Goal: Task Accomplishment & Management: Manage account settings

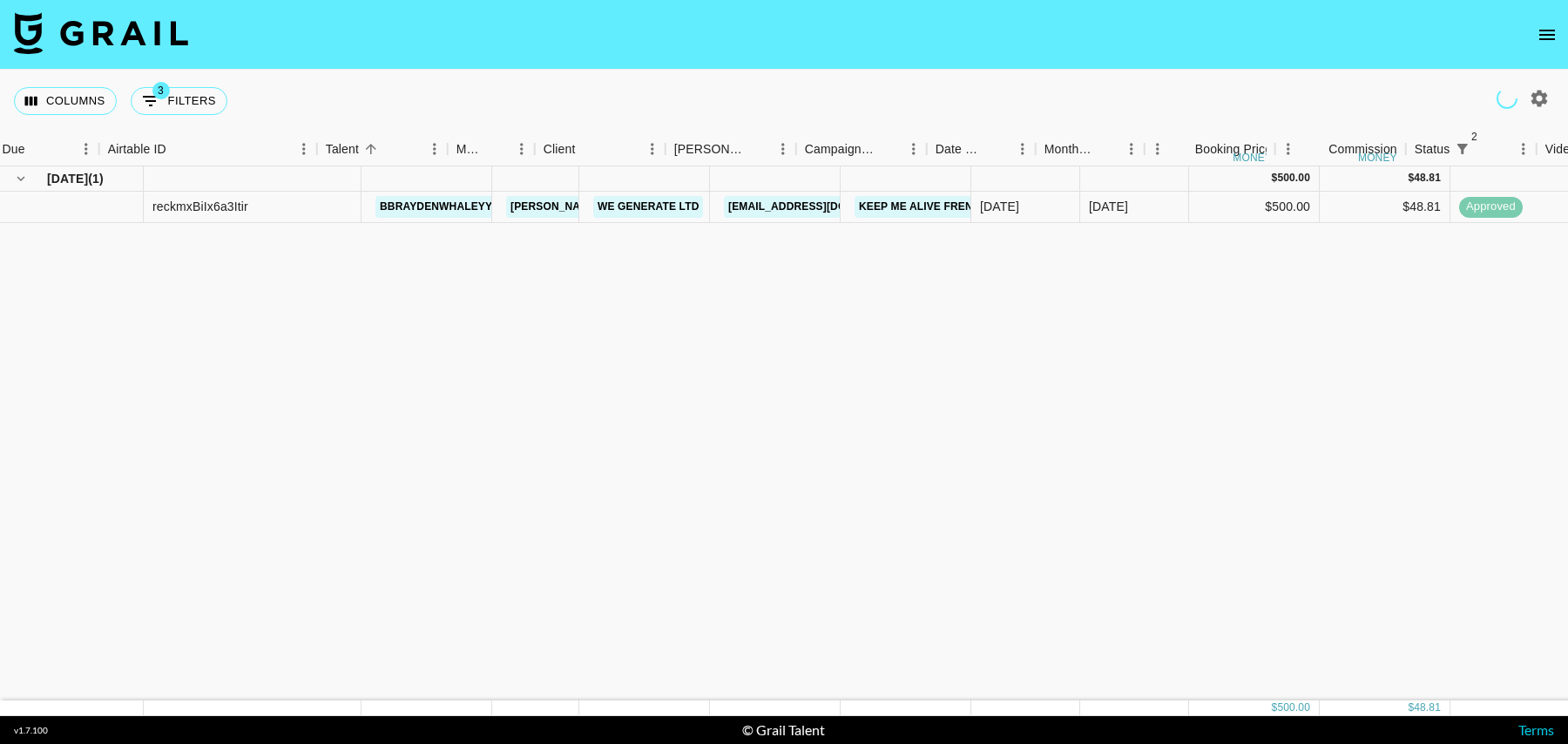
scroll to position [0, 44]
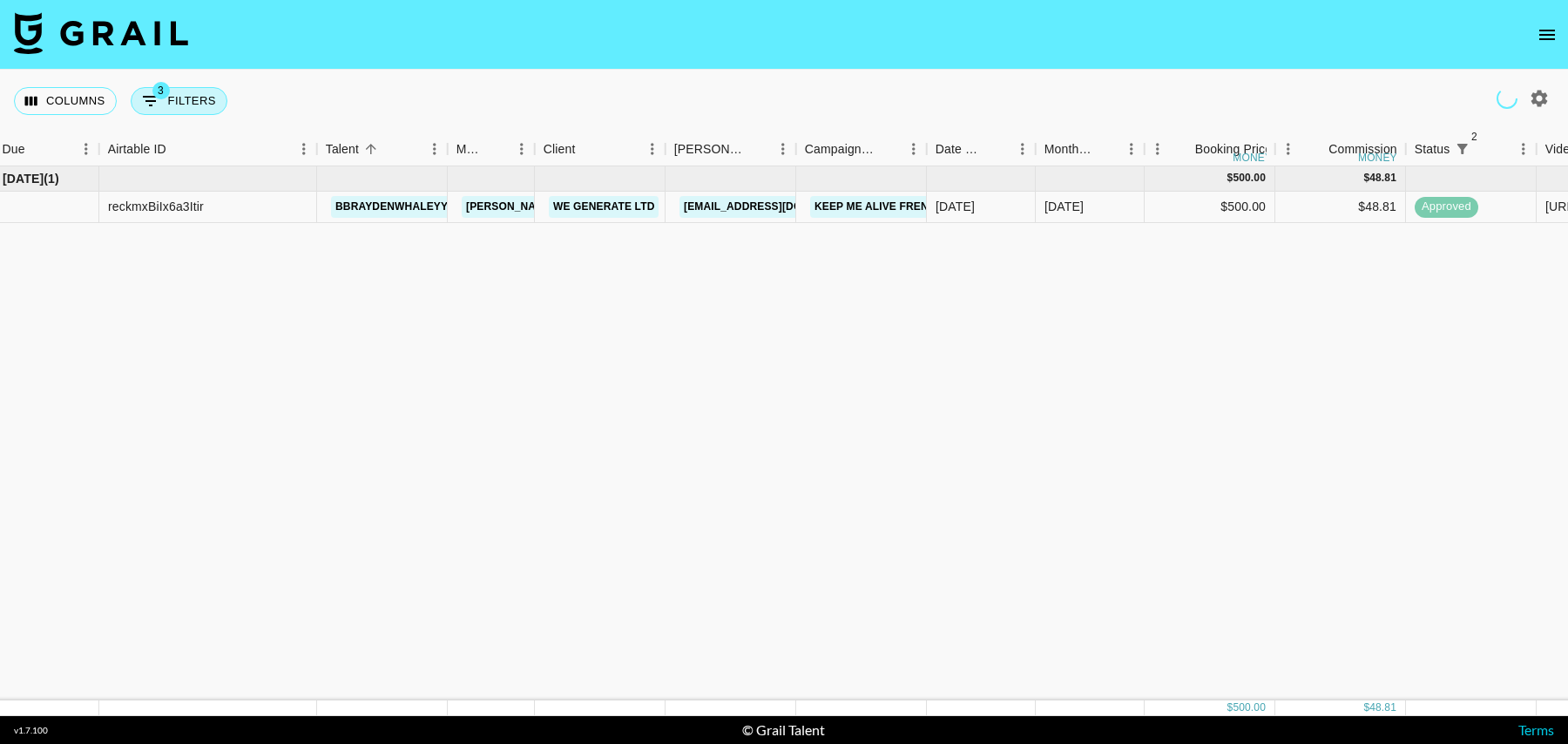
click at [171, 102] on button "3 Filters" at bounding box center [179, 101] width 97 height 28
select select "status"
select select "isNotAnyOf"
select select "status"
select select "isNotAnyOf"
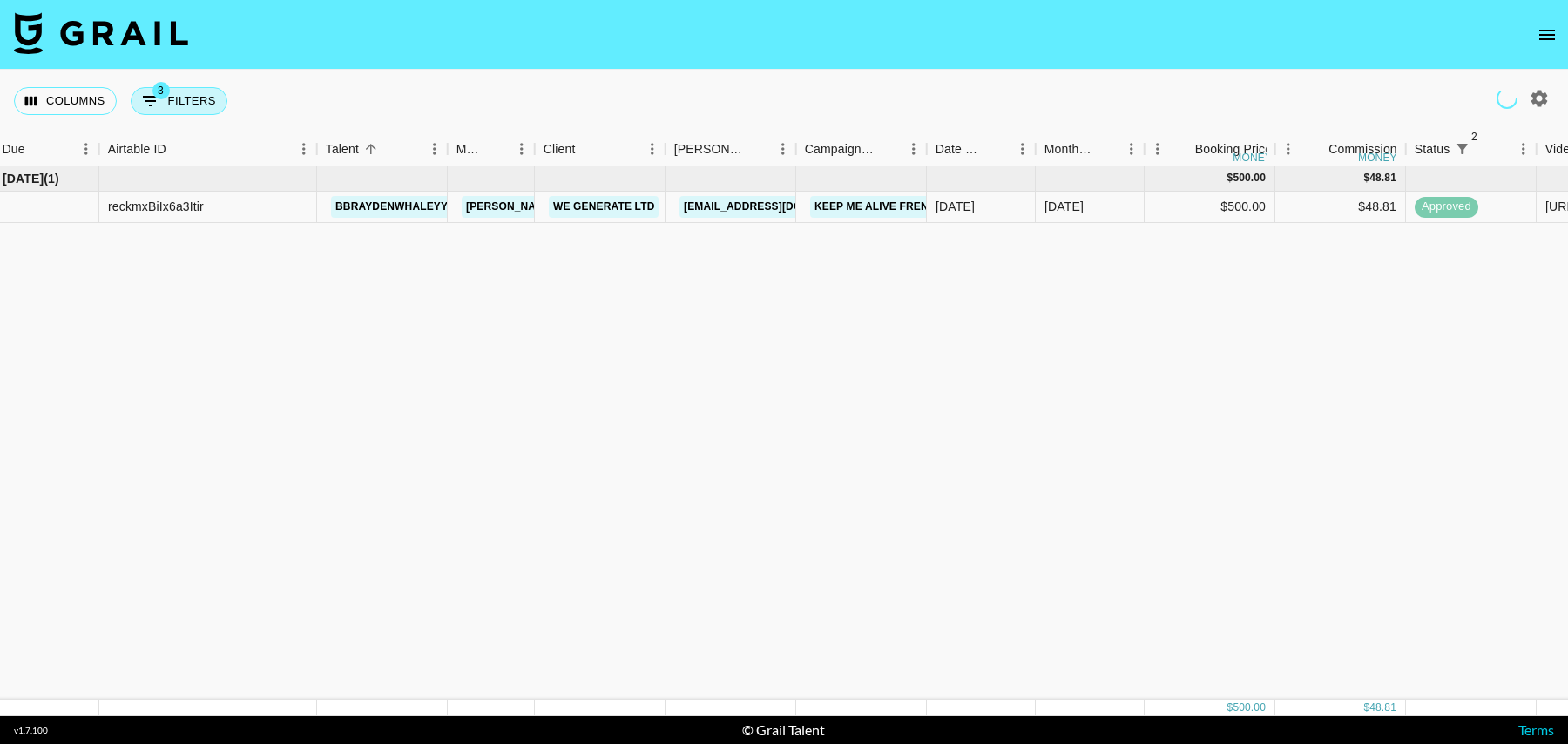
select select "talentName"
select select "videoLink"
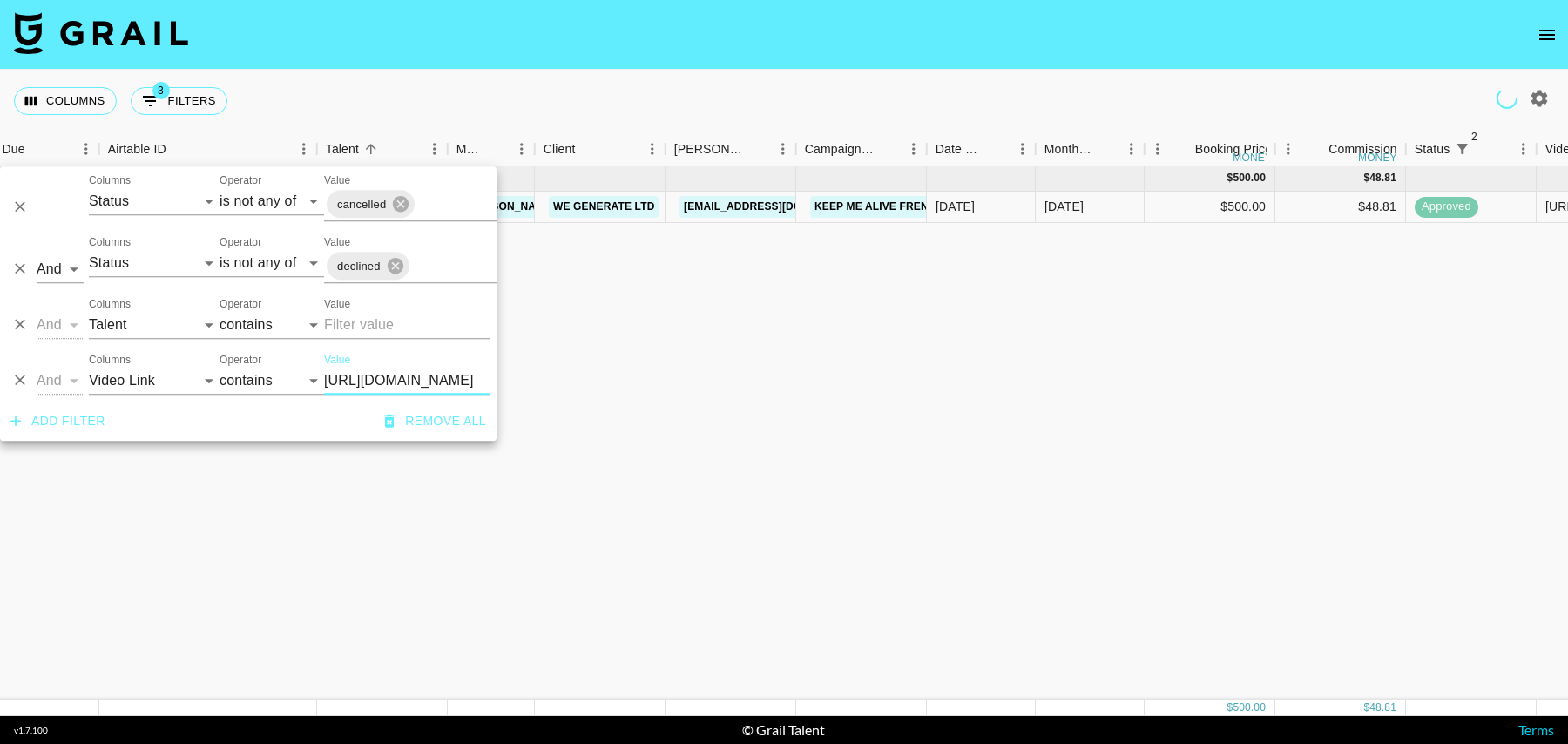
scroll to position [0, 475]
click at [126, 314] on select "Grail Platform ID Airtable ID Talent Manager Client Booker Campaign (Type) Date…" at bounding box center [154, 325] width 131 height 28
select select "airtableId"
click at [89, 311] on select "Grail Platform ID Airtable ID Talent Manager Client Booker Campaign (Type) Date…" at bounding box center [154, 325] width 131 height 28
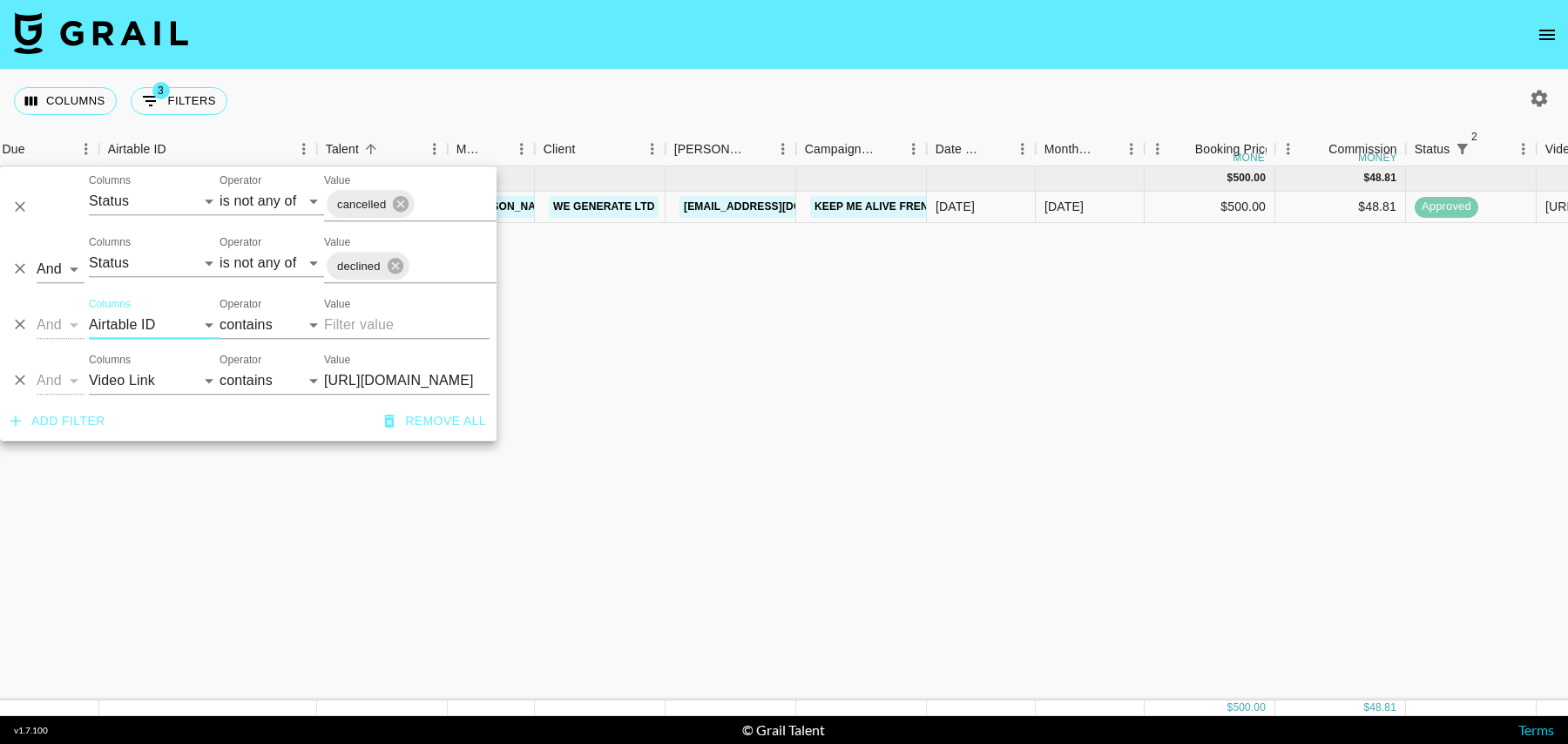
click at [16, 379] on icon "Delete" at bounding box center [19, 380] width 18 height 18
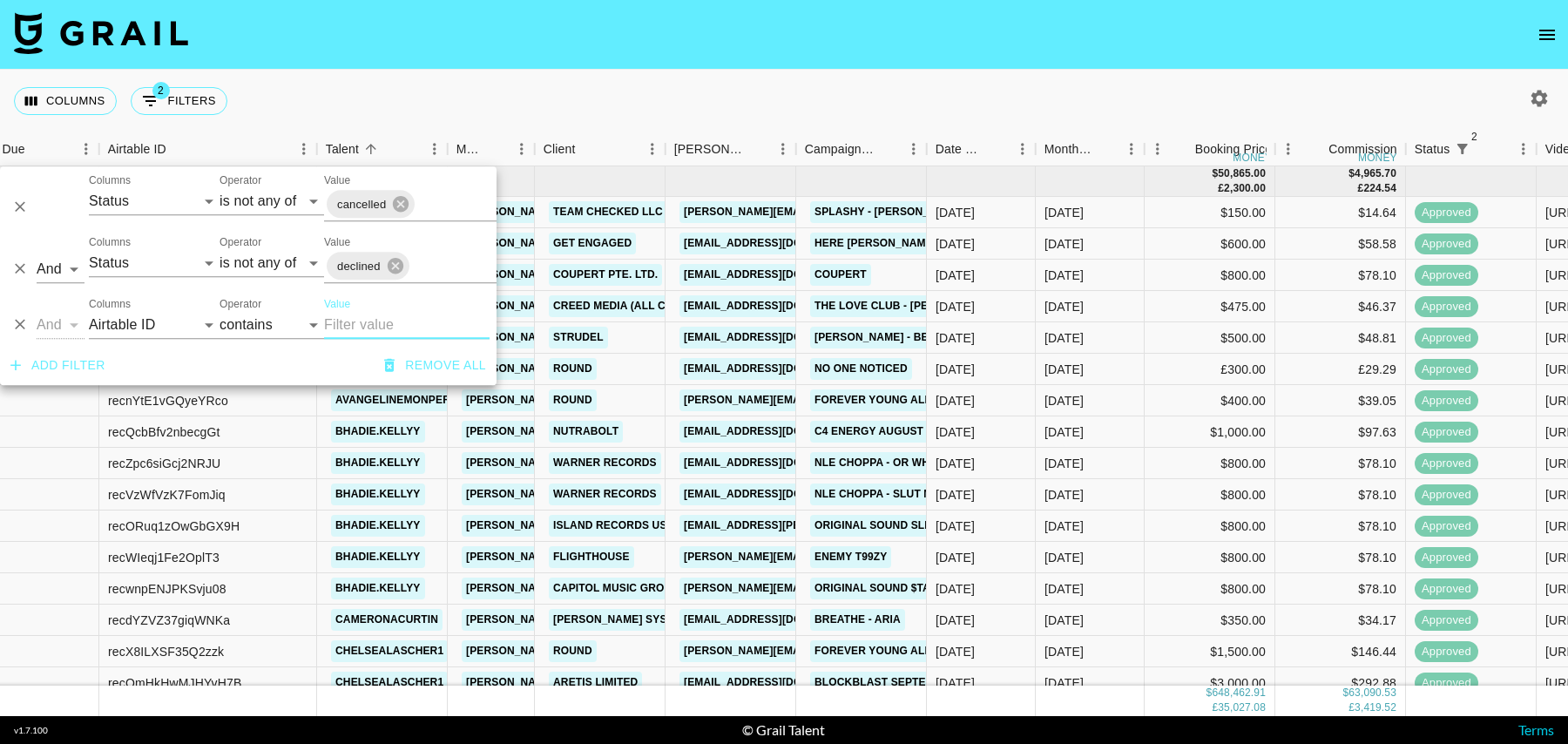
paste input "recF4enrE9yE8vbH8"
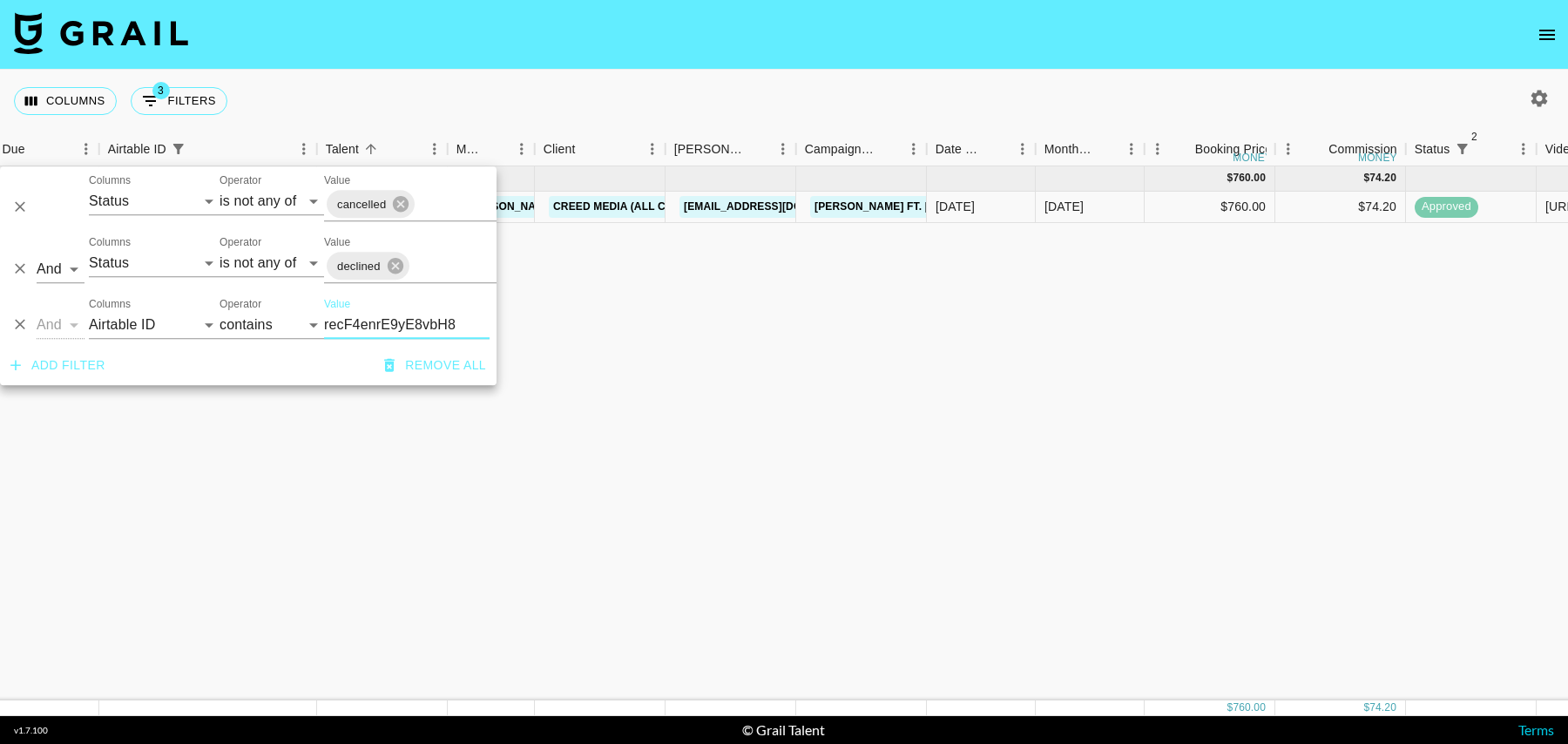
type input "recF4enrE9yE8vbH8"
click at [745, 246] on div "Jan '25 ( 1 ) $ 760.00 $ 74.20 recF4enrE9yE8vbH8 agatheanneg tancredi@grail-tal…" at bounding box center [1369, 433] width 2827 height 534
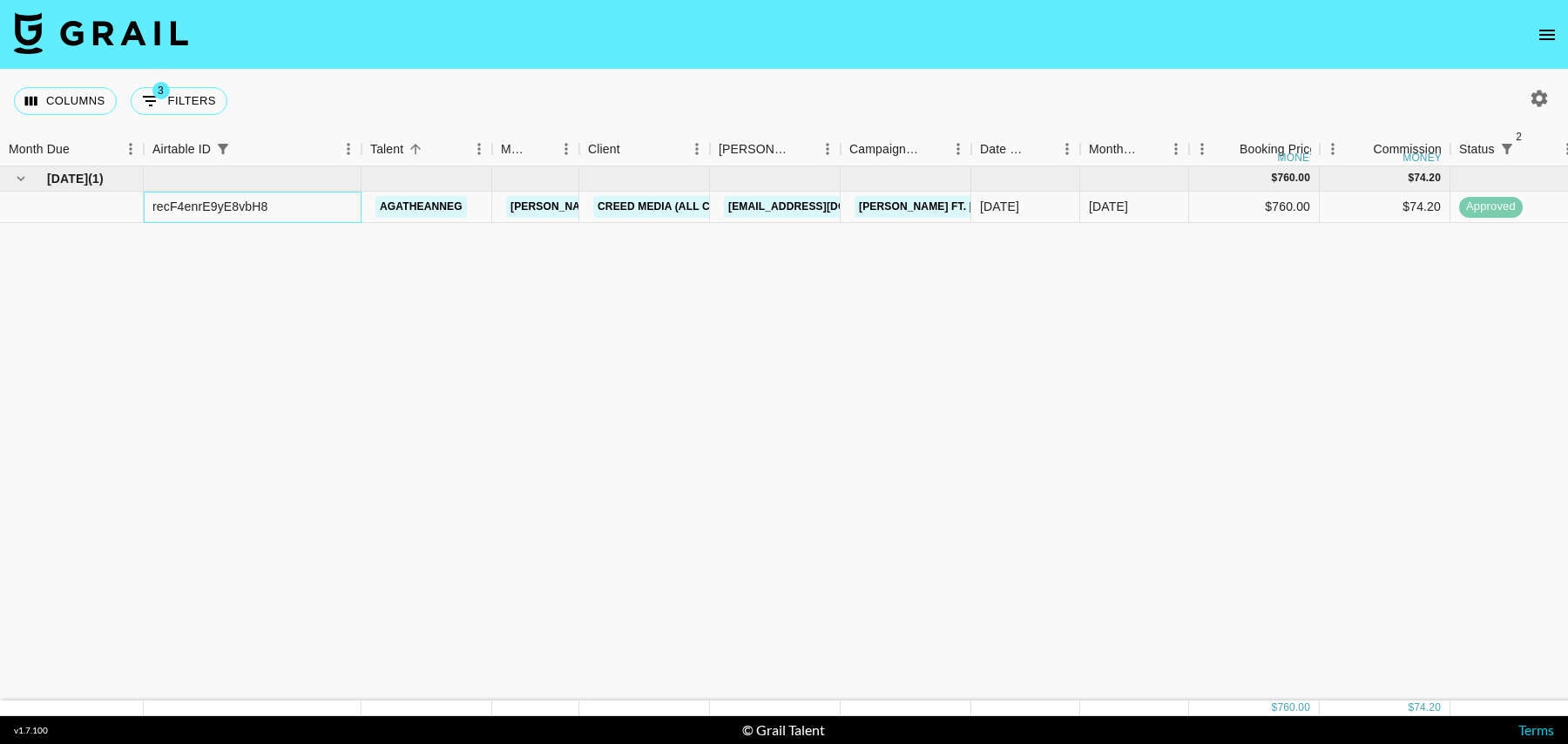
click at [284, 219] on div "recF4enrE9yE8vbH8" at bounding box center [253, 208] width 218 height 31
click at [1167, 210] on div "Jan '25" at bounding box center [1135, 208] width 109 height 31
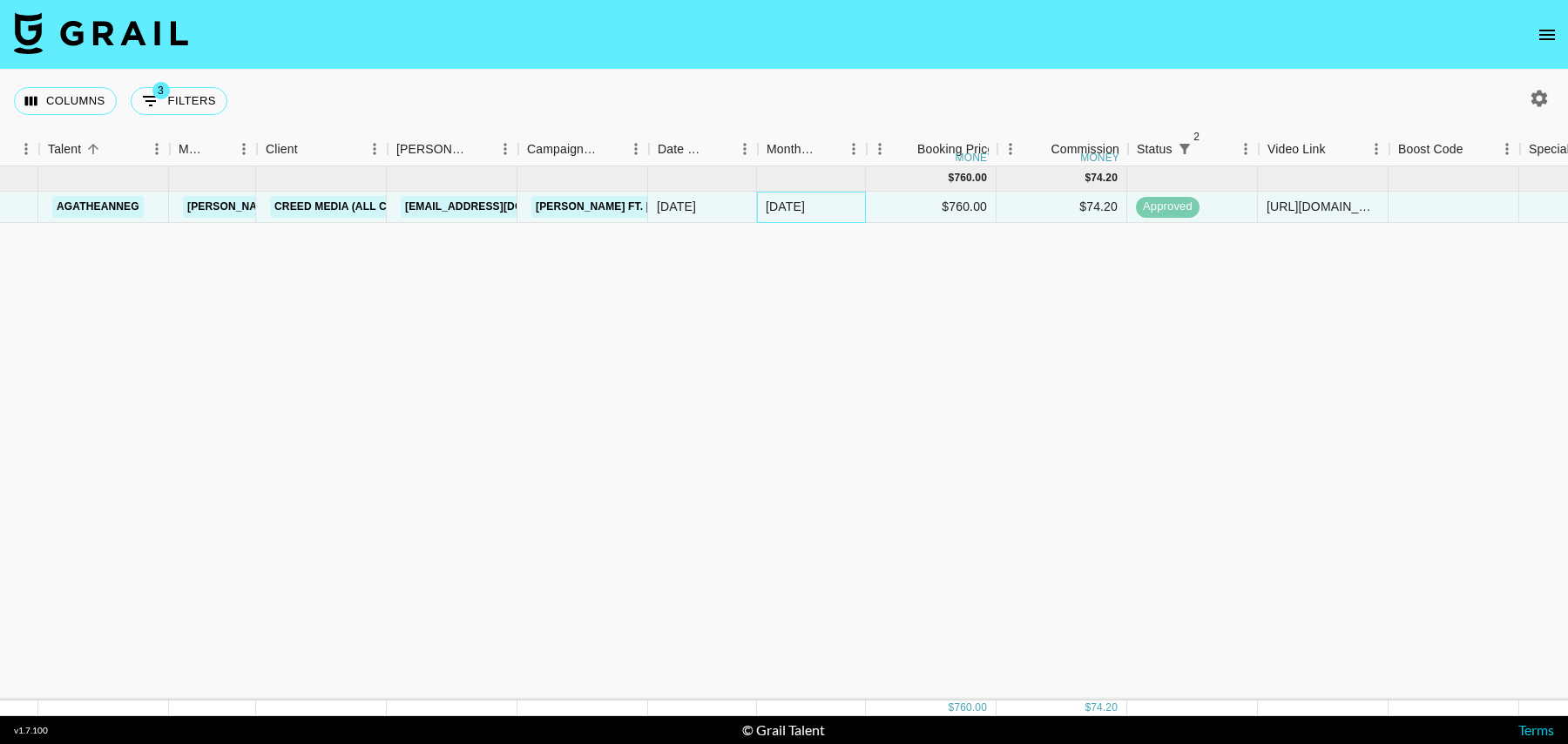
scroll to position [0, 322]
click at [1310, 205] on div "https://www.tiktok.com/@agatheanneg/video/7462399946113731862" at bounding box center [1324, 206] width 113 height 18
click at [1487, 209] on div at bounding box center [1455, 208] width 131 height 31
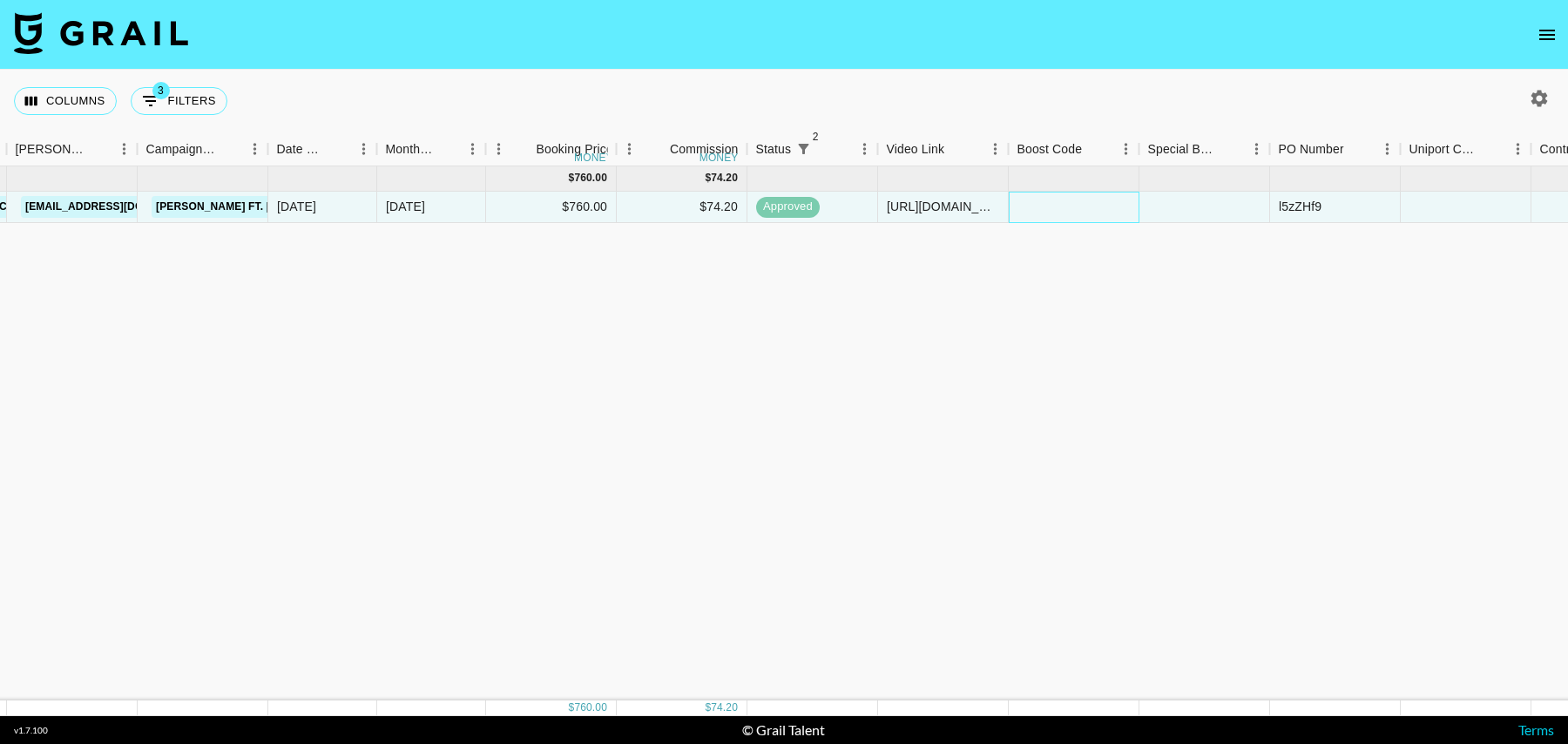
scroll to position [0, 1259]
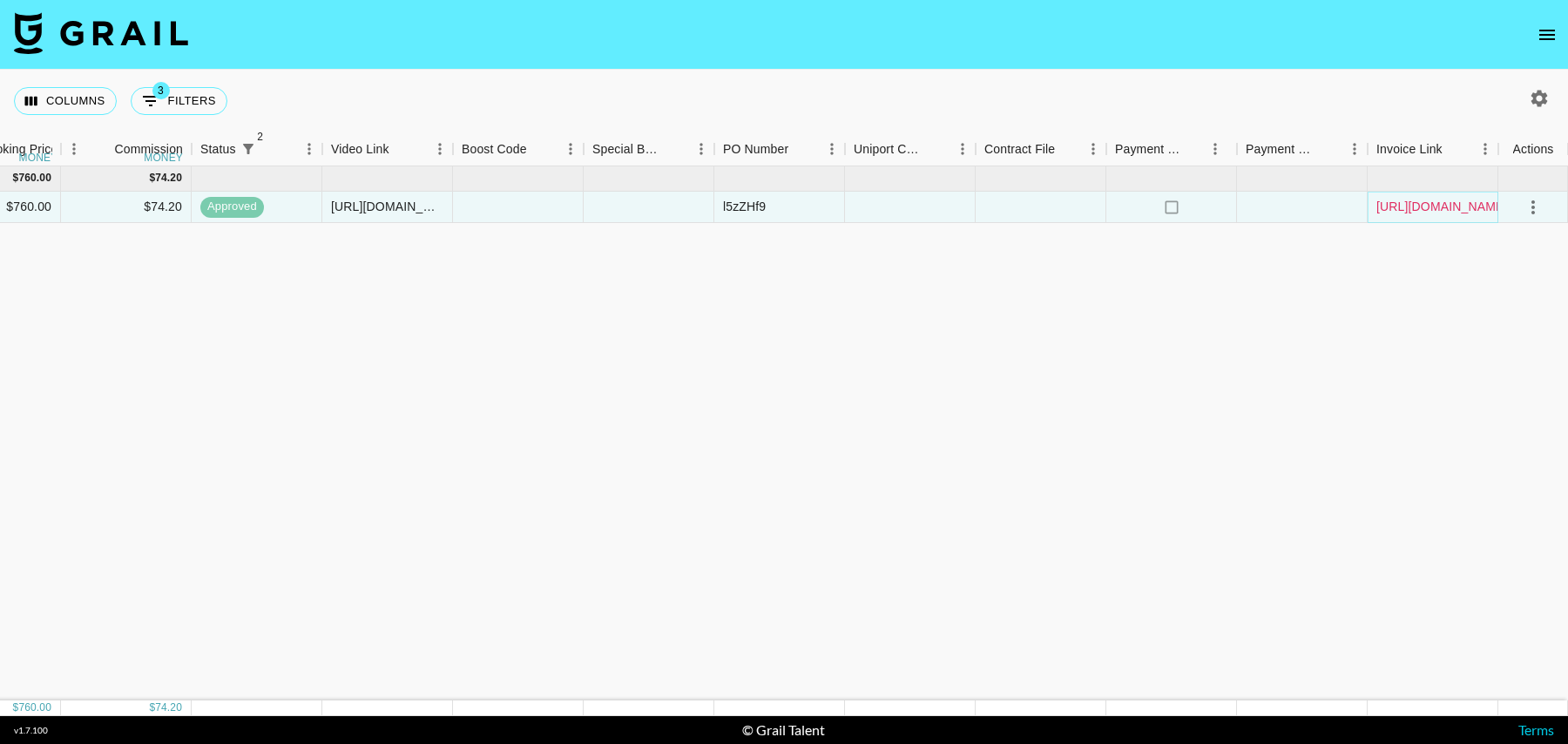
click at [1427, 209] on link "https://in.xero.com/66AnbD672Mdl7J3O4opzta8JbIZy3F4UlGNYUgPB" at bounding box center [1442, 206] width 132 height 18
click at [844, 207] on div "l5zZHf9" at bounding box center [780, 208] width 131 height 31
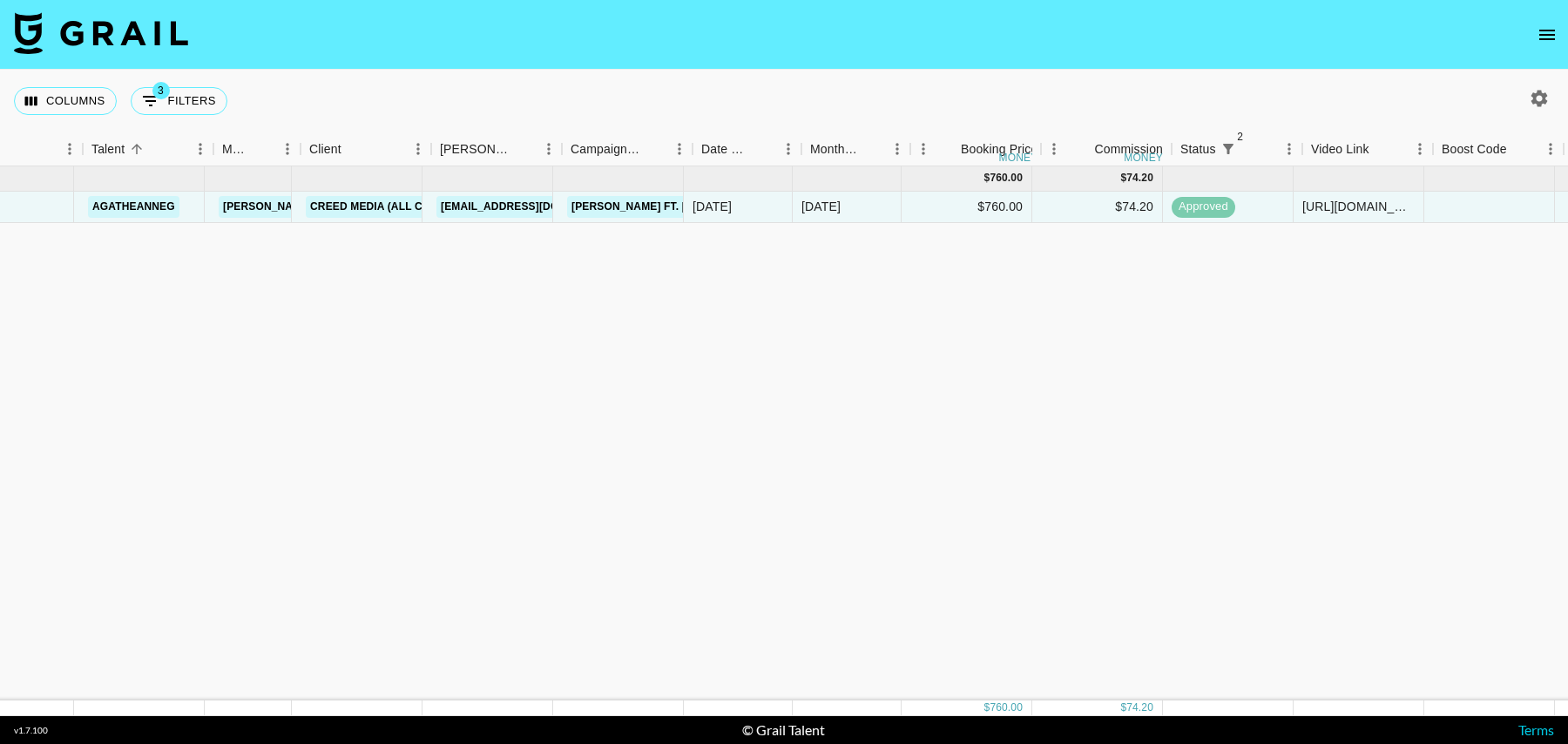
scroll to position [0, 0]
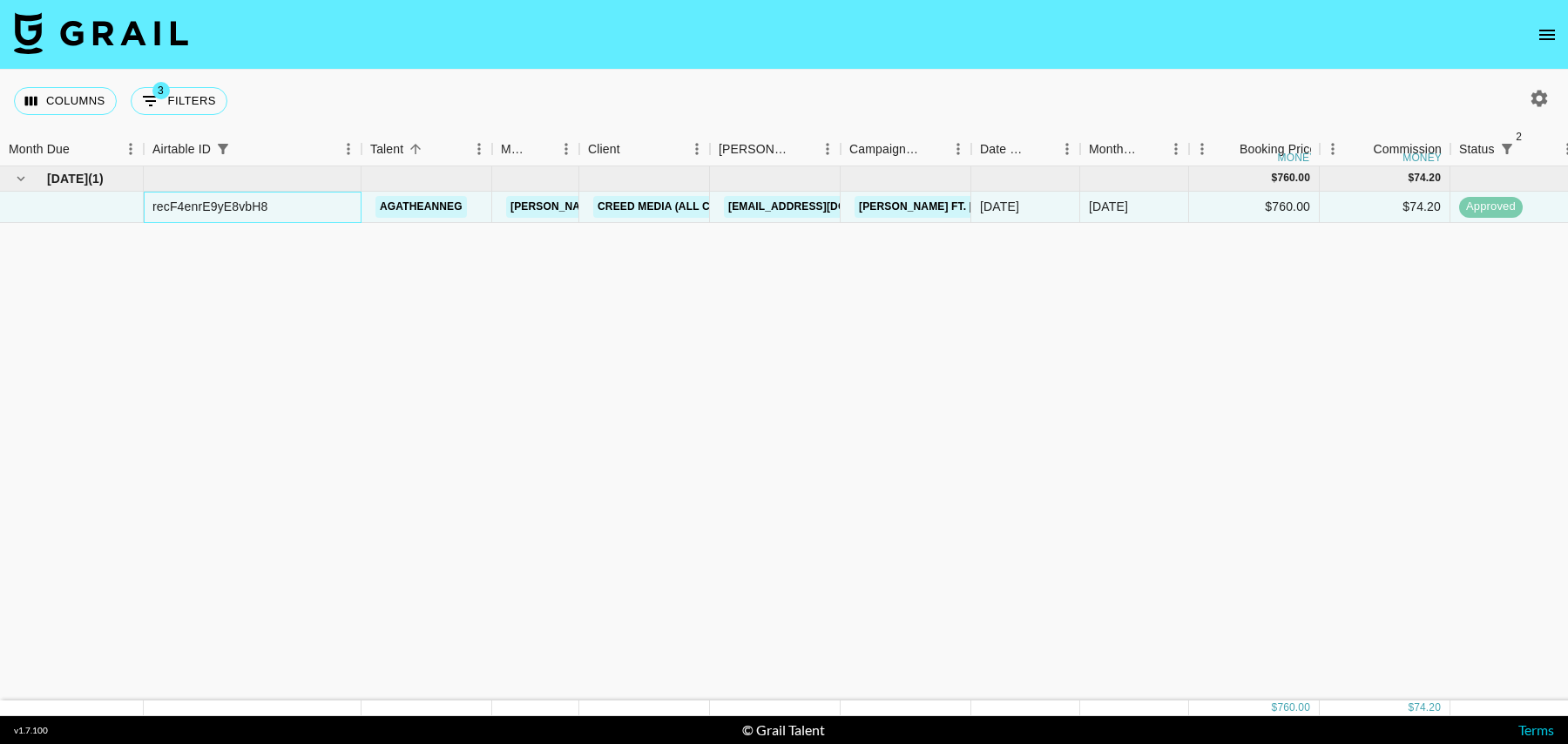
click at [200, 209] on div "recF4enrE9yE8vbH8" at bounding box center [210, 206] width 116 height 18
copy div "recF4enrE9yE8vbH8"
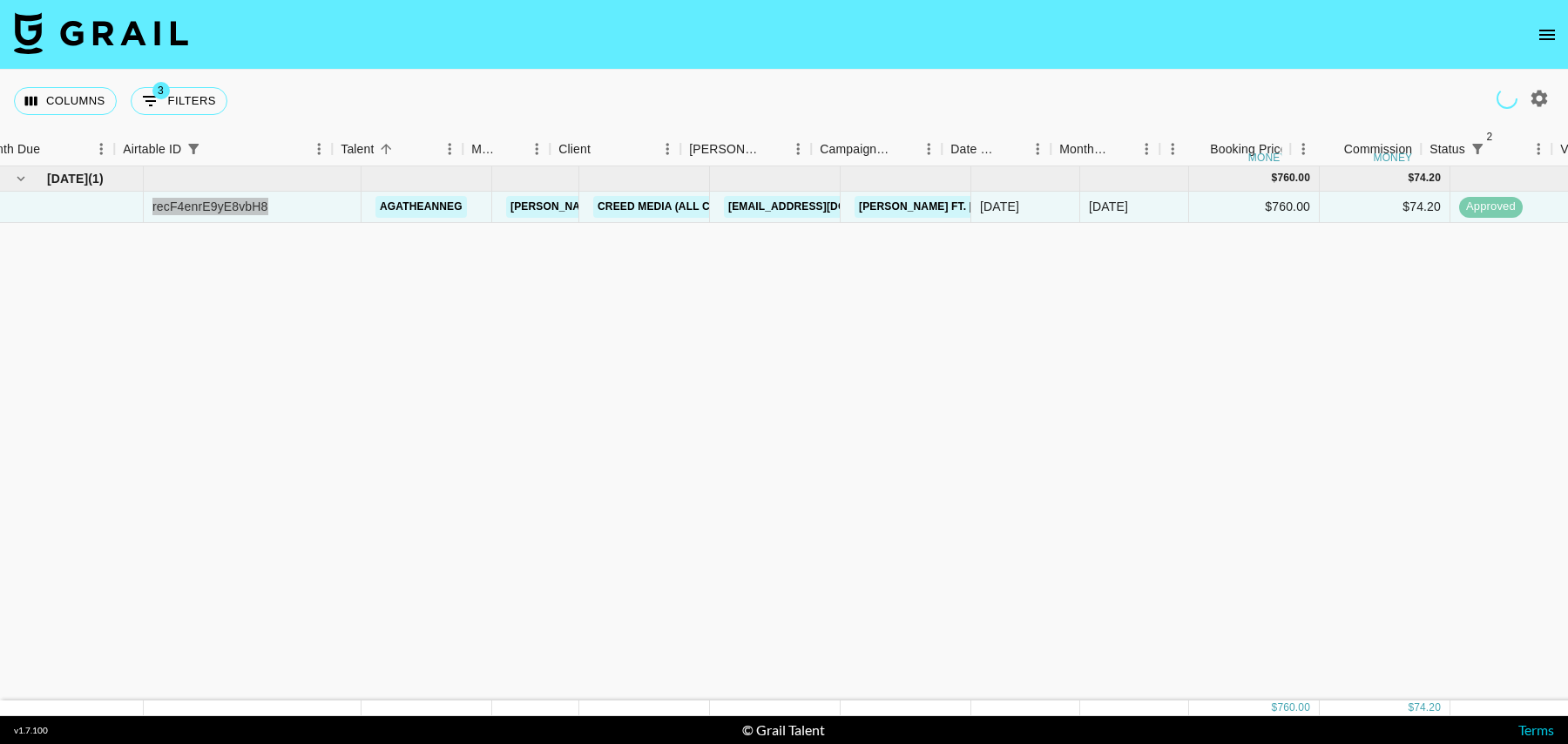
scroll to position [0, 1259]
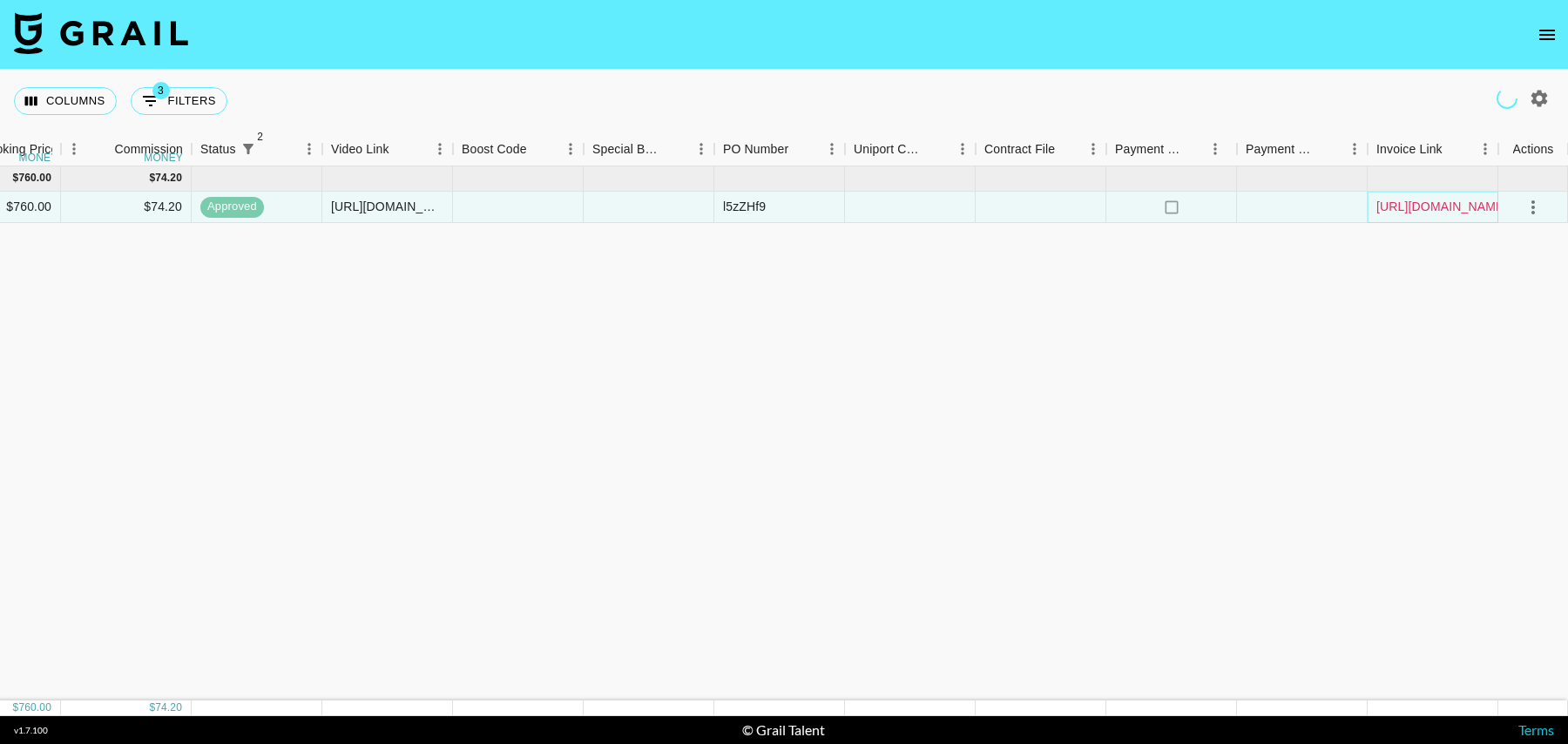
click at [1459, 208] on link "https://in.xero.com/66AnbD672Mdl7J3O4opzta8JbIZy3F4UlGNYUgPB" at bounding box center [1442, 206] width 132 height 18
click at [174, 88] on button "3 Filters" at bounding box center [179, 101] width 97 height 28
select select "status"
select select "isNotAnyOf"
select select "status"
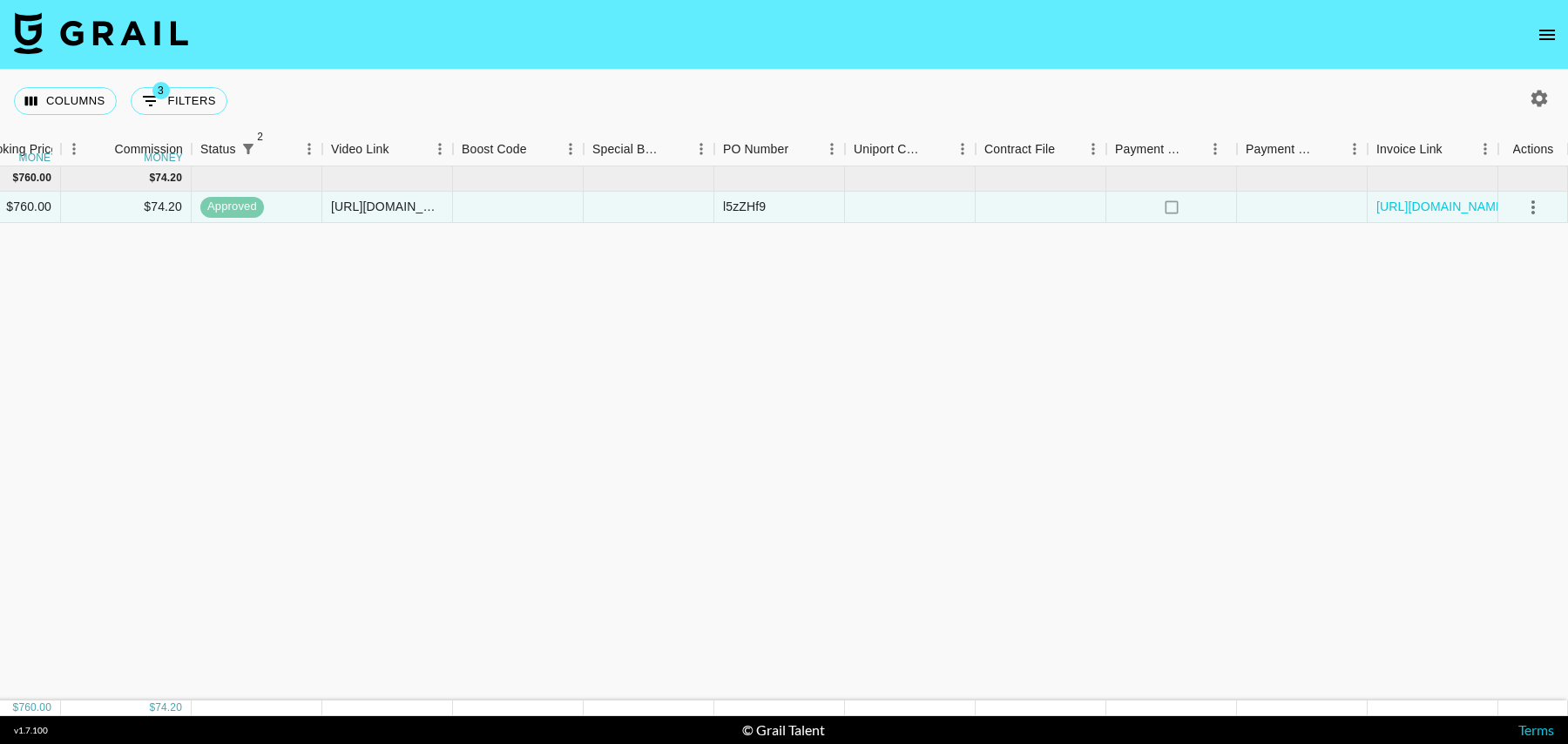
select select "isNotAnyOf"
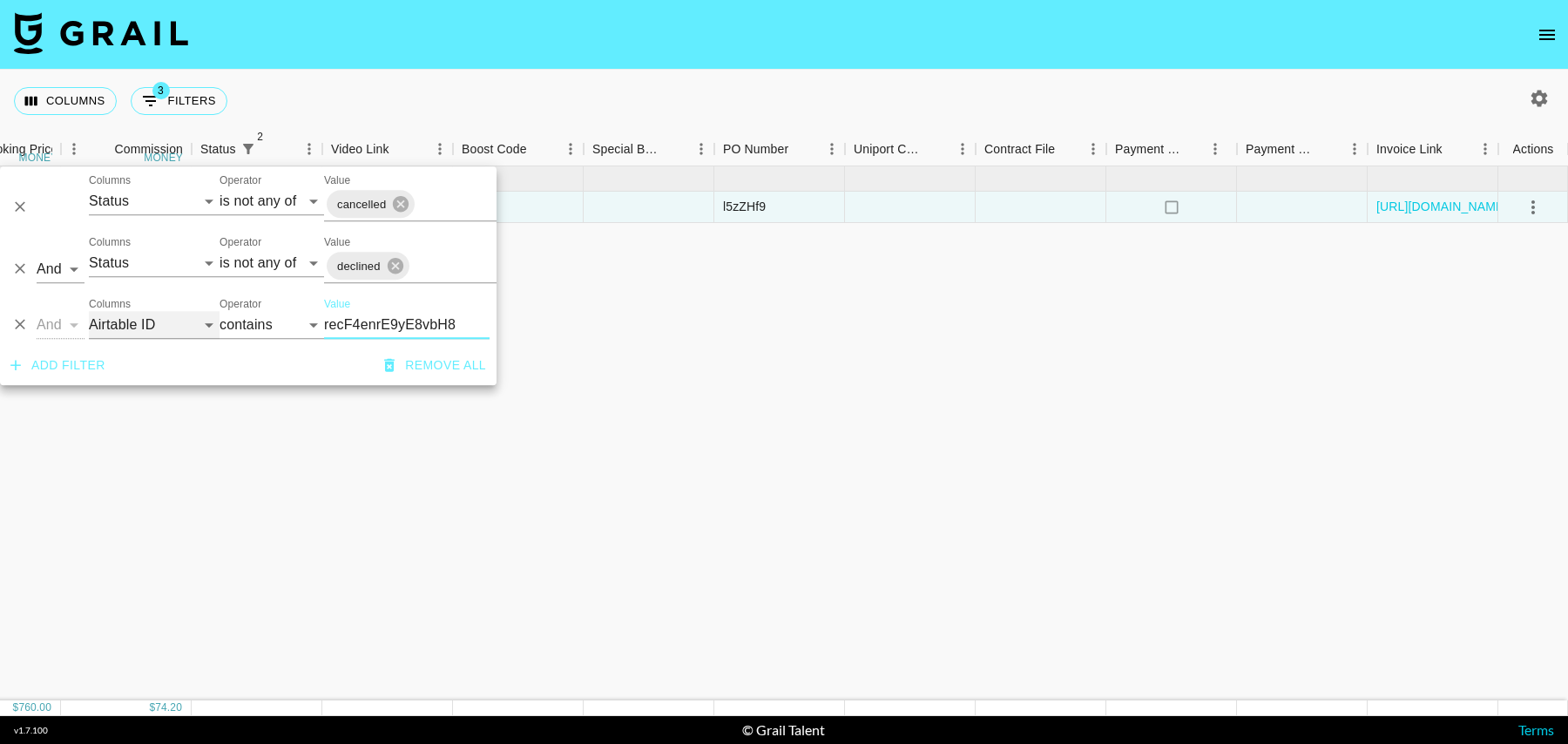
click at [118, 335] on select "Grail Platform ID Airtable ID Talent Manager Client Booker Campaign (Type) Date…" at bounding box center [154, 325] width 131 height 28
select select "talentName"
click at [89, 311] on select "Grail Platform ID Airtable ID Talent Manager Client Booker Campaign (Type) Date…" at bounding box center [154, 325] width 131 height 28
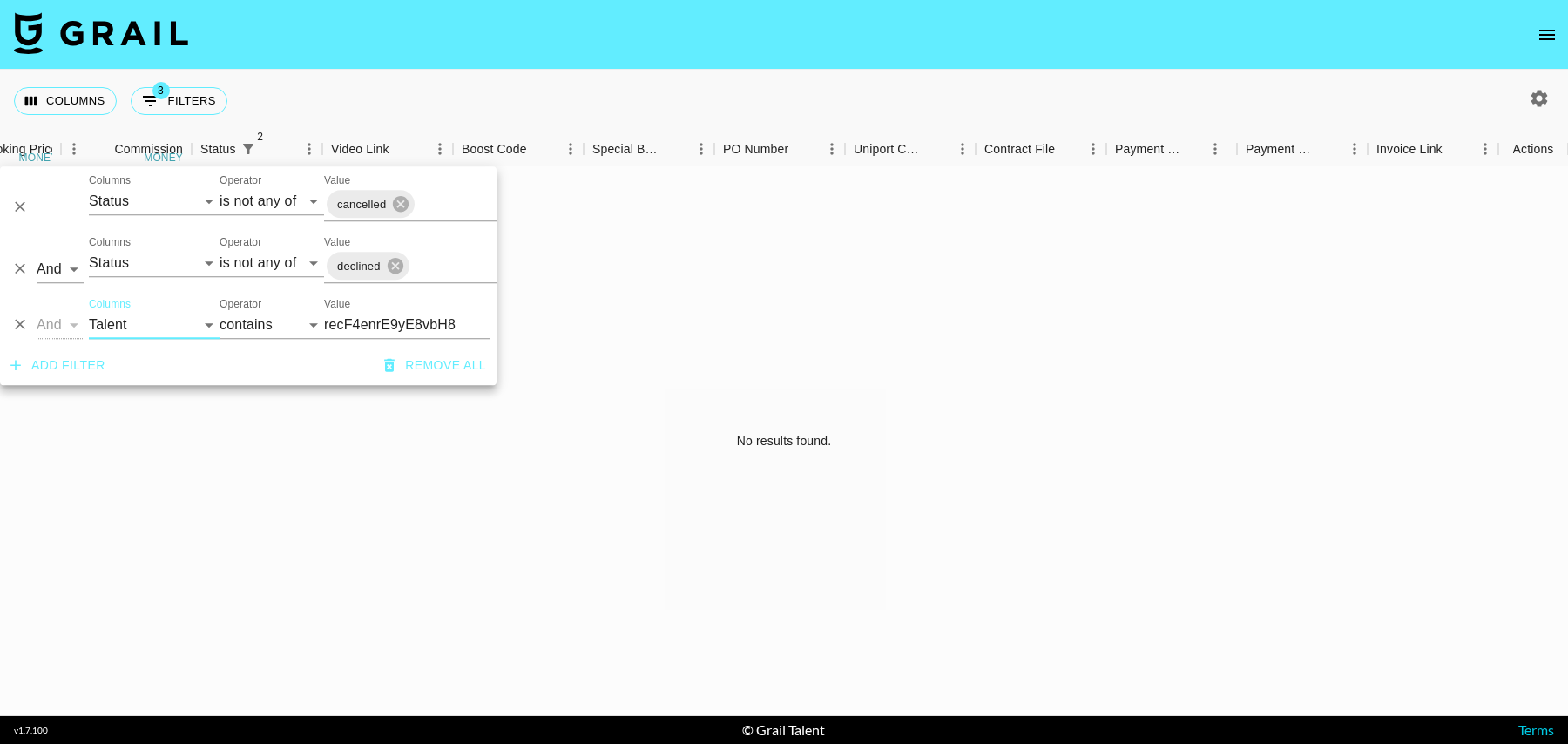
click at [410, 325] on input "recF4enrE9yE8vbH8" at bounding box center [406, 325] width 165 height 28
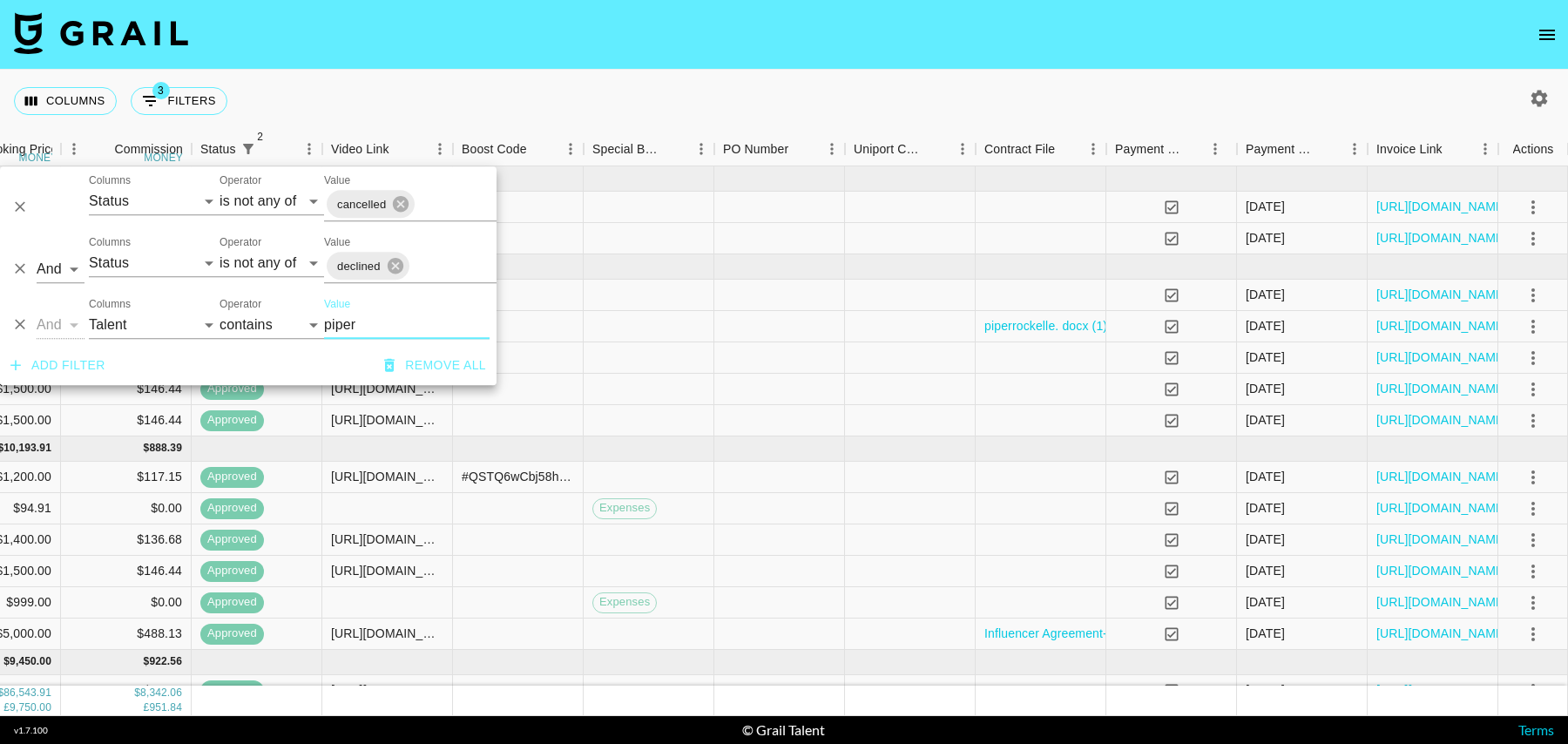
type input "piper"
click at [80, 364] on button "Add filter" at bounding box center [58, 366] width 109 height 32
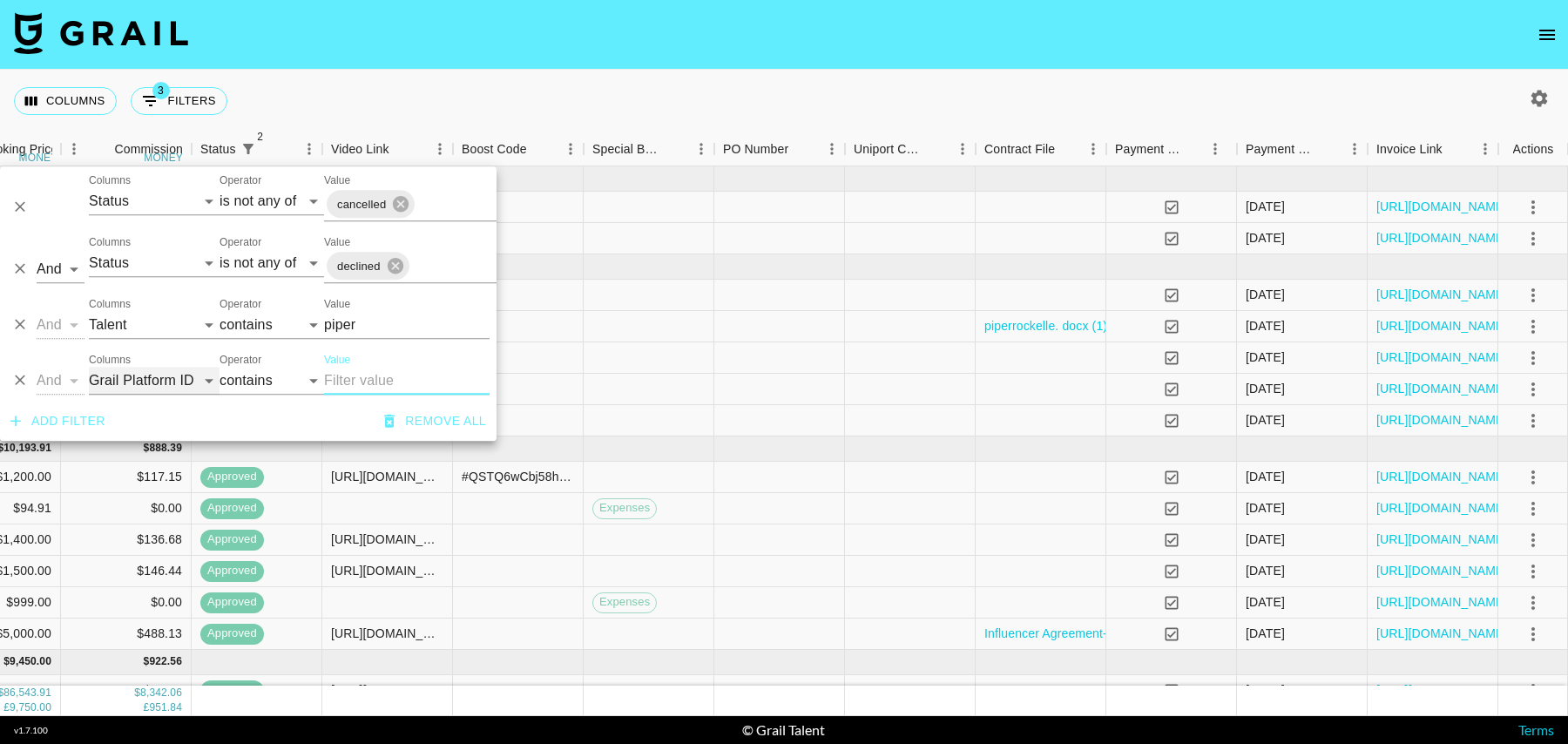
click at [121, 381] on select "Grail Platform ID Airtable ID Talent Manager Client Booker Campaign (Type) Date…" at bounding box center [154, 380] width 131 height 28
select select "campaign"
click at [89, 366] on select "Grail Platform ID Airtable ID Talent Manager Client Booker Campaign (Type) Date…" at bounding box center [154, 380] width 131 height 28
click at [343, 383] on input "Value" at bounding box center [406, 380] width 165 height 28
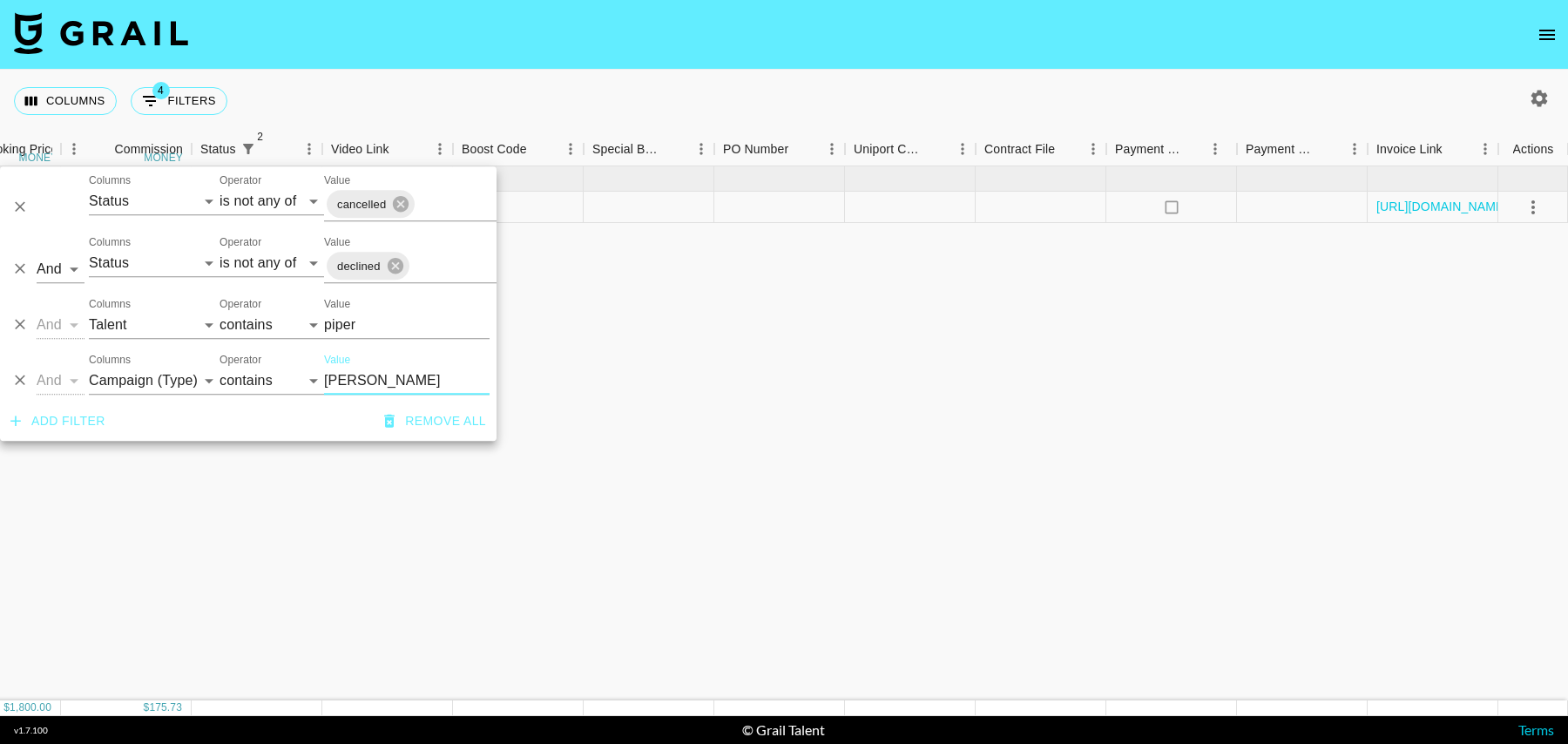
type input "vera"
click at [880, 211] on div at bounding box center [911, 208] width 131 height 31
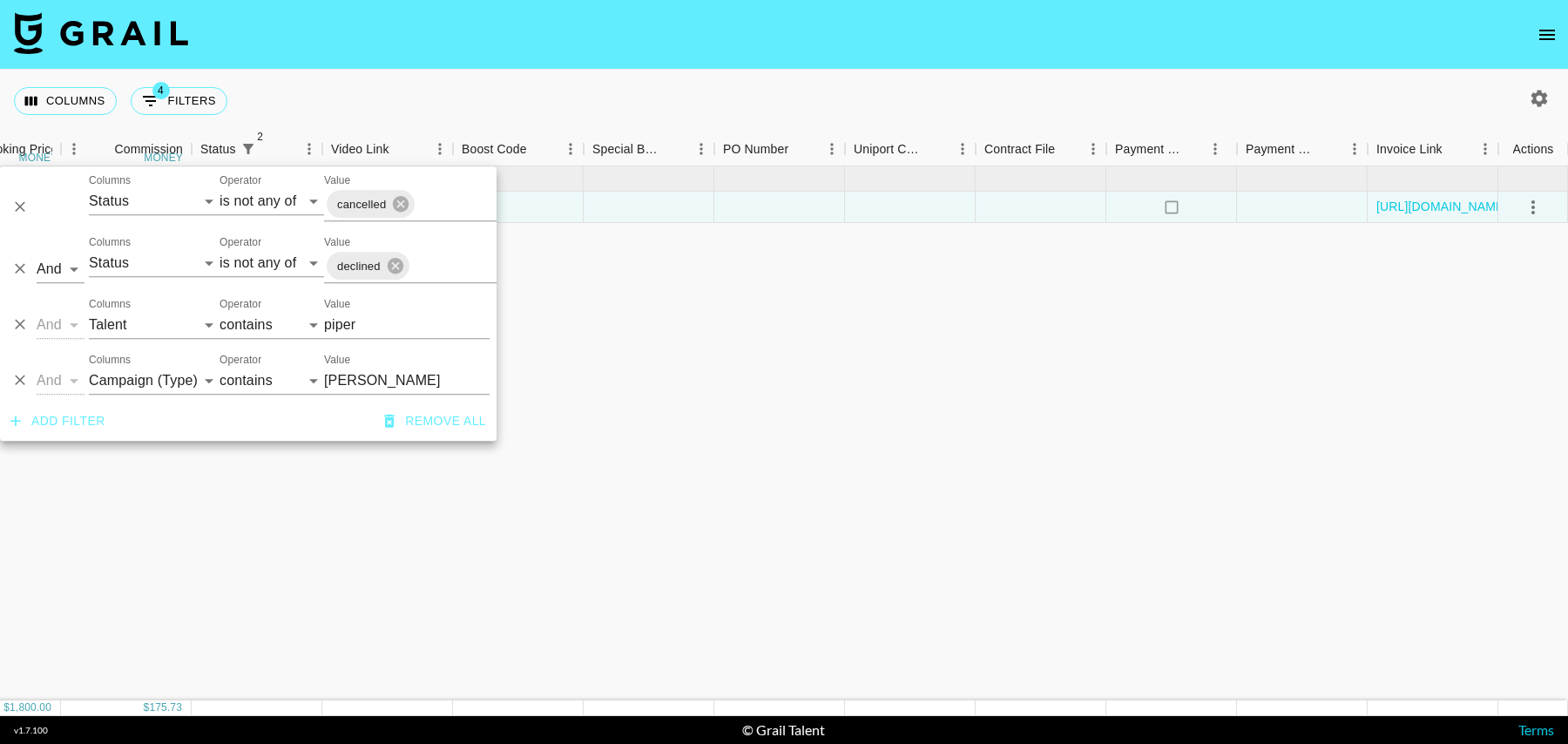
click at [880, 211] on div at bounding box center [911, 208] width 131 height 31
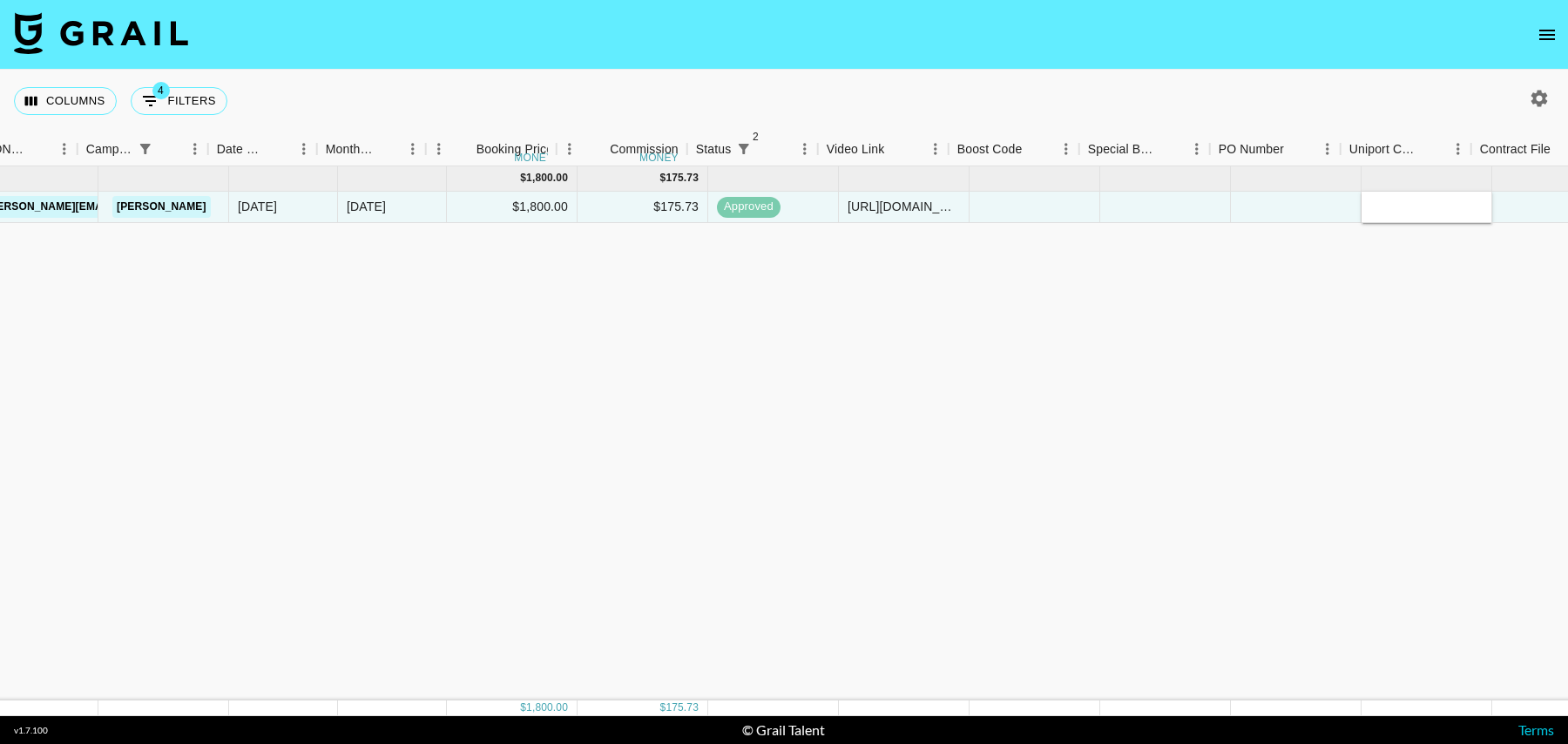
scroll to position [0, 740]
click at [425, 222] on div "Jul '25" at bounding box center [394, 208] width 109 height 31
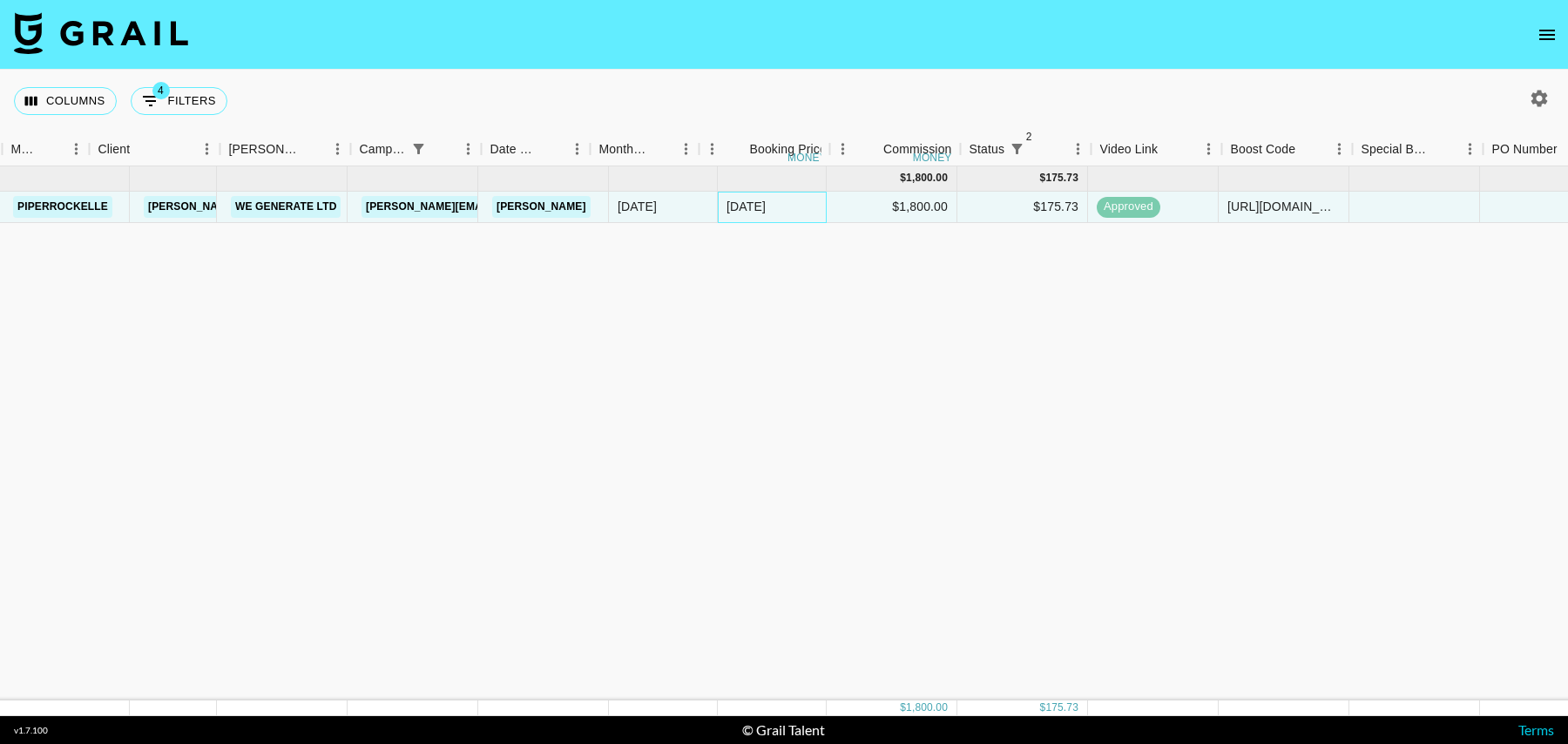
scroll to position [0, 132]
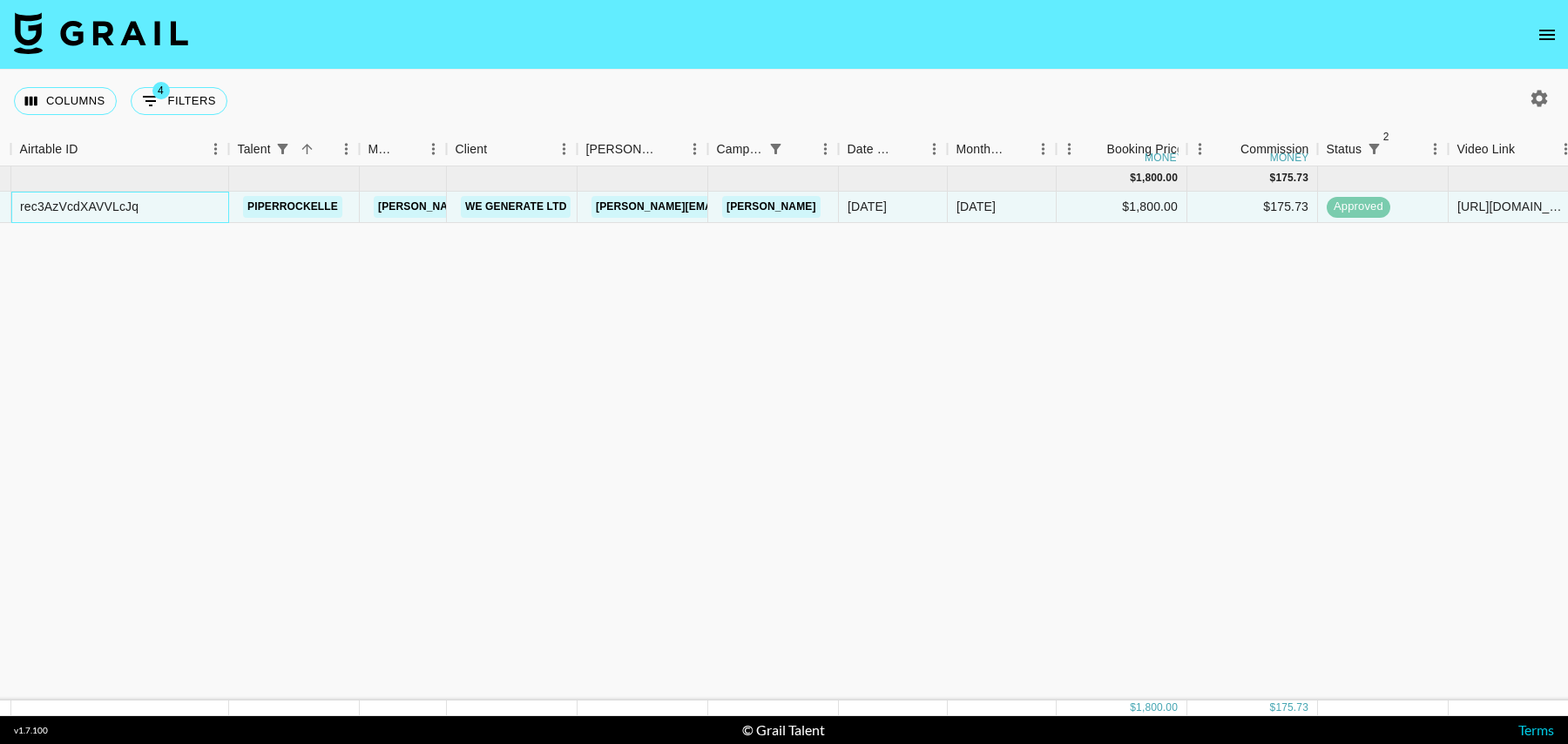
click at [94, 206] on div "rec3AzVcdXAVVLcJq" at bounding box center [79, 206] width 118 height 18
copy div "rec3AzVcdXAVVLcJq"
click at [686, 248] on div "Jul '25 ( 1 ) $ 1,800.00 $ 175.73 rec3AzVcdXAVVLcJq piperrockelle tancredi@grai…" at bounding box center [1281, 433] width 2827 height 534
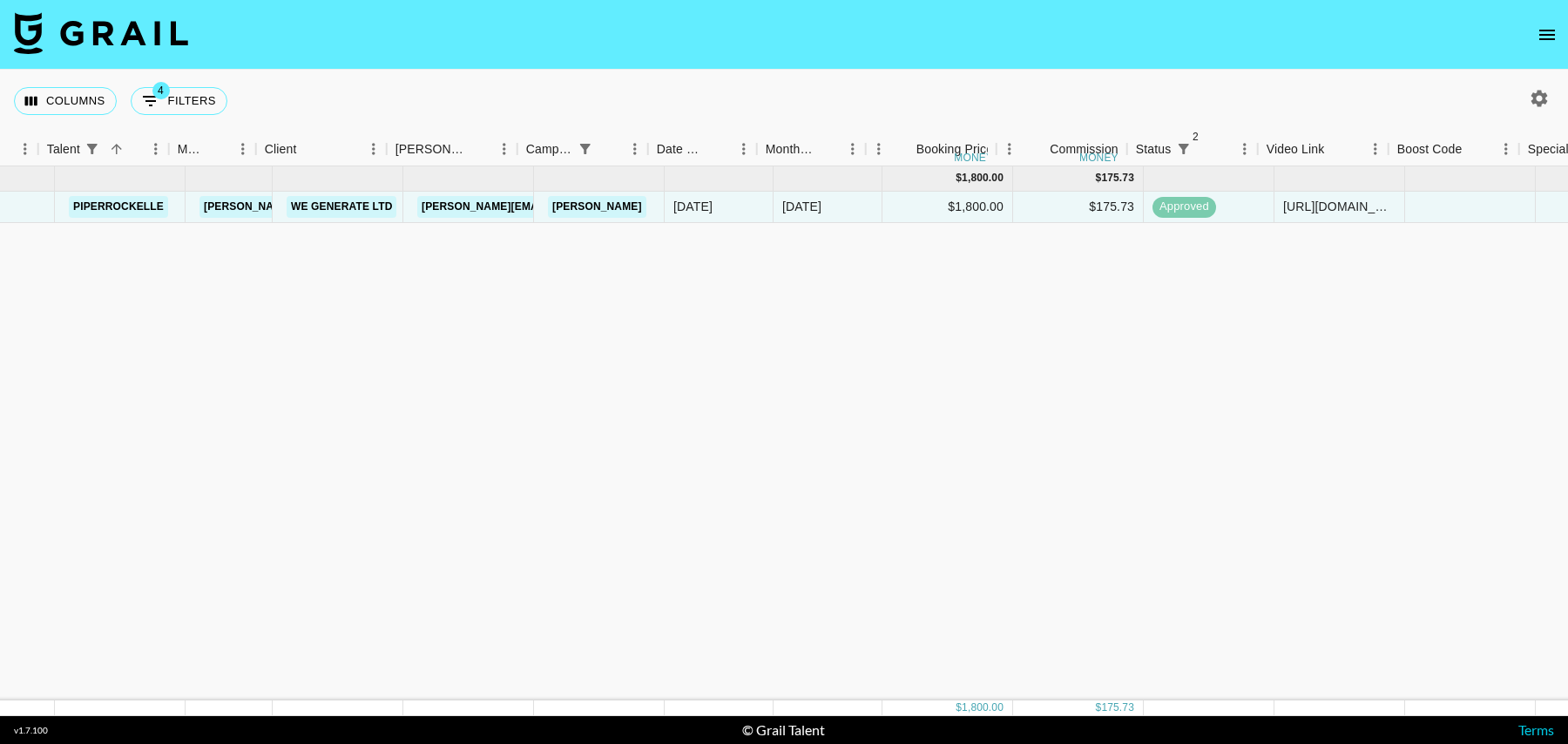
scroll to position [0, 350]
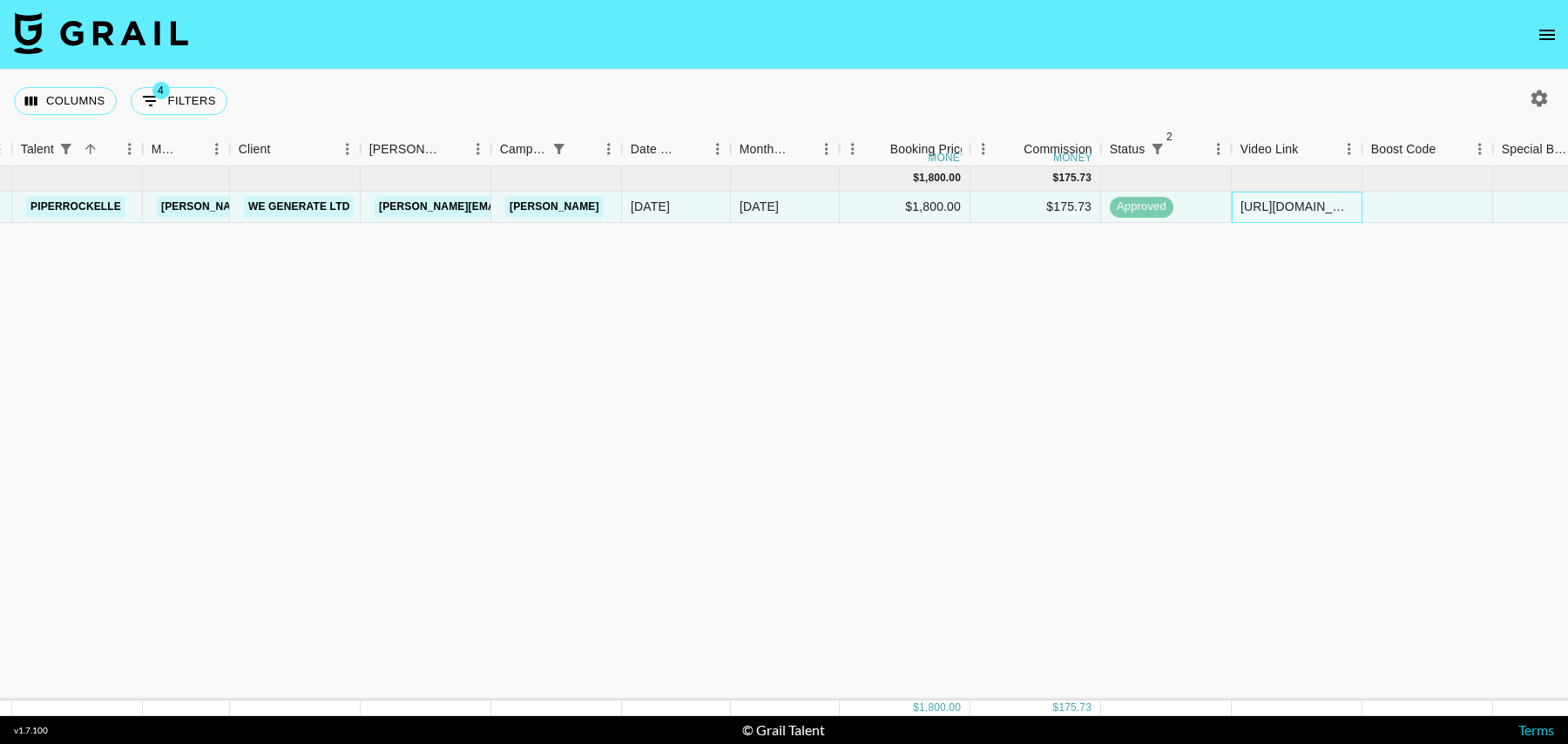
click at [1262, 203] on div "https://www.tiktok.com/@piperrockelle/video/7528178796374019342?_t=ZT-8y78XntSQ…" at bounding box center [1297, 206] width 113 height 18
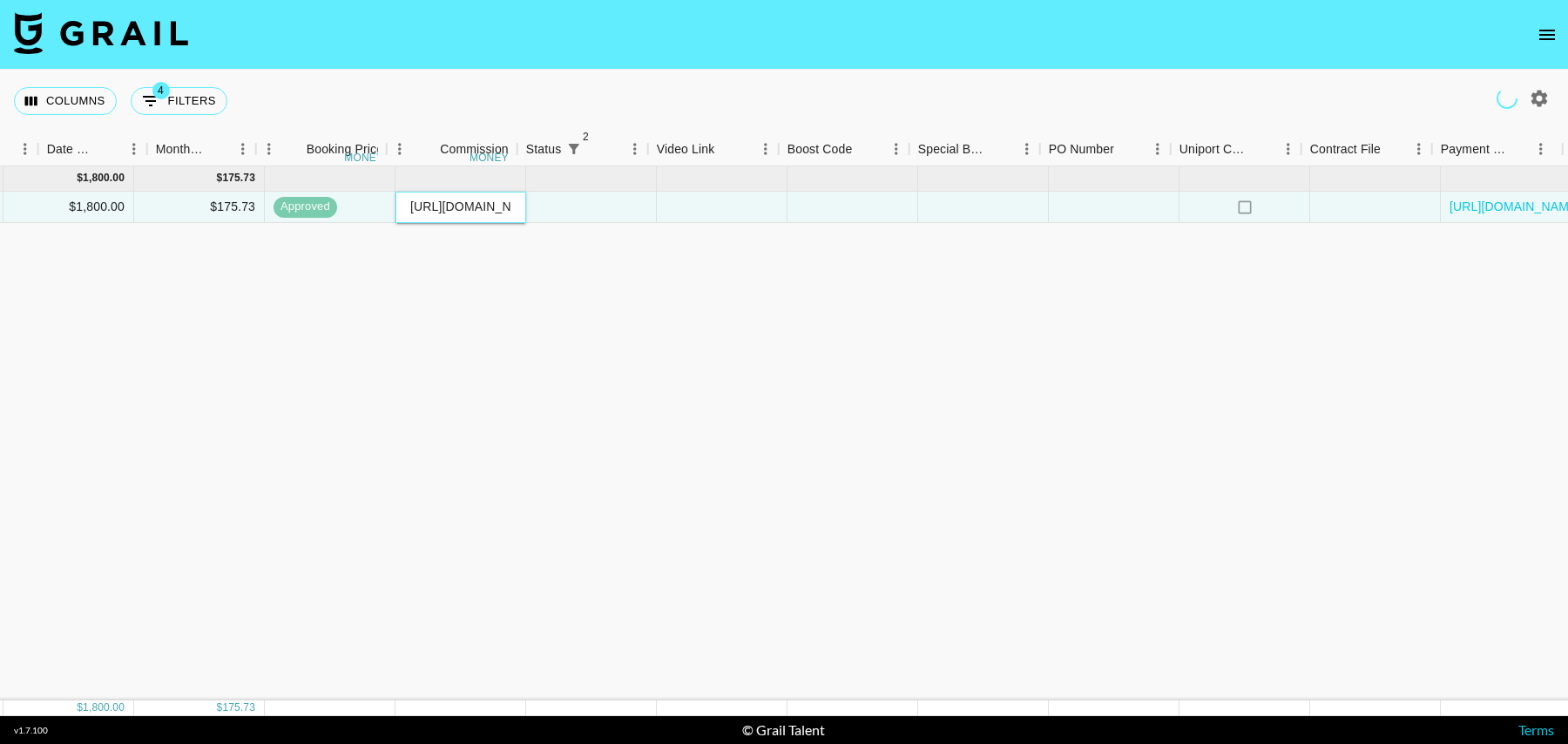
scroll to position [0, 1259]
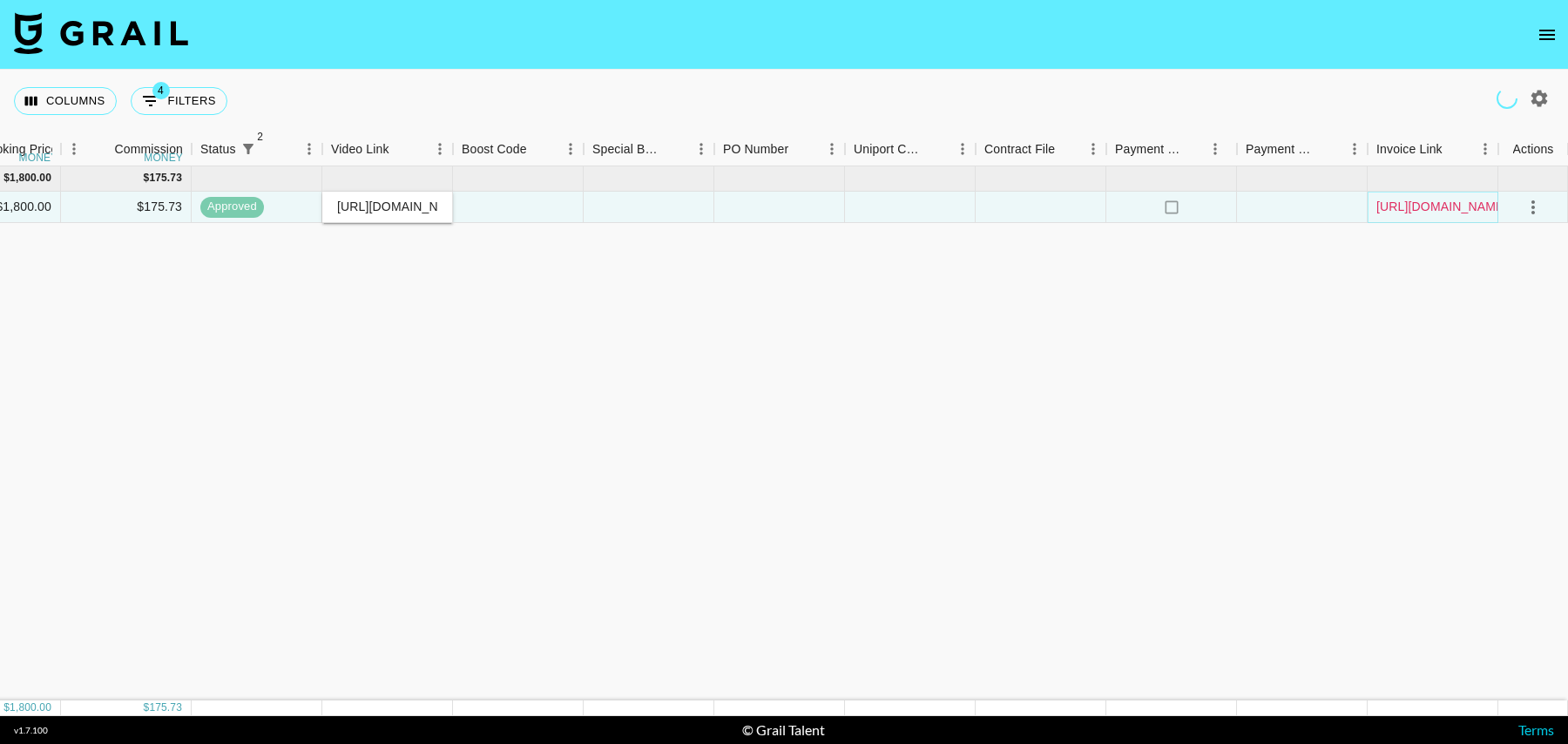
click at [1443, 208] on link "https://in.xero.com/UPDc4tpDMyBo4w3jxE9VU7tNJCDZMvMKsKB60IAW" at bounding box center [1442, 206] width 132 height 18
click at [1452, 208] on link "https://in.xero.com/UPDc4tpDMyBo4w3jxE9VU7tNJCDZMvMKsKB60IAW" at bounding box center [1442, 206] width 132 height 18
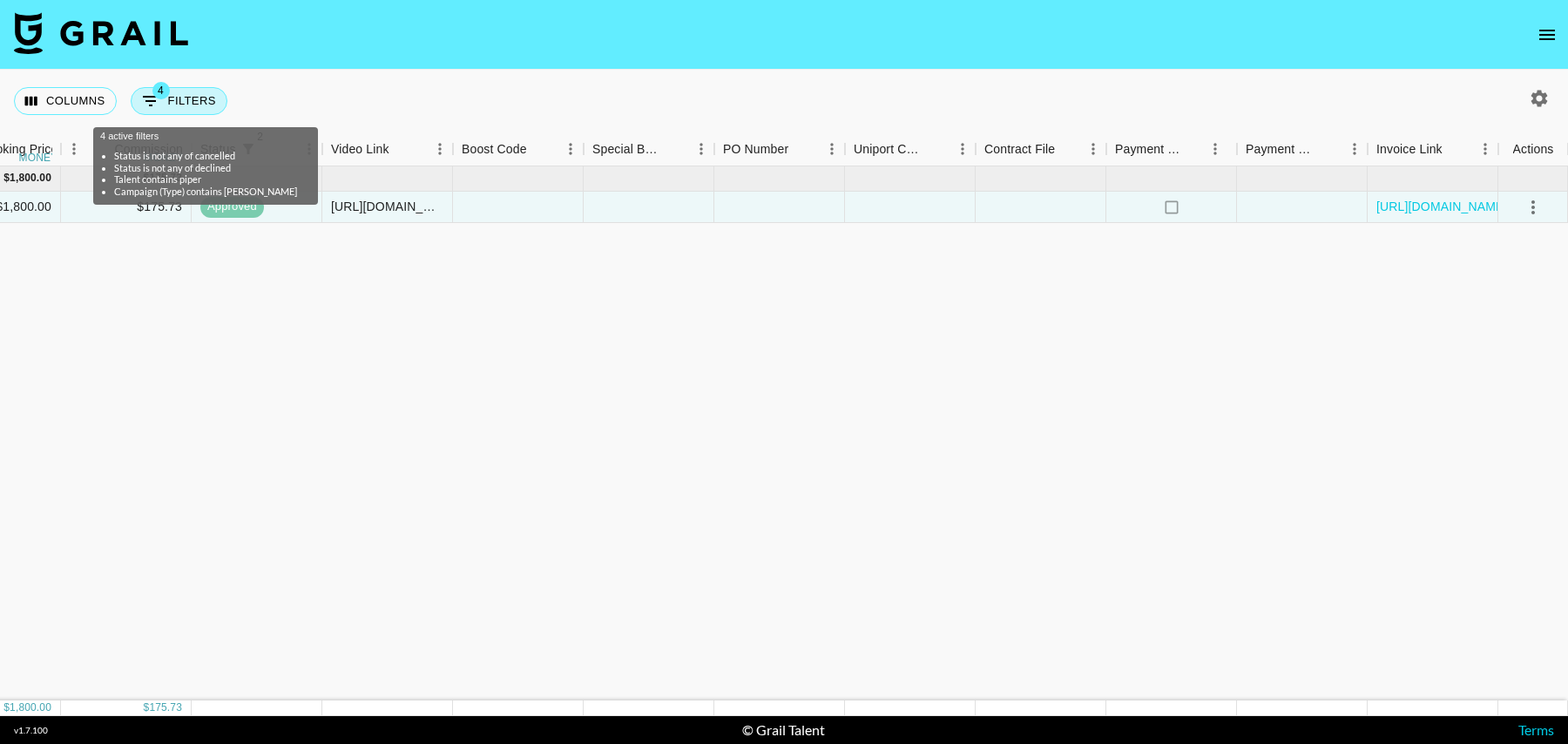
click at [195, 99] on button "4 Filters" at bounding box center [179, 101] width 97 height 28
select select "status"
select select "isNotAnyOf"
select select "status"
select select "isNotAnyOf"
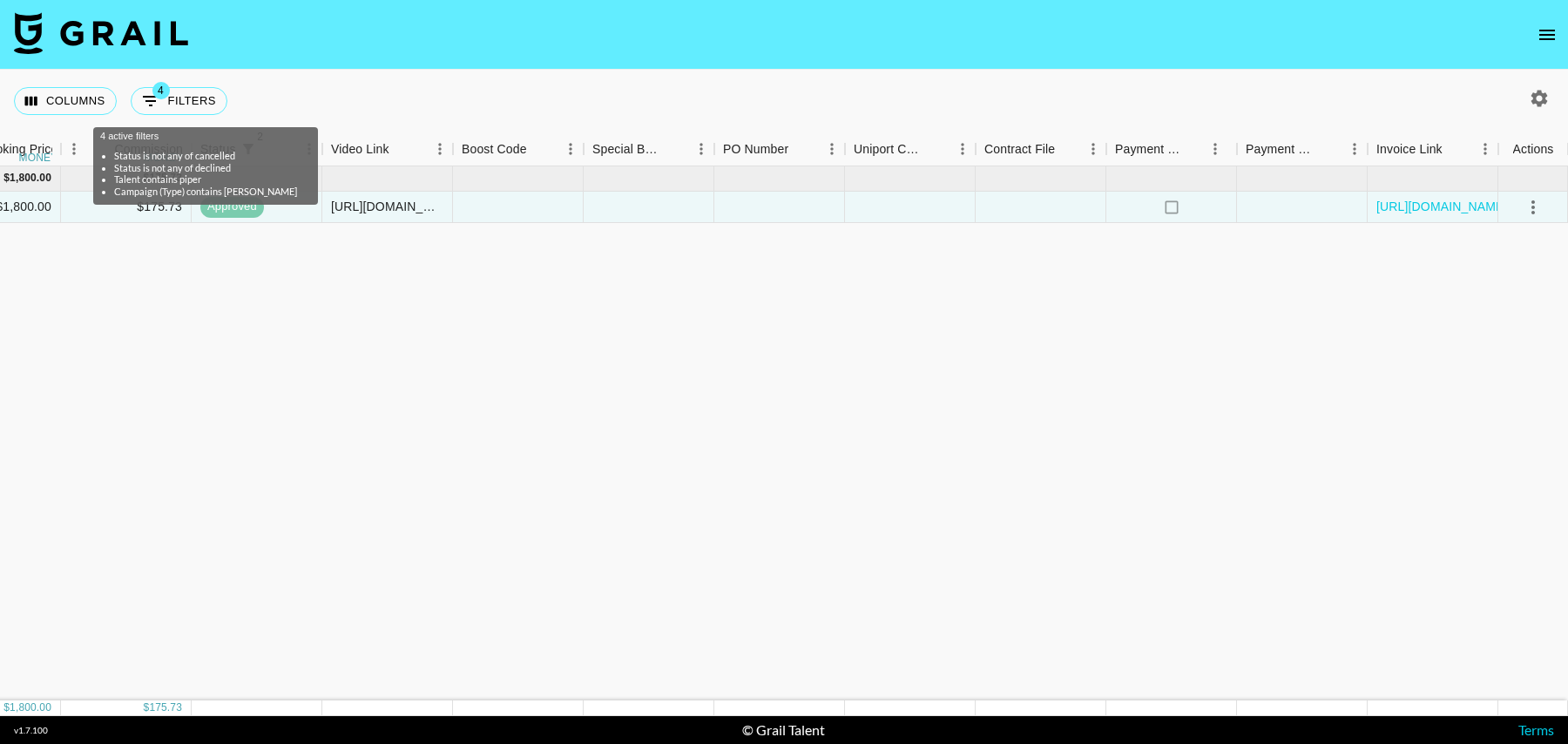
select select "talentName"
select select "campaign"
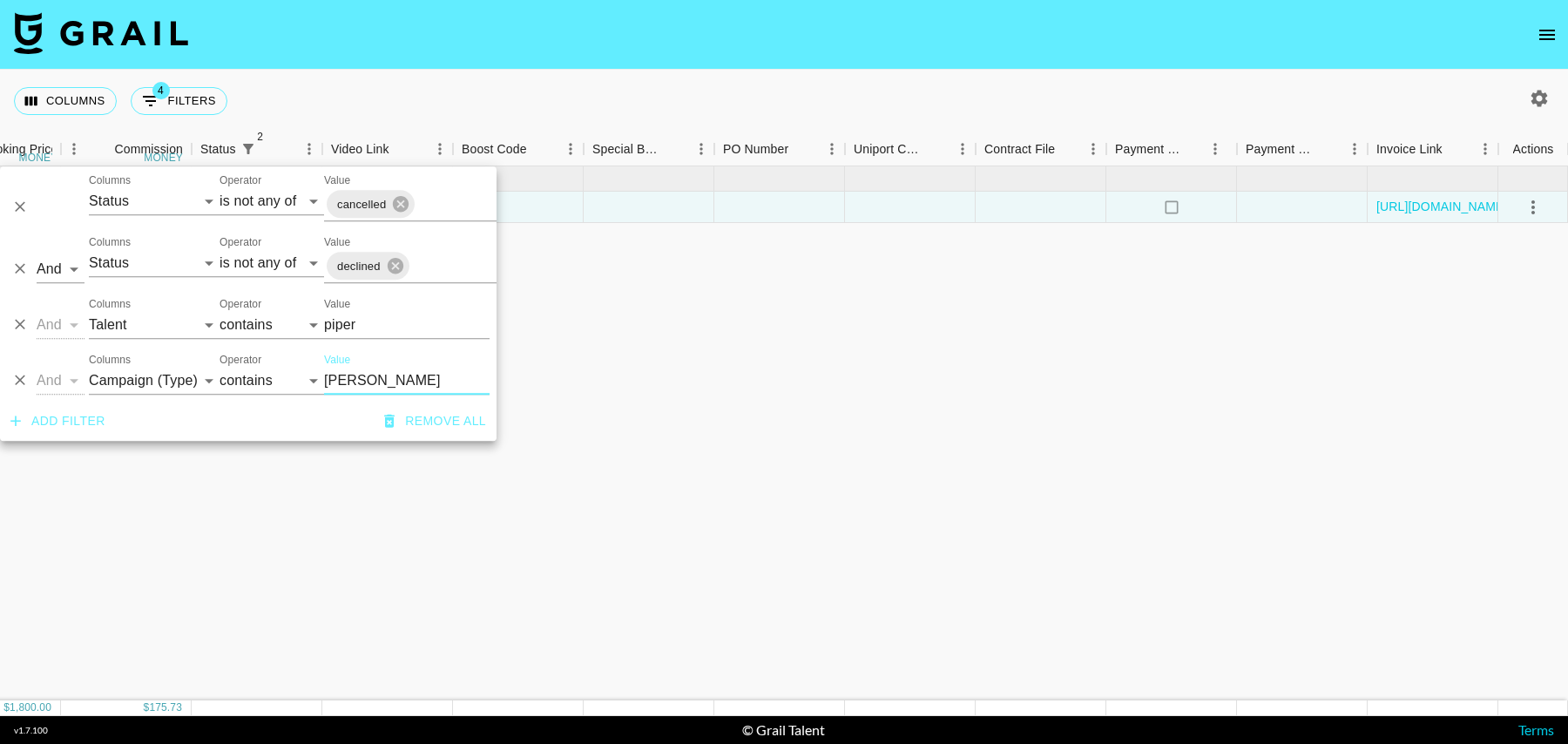
drag, startPoint x: 365, startPoint y: 377, endPoint x: 267, endPoint y: 377, distance: 98.0
click at [268, 377] on div "And Or Columns Grail Platform ID Airtable ID Talent Manager Client Booker Campa…" at bounding box center [248, 374] width 497 height 55
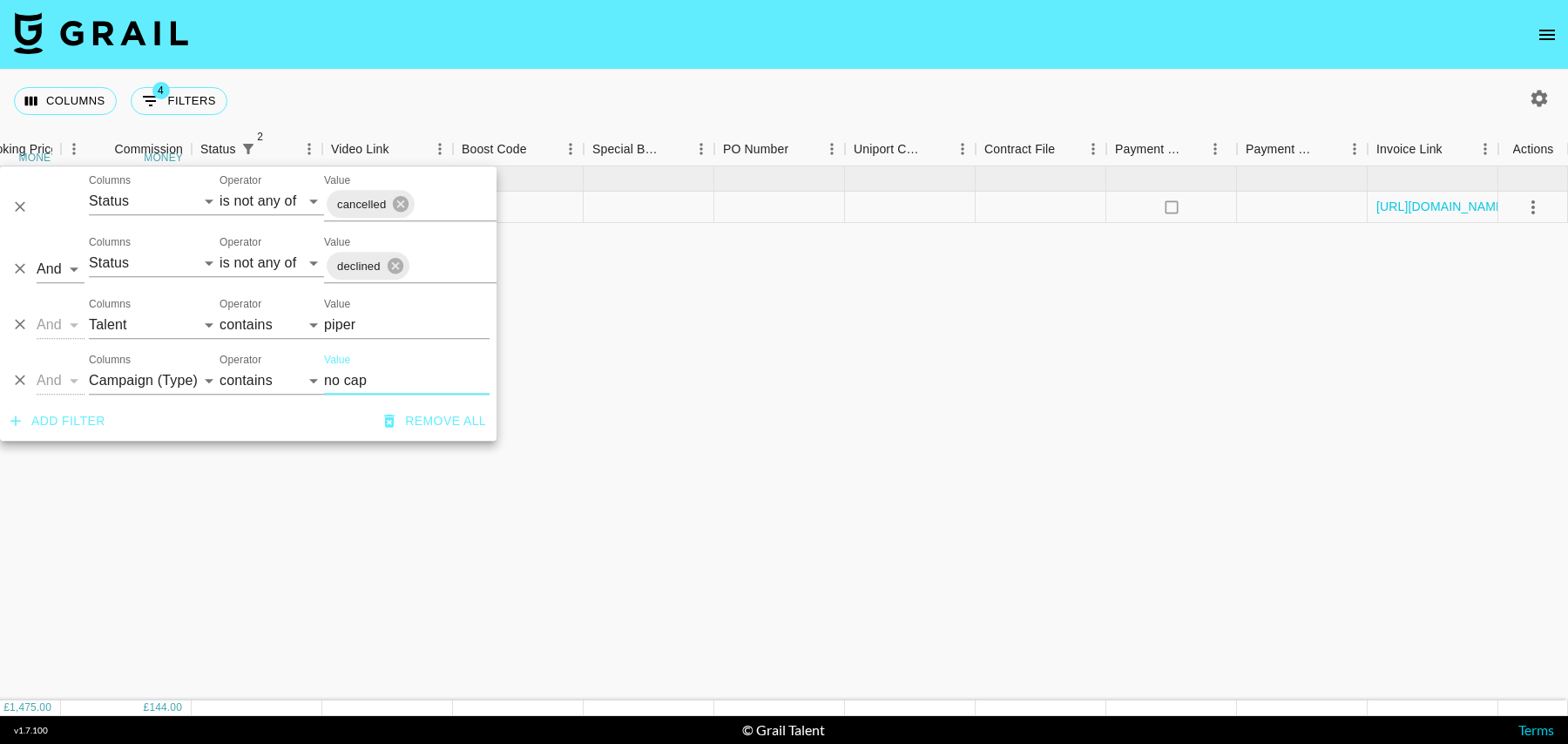
type input "no cap"
click at [507, 262] on div "Jul '25 ( 1 ) £ 1,475.00 £ 144.00 recw3JC2SMpfE4Mrf piperrockelle tancredi@grai…" at bounding box center [154, 433] width 2827 height 534
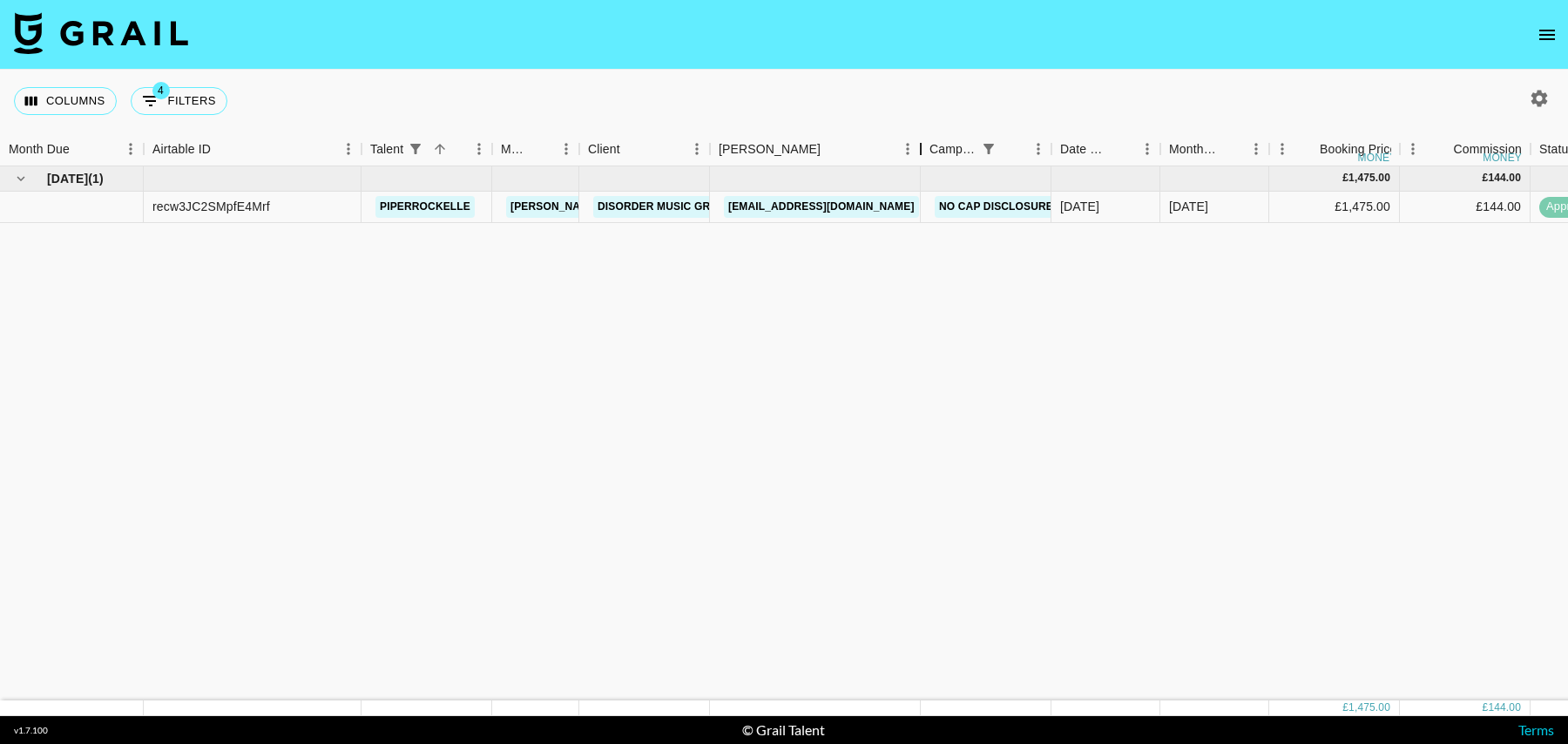
drag, startPoint x: 832, startPoint y: 151, endPoint x: 927, endPoint y: 143, distance: 95.3
click at [927, 143] on div "Booker" at bounding box center [920, 149] width 21 height 34
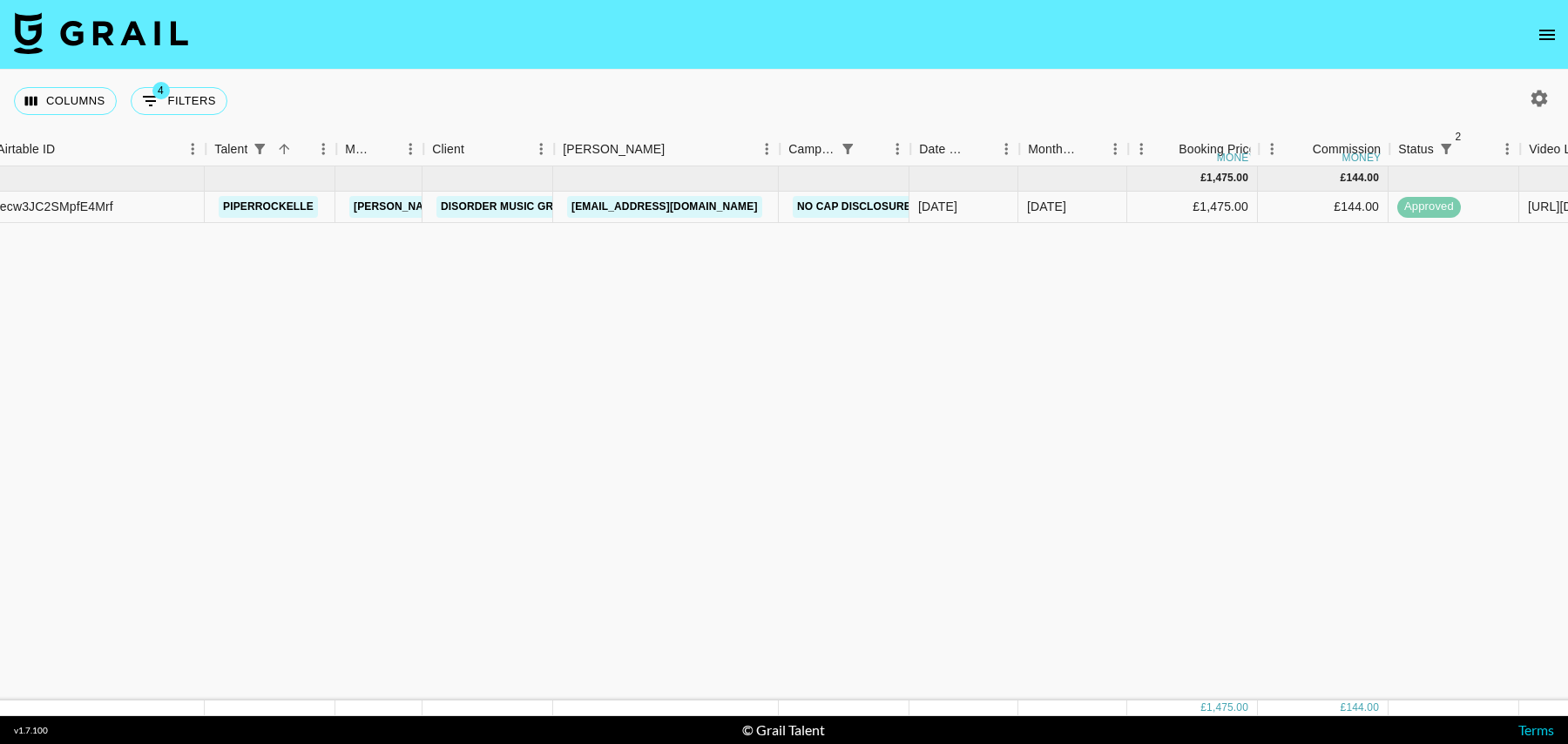
scroll to position [0, 155]
drag, startPoint x: 754, startPoint y: 206, endPoint x: 570, endPoint y: 208, distance: 184.0
click at [570, 208] on div "sully@disordergroup.com" at bounding box center [667, 208] width 225 height 31
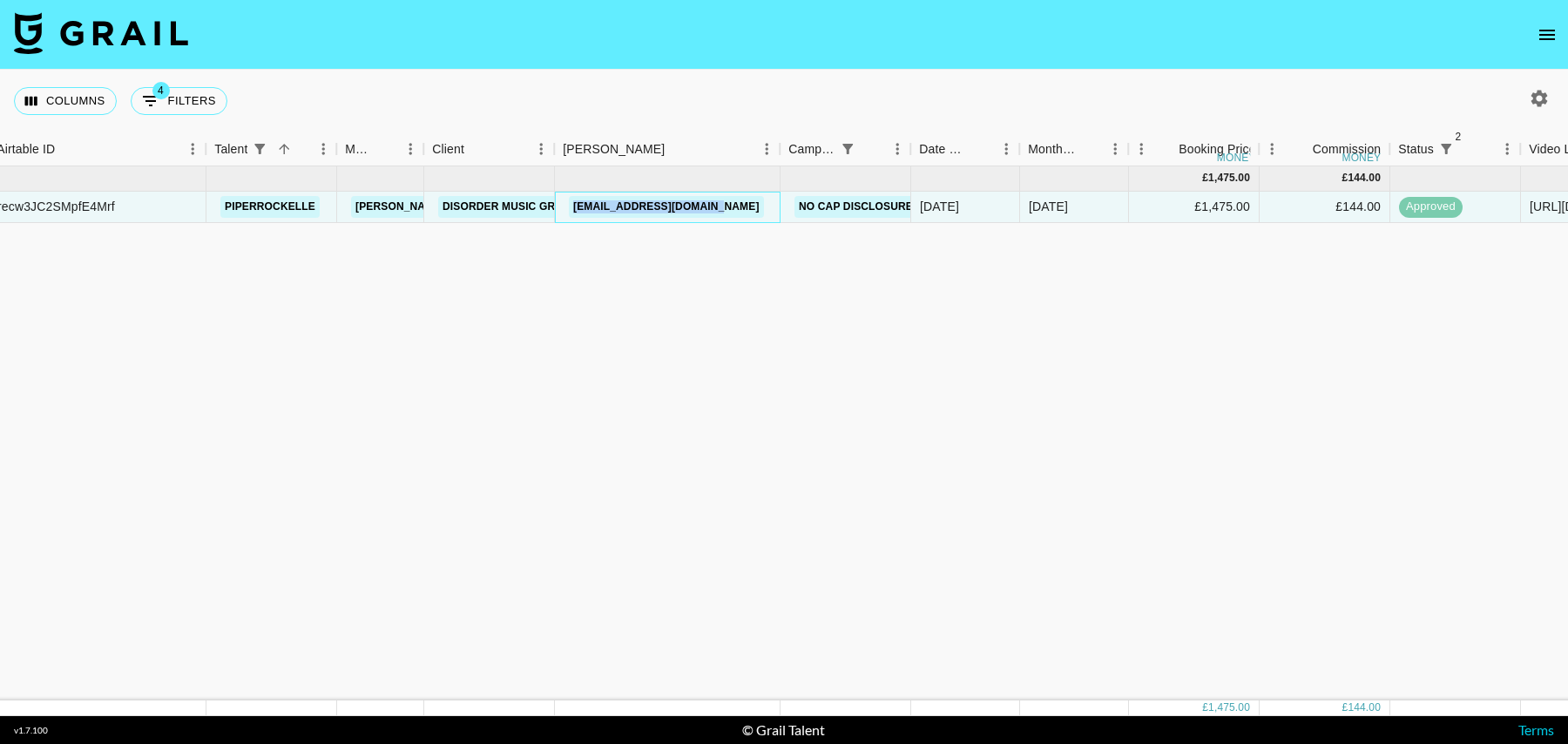
copy link "sully@disordergroup.com"
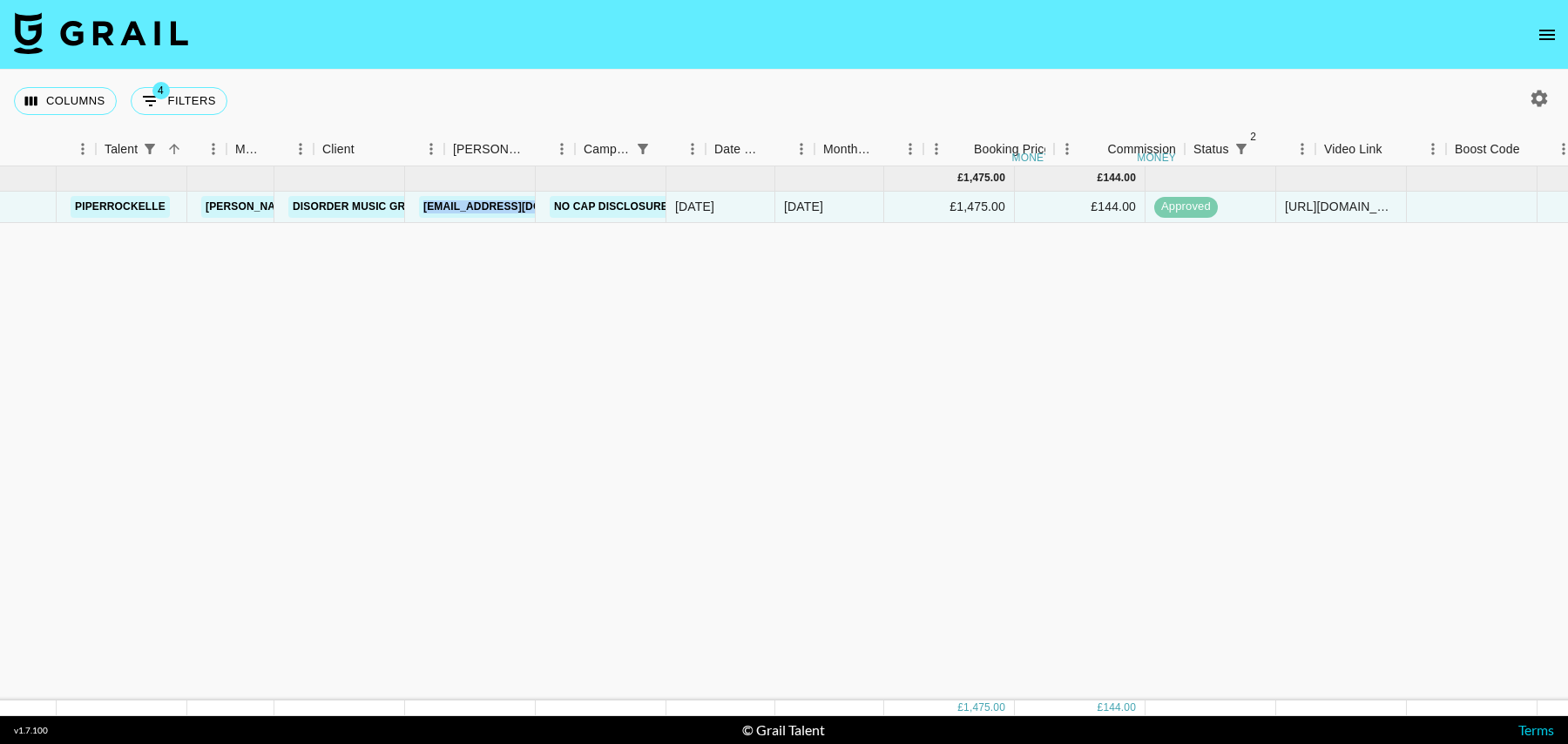
scroll to position [0, 0]
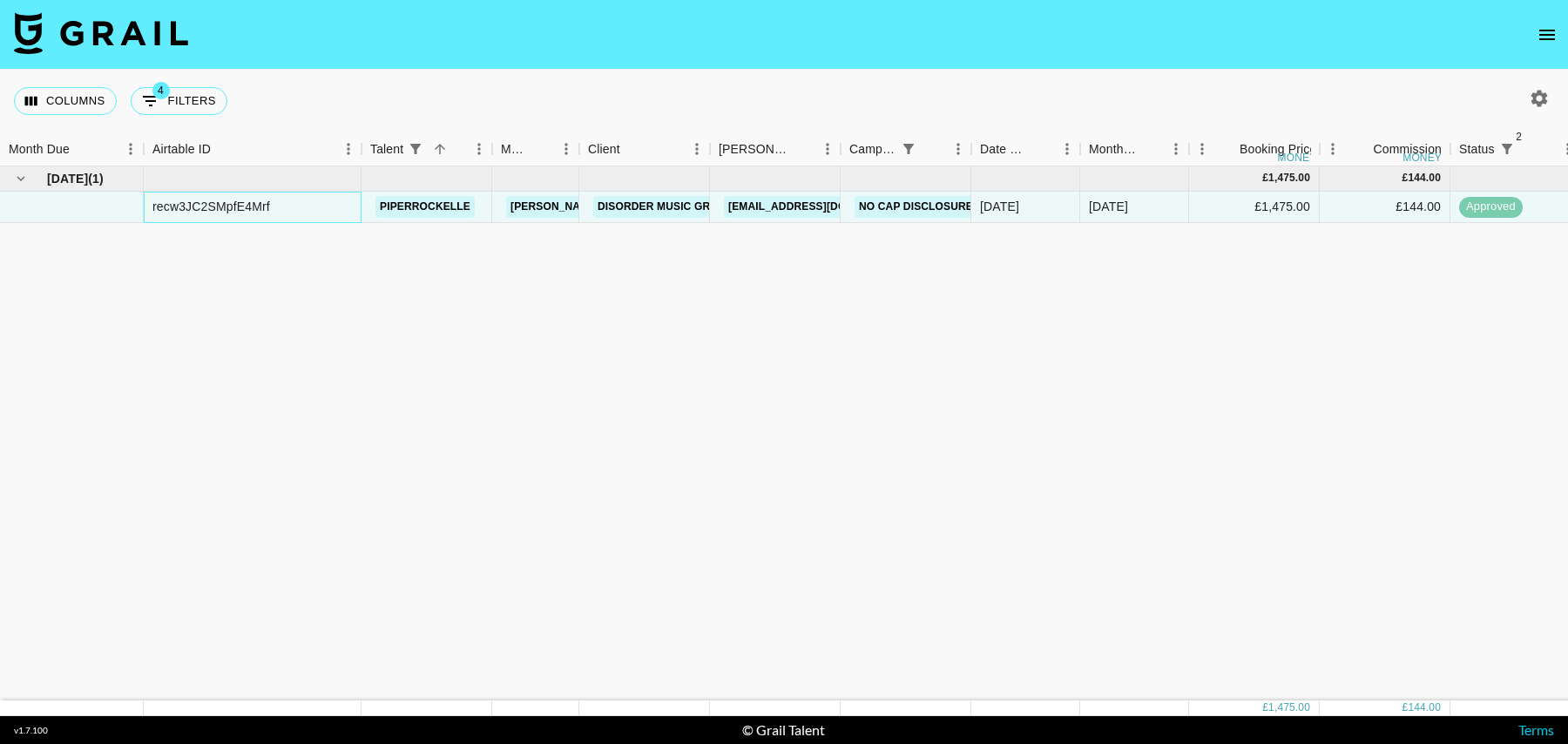
click at [188, 204] on div "recw3JC2SMpfE4Mrf" at bounding box center [210, 206] width 117 height 18
copy div "recw3JC2SMpfE4Mrf"
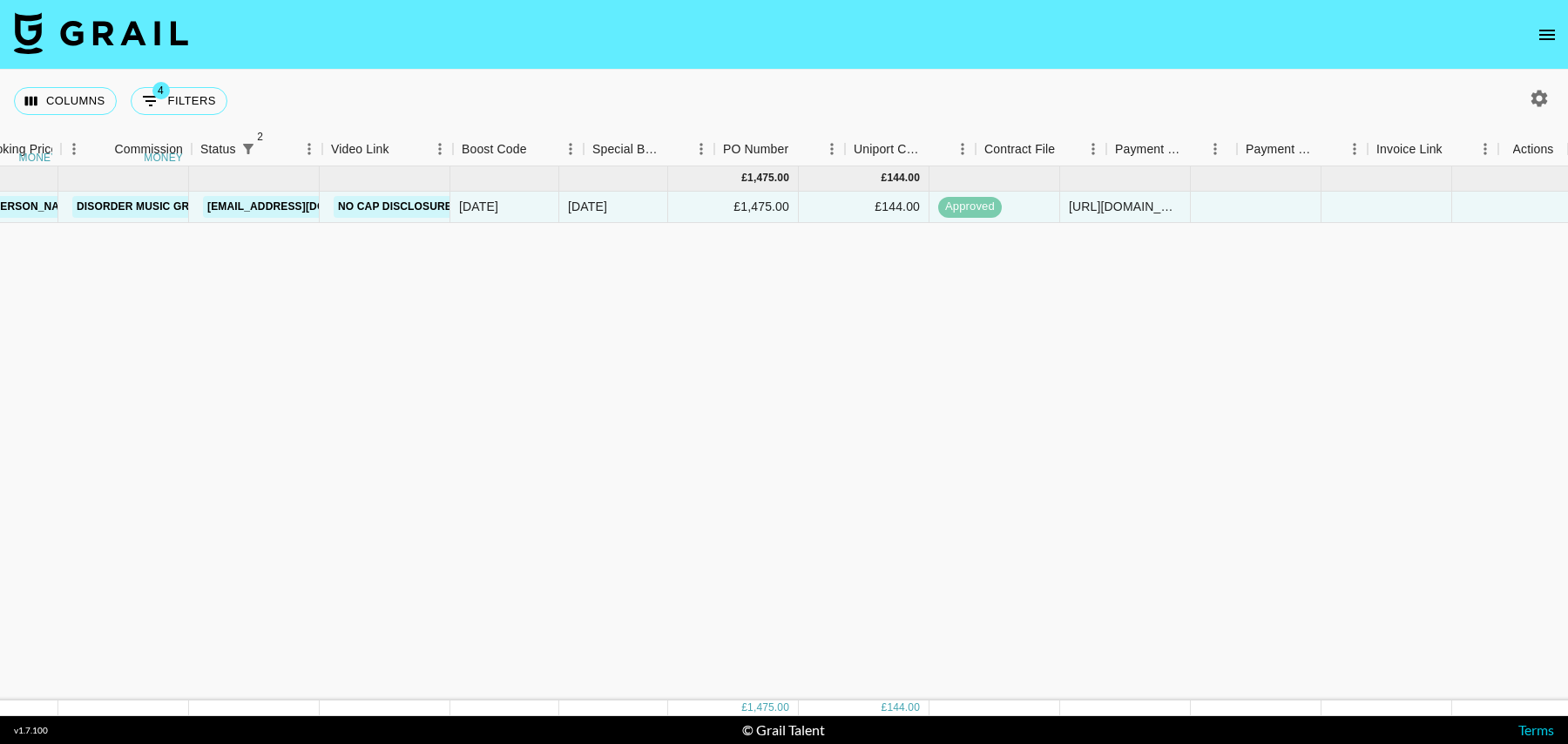
scroll to position [0, 1259]
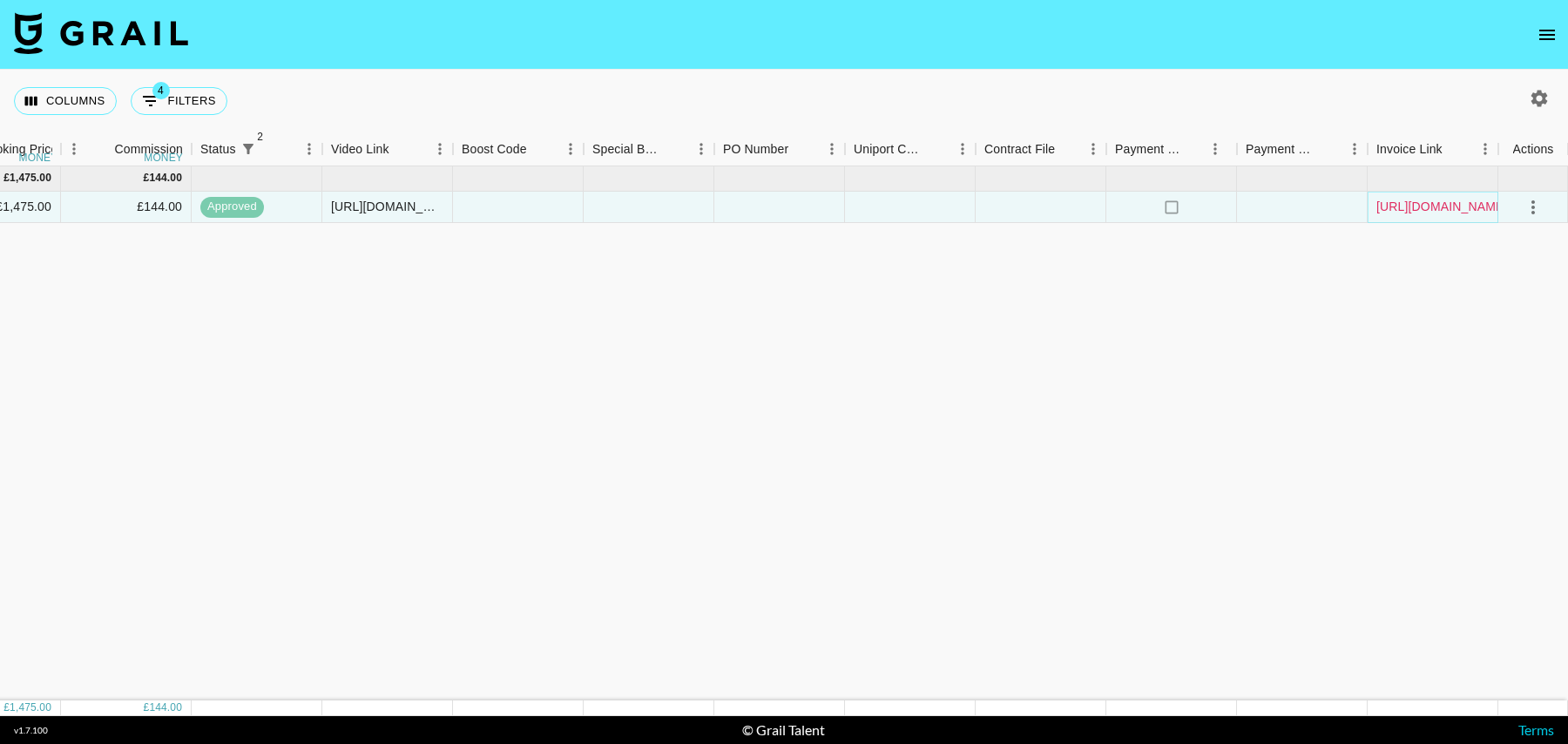
click at [1464, 202] on link "https://in.xero.com/DtpmWAGjx4OvgK2T26ofAfvv1wqeAxZDDwID0Bh2" at bounding box center [1442, 206] width 132 height 18
click at [166, 116] on div "Columns 4 Filters + Booking" at bounding box center [124, 102] width 221 height 63
click at [166, 108] on button "4 Filters" at bounding box center [179, 101] width 97 height 28
select select "status"
select select "isNotAnyOf"
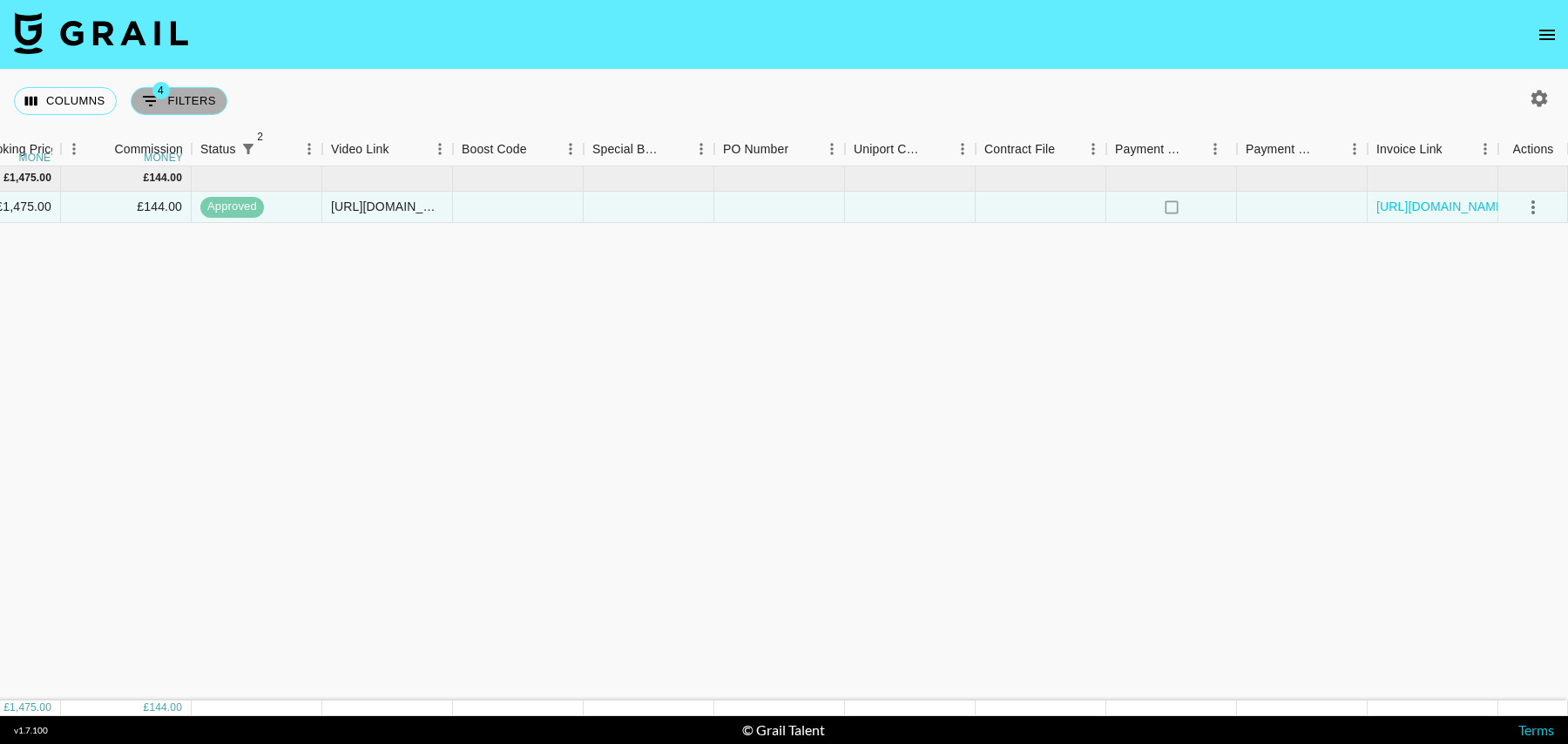
select select "status"
select select "isNotAnyOf"
select select "talentName"
select select "campaign"
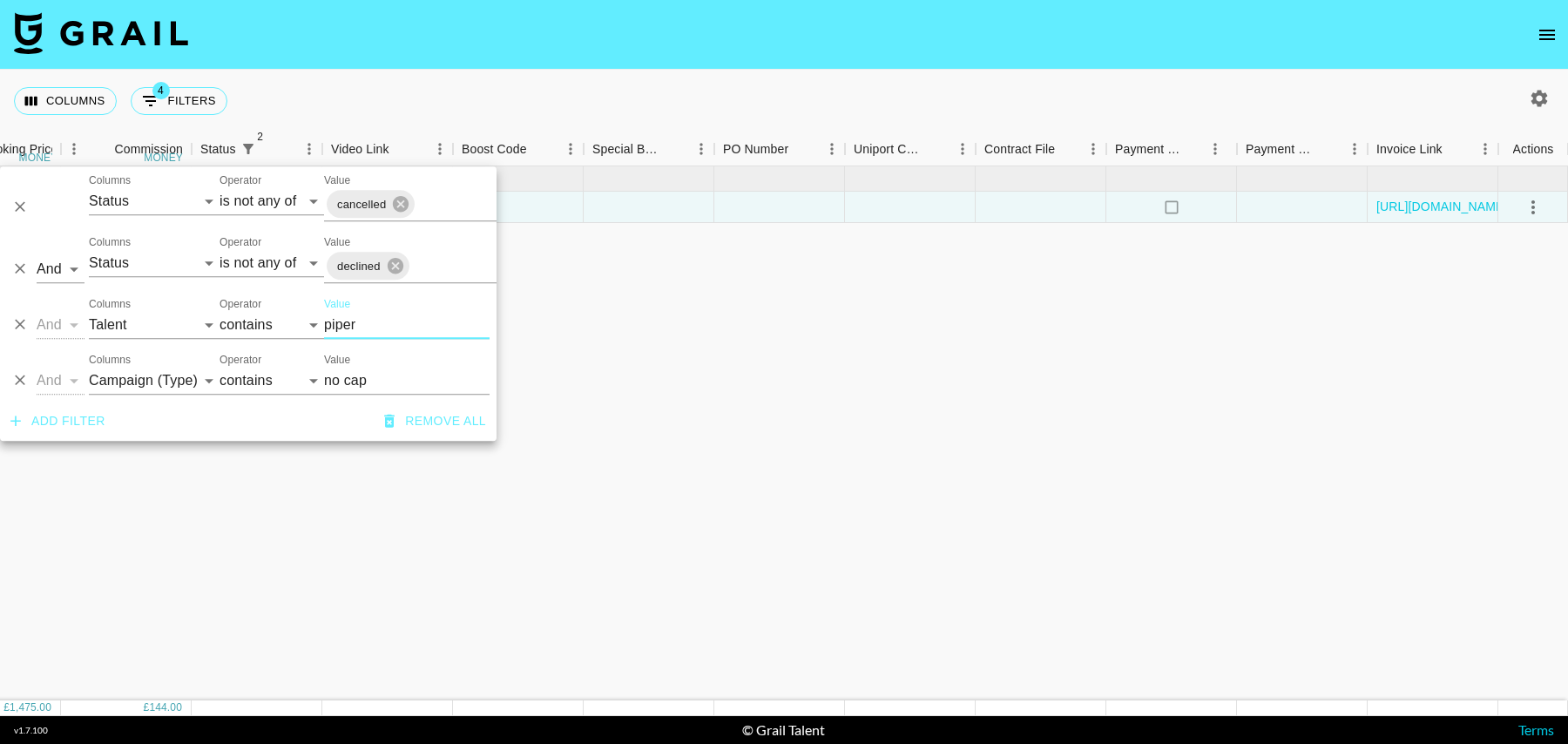
drag, startPoint x: 367, startPoint y: 324, endPoint x: 269, endPoint y: 324, distance: 98.0
click at [269, 324] on div "And Or Columns Grail Platform ID Airtable ID Talent Manager Client Booker Campa…" at bounding box center [248, 318] width 497 height 55
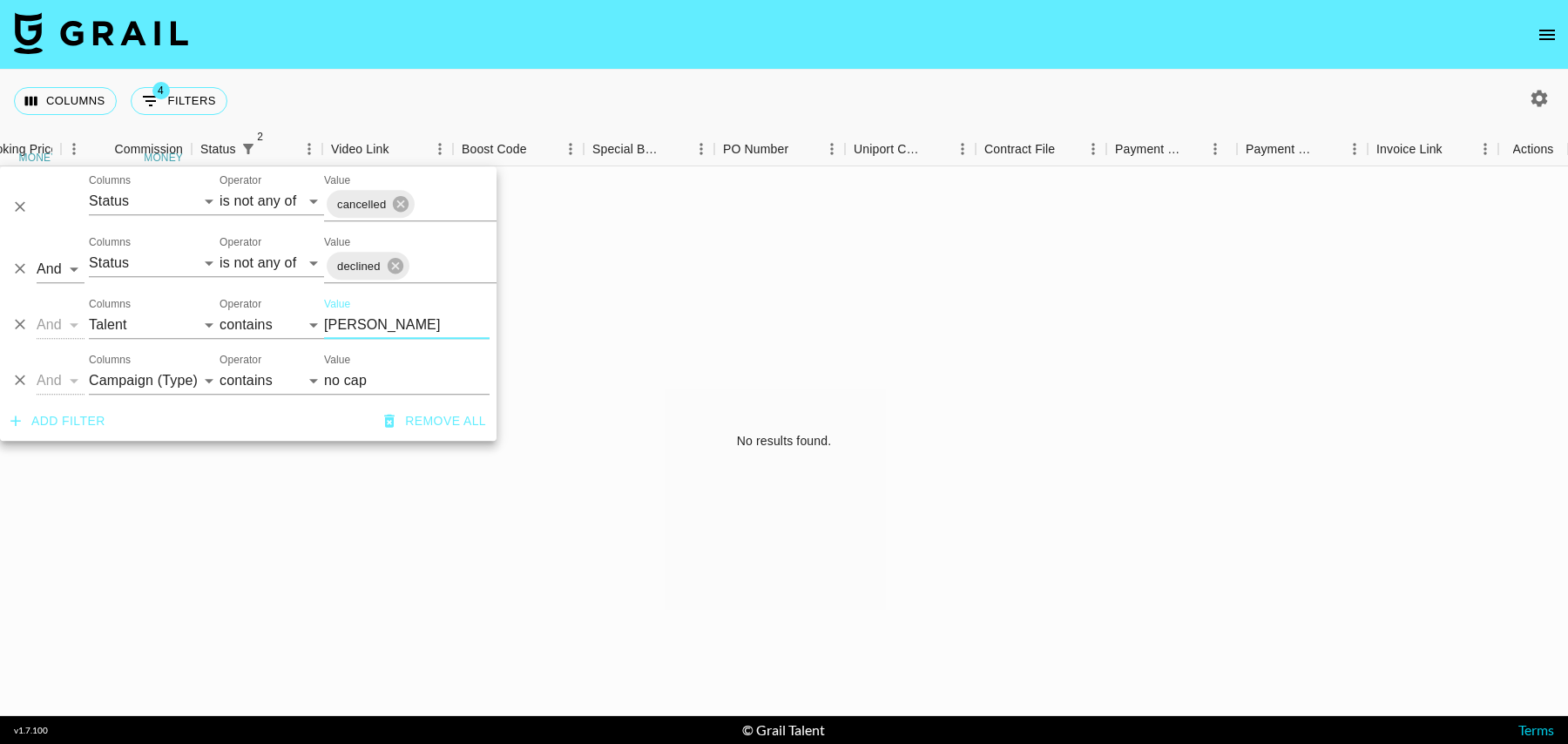
type input "jaime"
drag, startPoint x: 377, startPoint y: 377, endPoint x: 282, endPoint y: 377, distance: 95.0
click at [282, 377] on div "And Or Columns Grail Platform ID Airtable ID Talent Manager Client Booker Campa…" at bounding box center [248, 374] width 497 height 55
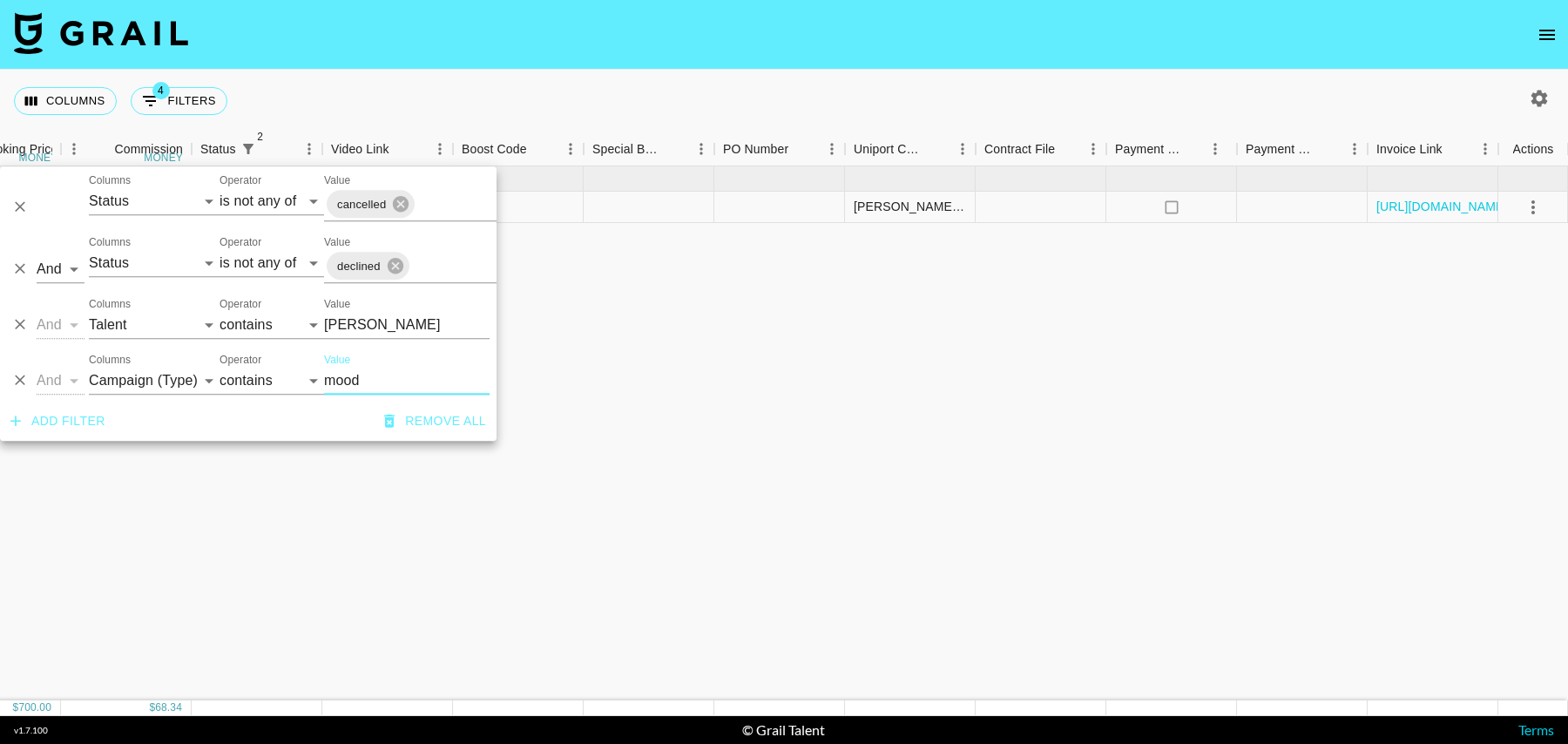
type input "mood"
click at [718, 397] on div "Aug '25 ( 1 ) $ 700.00 $ 68.34 rec2jgcscVYEjckWR jaimeadler tancredi@grail-tale…" at bounding box center [154, 433] width 2827 height 534
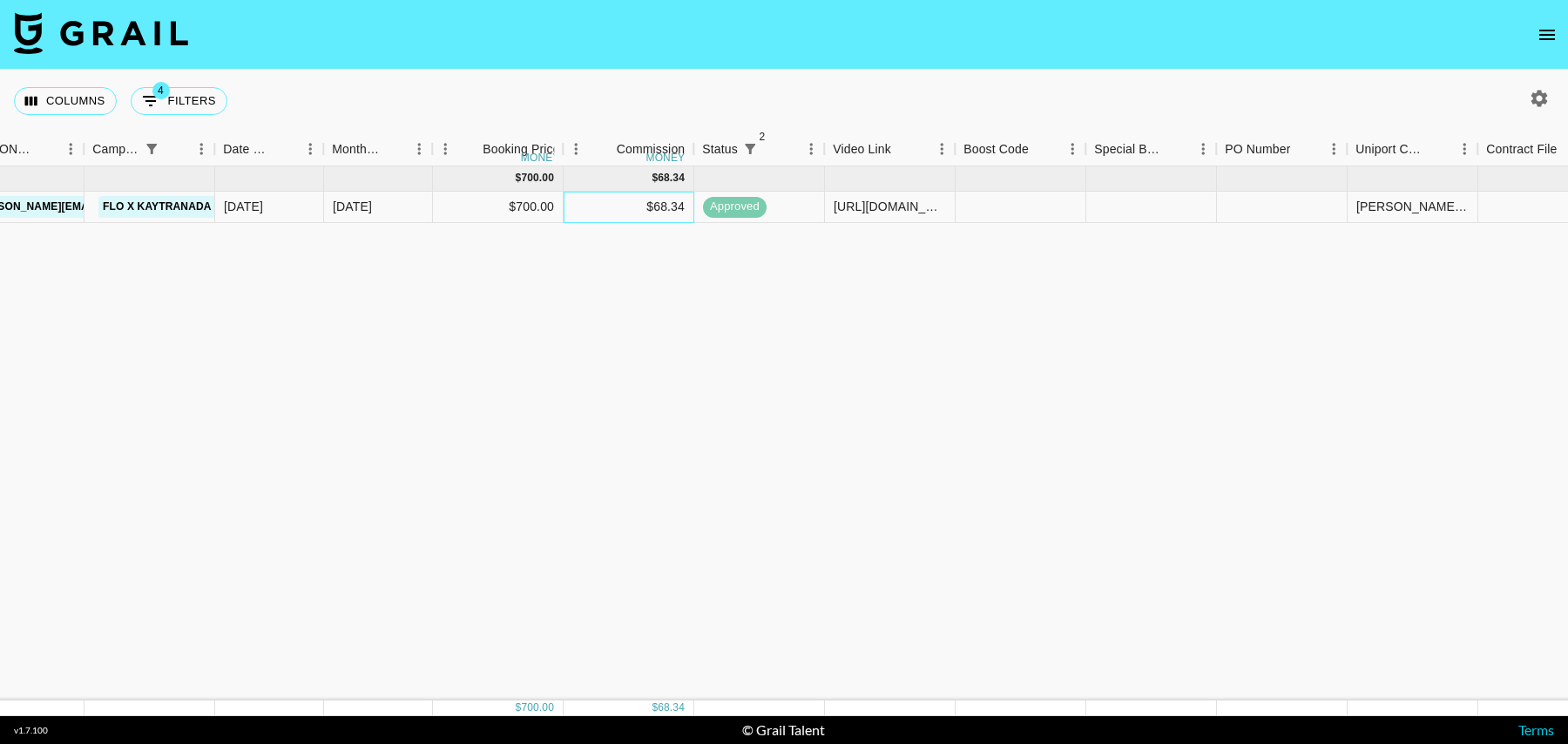
click at [621, 210] on div "$68.34" at bounding box center [629, 208] width 131 height 31
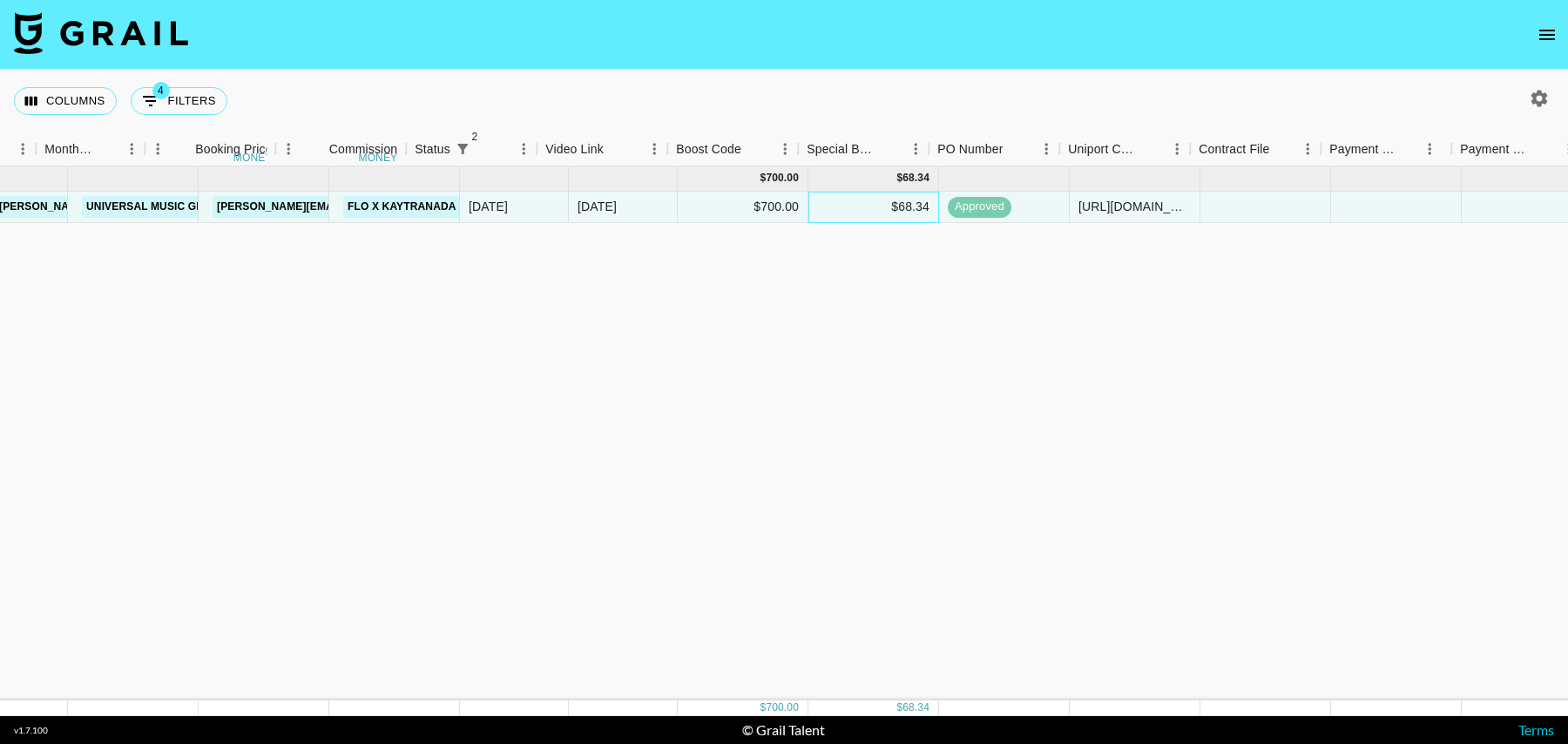
scroll to position [0, 268]
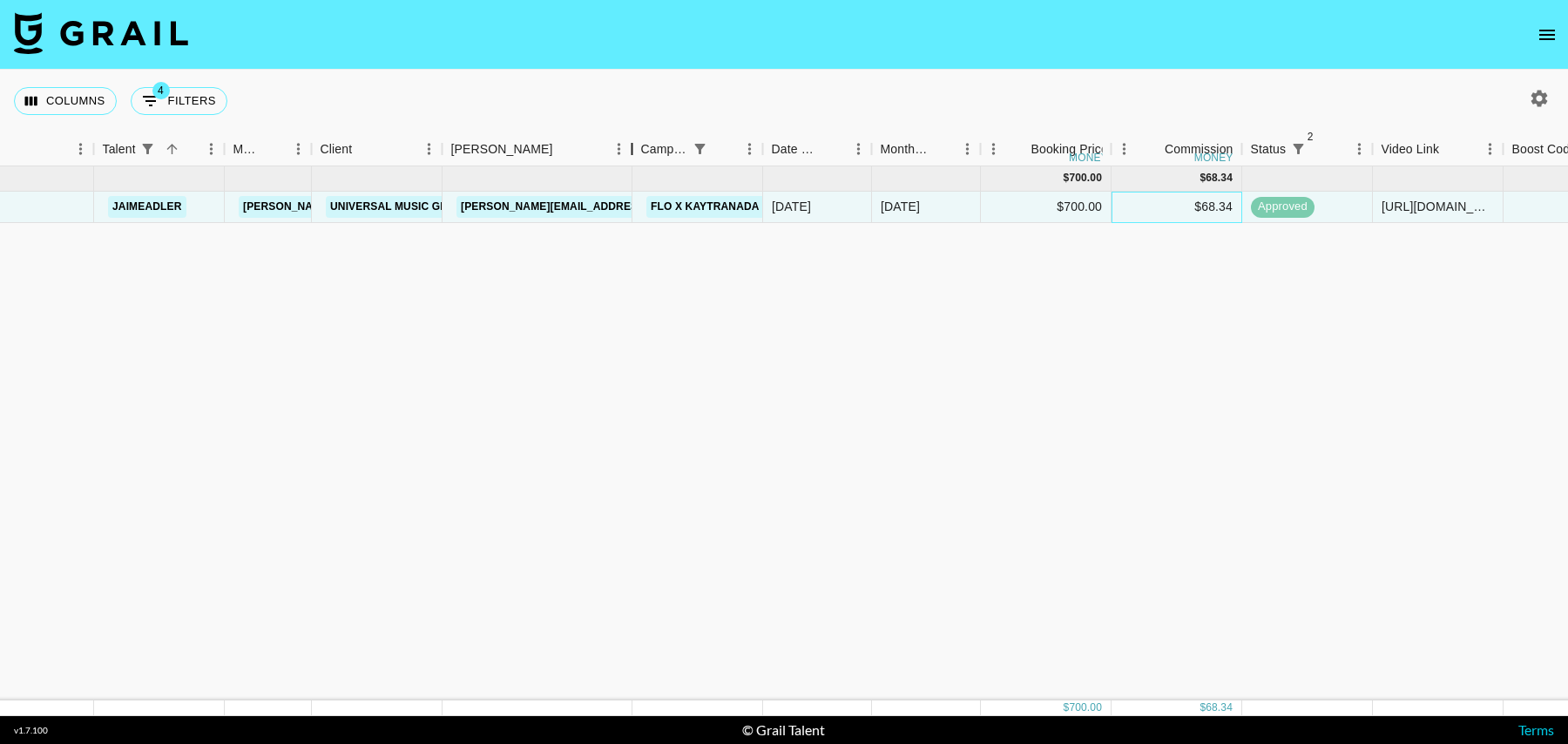
drag, startPoint x: 568, startPoint y: 150, endPoint x: 646, endPoint y: 150, distance: 78.0
click at [643, 150] on div "Booker" at bounding box center [632, 149] width 21 height 34
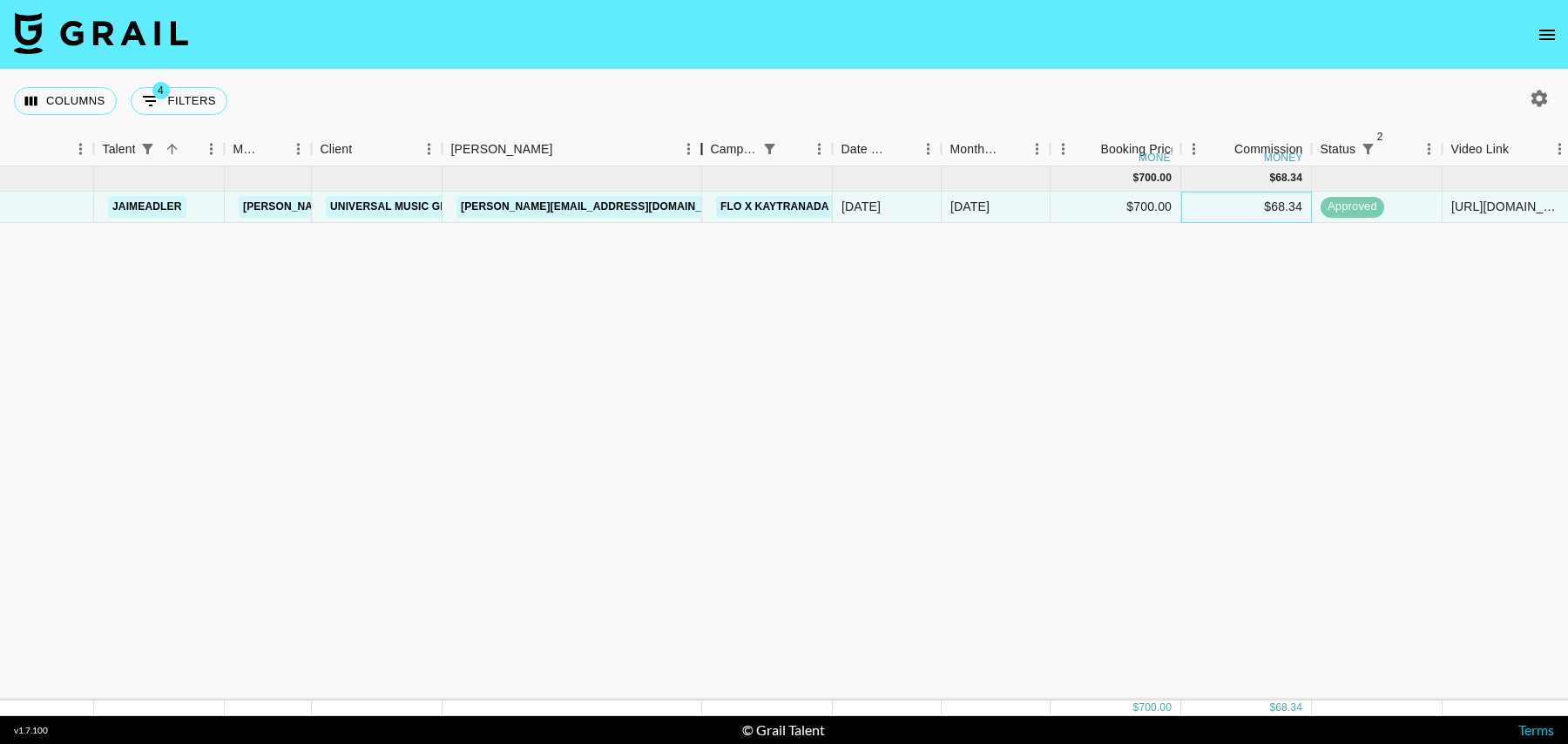
drag, startPoint x: 646, startPoint y: 150, endPoint x: 698, endPoint y: 150, distance: 52.0
click at [698, 150] on div "Booker" at bounding box center [702, 149] width 21 height 34
drag, startPoint x: 678, startPoint y: 202, endPoint x: 456, endPoint y: 203, distance: 222.0
click at [456, 203] on div "celia.faray-gieskes@umusic.com" at bounding box center [573, 208] width 260 height 31
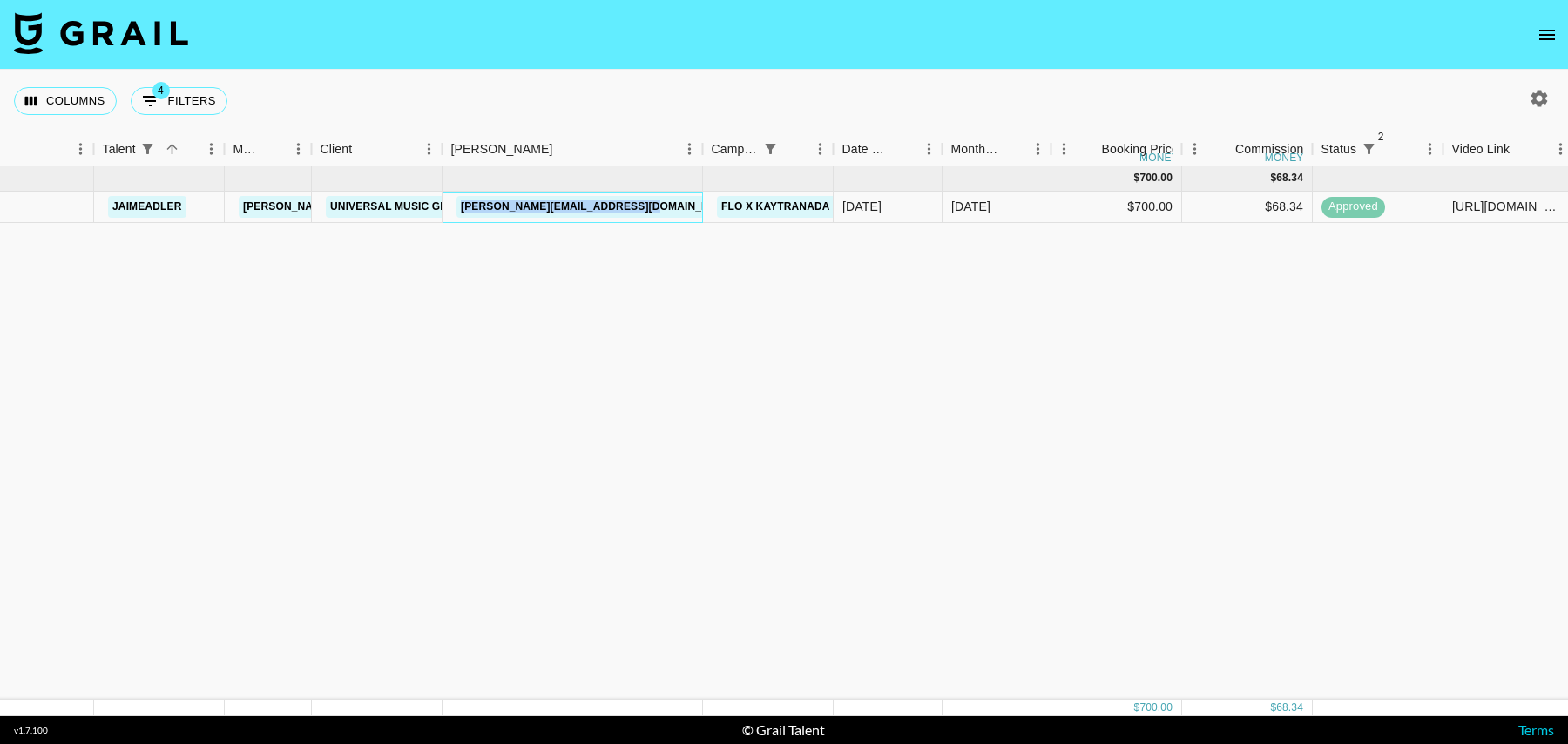
copy link "celia.faray-gieskes@umusic.com"
click at [209, 104] on button "4 Filters" at bounding box center [179, 101] width 97 height 28
select select "status"
select select "isNotAnyOf"
select select "status"
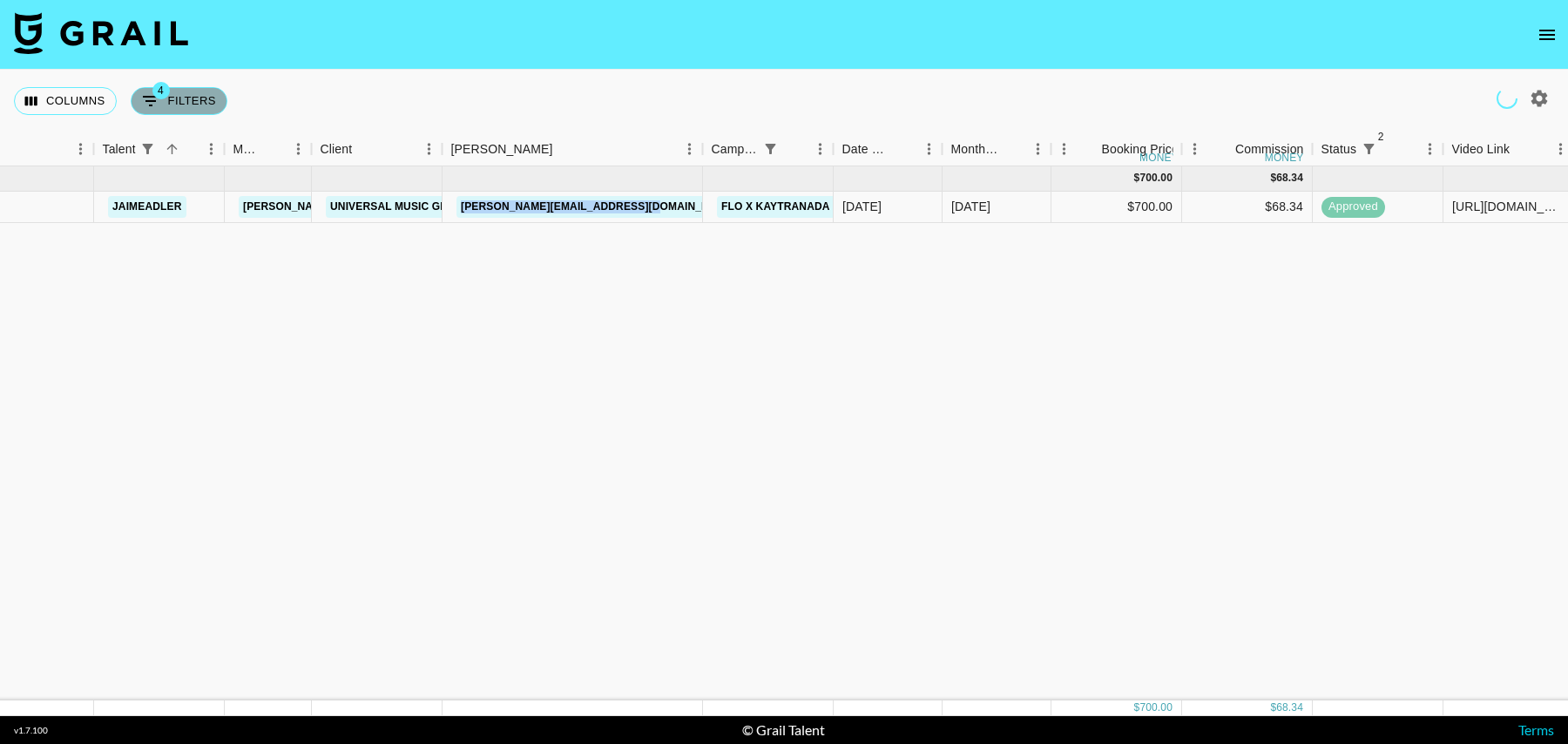
select select "isNotAnyOf"
select select "talentName"
select select "campaign"
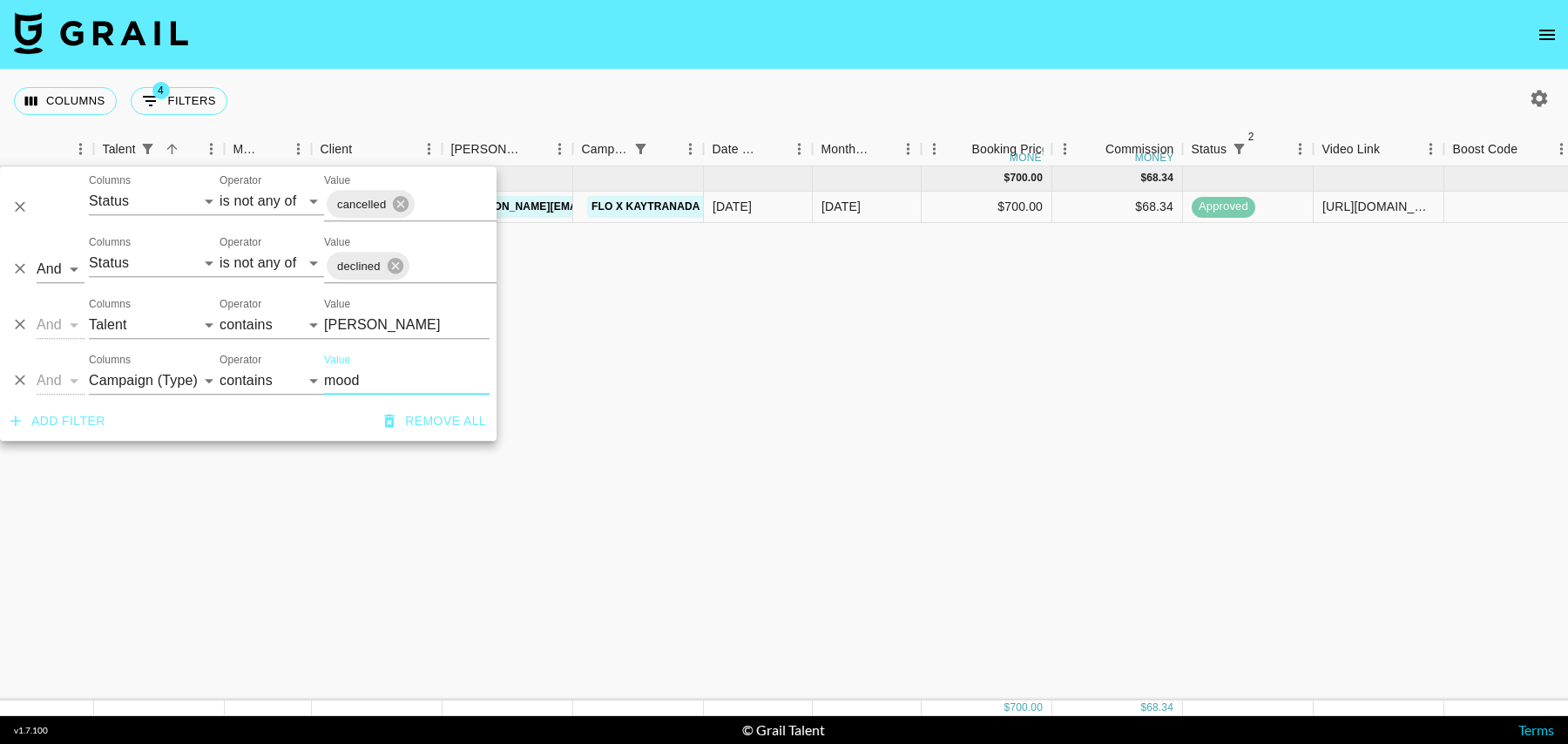
click at [16, 326] on icon "Delete" at bounding box center [19, 325] width 18 height 18
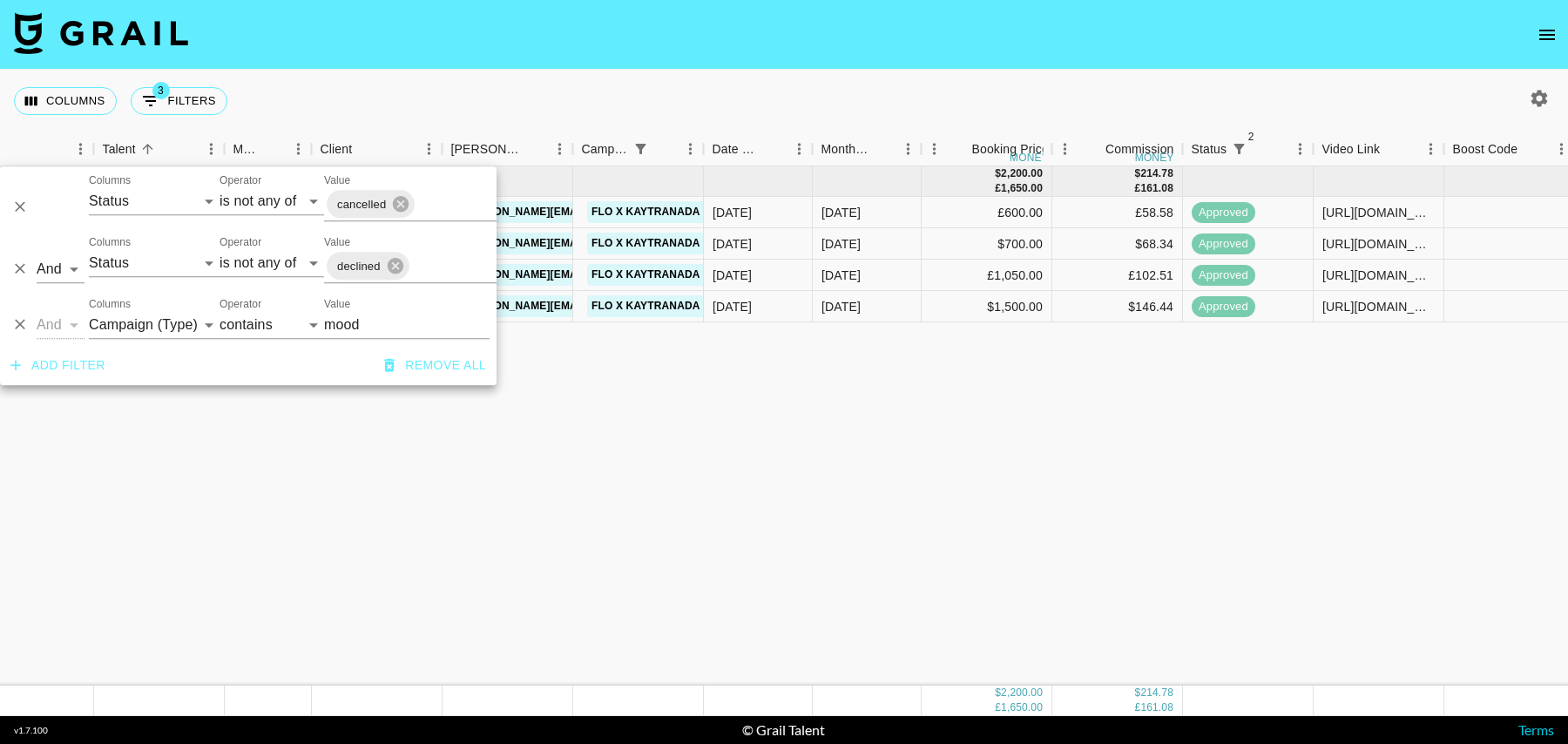
click at [686, 335] on div "Aug '25 ( 4 ) $ 2,200.00 £ 1,650.00 $ 214.78 £ 161.08 recCluWlMnJfWcsYb bhadie.…" at bounding box center [1145, 426] width 2827 height 520
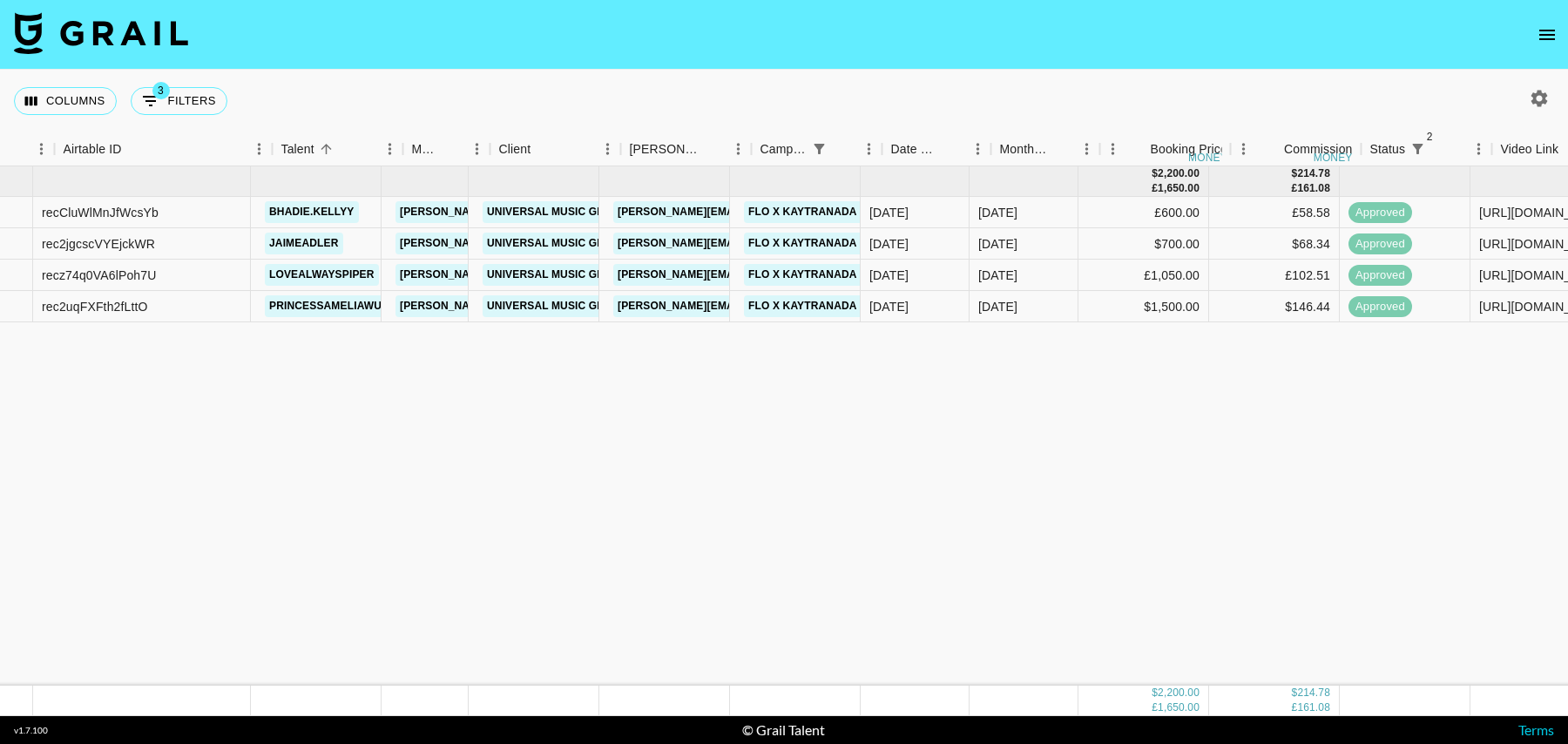
scroll to position [0, 36]
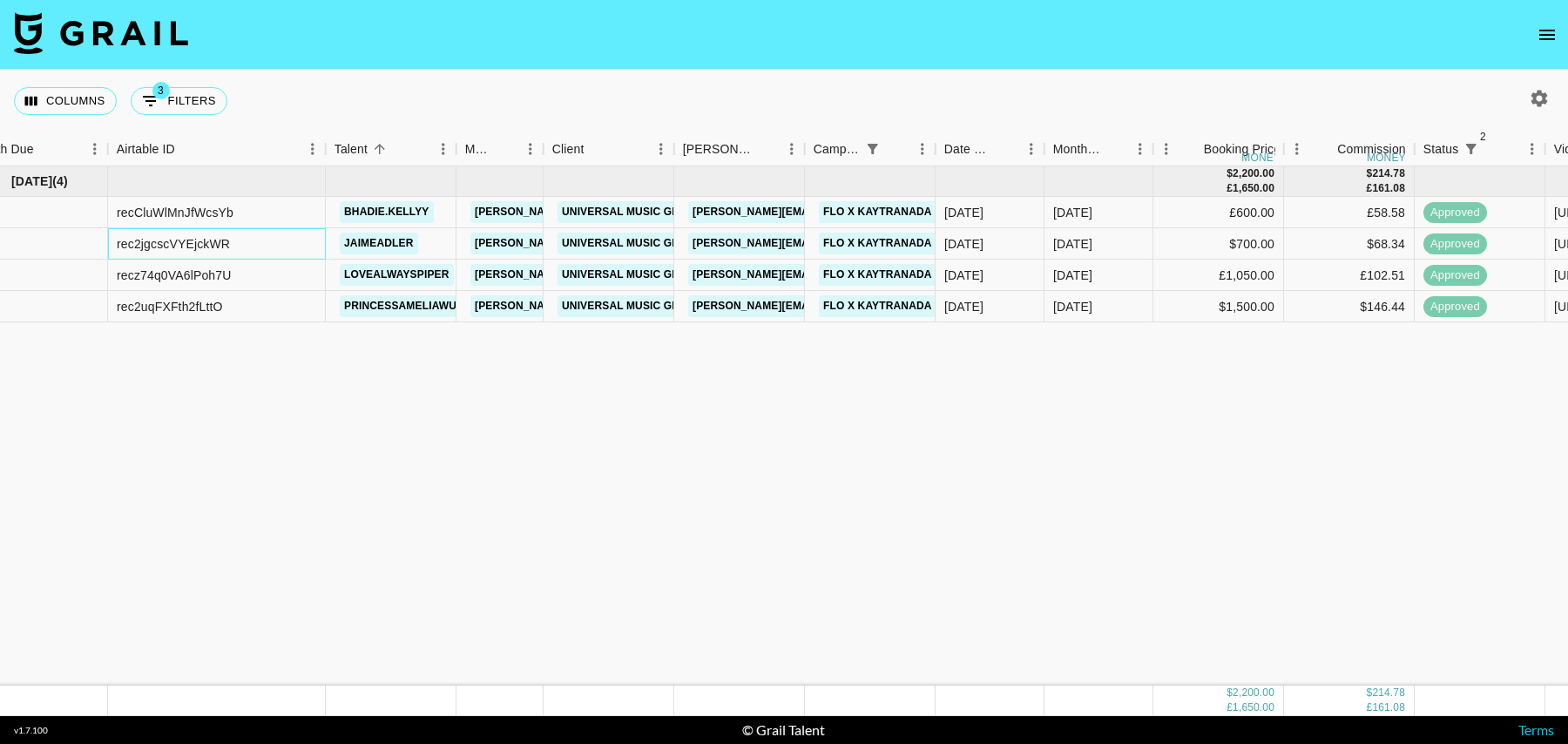
click at [180, 242] on div "rec2jgcscVYEjckWR" at bounding box center [173, 244] width 114 height 18
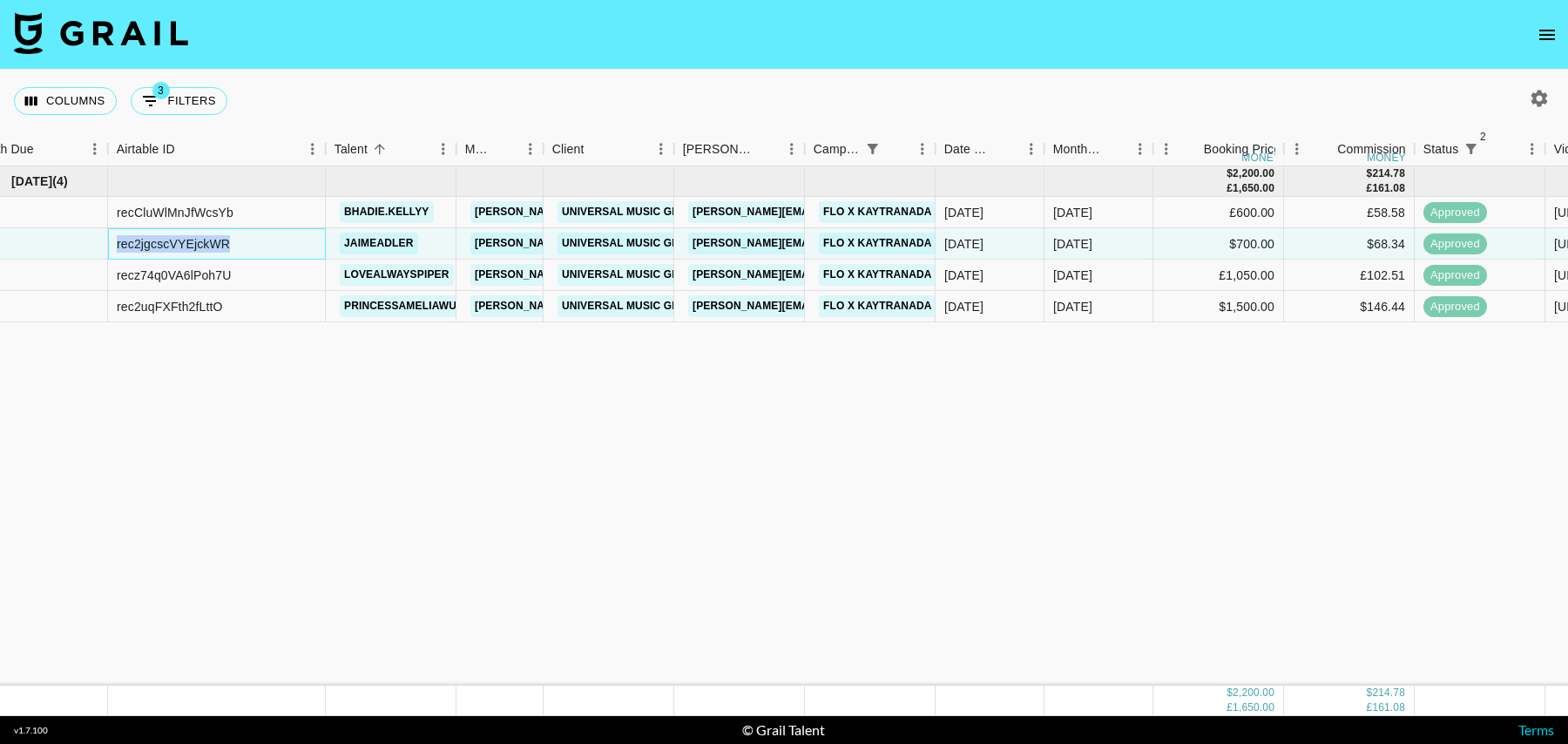
click at [180, 242] on div "rec2jgcscVYEjckWR" at bounding box center [173, 244] width 114 height 18
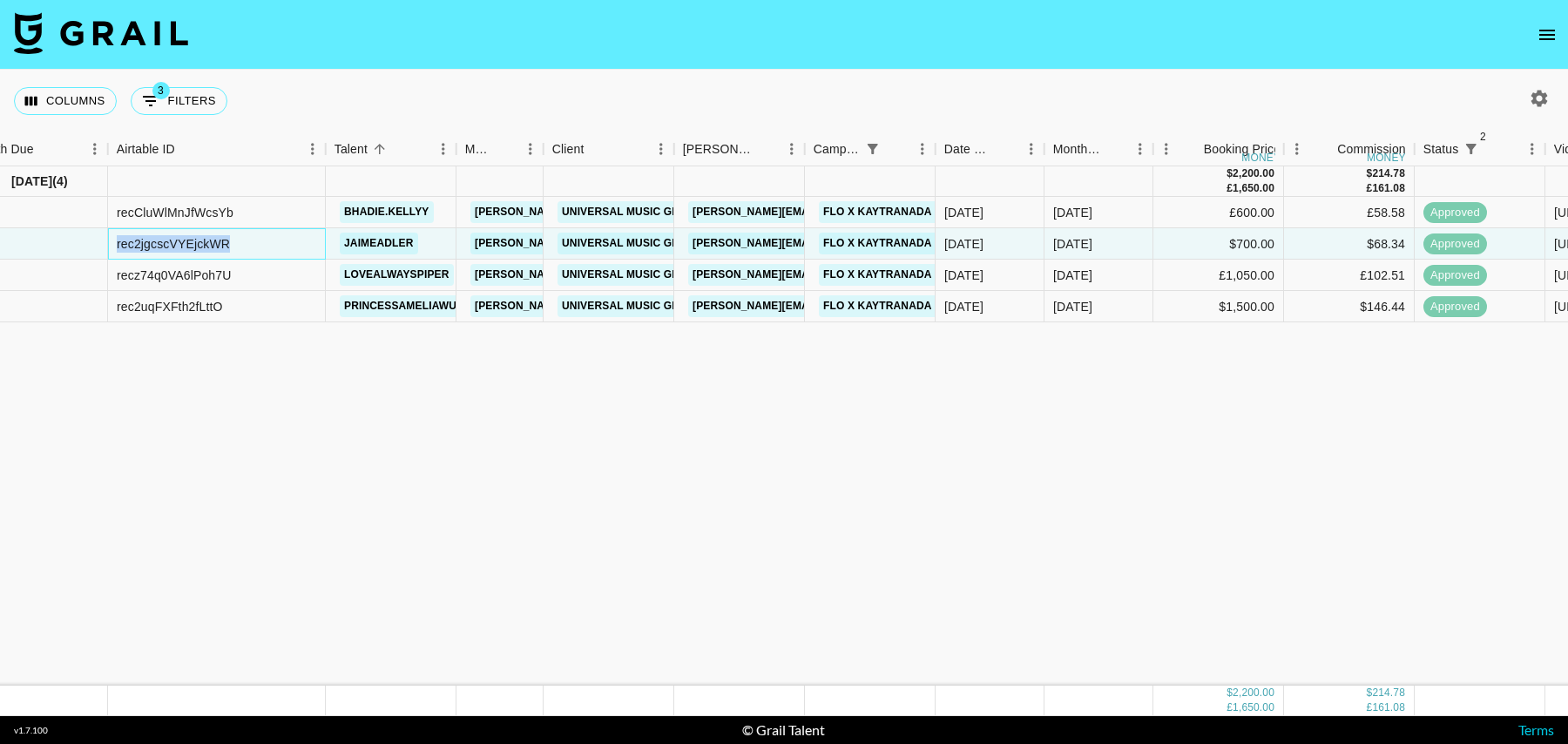
copy div "rec2jgcscVYEjckWR"
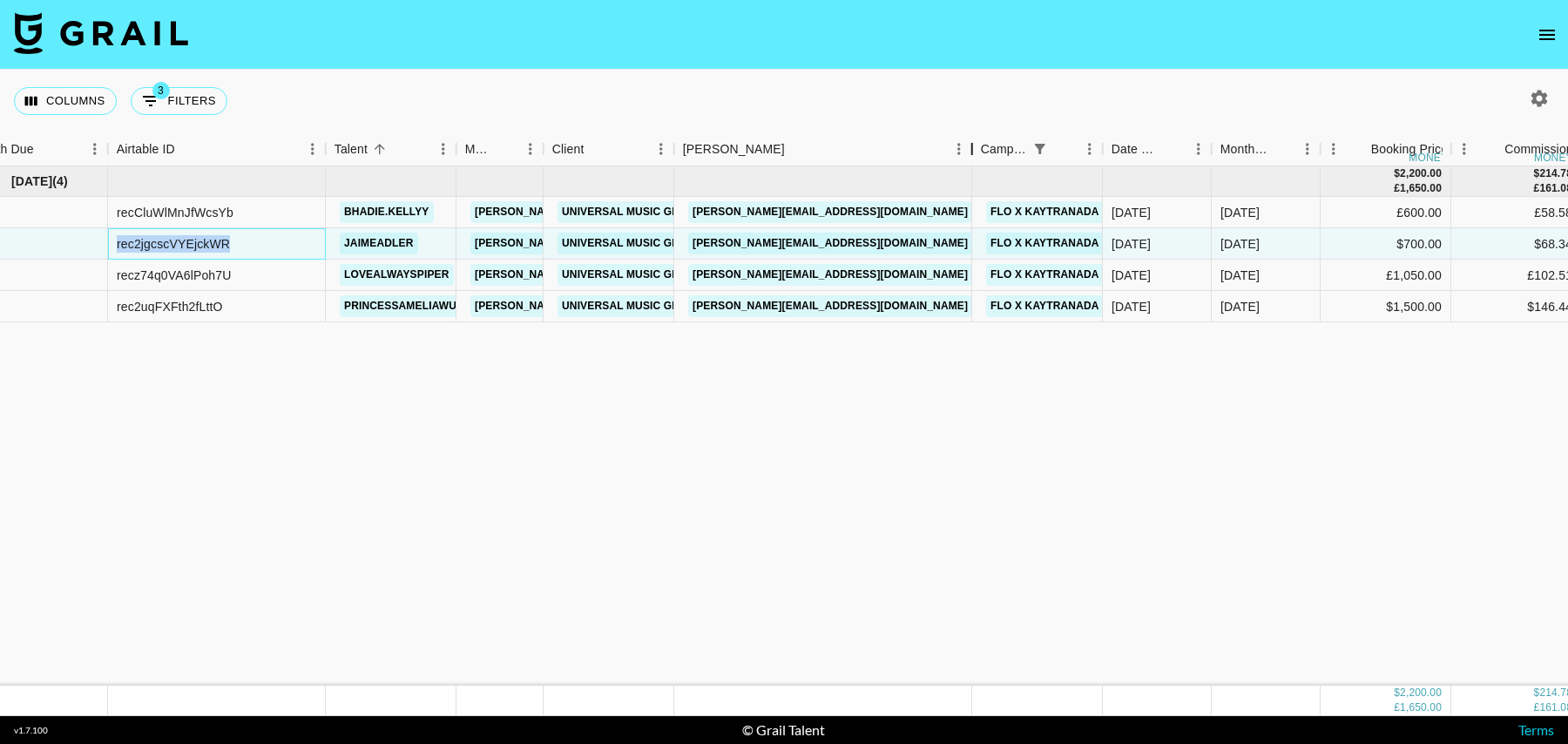
drag, startPoint x: 807, startPoint y: 149, endPoint x: 974, endPoint y: 149, distance: 167.0
click at [974, 149] on div "Booker" at bounding box center [972, 149] width 21 height 34
drag, startPoint x: 922, startPoint y: 308, endPoint x: 694, endPoint y: 308, distance: 228.0
click at [694, 308] on div "celia.faray-gieskes@umusic.com" at bounding box center [823, 306] width 298 height 31
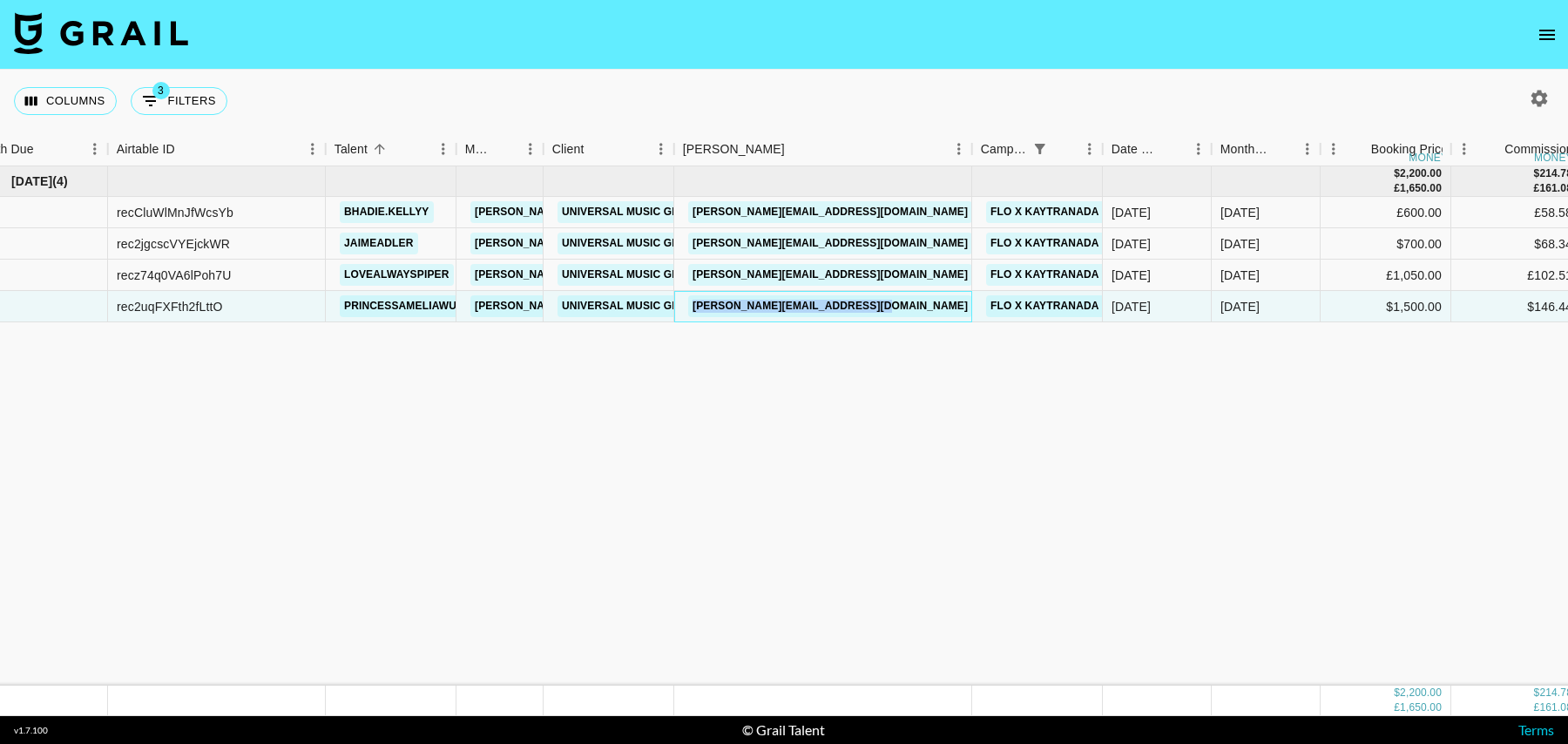
copy link "celia.faray-gieskes@umusic.com"
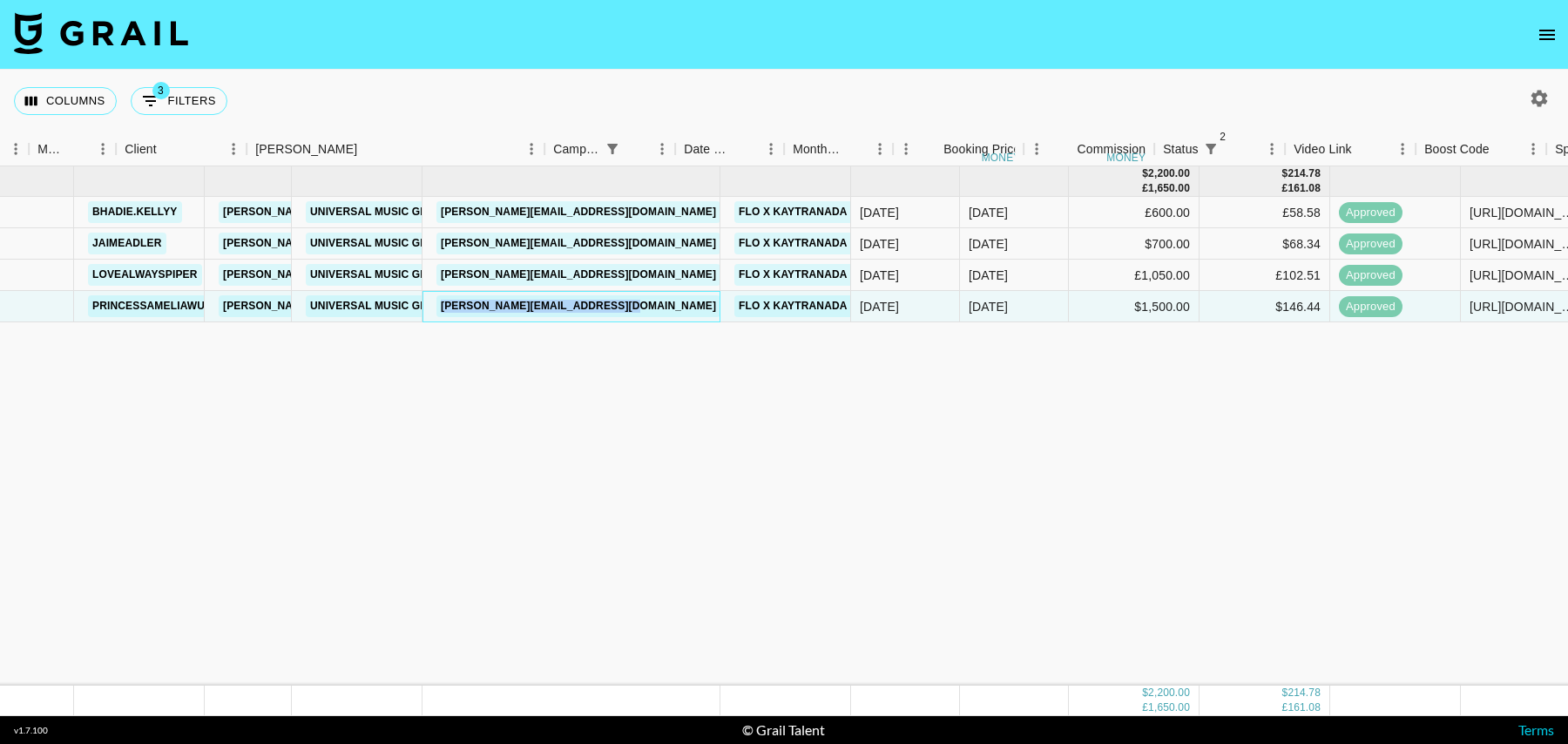
scroll to position [0, 0]
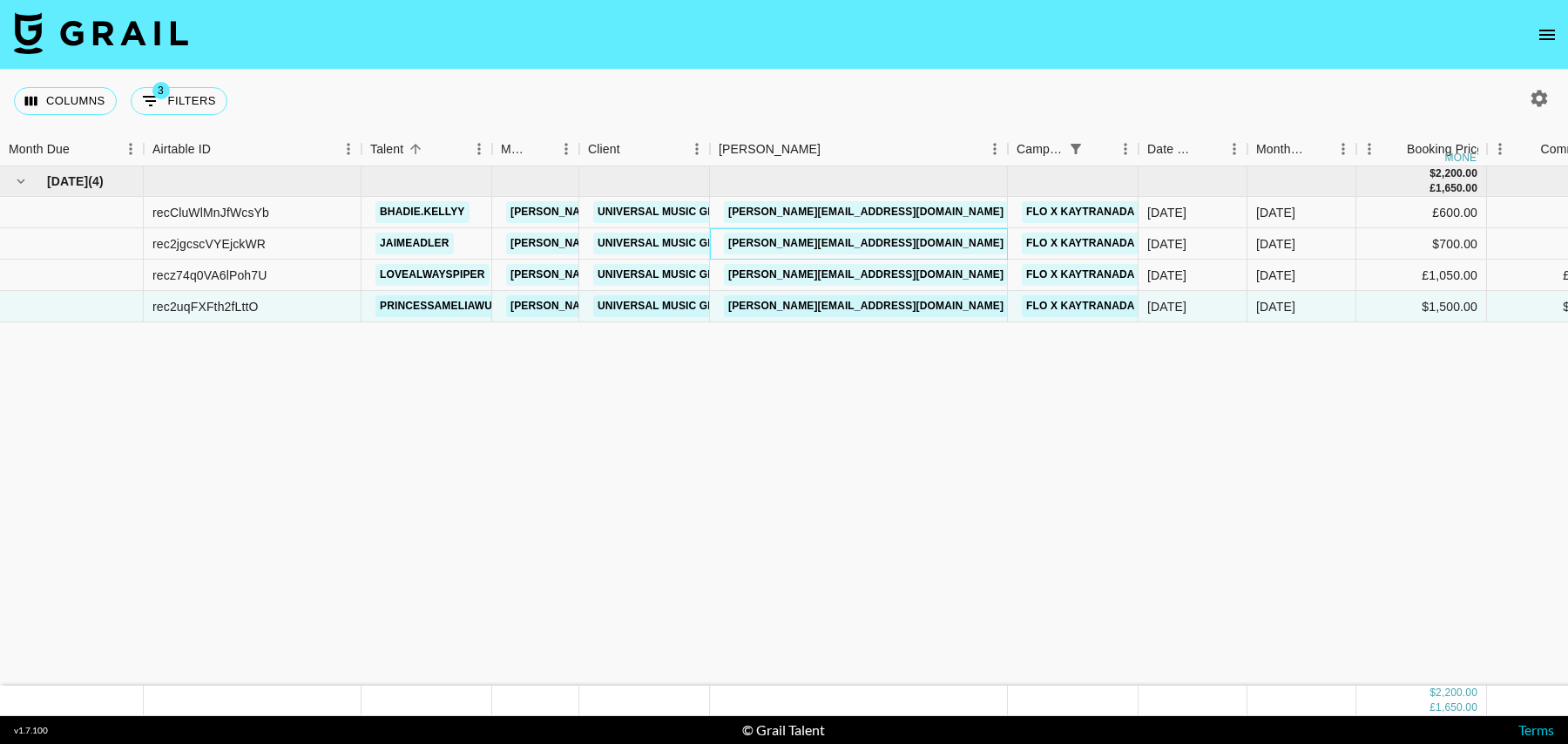
click at [957, 236] on div "celia.faray-gieskes@umusic.com" at bounding box center [858, 244] width 298 height 31
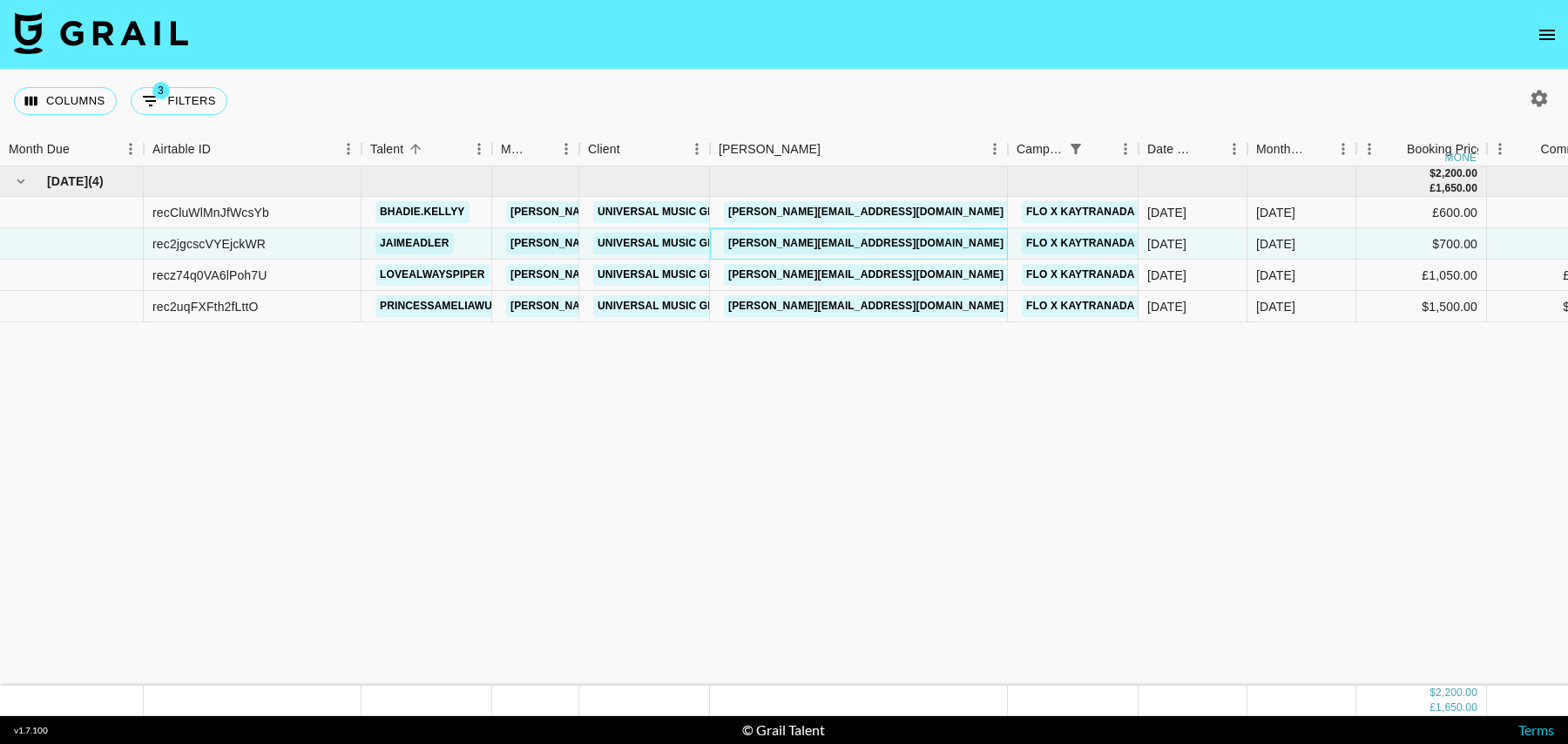
scroll to position [0, 1425]
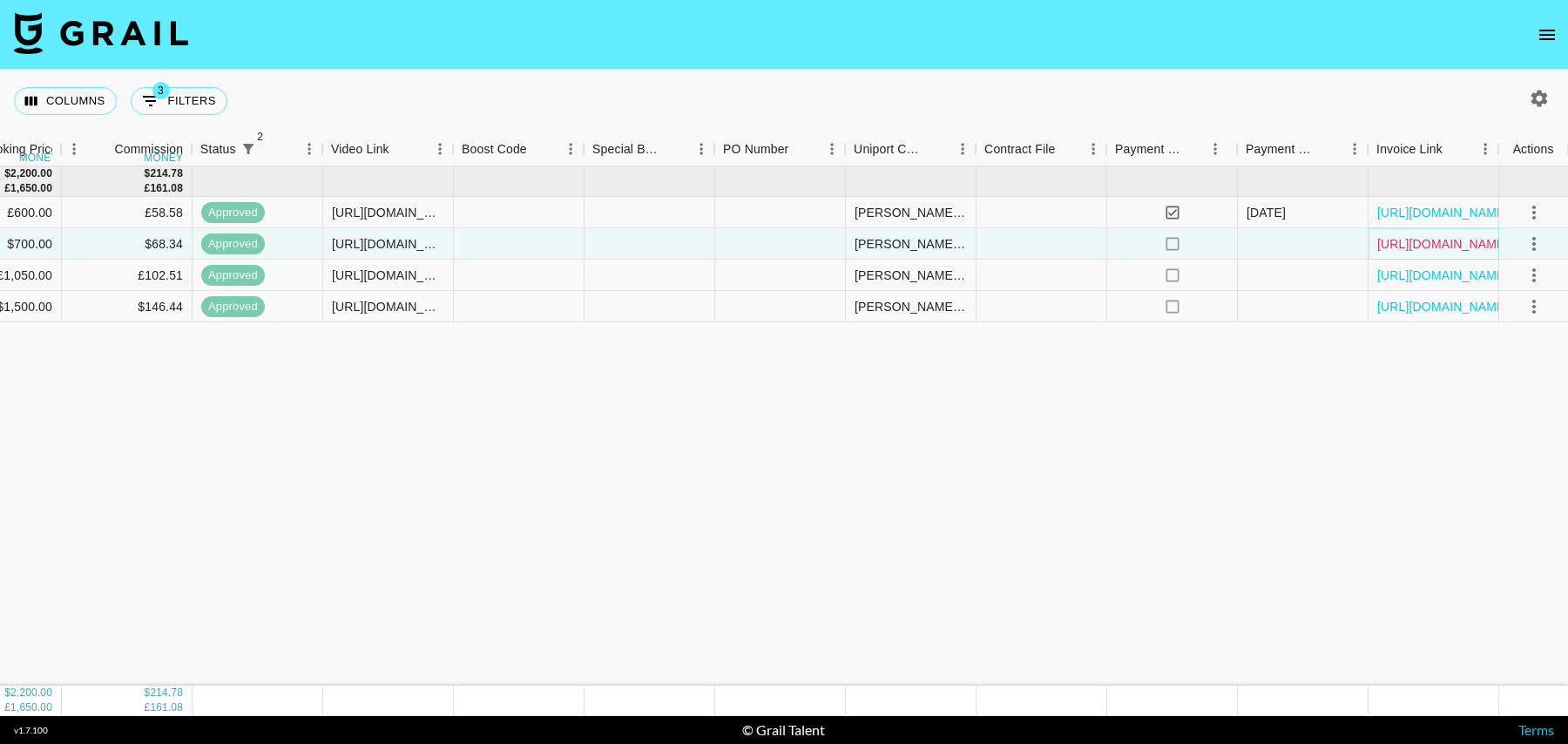
click at [1472, 236] on link "https://in.xero.com/46EXrQv3T9tzpZuF0z7qqoEMO6OEYC69iWm5DTjI" at bounding box center [1442, 244] width 132 height 18
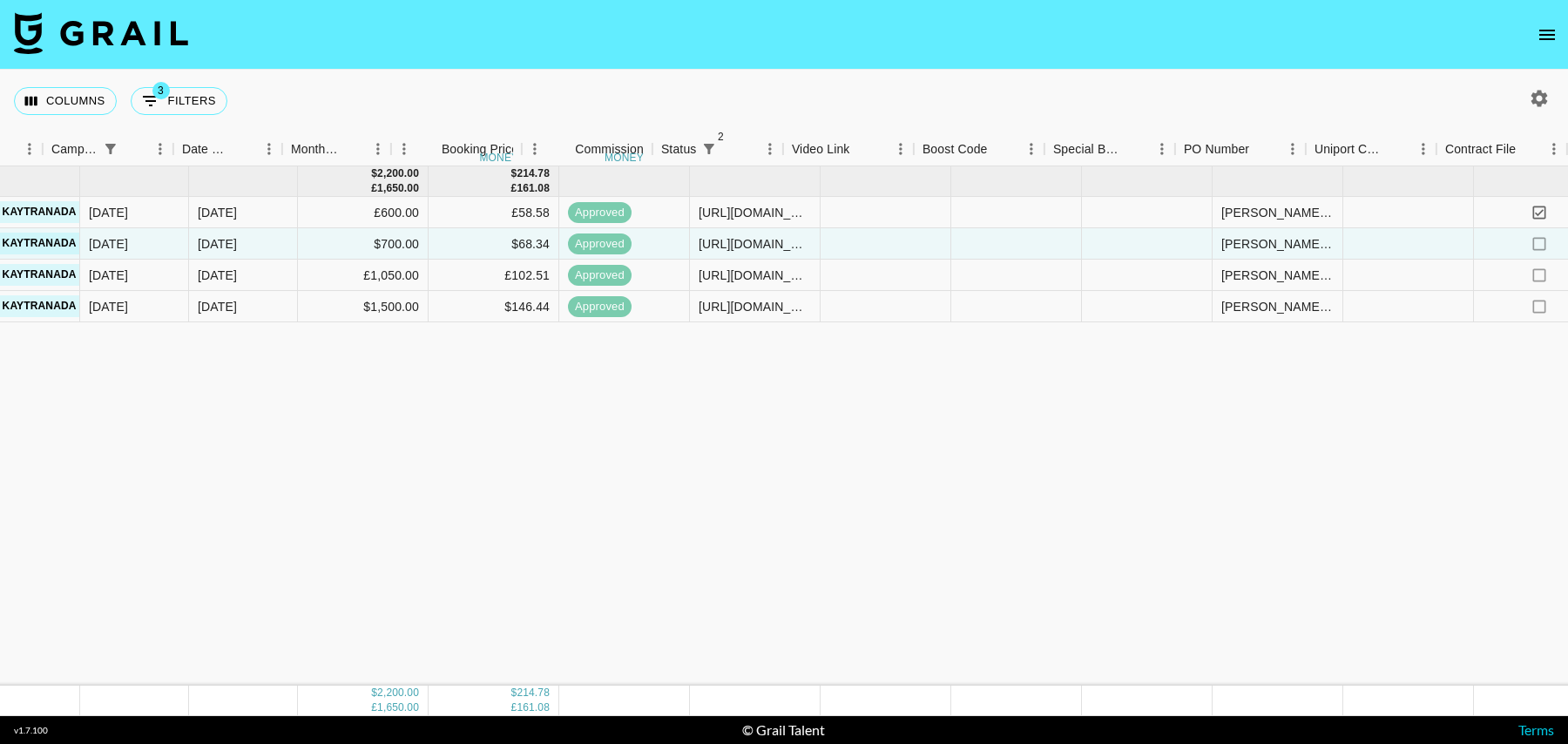
scroll to position [0, 410]
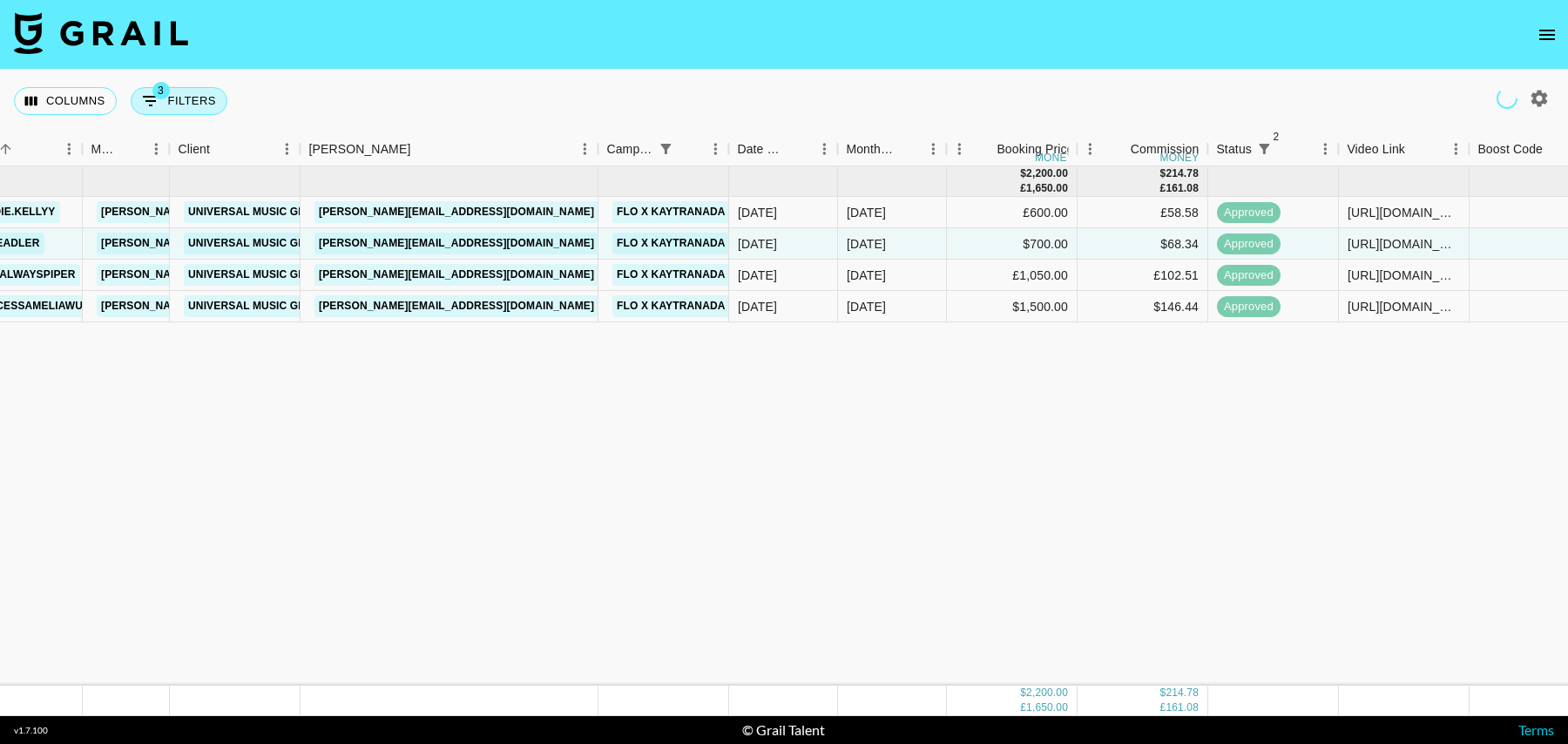
click at [184, 101] on button "3 Filters" at bounding box center [179, 101] width 97 height 28
select select "status"
select select "isNotAnyOf"
select select "status"
select select "isNotAnyOf"
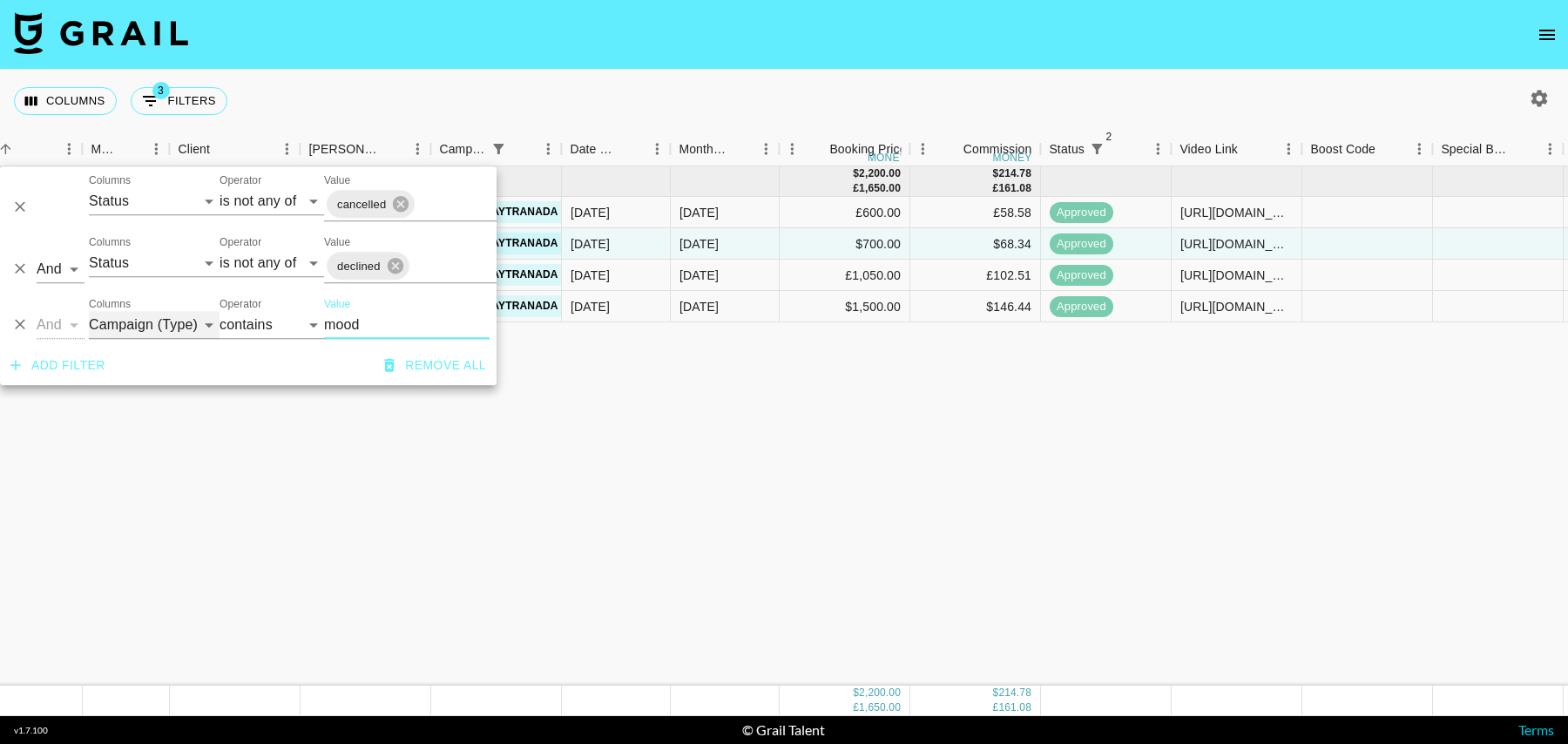
click at [143, 328] on select "Grail Platform ID Airtable ID Talent Manager Client Booker Campaign (Type) Date…" at bounding box center [154, 325] width 131 height 28
select select "talentName"
click at [89, 311] on select "Grail Platform ID Airtable ID Talent Manager Client Booker Campaign (Type) Date…" at bounding box center [154, 325] width 131 height 28
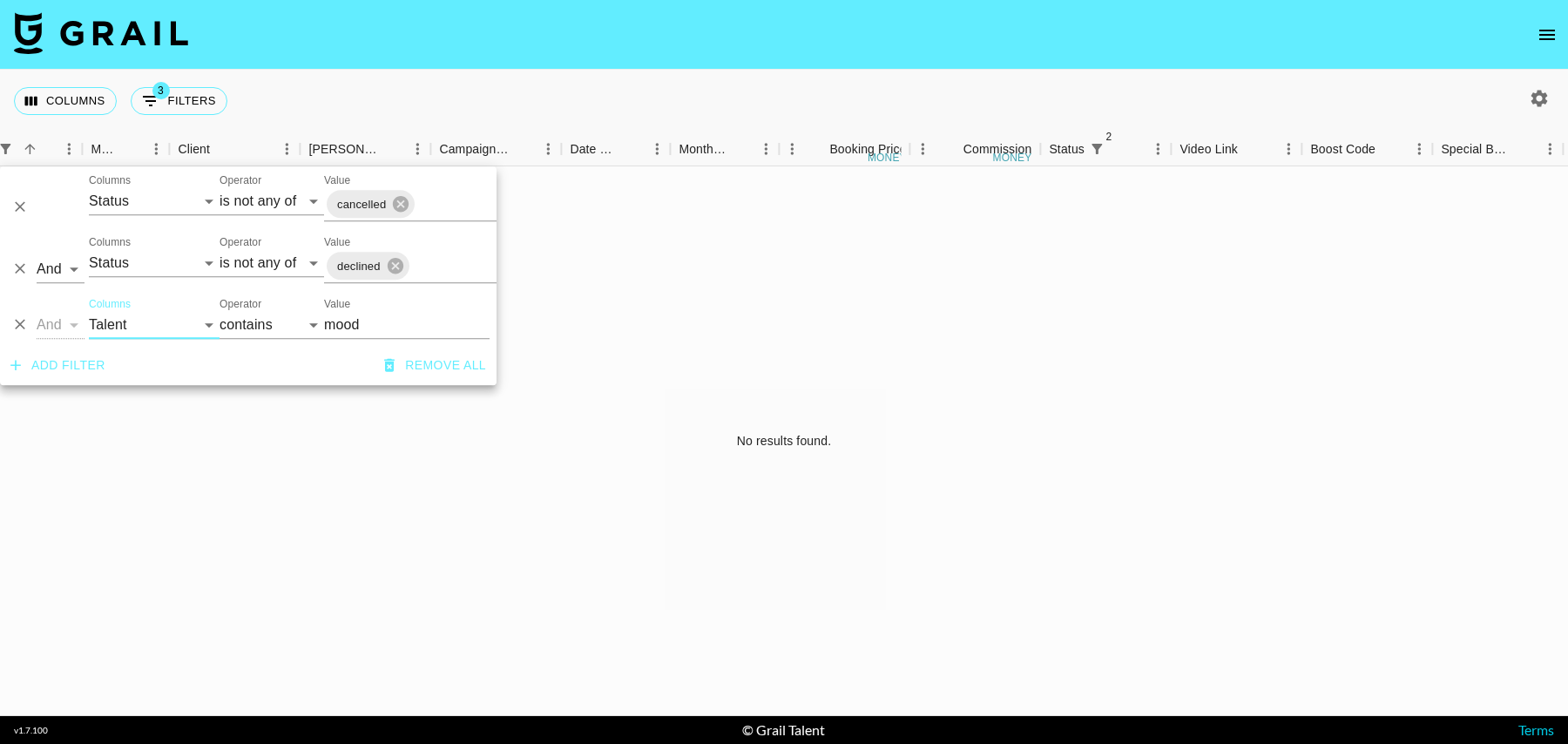
click at [350, 326] on input "mood" at bounding box center [406, 325] width 165 height 28
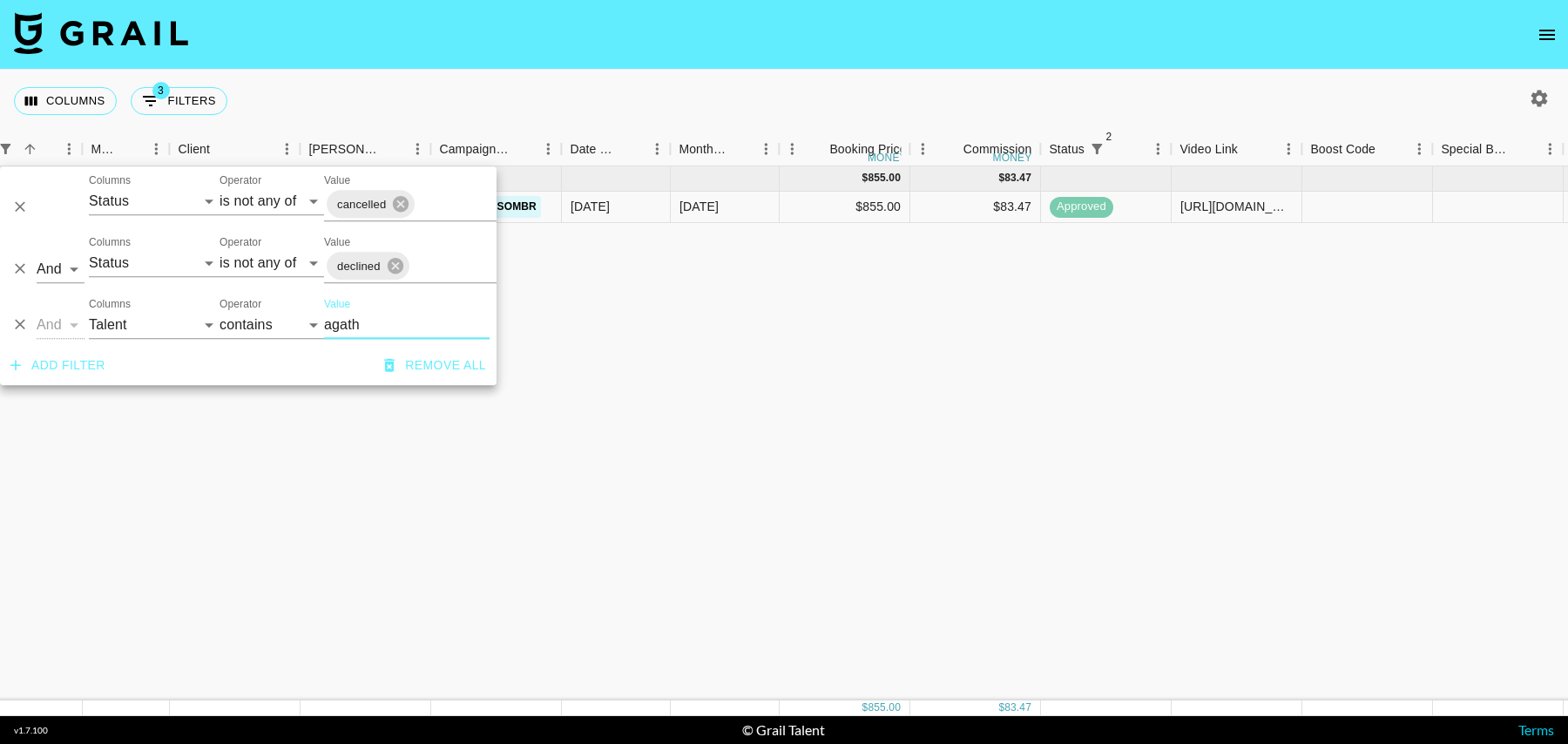
type input "agath"
click at [805, 201] on div "$855.00" at bounding box center [845, 208] width 131 height 31
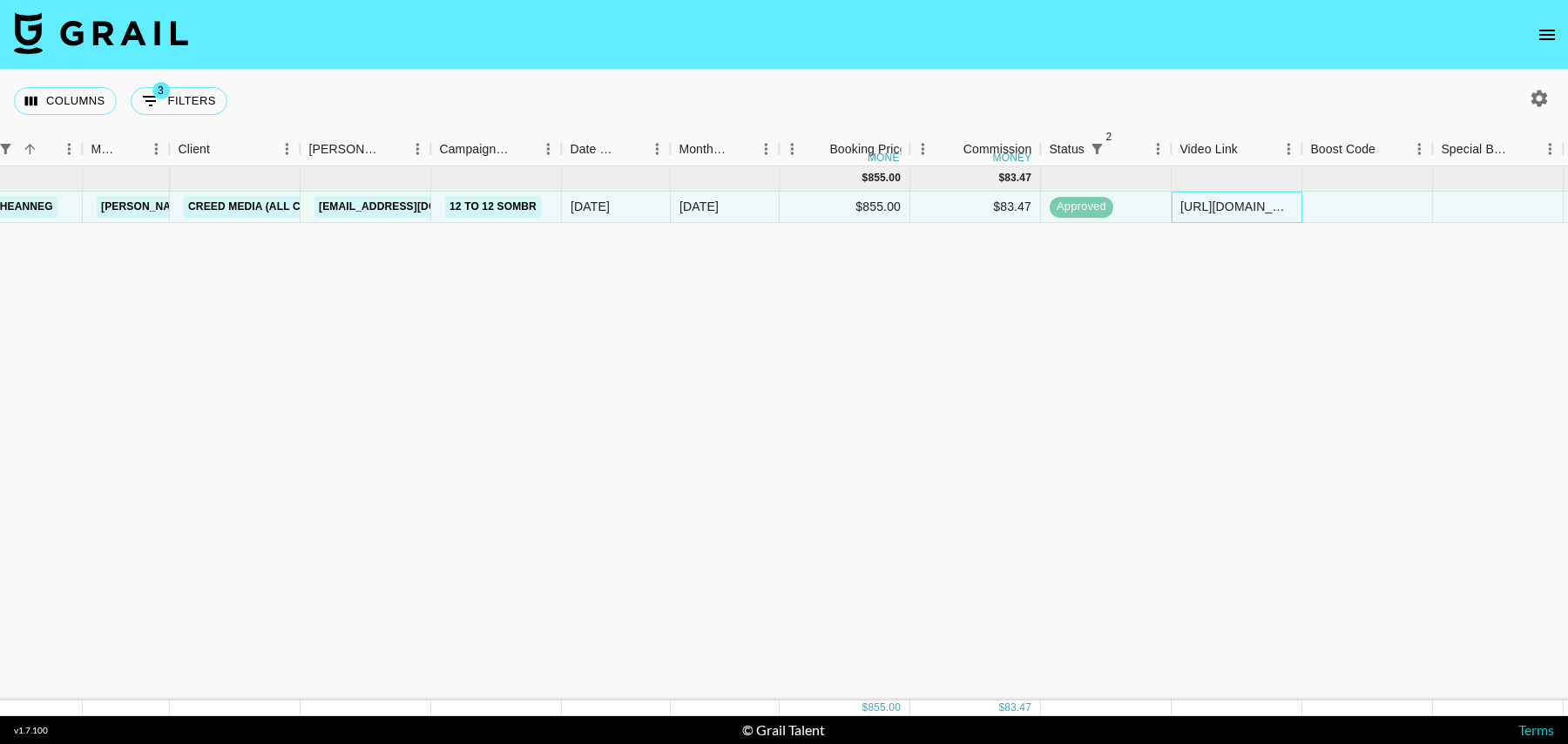
click at [1206, 208] on div "https://www.instagram.com/reel/DNJQdtjoF-f/?igsh=MW0yM2FsbXcwdTloNw%3D%3D" at bounding box center [1237, 206] width 113 height 18
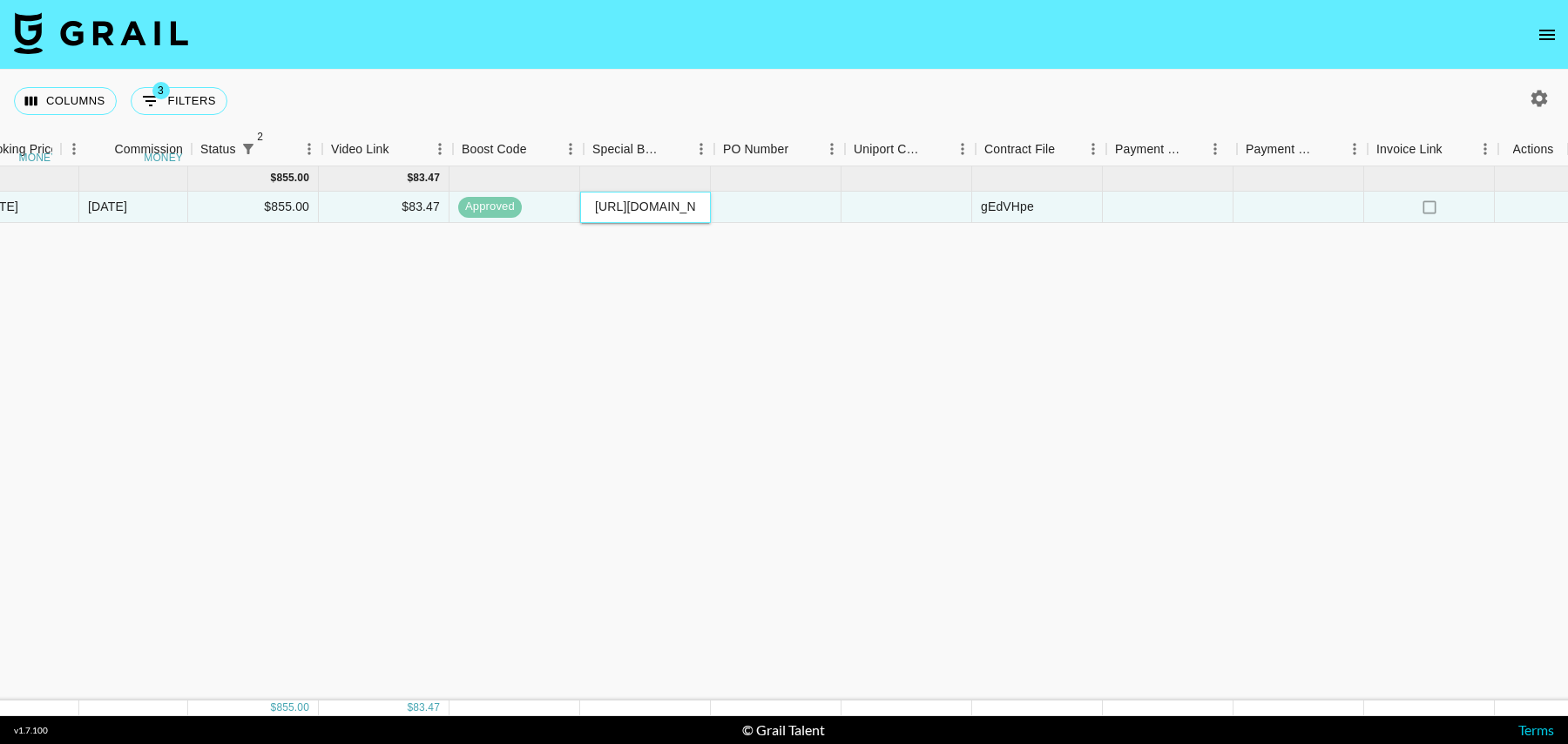
scroll to position [0, 1259]
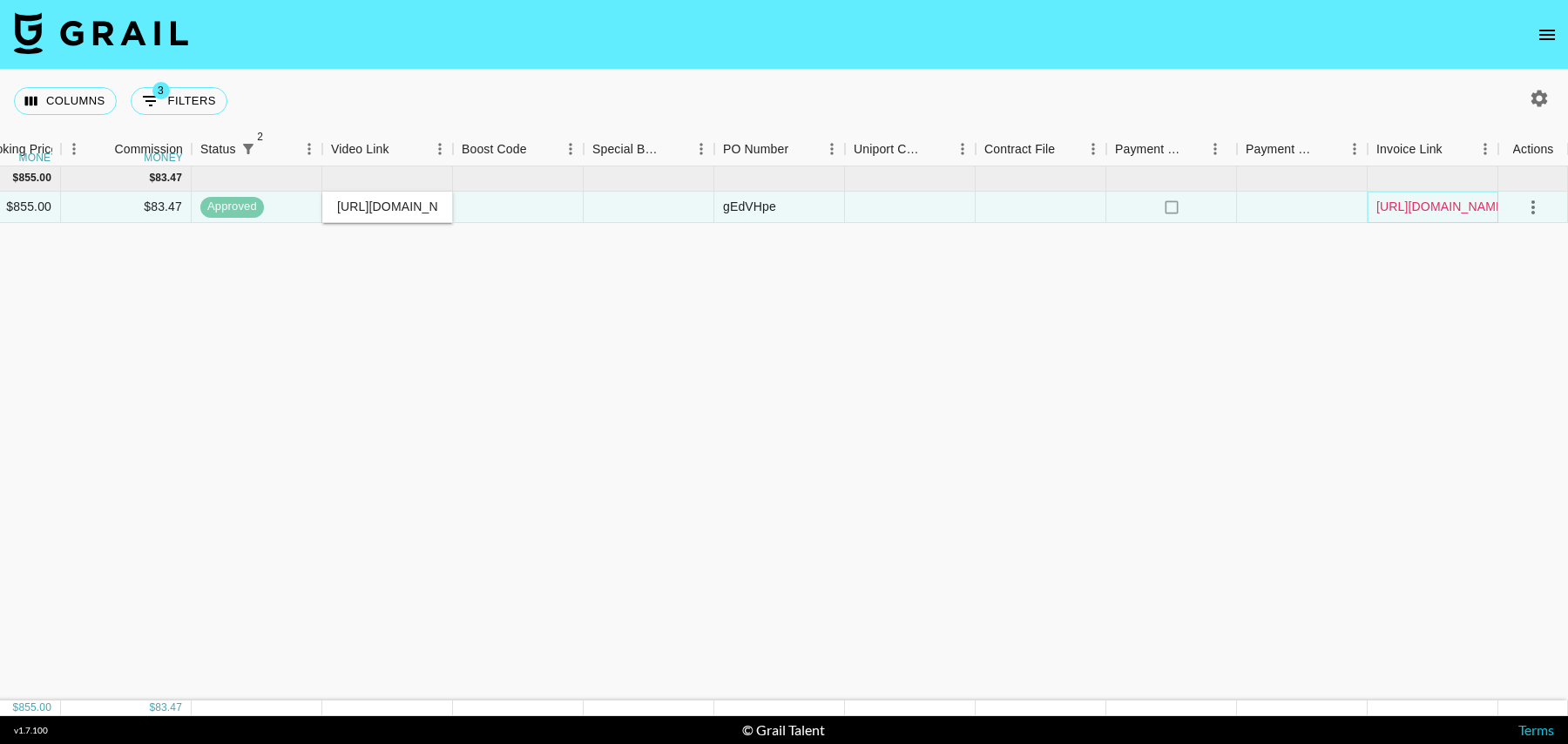
click at [1455, 203] on link "https://in.xero.com/h5D2BocIjiFUGXIWDUPiRjqZoiV8ssw0C3UlOcx7" at bounding box center [1442, 206] width 132 height 18
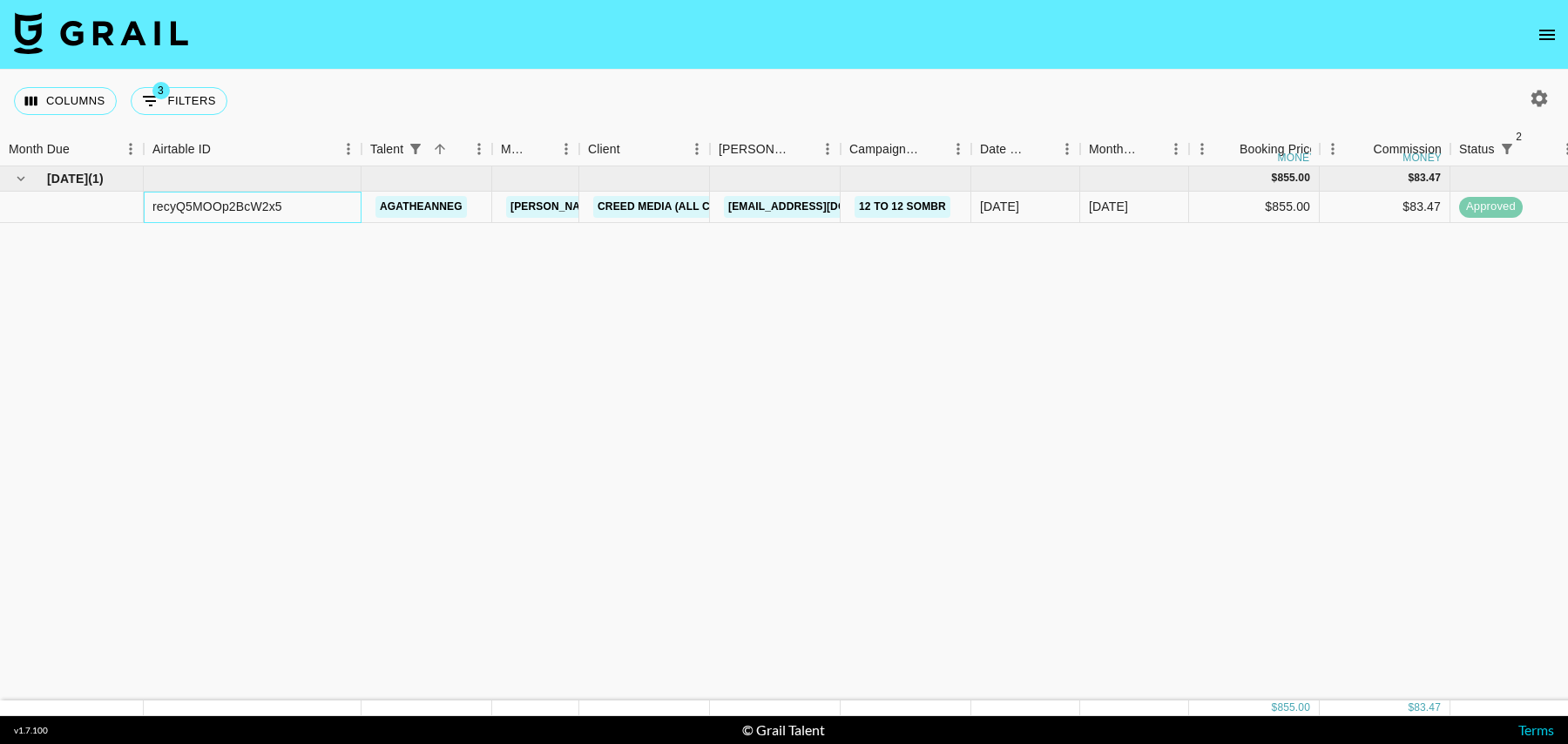
click at [257, 204] on div "recyQ5MOOp2BcW2x5" at bounding box center [217, 206] width 130 height 18
copy div "recyQ5MOOp2BcW2x5"
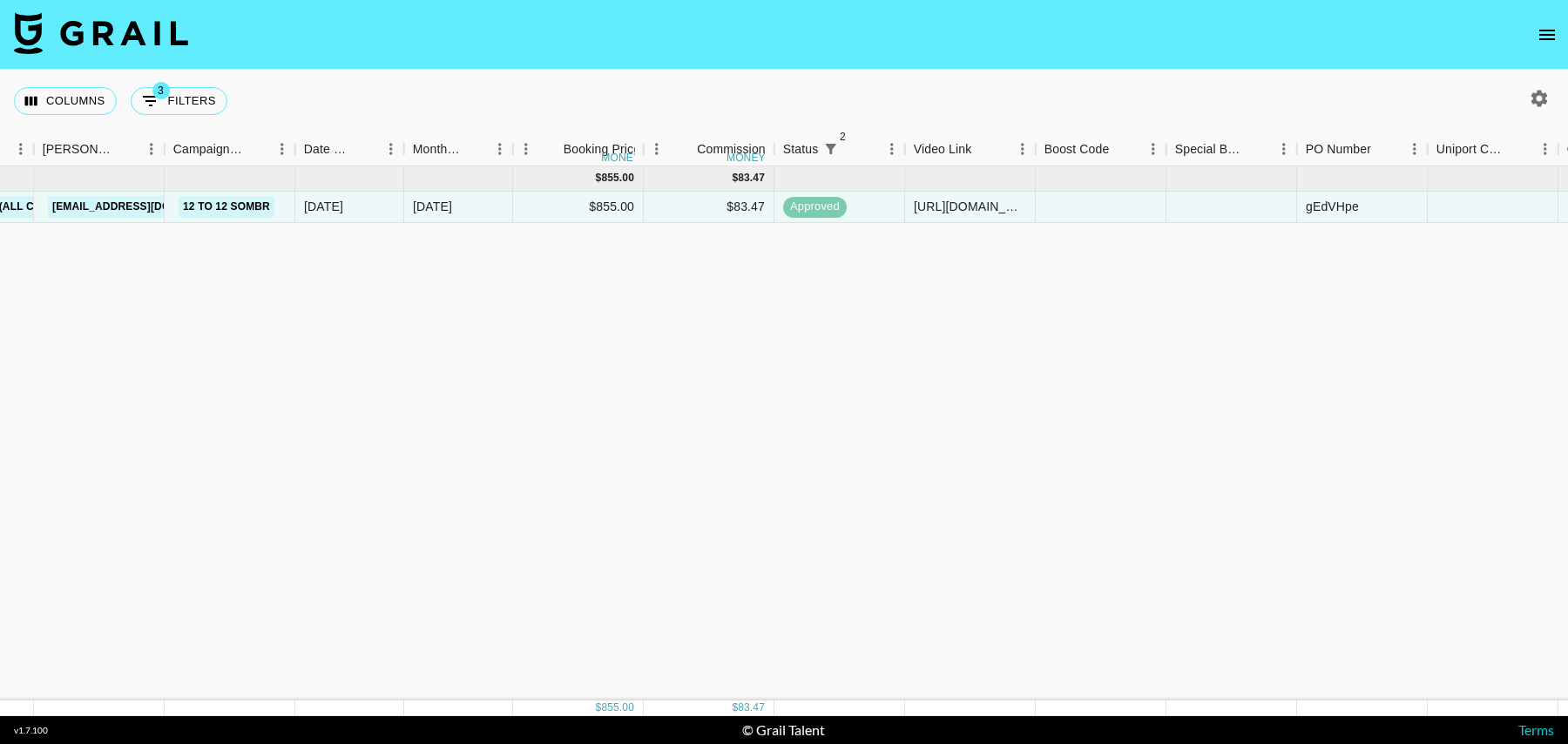
scroll to position [0, 1259]
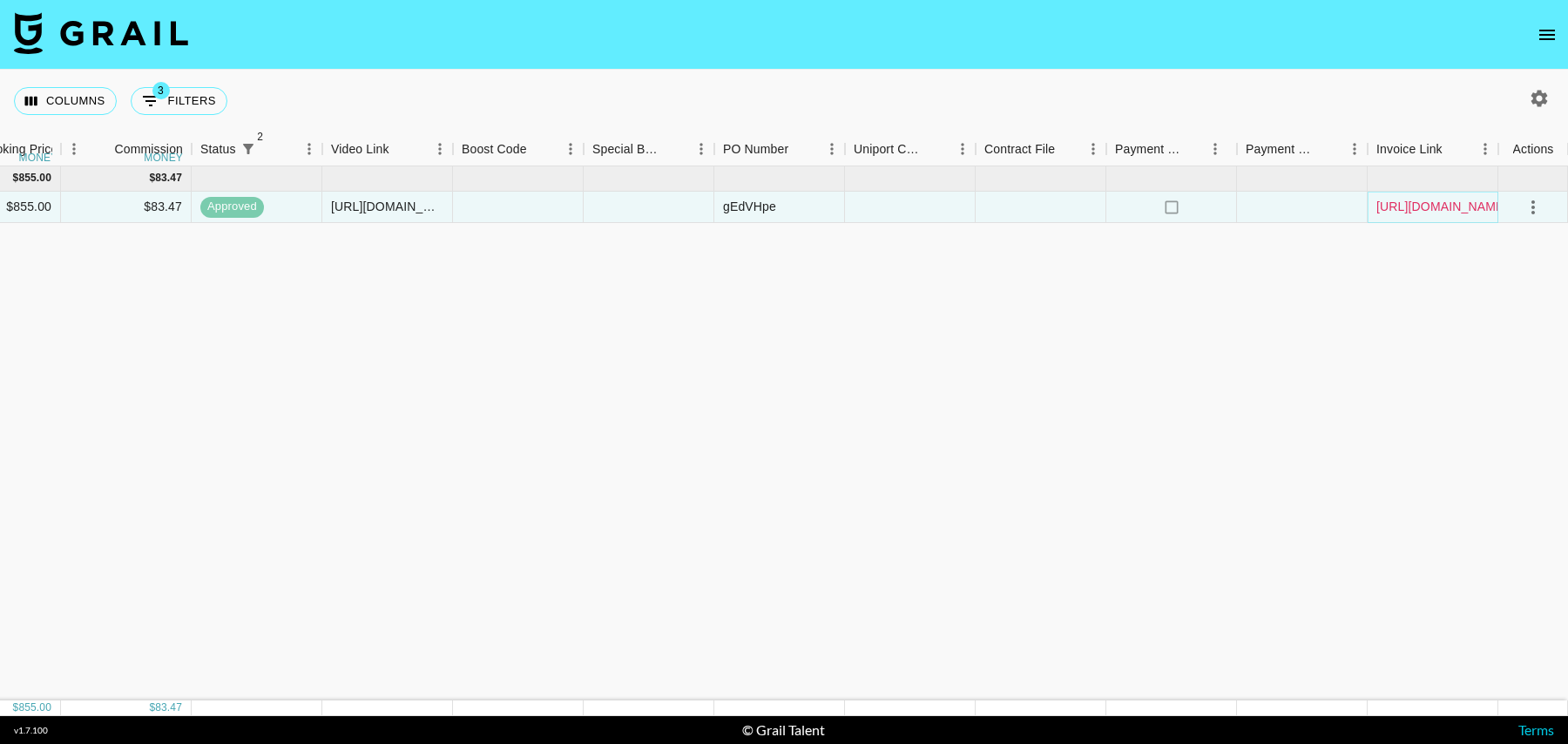
click at [1394, 202] on link "https://in.xero.com/h5D2BocIjiFUGXIWDUPiRjqZoiV8ssw0C3UlOcx7" at bounding box center [1442, 206] width 132 height 18
click at [195, 102] on button "3 Filters" at bounding box center [179, 101] width 97 height 28
select select "status"
select select "isNotAnyOf"
select select "status"
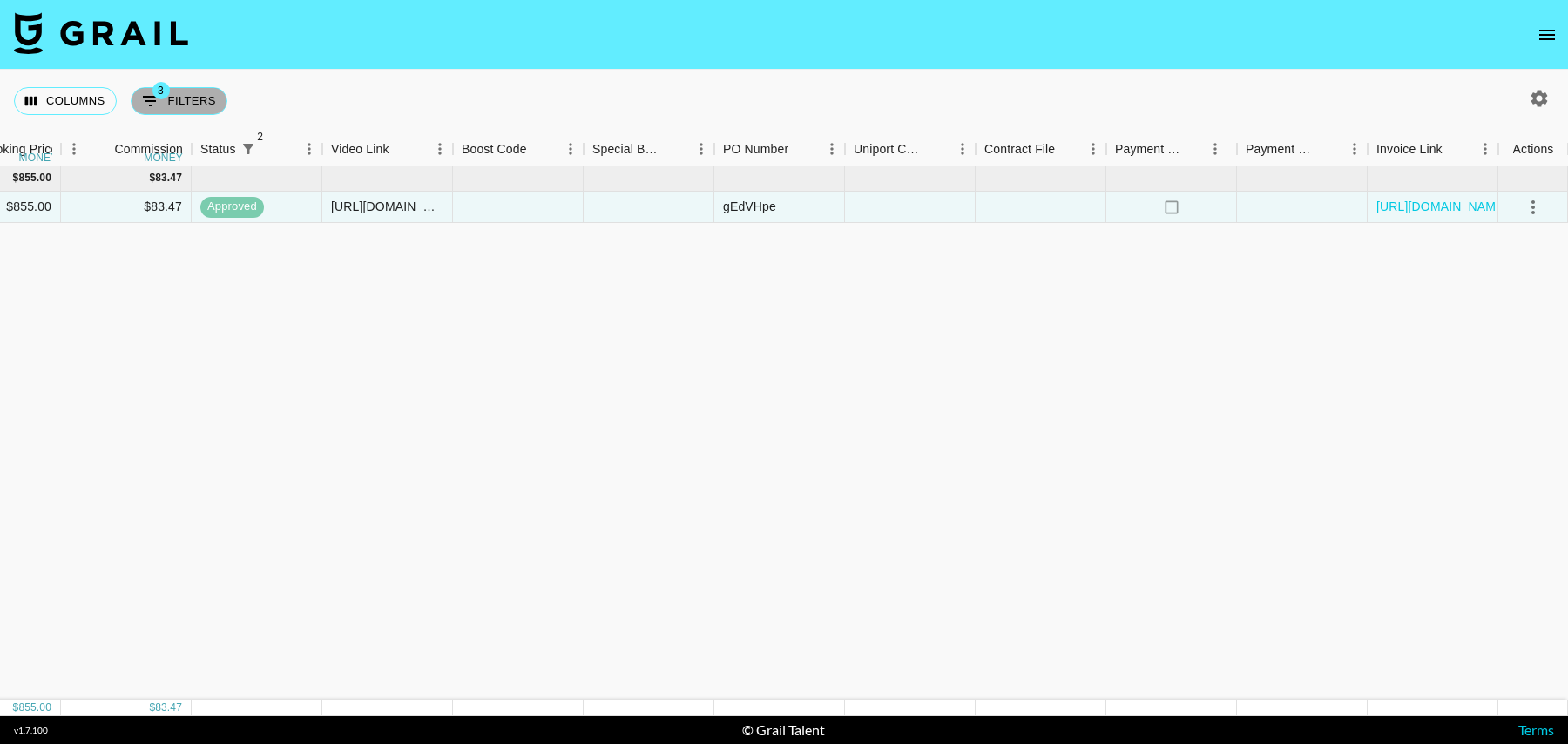
select select "isNotAnyOf"
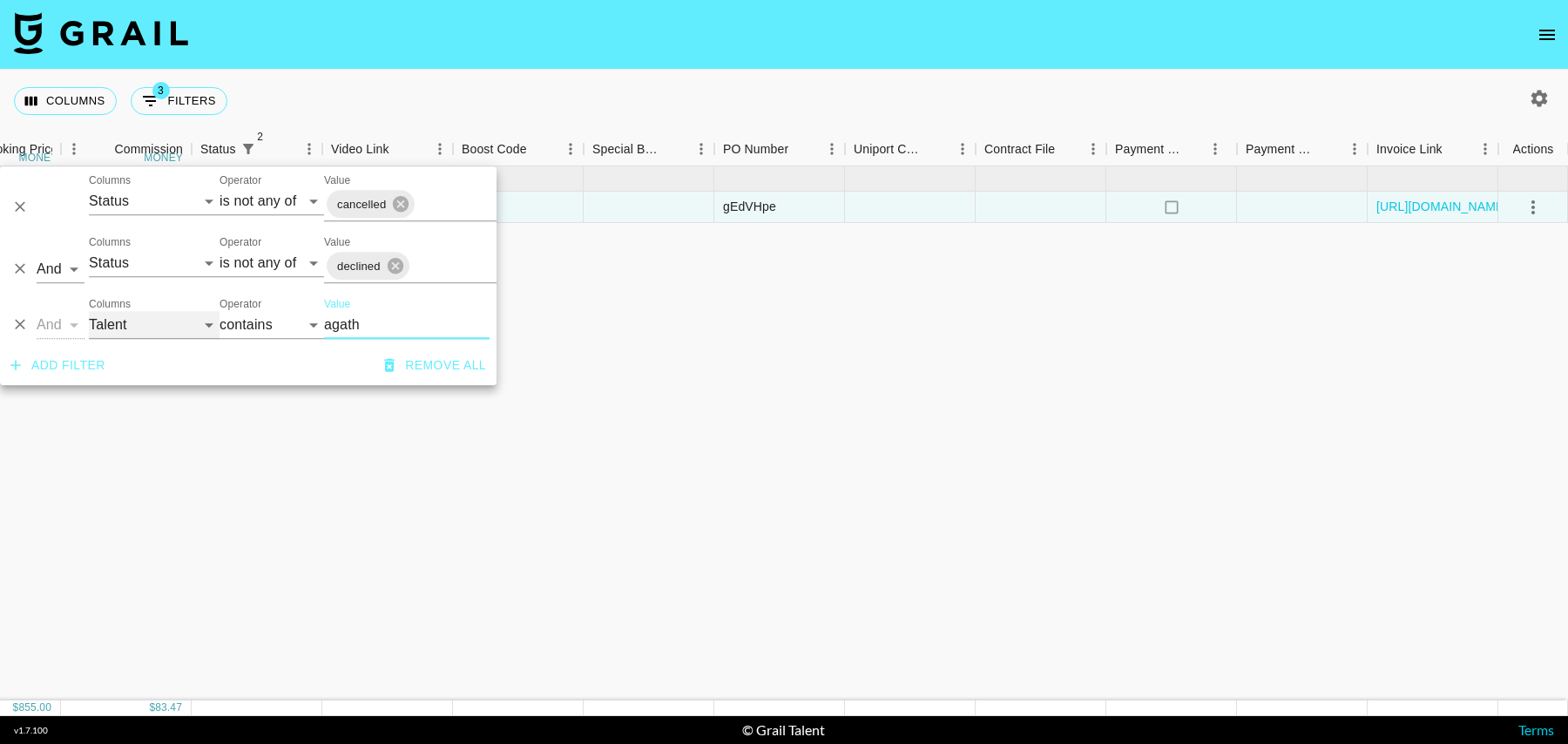
click at [131, 332] on select "Grail Platform ID Airtable ID Talent Manager Client Booker Campaign (Type) Date…" at bounding box center [154, 325] width 131 height 28
select select "airtableId"
click at [89, 311] on select "Grail Platform ID Airtable ID Talent Manager Client Booker Campaign (Type) Date…" at bounding box center [154, 325] width 131 height 28
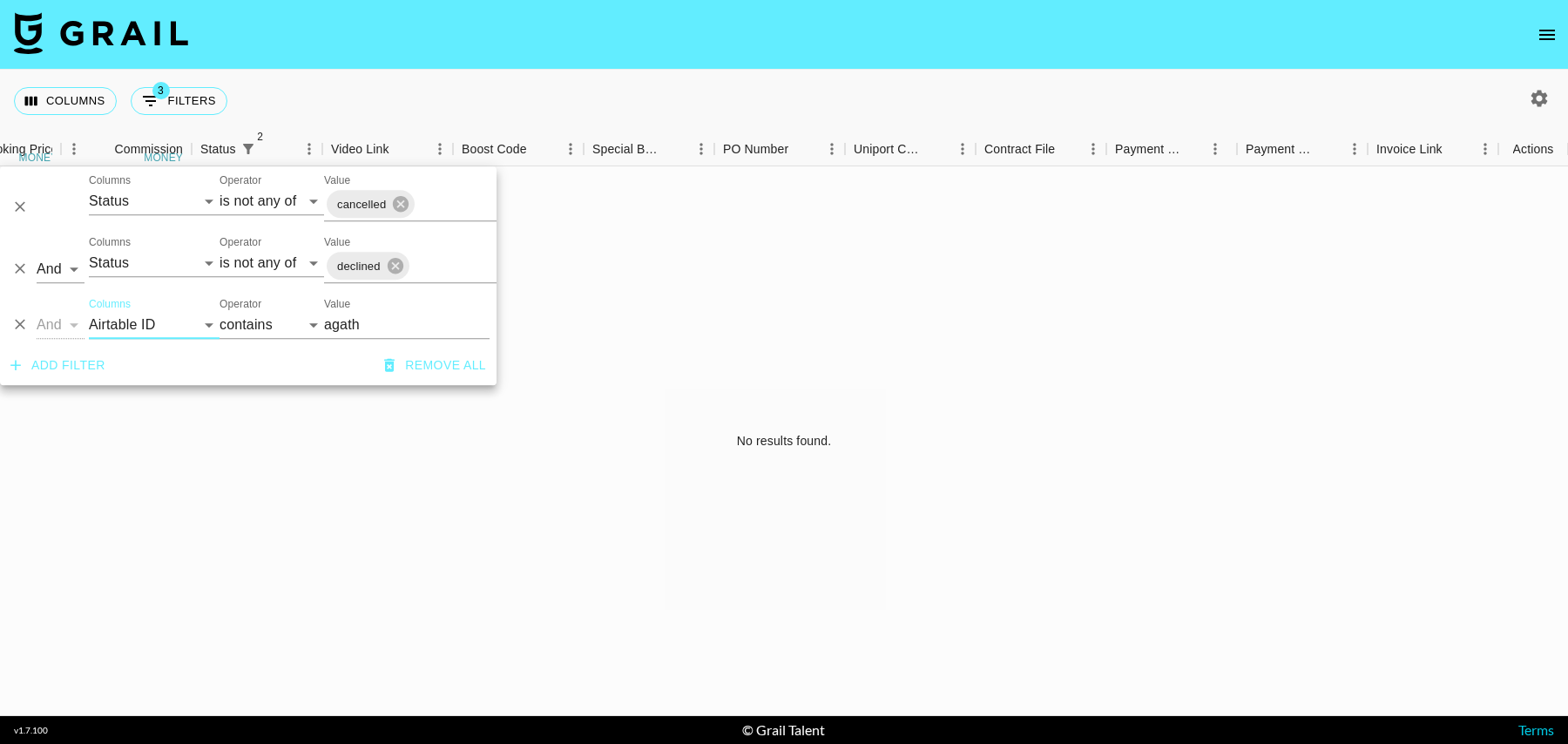
click at [355, 325] on input "agath" at bounding box center [406, 325] width 165 height 28
paste input "recja1ZLDftu19m1b"
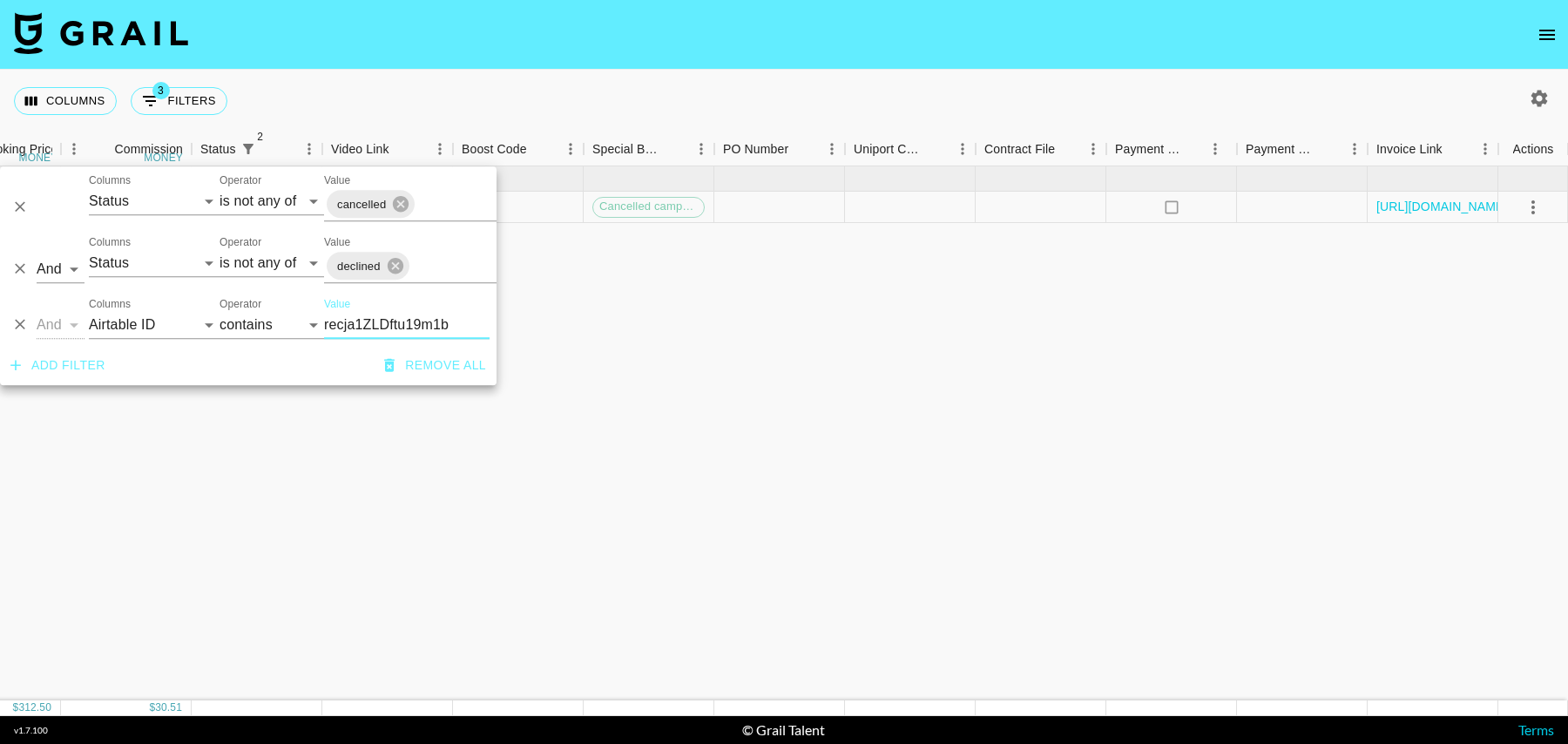
type input "recja1ZLDftu19m1b"
click at [696, 284] on div "Jul '25 ( 1 ) $ 312.50 $ 30.51 recja1ZLDftu19m1b giaroseofficial10 tancredi@gra…" at bounding box center [154, 433] width 2827 height 534
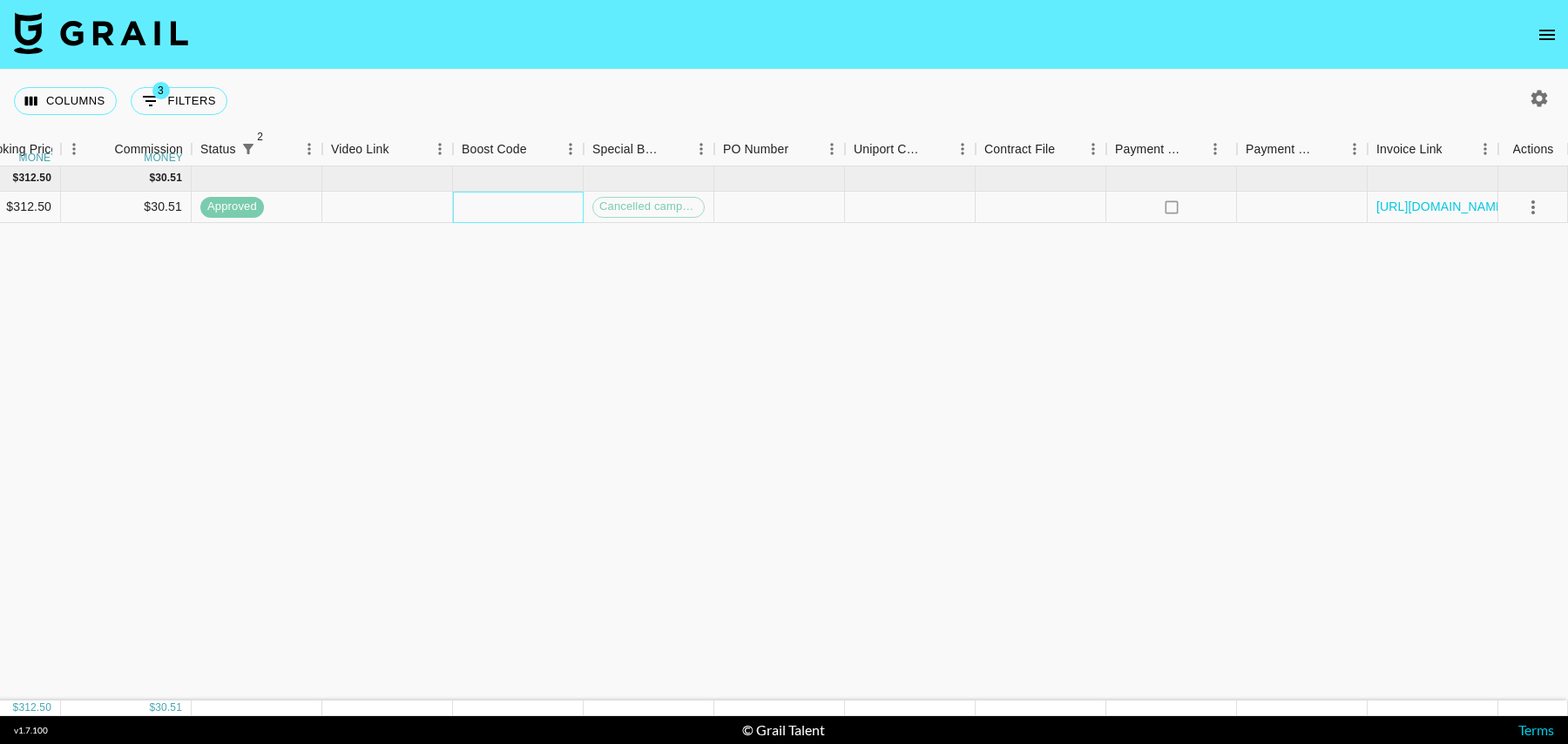
click at [498, 210] on div at bounding box center [519, 208] width 131 height 31
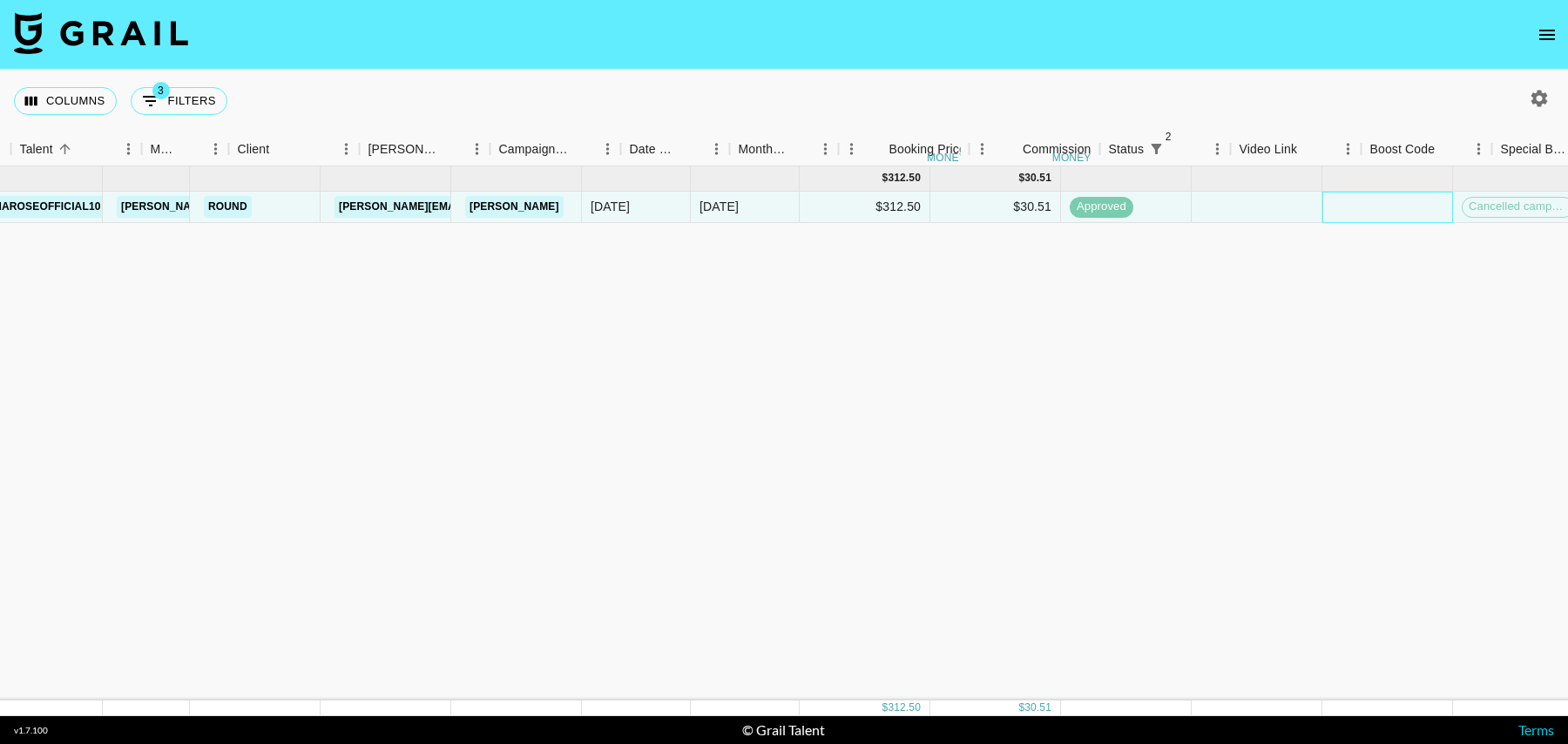
scroll to position [0, 190]
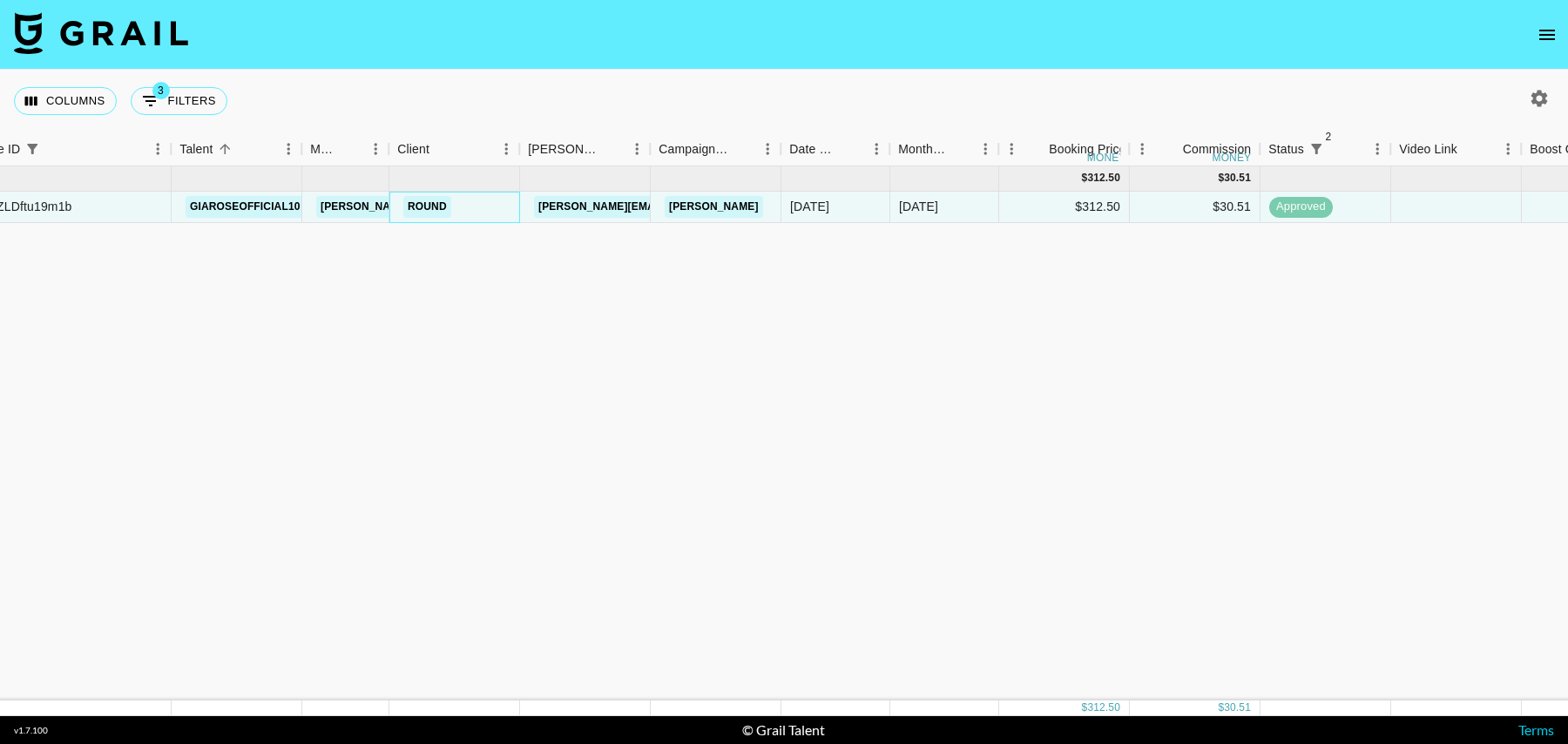
click at [492, 210] on div "Round" at bounding box center [455, 208] width 131 height 31
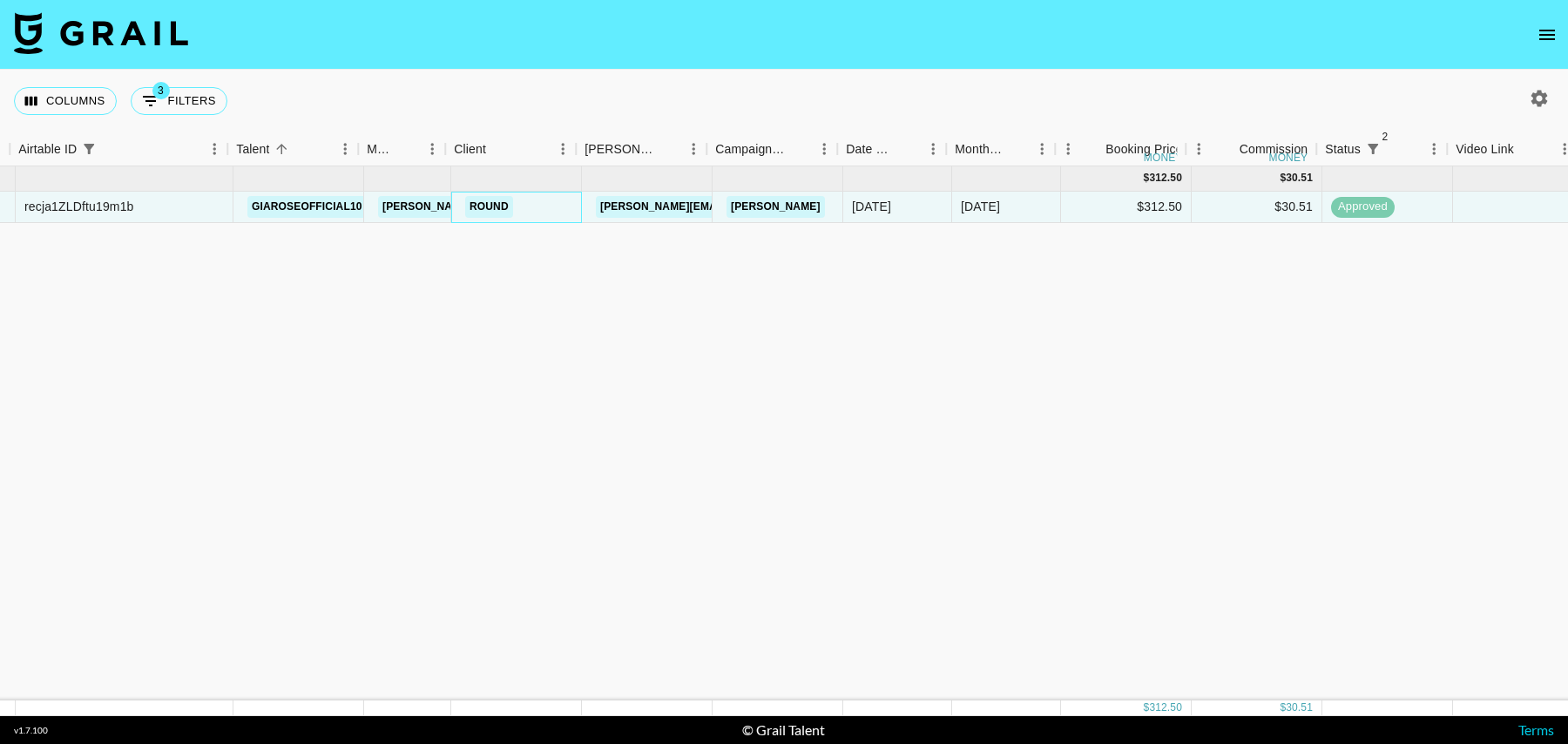
scroll to position [0, 126]
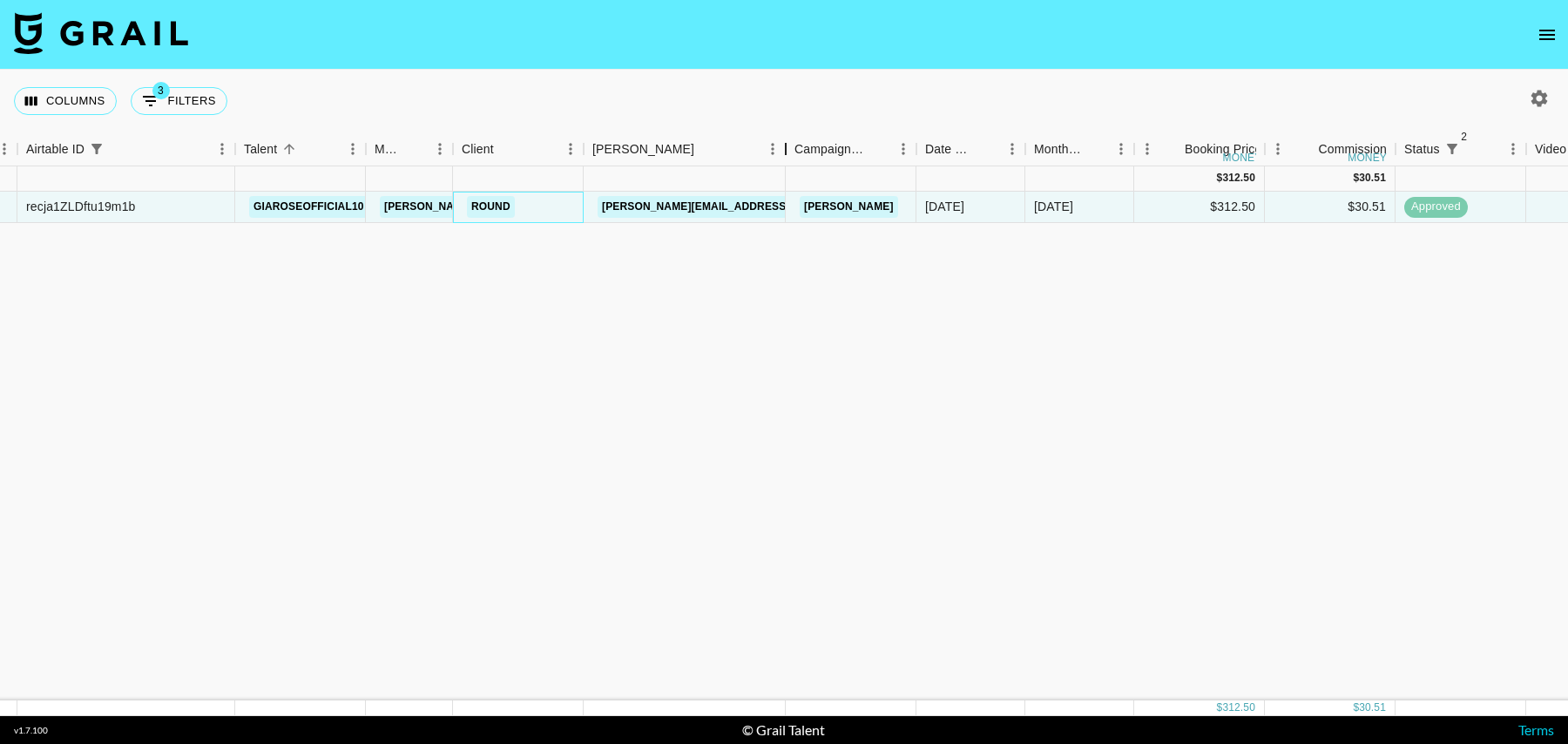
drag, startPoint x: 708, startPoint y: 150, endPoint x: 774, endPoint y: 179, distance: 72.1
click at [779, 150] on div "Booker" at bounding box center [785, 149] width 21 height 34
drag, startPoint x: 760, startPoint y: 210, endPoint x: 602, endPoint y: 210, distance: 158.0
click at [602, 210] on div "tanvi@thisisround.com" at bounding box center [685, 208] width 203 height 31
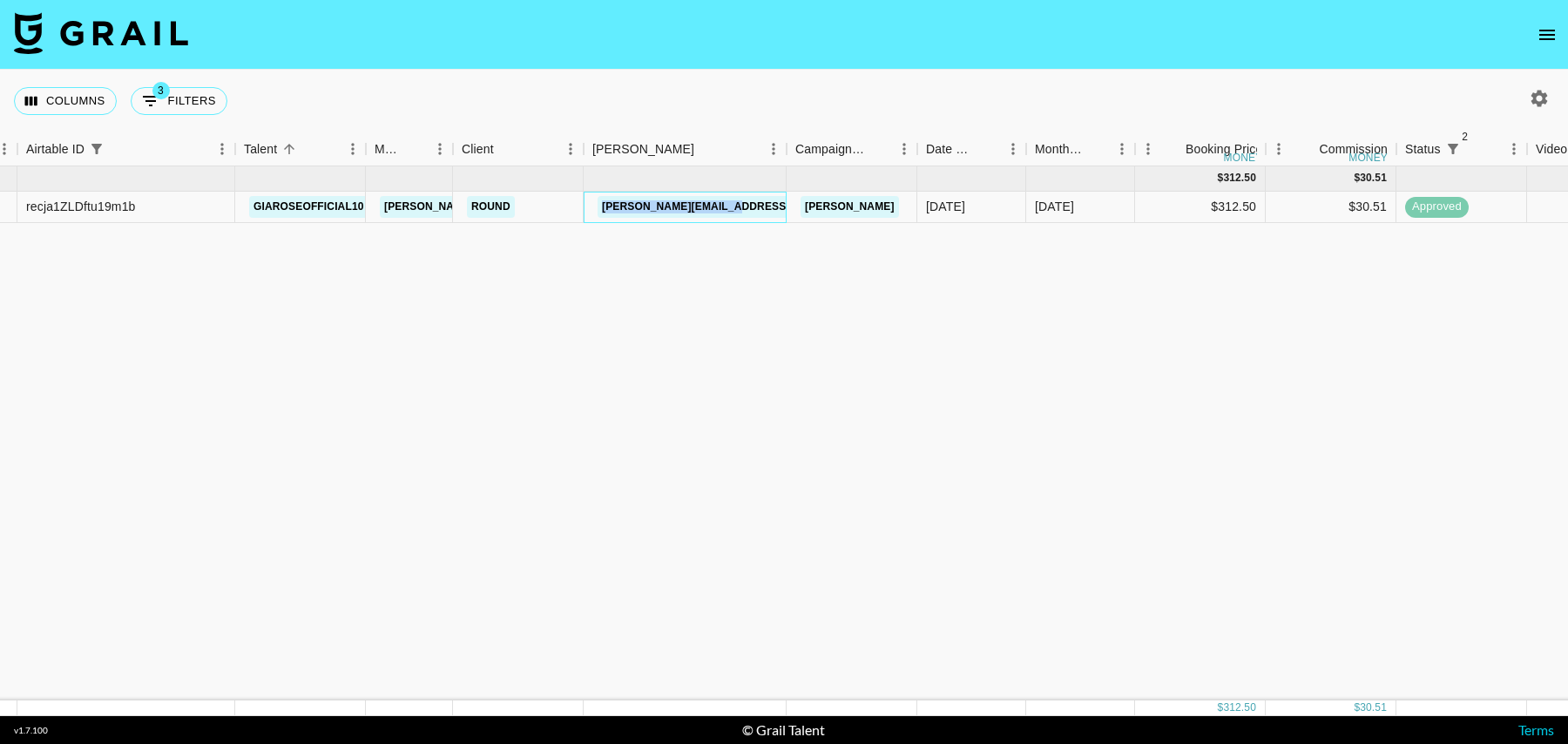
copy link "tanvi@thisisround.com"
drag, startPoint x: 840, startPoint y: 150, endPoint x: 951, endPoint y: 150, distance: 111.0
click at [935, 150] on div "Campaign (Type)" at bounding box center [924, 149] width 21 height 34
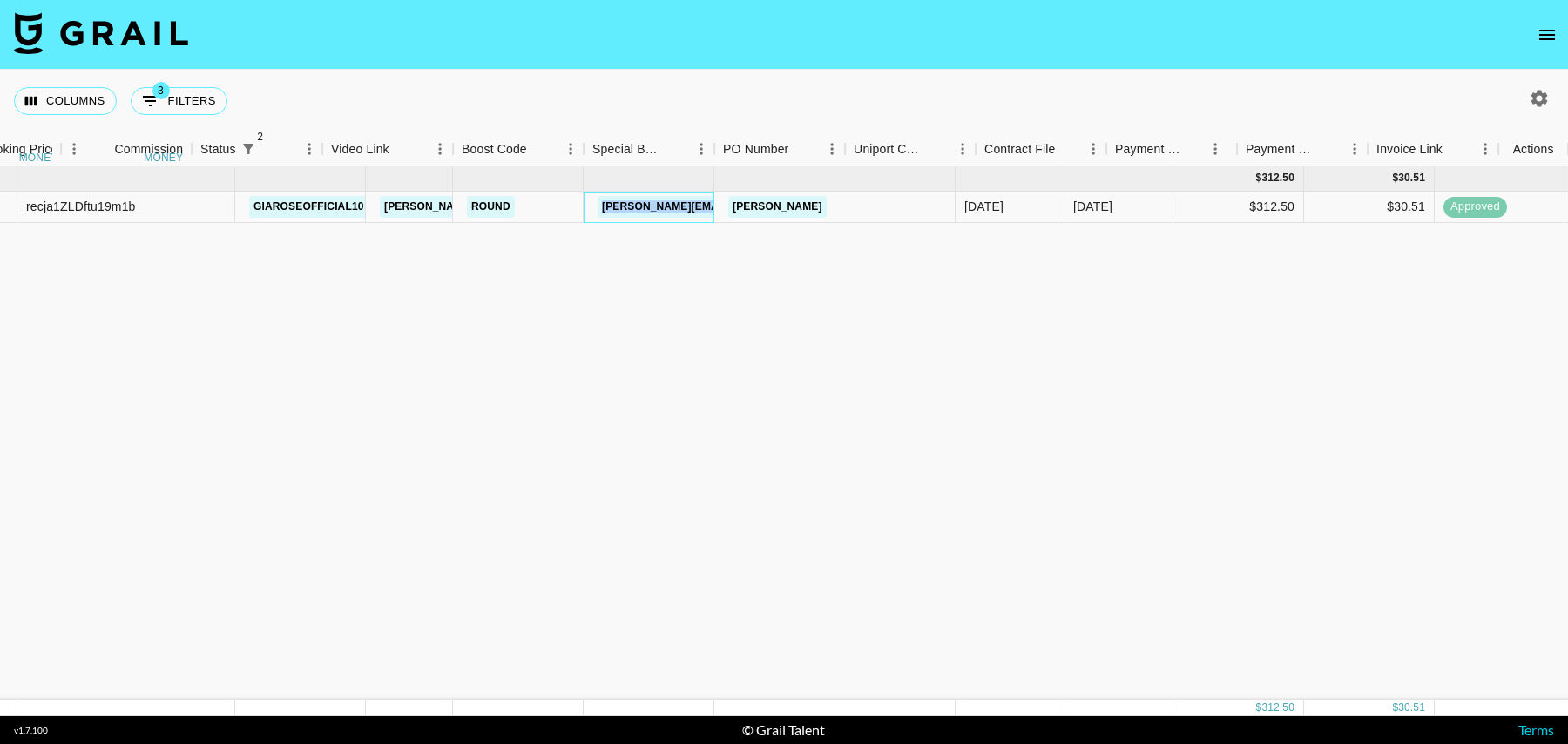
scroll to position [0, 1369]
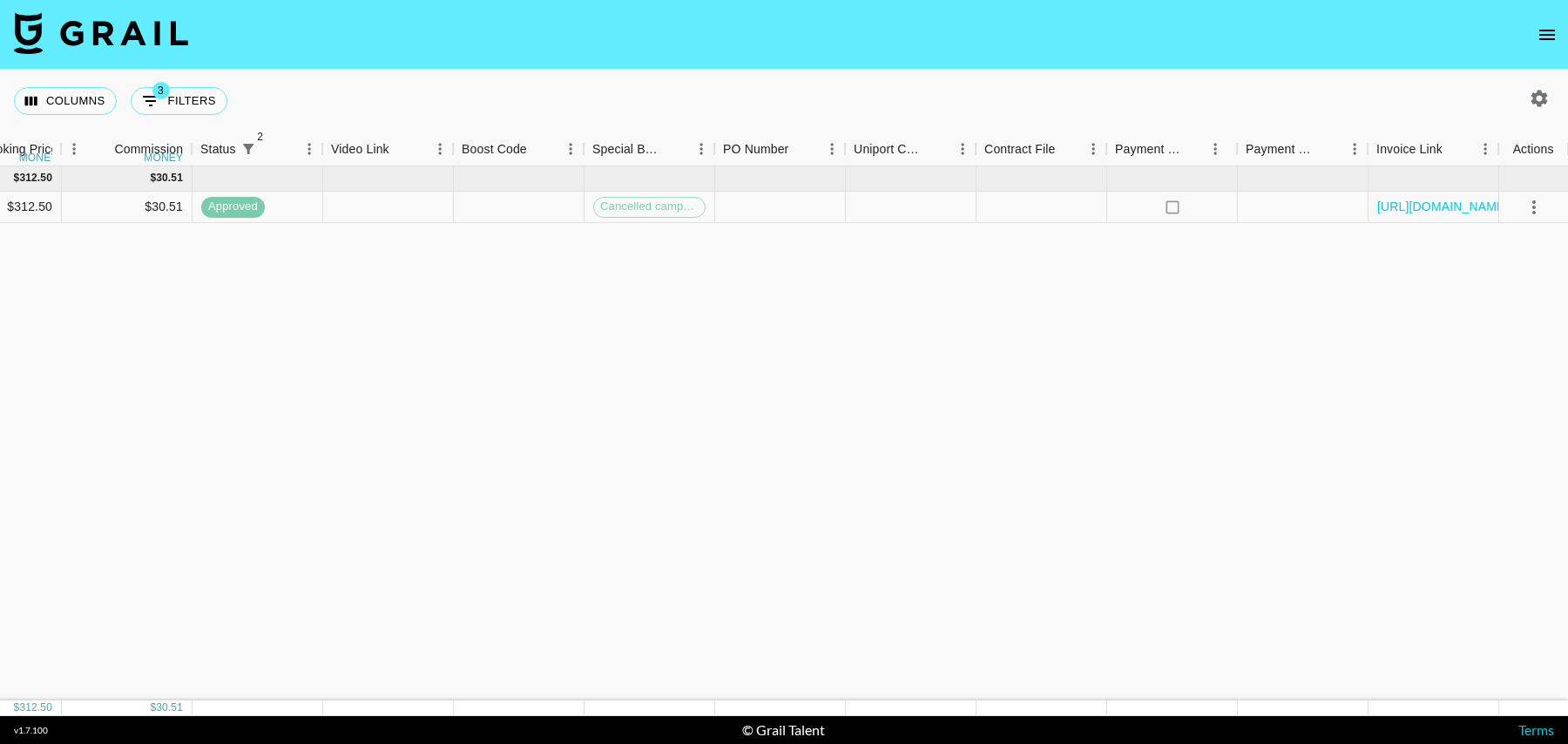
click at [1182, 230] on div "Jul '25 ( 1 ) $ 312.50 $ 30.51 recja1ZLDftu19m1b giaroseofficial10 tancredi@gra…" at bounding box center [100, 433] width 2938 height 534
click at [1387, 198] on link "https://in.xero.com/uvwLDcZfbjY2oPmcSX6SFlvn2Q4AQ2JXRDIUDlWa" at bounding box center [1442, 206] width 132 height 18
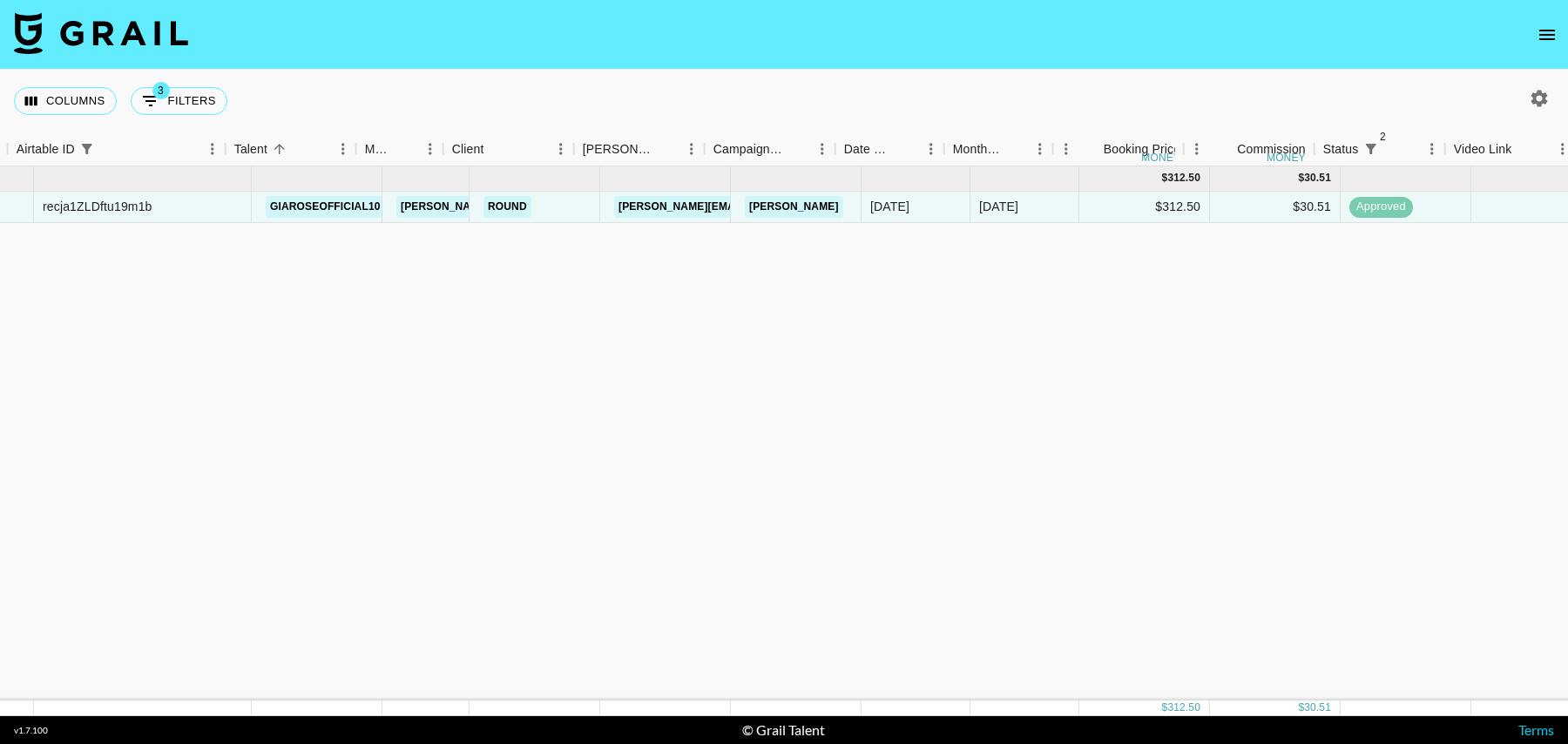
scroll to position [0, 0]
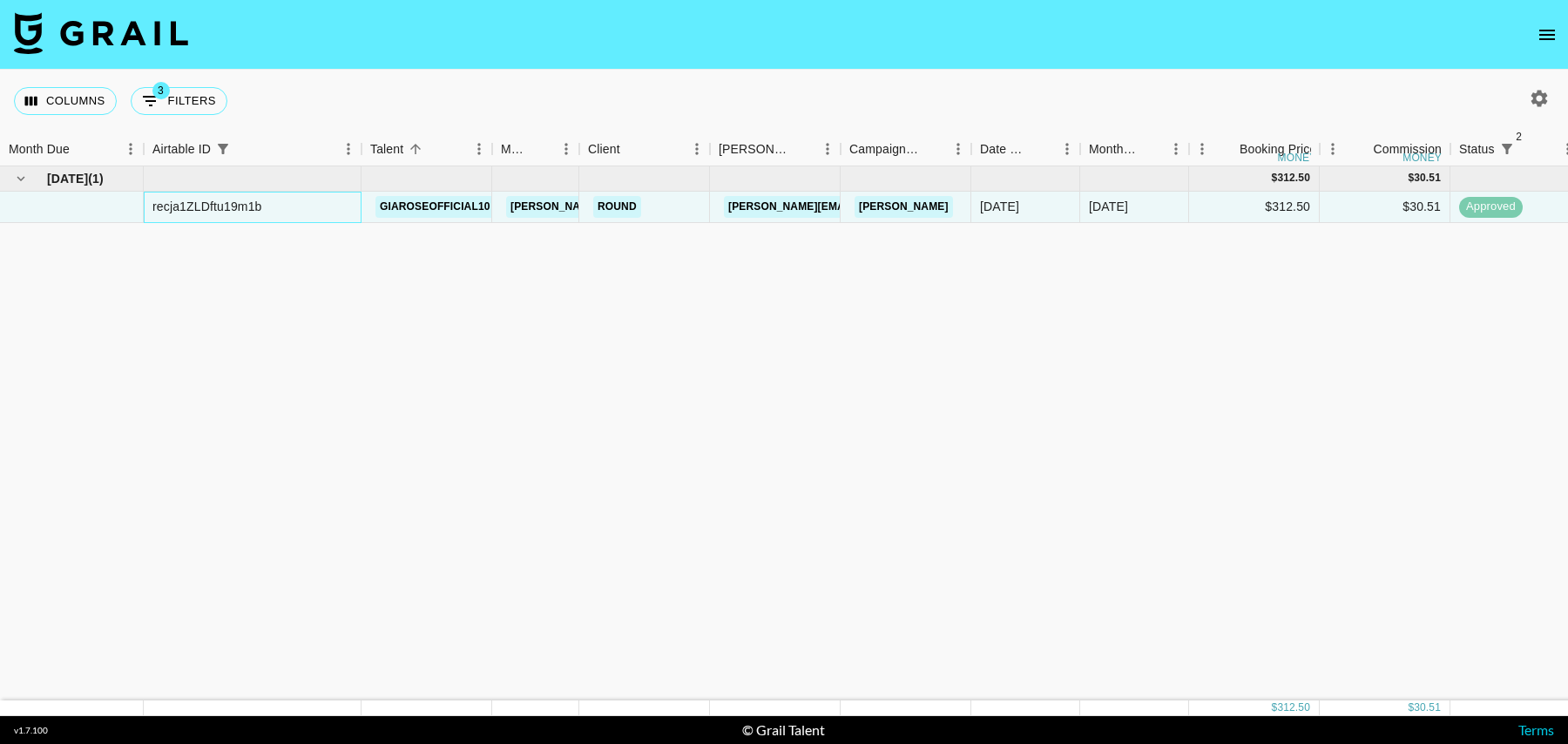
click at [201, 207] on div "recja1ZLDftu19m1b" at bounding box center [207, 206] width 110 height 18
copy div "recja1ZLDftu19m1b"
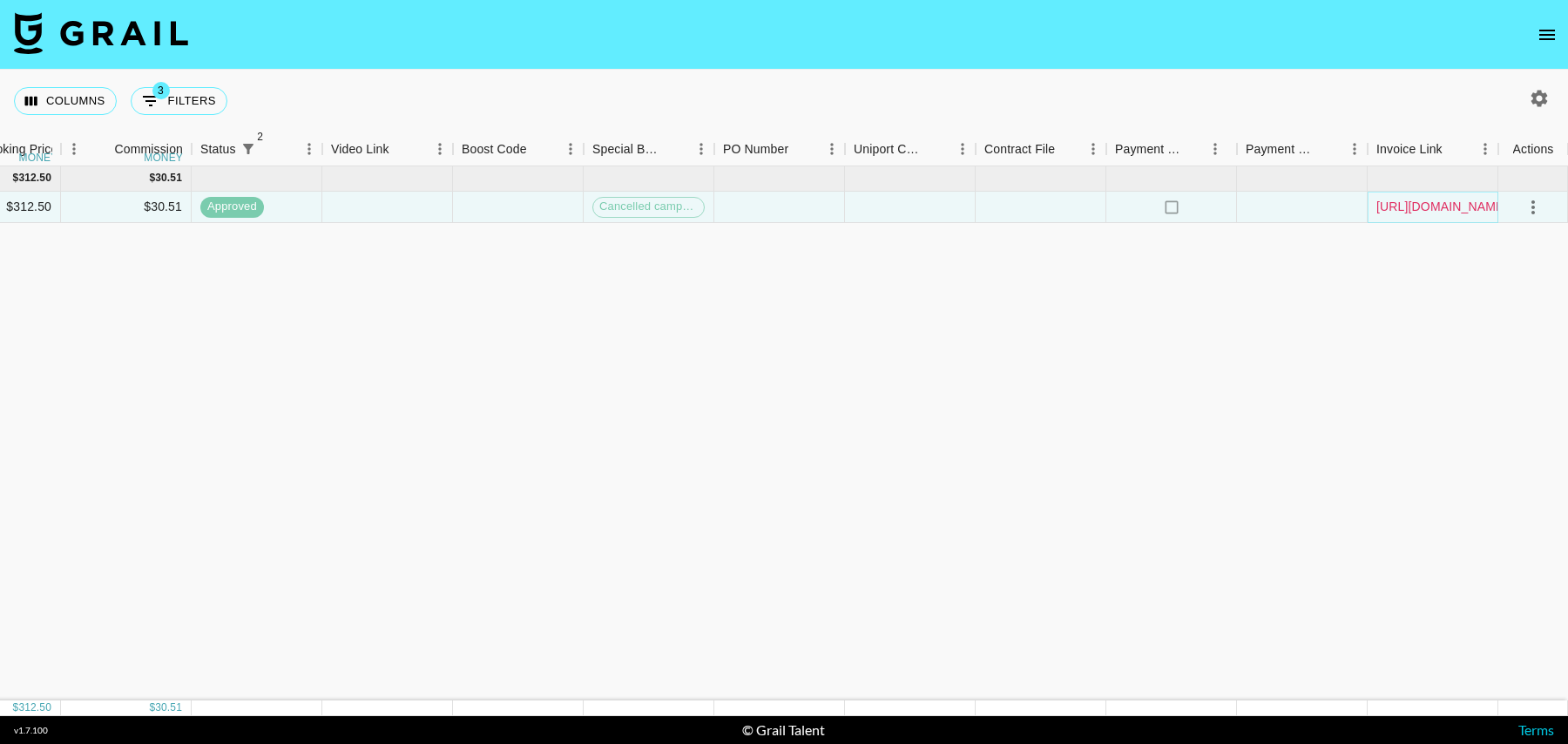
click at [1441, 199] on link "https://in.xero.com/uvwLDcZfbjY2oPmcSX6SFlvn2Q4AQ2JXRDIUDlWa" at bounding box center [1442, 206] width 132 height 18
click at [1426, 209] on link "https://in.xero.com/uvwLDcZfbjY2oPmcSX6SFlvn2Q4AQ2JXRDIUDlWa" at bounding box center [1442, 206] width 132 height 18
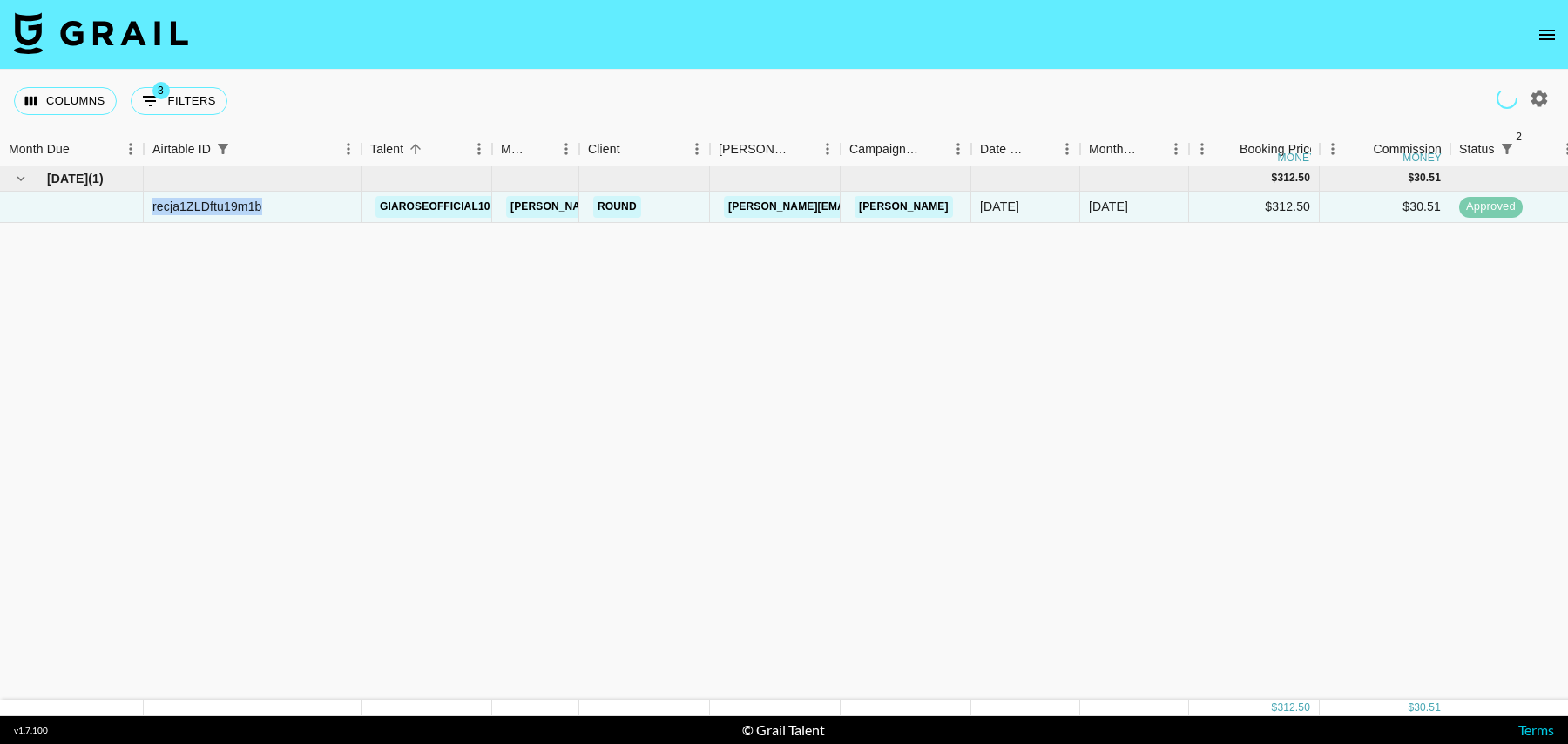
click at [199, 105] on button "3 Filters" at bounding box center [179, 101] width 97 height 28
select select "status"
select select "isNotAnyOf"
select select "status"
select select "isNotAnyOf"
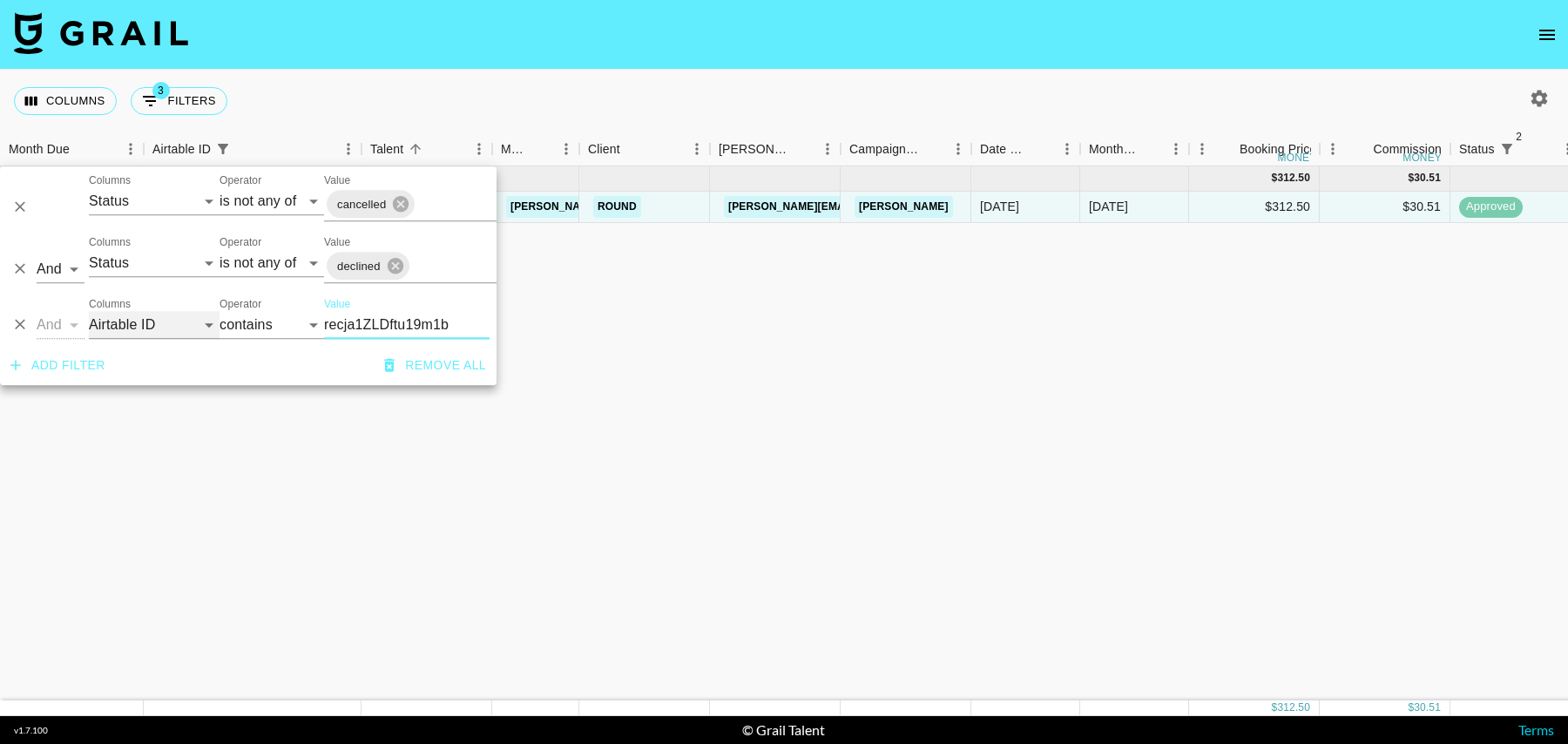
click at [118, 319] on select "Grail Platform ID Airtable ID Talent Manager Client Booker Campaign (Type) Date…" at bounding box center [154, 325] width 131 height 28
select select "talentName"
click at [89, 311] on select "Grail Platform ID Airtable ID Talent Manager Client Booker Campaign (Type) Date…" at bounding box center [154, 325] width 131 height 28
click at [365, 318] on input "recja1ZLDftu19m1b" at bounding box center [406, 325] width 165 height 28
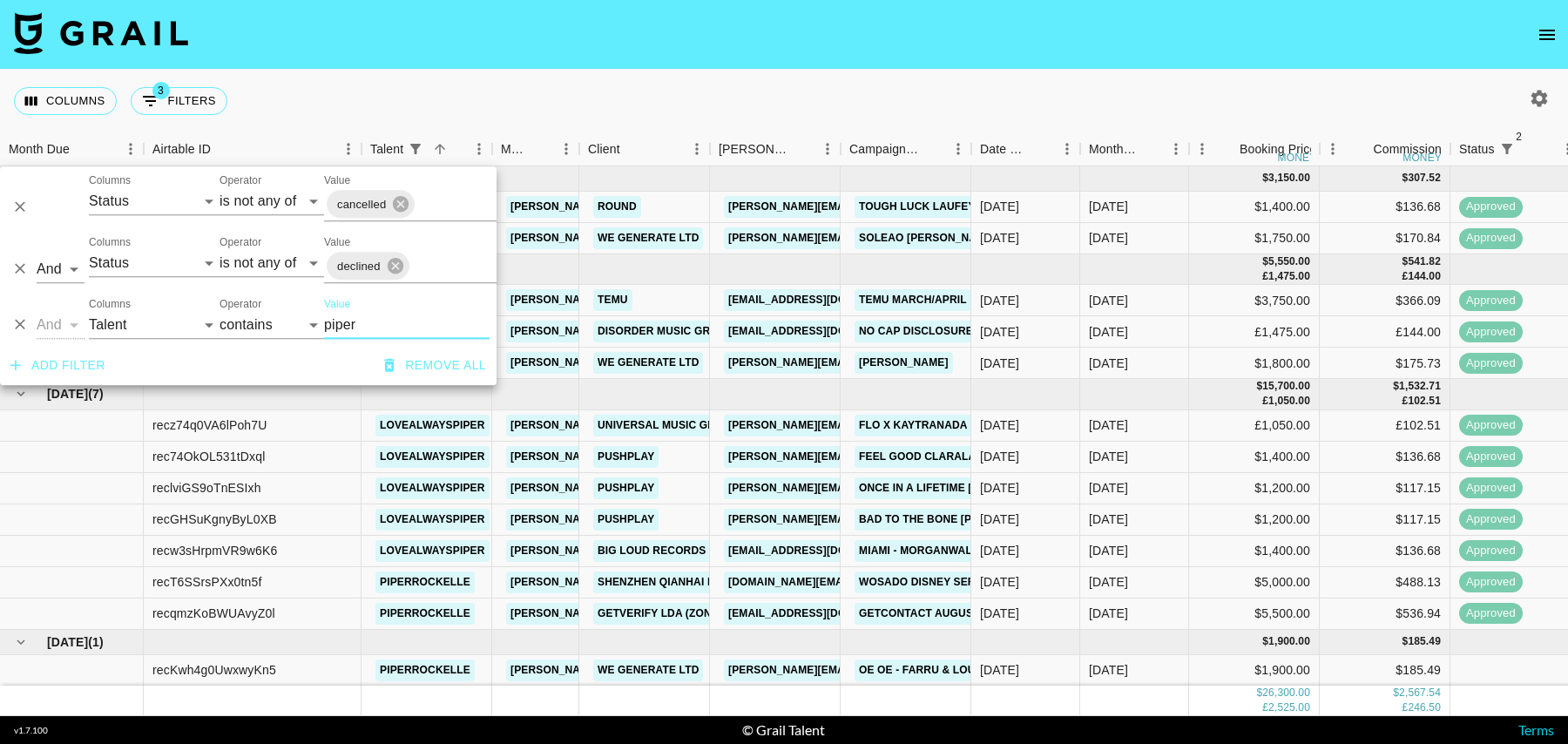
type input "piper"
click at [82, 369] on button "Add filter" at bounding box center [58, 366] width 109 height 32
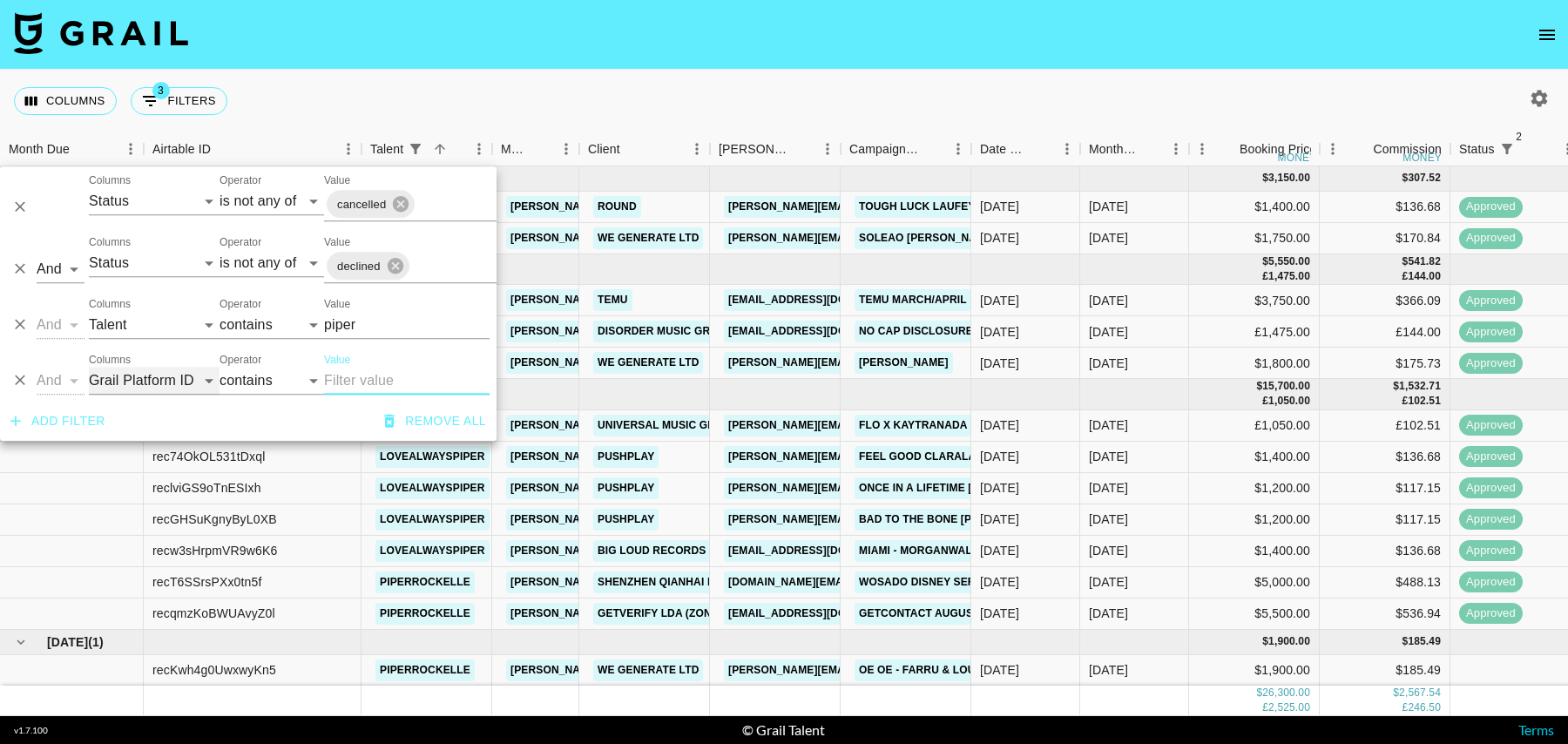
click at [140, 384] on select "Grail Platform ID Airtable ID Talent Manager Client Booker Campaign (Type) Date…" at bounding box center [154, 380] width 131 height 28
select select "campaign"
click at [89, 366] on select "Grail Platform ID Airtable ID Talent Manager Client Booker Campaign (Type) Date…" at bounding box center [154, 380] width 131 height 28
click at [374, 379] on input "Value" at bounding box center [406, 380] width 165 height 28
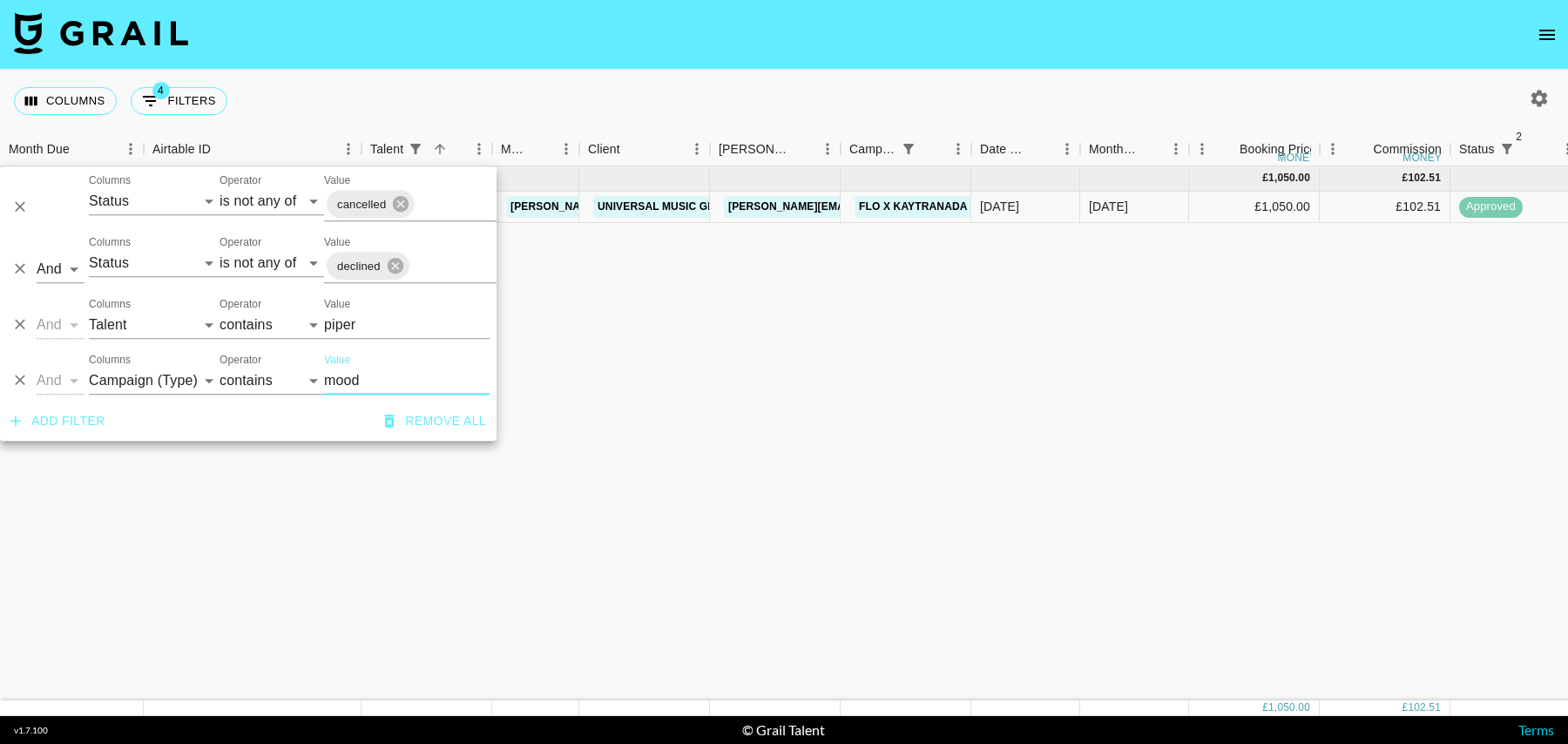
type input "mood"
click at [1166, 204] on div "Aug '25" at bounding box center [1135, 208] width 109 height 31
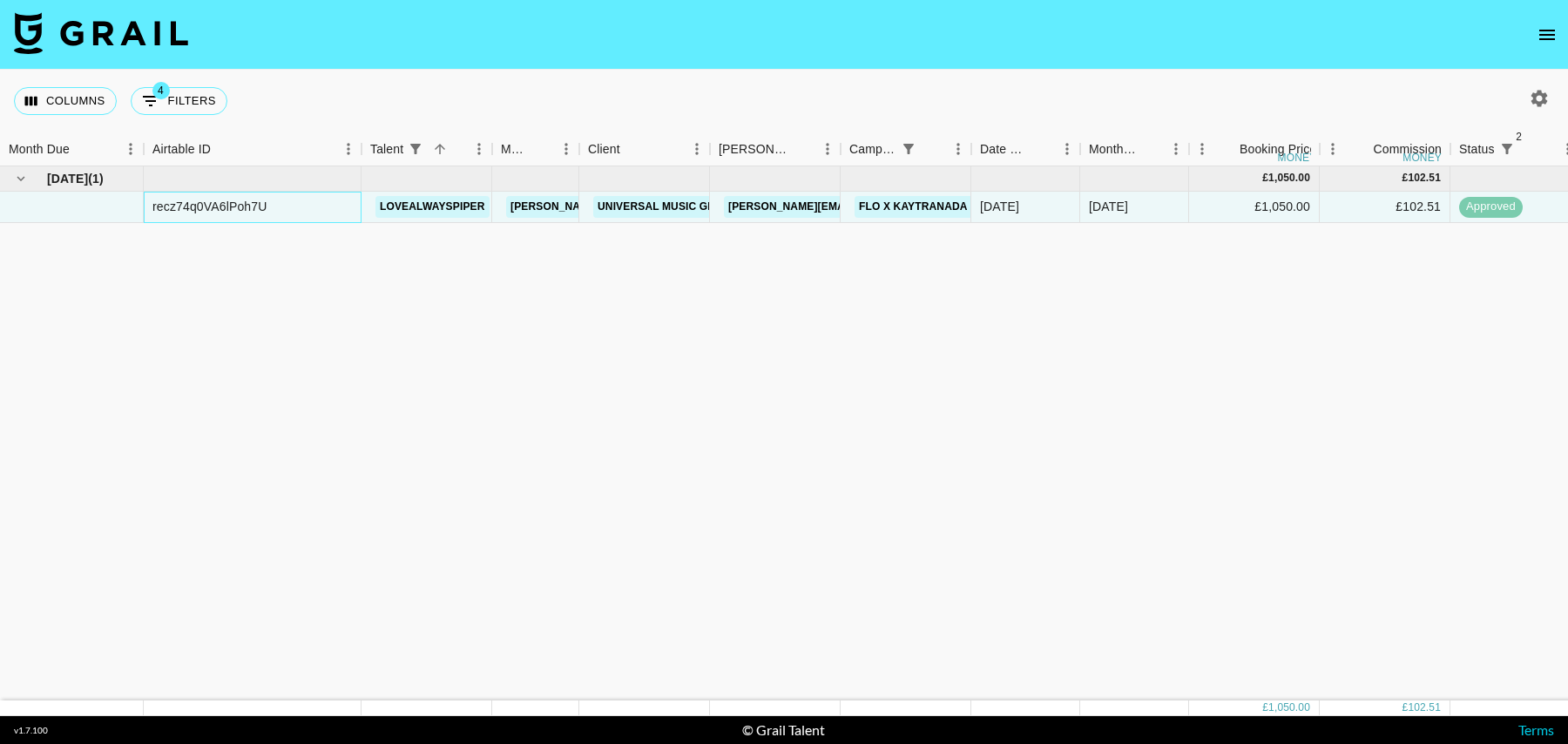
click at [223, 205] on div "recz74q0VA6lPoh7U" at bounding box center [209, 206] width 114 height 18
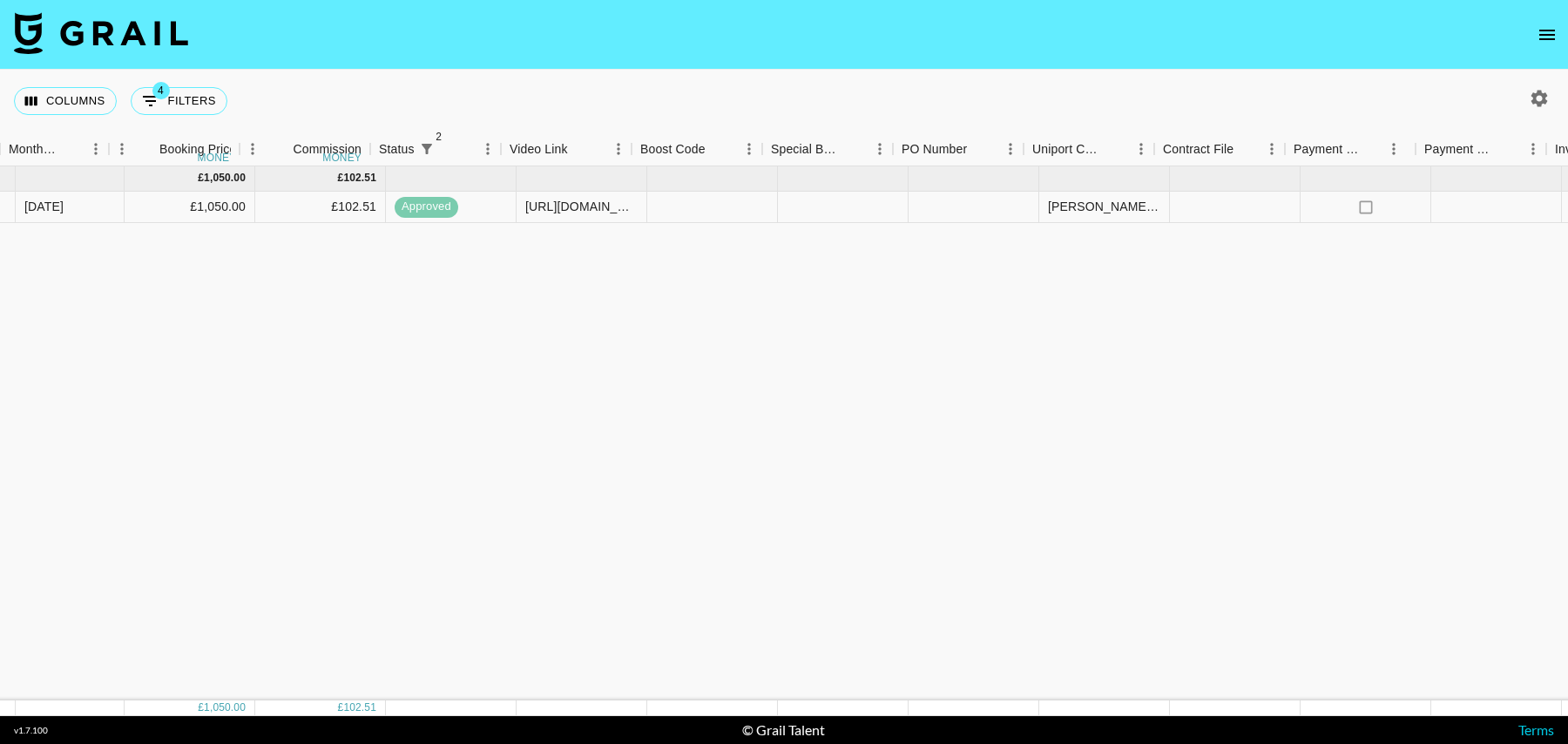
scroll to position [0, 1259]
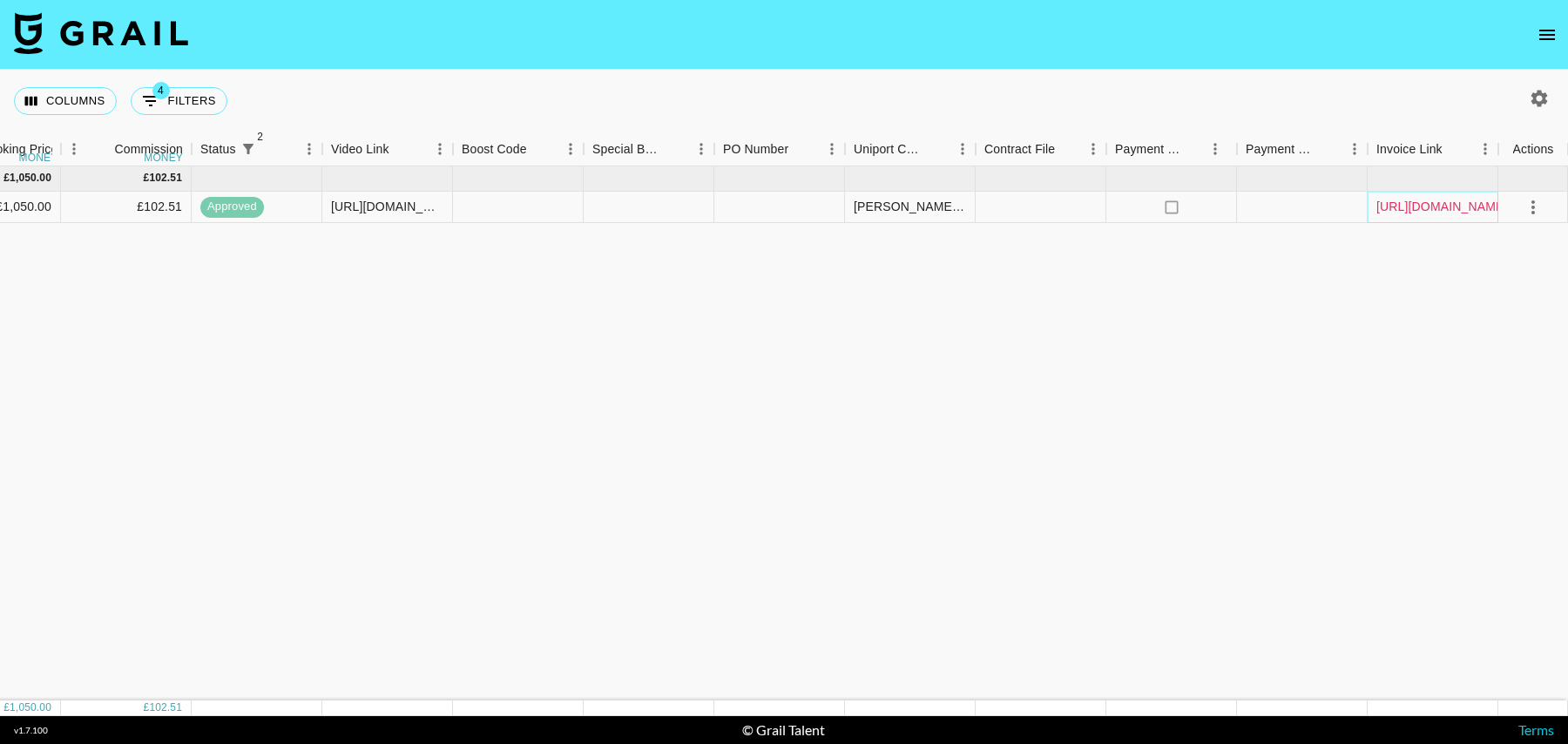
click at [1410, 203] on link "https://in.xero.com/QkT8D7U8QVcktU0LG4DcTcfggTqgCD66UDXdLsMv" at bounding box center [1442, 206] width 132 height 18
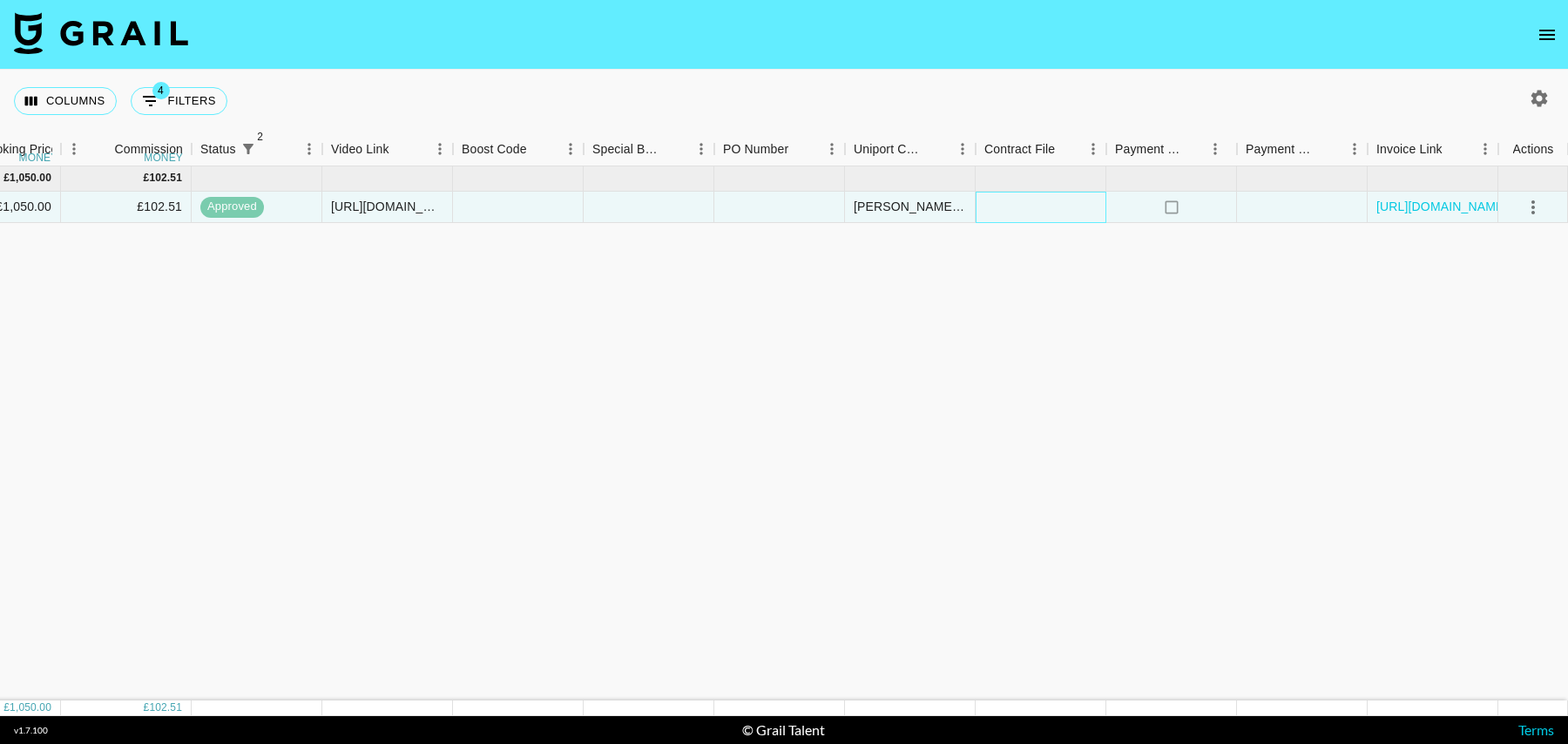
click at [1082, 206] on div at bounding box center [1041, 208] width 131 height 31
click at [802, 205] on div at bounding box center [780, 208] width 131 height 31
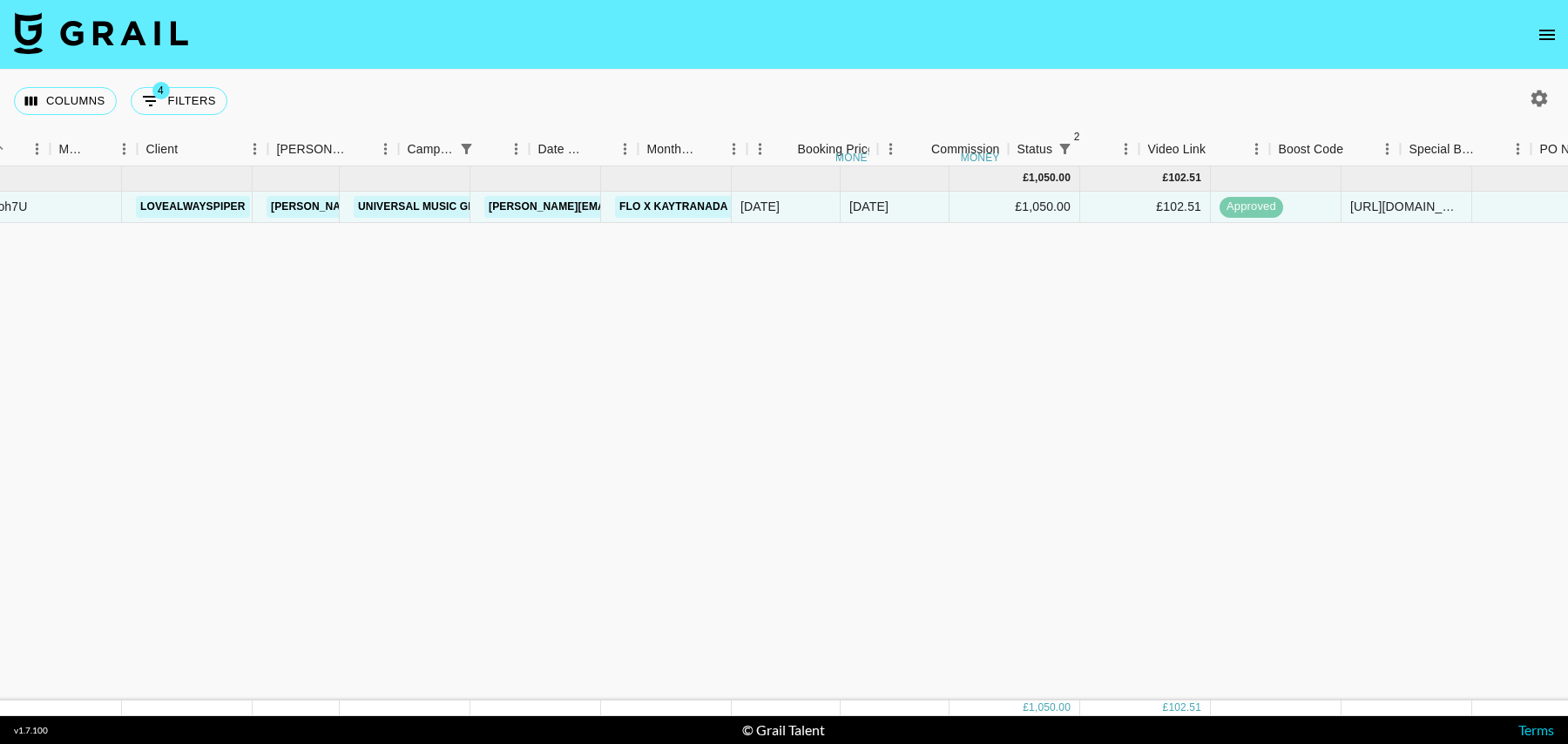
scroll to position [0, 0]
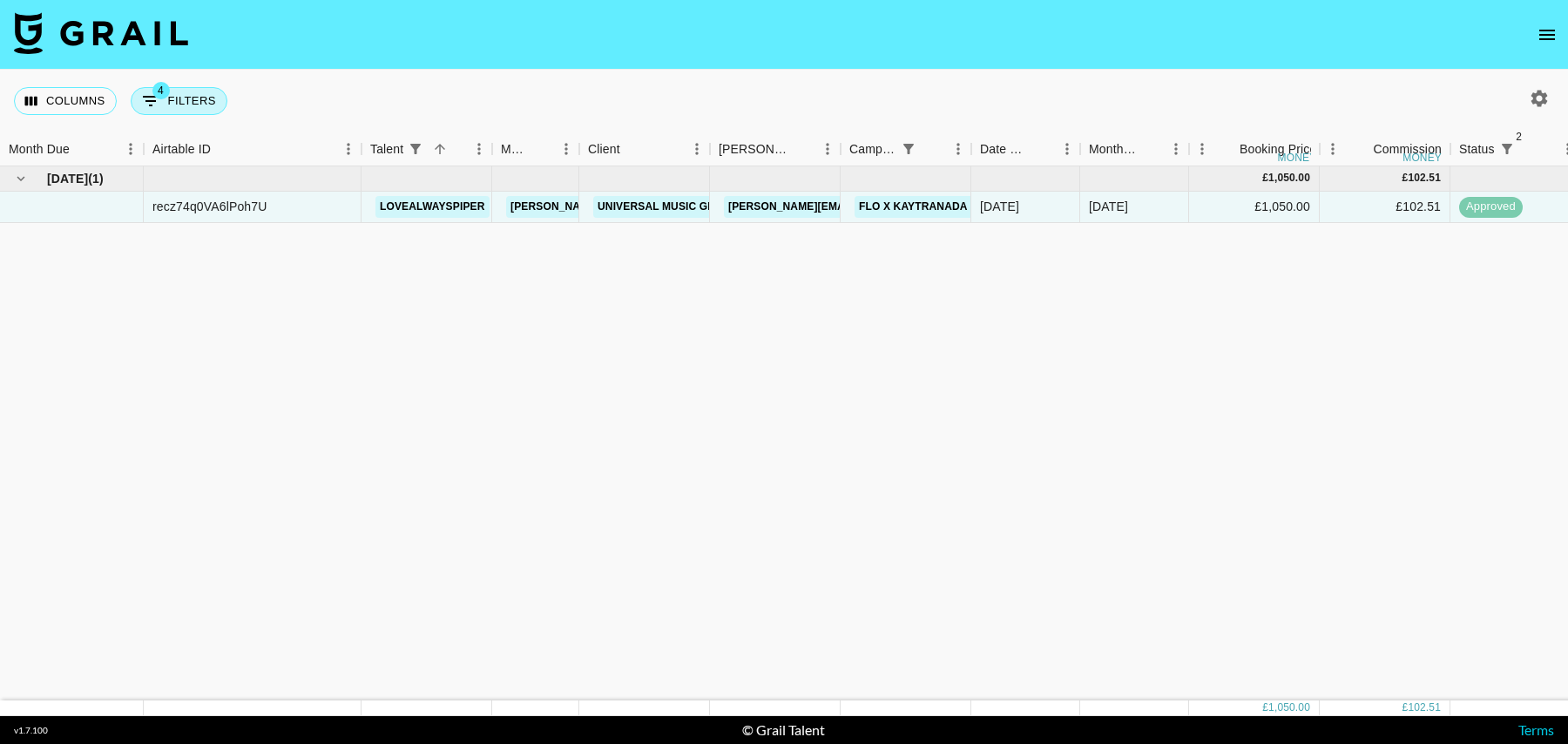
click at [189, 90] on button "4 Filters" at bounding box center [179, 101] width 97 height 28
select select "status"
select select "isNotAnyOf"
select select "status"
select select "isNotAnyOf"
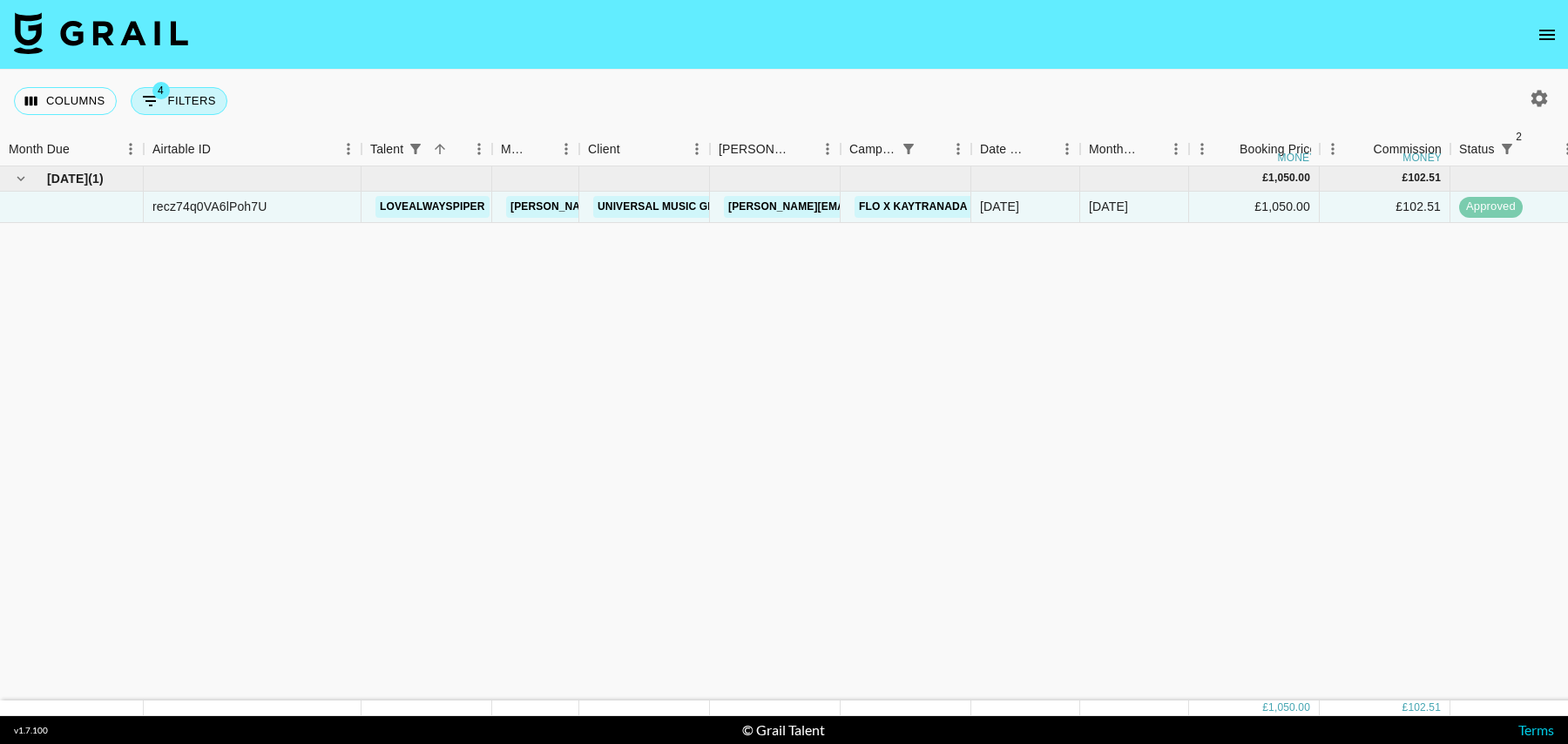
select select "talentName"
select select "campaign"
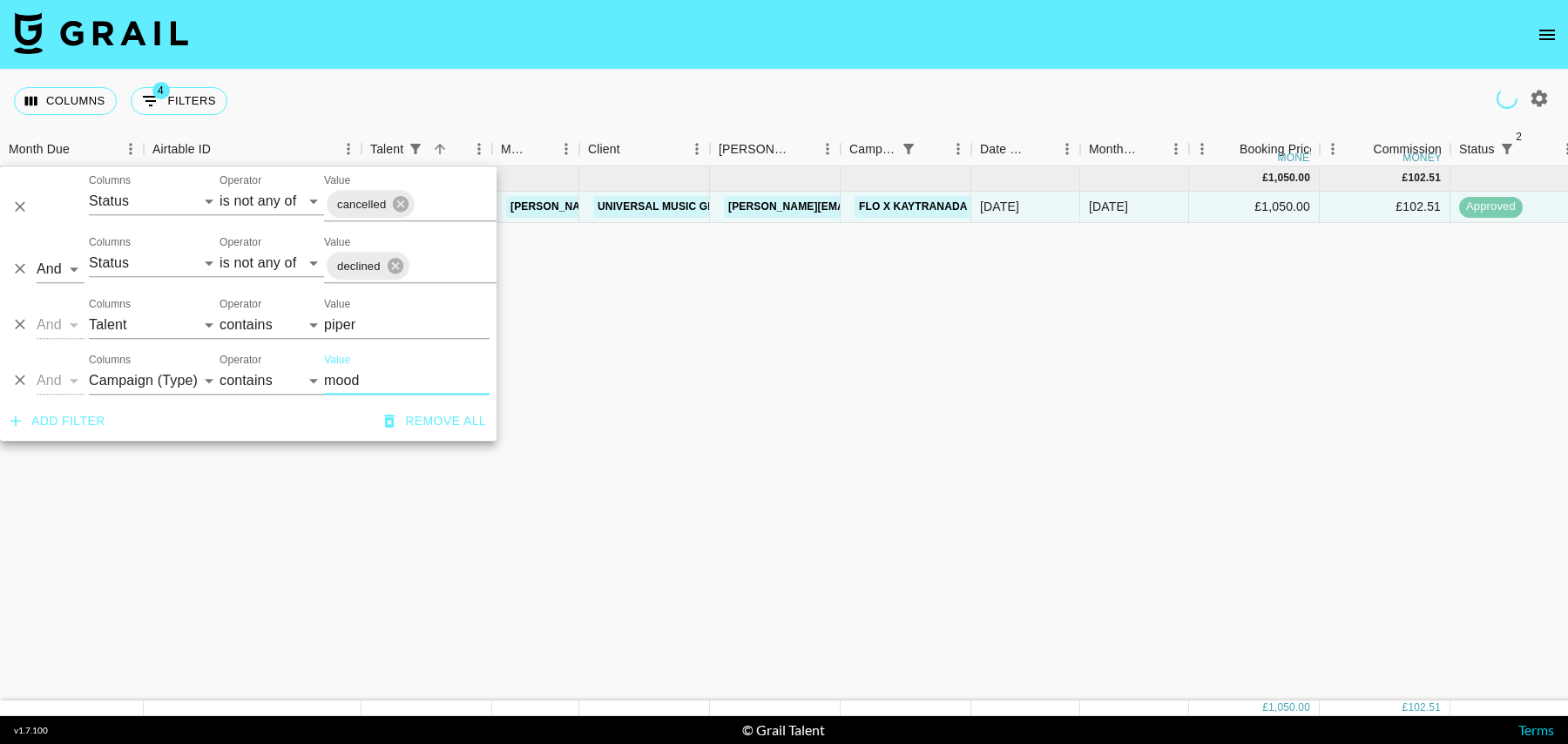
drag, startPoint x: 375, startPoint y: 381, endPoint x: 281, endPoint y: 381, distance: 94.0
click at [281, 381] on div "And Or Columns Grail Platform ID Airtable ID Talent Manager Client Booker Campa…" at bounding box center [248, 374] width 497 height 55
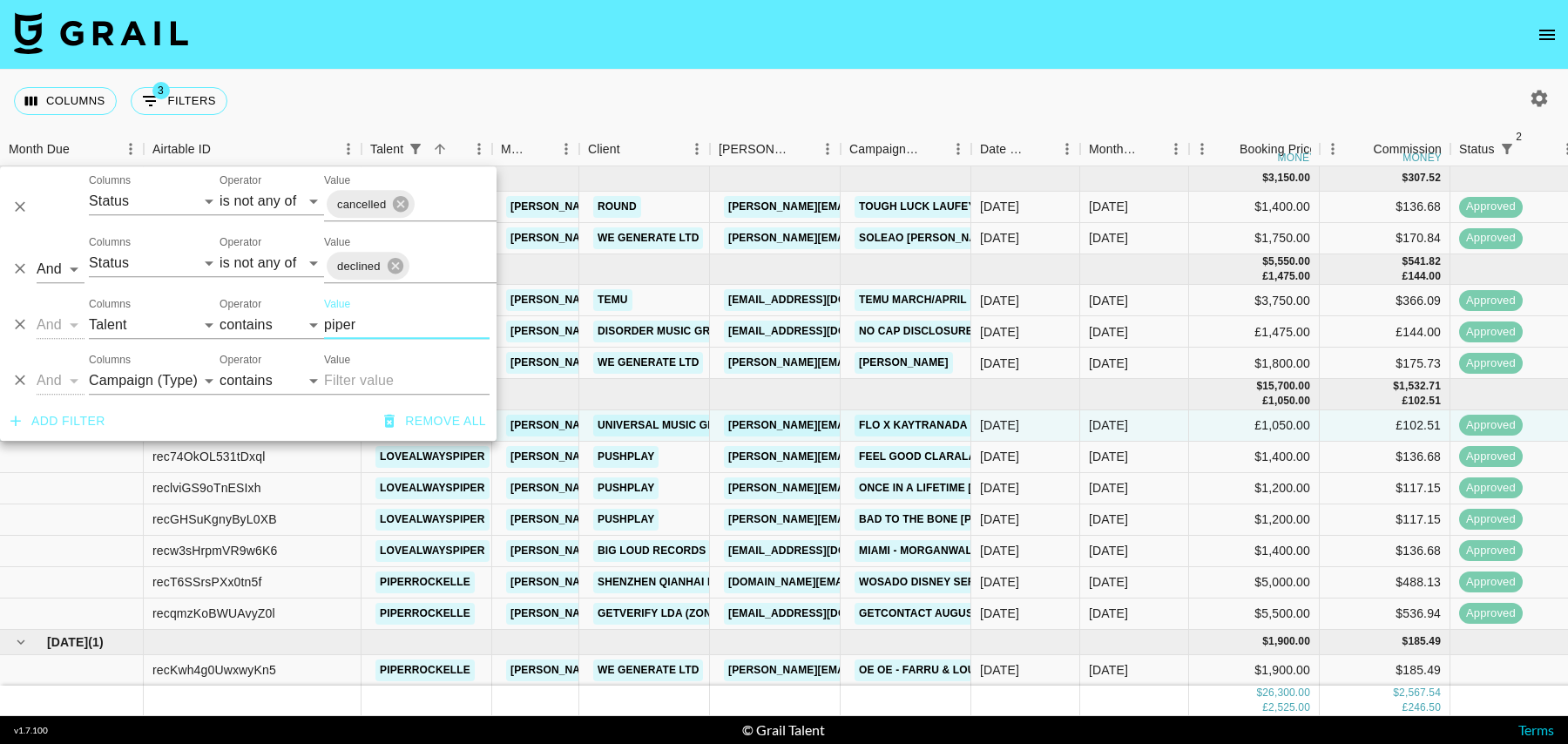
drag, startPoint x: 369, startPoint y: 323, endPoint x: 257, endPoint y: 323, distance: 112.0
click at [257, 323] on div "And Or Columns Grail Platform ID Airtable ID Talent Manager Client Booker Campa…" at bounding box center [248, 318] width 497 height 55
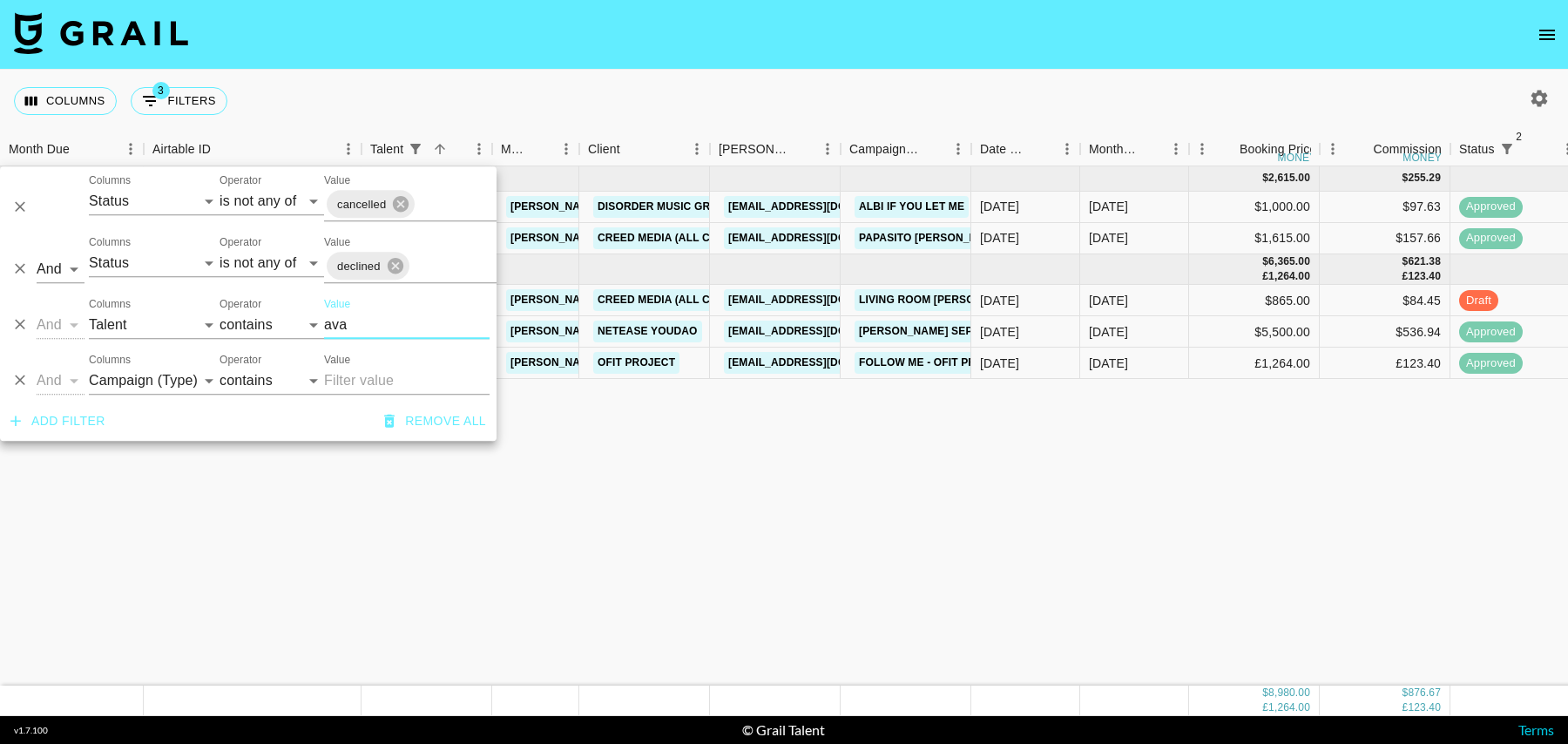
type input "ava"
click at [747, 422] on div "Aug '25 ( 2 ) $ 2,615.00 $ 255.29 reccDMnUJ2HnX13BG _ava.clemm tancredi@grail-t…" at bounding box center [1413, 426] width 2827 height 520
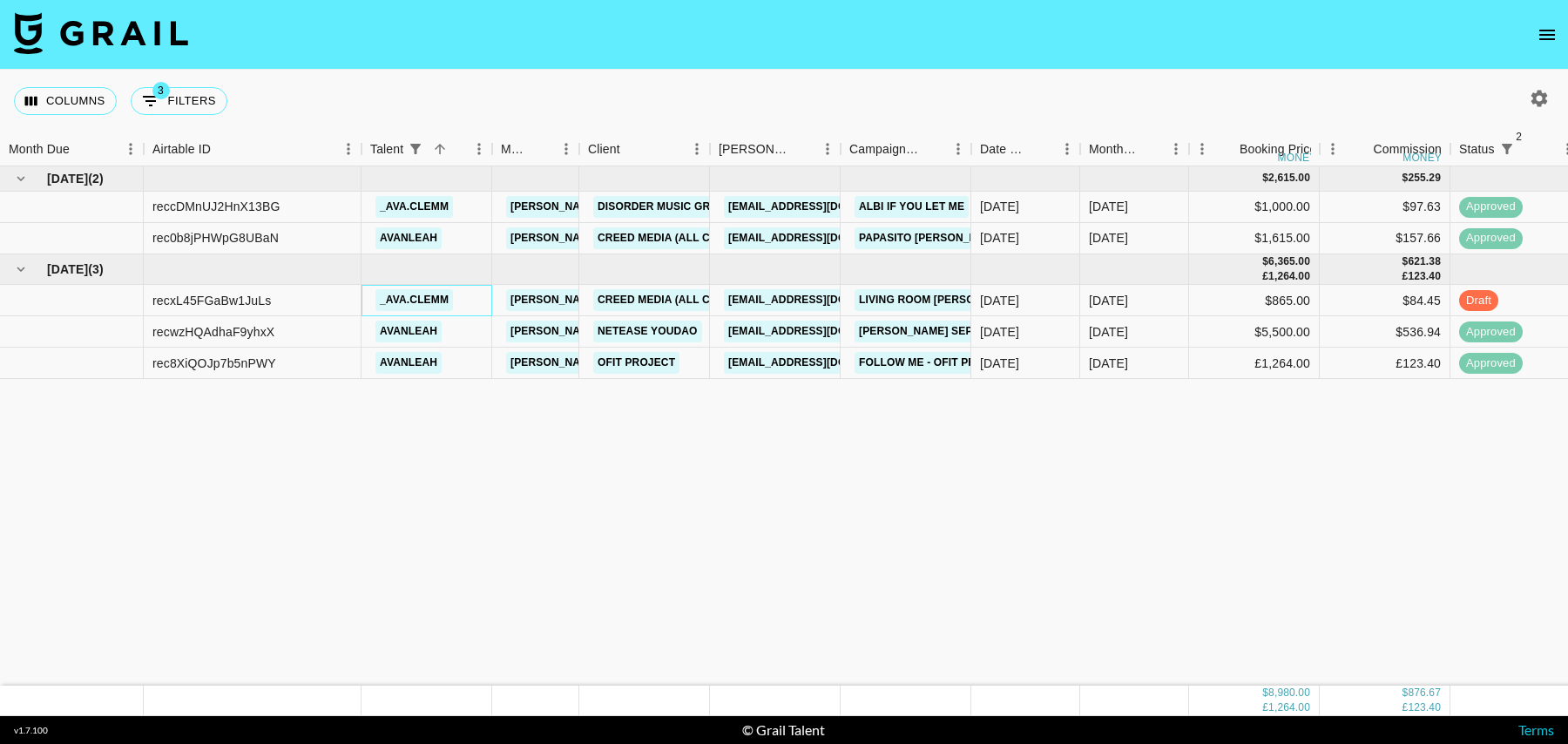
click at [471, 304] on div "_ava.clemm" at bounding box center [427, 301] width 131 height 31
click at [478, 209] on div "_ava.clemm" at bounding box center [427, 208] width 131 height 31
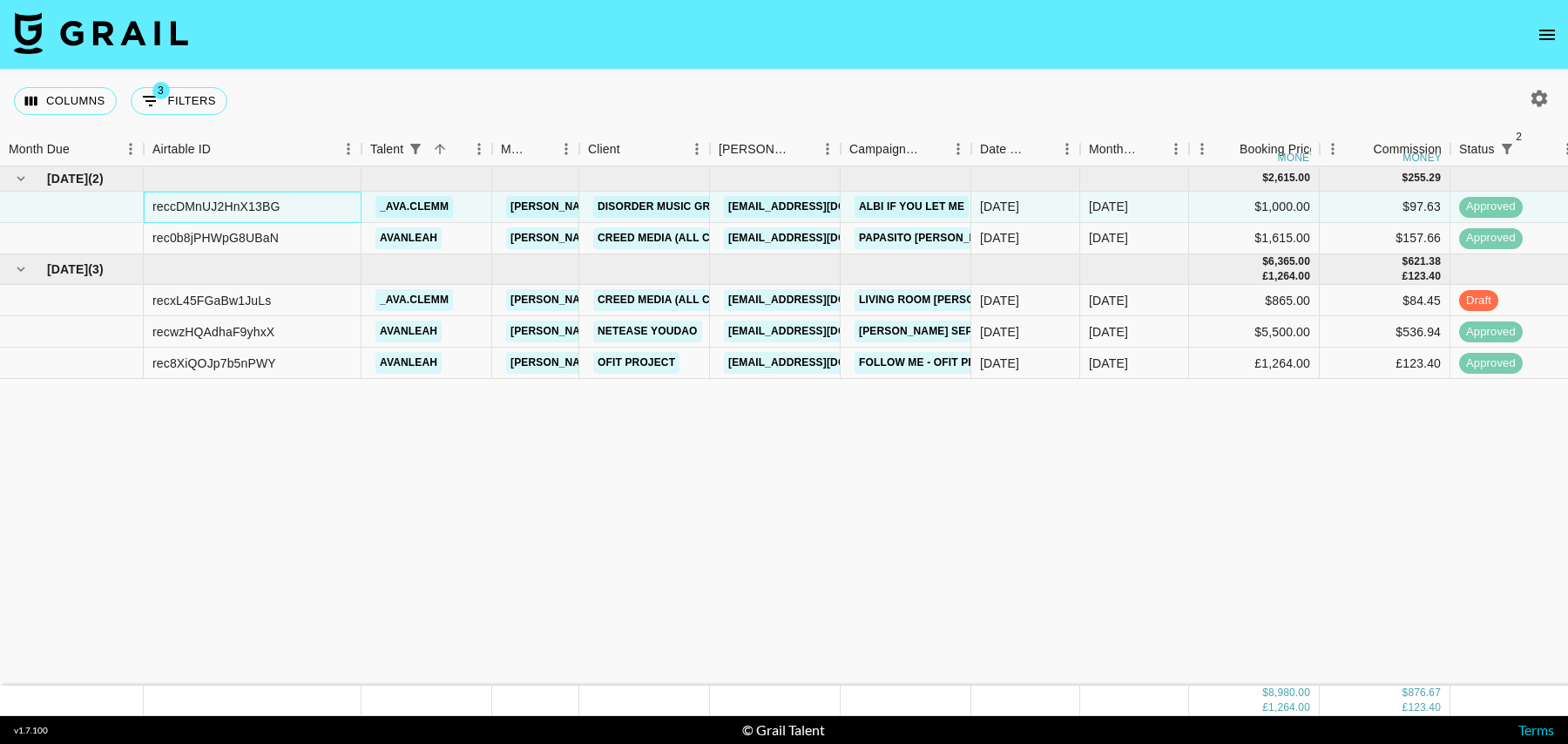
click at [208, 198] on div "reccDMnUJ2HnX13BG" at bounding box center [216, 206] width 128 height 18
click at [189, 91] on button "3 Filters" at bounding box center [179, 101] width 97 height 28
select select "status"
select select "isNotAnyOf"
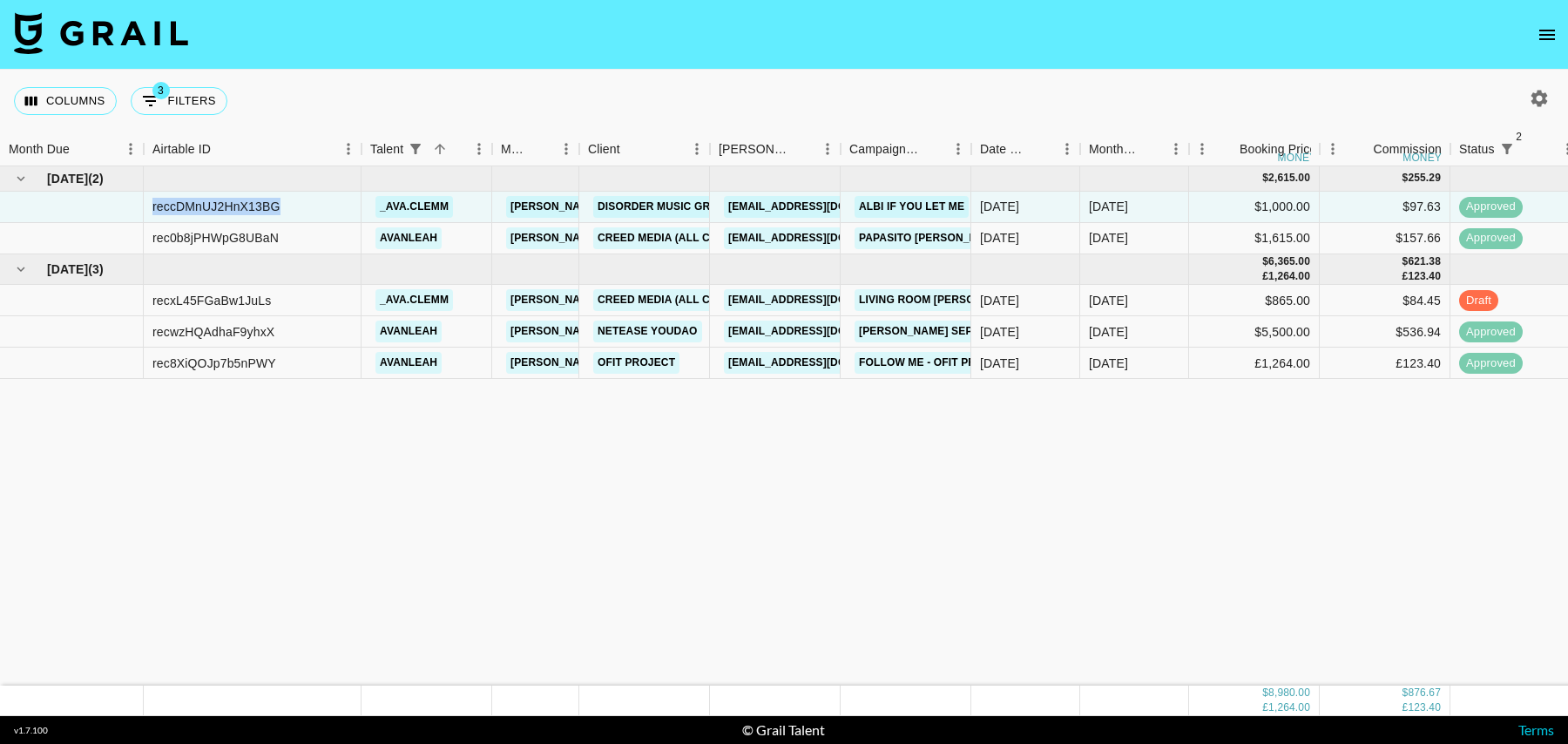
select select "status"
select select "isNotAnyOf"
select select "talentName"
select select "campaign"
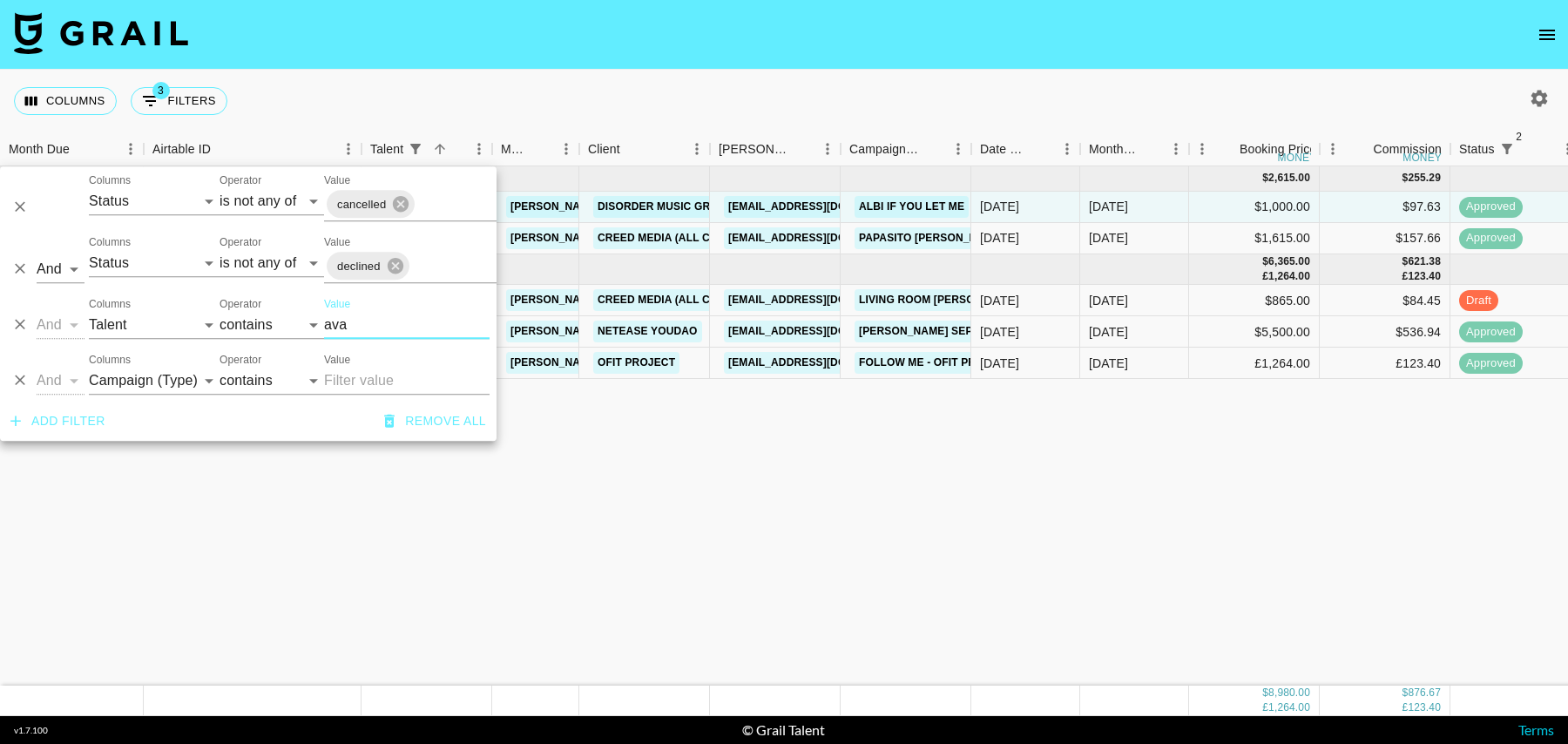
click at [347, 330] on input "ava" at bounding box center [406, 325] width 165 height 28
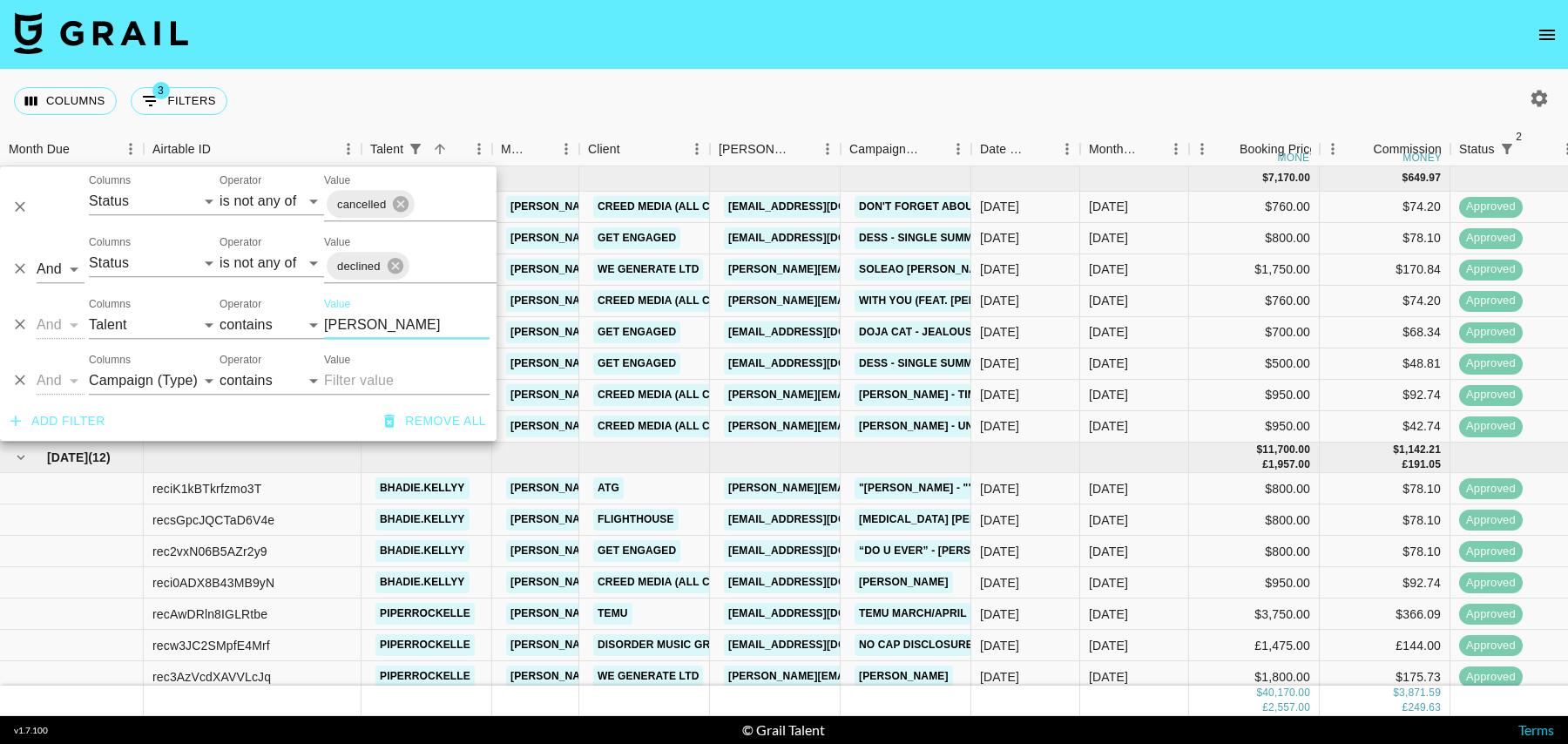
scroll to position [595, 0]
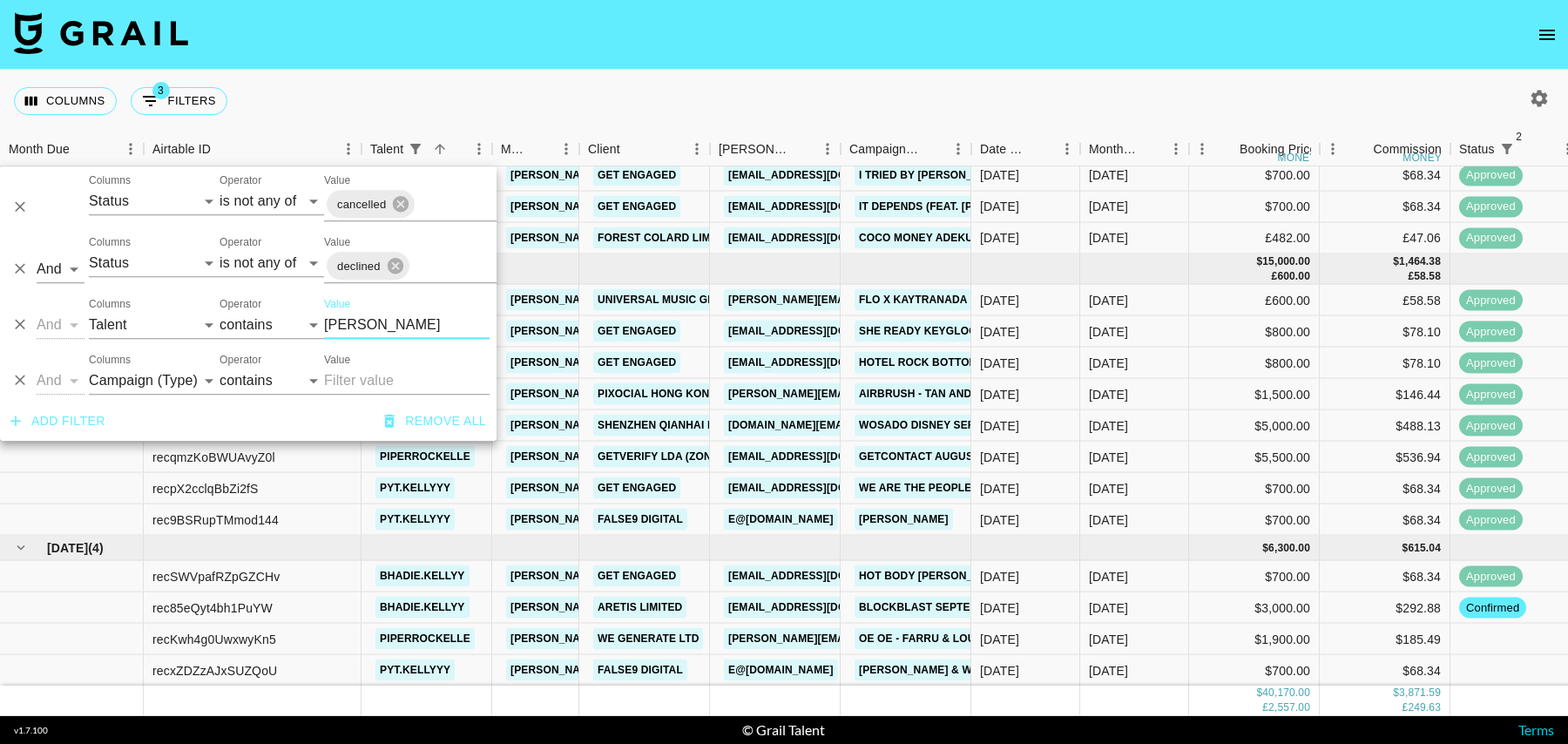
type input "kell"
click at [1349, 633] on div "$185.49" at bounding box center [1385, 640] width 131 height 31
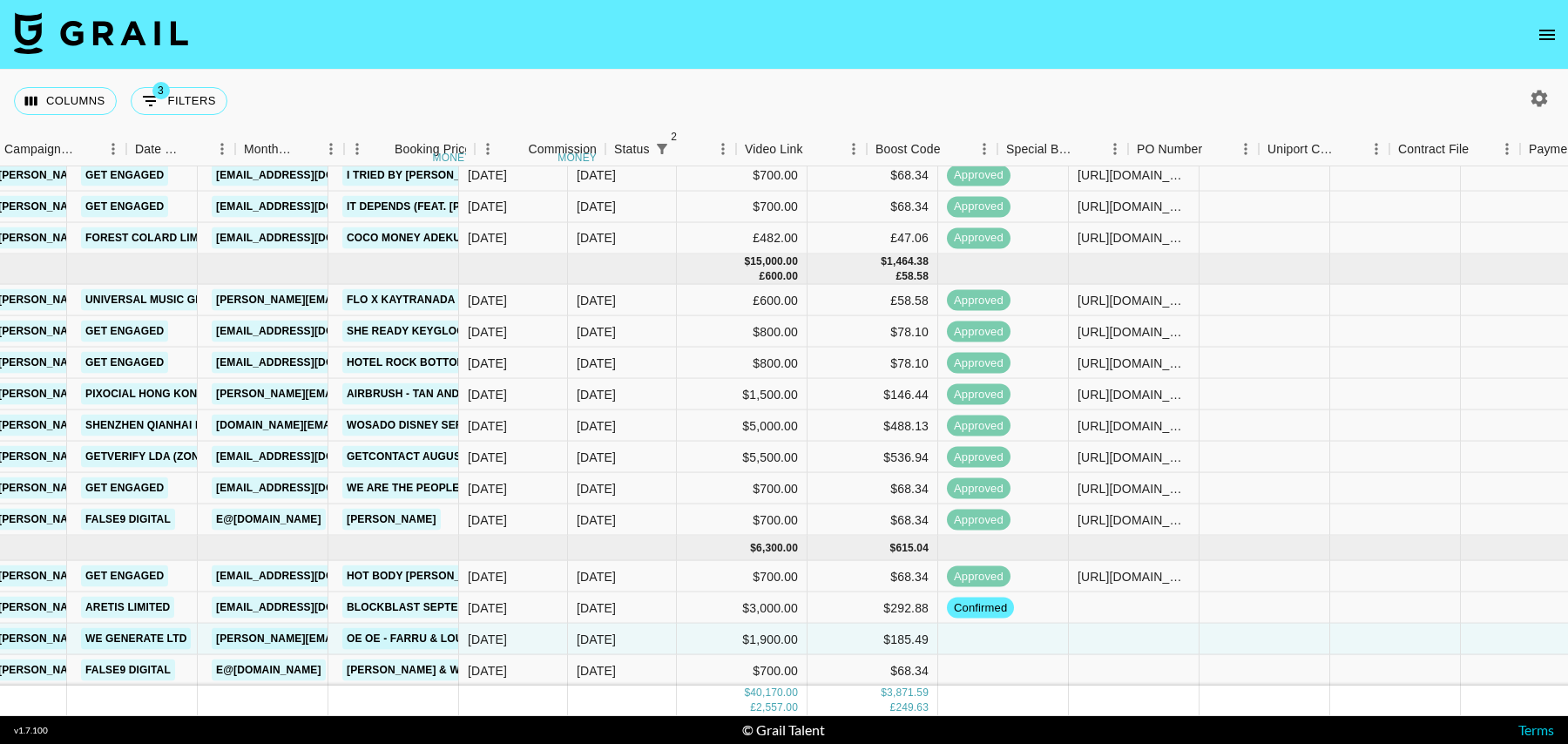
scroll to position [595, 1259]
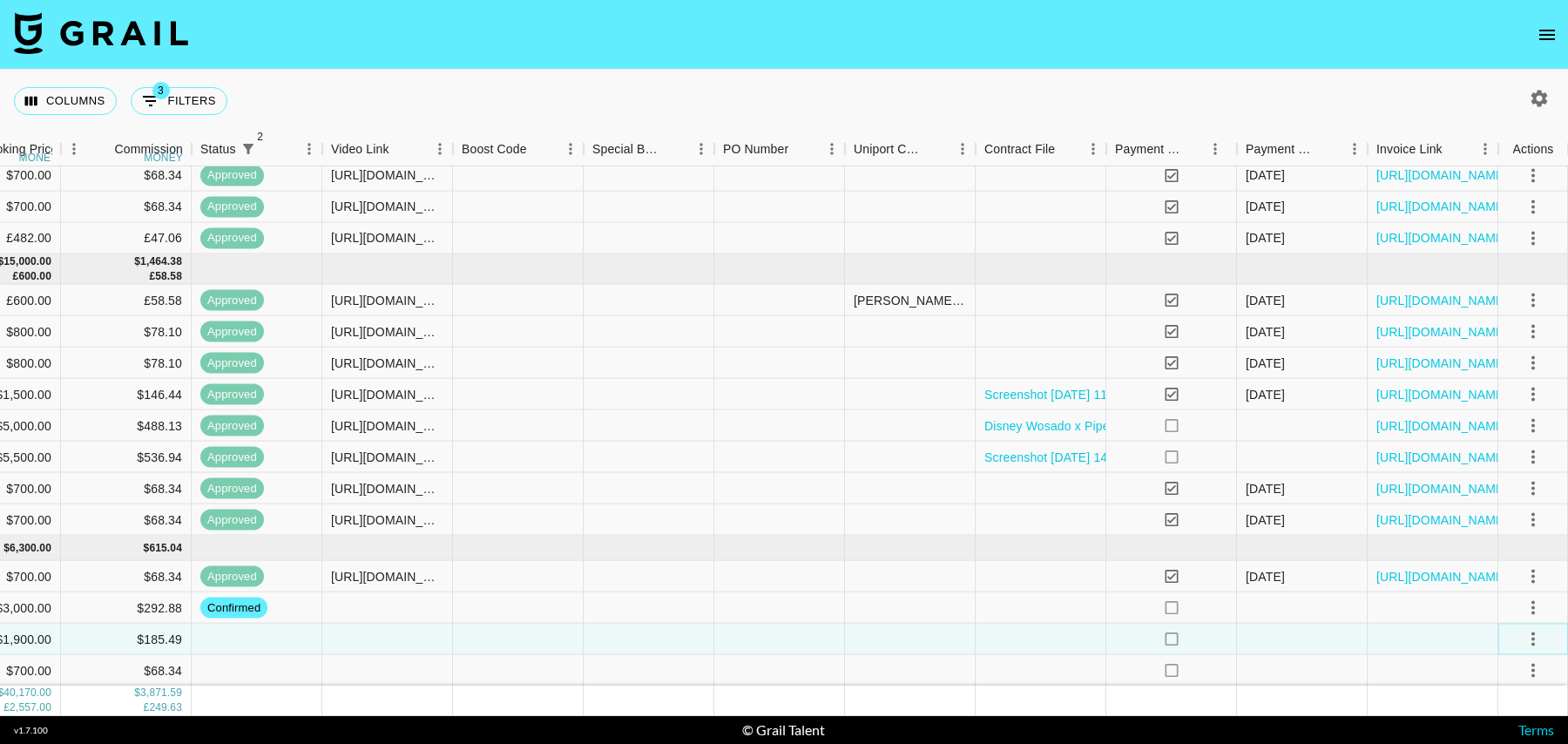
click at [1535, 639] on icon "select merge strategy" at bounding box center [1533, 639] width 21 height 21
click at [1502, 467] on li "Confirm" at bounding box center [1512, 475] width 114 height 31
click at [1502, 535] on li "Draft Created" at bounding box center [1512, 538] width 114 height 31
click at [1407, 632] on div at bounding box center [1433, 640] width 131 height 31
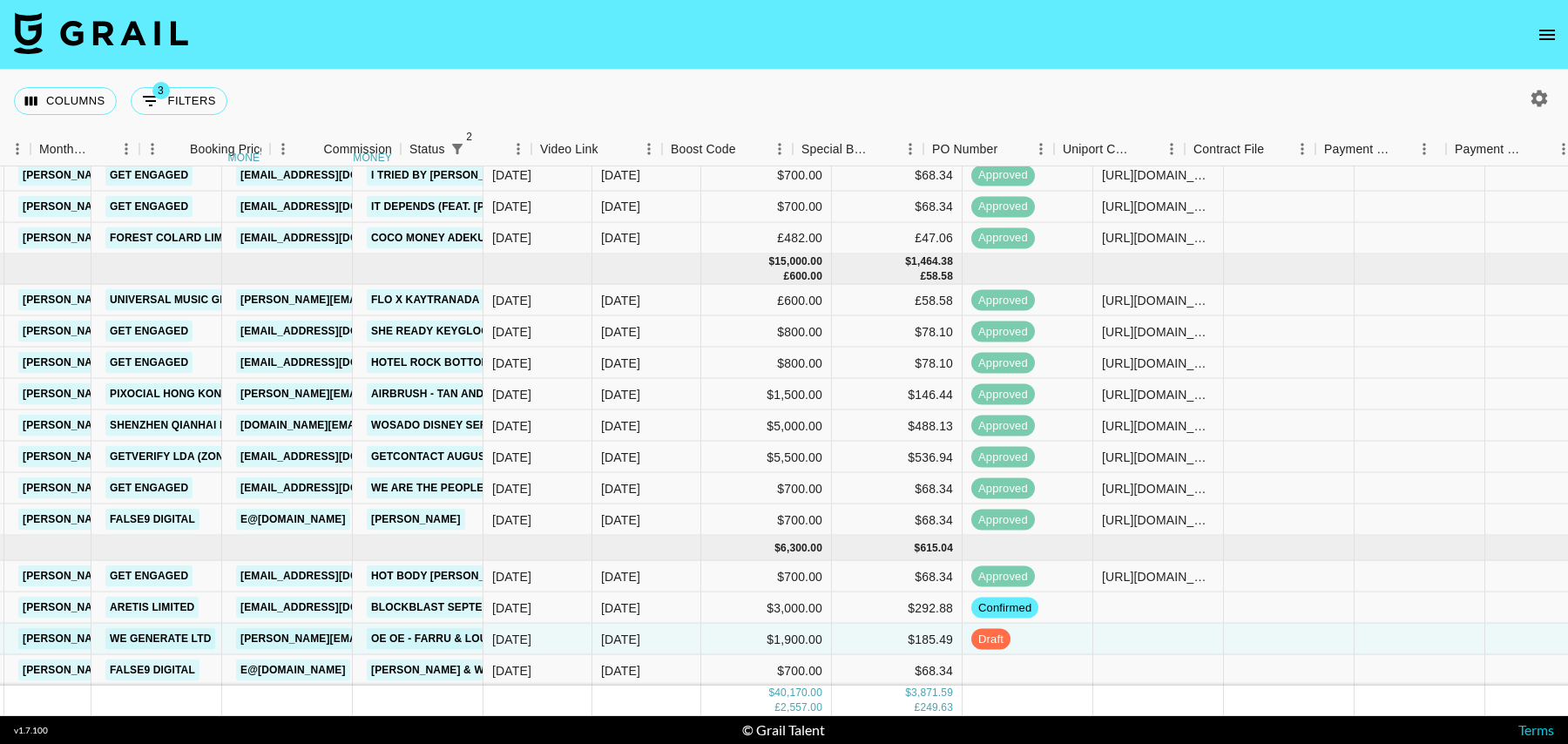
scroll to position [595, 92]
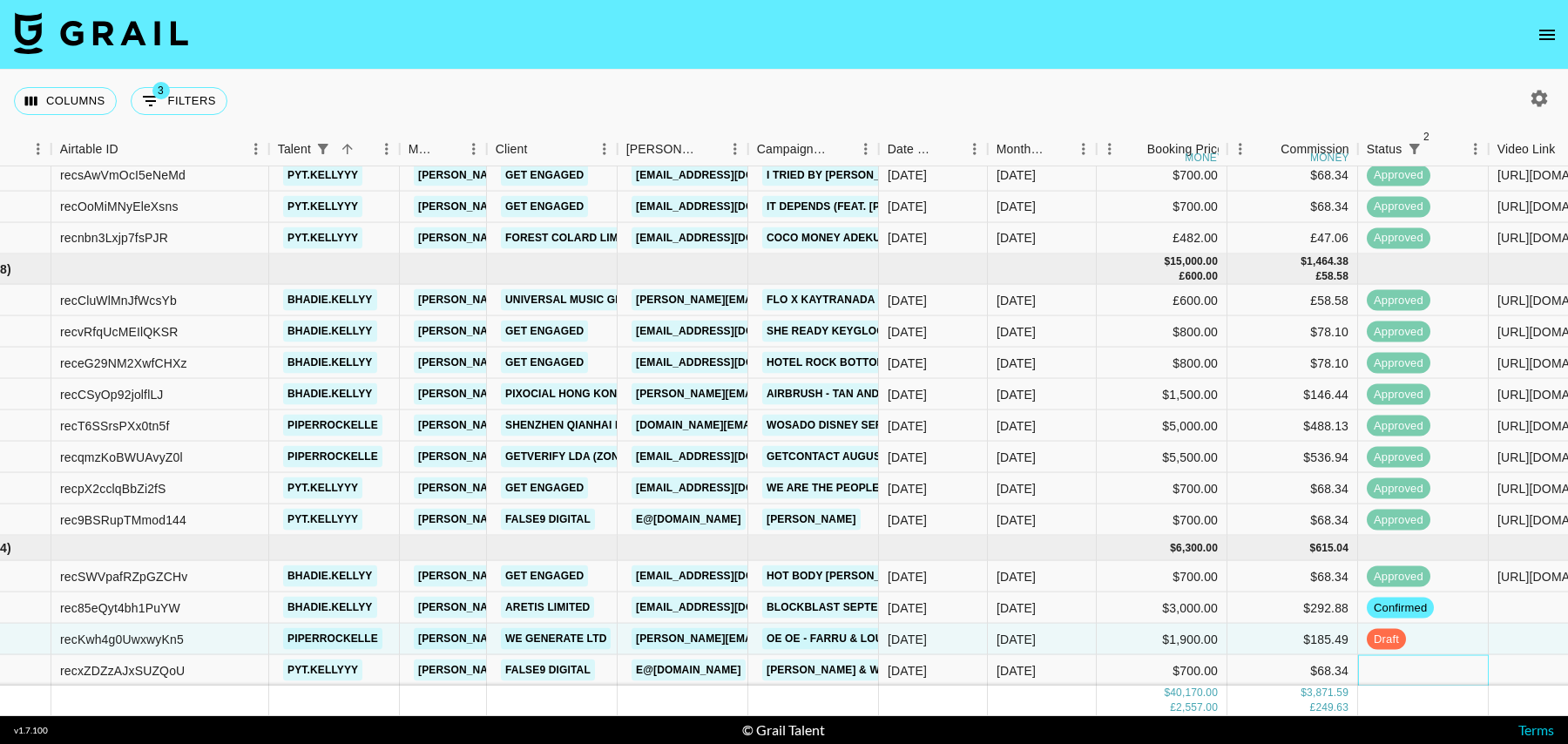
click at [1379, 666] on div at bounding box center [1424, 671] width 131 height 31
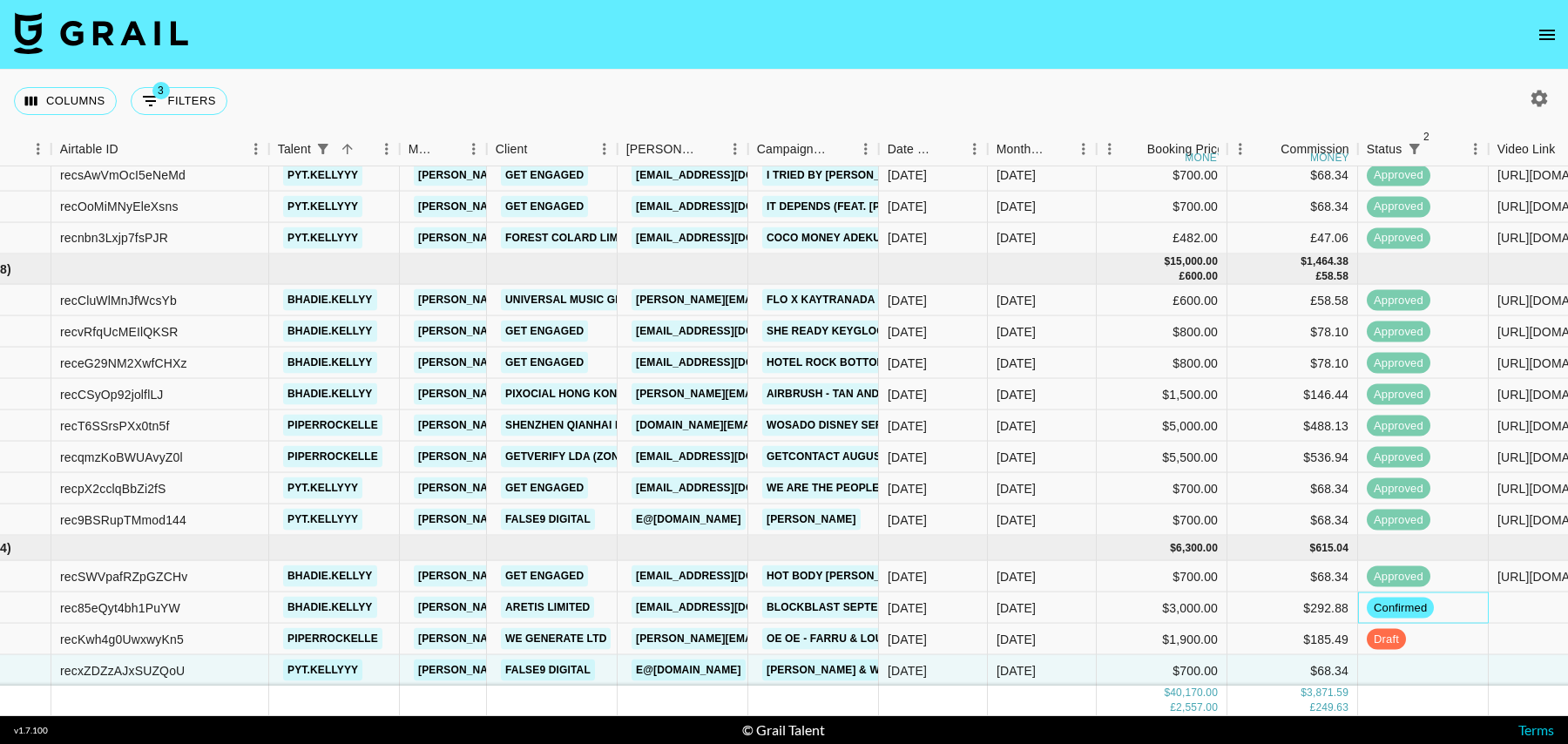
click at [1475, 609] on div "confirmed" at bounding box center [1424, 608] width 131 height 31
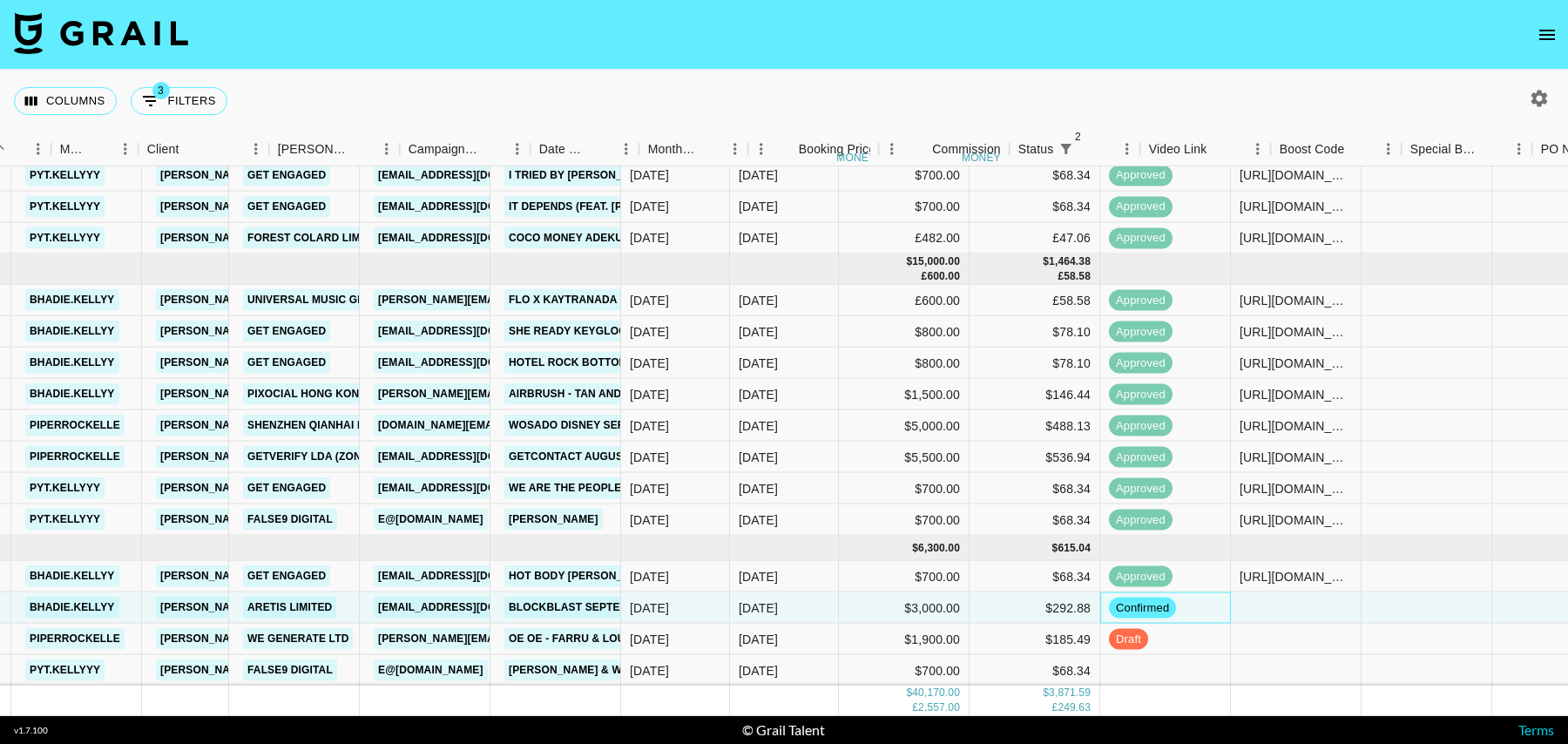
scroll to position [595, 1259]
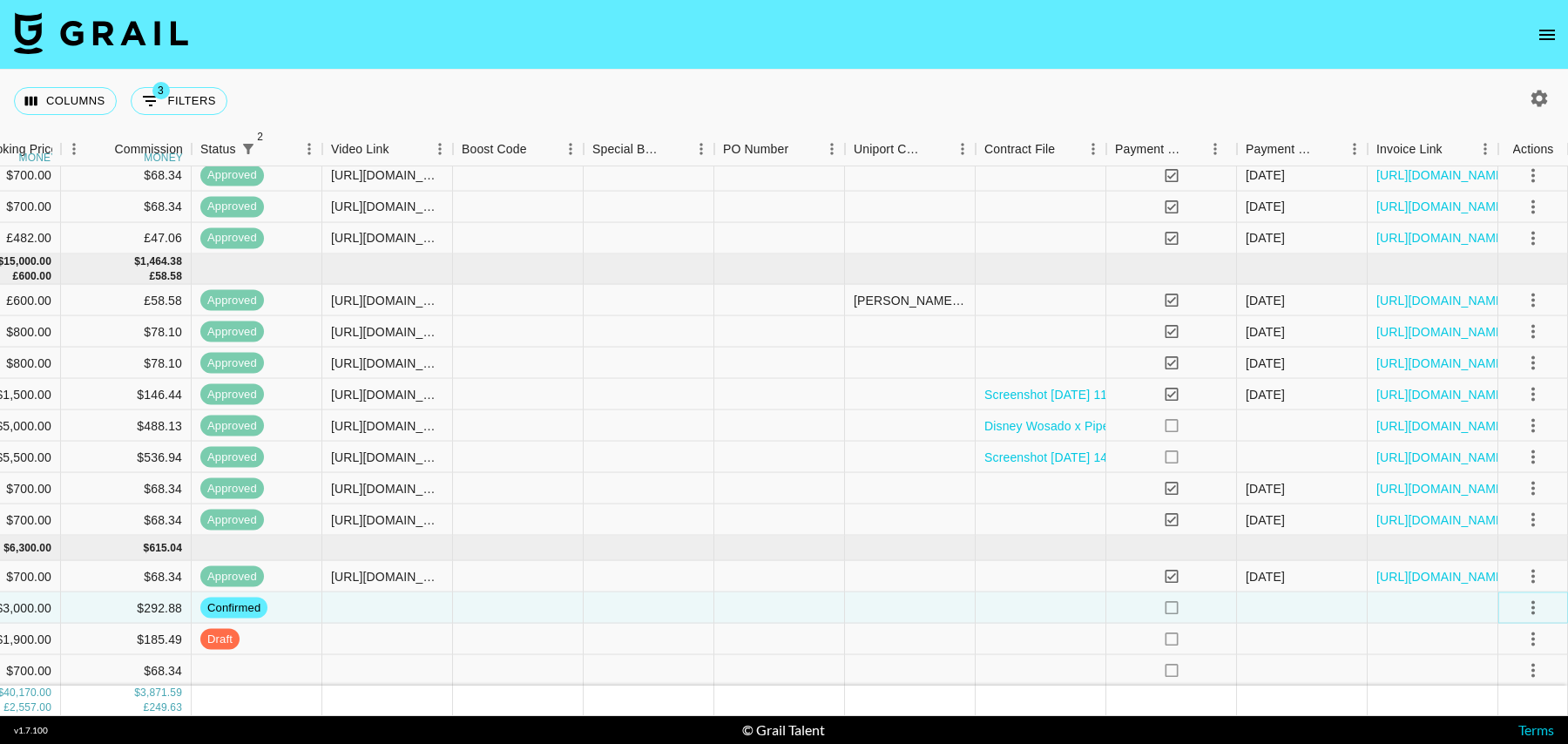
click at [1537, 605] on icon "select merge strategy" at bounding box center [1533, 607] width 21 height 21
click at [1503, 511] on li "Draft Created" at bounding box center [1512, 507] width 114 height 31
click at [189, 104] on button "3 Filters" at bounding box center [179, 101] width 97 height 28
select select "status"
select select "isNotAnyOf"
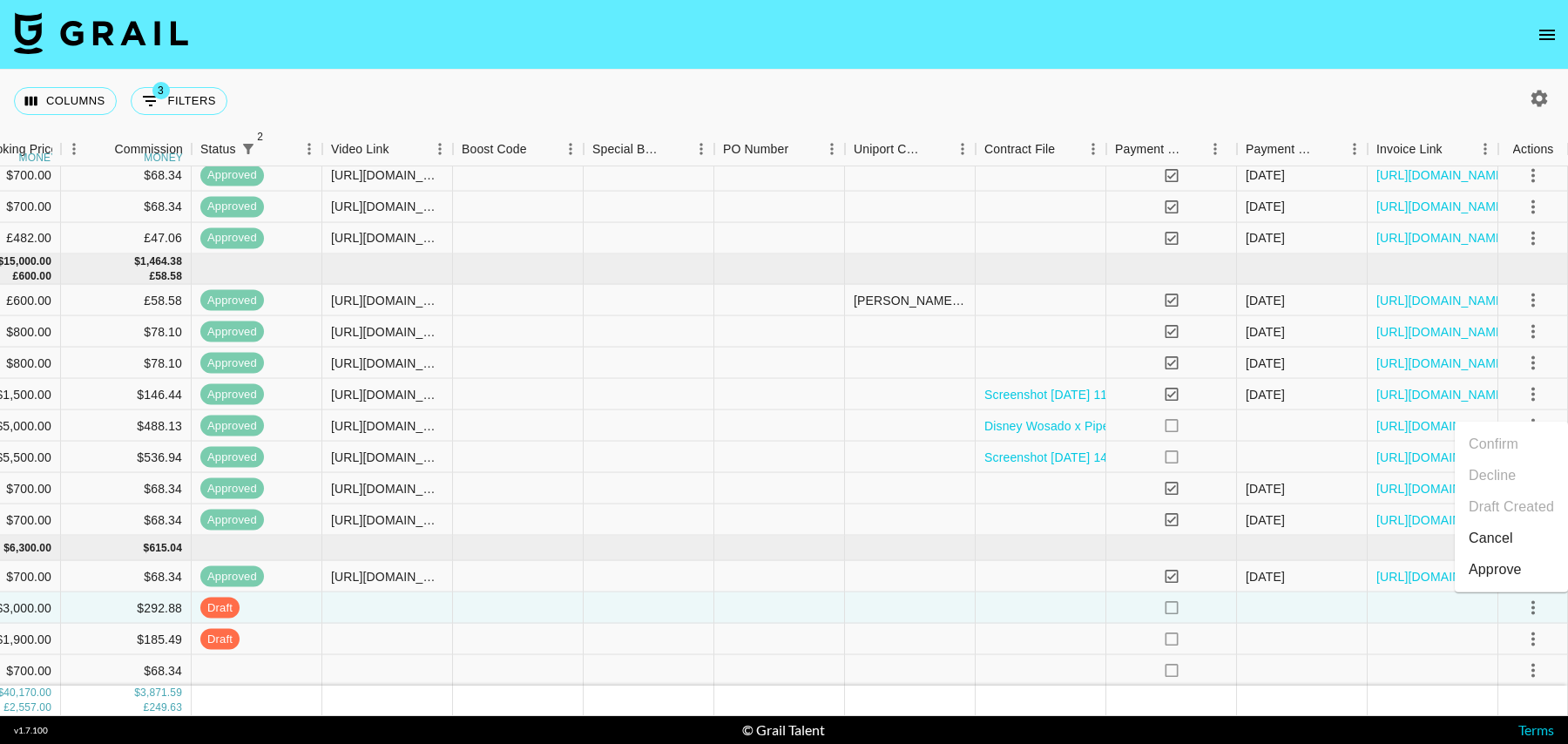
select select "status"
select select "isNotAnyOf"
select select "talentName"
select select "campaign"
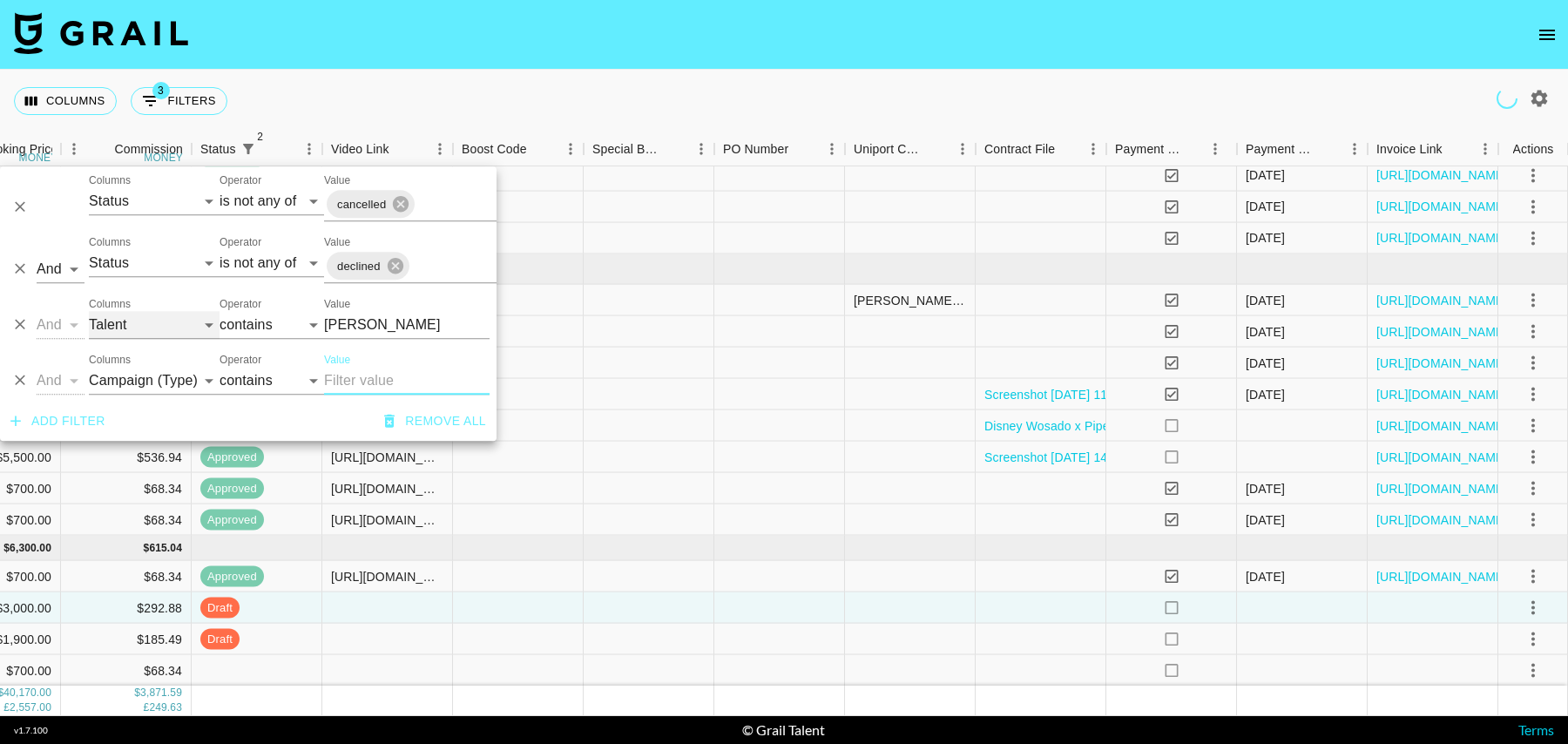
click at [158, 333] on select "Grail Platform ID Airtable ID Talent Manager Client Booker Campaign (Type) Date…" at bounding box center [154, 325] width 131 height 28
select select "videoLink"
click at [89, 311] on select "Grail Platform ID Airtable ID Talent Manager Client Booker Campaign (Type) Date…" at bounding box center [154, 325] width 131 height 28
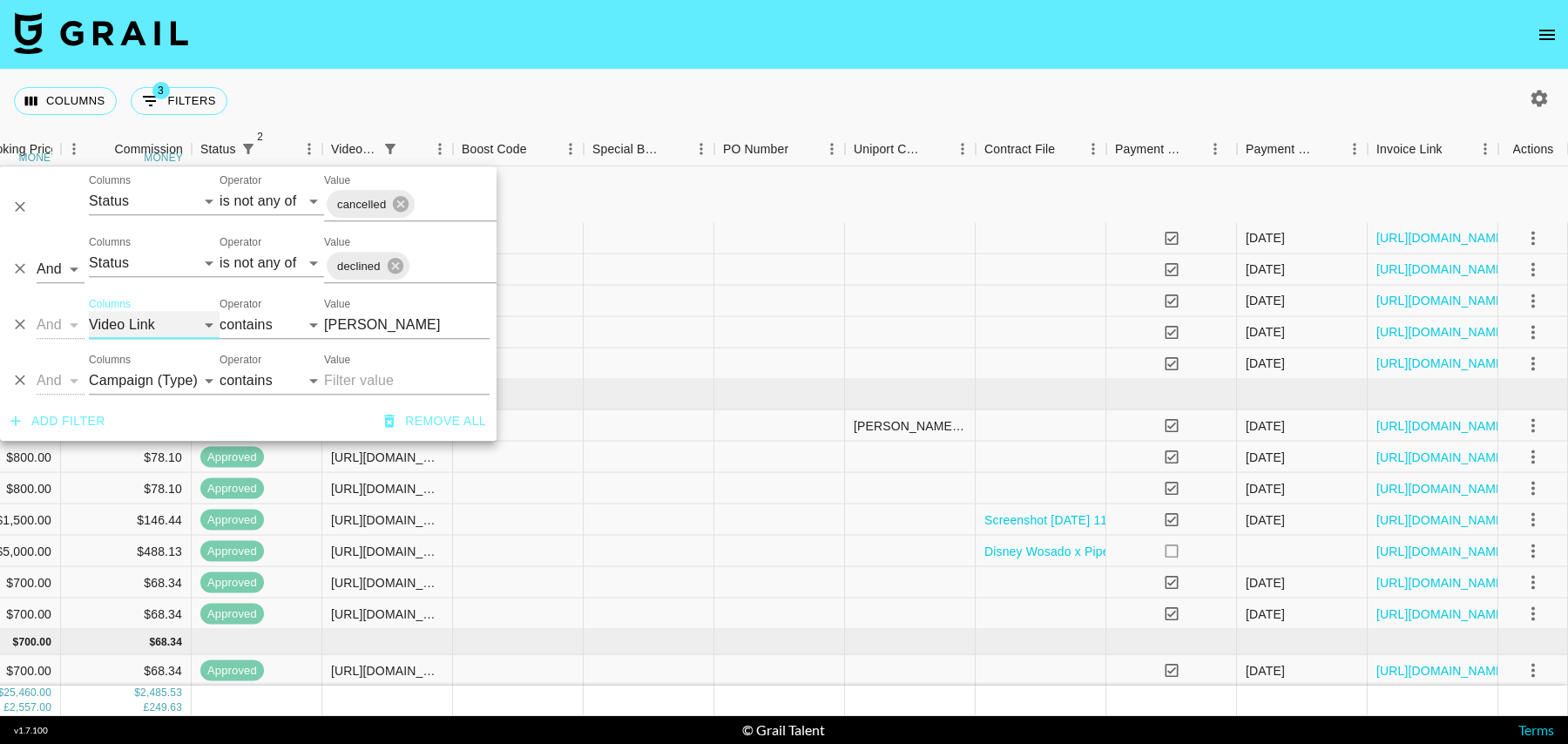
scroll to position [344, 1259]
click at [361, 329] on input "kell" at bounding box center [406, 325] width 165 height 28
paste input "https://www.instagram.com/reel/DNJQdtjoF-f/?igsh=MW0yM2FsbXcwdTloNw%3D%3D"
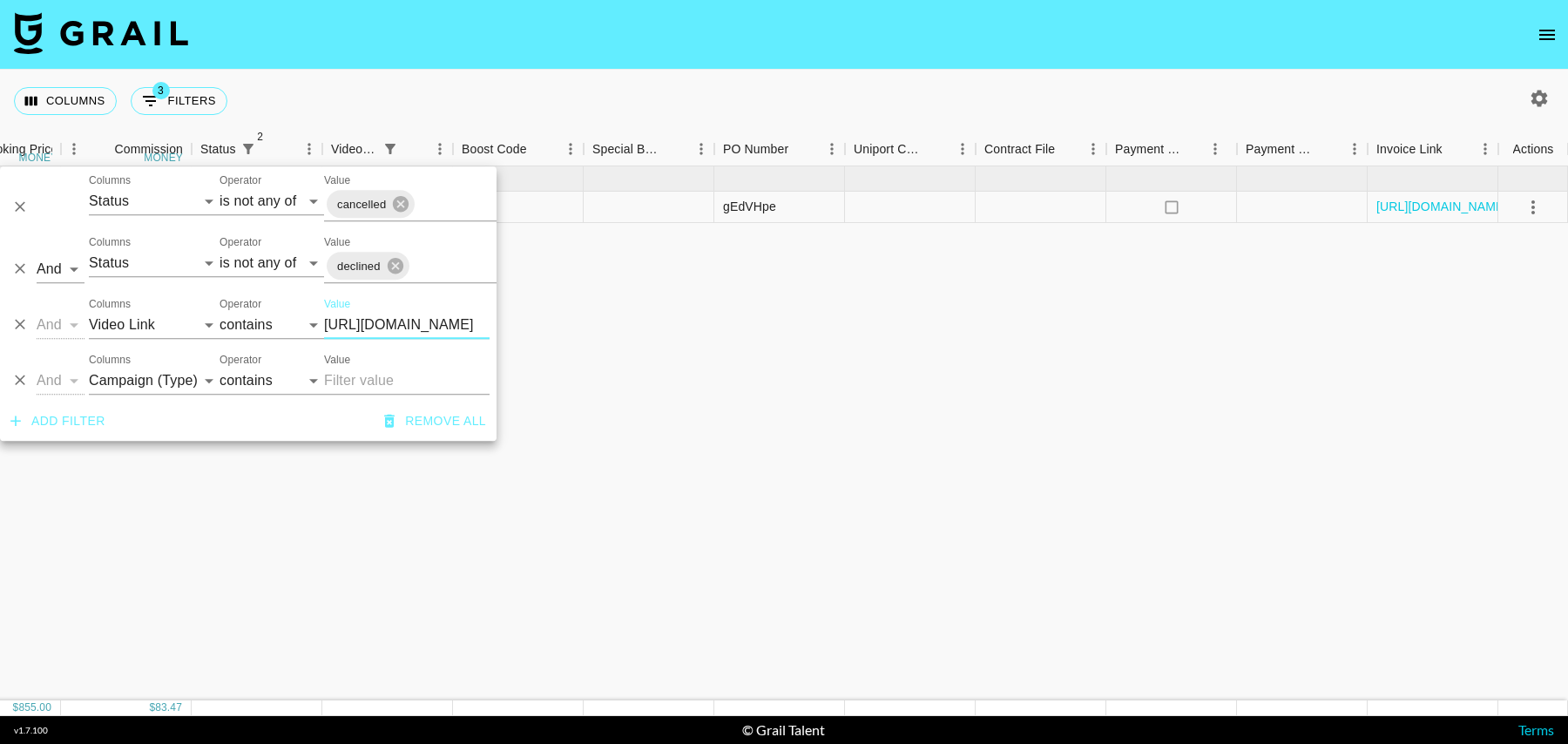
type input "https://www.instagram.com/reel/DNJQdtjoF-f/?igsh=MW0yM2FsbXcwdTloNw%3D%3D"
click at [715, 292] on div "Aug '25 ( 1 ) $ 855.00 $ 83.47 recyQ5MOOp2BcW2x5 agatheanneg tancredi@grail-tal…" at bounding box center [154, 433] width 2827 height 534
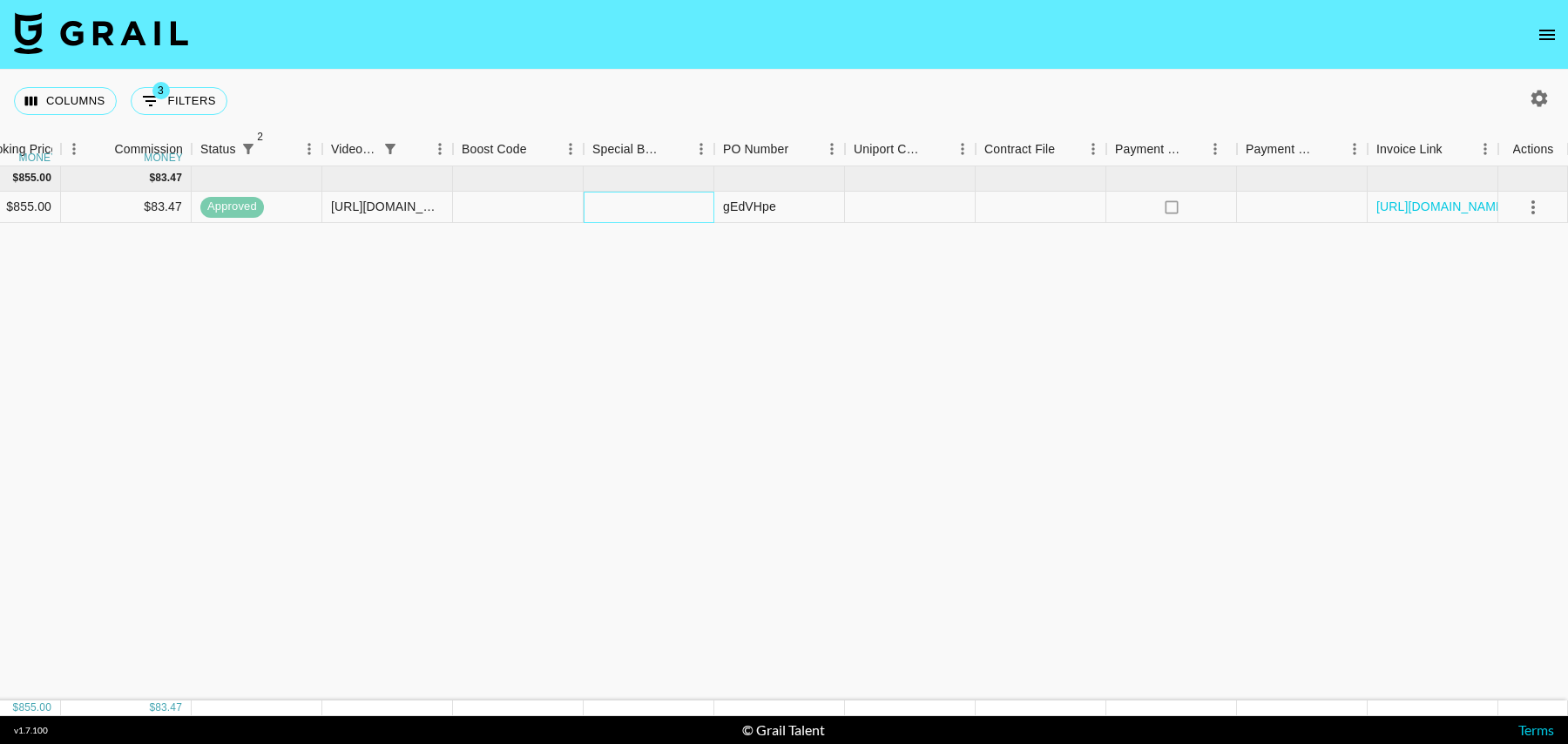
click at [645, 201] on div at bounding box center [649, 208] width 131 height 31
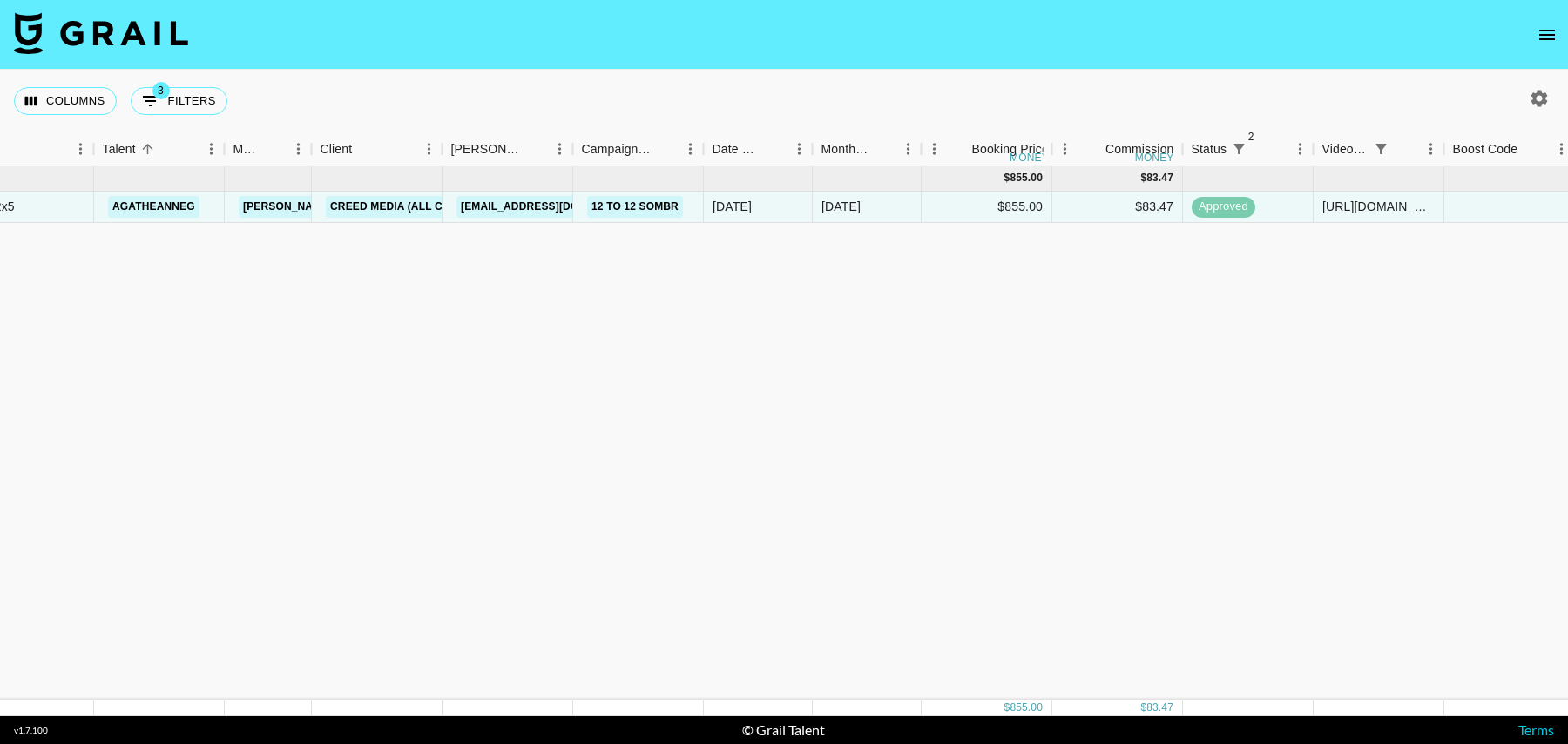
scroll to position [0, 195]
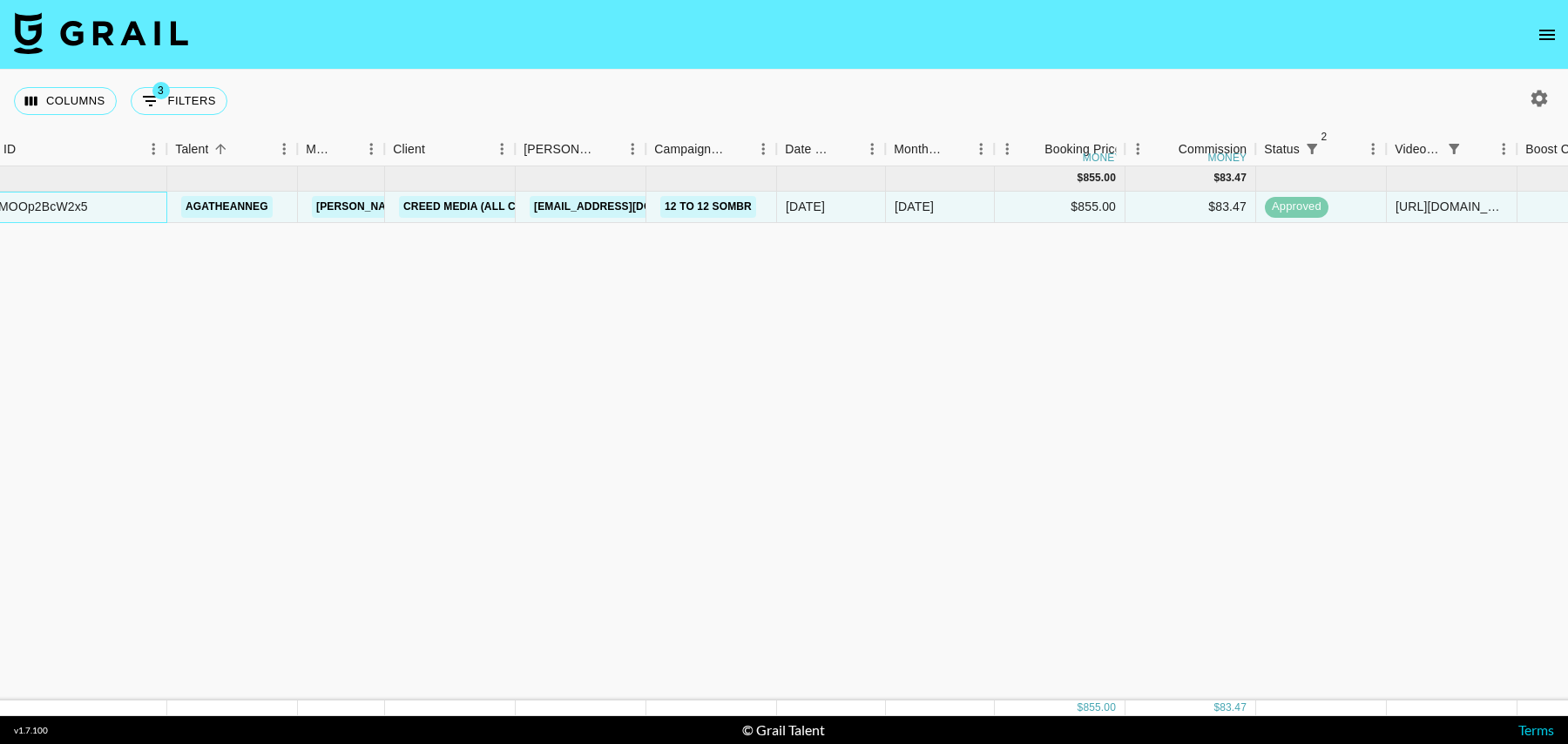
click at [75, 204] on div "recyQ5MOOp2BcW2x5" at bounding box center [23, 206] width 130 height 18
click at [194, 112] on button "3 Filters" at bounding box center [179, 101] width 97 height 28
select select "status"
select select "isNotAnyOf"
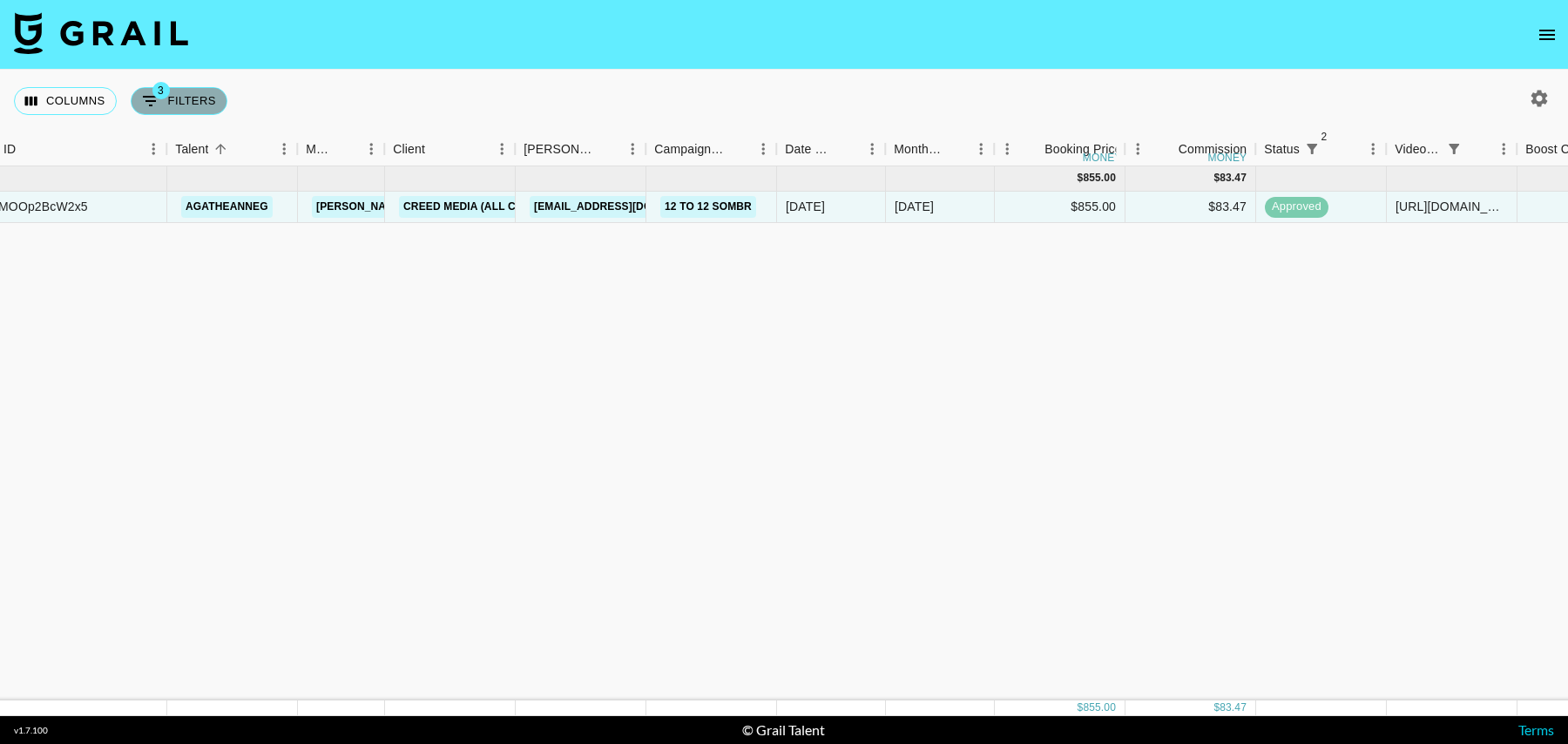
select select "status"
select select "isNotAnyOf"
select select "videoLink"
select select "campaign"
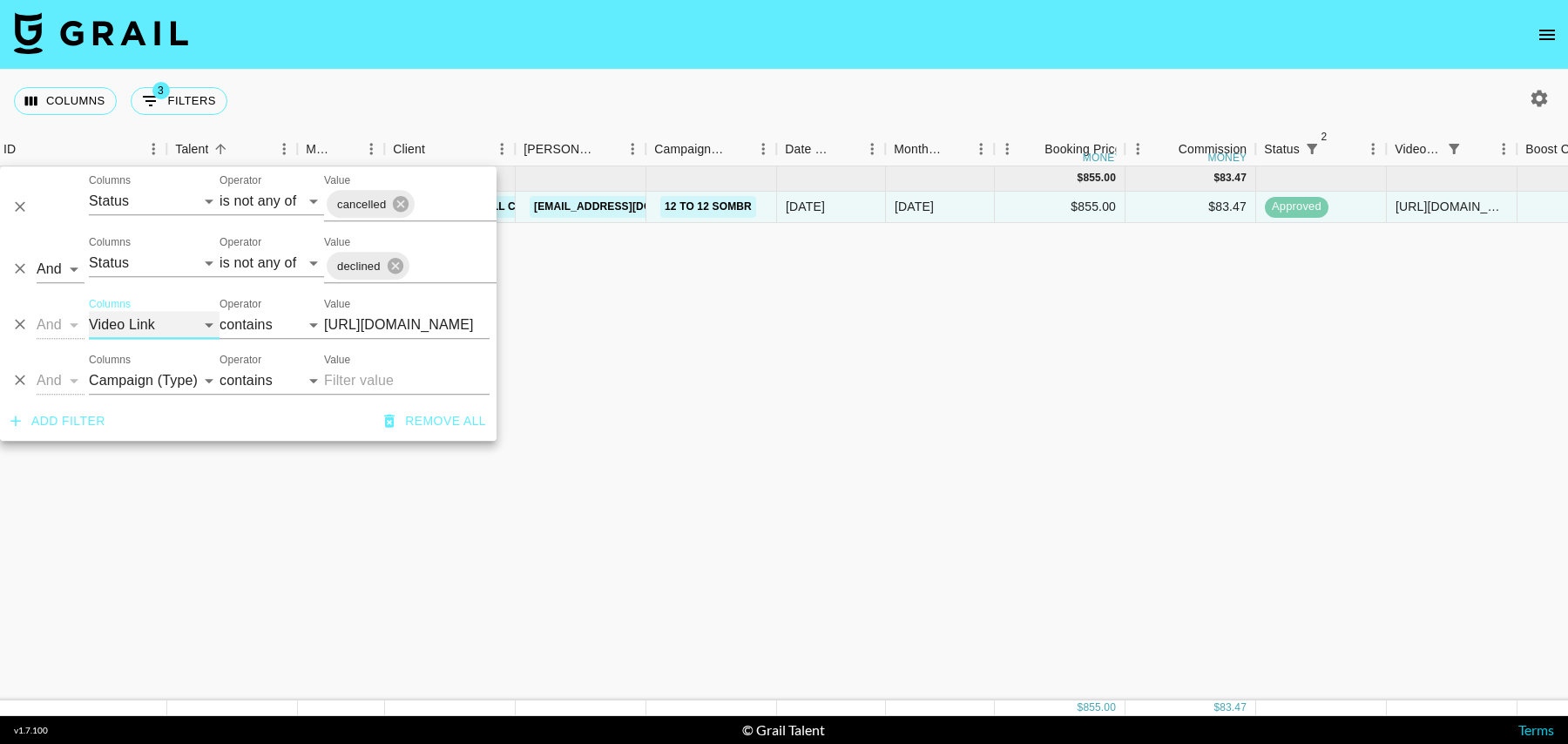
click at [151, 328] on select "Grail Platform ID Airtable ID Talent Manager Client Booker Campaign (Type) Date…" at bounding box center [154, 325] width 131 height 28
select select "talentName"
click at [89, 311] on select "Grail Platform ID Airtable ID Talent Manager Client Booker Campaign (Type) Date…" at bounding box center [154, 325] width 131 height 28
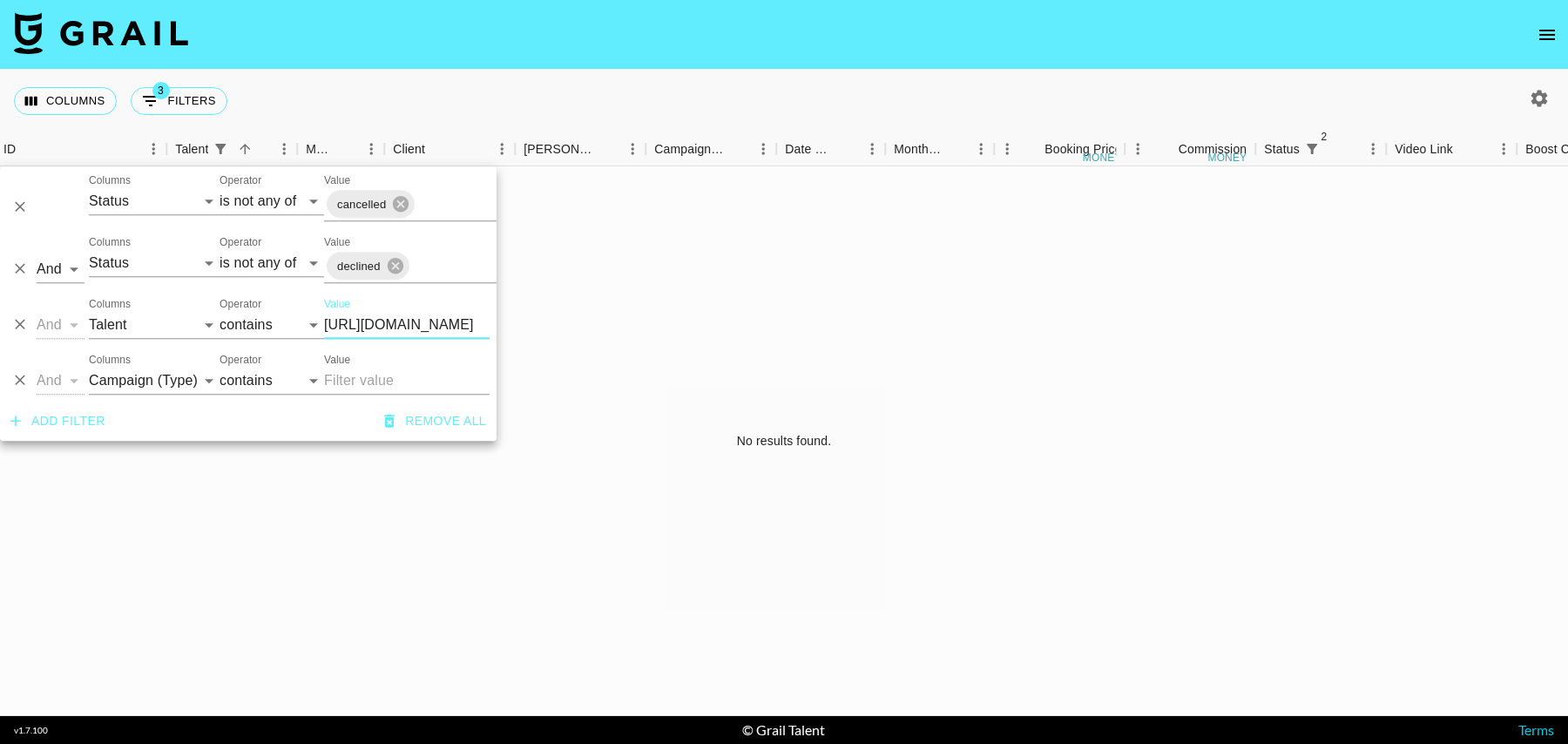
click at [389, 325] on input "https://www.instagram.com/reel/DNJQdtjoF-f/?igsh=MW0yM2FsbXcwdTloNw%3D%3D" at bounding box center [406, 325] width 165 height 28
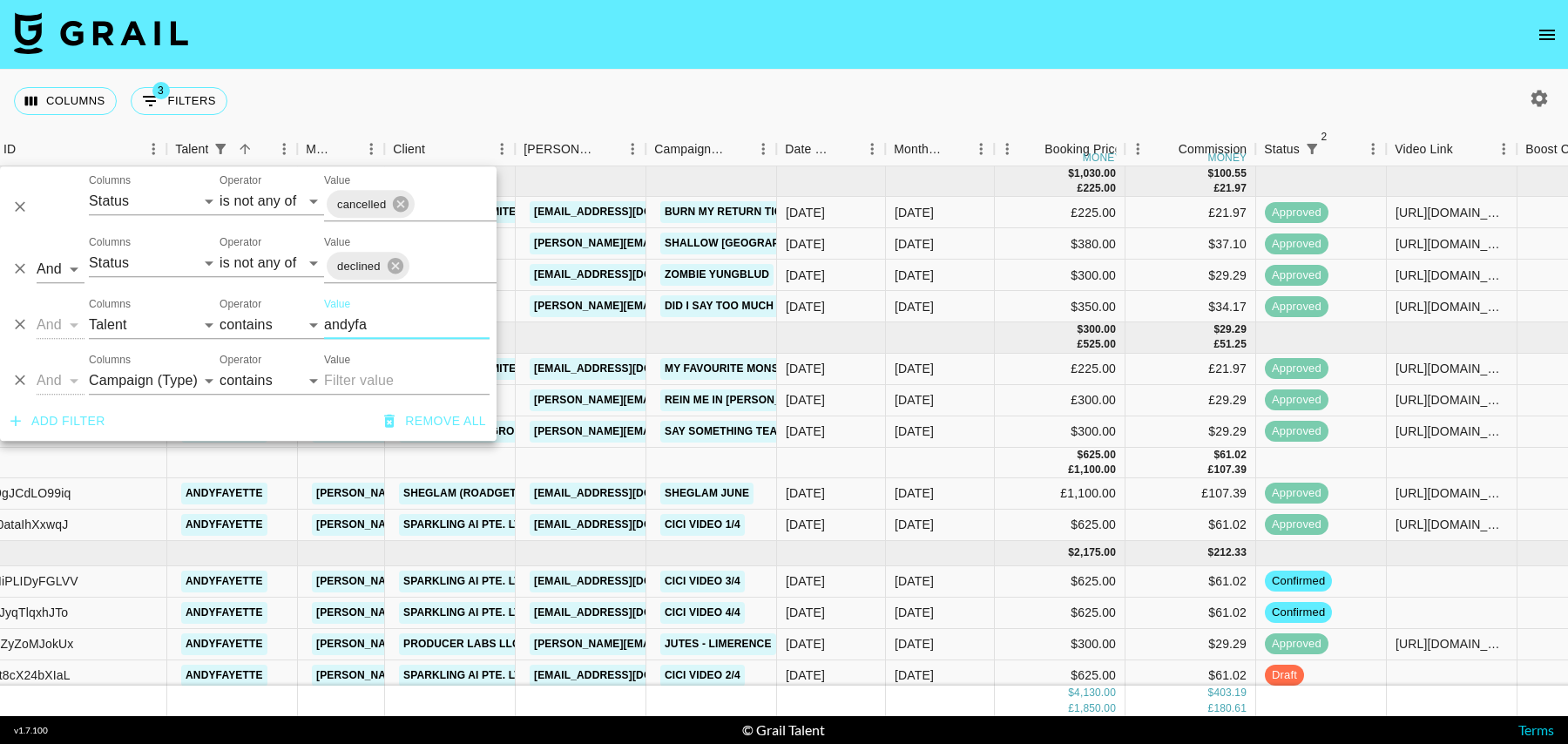
scroll to position [5, 195]
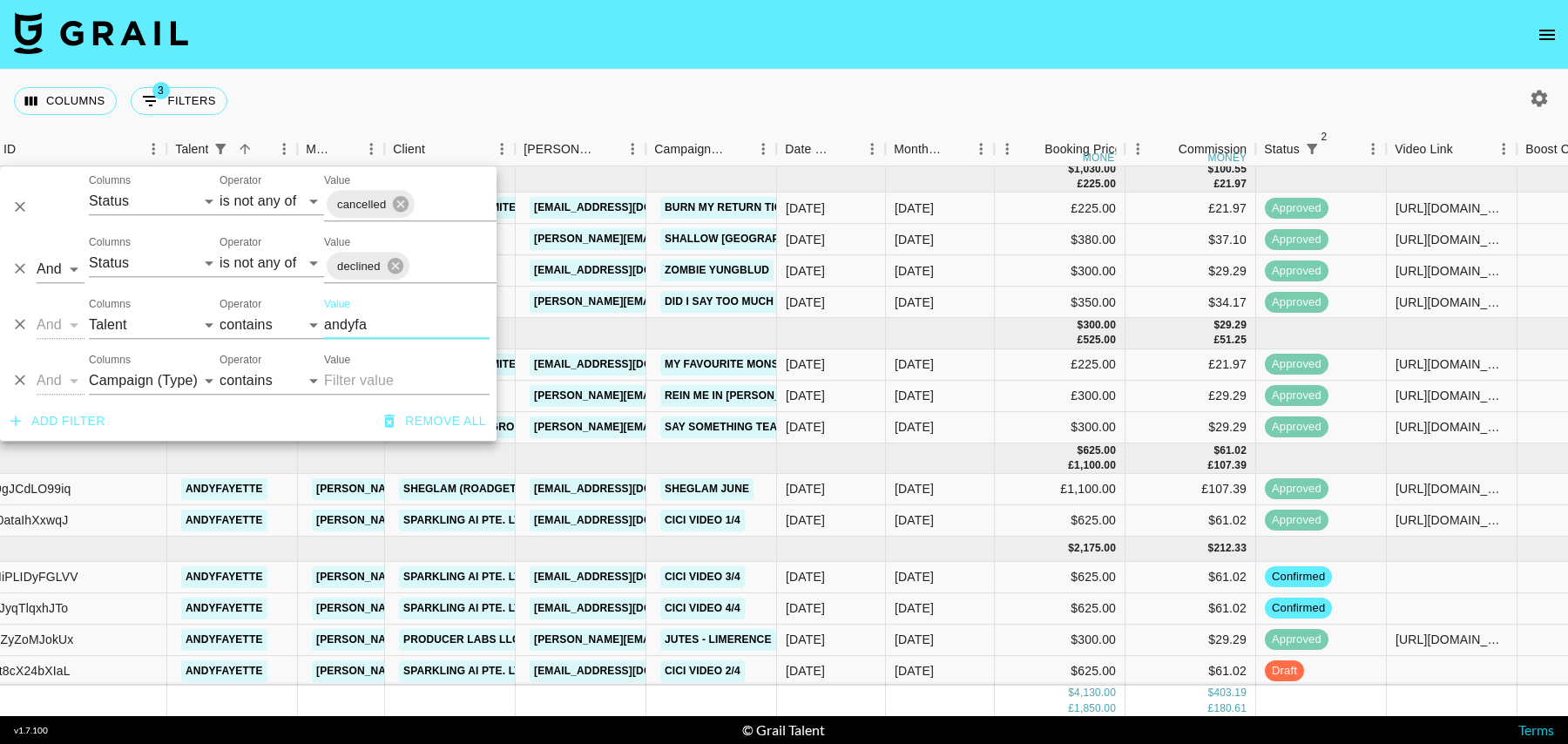
type input "andyfa"
click at [879, 481] on div "13/06/2025" at bounding box center [832, 490] width 109 height 31
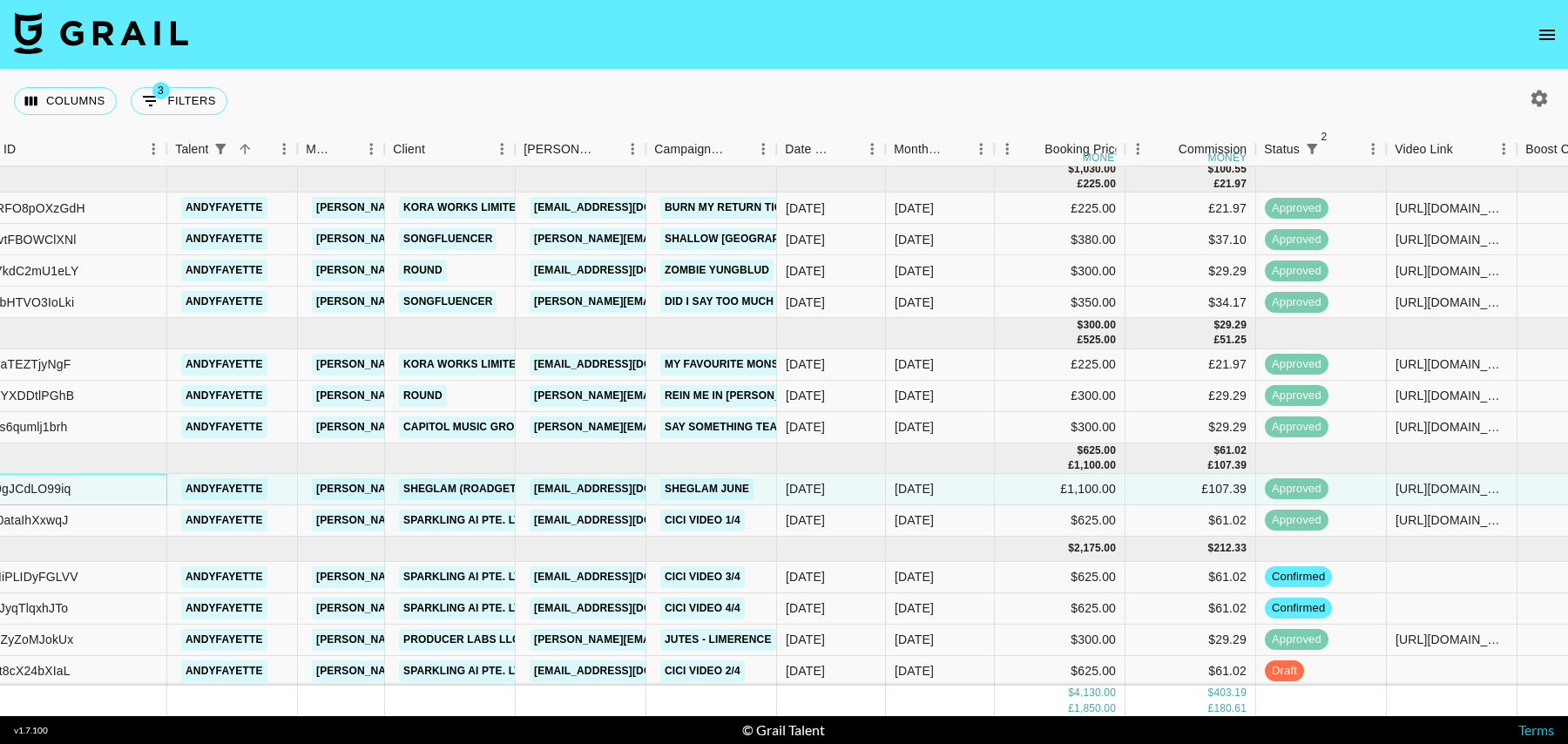
click at [25, 480] on div "recmjz9gJCdLO99iq" at bounding box center [15, 488] width 113 height 18
click at [172, 94] on button "3 Filters" at bounding box center [179, 101] width 97 height 28
select select "status"
select select "isNotAnyOf"
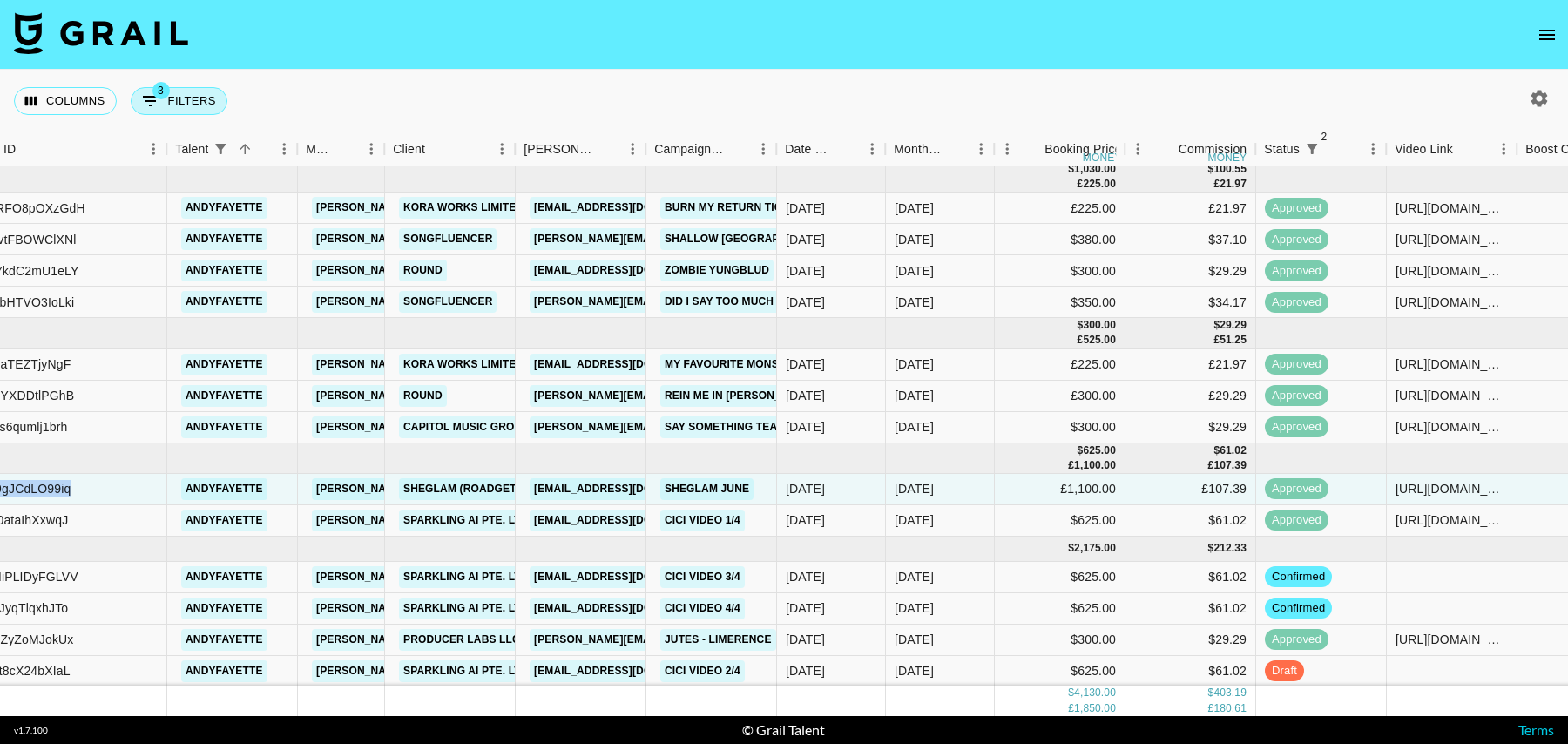
select select "status"
select select "isNotAnyOf"
select select "talentName"
select select "campaign"
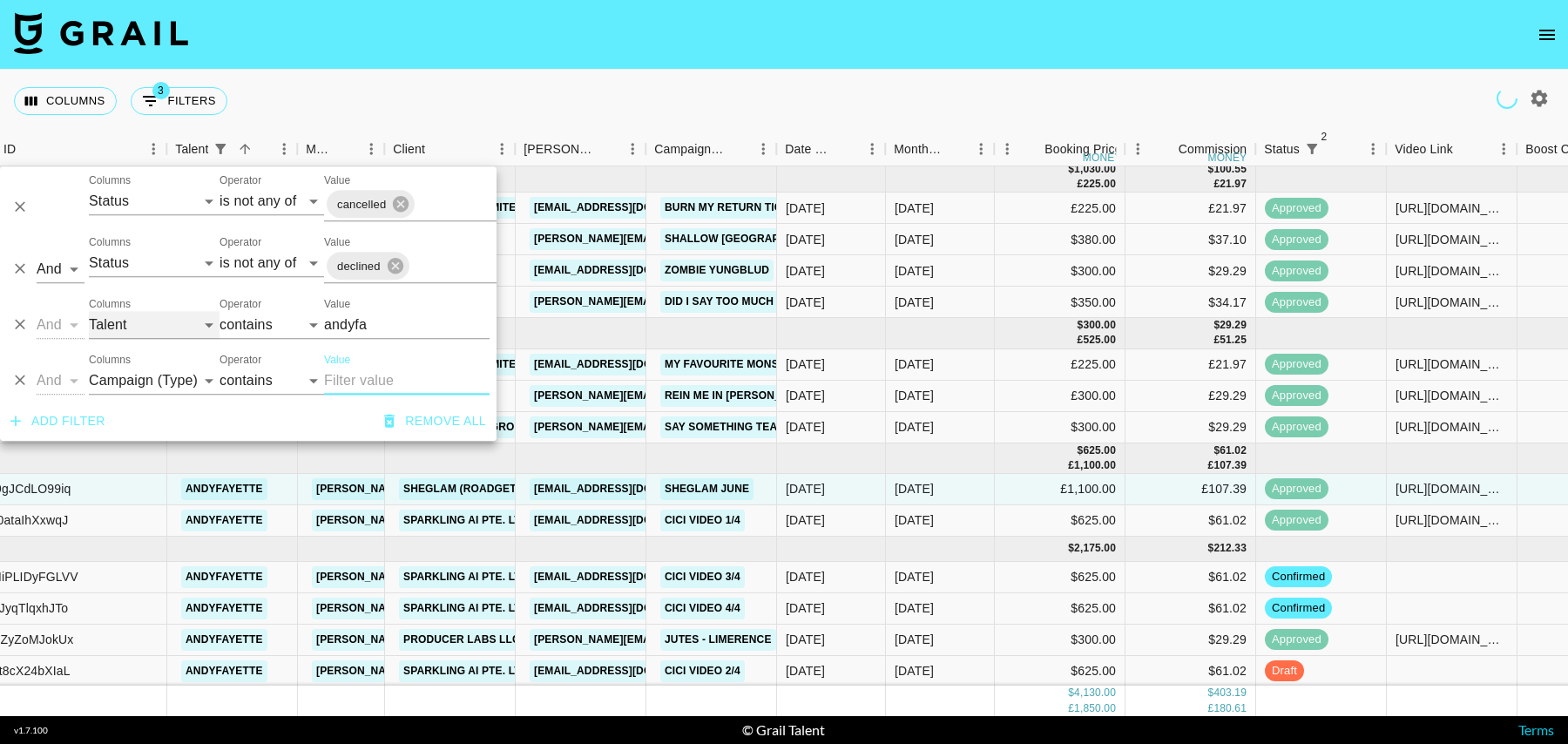
click at [145, 327] on select "Grail Platform ID Airtable ID Talent Manager Client Booker Campaign (Type) Date…" at bounding box center [154, 325] width 131 height 28
select select "campaign"
click at [89, 311] on select "Grail Platform ID Airtable ID Talent Manager Client Booker Campaign (Type) Date…" at bounding box center [154, 325] width 131 height 28
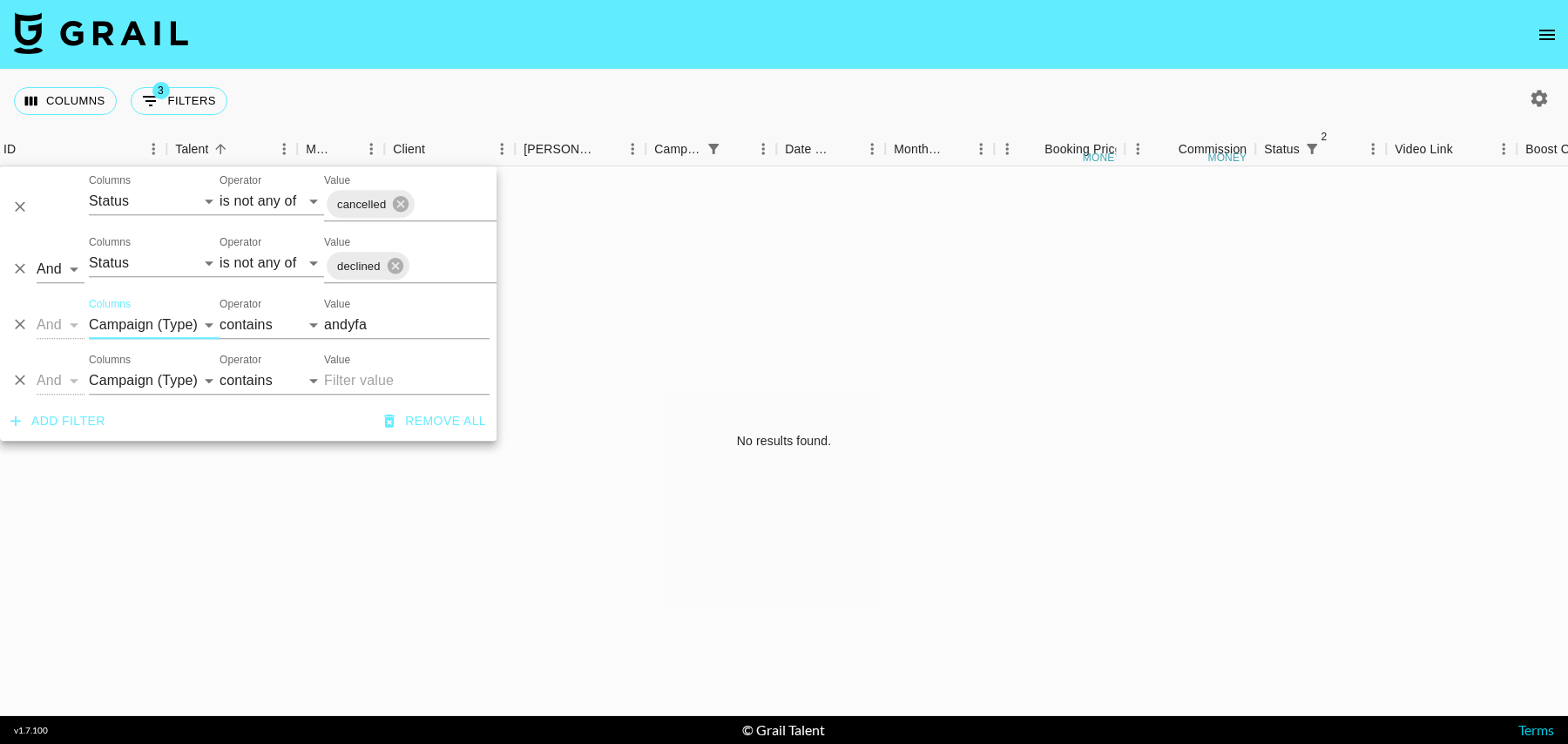
click at [360, 323] on input "andyfa" at bounding box center [406, 325] width 165 height 28
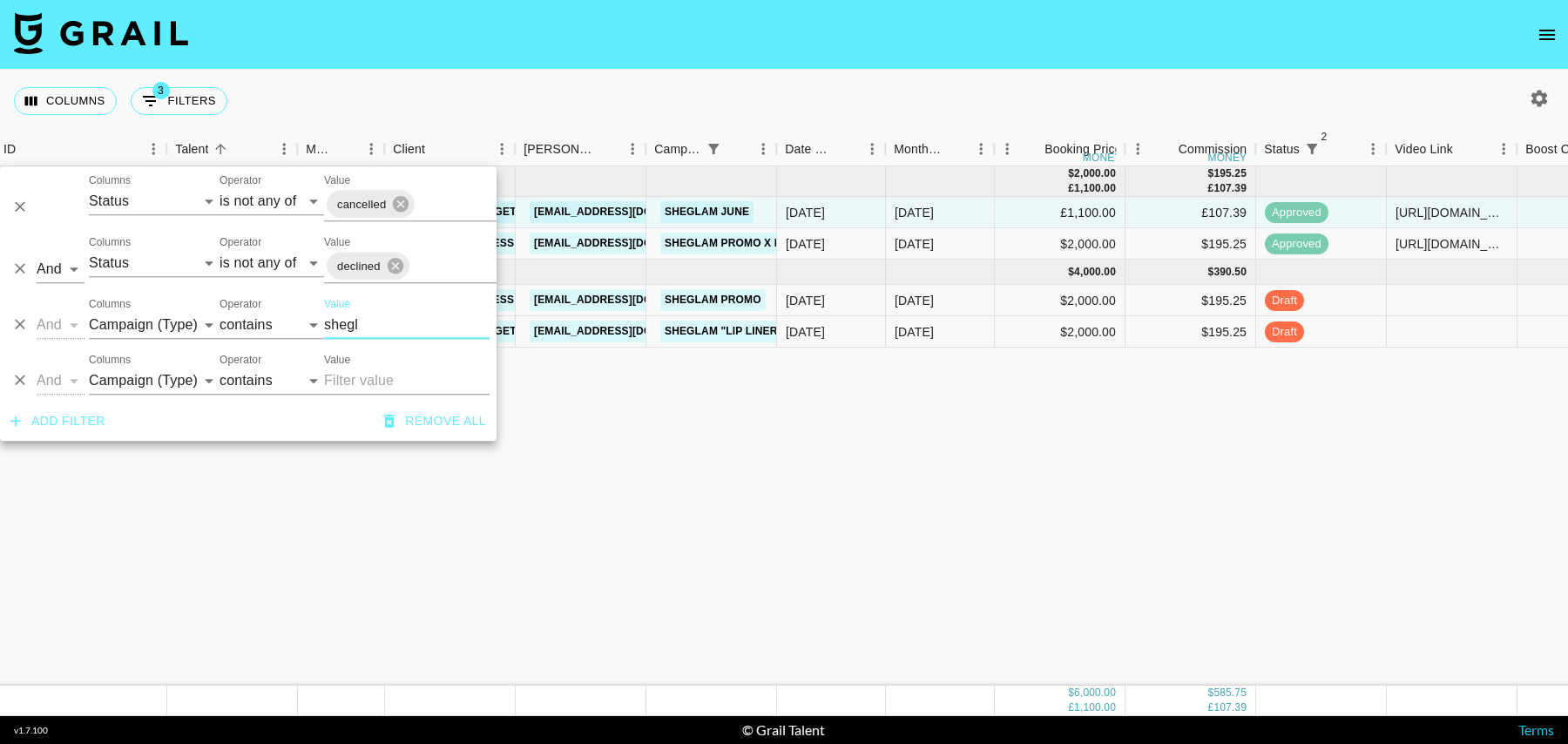
type input "shegl"
click at [985, 290] on div "Sep '25" at bounding box center [940, 301] width 109 height 31
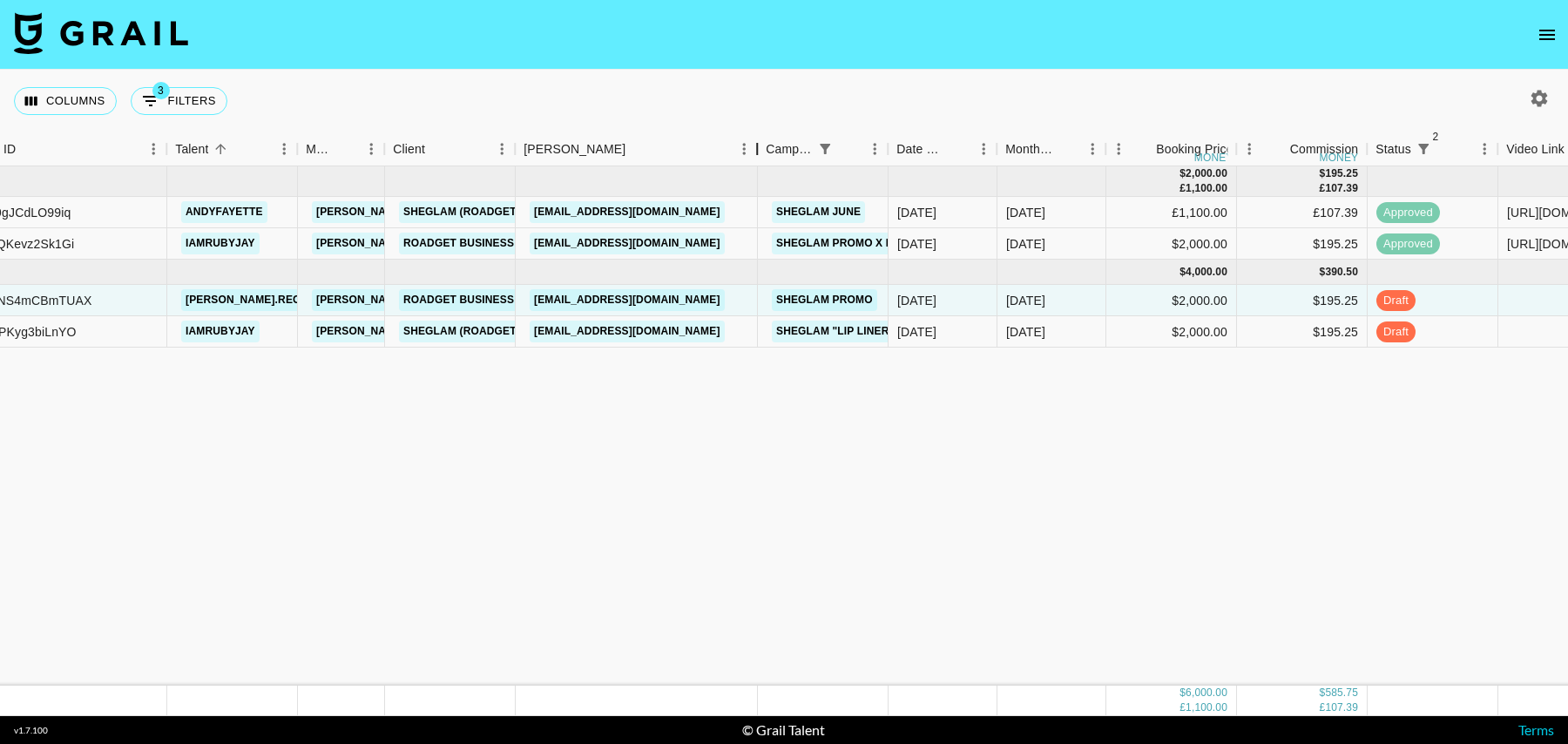
drag, startPoint x: 649, startPoint y: 150, endPoint x: 761, endPoint y: 155, distance: 112.1
click at [762, 155] on div "Booker" at bounding box center [757, 149] width 21 height 34
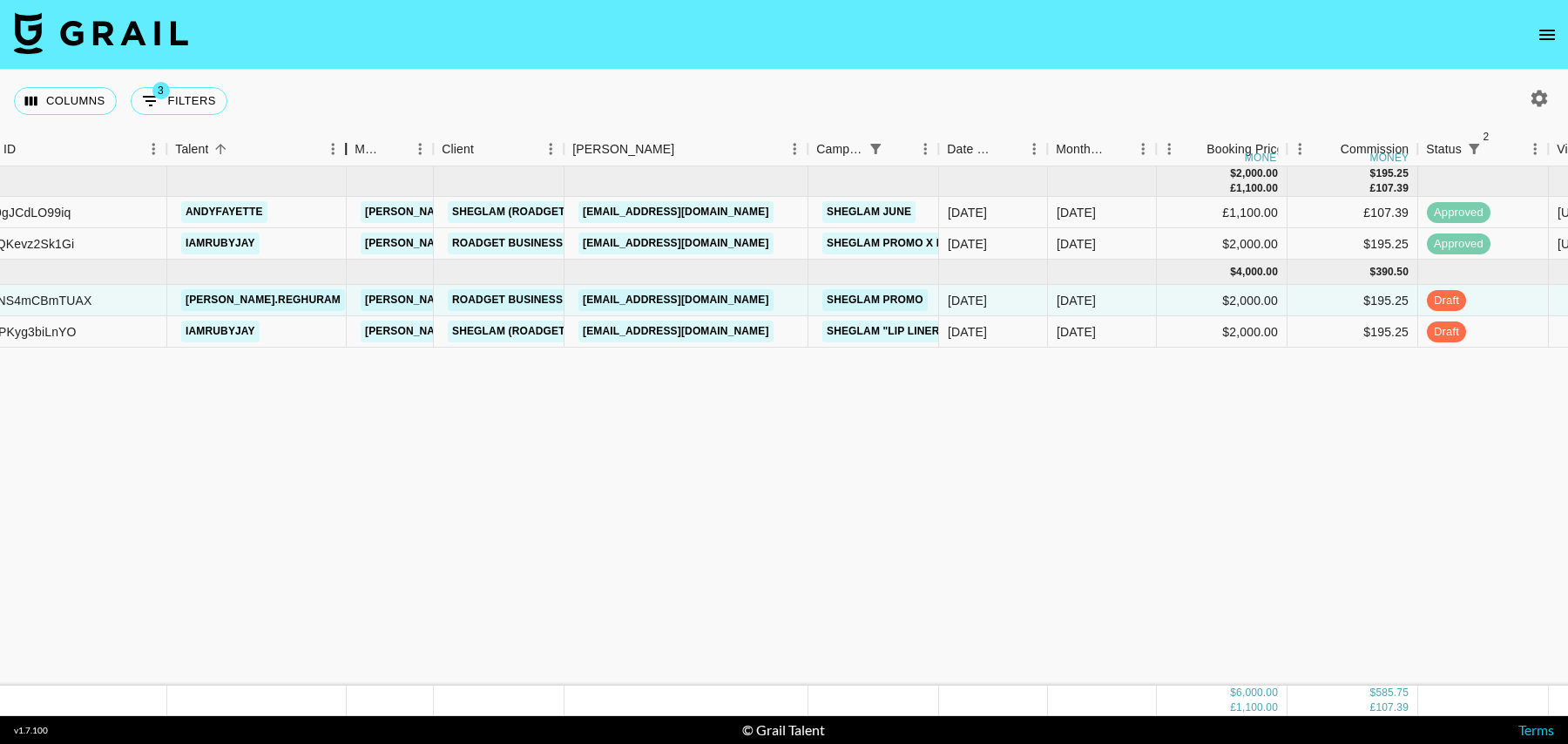
drag, startPoint x: 300, startPoint y: 155, endPoint x: 349, endPoint y: 155, distance: 49.0
click at [349, 155] on div "Talent" at bounding box center [345, 149] width 21 height 34
drag, startPoint x: 303, startPoint y: 304, endPoint x: 177, endPoint y: 304, distance: 126.0
click at [177, 304] on div "[PERSON_NAME].reghuram" at bounding box center [257, 301] width 179 height 31
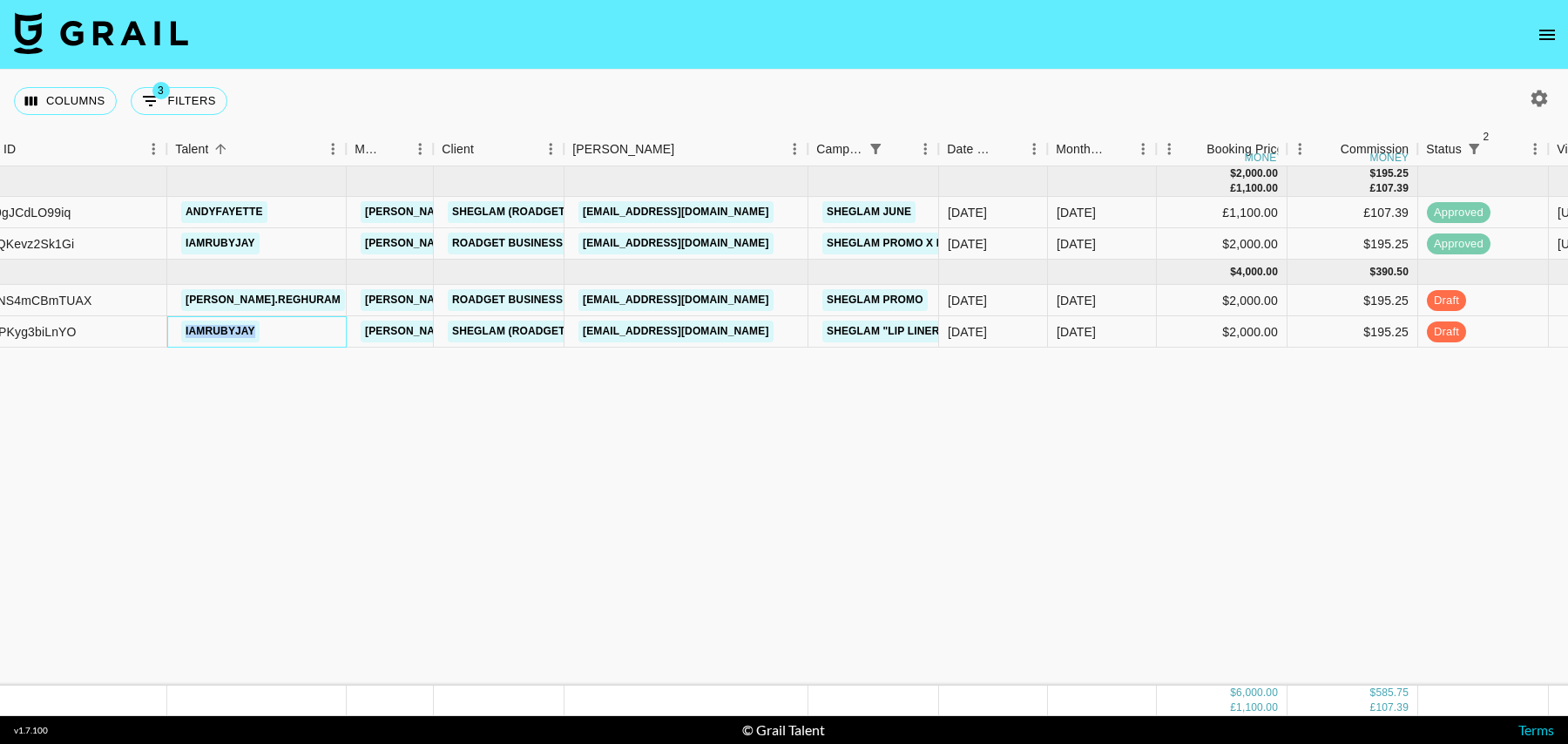
drag, startPoint x: 272, startPoint y: 331, endPoint x: 173, endPoint y: 331, distance: 99.0
click at [173, 331] on div "iamrubyjay" at bounding box center [257, 332] width 179 height 31
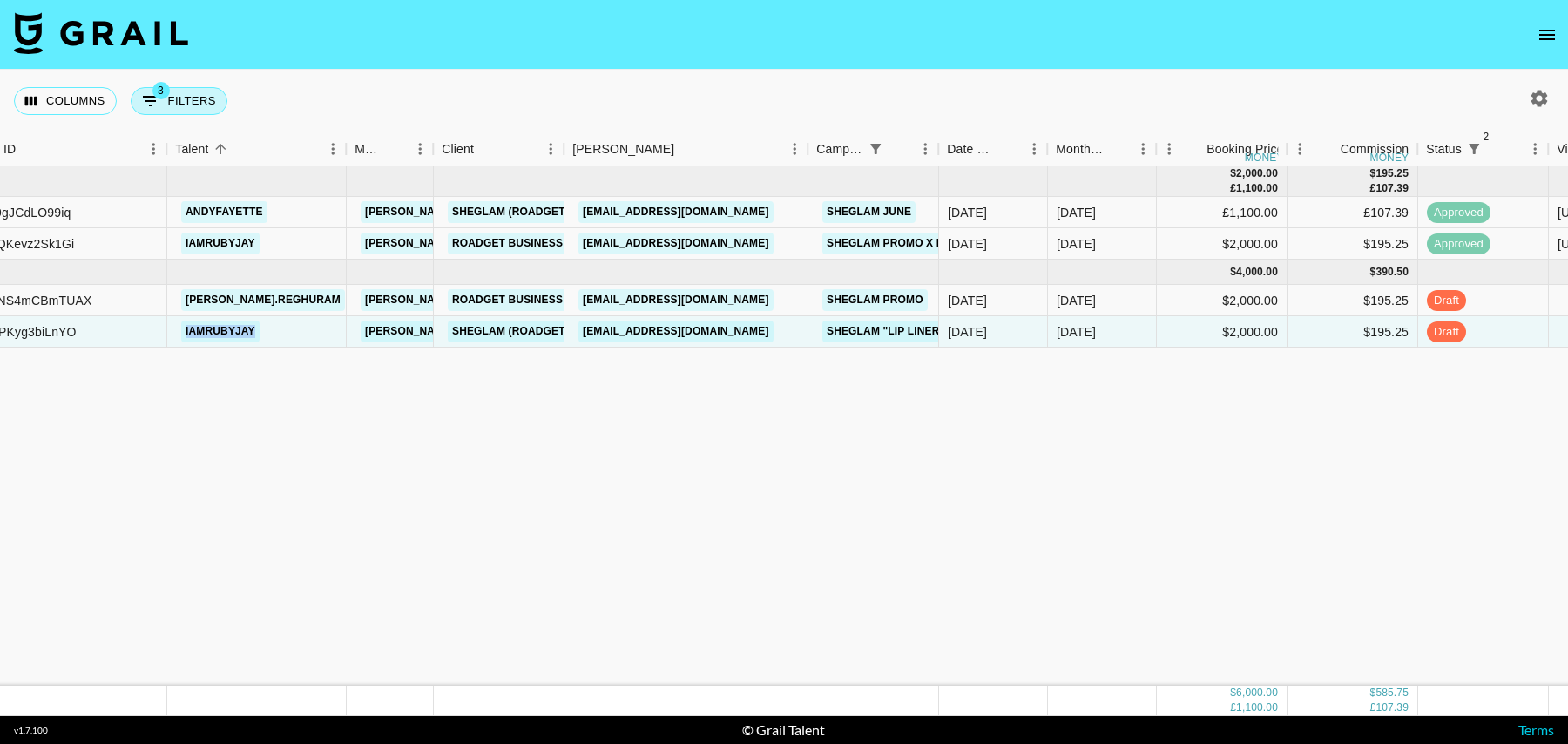
click at [164, 101] on button "3 Filters" at bounding box center [179, 101] width 97 height 28
select select "status"
select select "isNotAnyOf"
select select "status"
select select "isNotAnyOf"
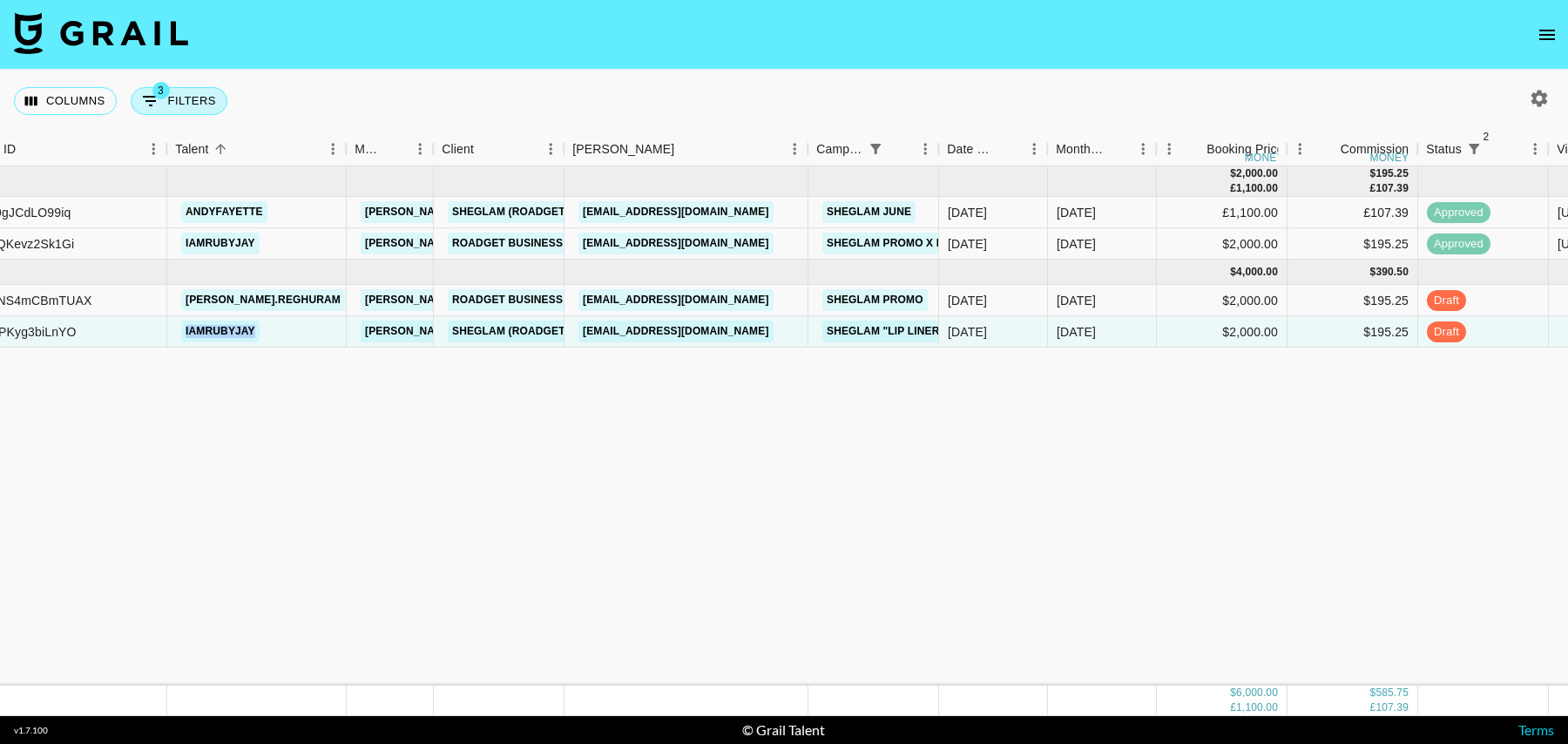
select select "campaign"
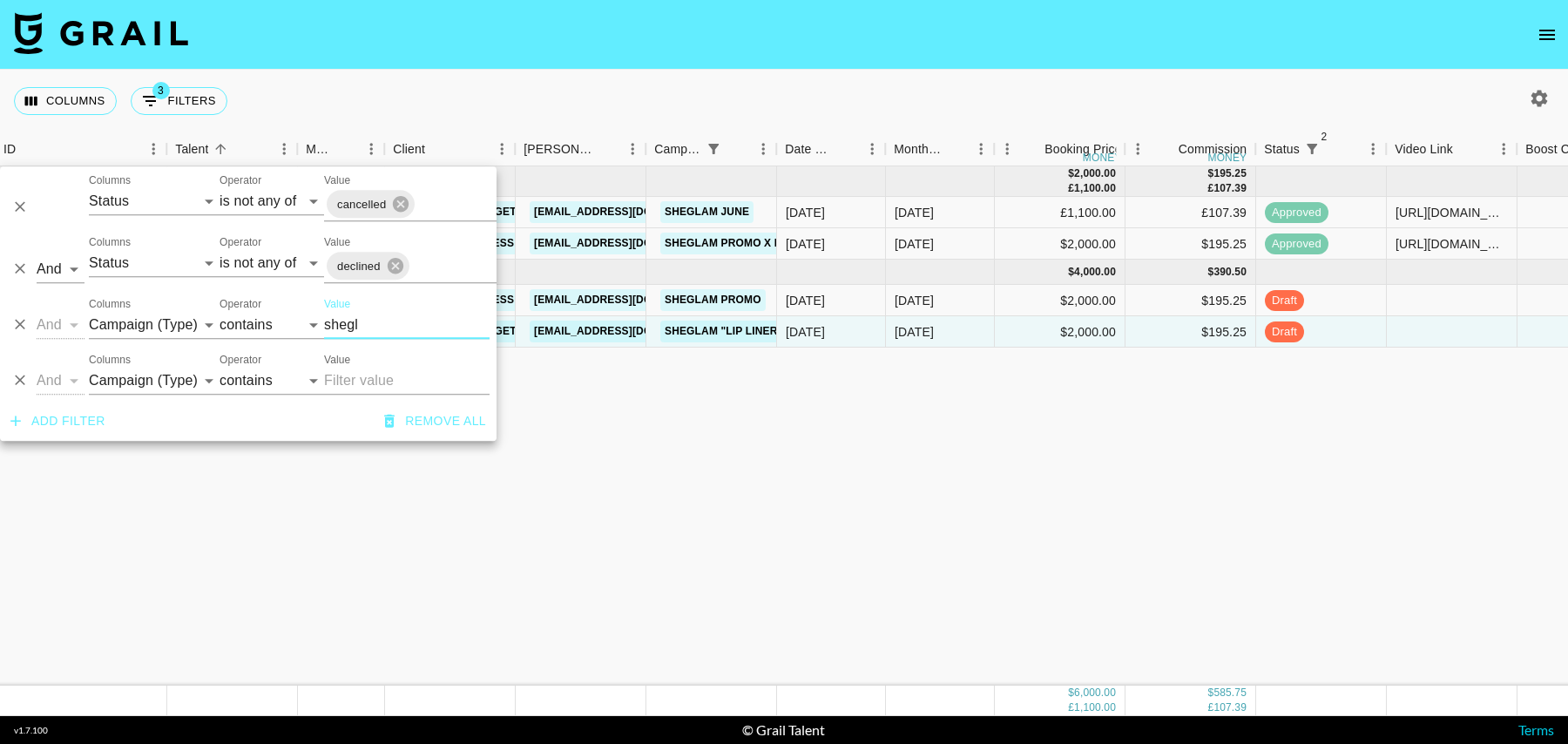
drag, startPoint x: 365, startPoint y: 322, endPoint x: 184, endPoint y: 316, distance: 181.1
click at [184, 316] on div "And Or Columns Grail Platform ID Airtable ID Talent Manager Client Booker Campa…" at bounding box center [248, 318] width 497 height 55
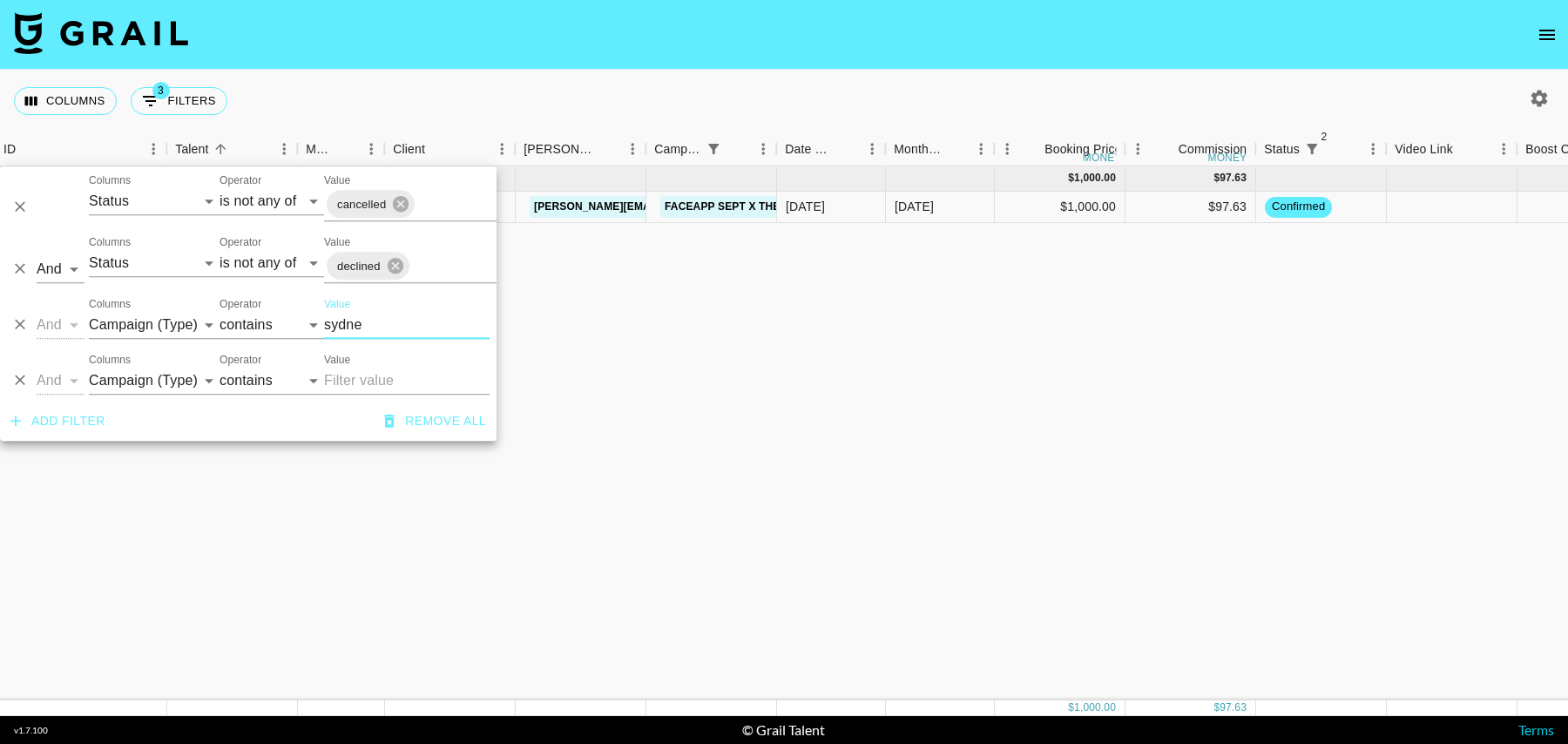
type input "sydne"
click at [1159, 208] on div "$97.63" at bounding box center [1191, 208] width 131 height 31
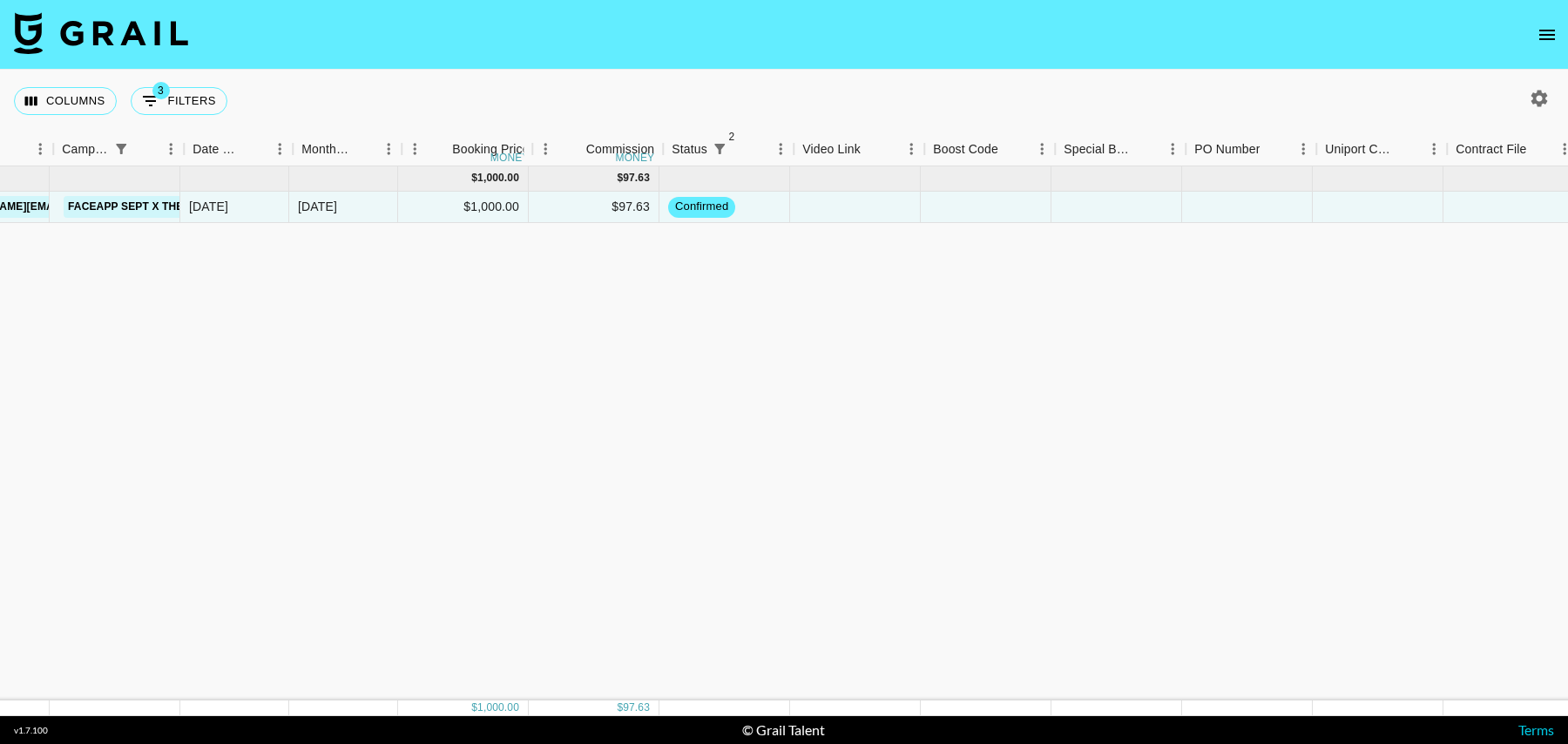
scroll to position [0, 795]
click at [1483, 208] on div at bounding box center [1505, 208] width 131 height 31
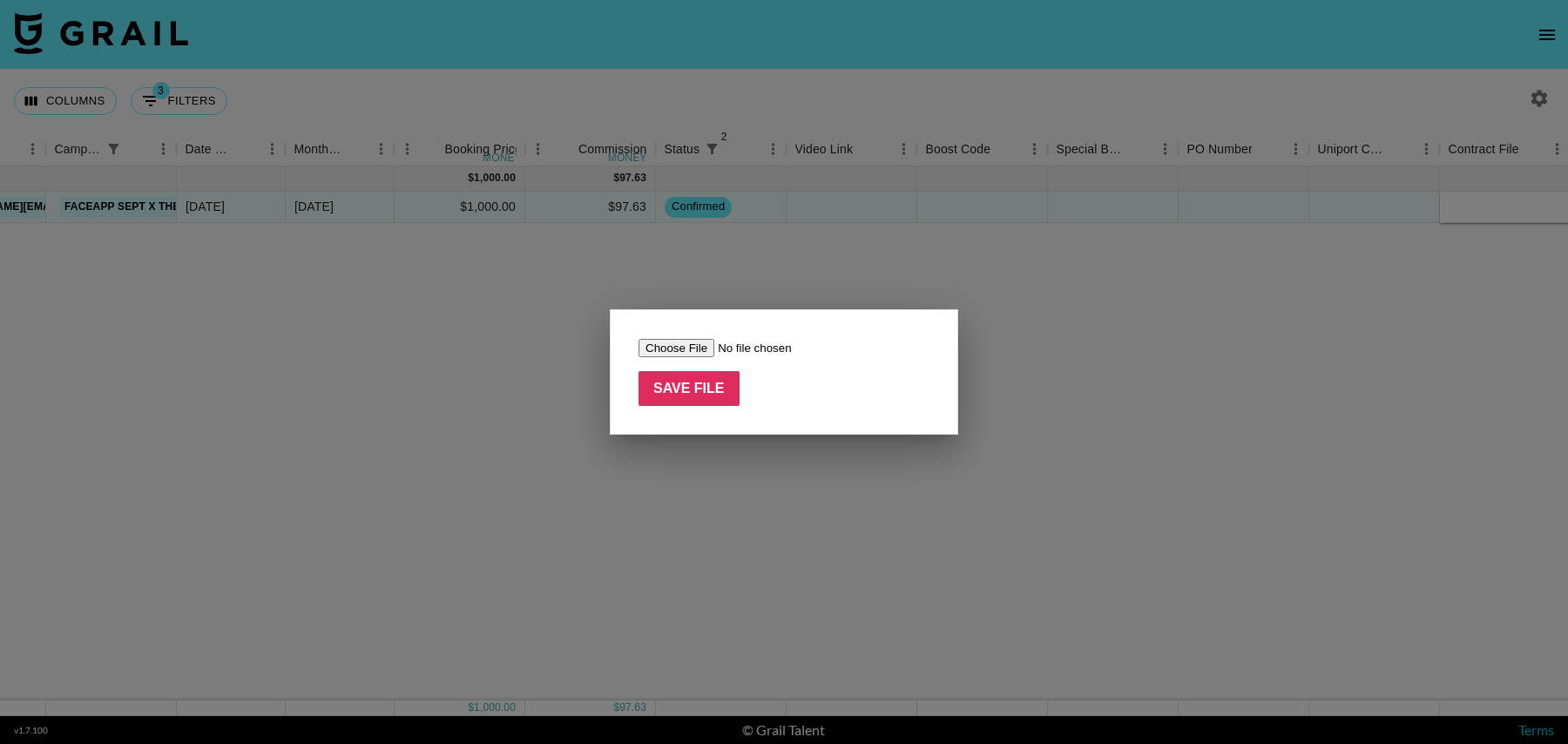
click at [683, 340] on input "file" at bounding box center [748, 348] width 221 height 18
type input "C:\fakepath\sydneytaleah _ FaceApp _ September 2025 (2).pdf"
click at [678, 390] on input "Save File" at bounding box center [689, 389] width 102 height 35
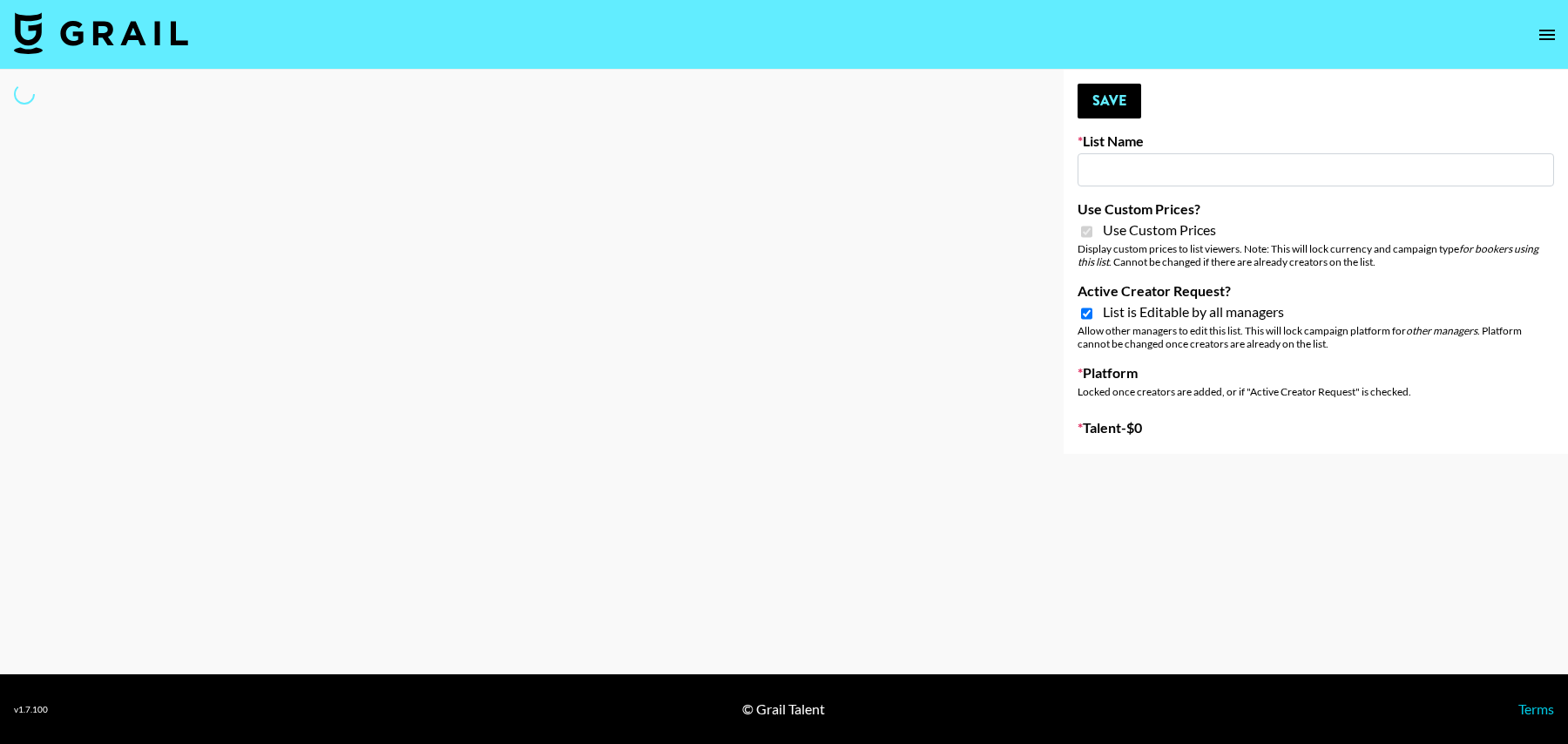
type input "Peppermayo"
checkbox input "true"
select select "Brand"
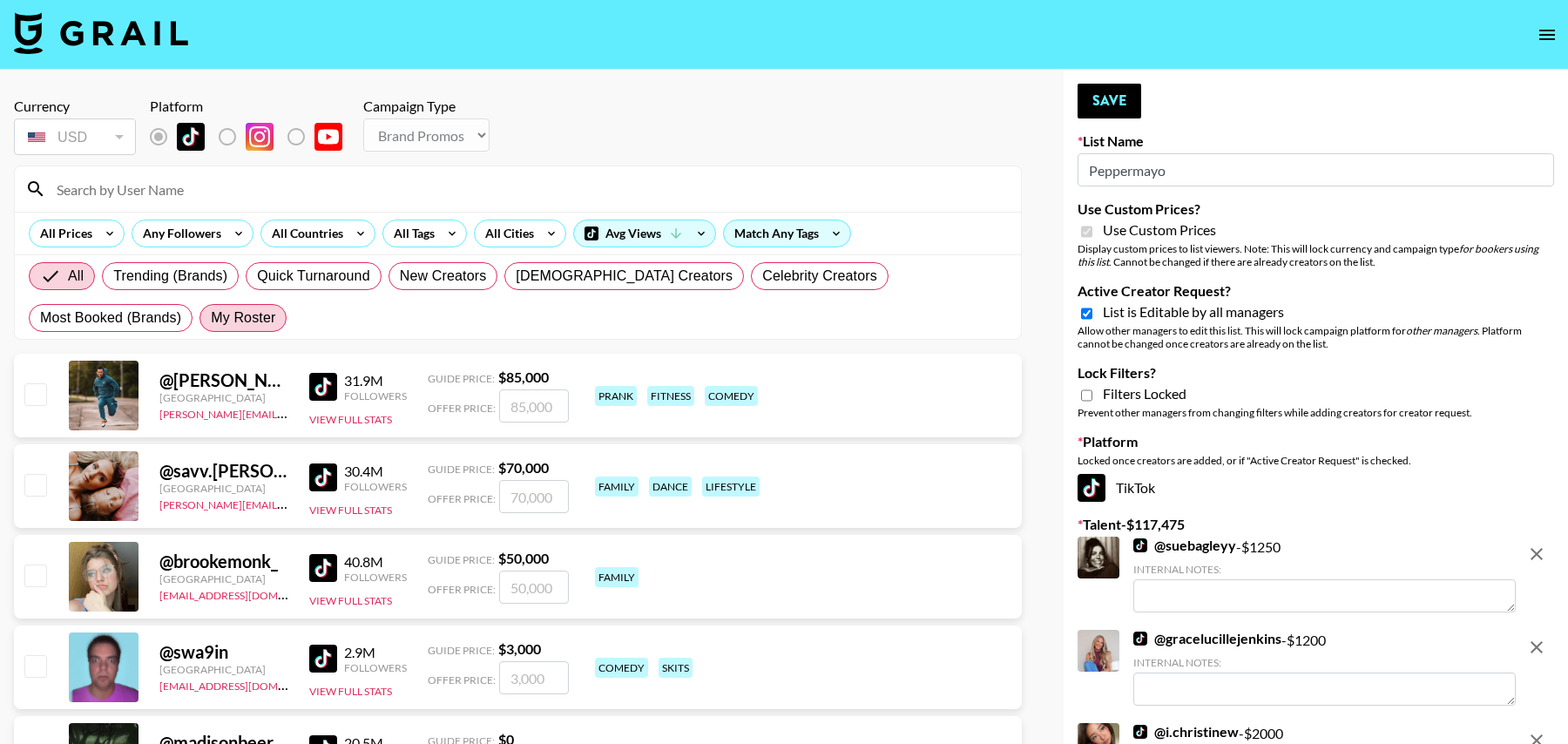
click at [210, 319] on span "My Roster" at bounding box center [243, 318] width 65 height 21
click at [210, 318] on input "My Roster" at bounding box center [210, 318] width 0 height 0
radio input "true"
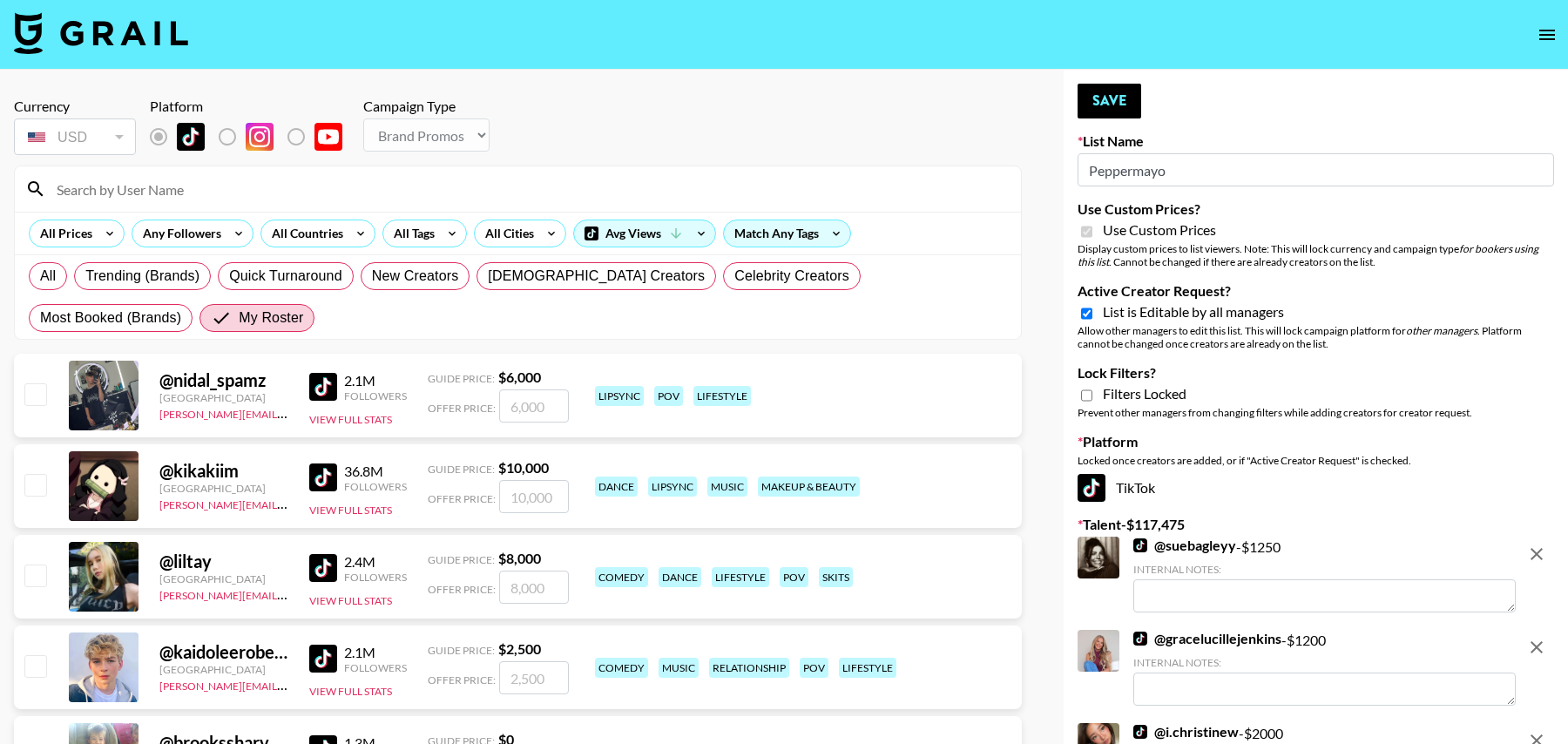
click at [37, 483] on input "checkbox" at bounding box center [34, 485] width 21 height 21
checkbox input "true"
type input "10000"
click at [36, 568] on input "checkbox" at bounding box center [34, 575] width 21 height 21
checkbox input "true"
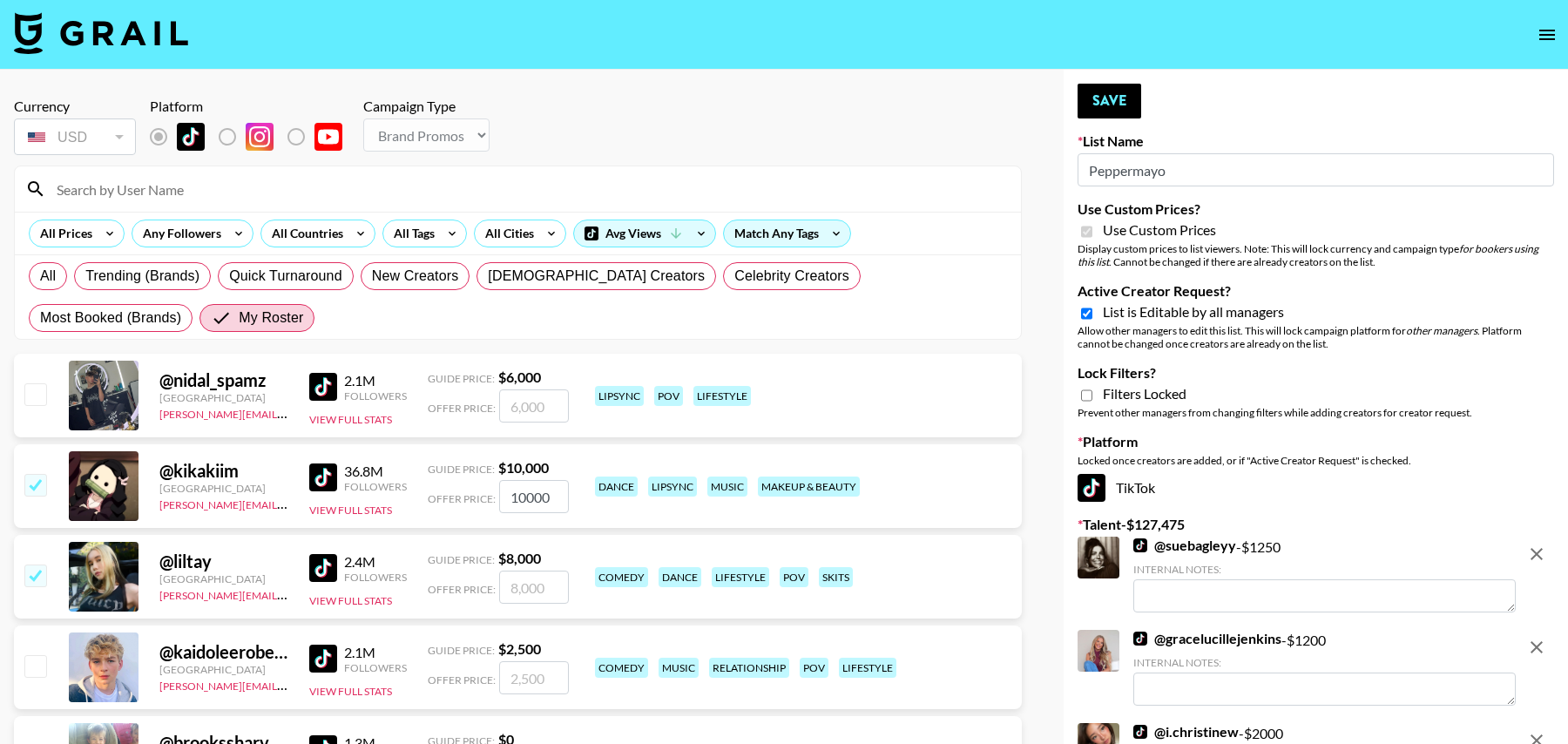
type input "8000"
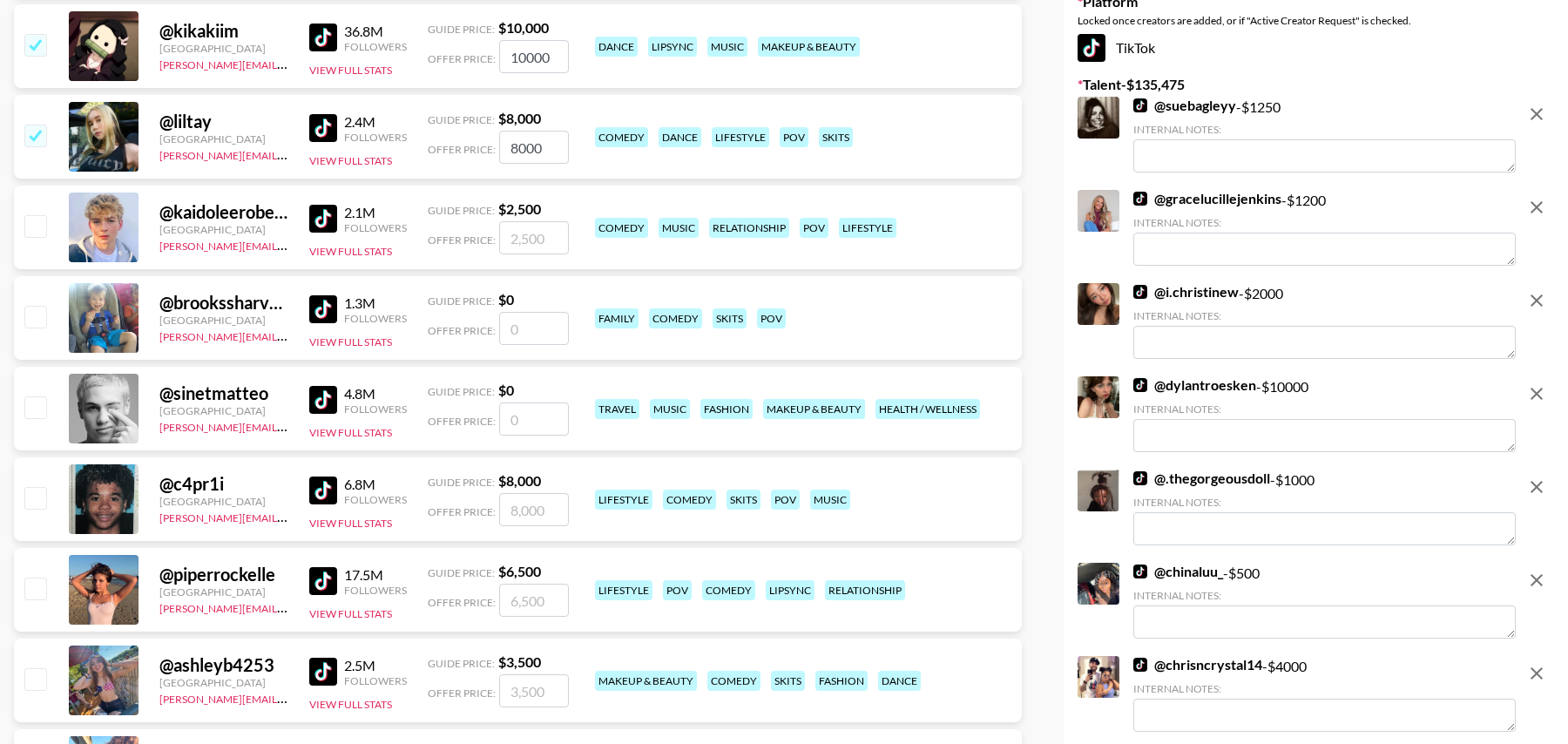
scroll to position [485, 0]
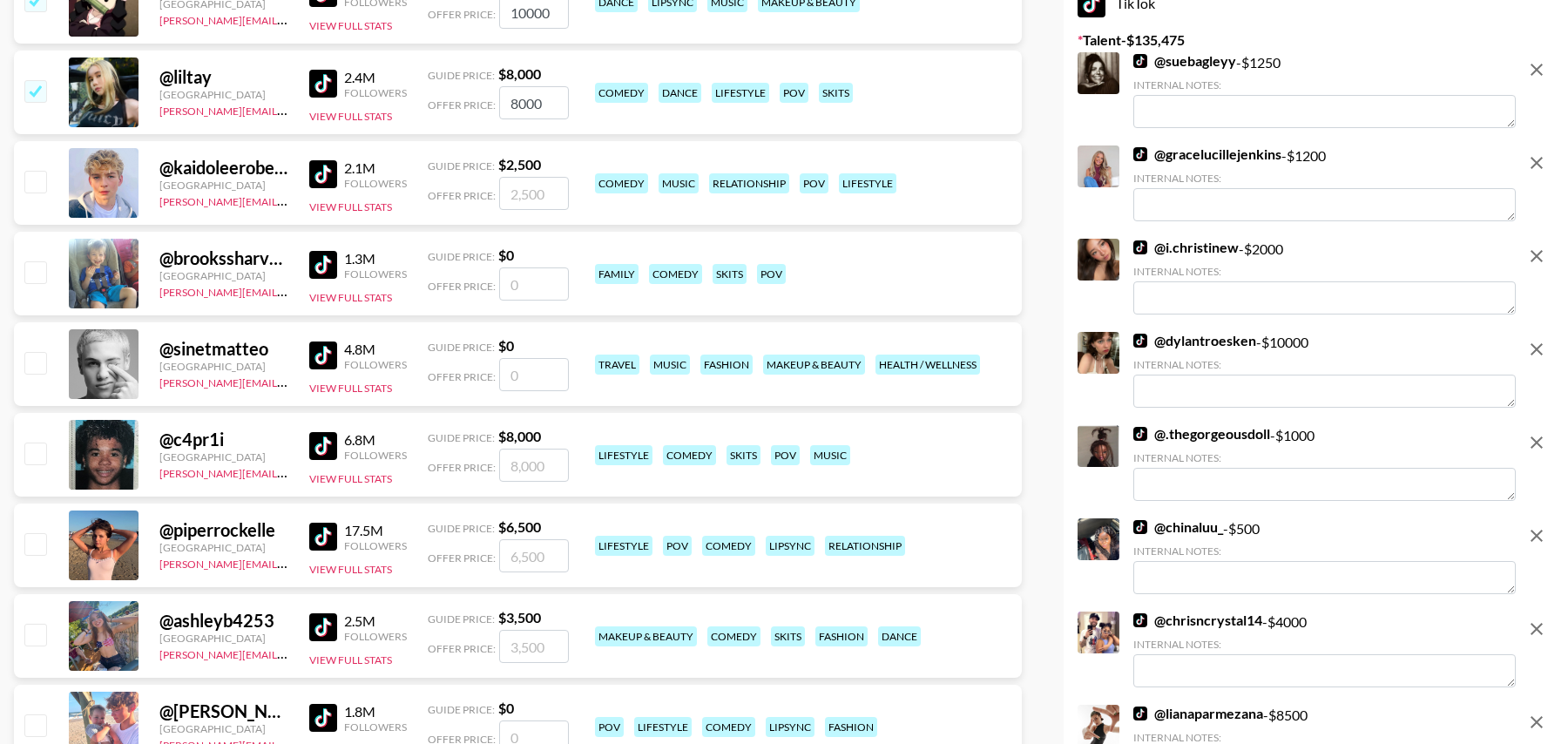
click at [36, 549] on input "checkbox" at bounding box center [34, 544] width 21 height 21
checkbox input "true"
type input "6500"
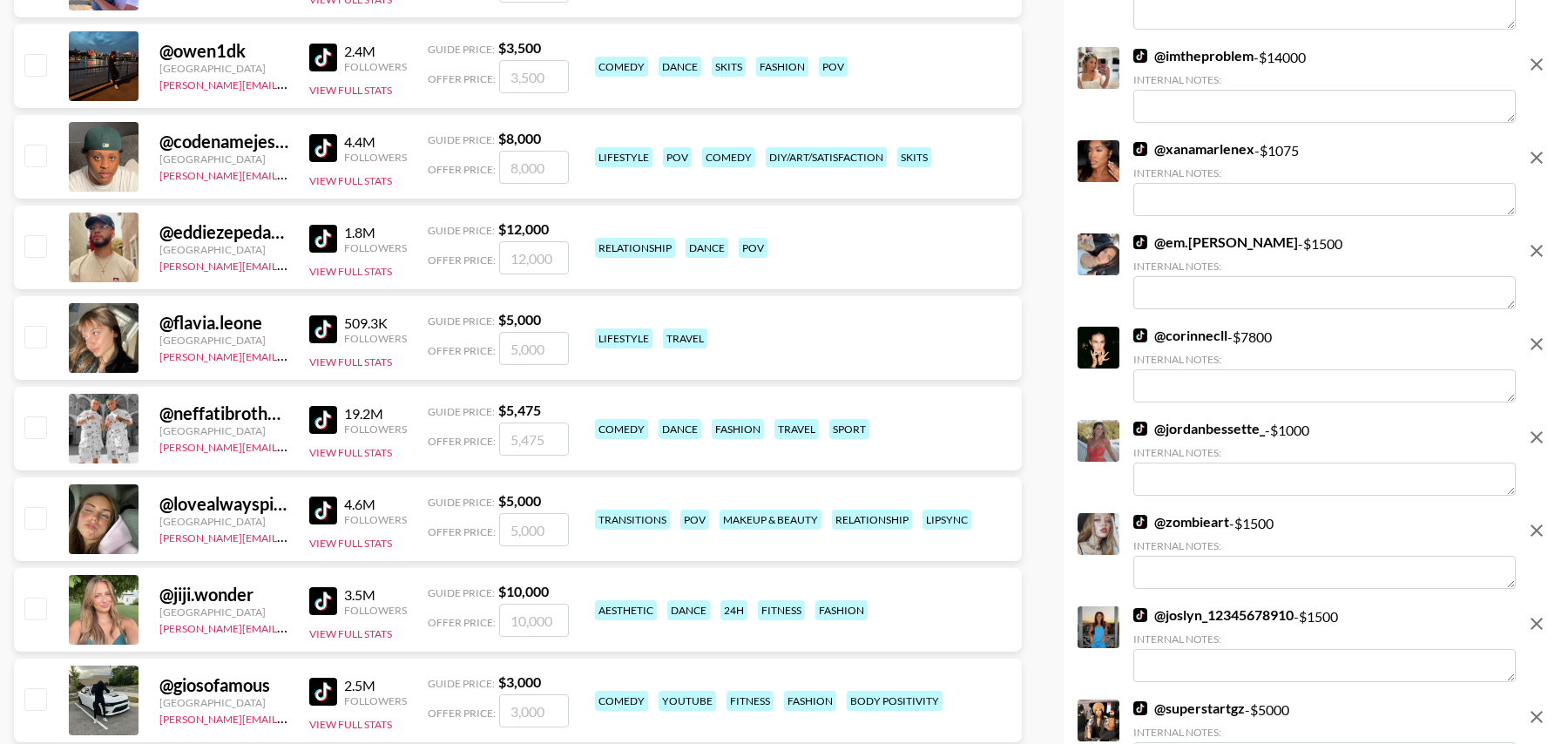
scroll to position [1237, 0]
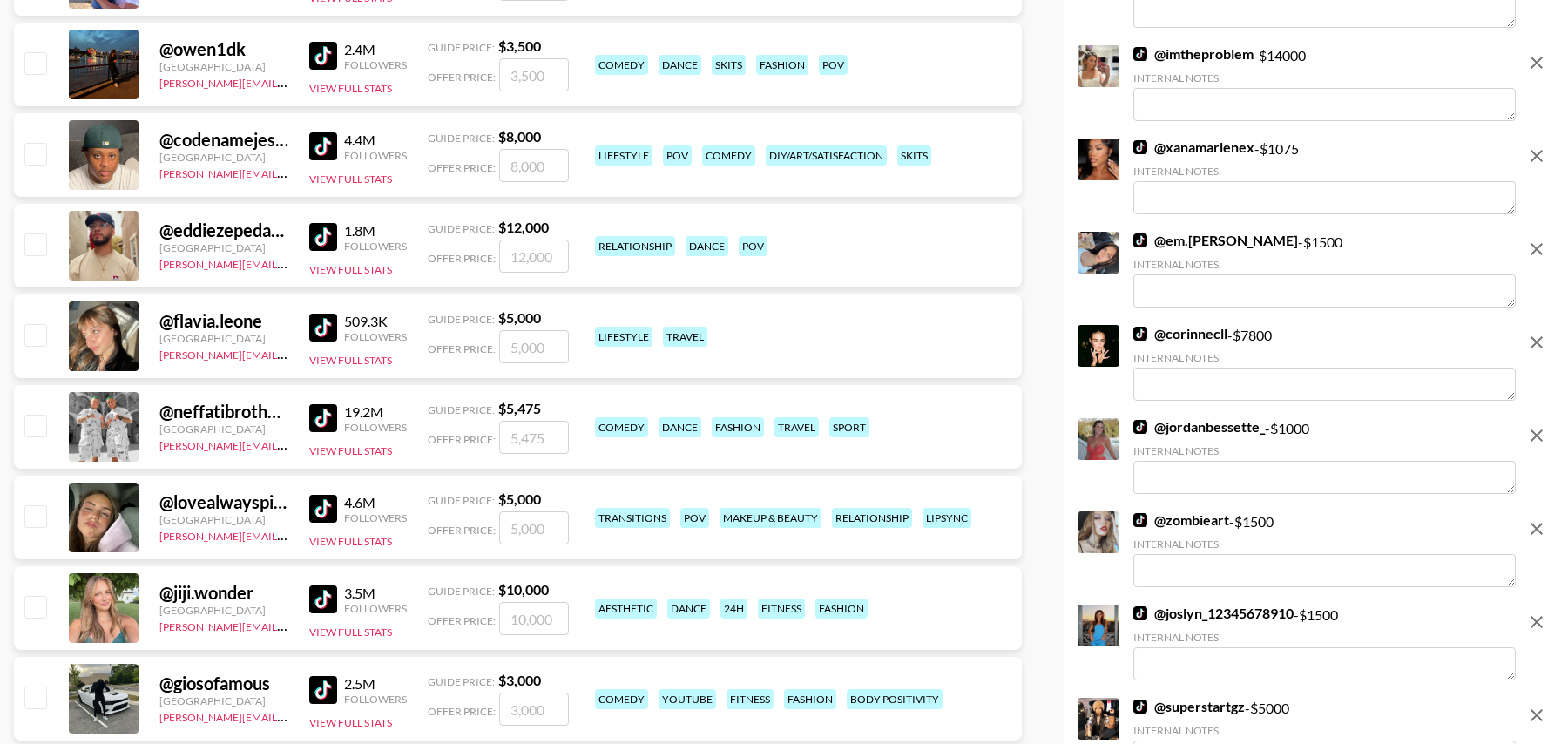
click at [37, 522] on input "checkbox" at bounding box center [34, 516] width 21 height 21
checkbox input "true"
type input "5000"
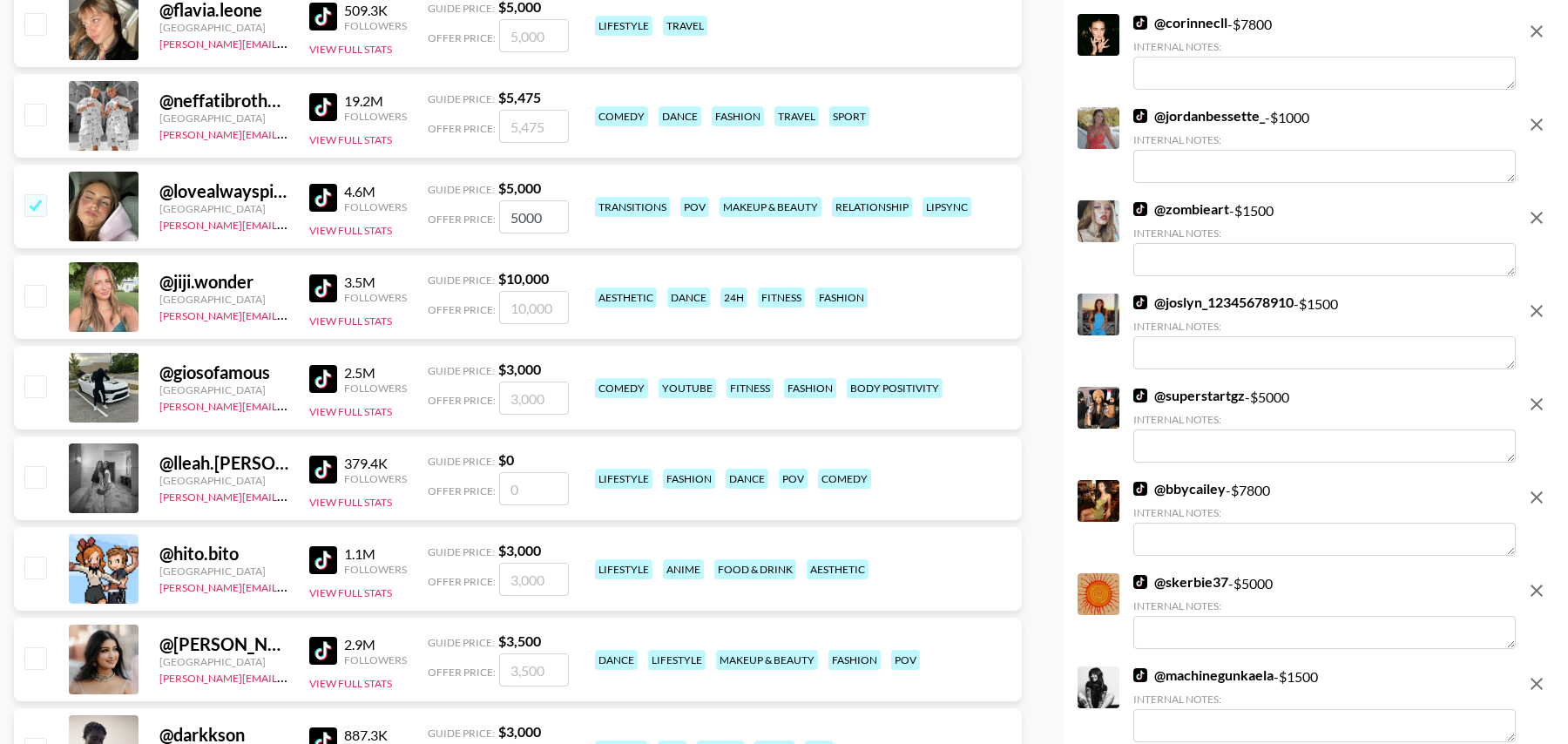
scroll to position [1565, 0]
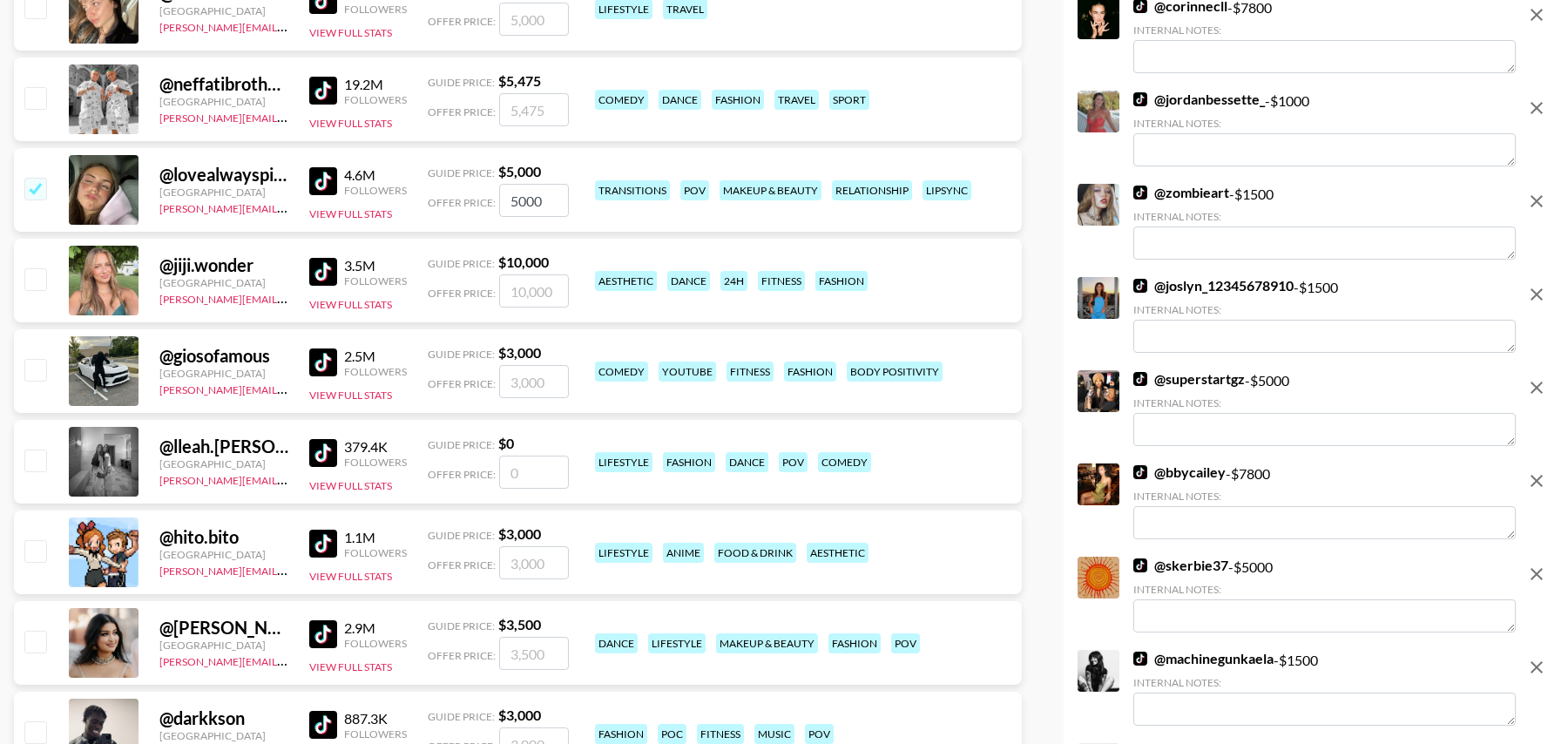
click at [530, 479] on input "number" at bounding box center [534, 473] width 70 height 33
checkbox input "true"
type input "4000"
click at [39, 641] on input "checkbox" at bounding box center [34, 641] width 21 height 21
checkbox input "true"
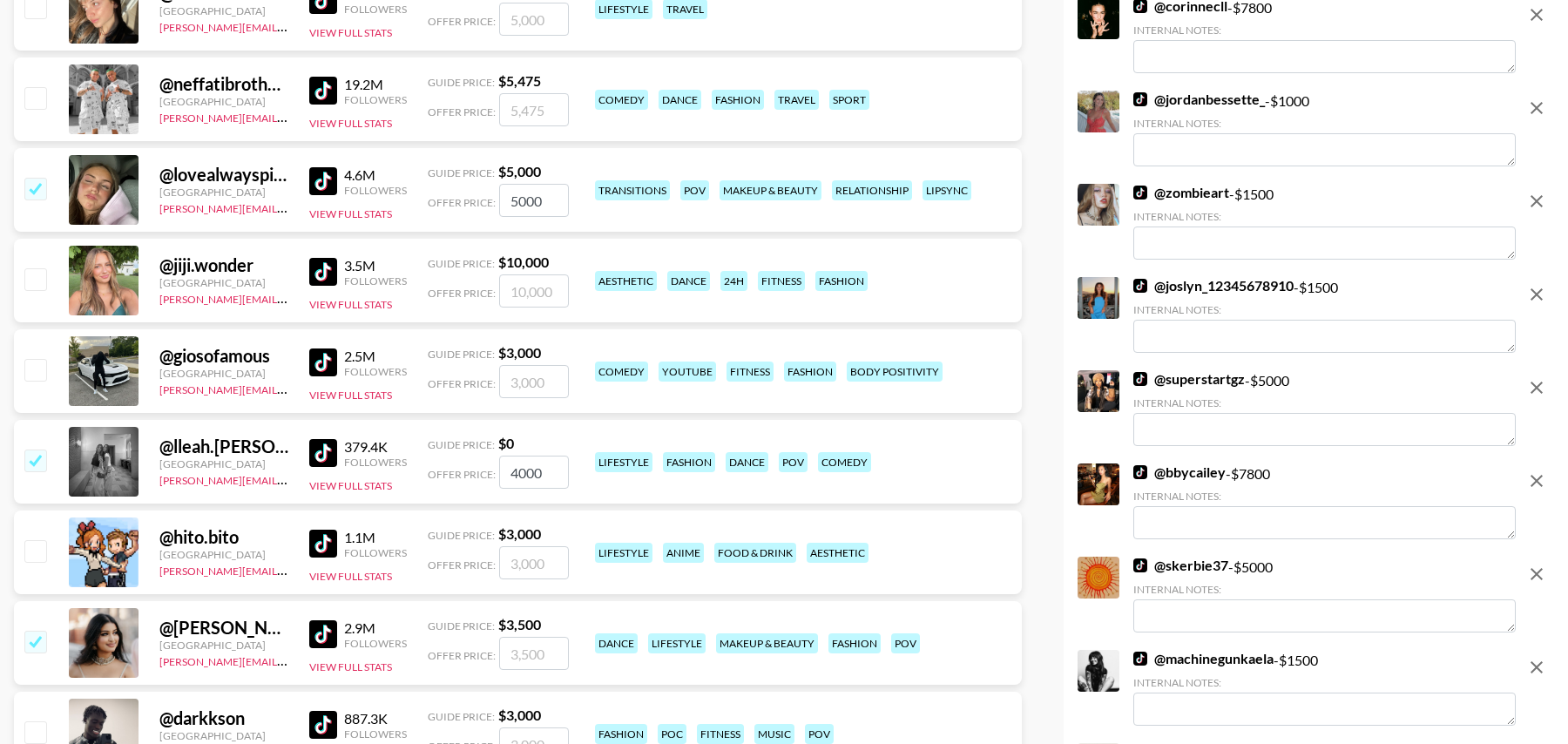
type input "3500"
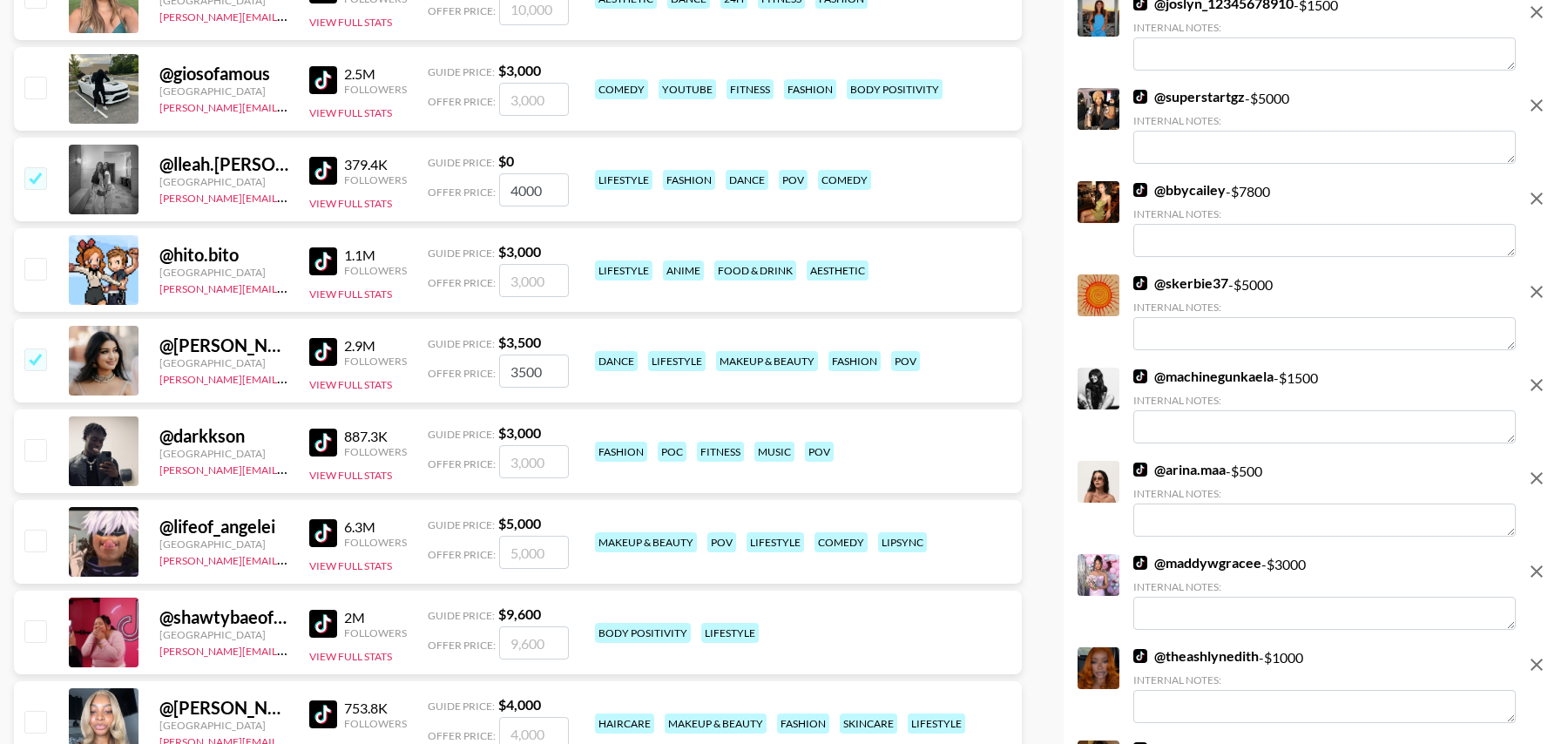
scroll to position [1857, 0]
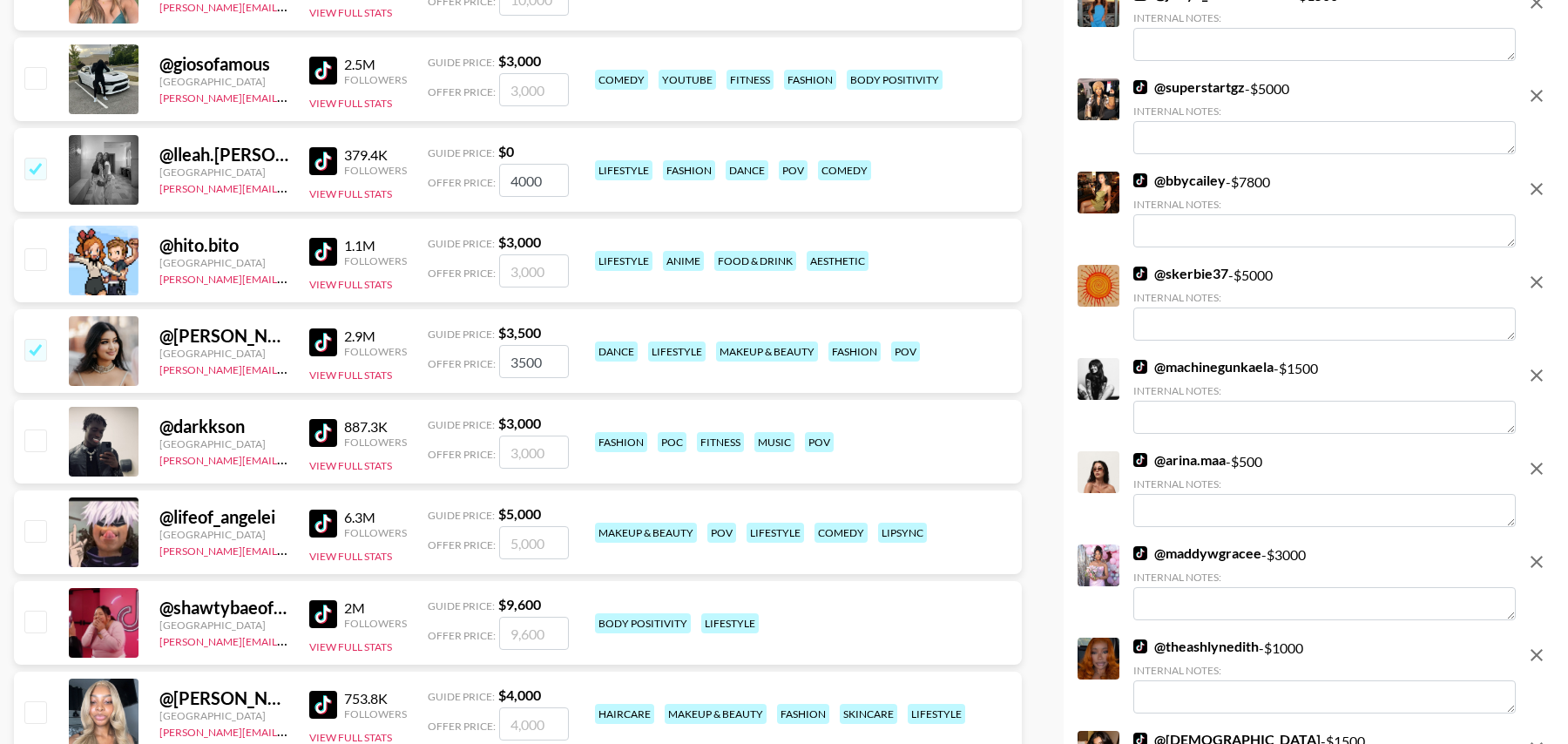
click at [32, 527] on input "checkbox" at bounding box center [34, 531] width 21 height 21
checkbox input "true"
type input "5000"
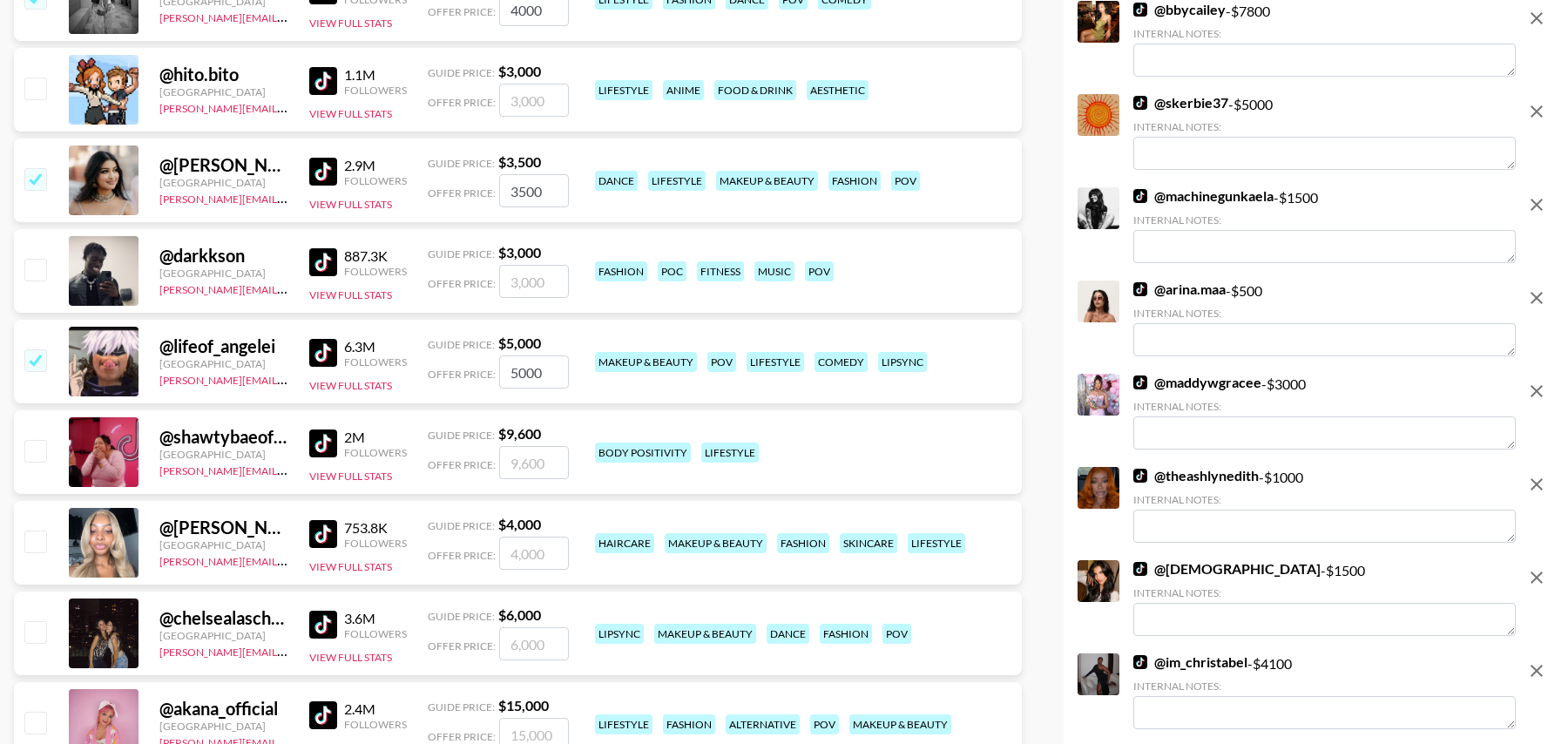
click at [35, 540] on input "checkbox" at bounding box center [34, 541] width 21 height 21
checkbox input "true"
type input "4000"
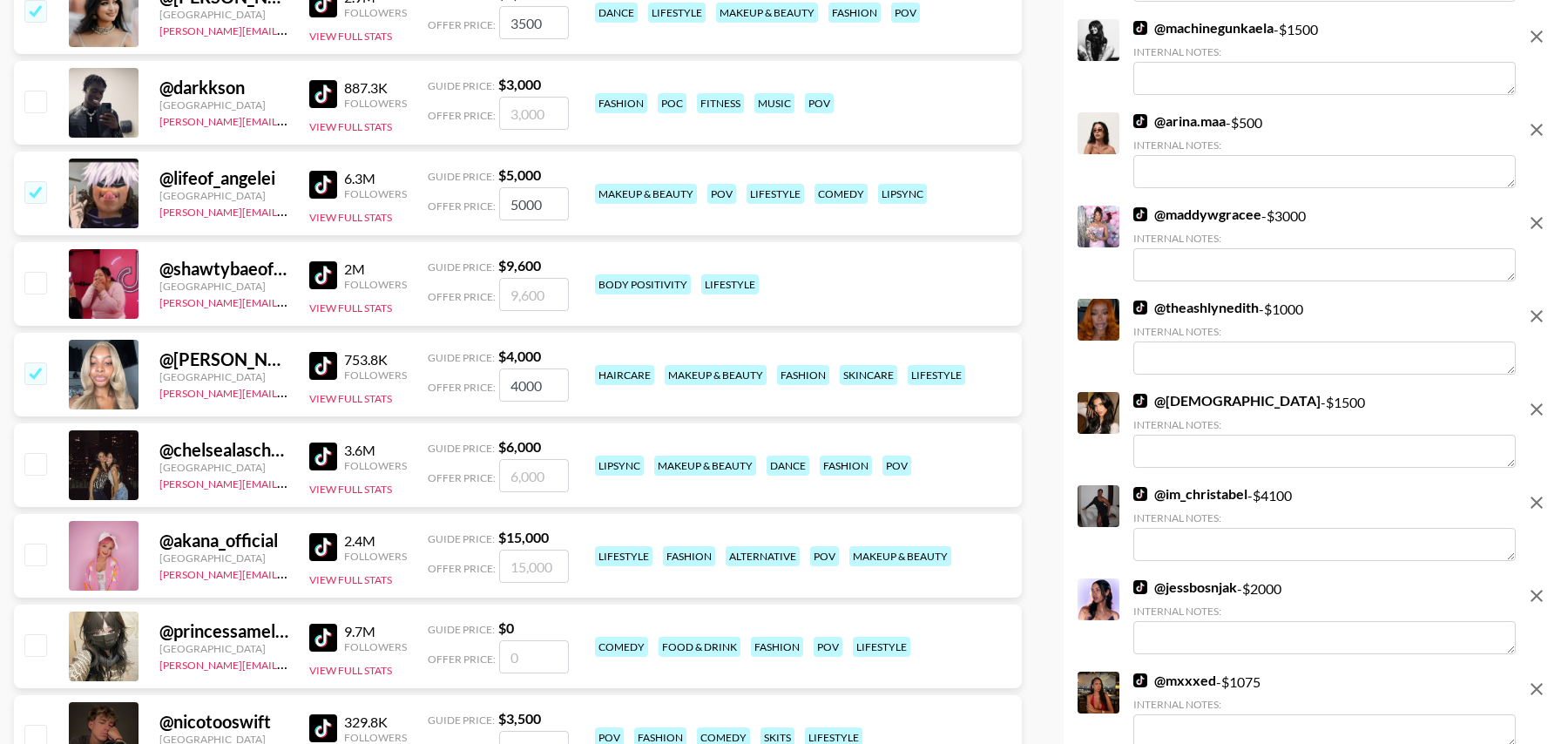
click at [42, 461] on input "checkbox" at bounding box center [34, 463] width 21 height 21
checkbox input "true"
type input "6000"
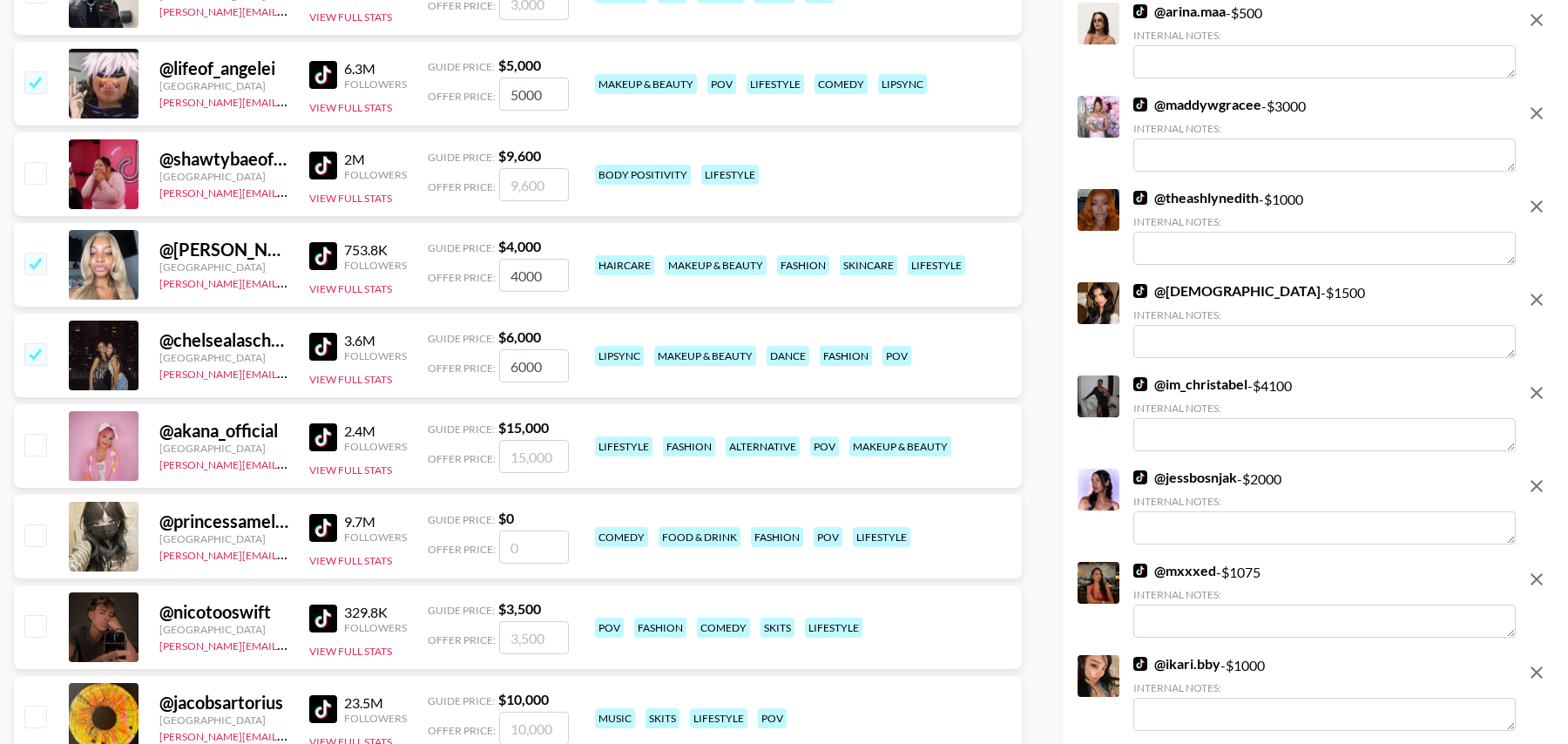
scroll to position [2355, 0]
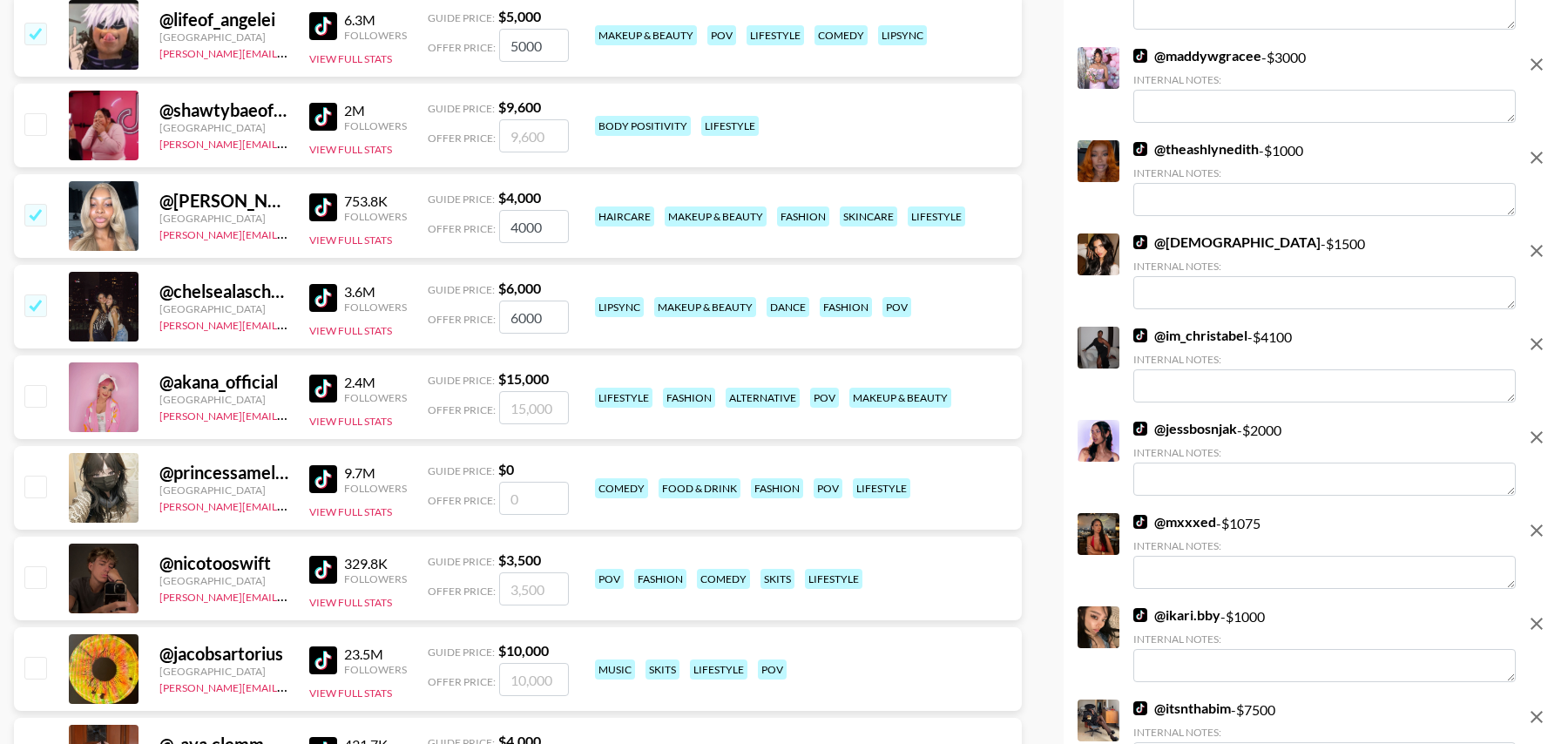
click at [37, 390] on input "checkbox" at bounding box center [34, 395] width 21 height 21
checkbox input "true"
type input "15000"
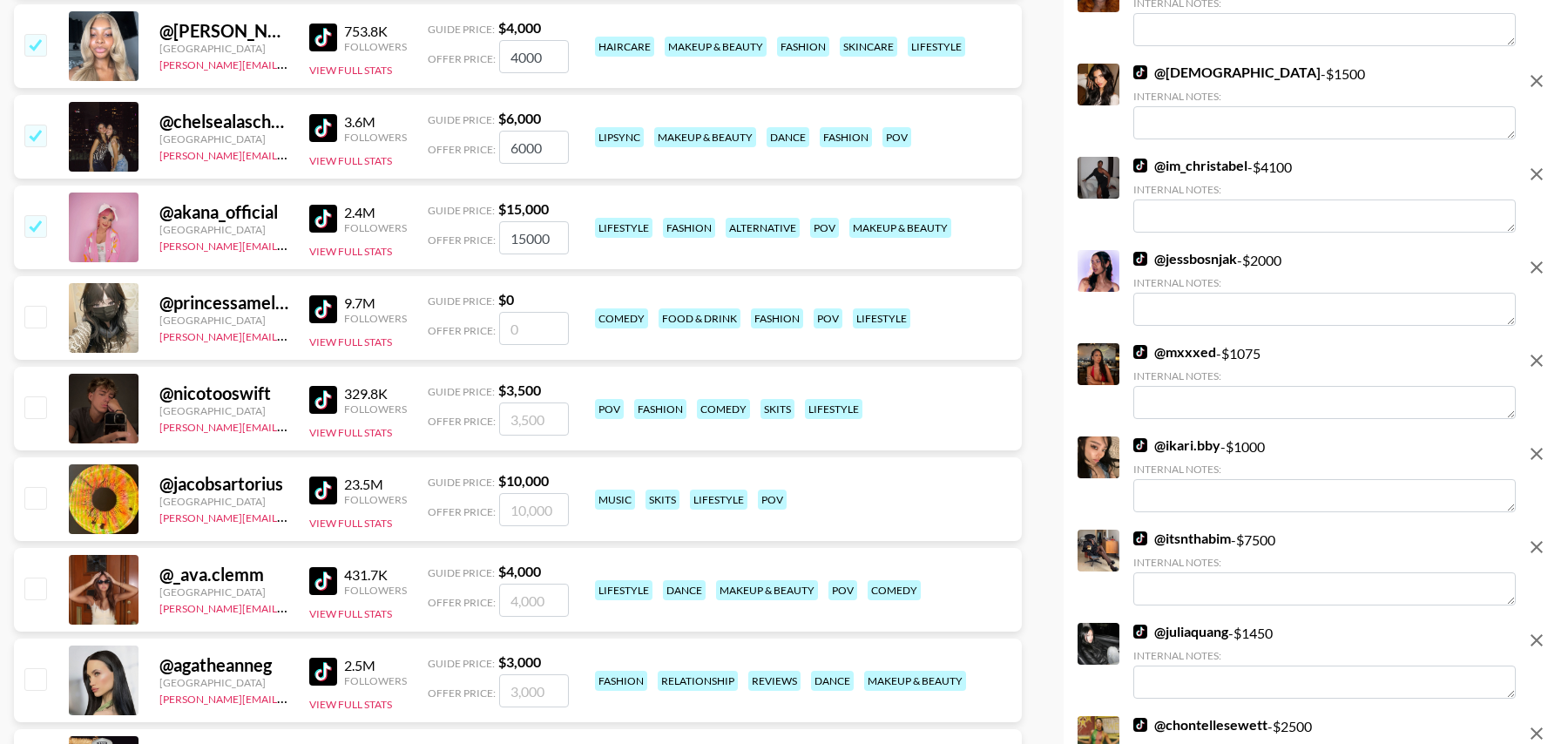
scroll to position [2526, 0]
click at [554, 335] on input "number" at bounding box center [534, 328] width 70 height 33
checkbox input "true"
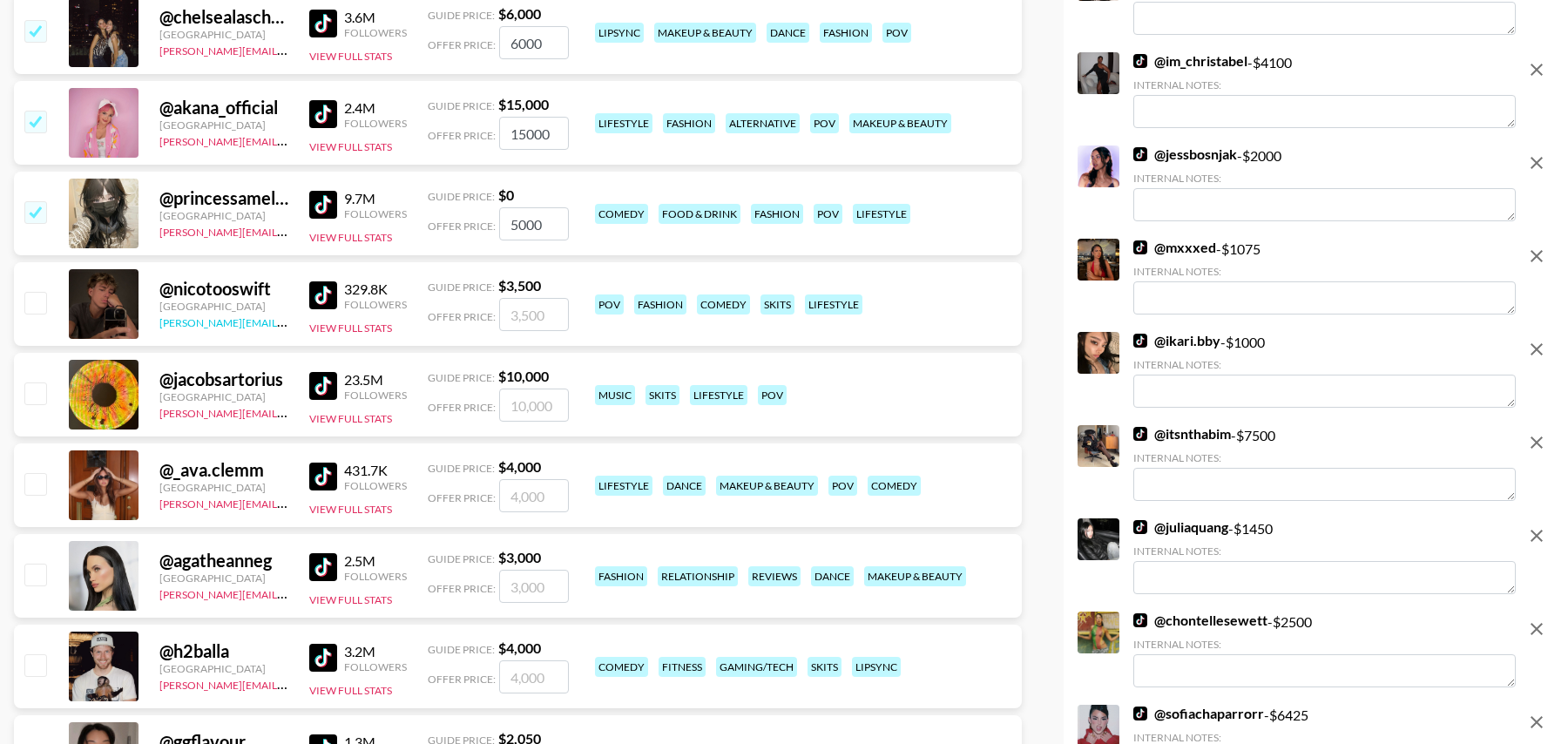
scroll to position [2630, 0]
type input "5000"
click at [36, 483] on input "checkbox" at bounding box center [34, 483] width 21 height 21
checkbox input "true"
type input "4000"
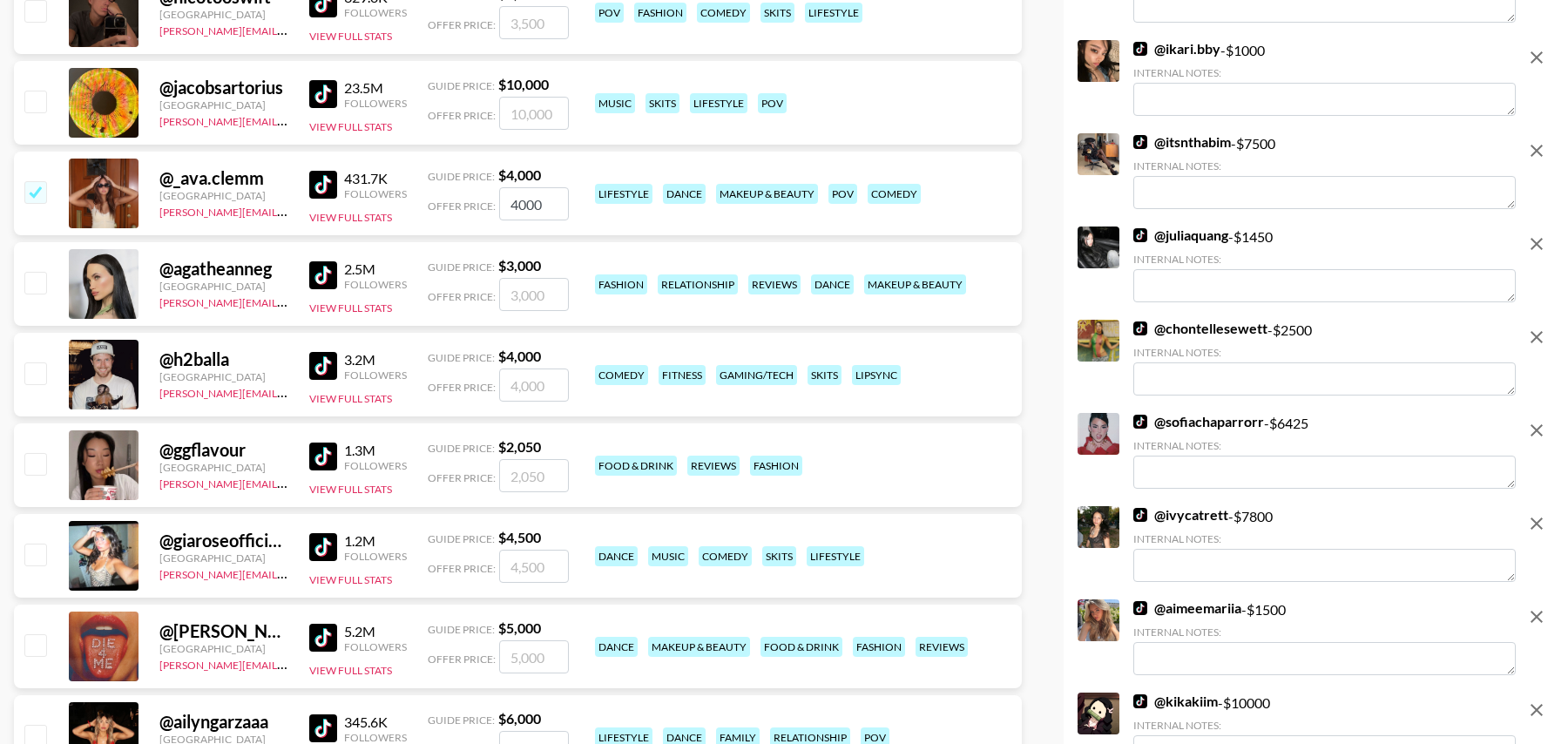
scroll to position [2994, 0]
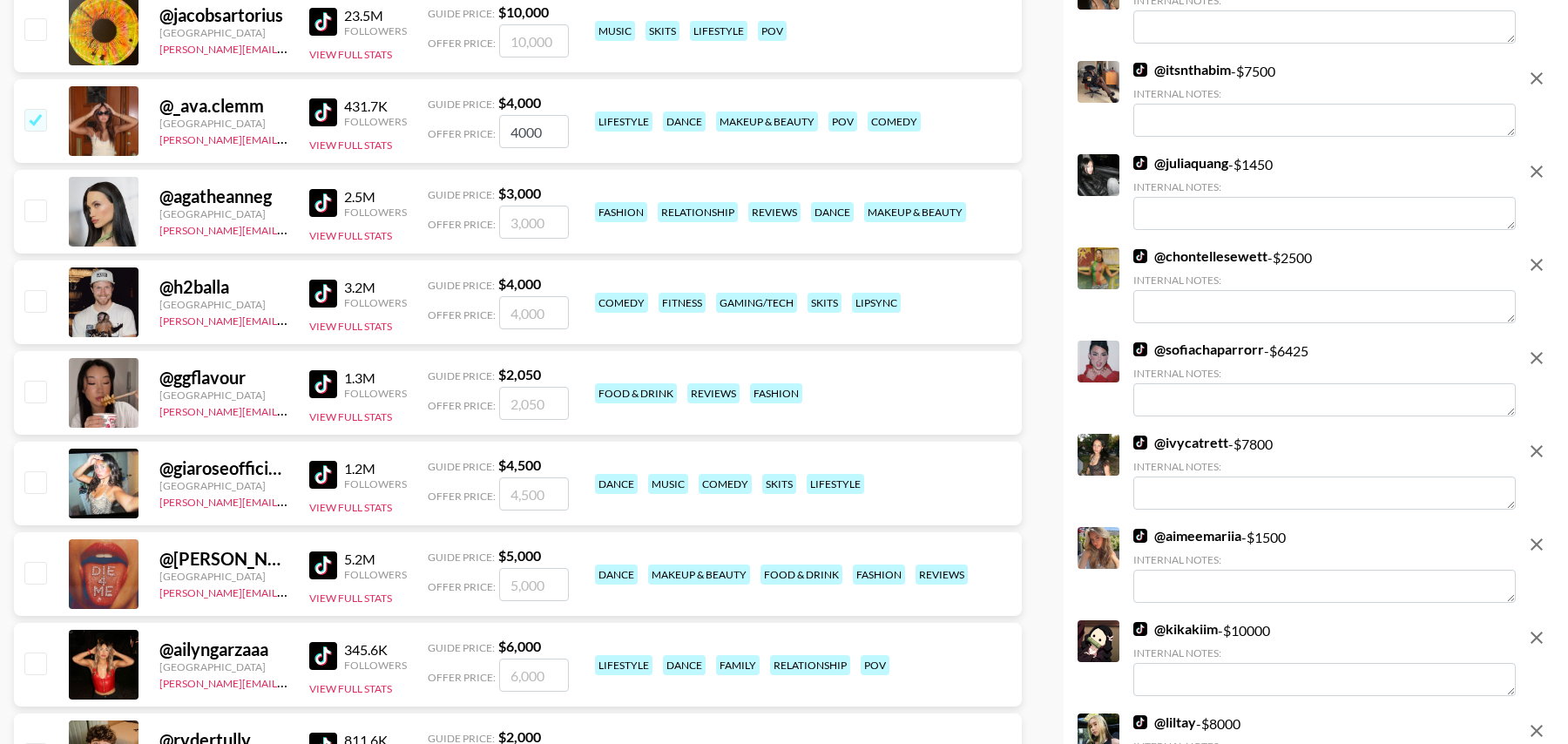
click at [26, 475] on input "checkbox" at bounding box center [34, 482] width 21 height 21
checkbox input "true"
type input "4500"
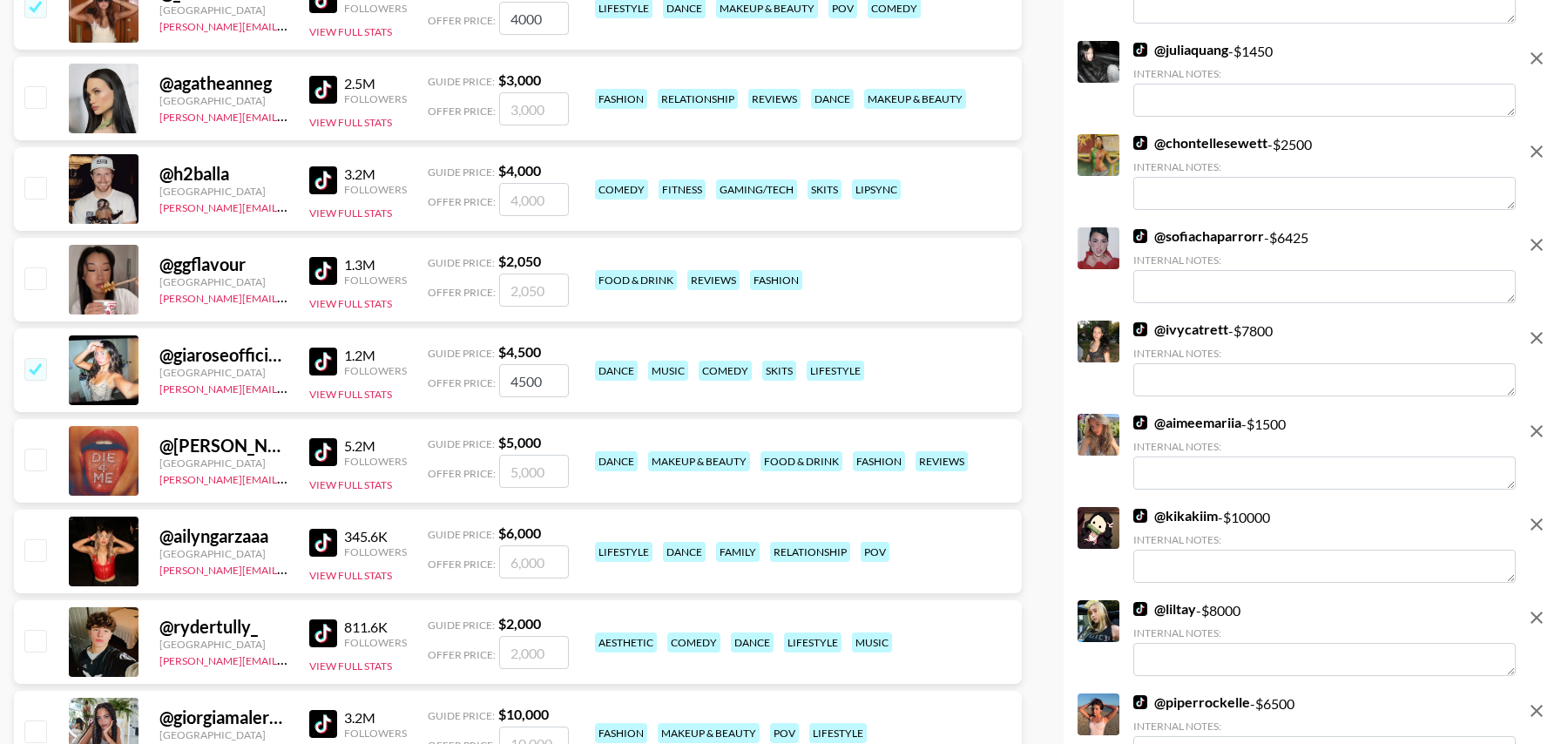
scroll to position [3133, 0]
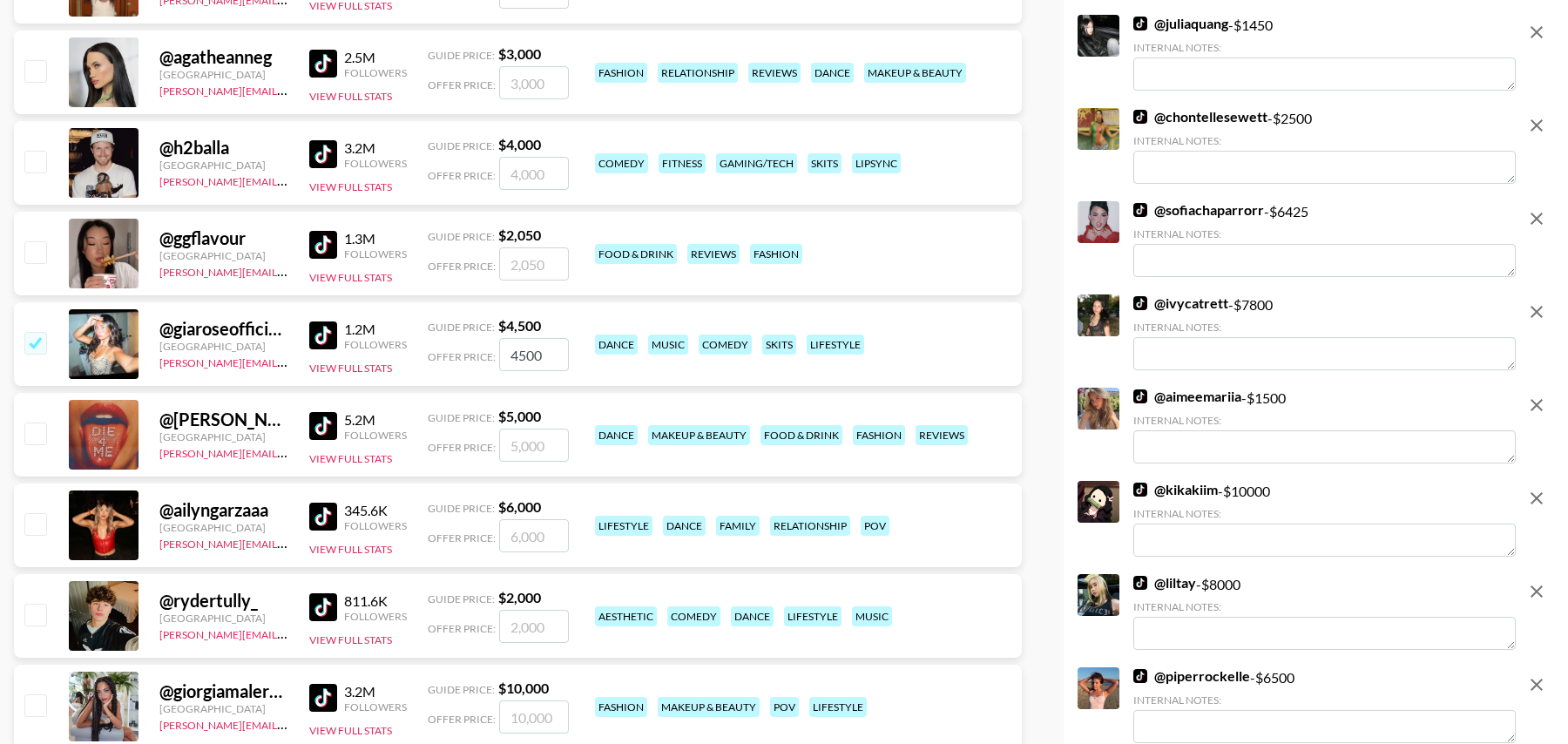
click at [49, 435] on div "@ [PERSON_NAME].[PERSON_NAME] [GEOGRAPHIC_DATA] [PERSON_NAME][EMAIL_ADDRESS][DO…" at bounding box center [518, 435] width 1008 height 84
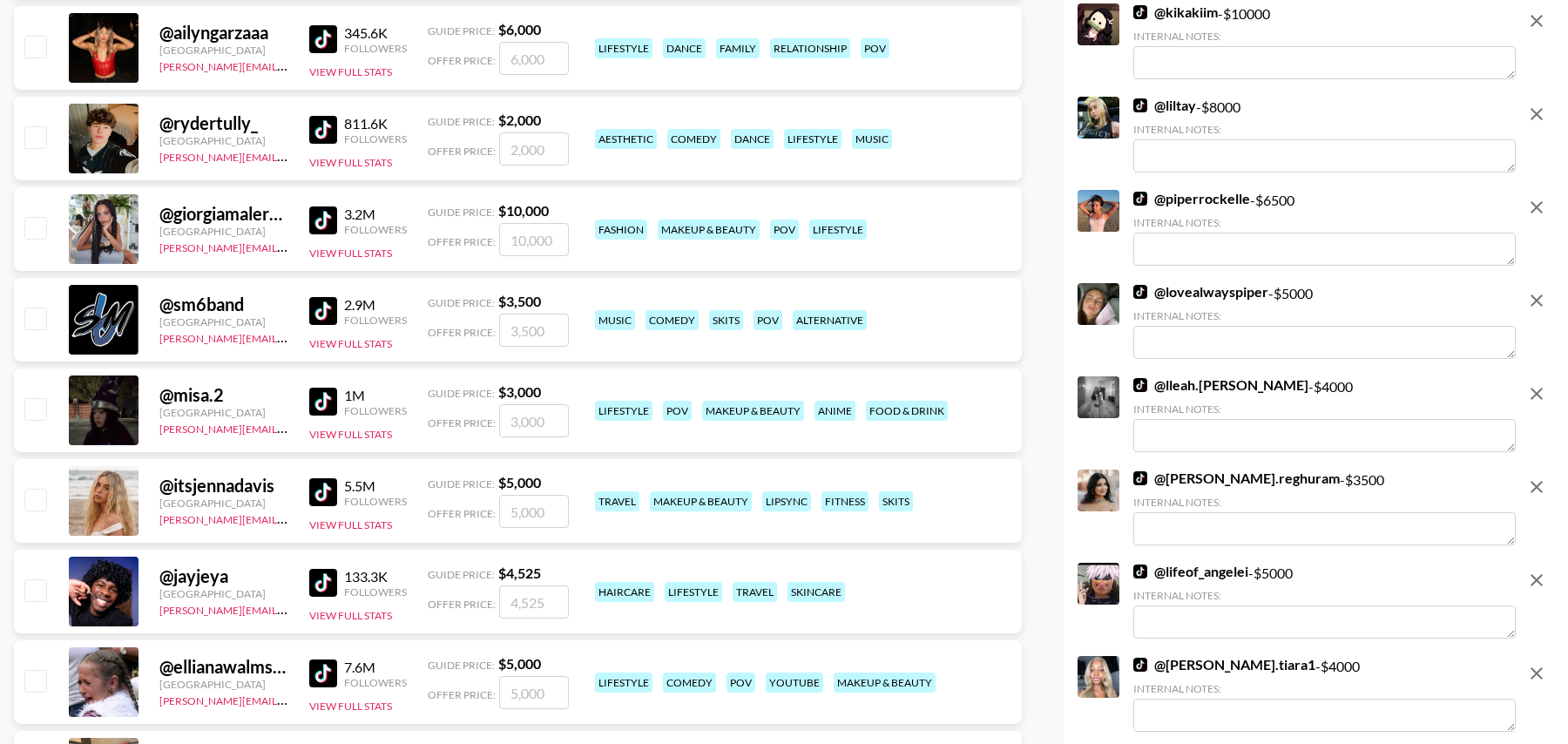
scroll to position [3628, 0]
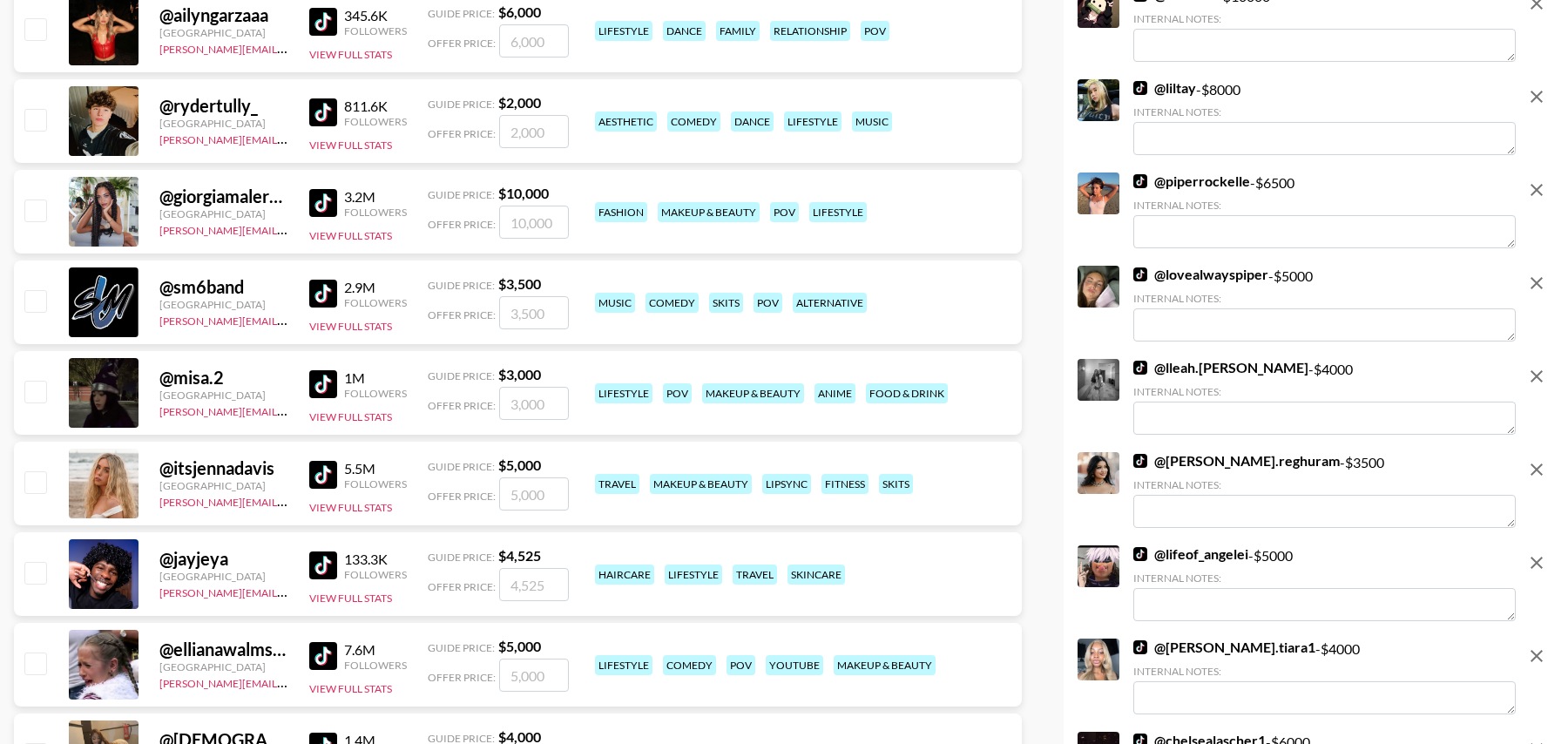
click at [47, 486] on div at bounding box center [34, 484] width 27 height 30
click at [36, 472] on input "checkbox" at bounding box center [34, 482] width 21 height 21
checkbox input "true"
type input "5000"
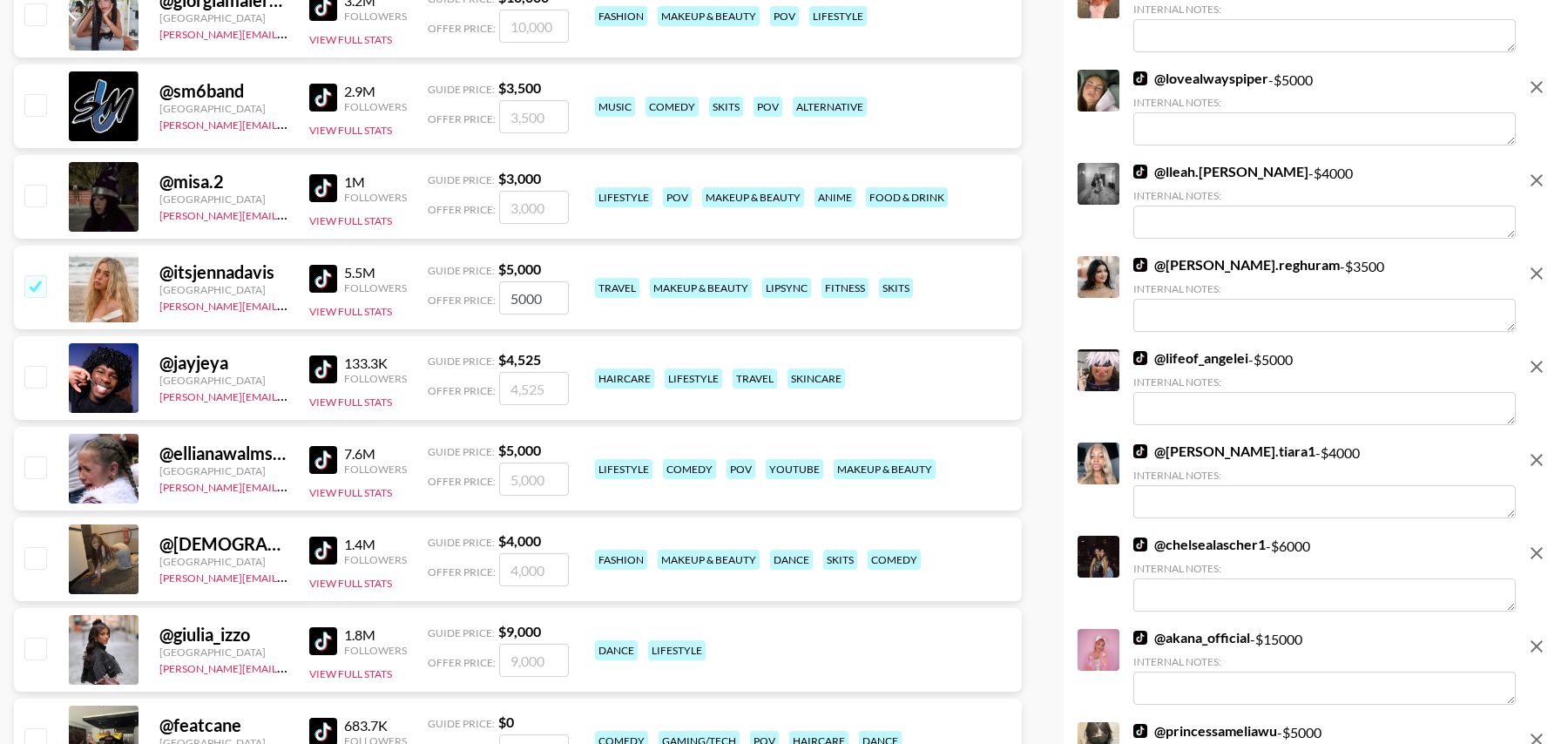
click at [41, 458] on input "checkbox" at bounding box center [34, 467] width 21 height 21
checkbox input "true"
type input "5000"
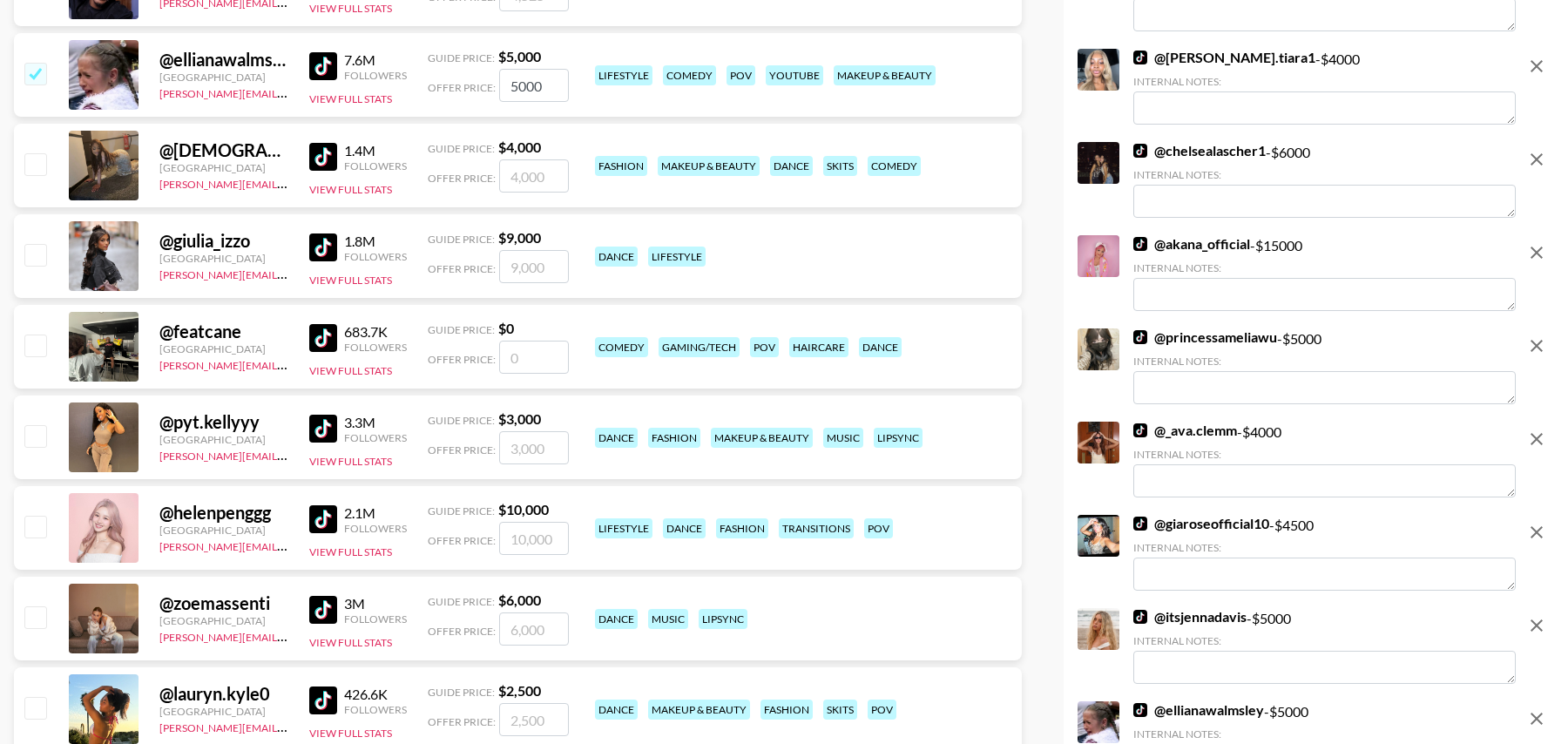
scroll to position [4218, 0]
click at [38, 434] on input "checkbox" at bounding box center [34, 435] width 21 height 21
checkbox input "true"
type input "3000"
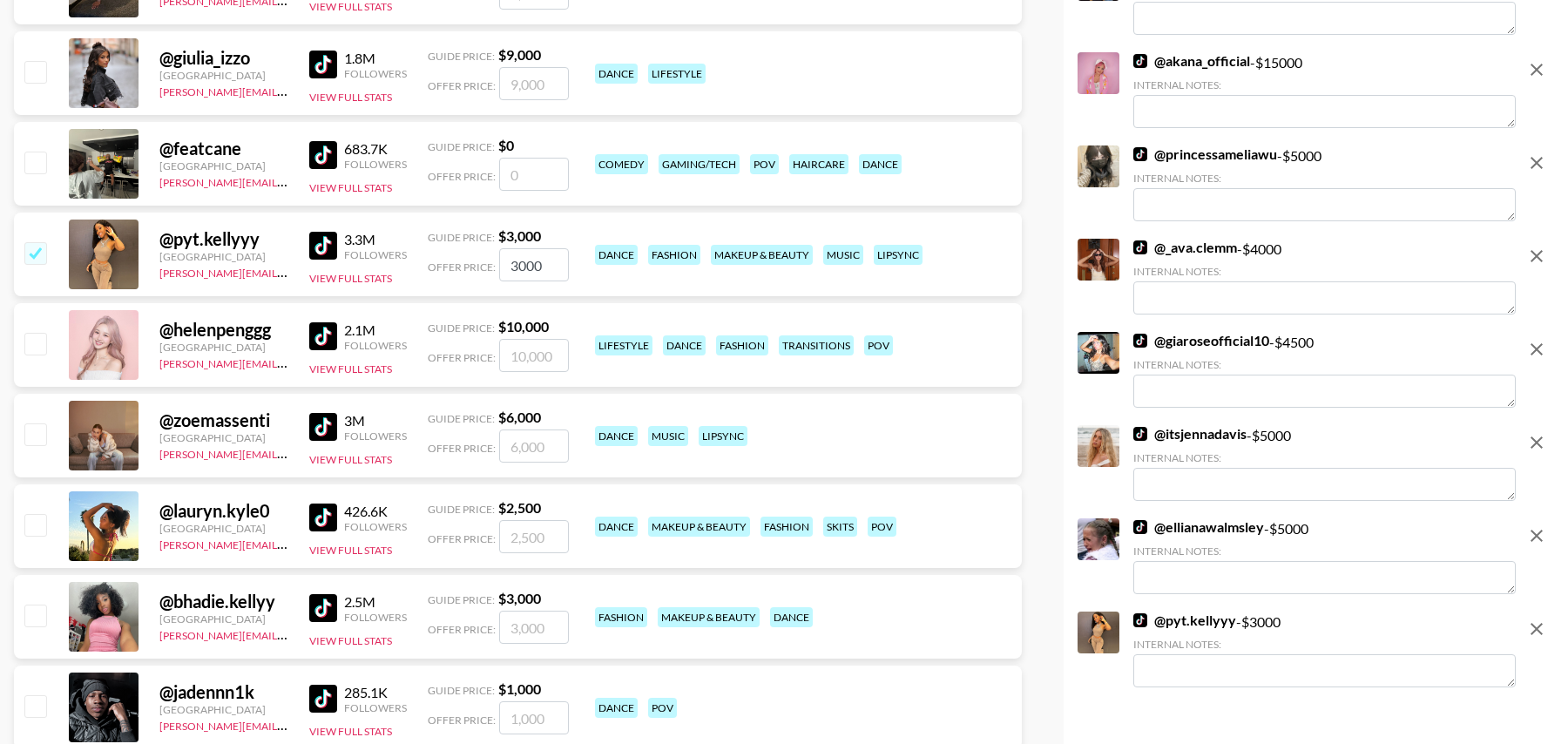
scroll to position [4405, 0]
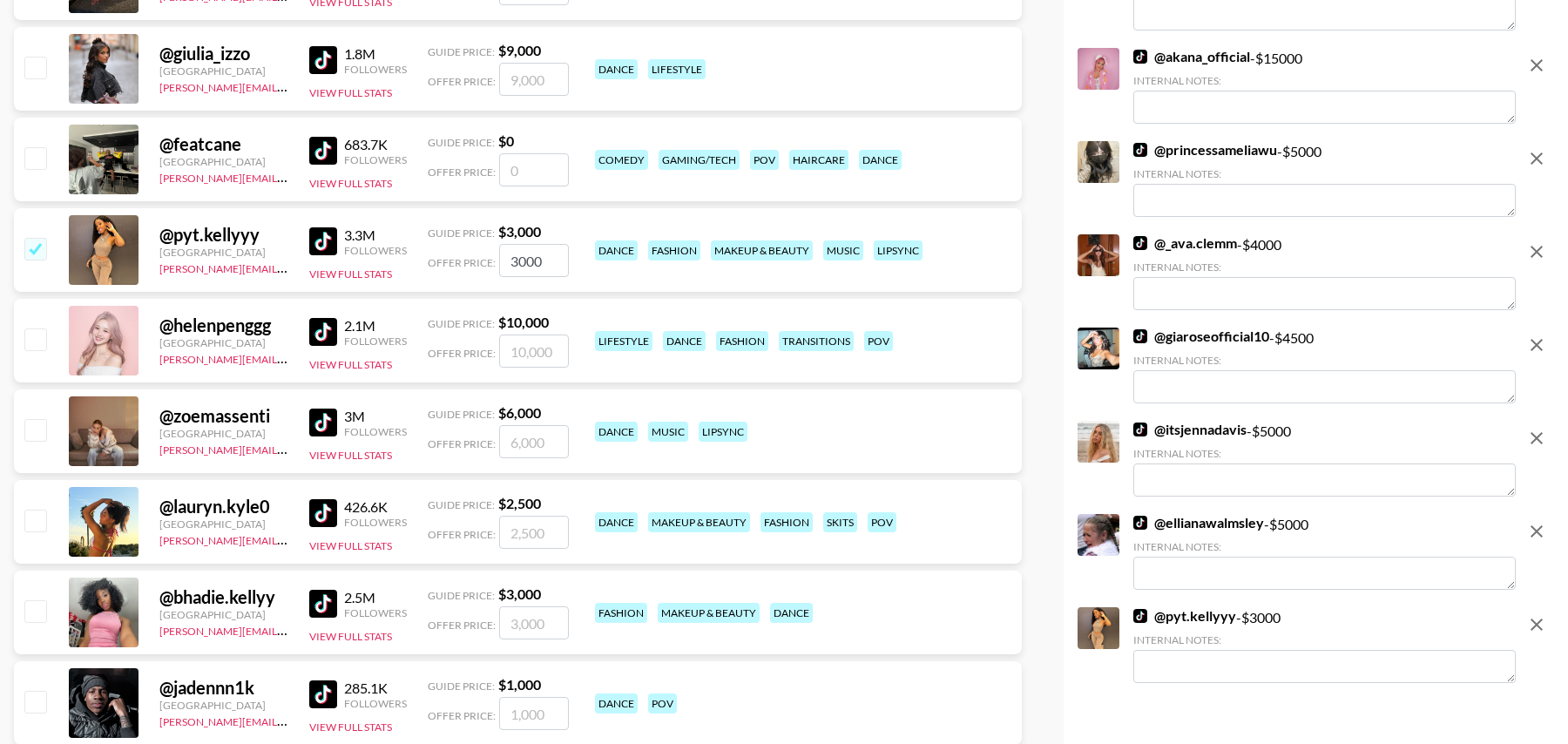
click at [30, 339] on input "checkbox" at bounding box center [34, 339] width 21 height 21
checkbox input "true"
type input "10000"
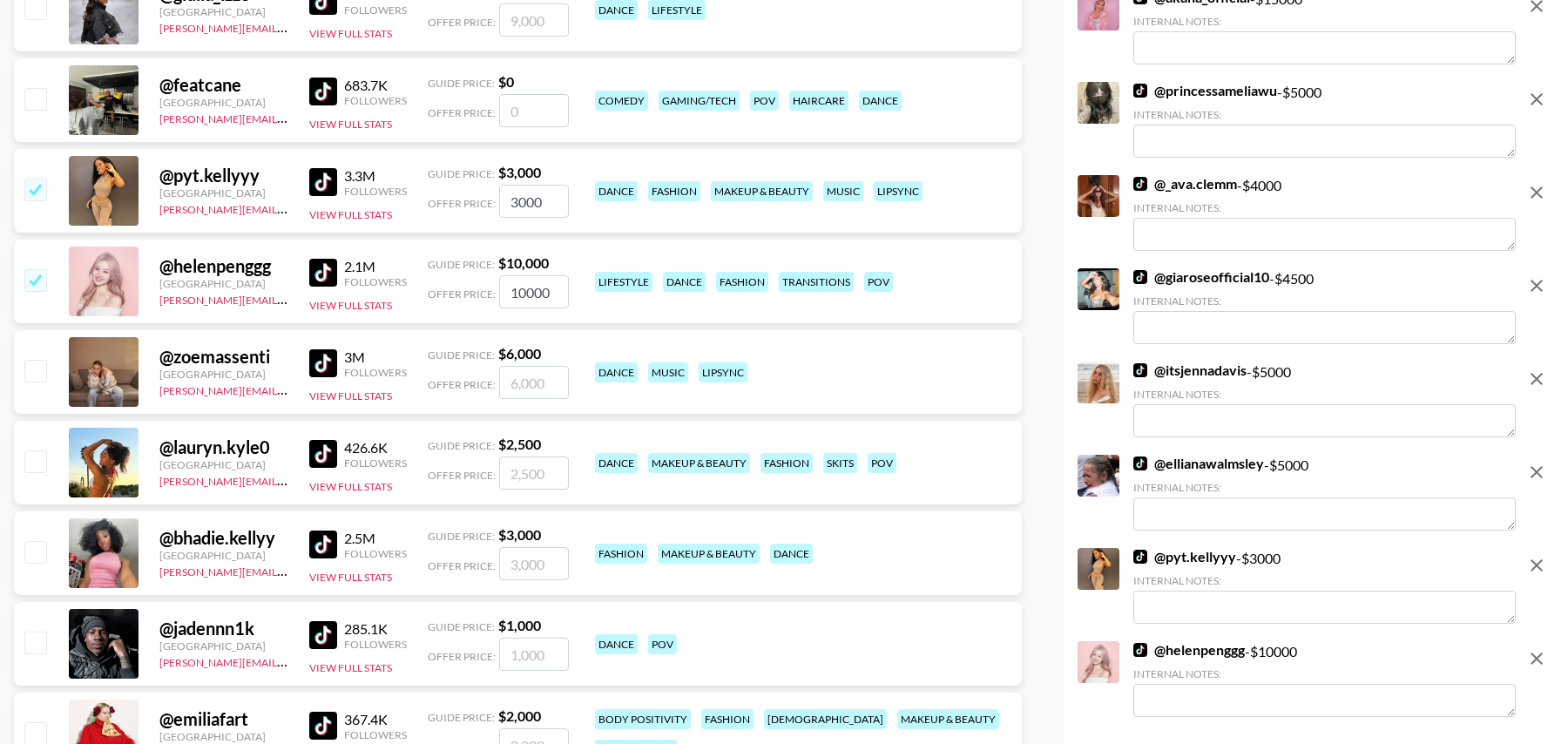
click at [38, 462] on input "checkbox" at bounding box center [34, 461] width 21 height 21
checkbox input "true"
type input "2500"
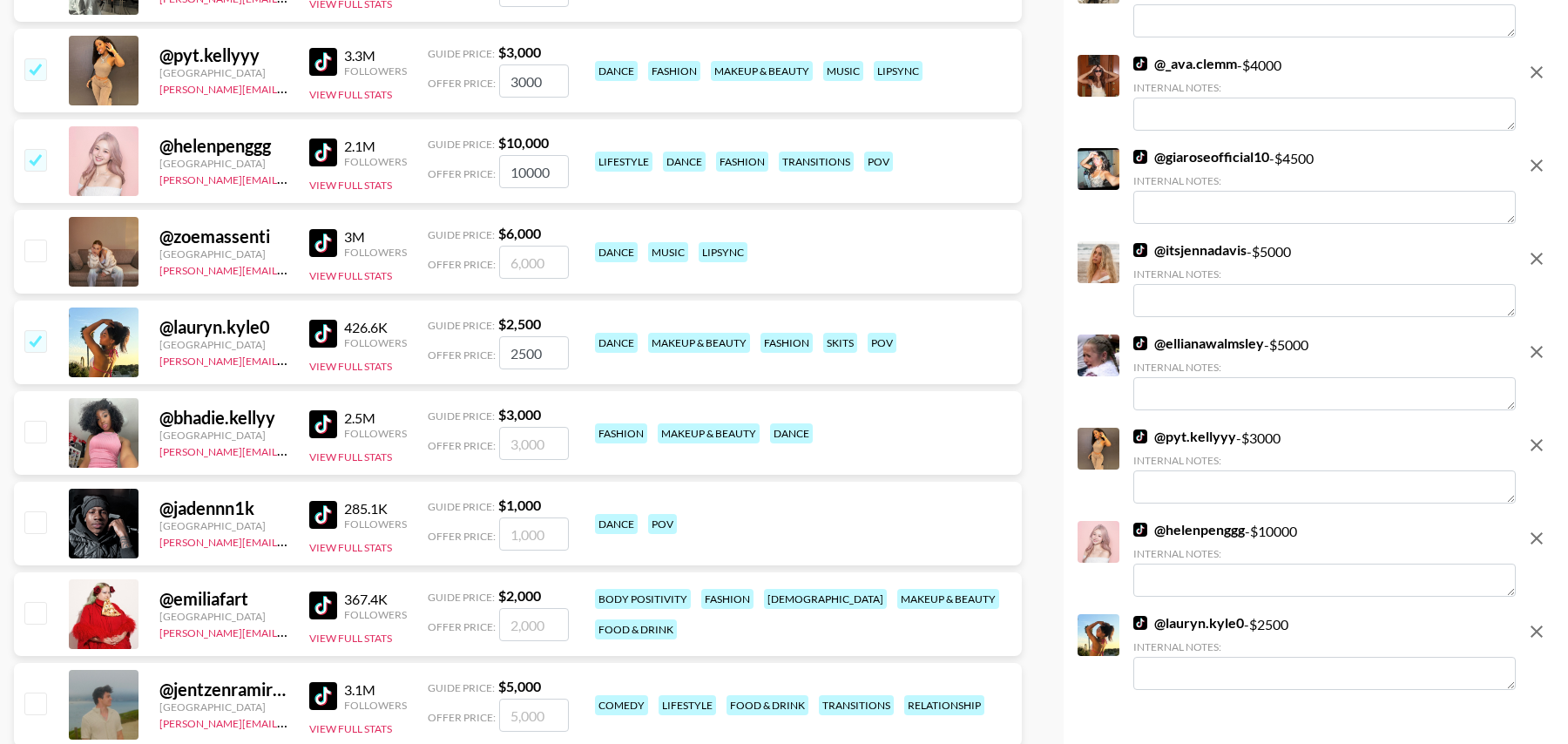
scroll to position [4585, 0]
click at [38, 430] on input "checkbox" at bounding box center [34, 430] width 21 height 21
checkbox input "true"
type input "3000"
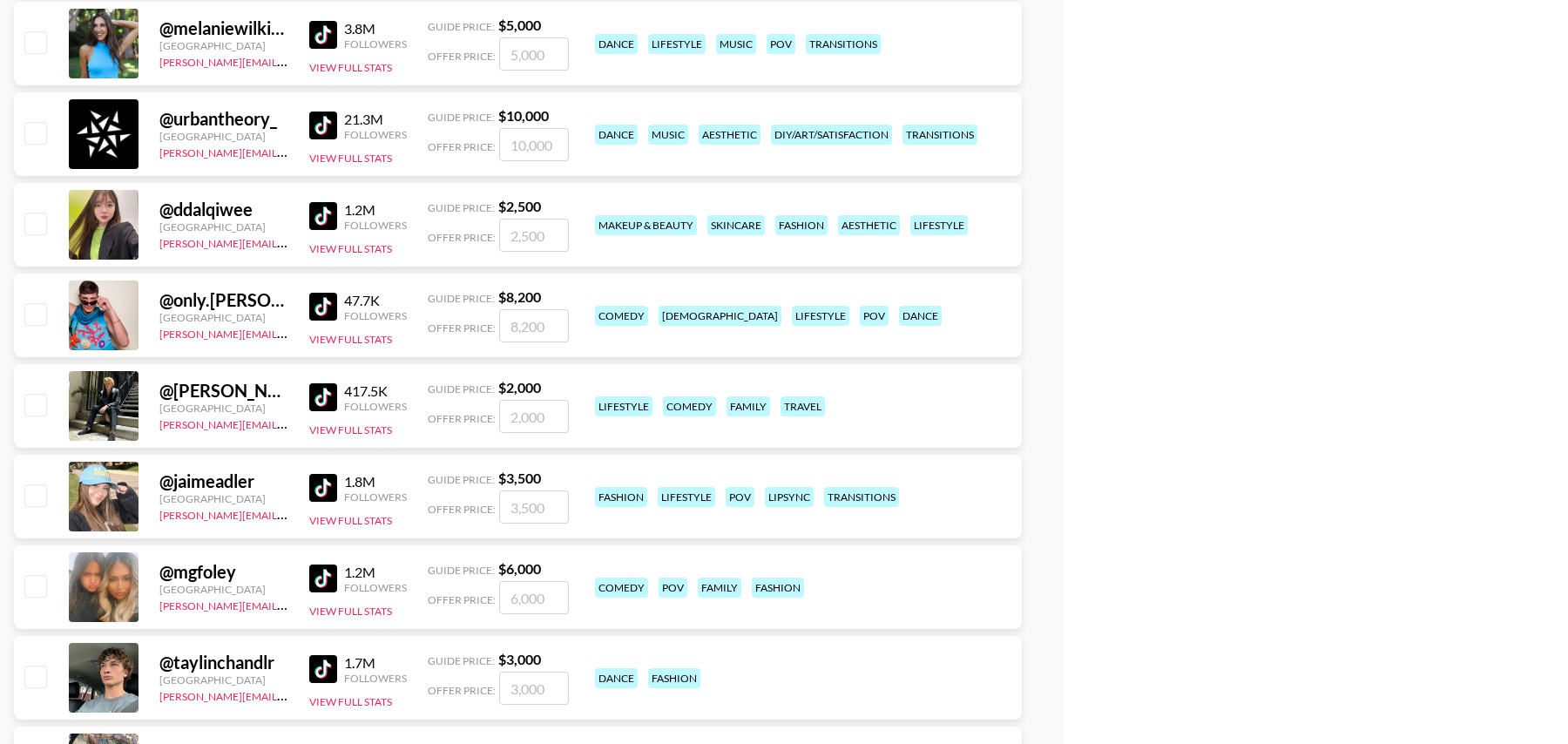
scroll to position [6345, 0]
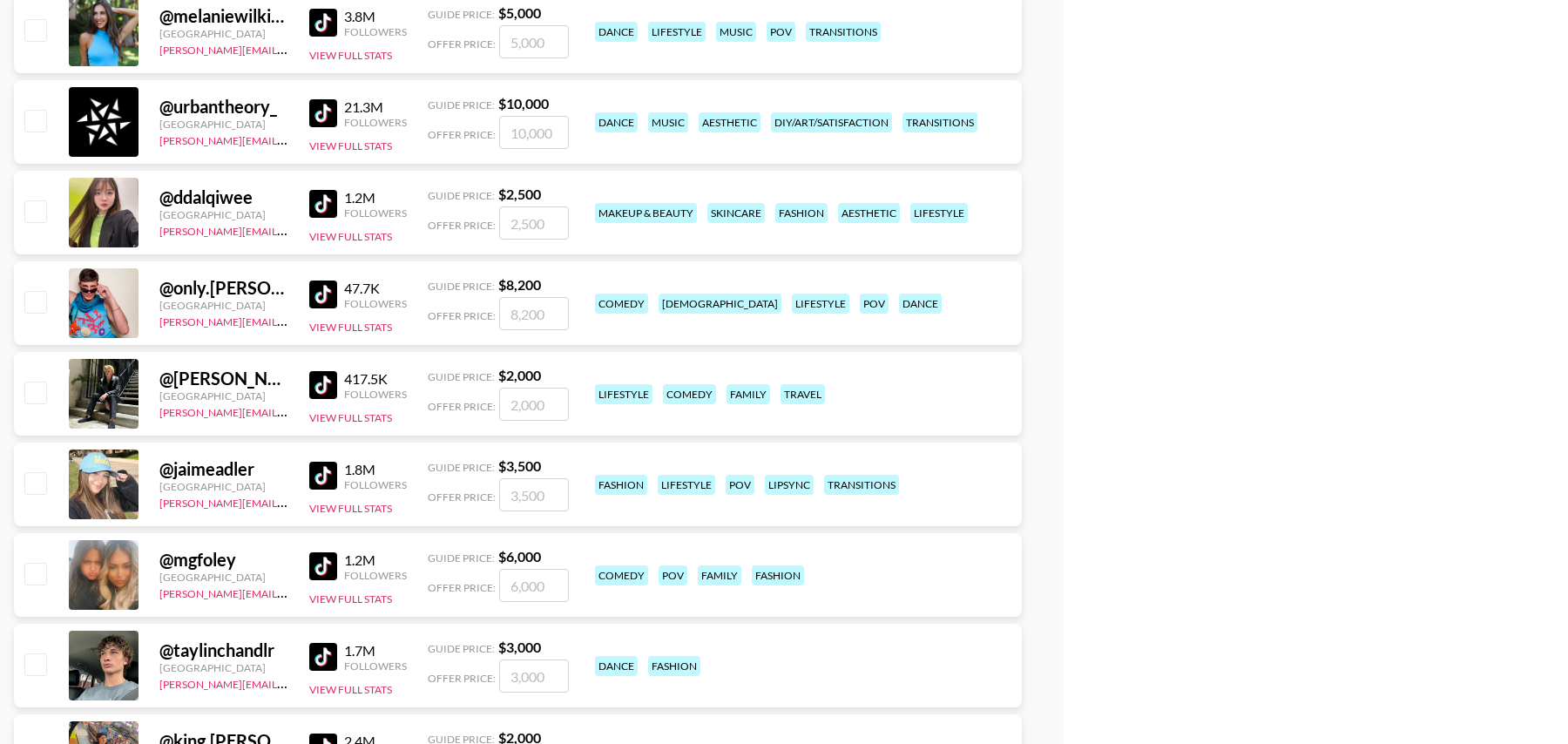
click at [70, 568] on div at bounding box center [104, 575] width 70 height 70
click at [39, 482] on input "checkbox" at bounding box center [34, 483] width 21 height 21
checkbox input "true"
type input "3500"
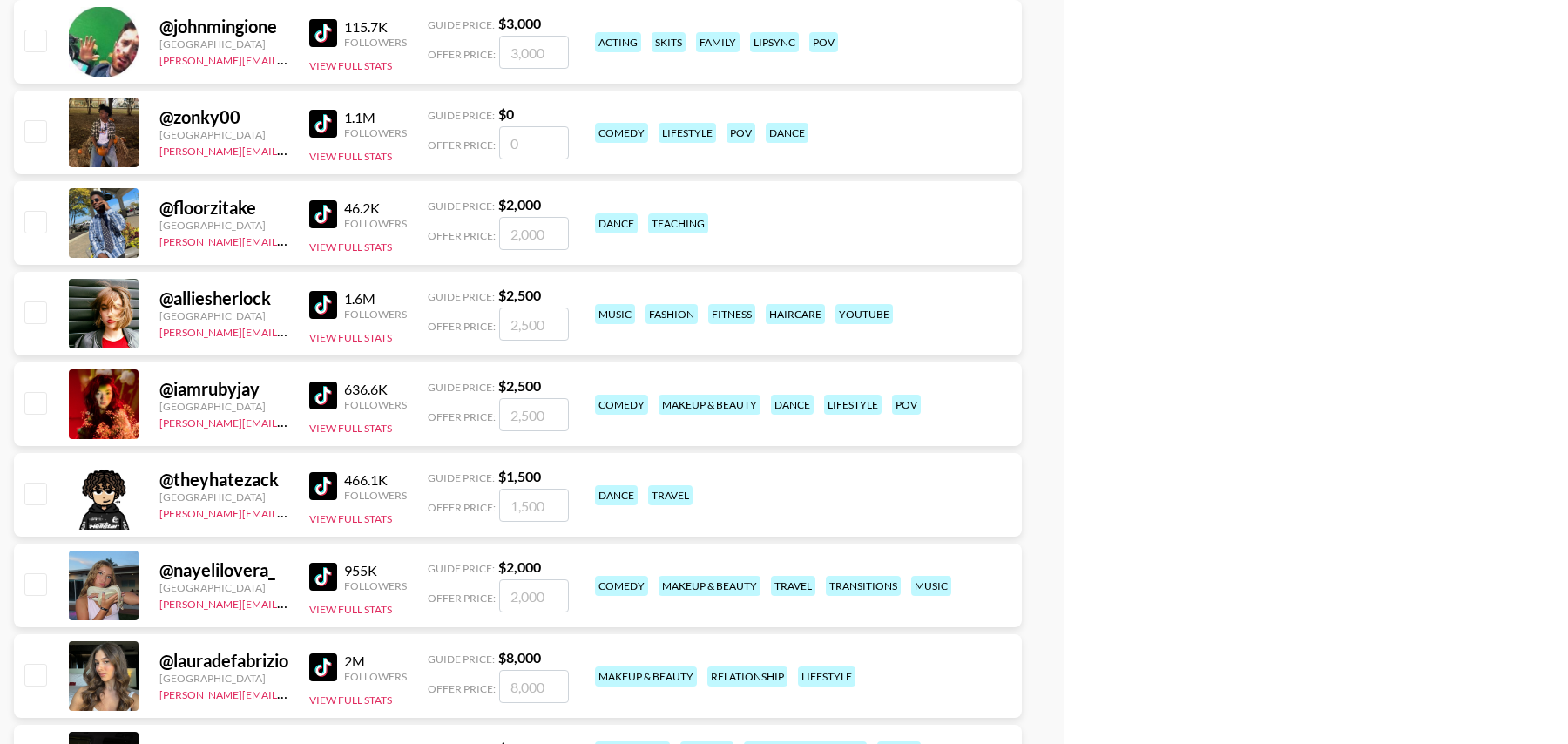
scroll to position [8346, 0]
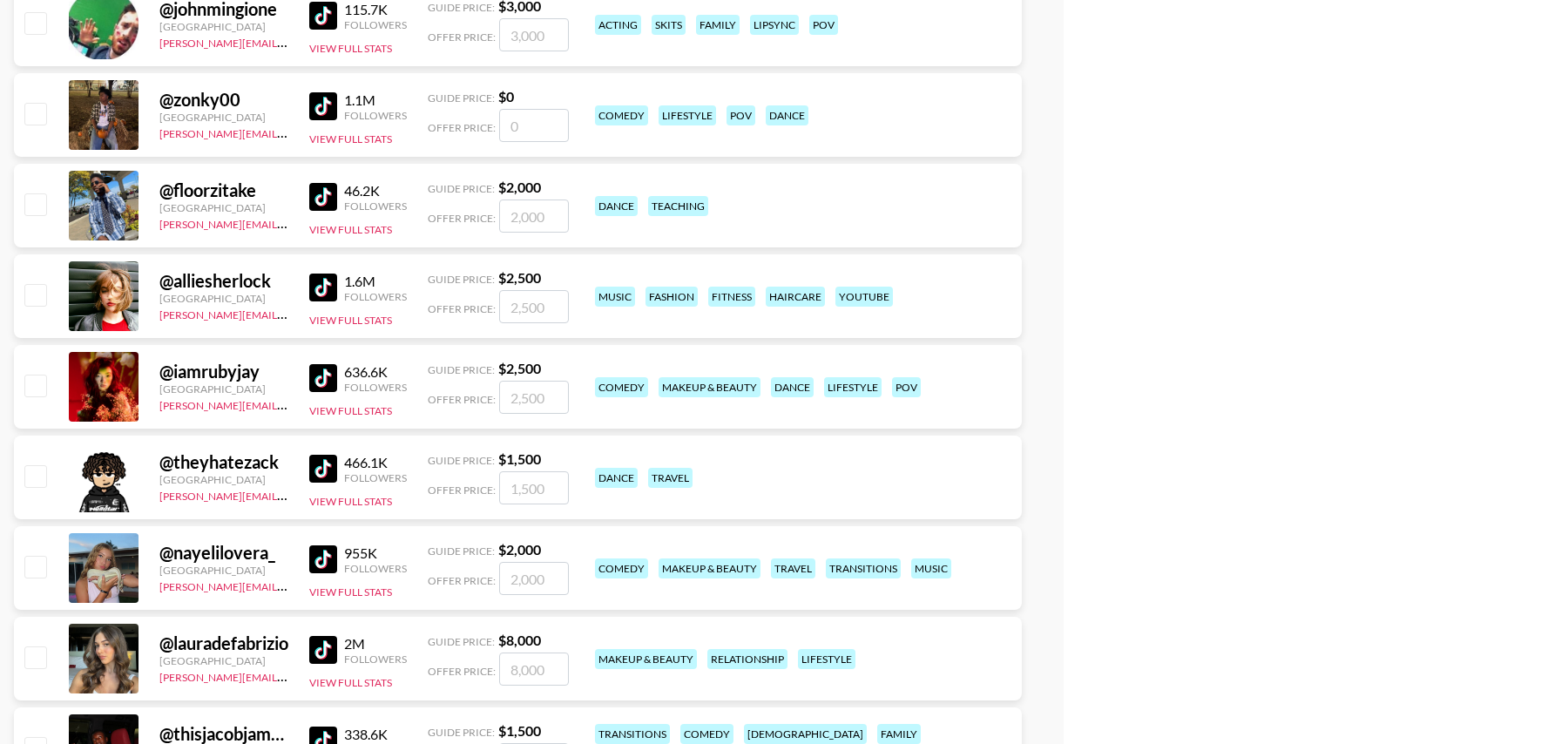
click at [31, 380] on input "checkbox" at bounding box center [34, 385] width 21 height 21
checkbox input "true"
type input "2500"
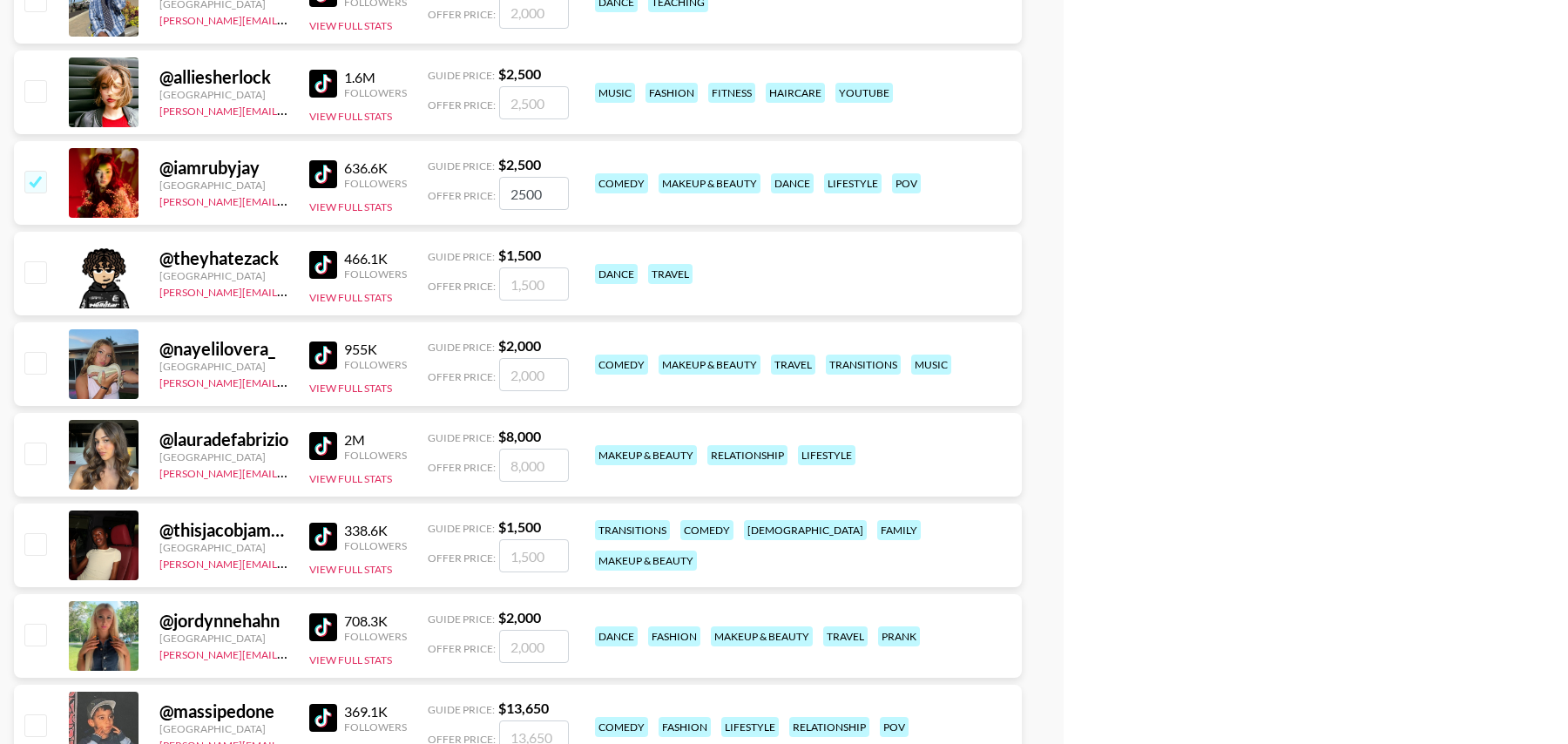
scroll to position [8549, 0]
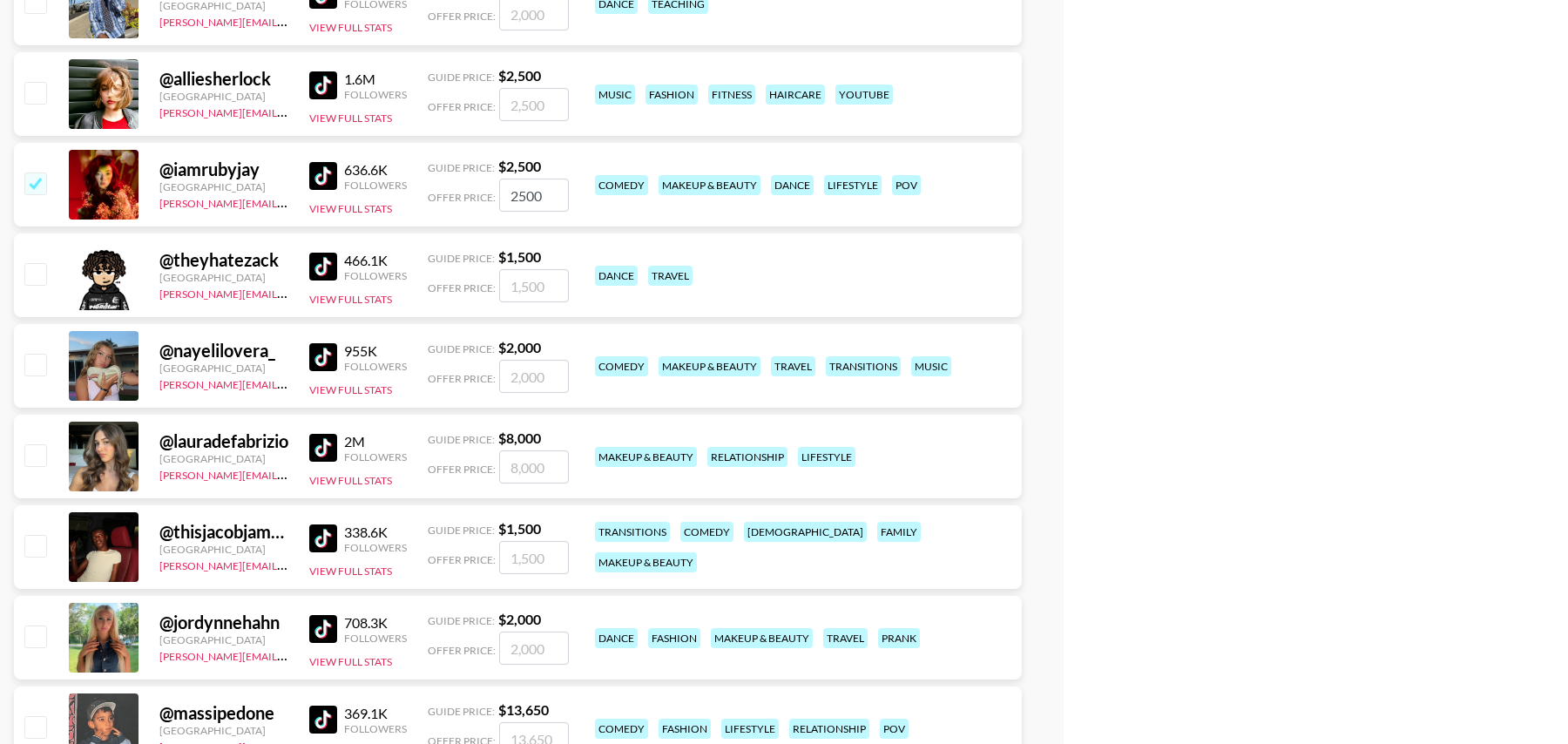
click at [314, 361] on img at bounding box center [323, 357] width 28 height 28
click at [39, 369] on input "checkbox" at bounding box center [34, 364] width 21 height 21
checkbox input "true"
type input "2000"
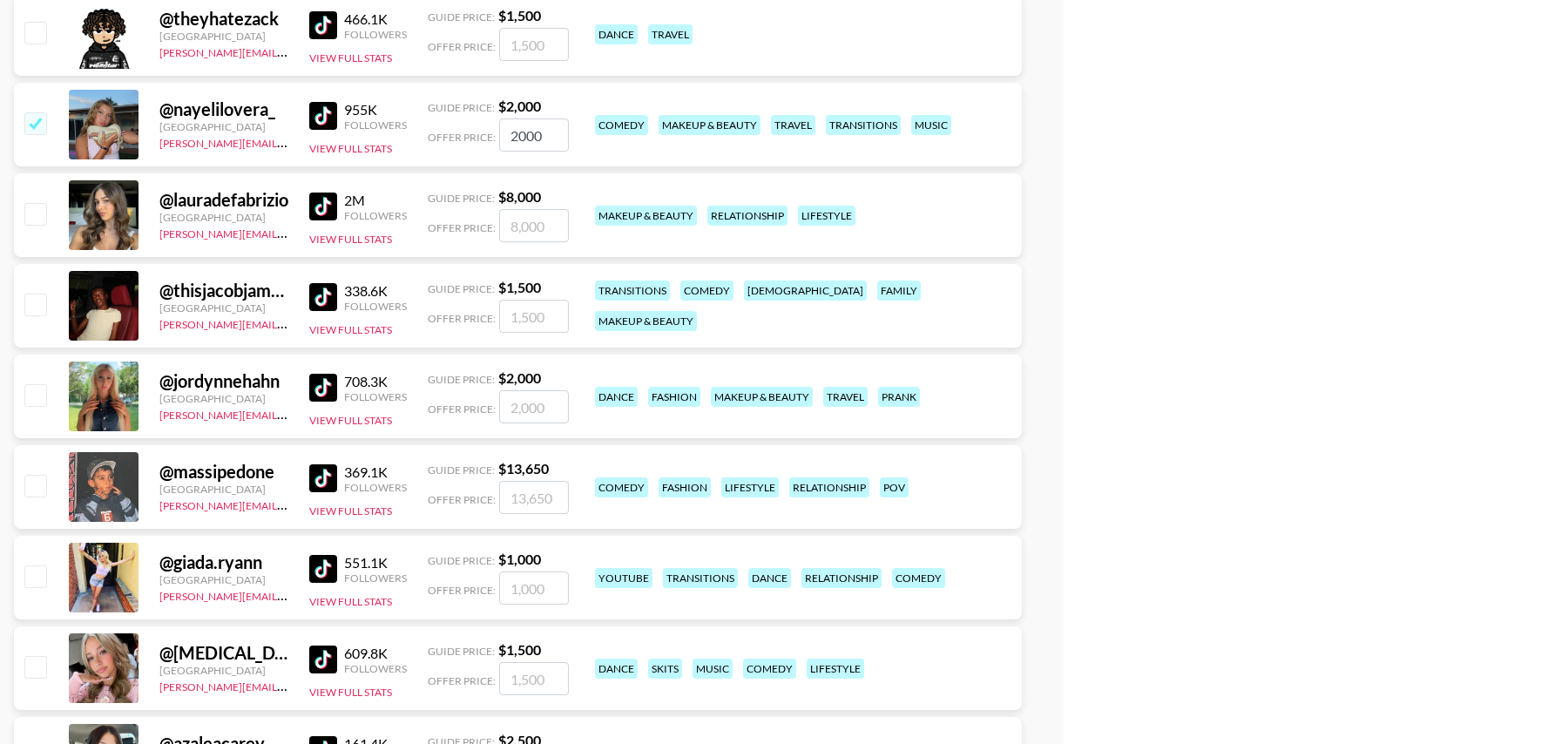
scroll to position [8803, 0]
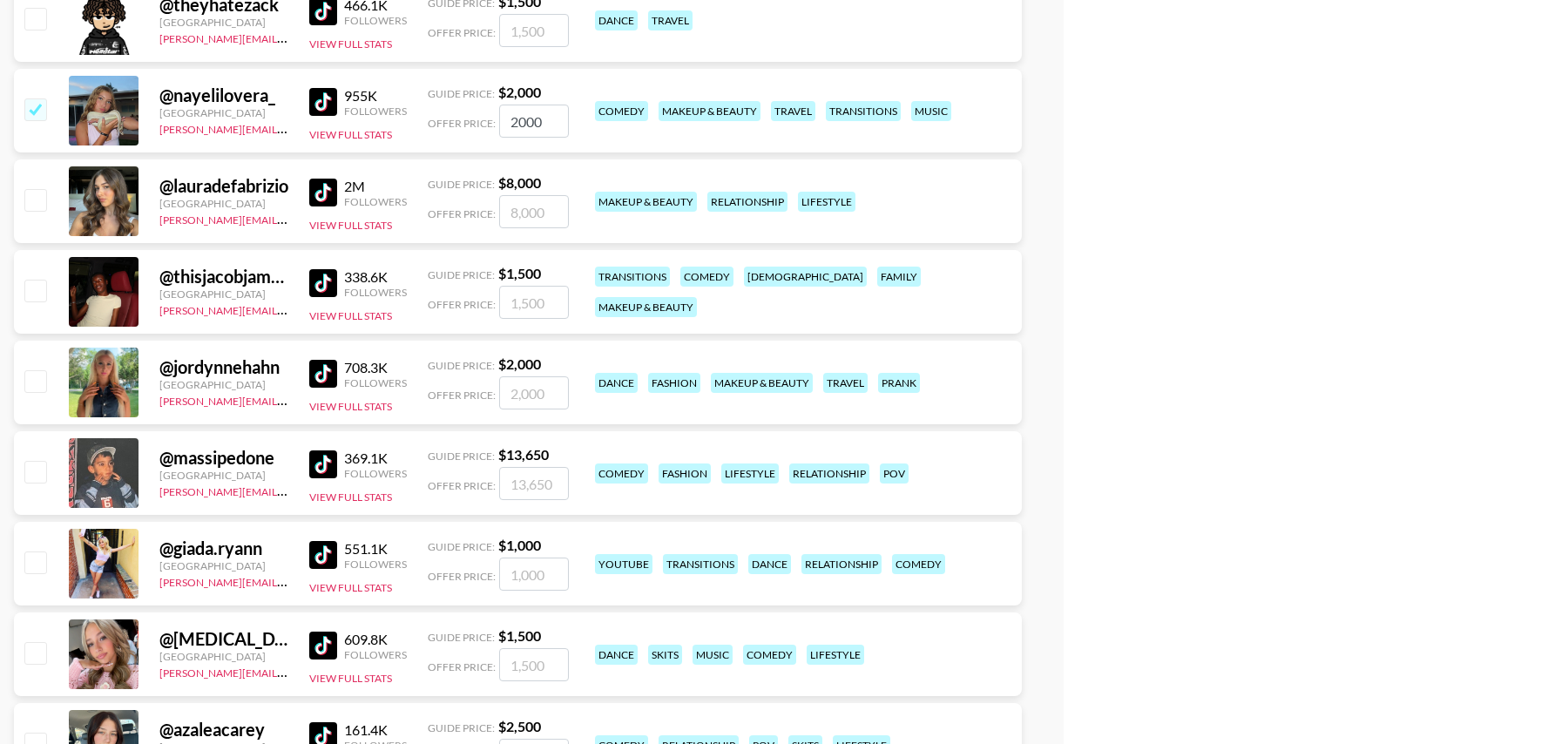
click at [32, 378] on input "checkbox" at bounding box center [34, 380] width 21 height 21
checkbox input "true"
type input "2000"
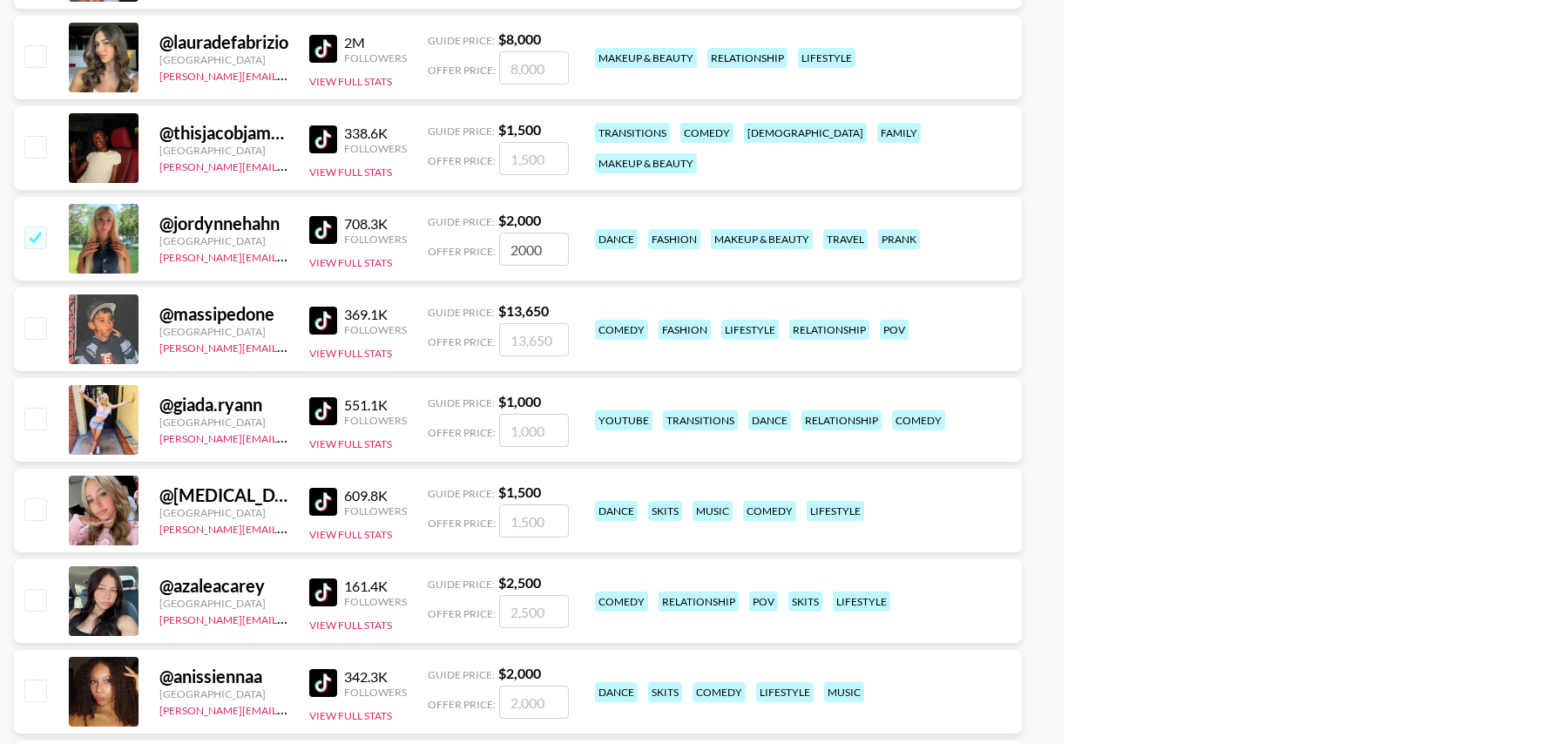
scroll to position [8950, 0]
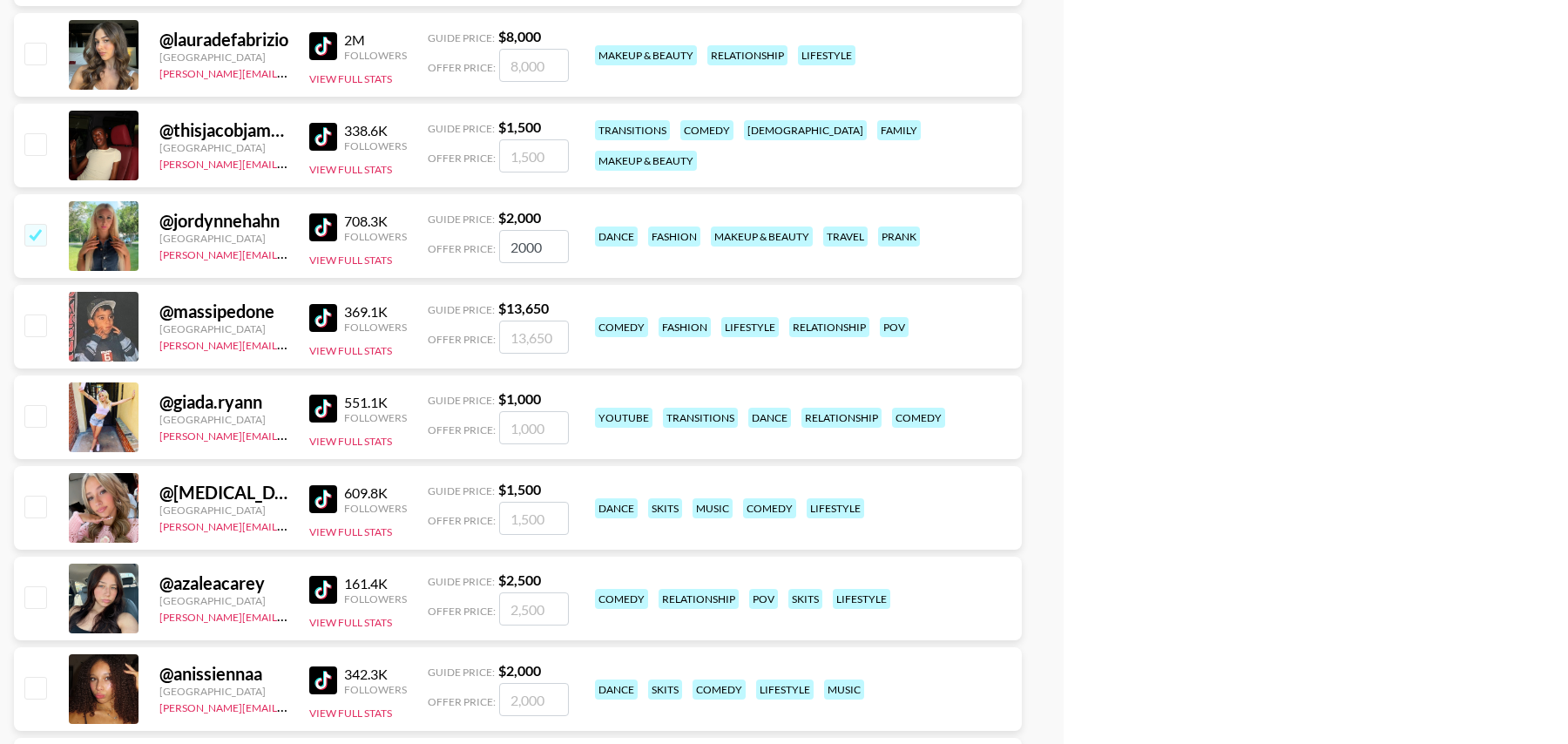
click at [529, 428] on input "number" at bounding box center [534, 428] width 70 height 33
checkbox input "true"
type input "1500"
click at [541, 517] on input "number" at bounding box center [534, 519] width 70 height 33
checkbox input "true"
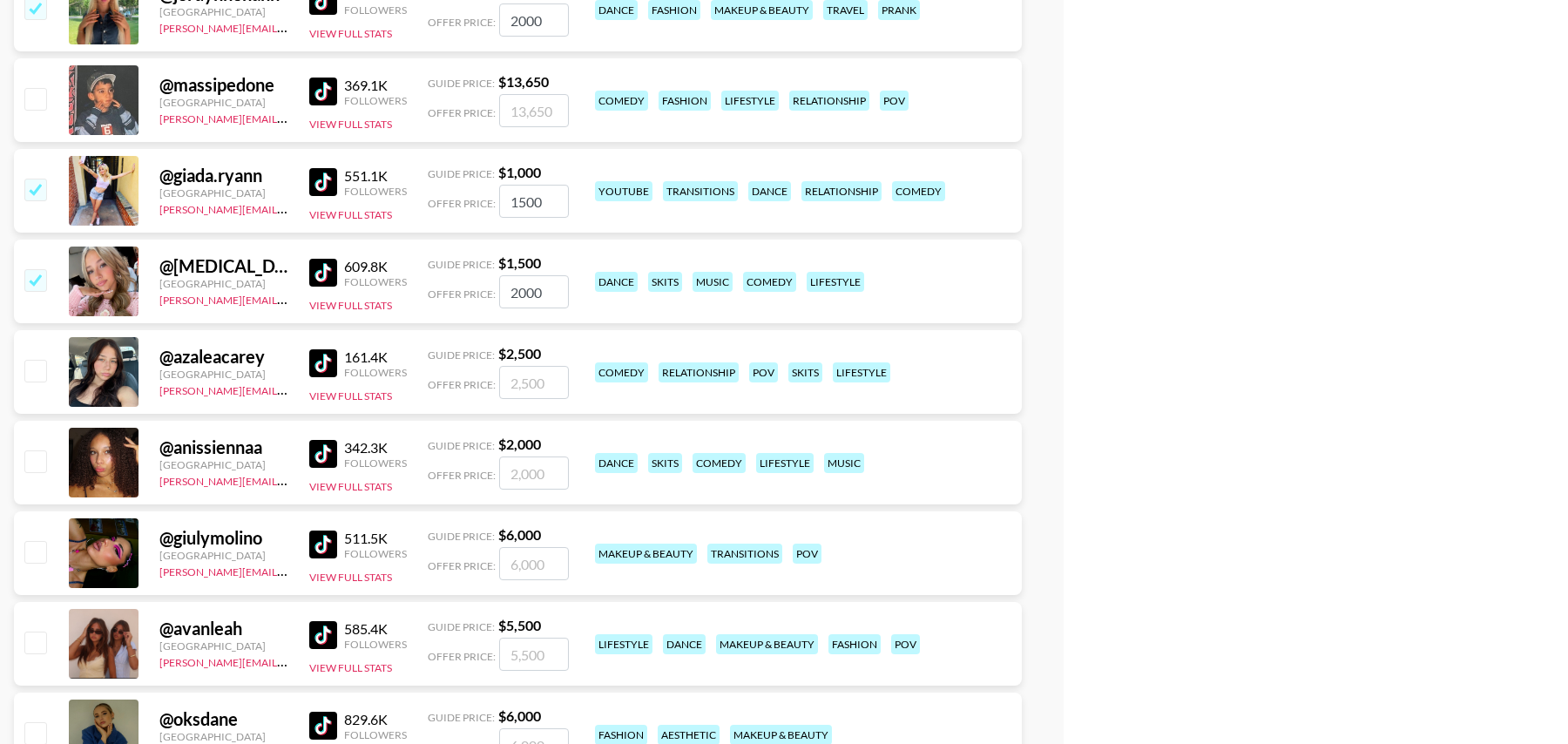
scroll to position [9180, 0]
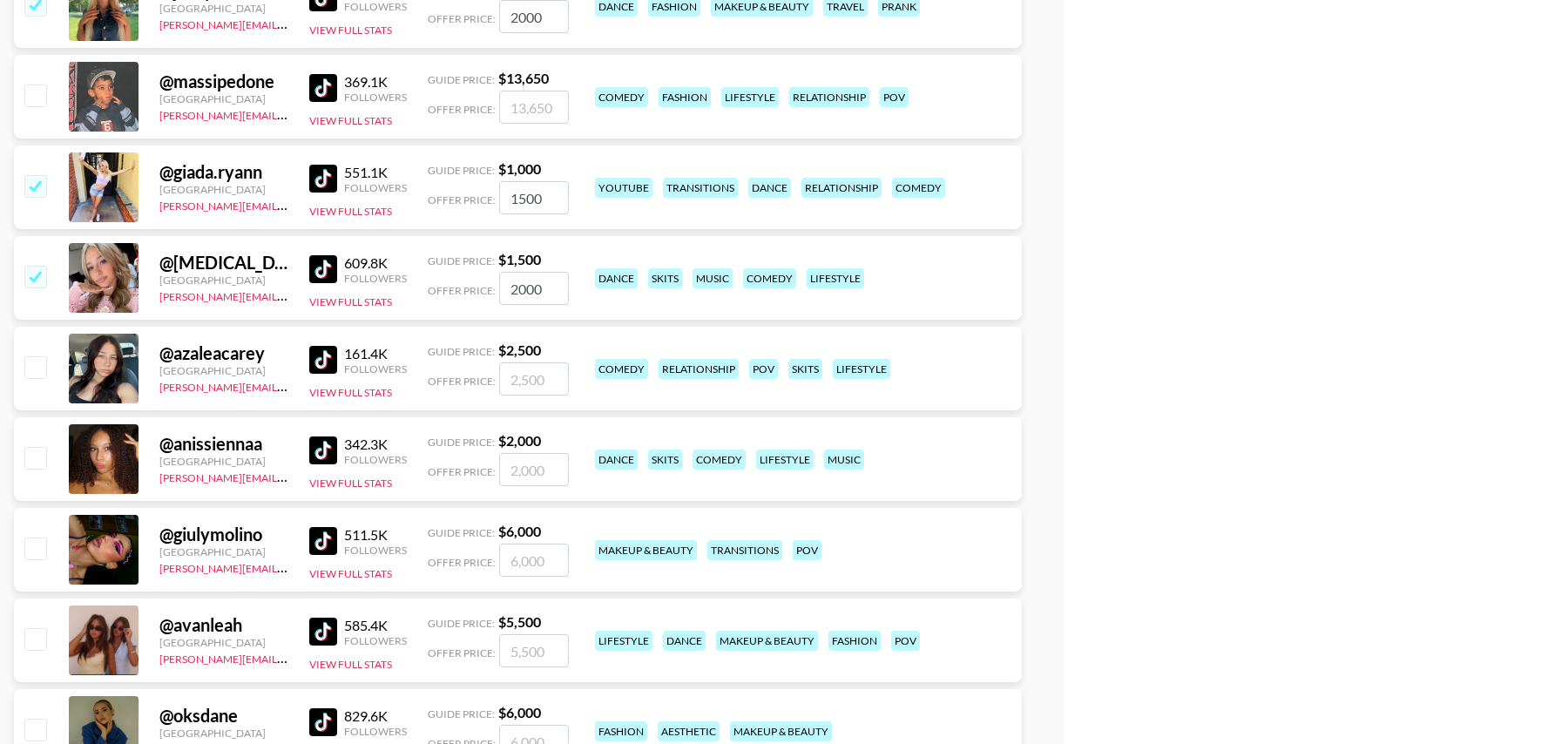
type input "2000"
click at [37, 456] on input "checkbox" at bounding box center [34, 457] width 21 height 21
checkbox input "true"
type input "2000"
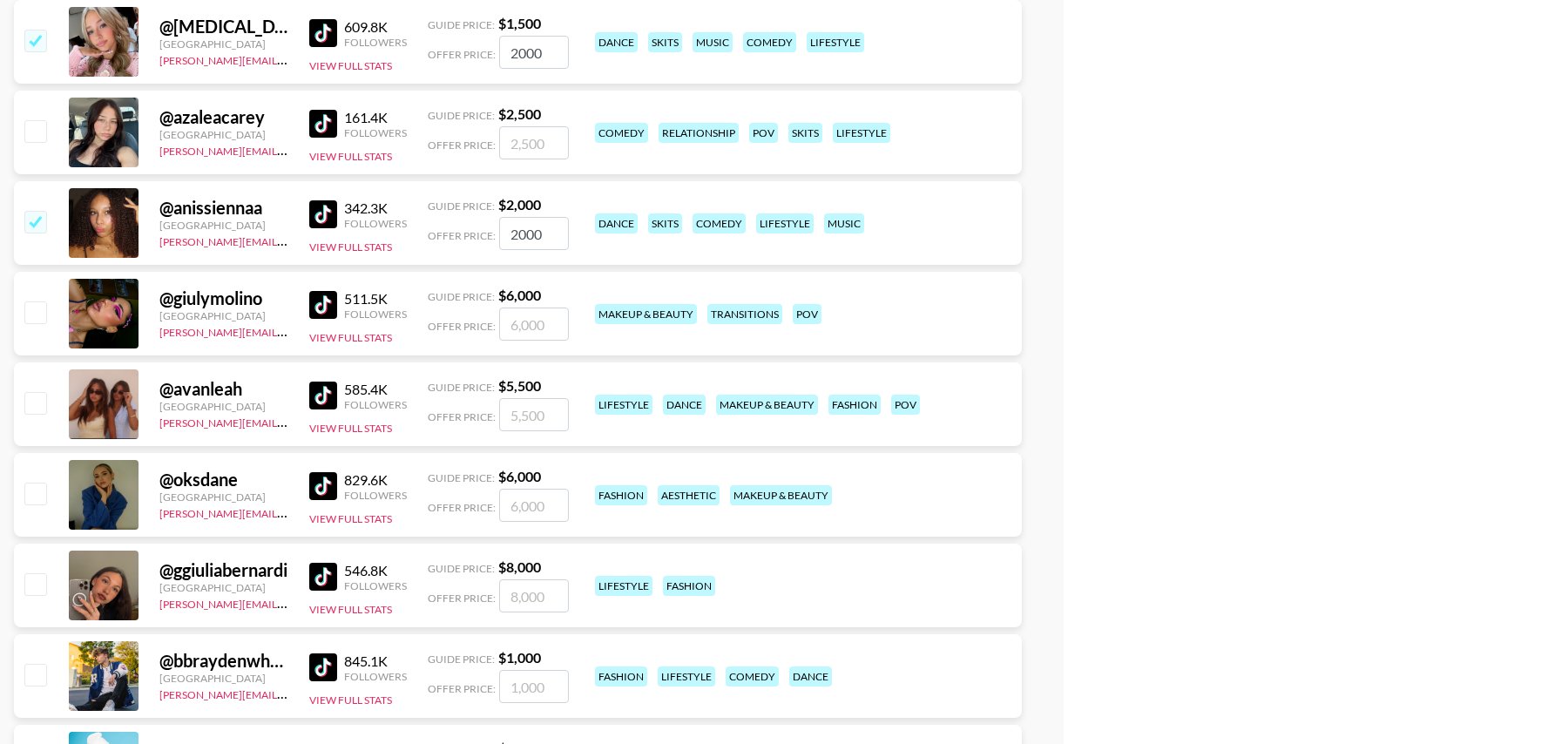
scroll to position [9426, 0]
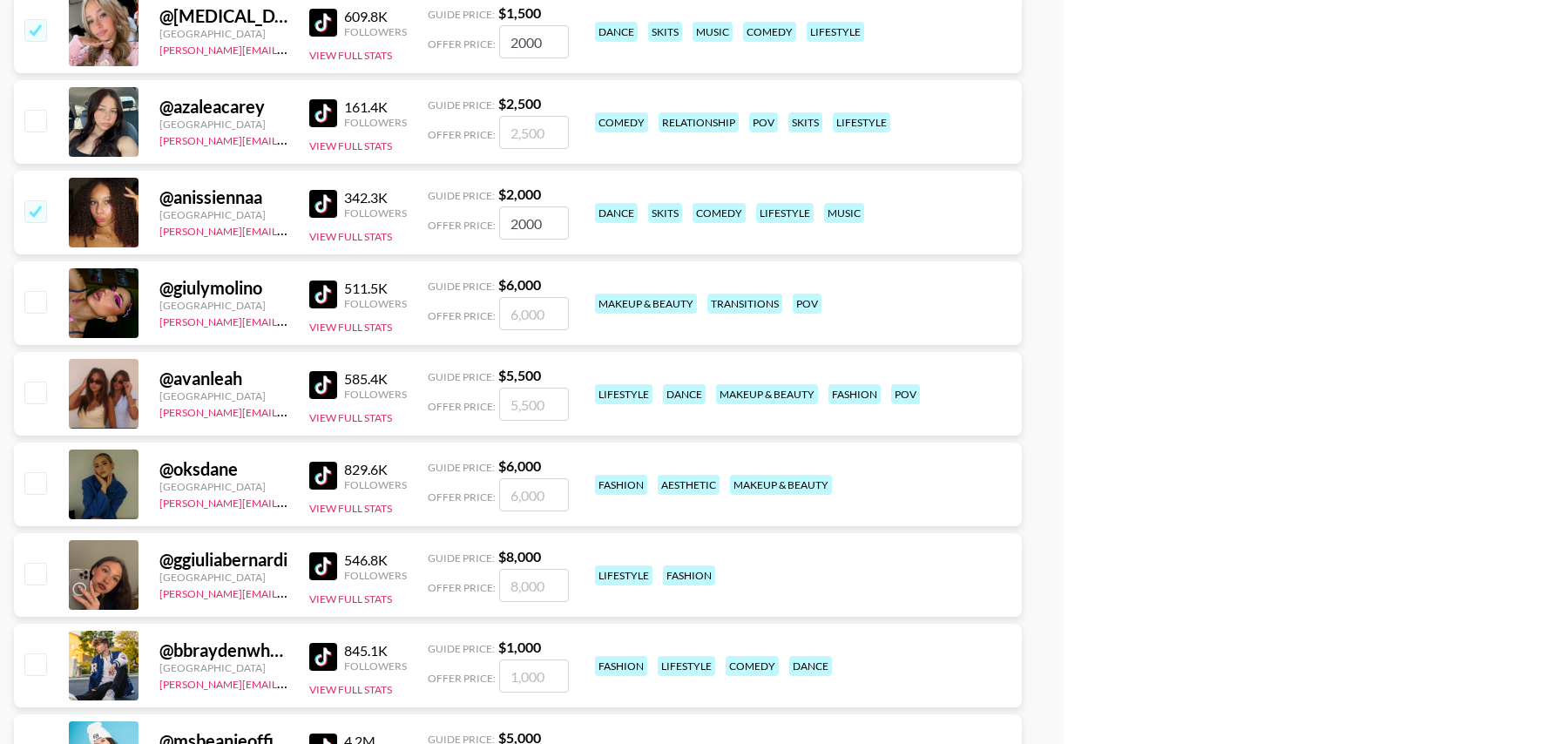
click at [42, 388] on input "checkbox" at bounding box center [34, 391] width 21 height 21
checkbox input "true"
type input "5500"
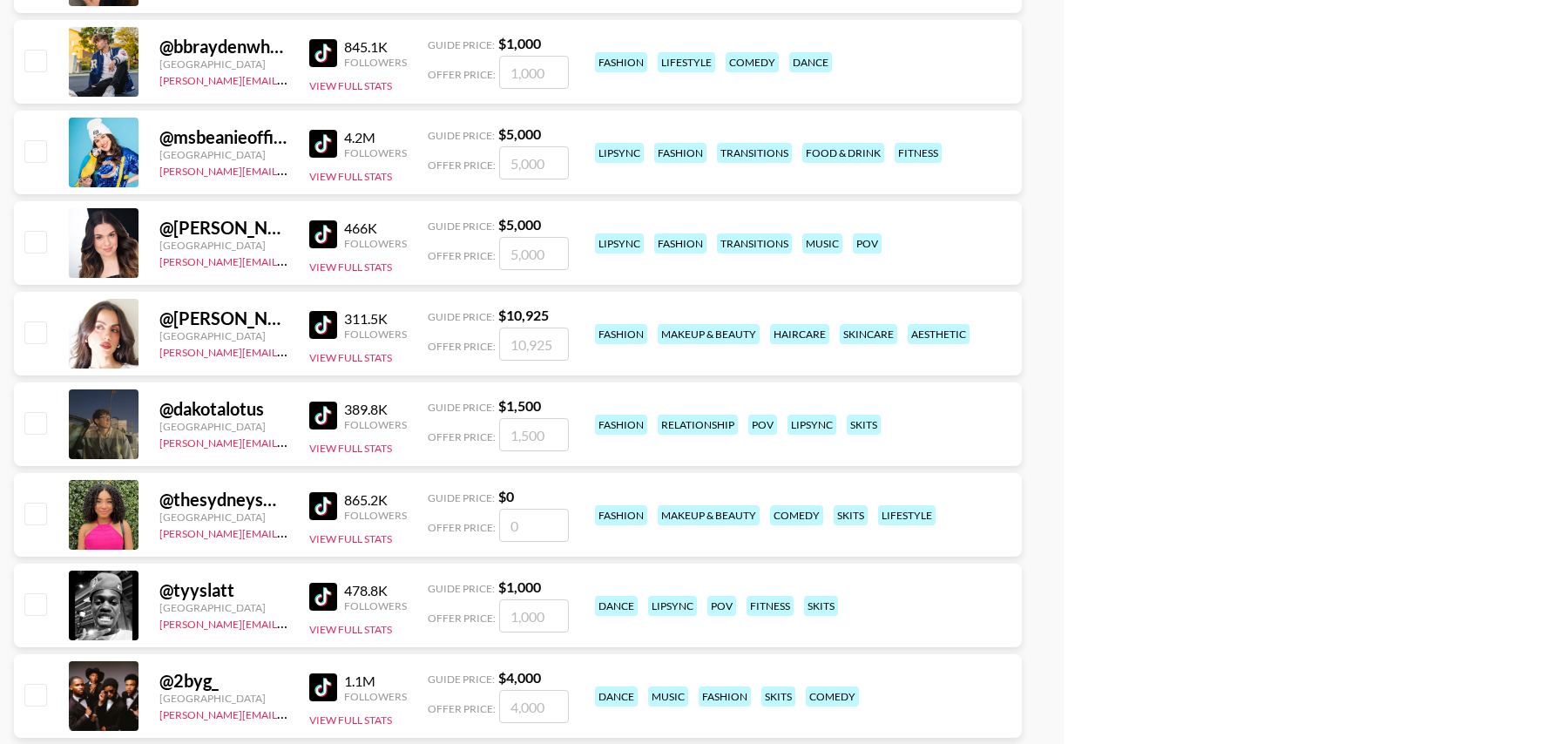
scroll to position [10127, 0]
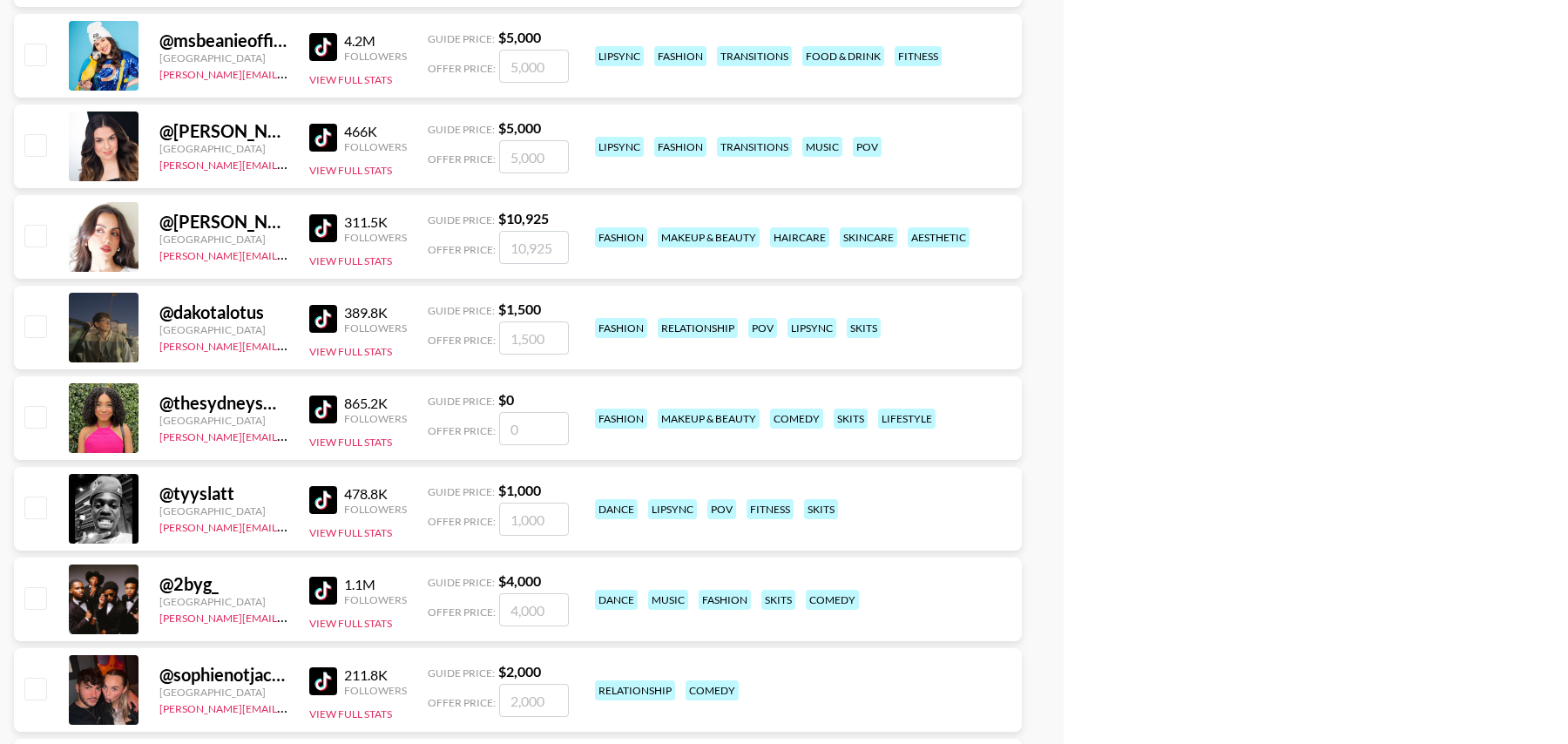
click at [539, 420] on input "number" at bounding box center [534, 429] width 70 height 33
checkbox input "true"
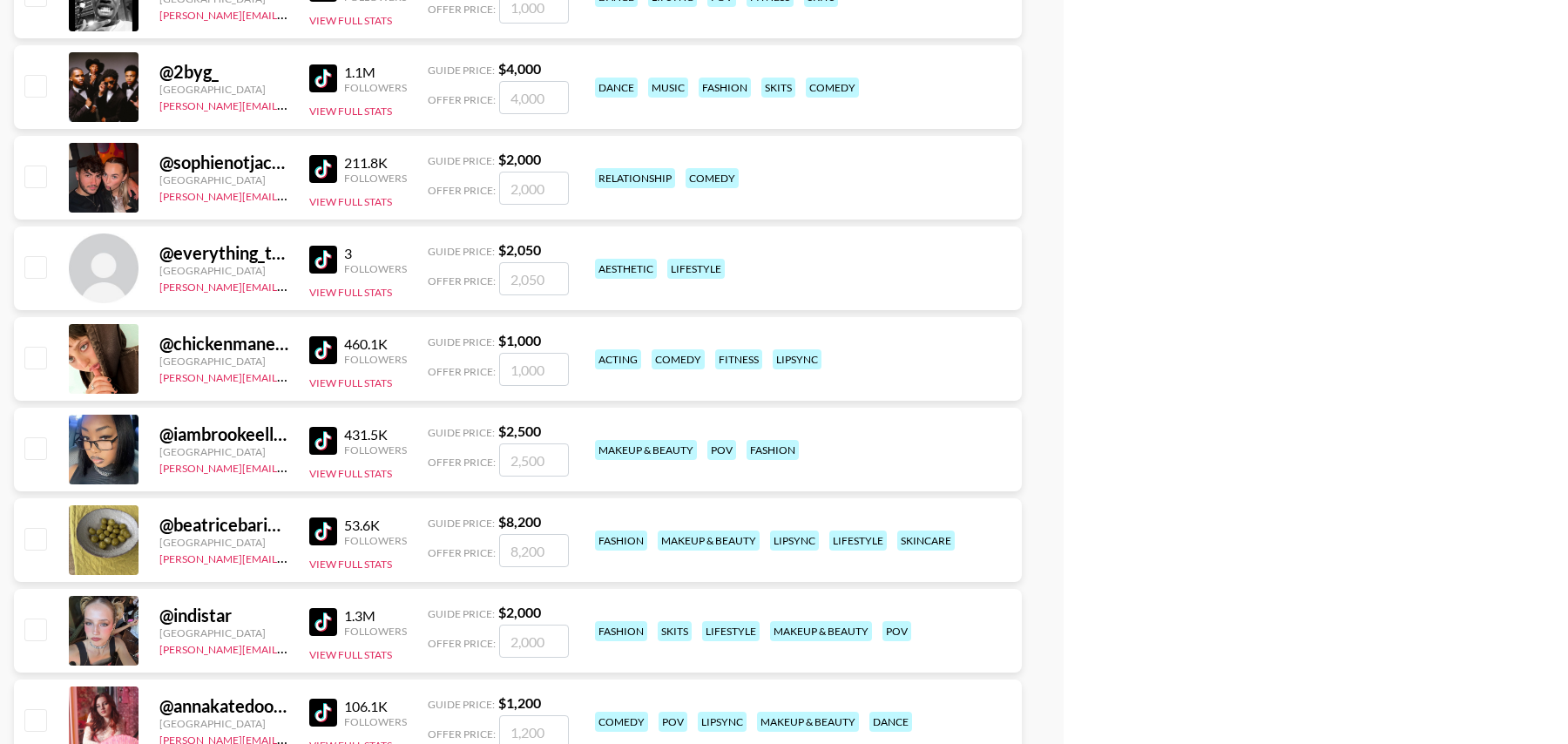
scroll to position [10671, 0]
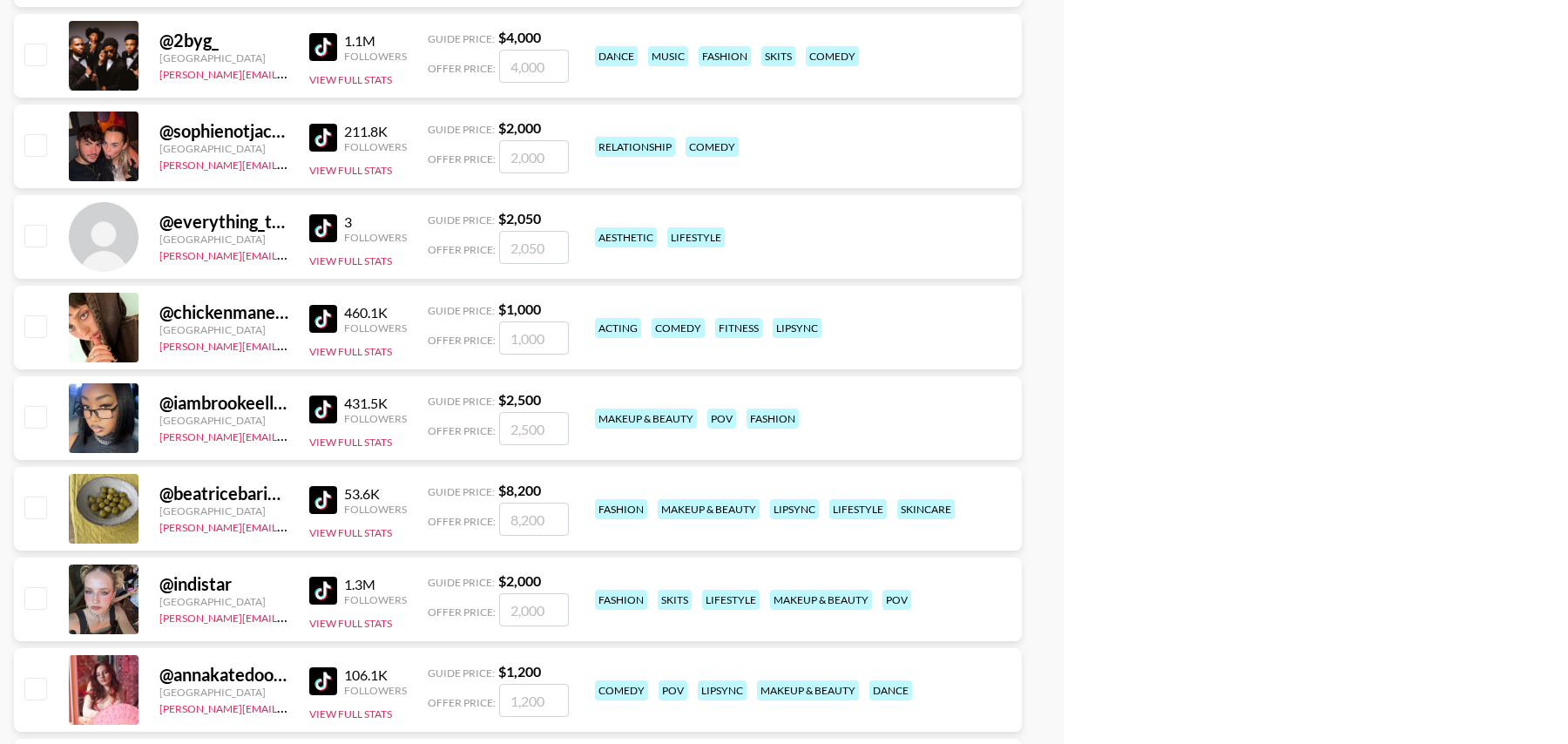
type input "1000"
click at [36, 414] on input "checkbox" at bounding box center [34, 416] width 21 height 21
checkbox input "true"
type input "2500"
click at [34, 606] on input "checkbox" at bounding box center [34, 597] width 21 height 21
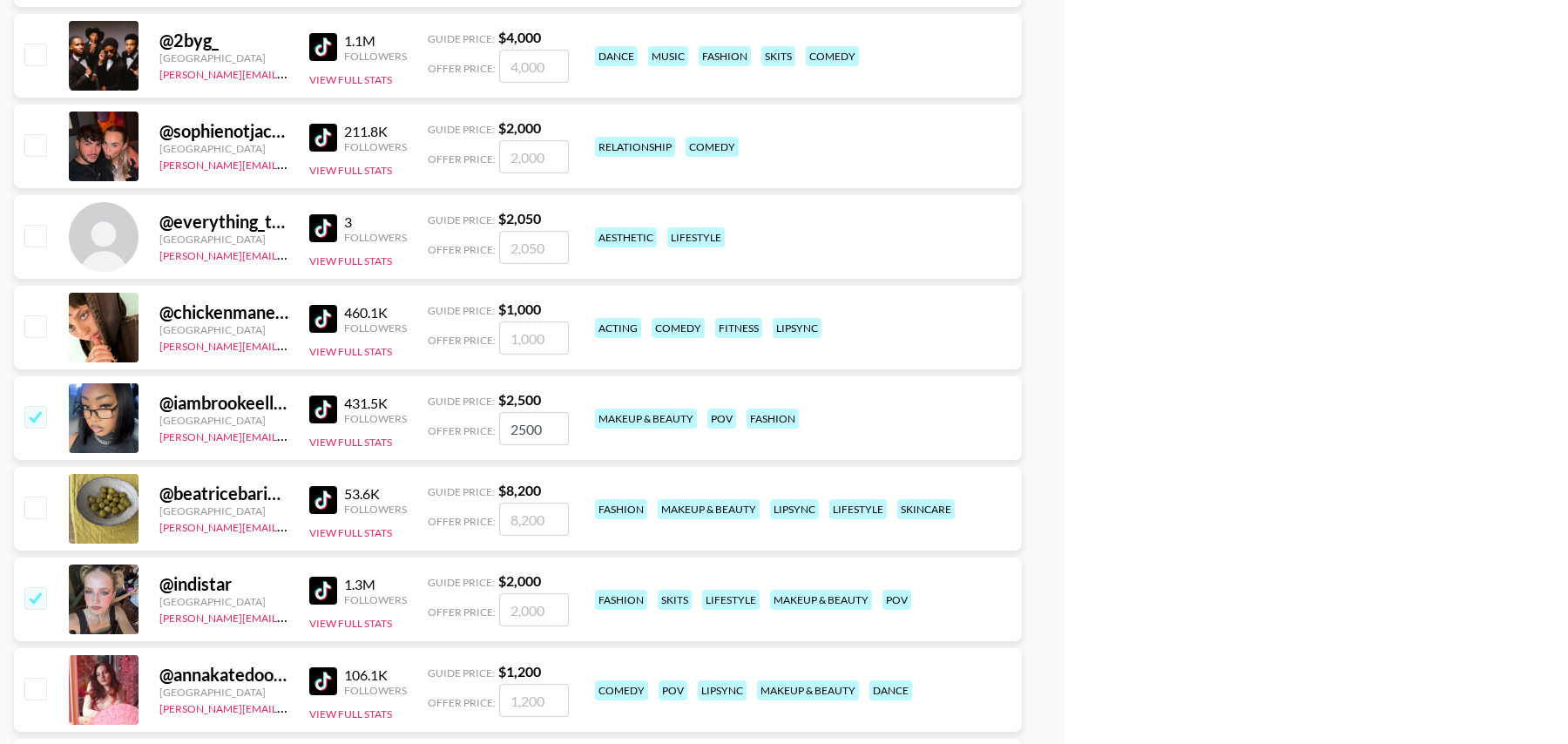
checkbox input "true"
type input "2000"
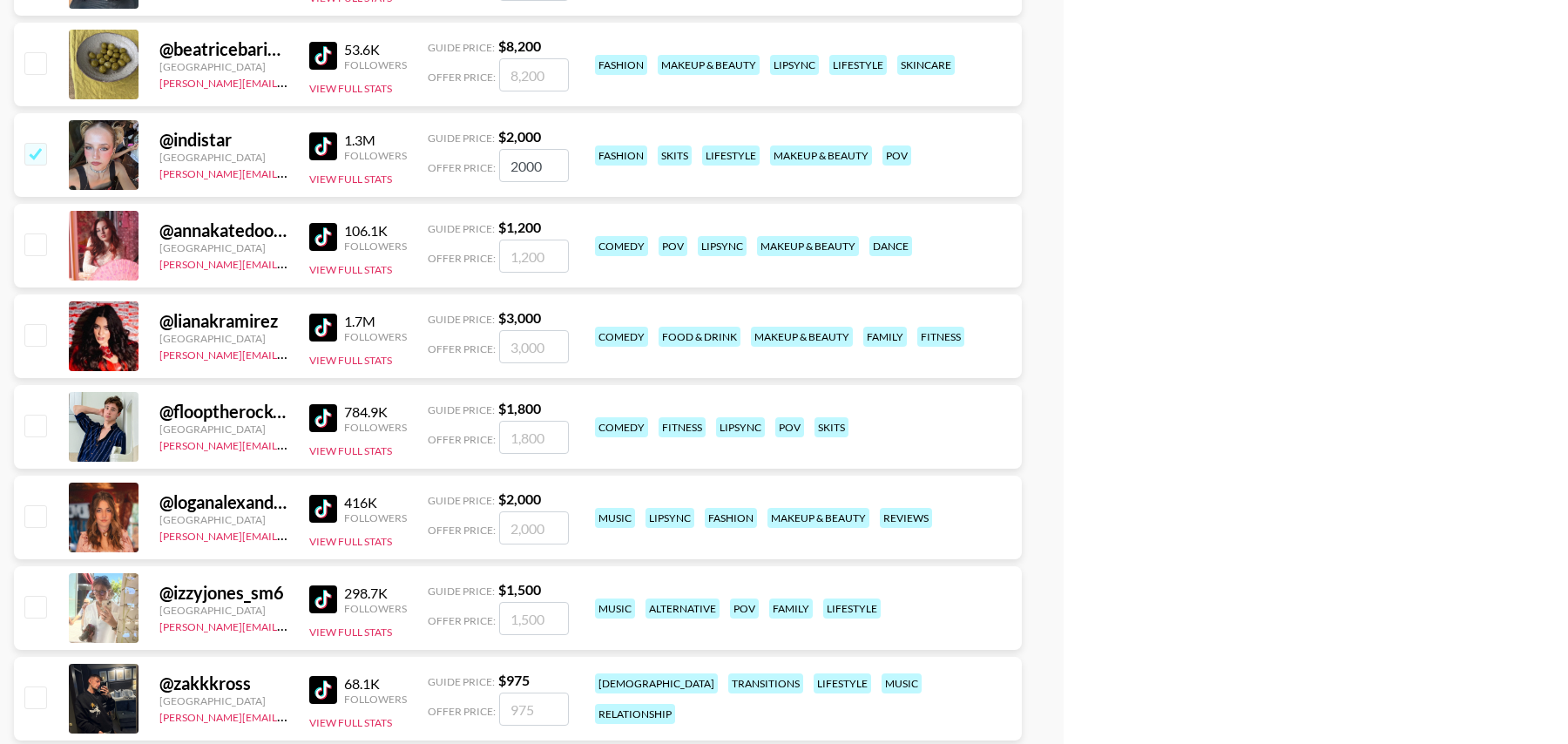
scroll to position [11130, 0]
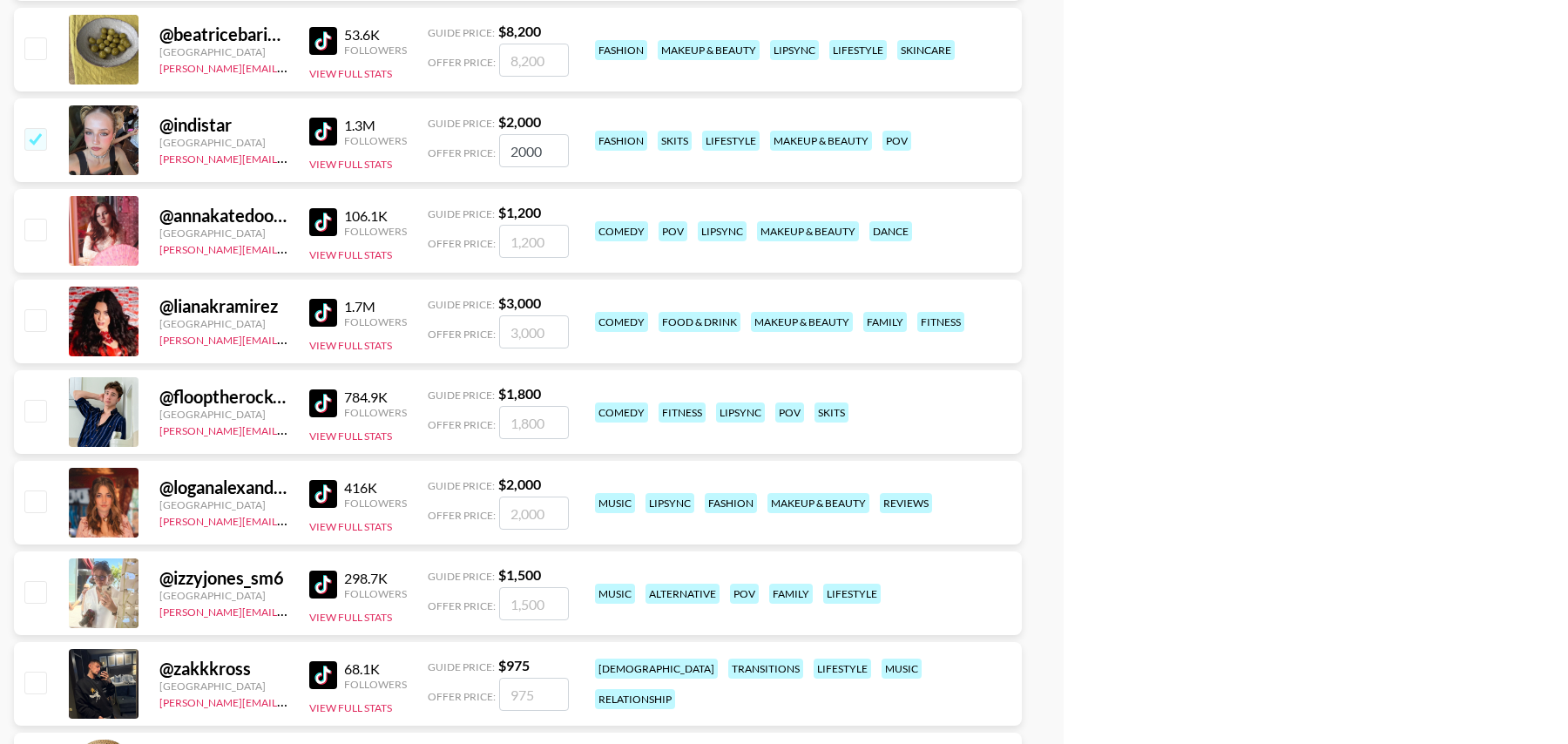
click at [34, 318] on input "checkbox" at bounding box center [34, 319] width 21 height 21
checkbox input "true"
type input "3000"
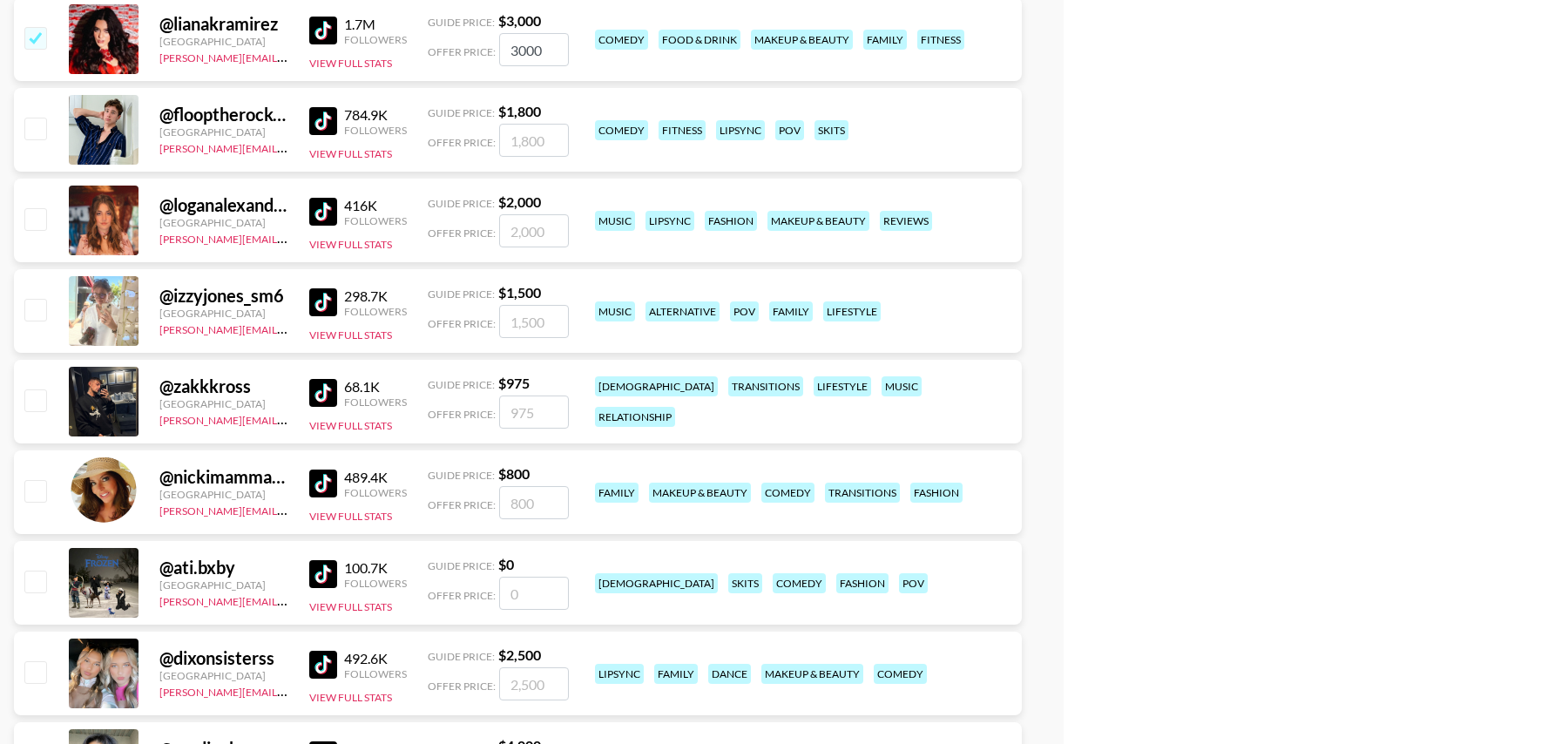
scroll to position [11419, 0]
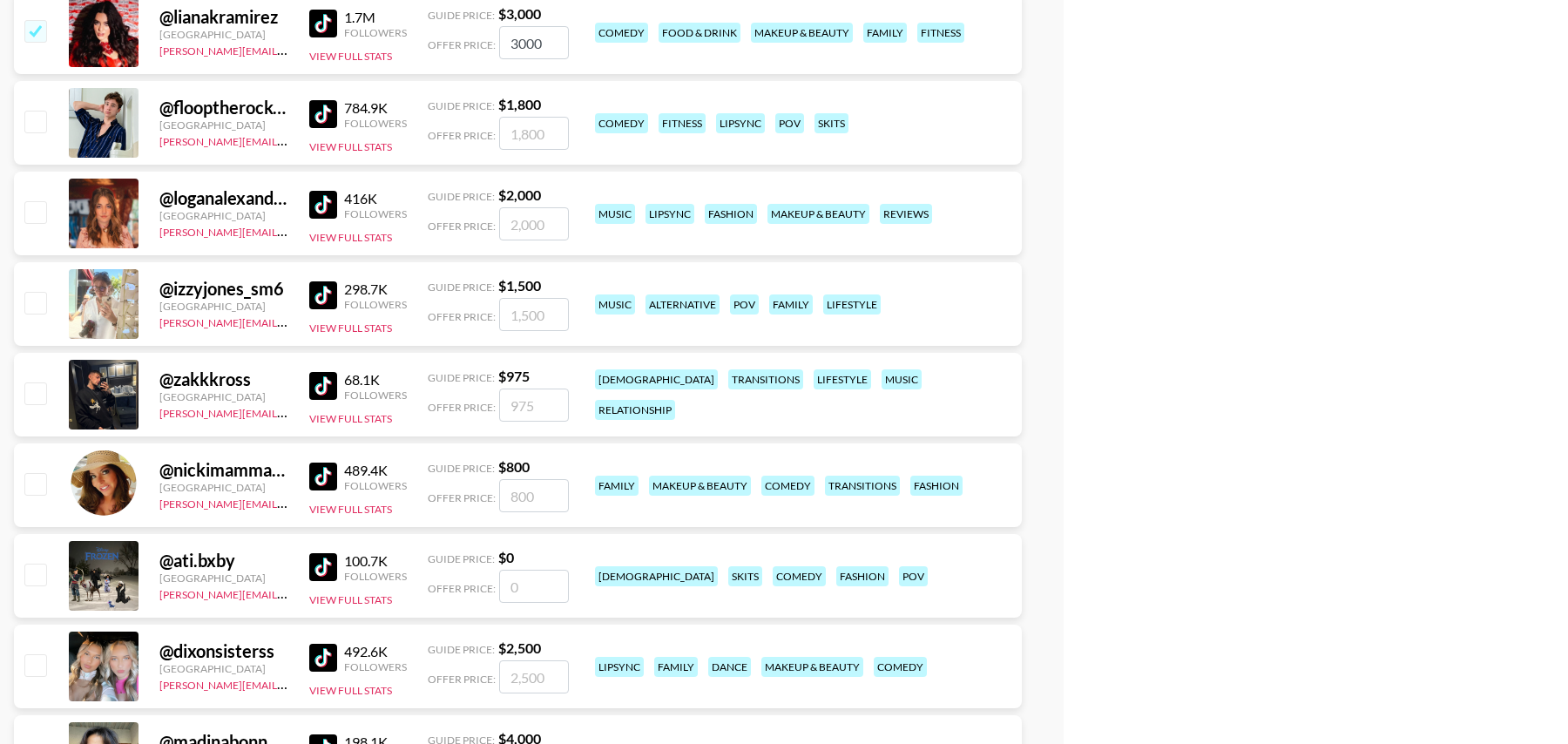
click at [326, 203] on img at bounding box center [323, 205] width 28 height 28
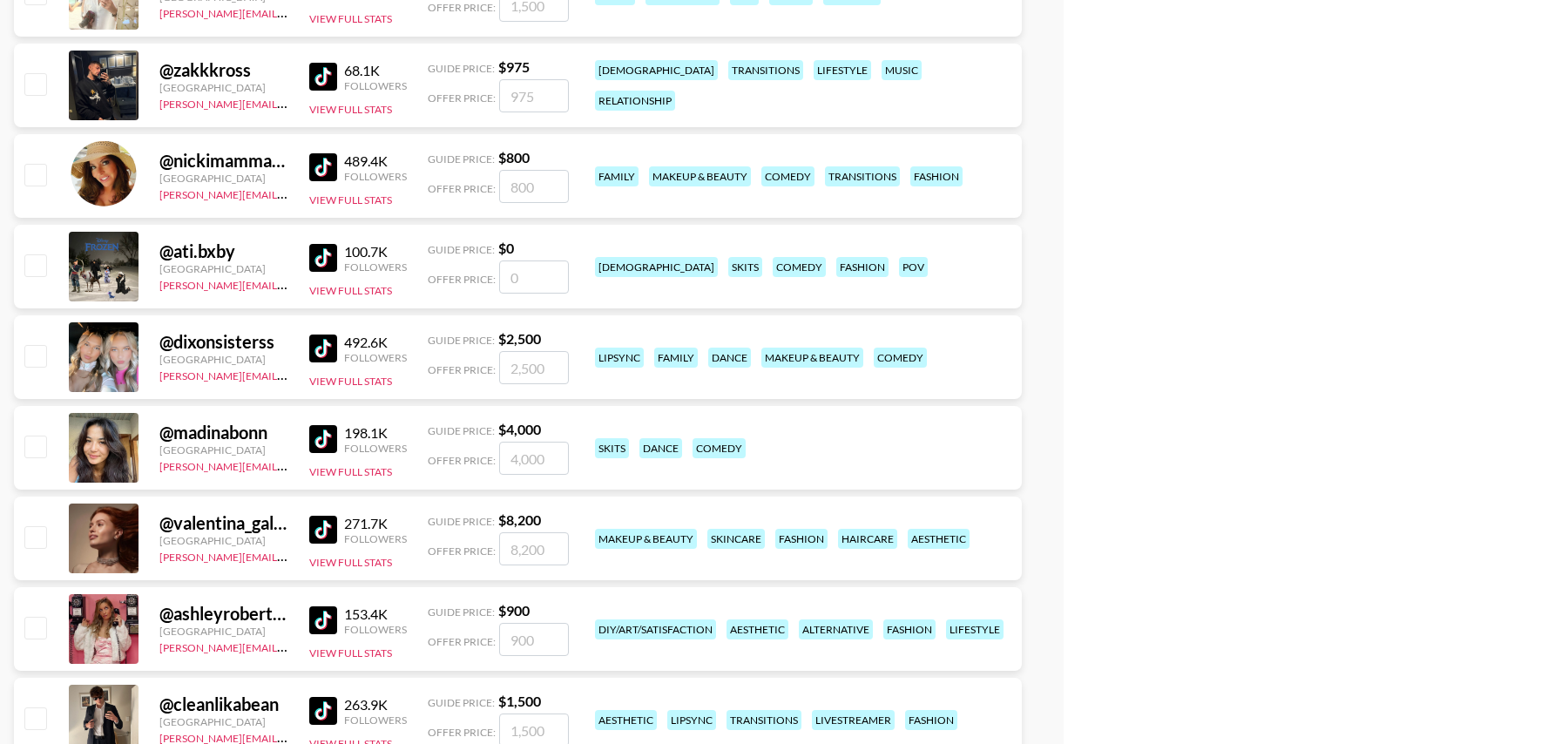
scroll to position [11728, 0]
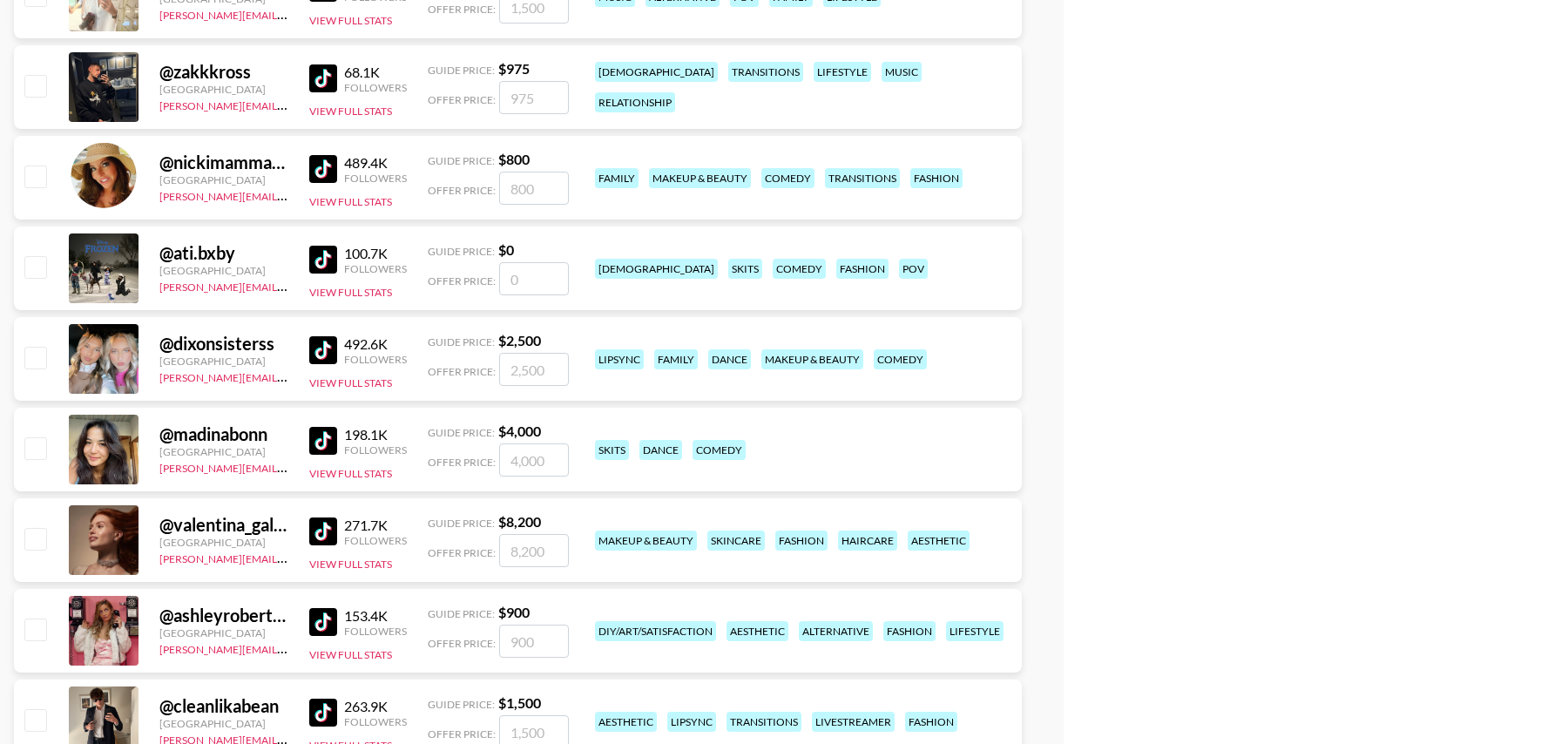
click at [35, 354] on input "checkbox" at bounding box center [34, 357] width 21 height 21
checkbox input "true"
type input "2500"
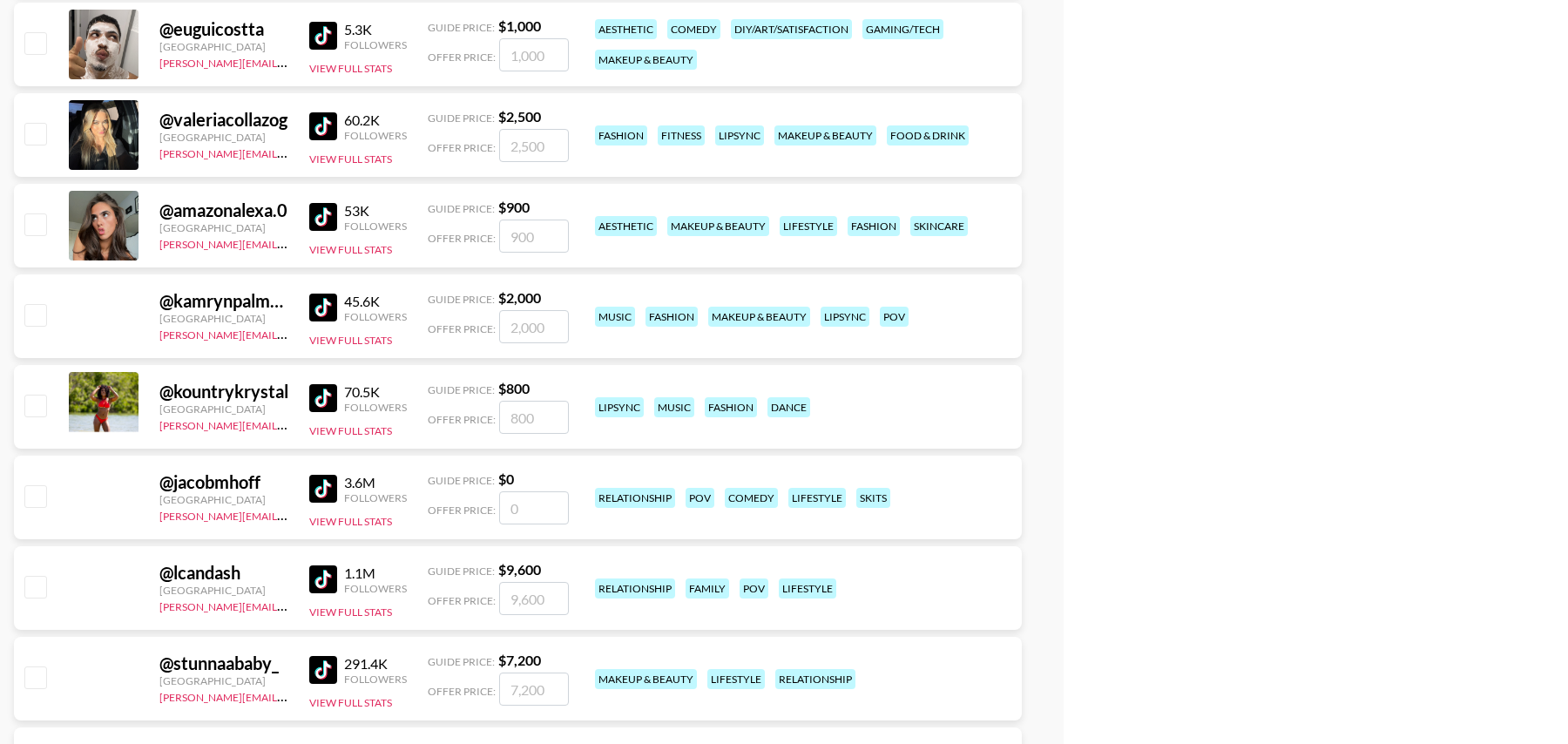
scroll to position [14490, 0]
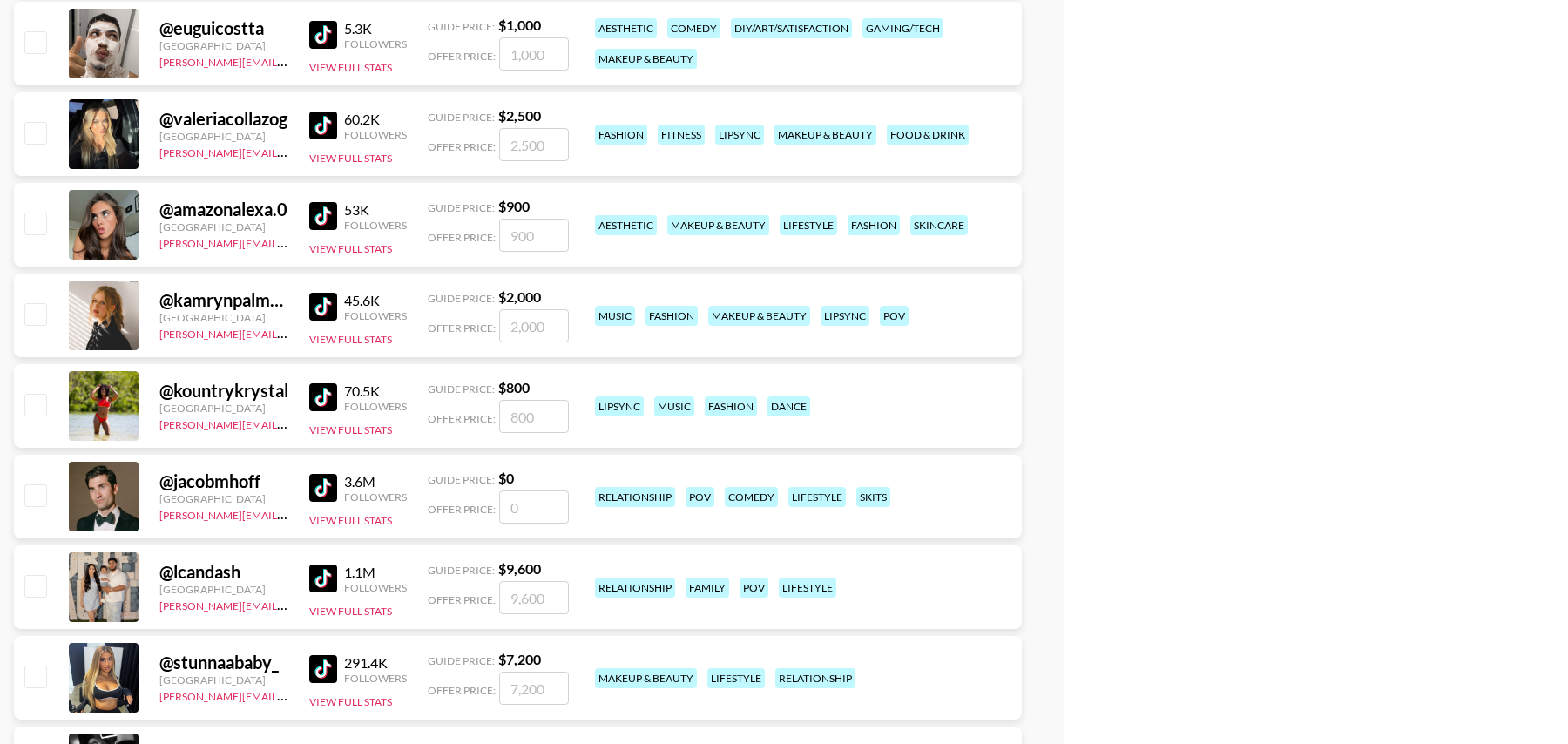
click at [36, 222] on input "checkbox" at bounding box center [34, 222] width 21 height 21
checkbox input "true"
type input "900"
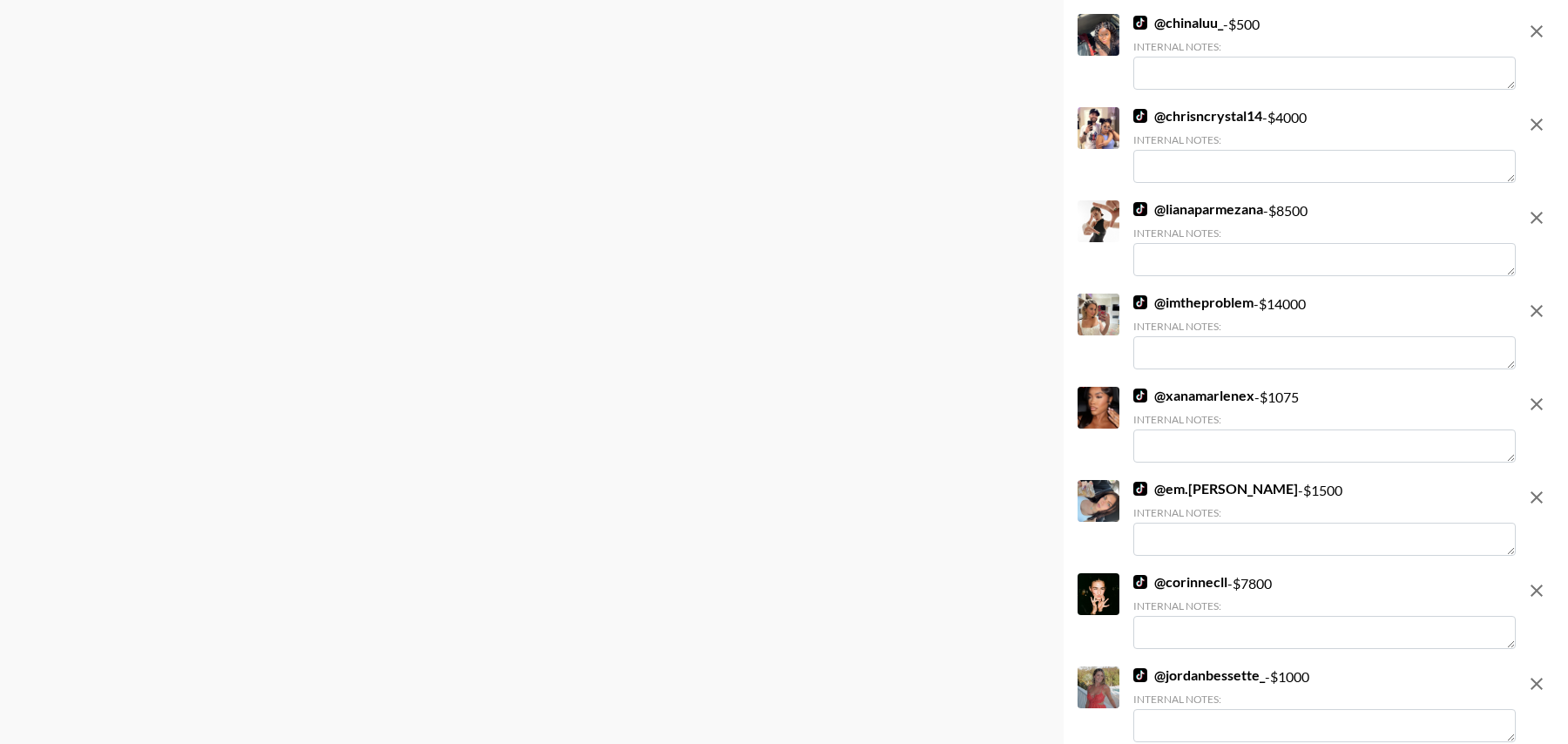
scroll to position [0, 0]
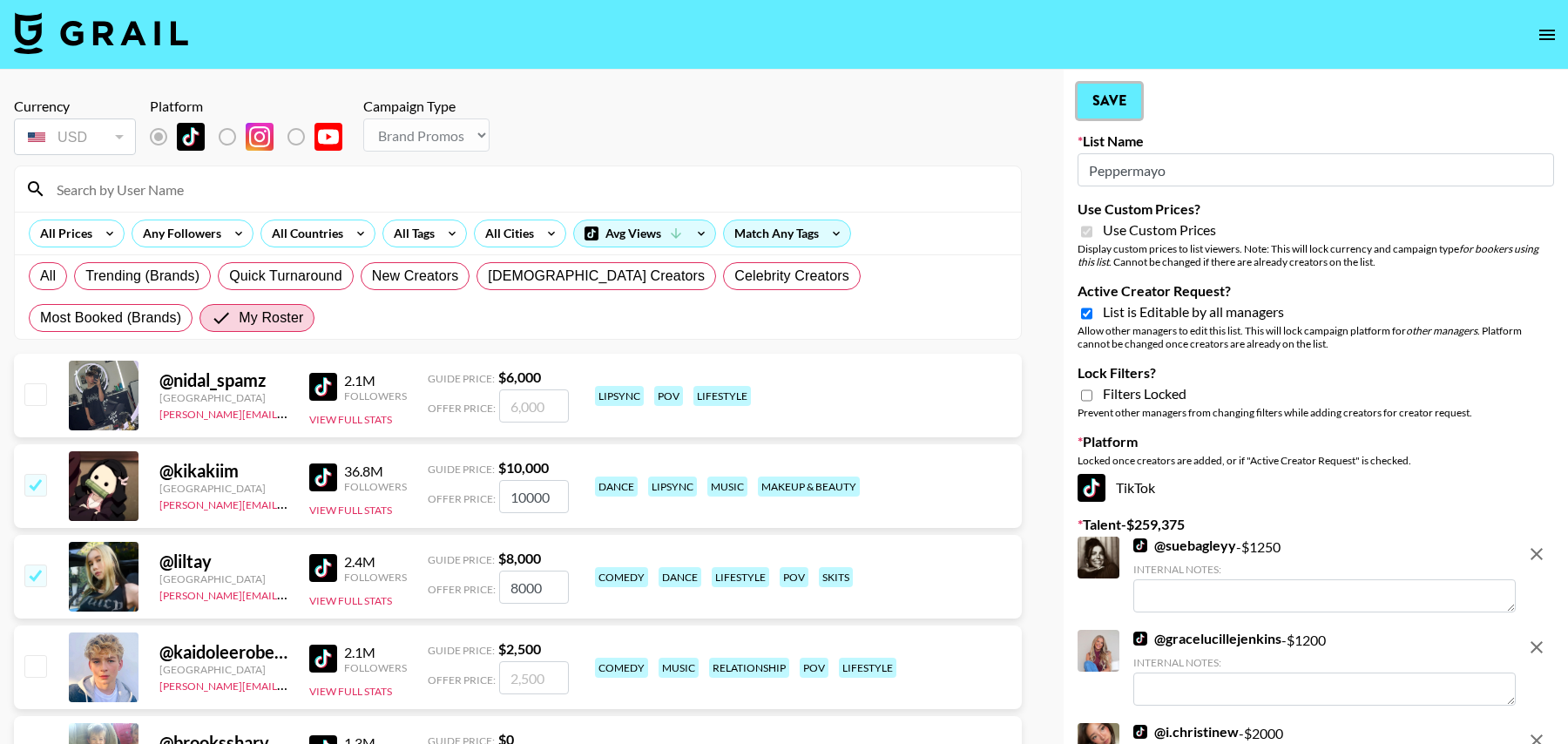
click at [1106, 105] on button "Save" at bounding box center [1109, 102] width 64 height 35
click at [1119, 100] on button "Save" at bounding box center [1109, 102] width 64 height 35
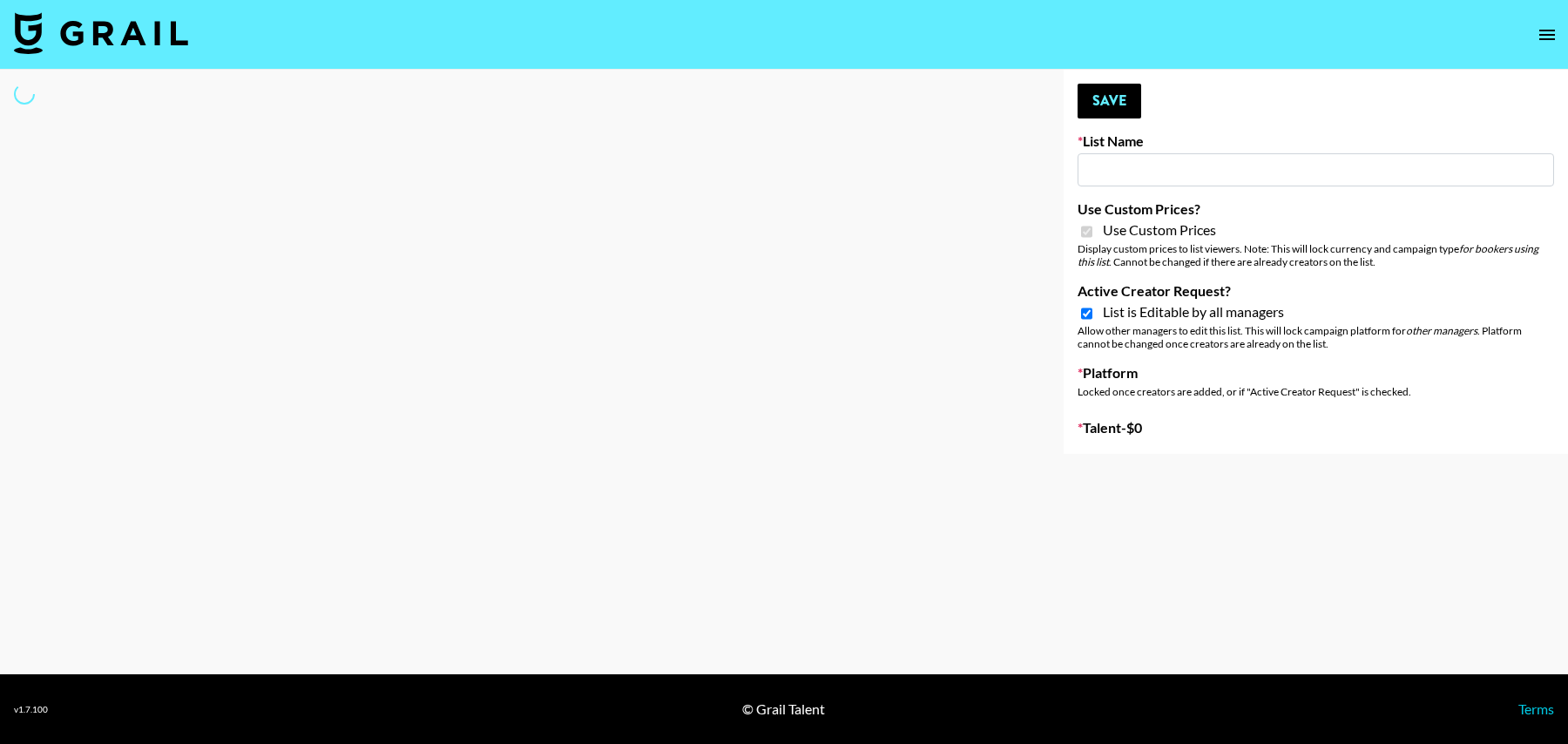
type input "Whipped US"
checkbox input "true"
select select "Brand"
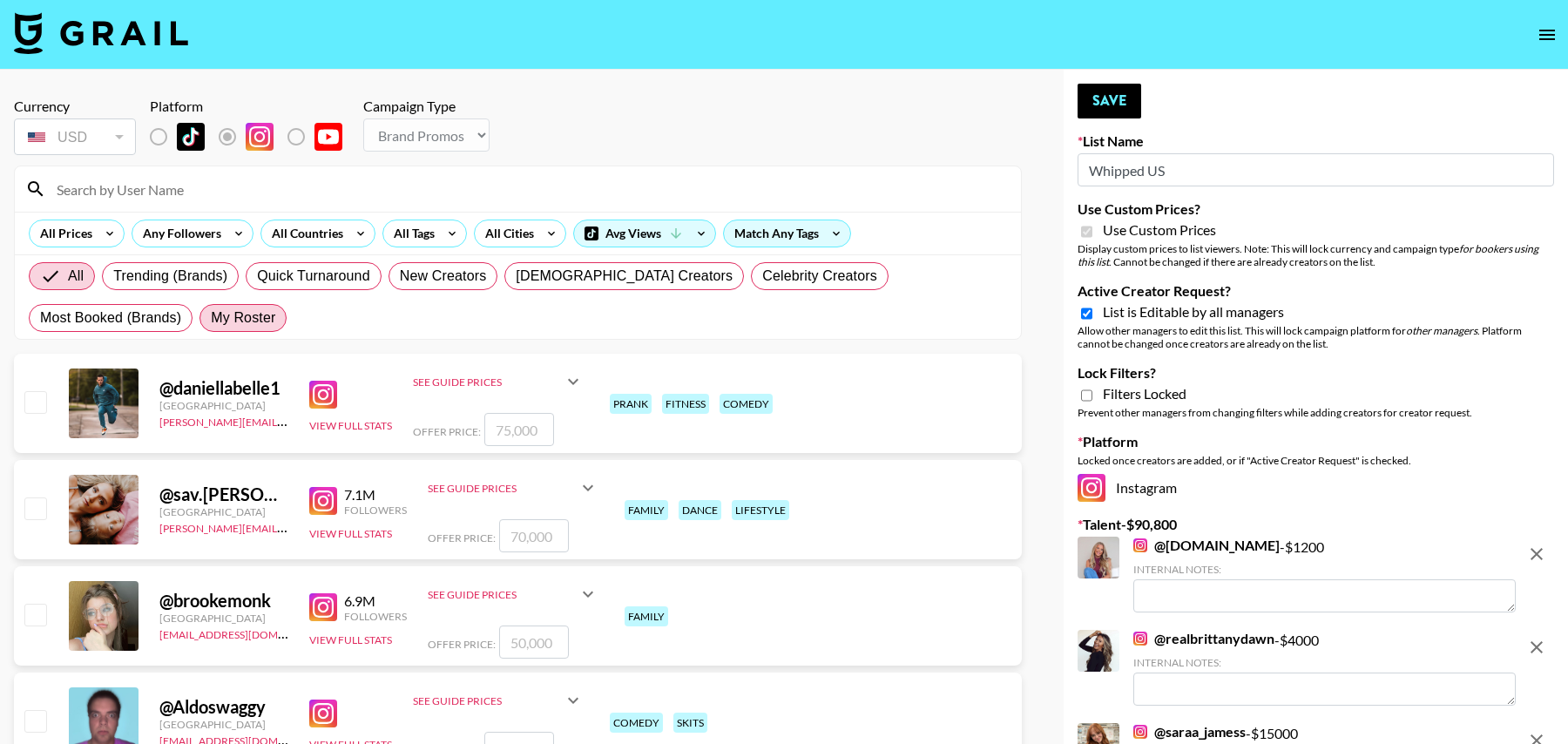
click at [199, 306] on label "My Roster" at bounding box center [243, 318] width 87 height 28
click at [210, 318] on input "My Roster" at bounding box center [210, 318] width 0 height 0
radio input "true"
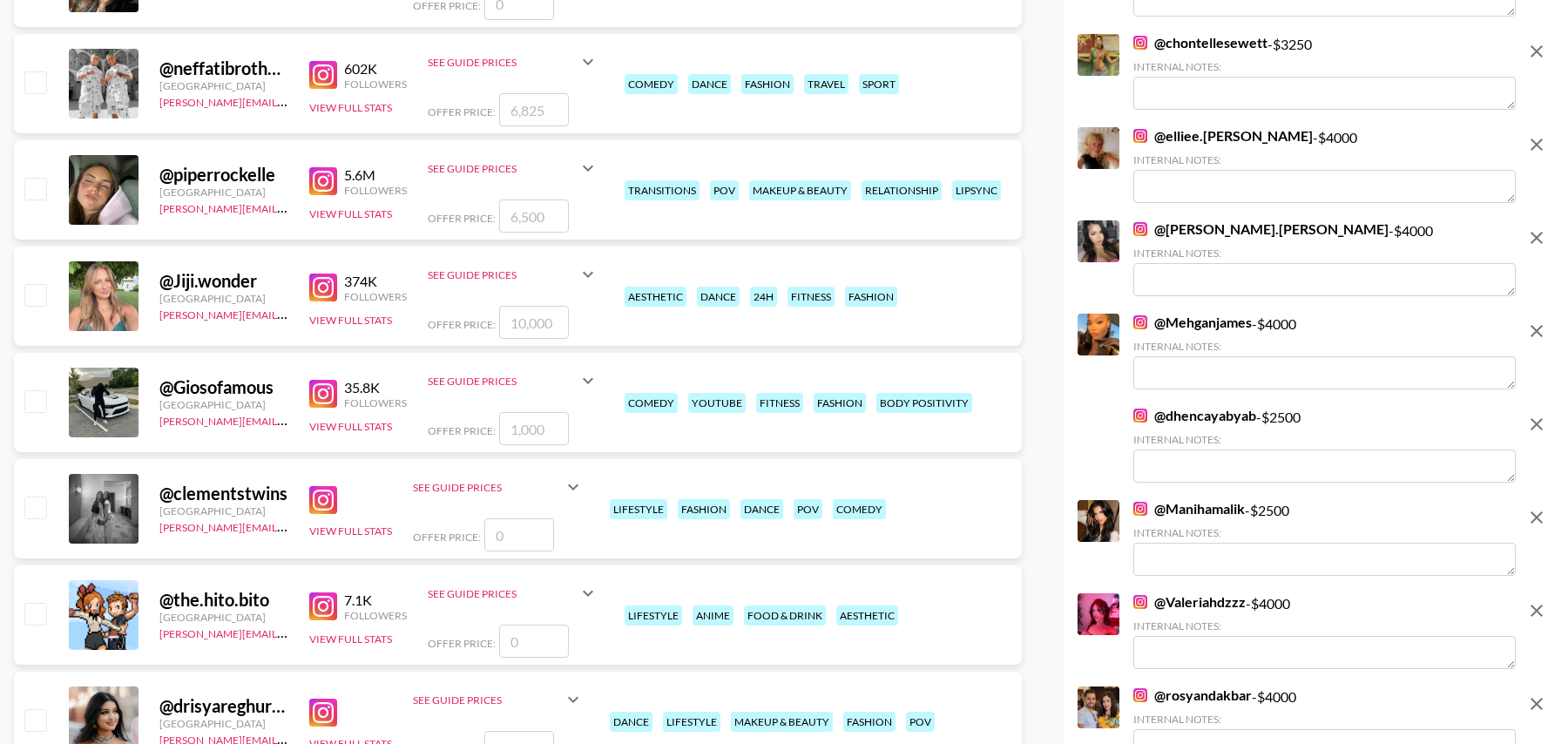
scroll to position [1850, 0]
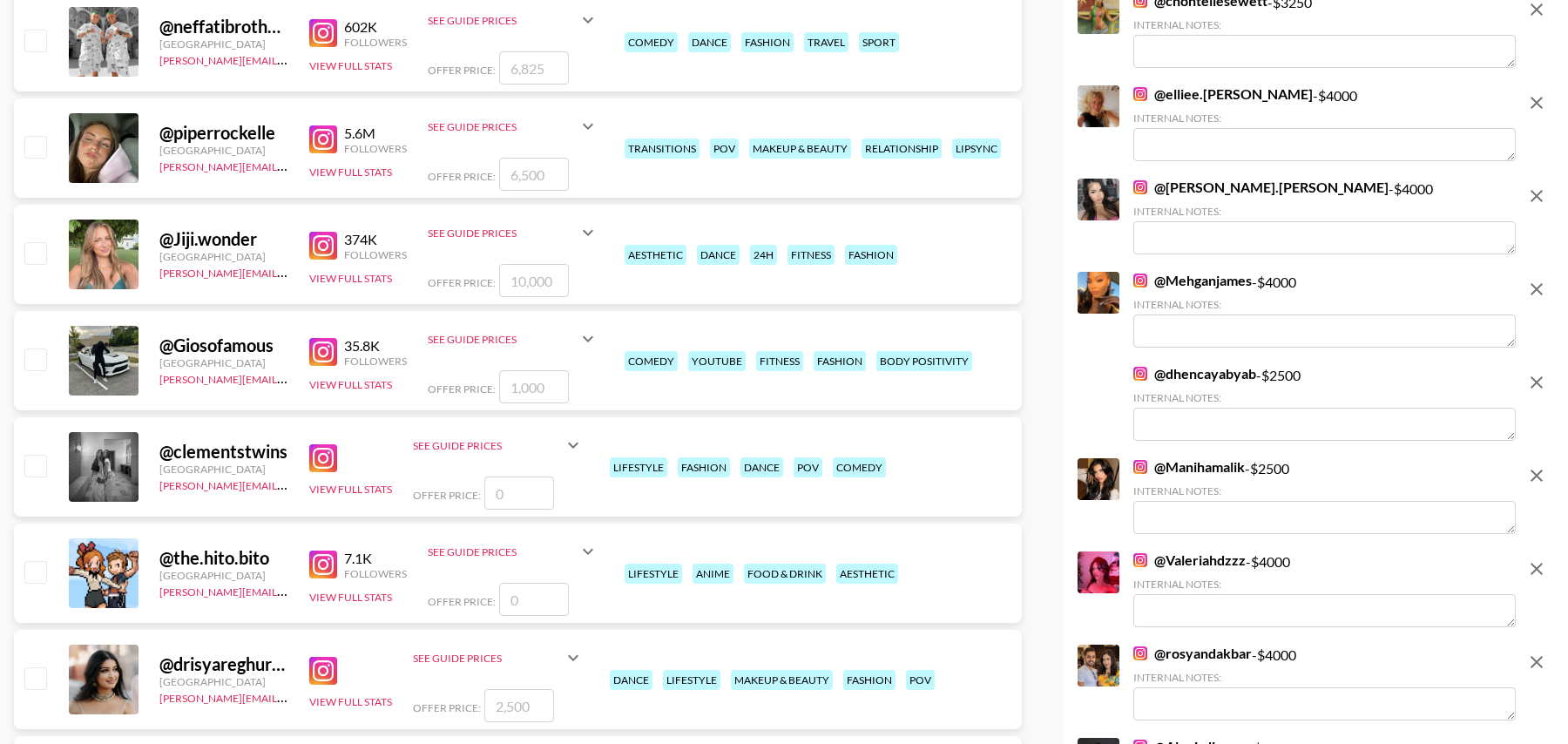
click at [506, 490] on input "number" at bounding box center [520, 493] width 70 height 33
checkbox input "true"
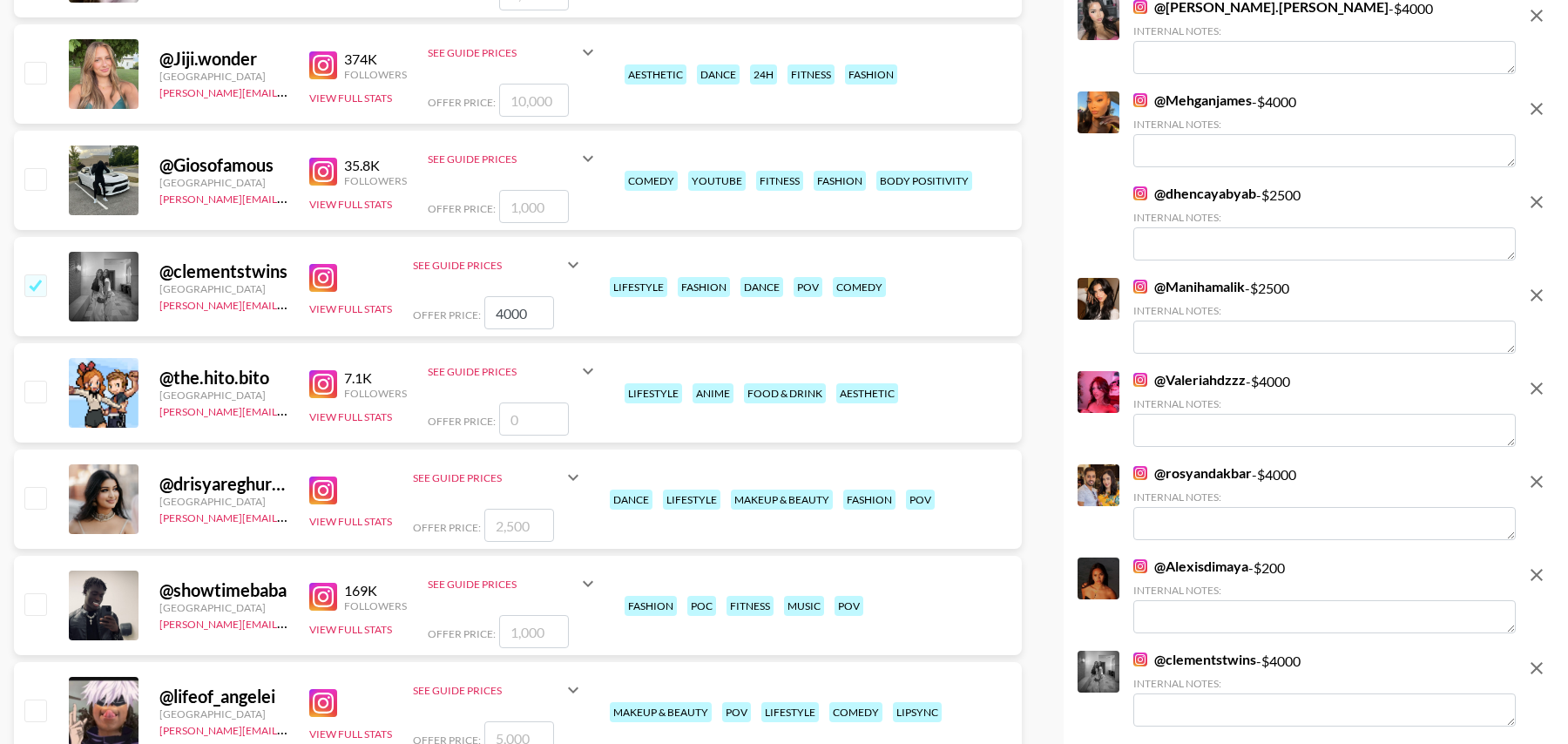
scroll to position [2041, 0]
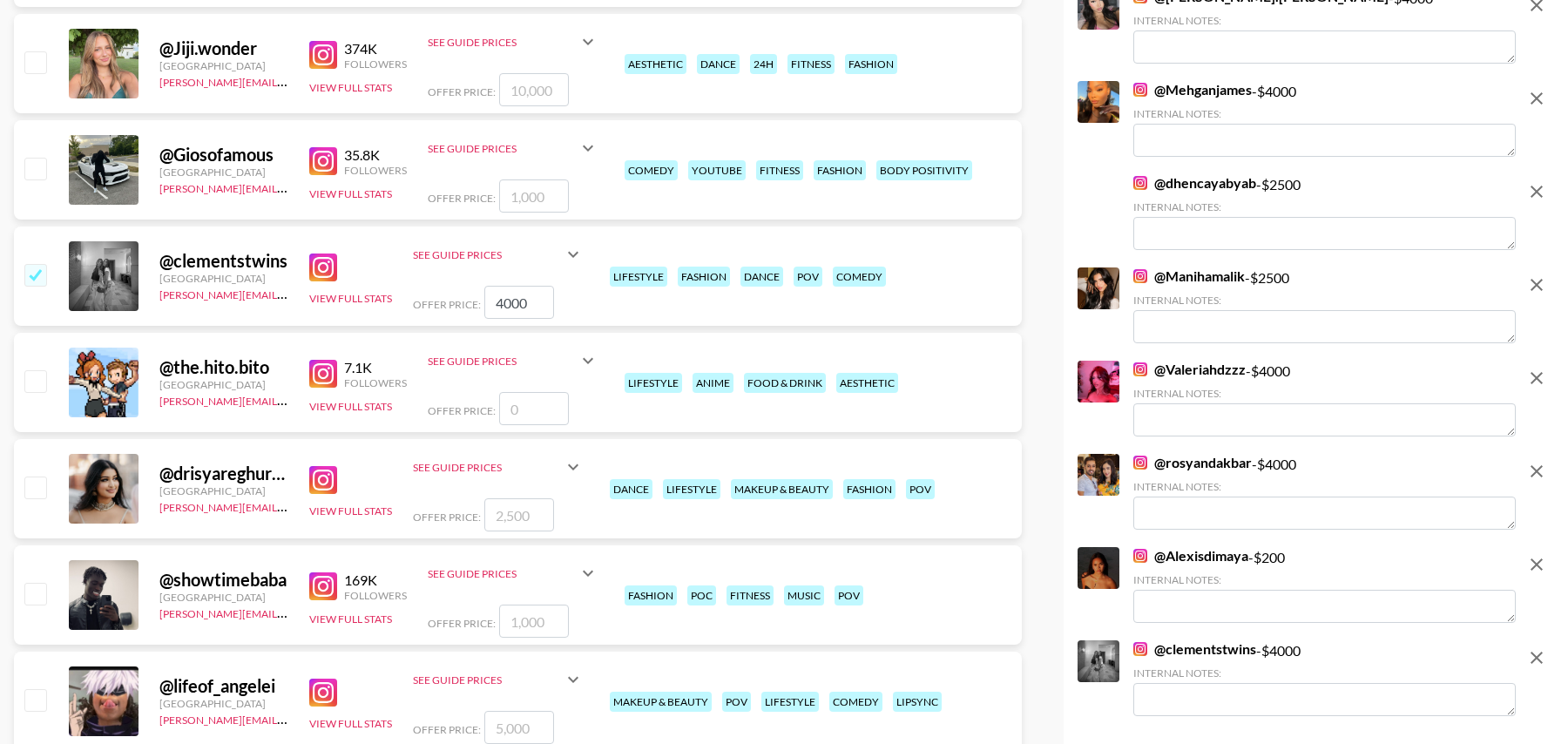
type input "4000"
click at [540, 511] on input "number" at bounding box center [520, 515] width 70 height 33
checkbox input "true"
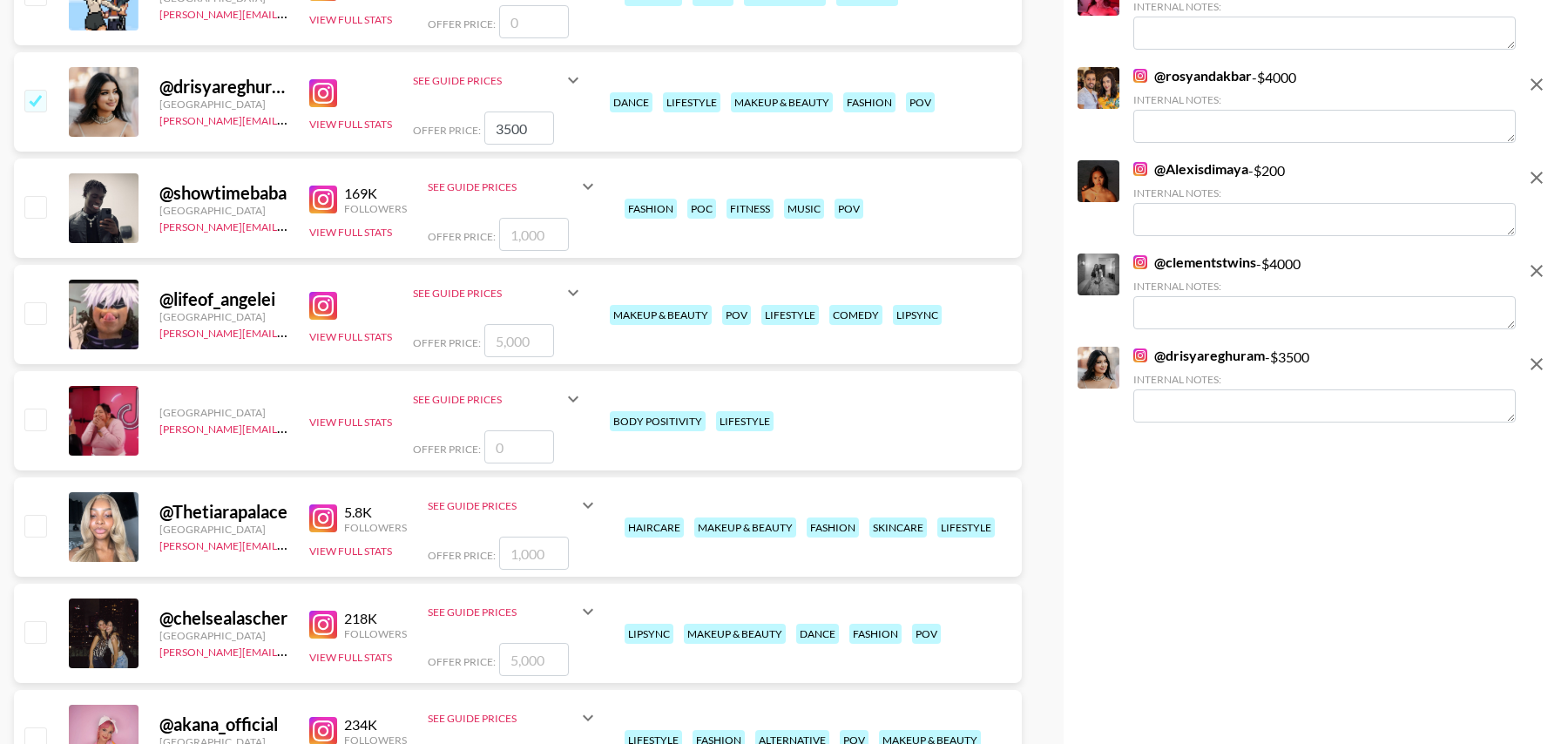
scroll to position [2442, 0]
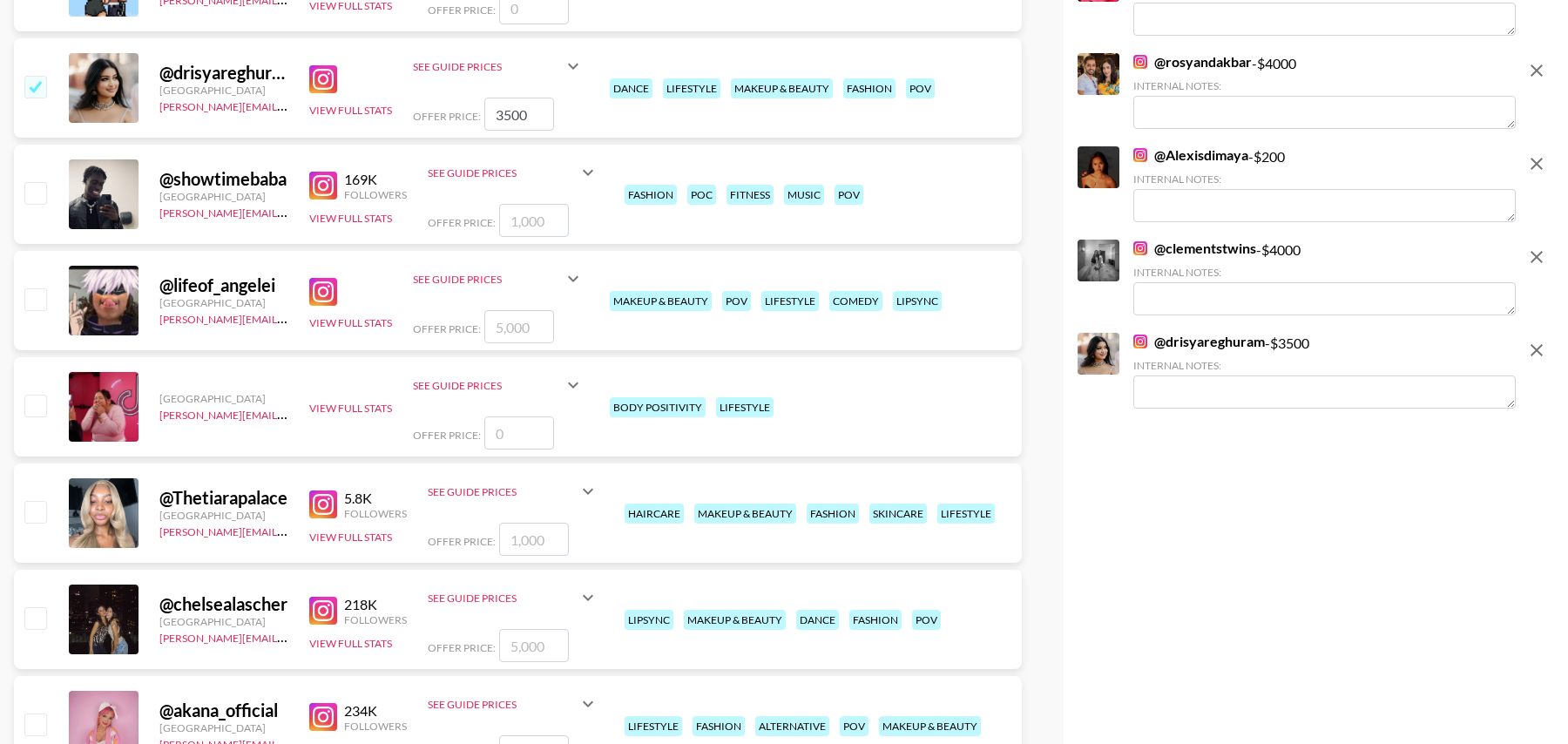
type input "3500"
click at [521, 539] on input "number" at bounding box center [534, 539] width 70 height 33
checkbox input "true"
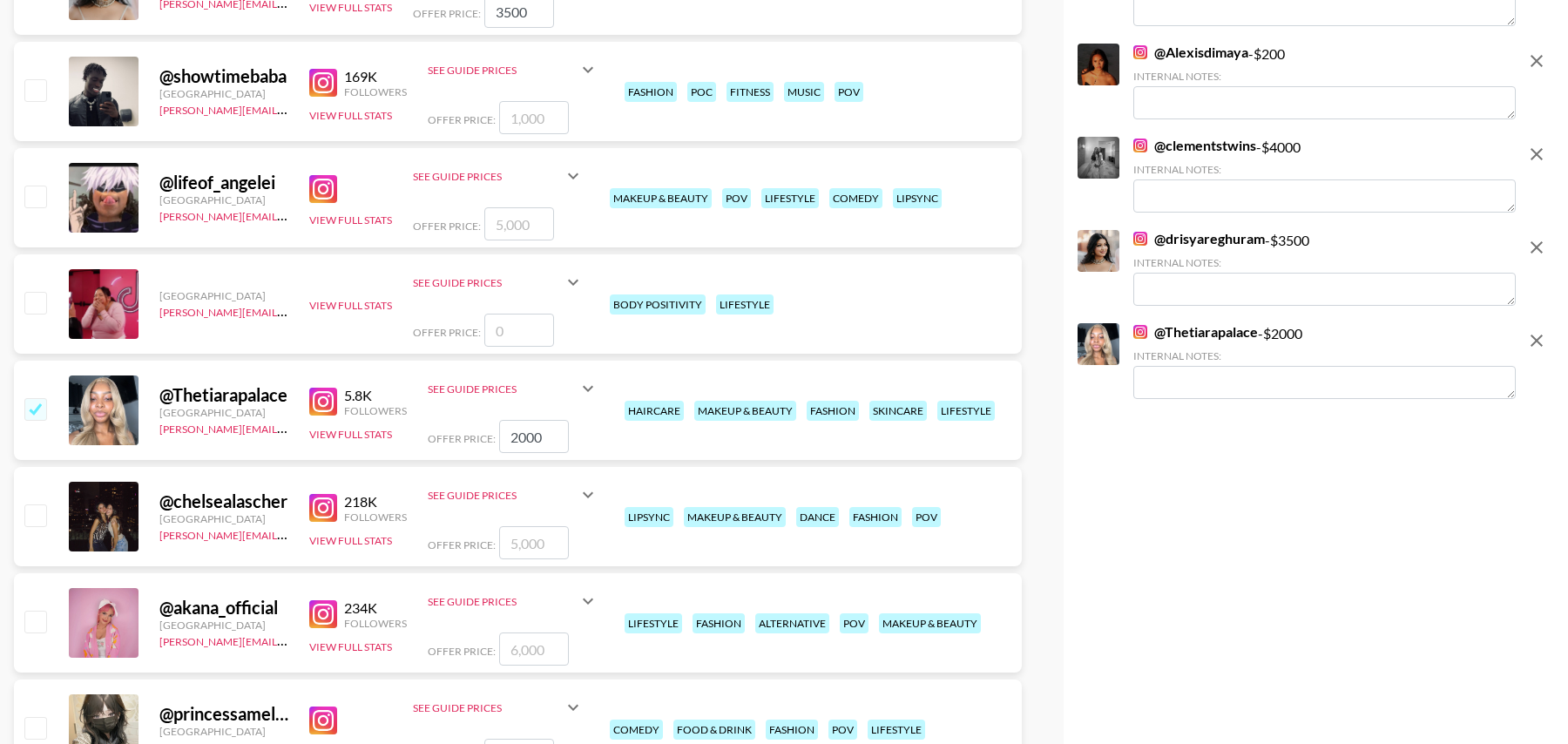
scroll to position [2556, 0]
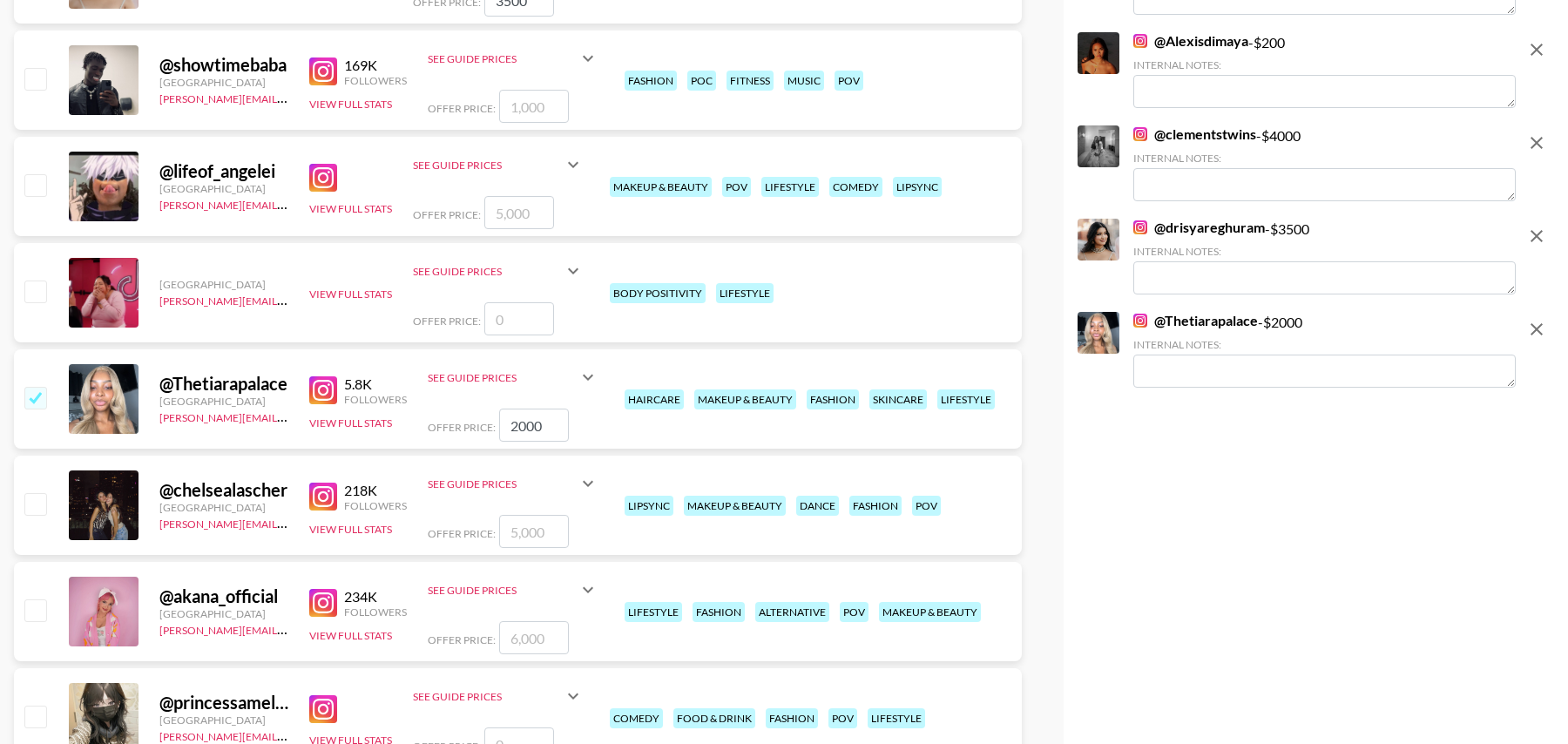
type input "2000"
click at [521, 535] on input "number" at bounding box center [534, 532] width 70 height 33
checkbox input "true"
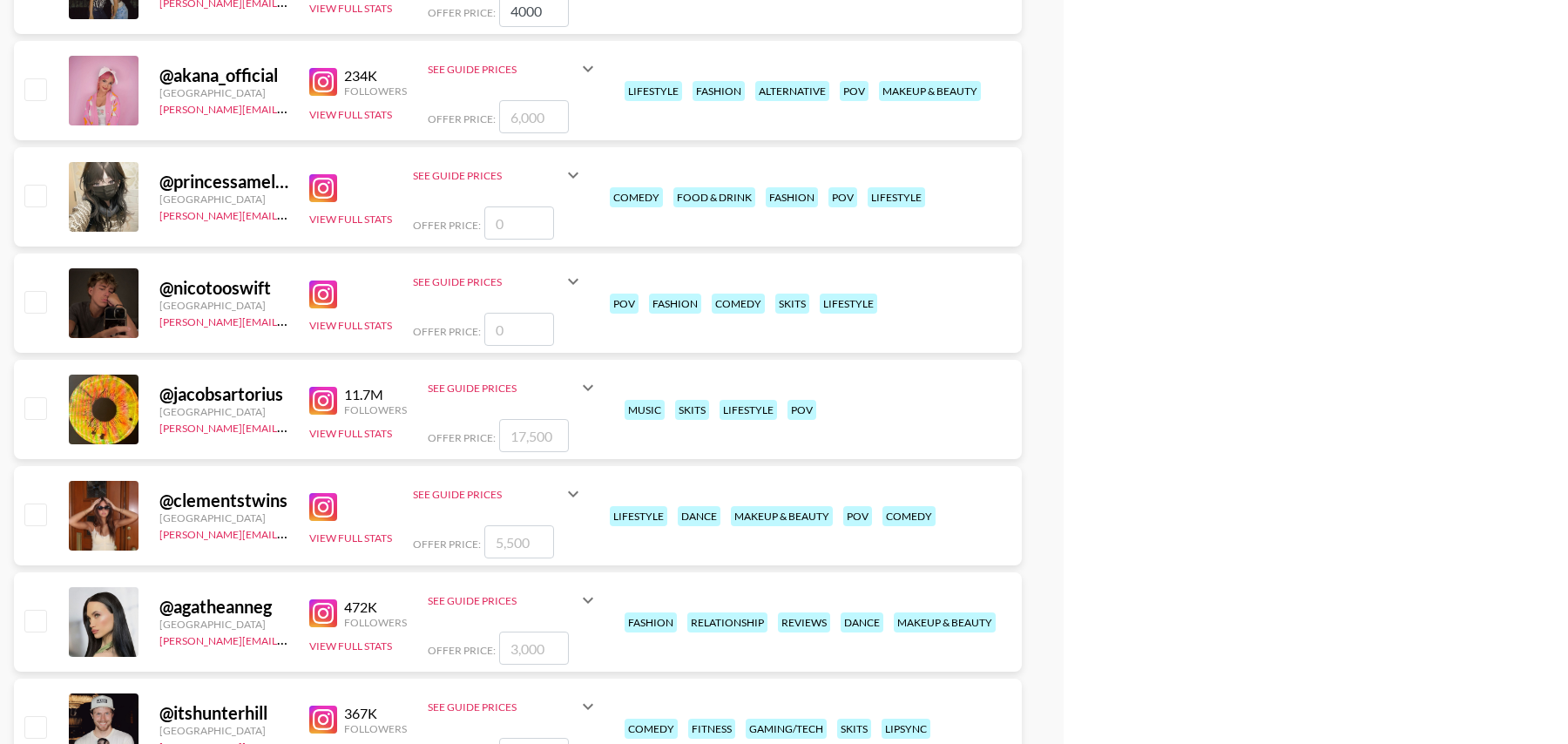
scroll to position [3109, 0]
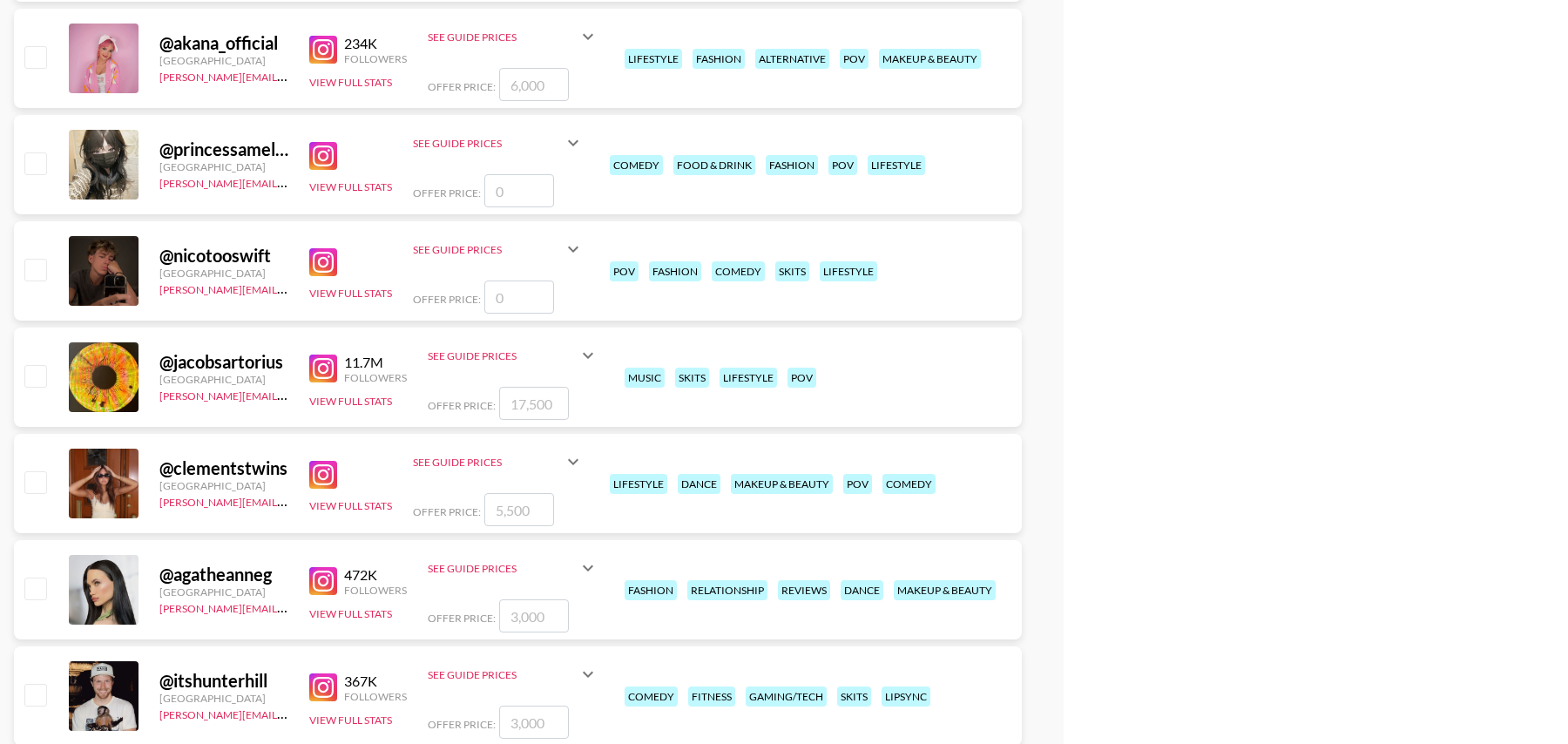
type input "4000"
click at [511, 506] on input "number" at bounding box center [520, 510] width 70 height 33
checkbox input "true"
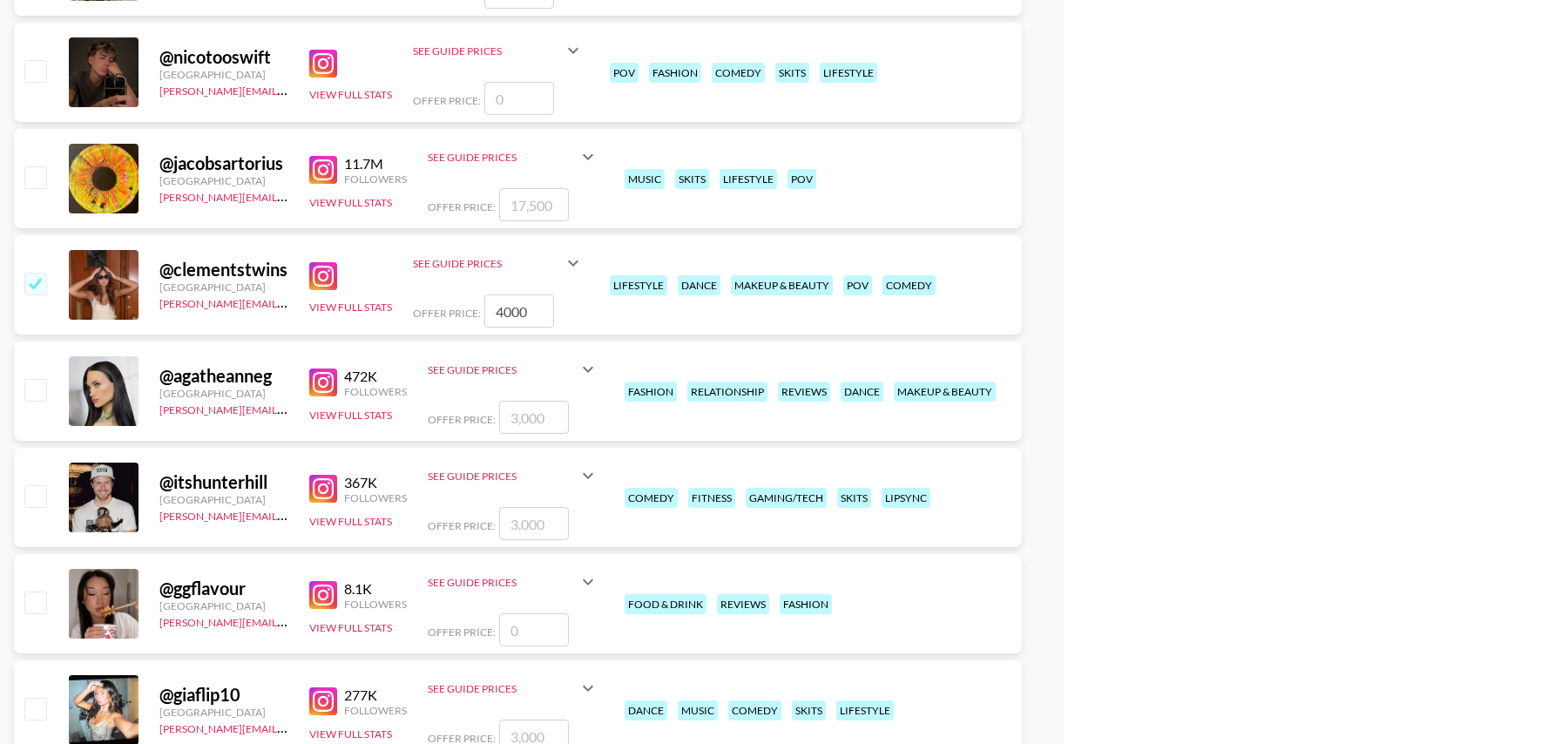
scroll to position [3296, 0]
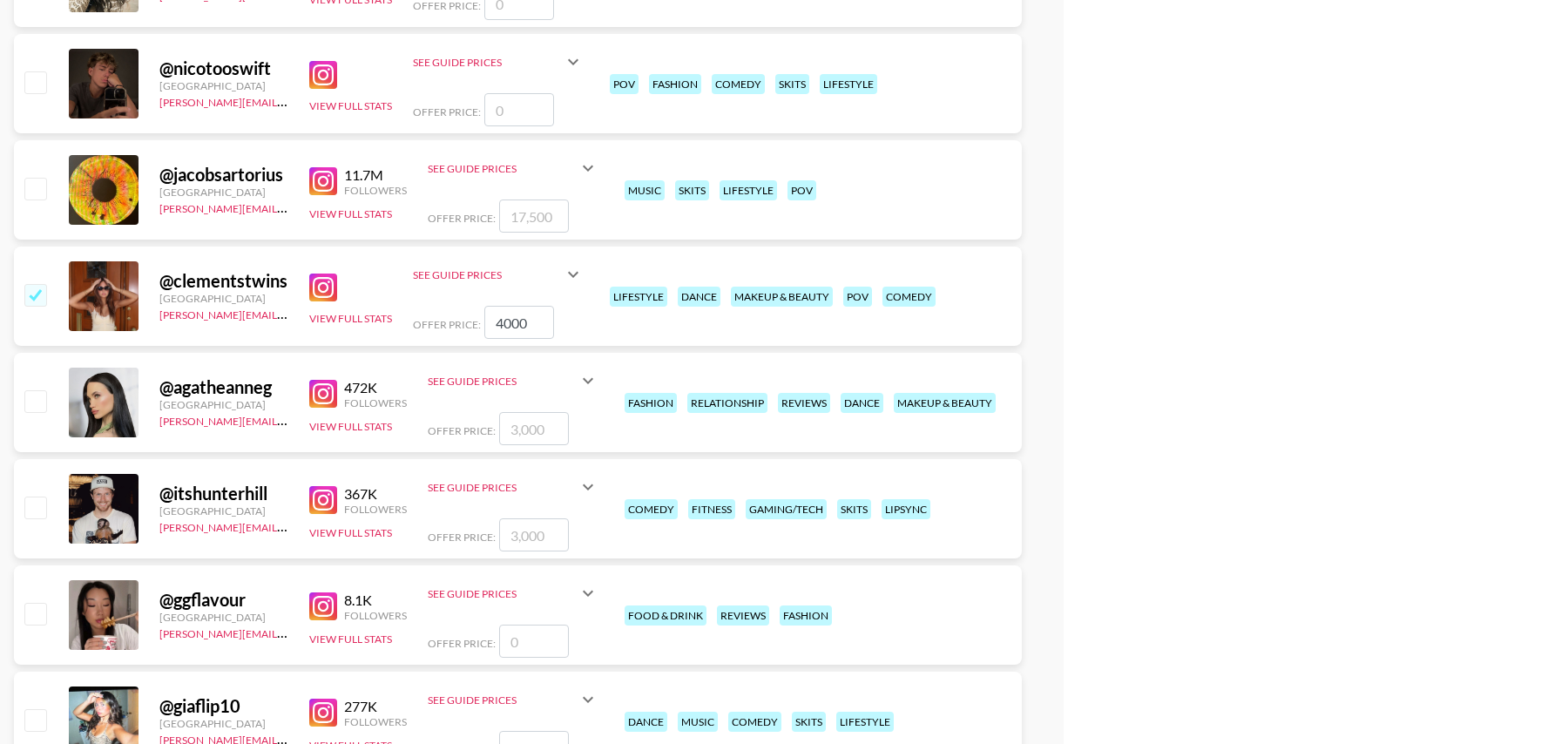
type input "4000"
click at [39, 295] on input "checkbox" at bounding box center [34, 294] width 21 height 21
checkbox input "false"
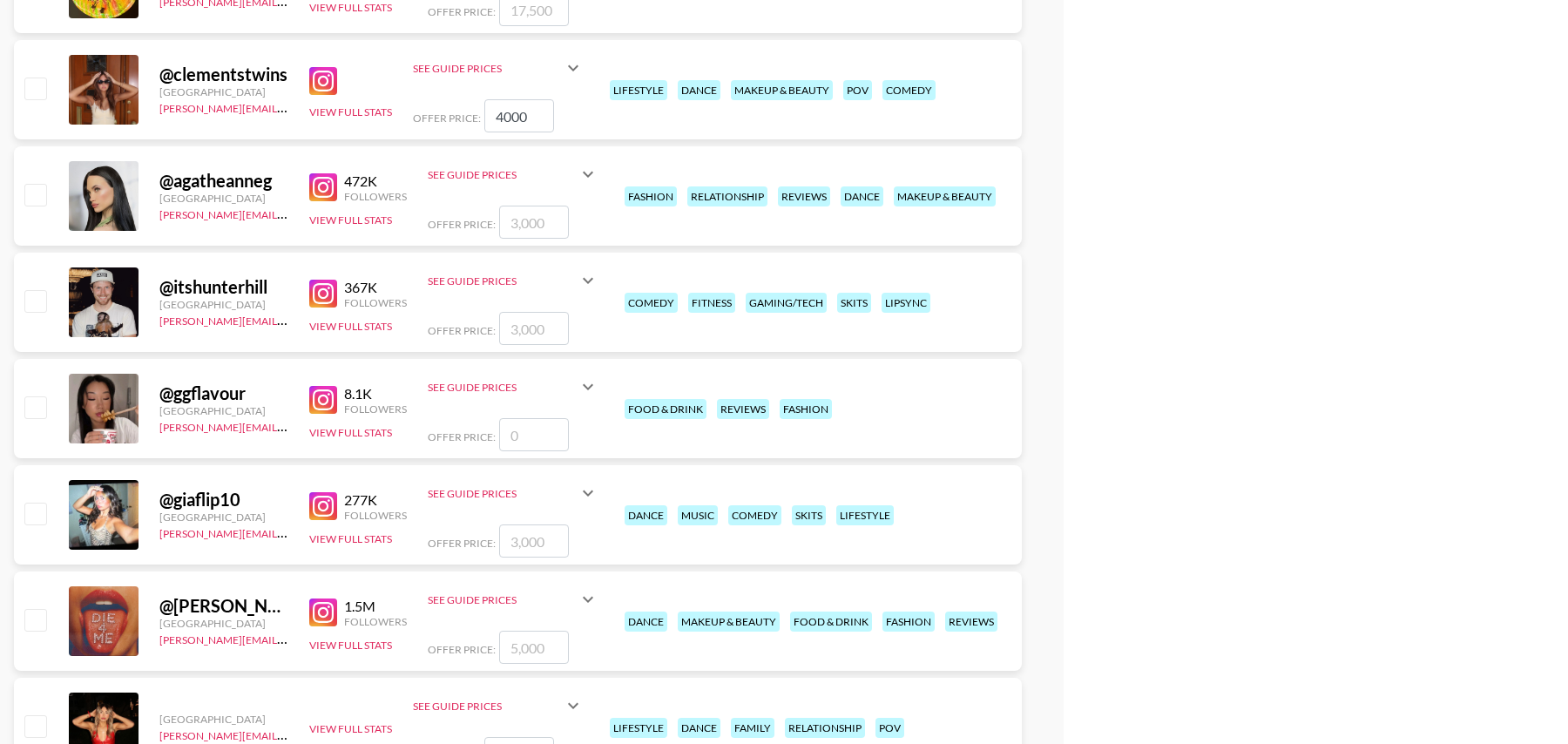
scroll to position [3505, 0]
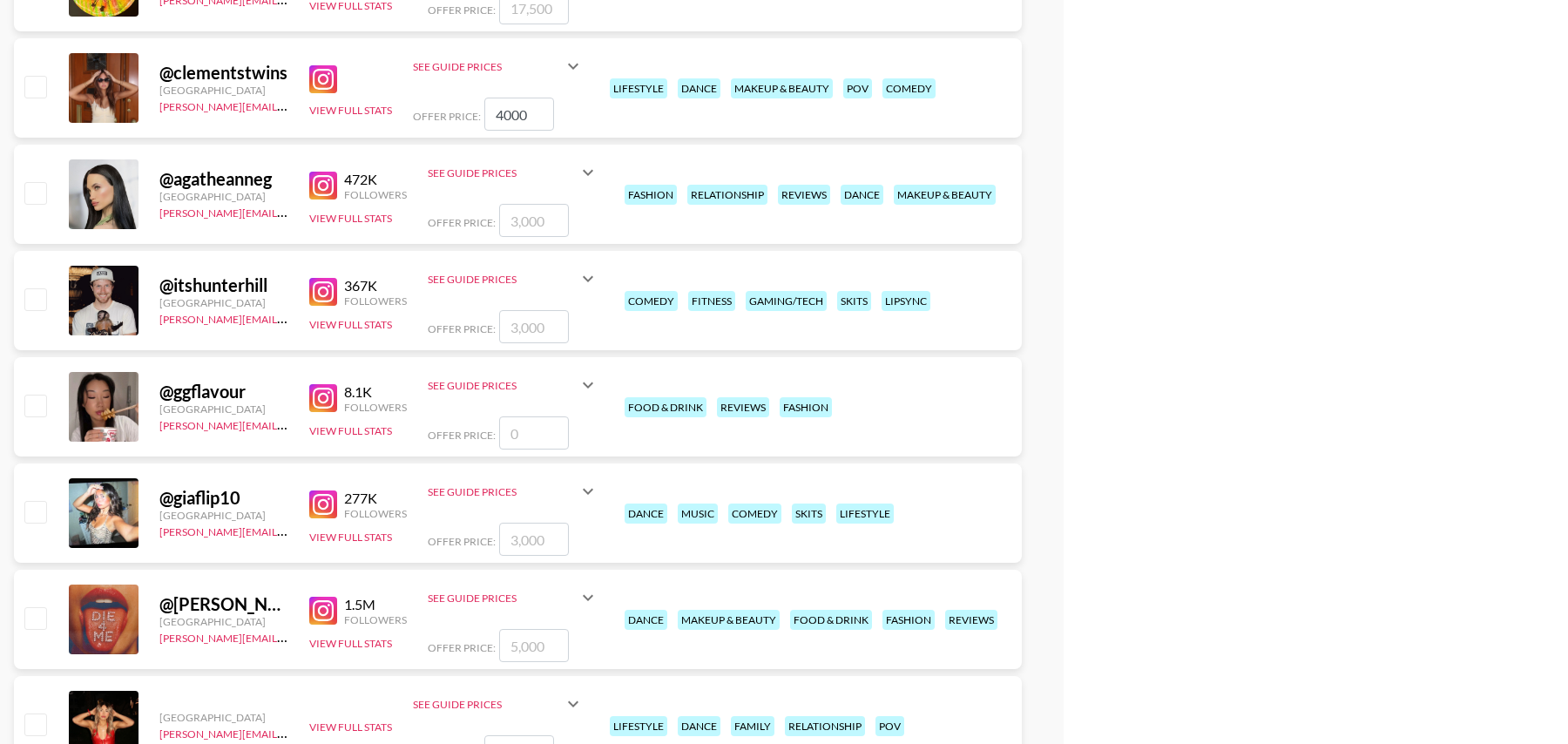
click at [519, 539] on input "number" at bounding box center [534, 539] width 70 height 33
checkbox input "true"
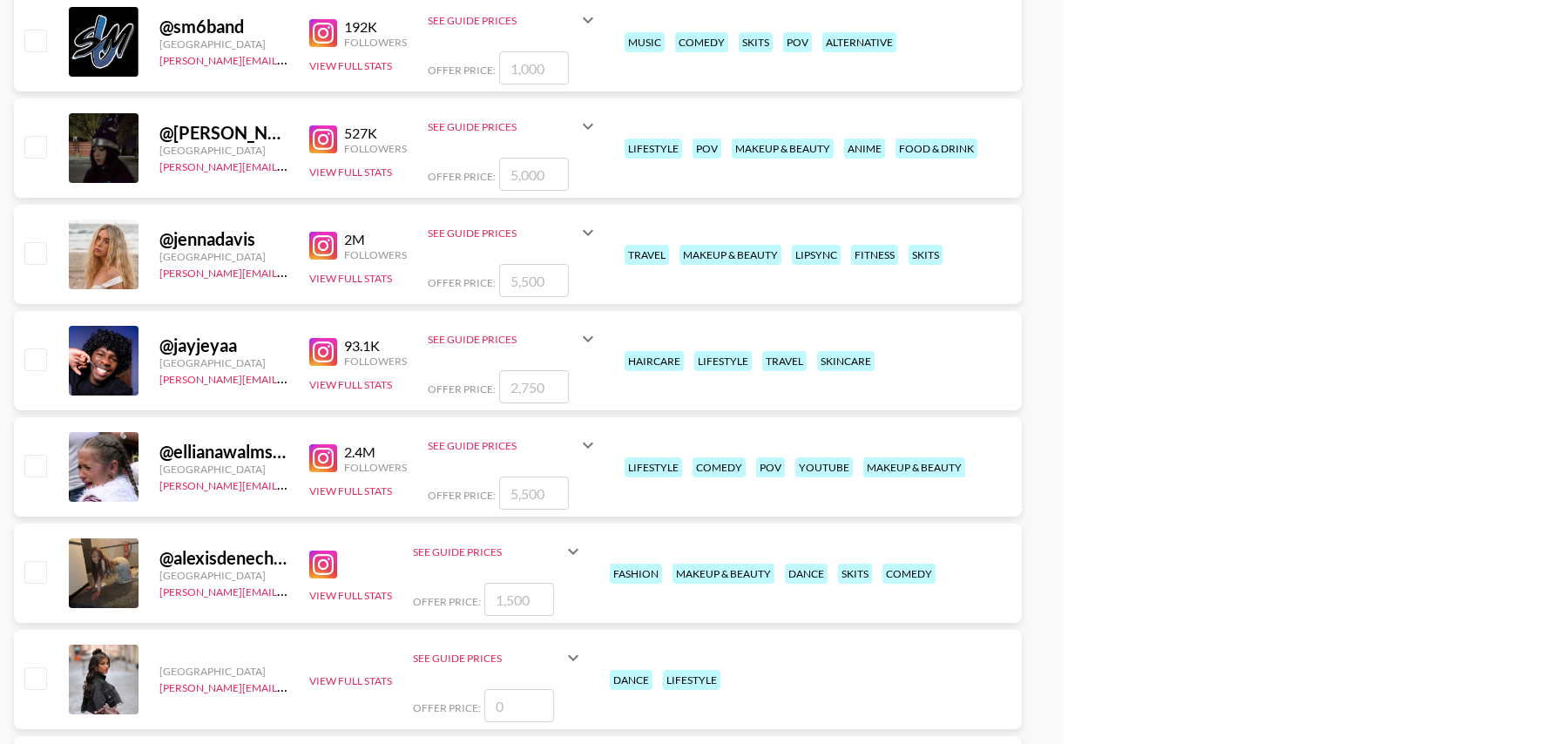
scroll to position [4510, 0]
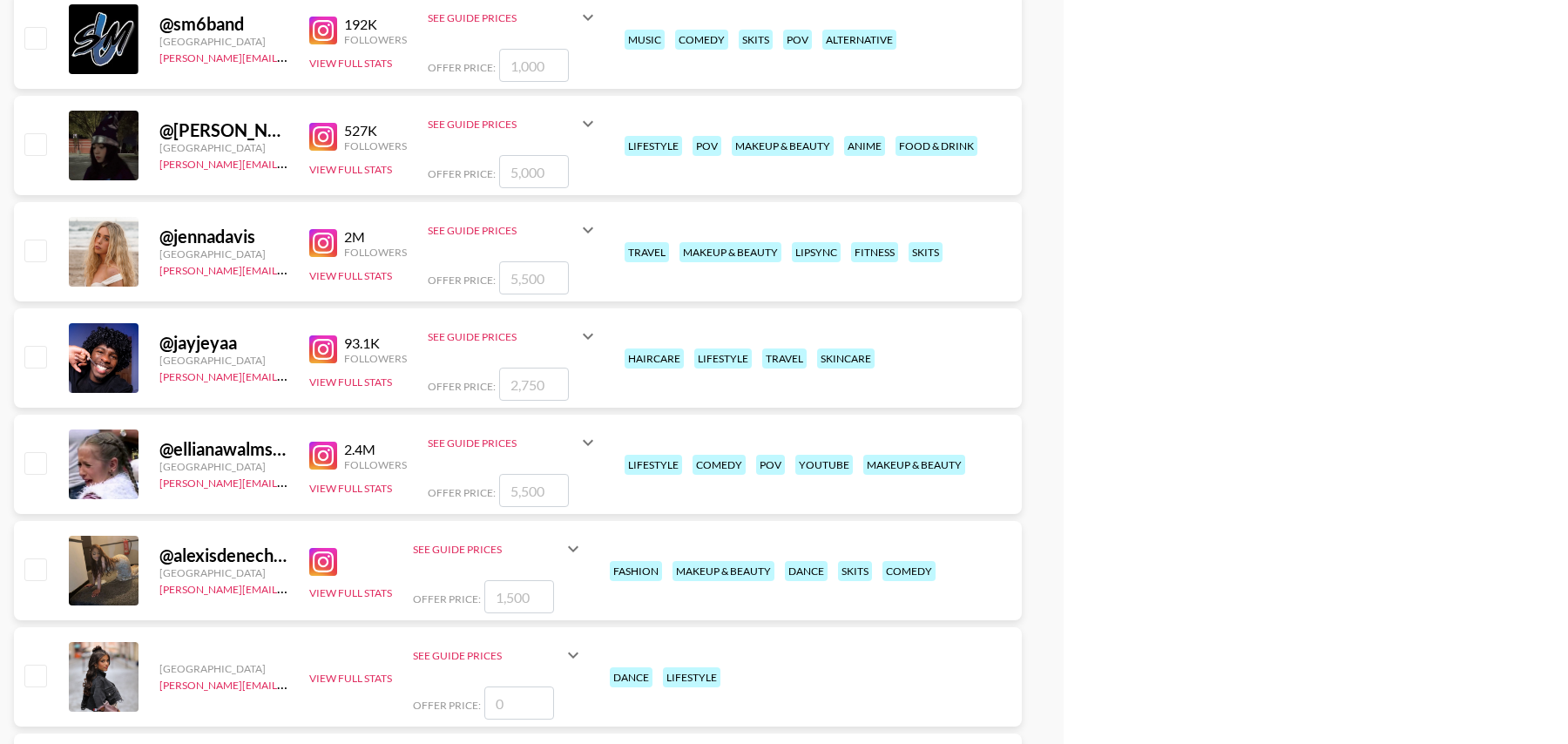
type input "4000"
click at [533, 480] on input "number" at bounding box center [534, 491] width 70 height 33
checkbox input "true"
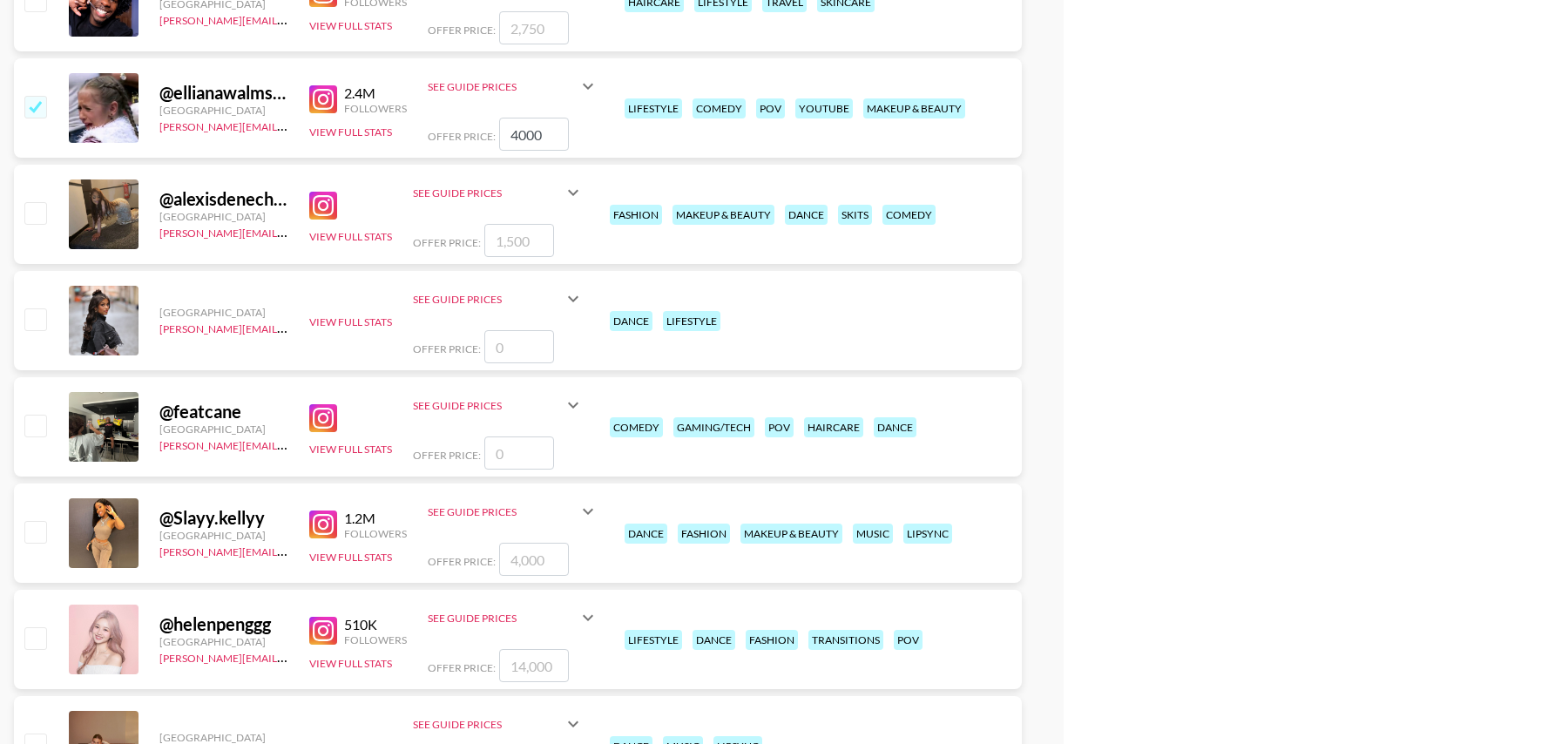
scroll to position [4879, 0]
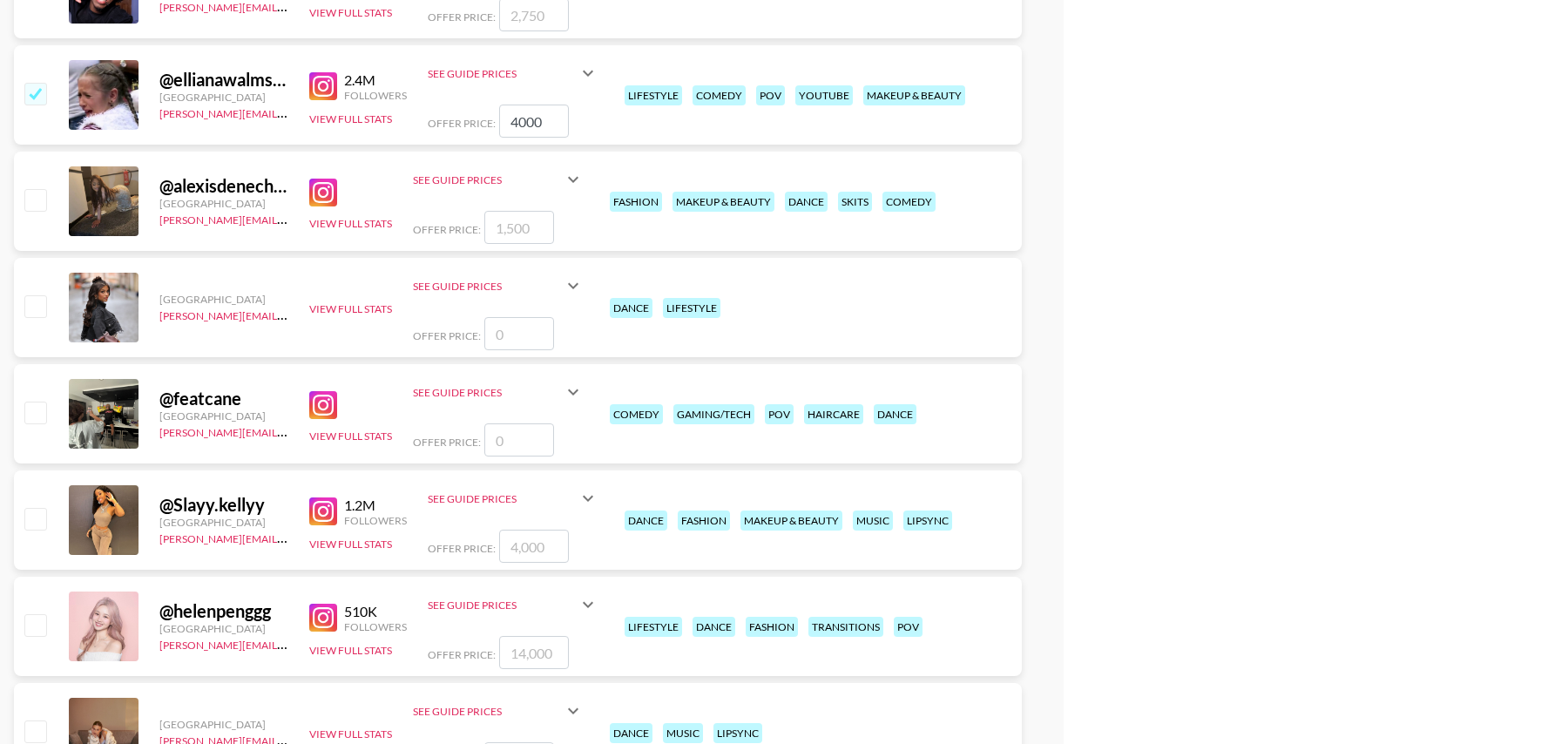
type input "4000"
click at [521, 547] on input "number" at bounding box center [534, 546] width 70 height 33
checkbox input "true"
type input "3000"
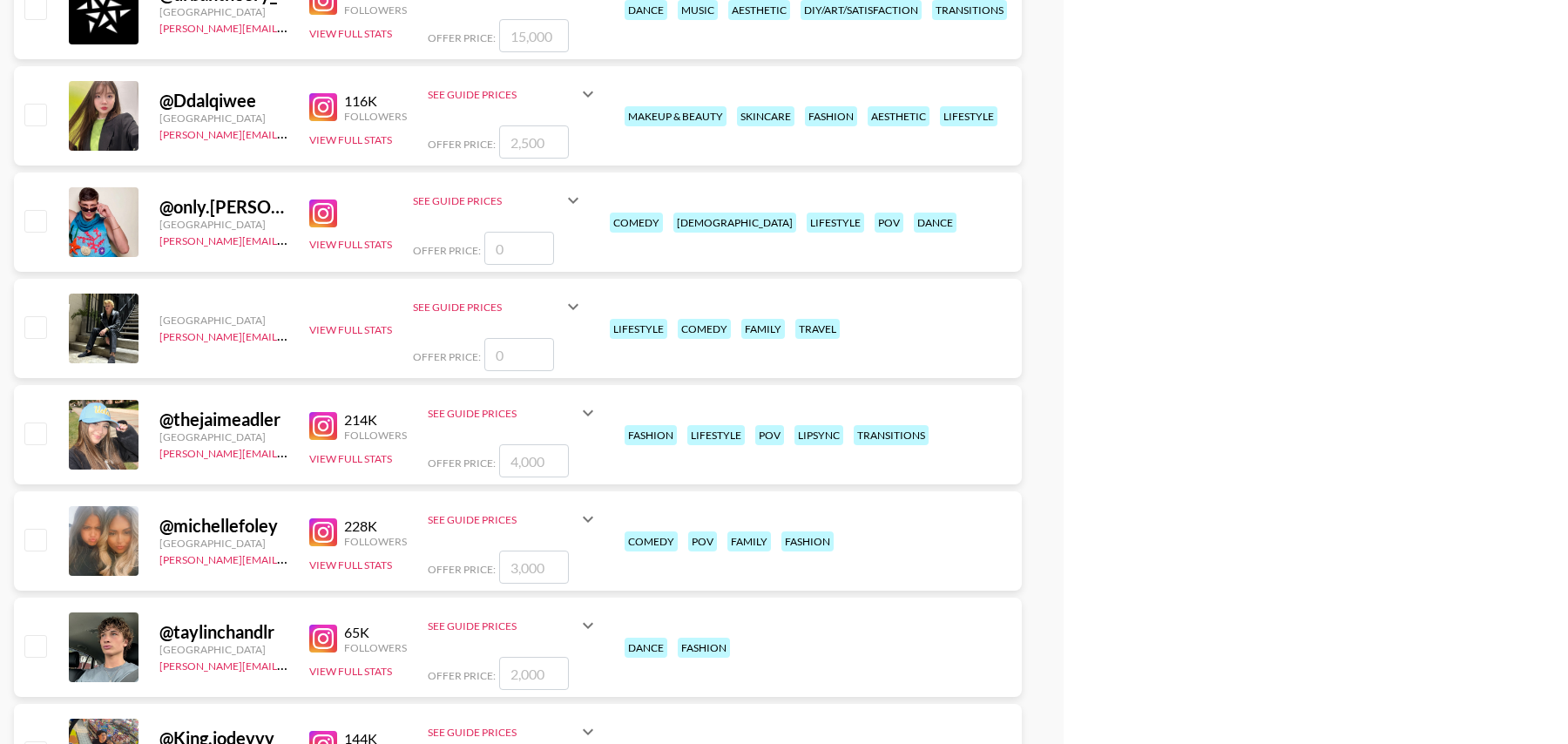
scroll to position [7525, 0]
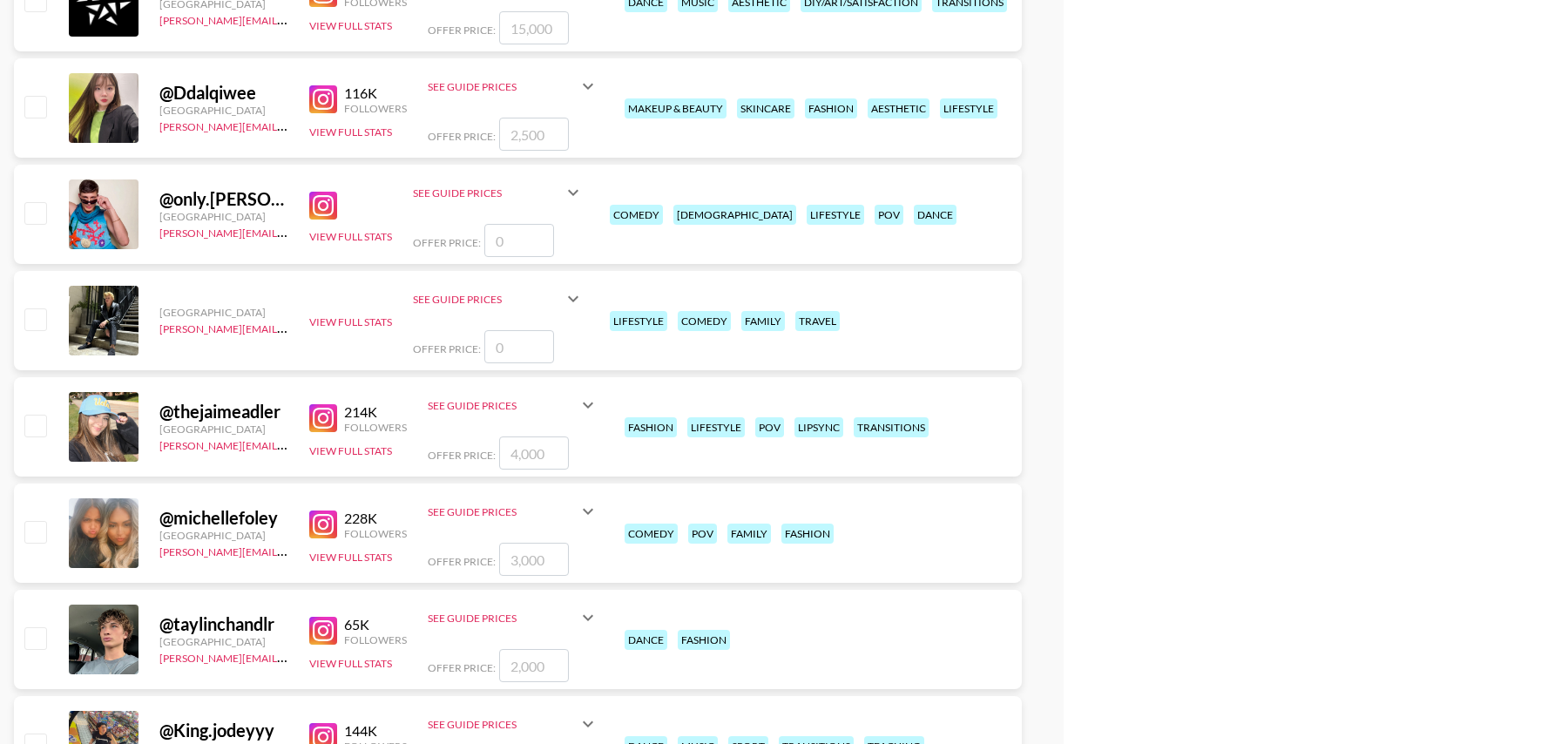
click at [521, 453] on input "number" at bounding box center [534, 453] width 70 height 33
checkbox input "true"
type input "4000"
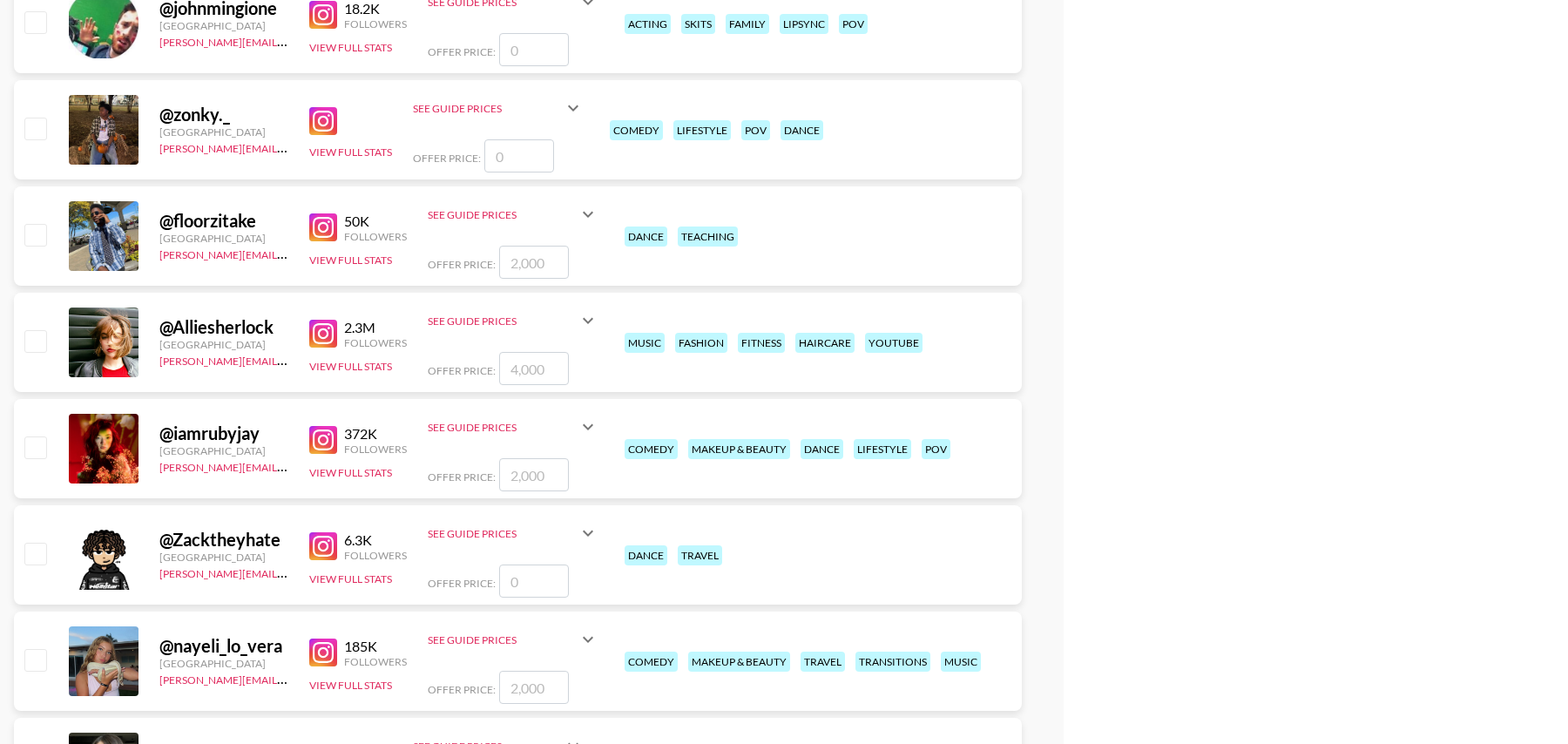
scroll to position [9738, 0]
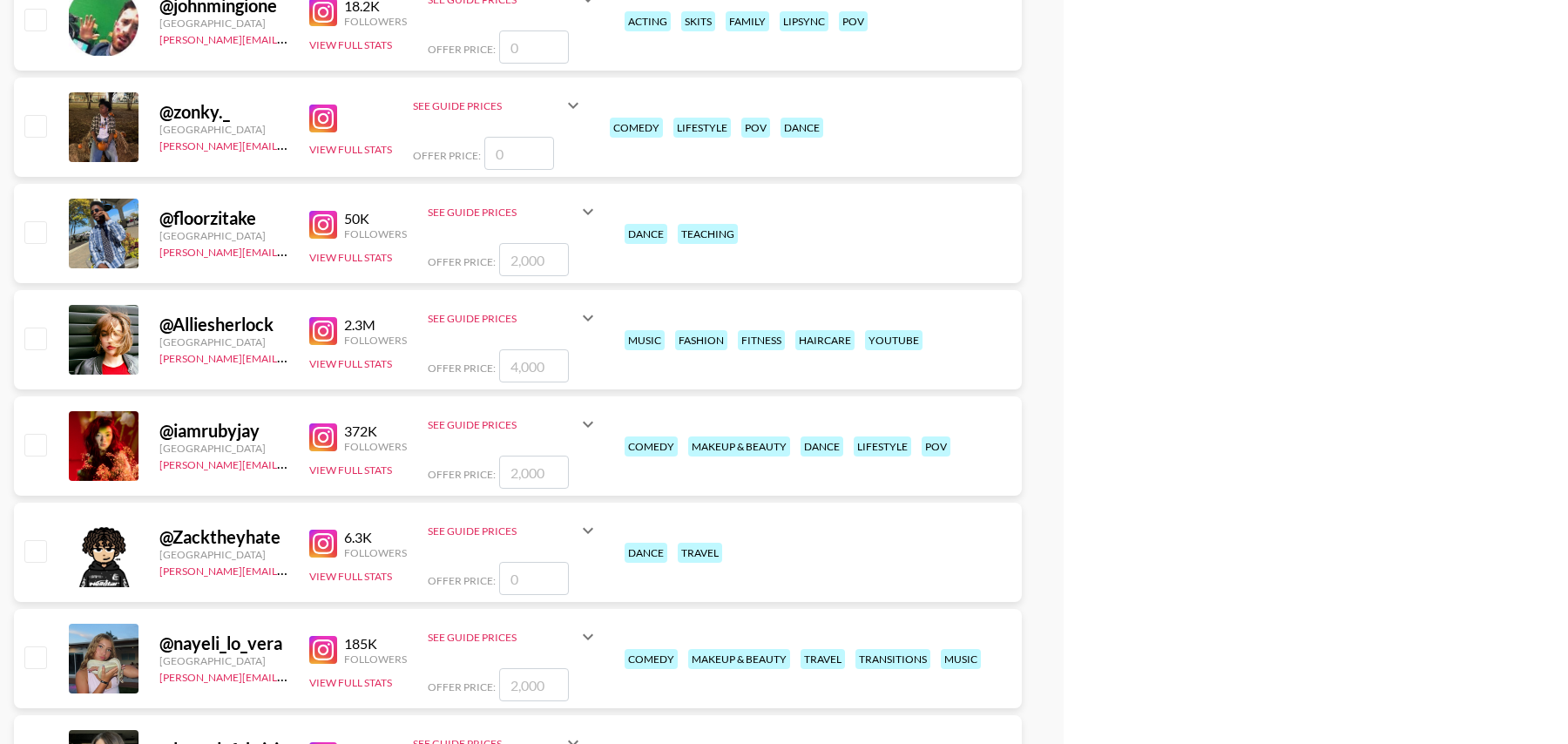
click at [524, 477] on input "number" at bounding box center [534, 473] width 70 height 33
checkbox input "true"
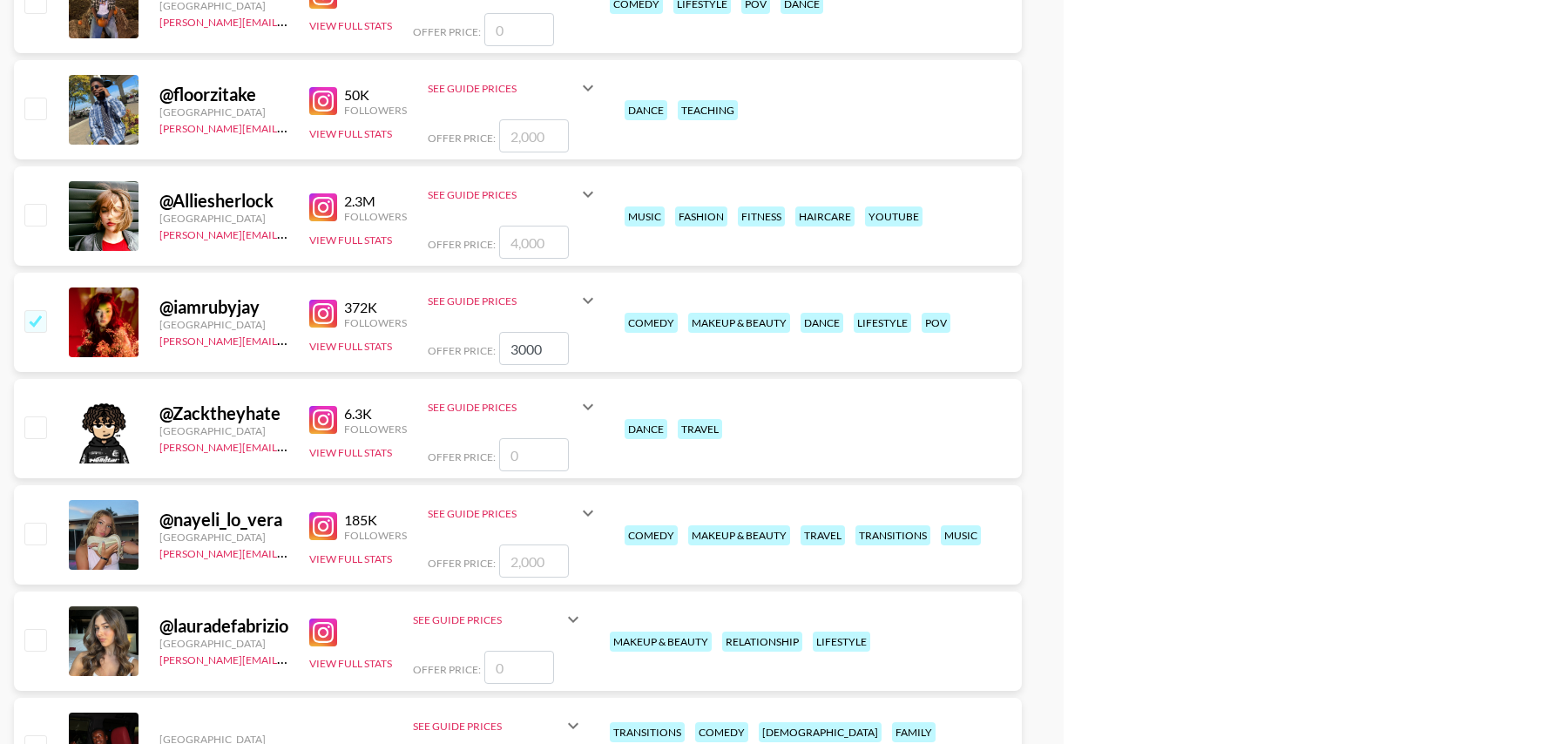
scroll to position [9866, 0]
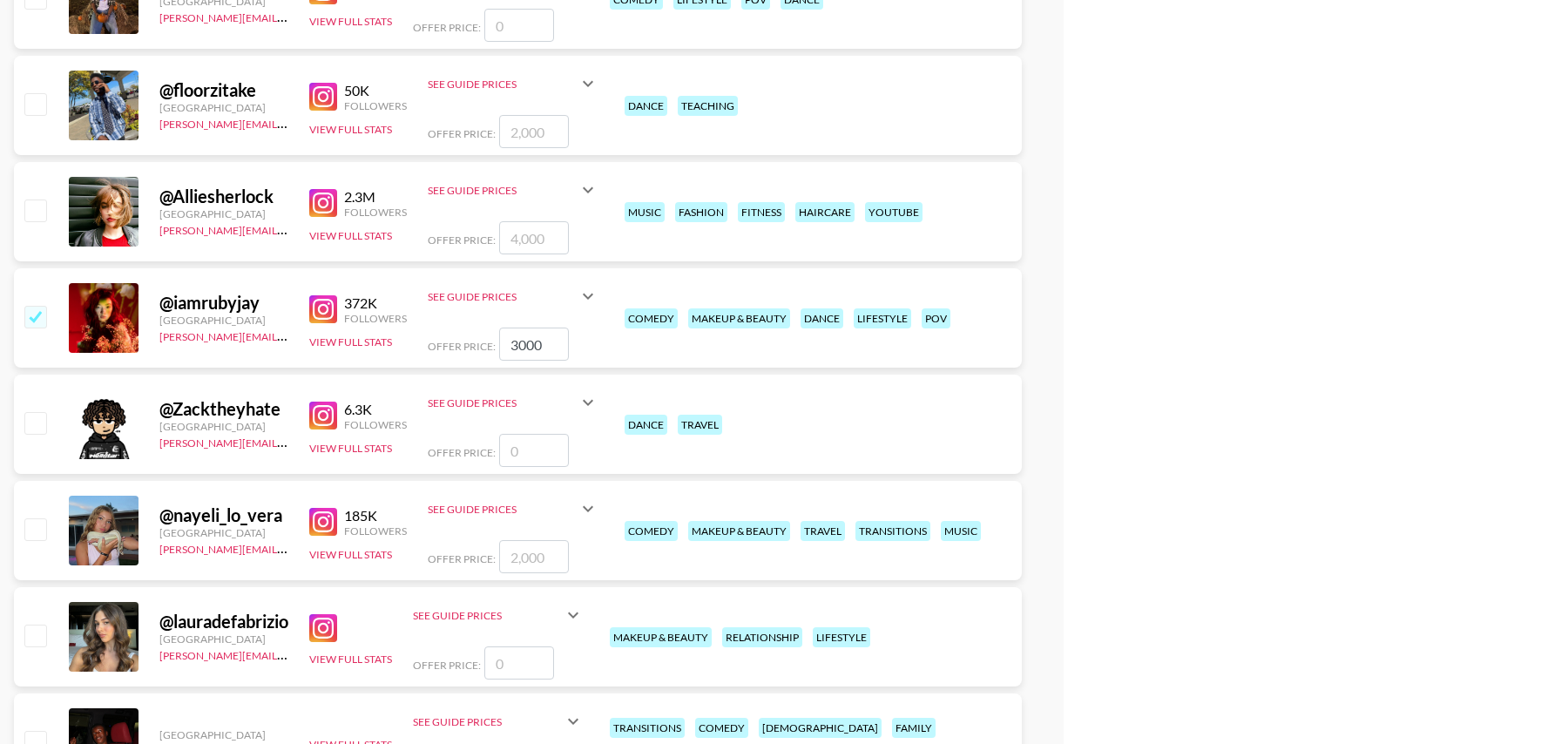
type input "3000"
click at [532, 546] on input "number" at bounding box center [534, 557] width 70 height 33
checkbox input "true"
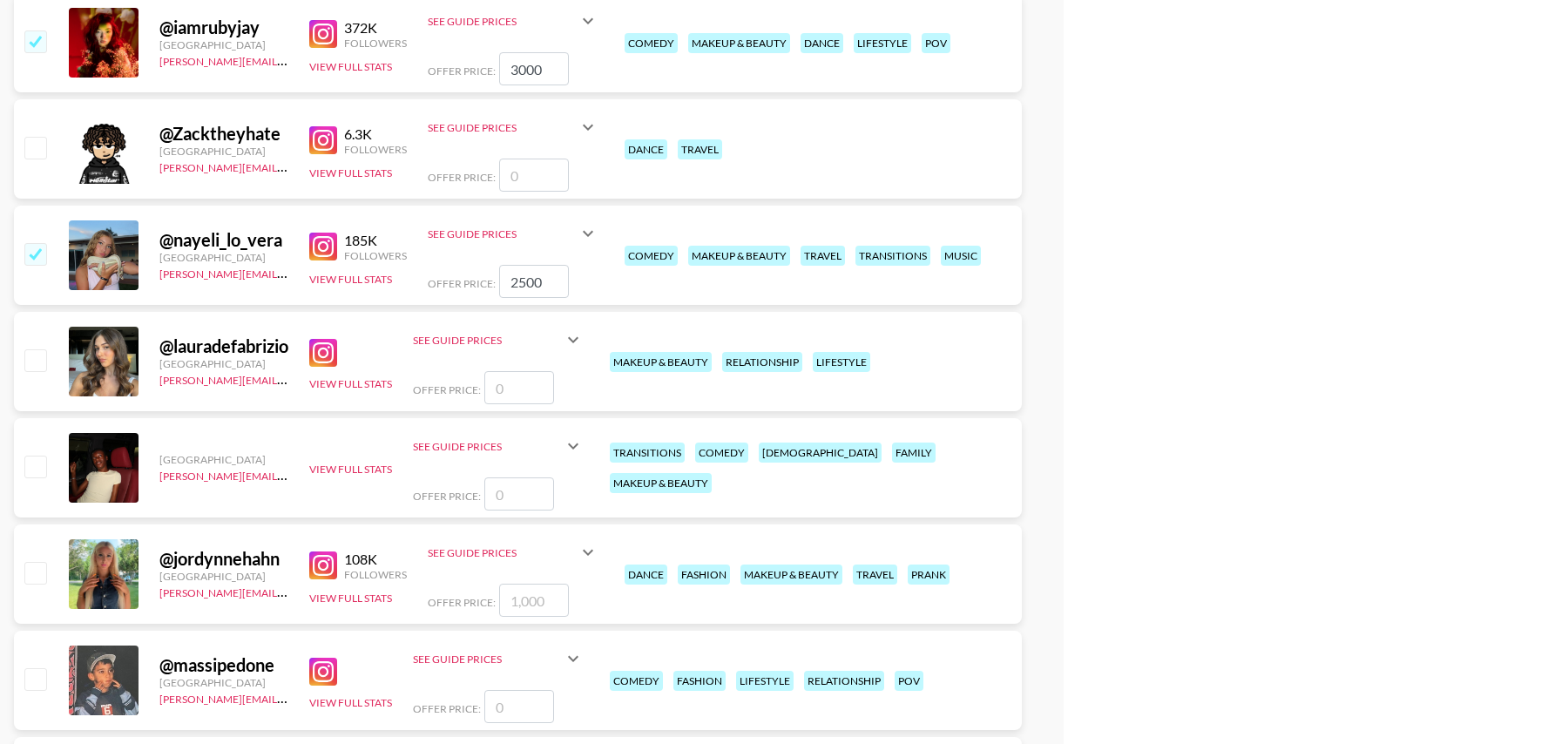
scroll to position [10154, 0]
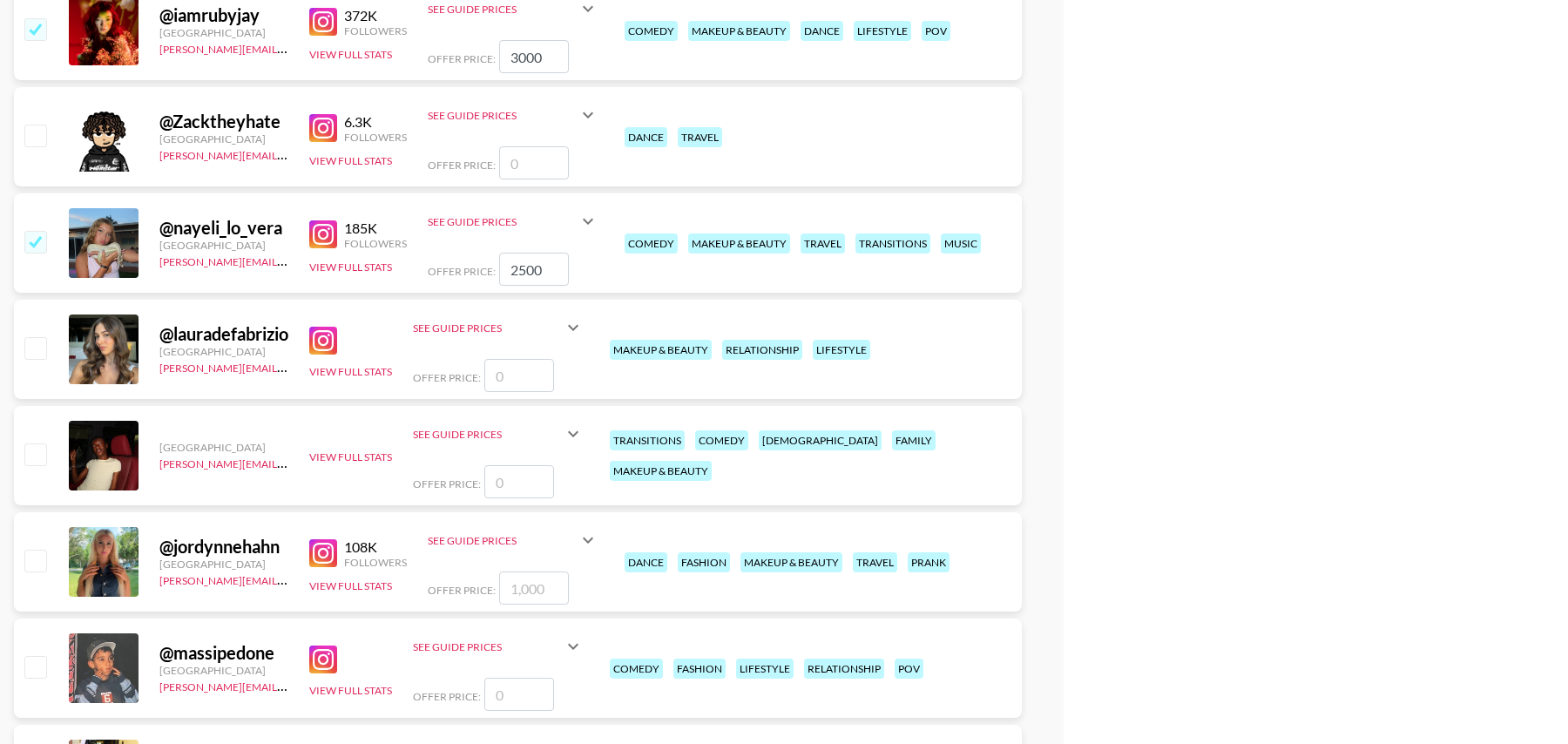
type input "2500"
click at [533, 589] on input "number" at bounding box center [534, 588] width 70 height 33
checkbox input "true"
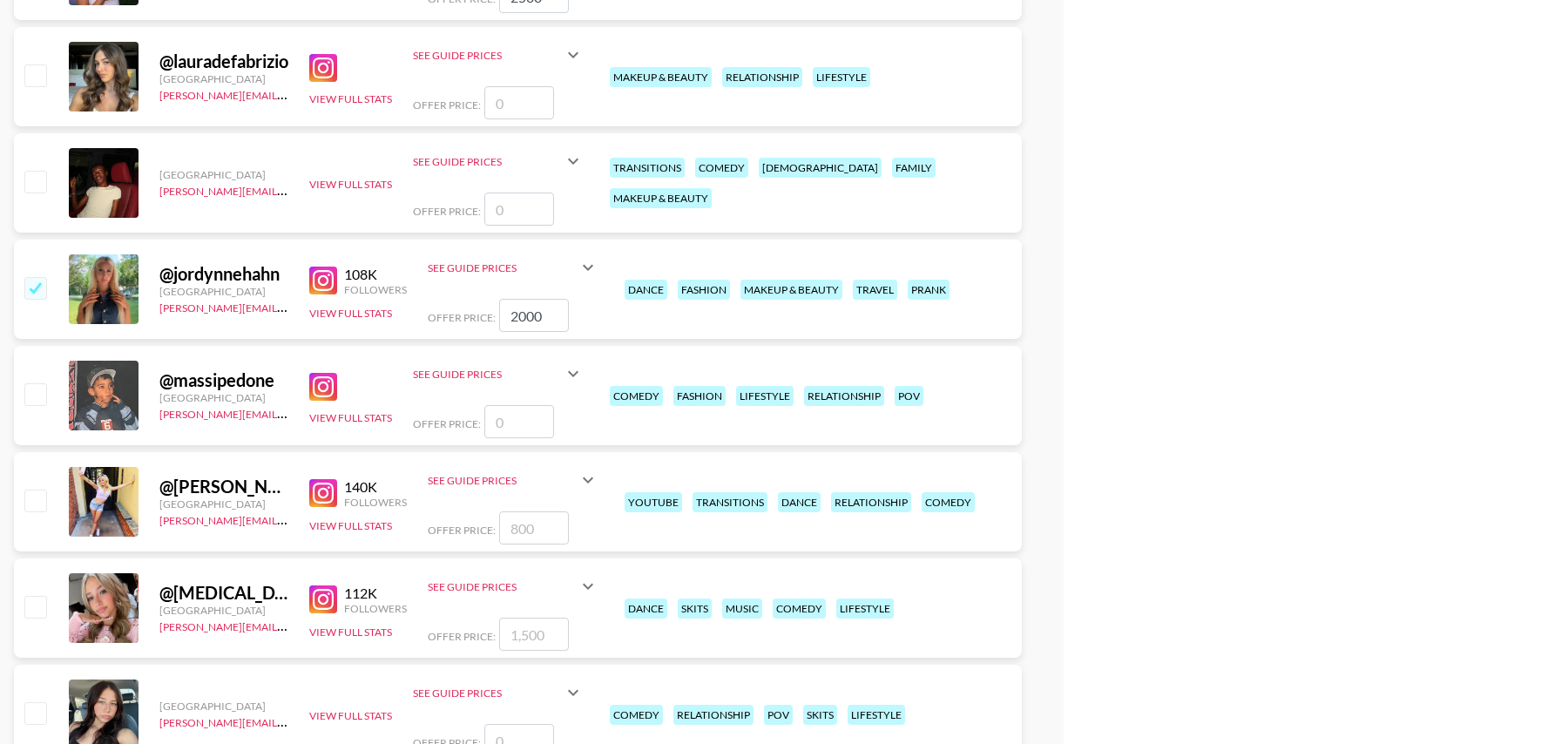
scroll to position [10542, 0]
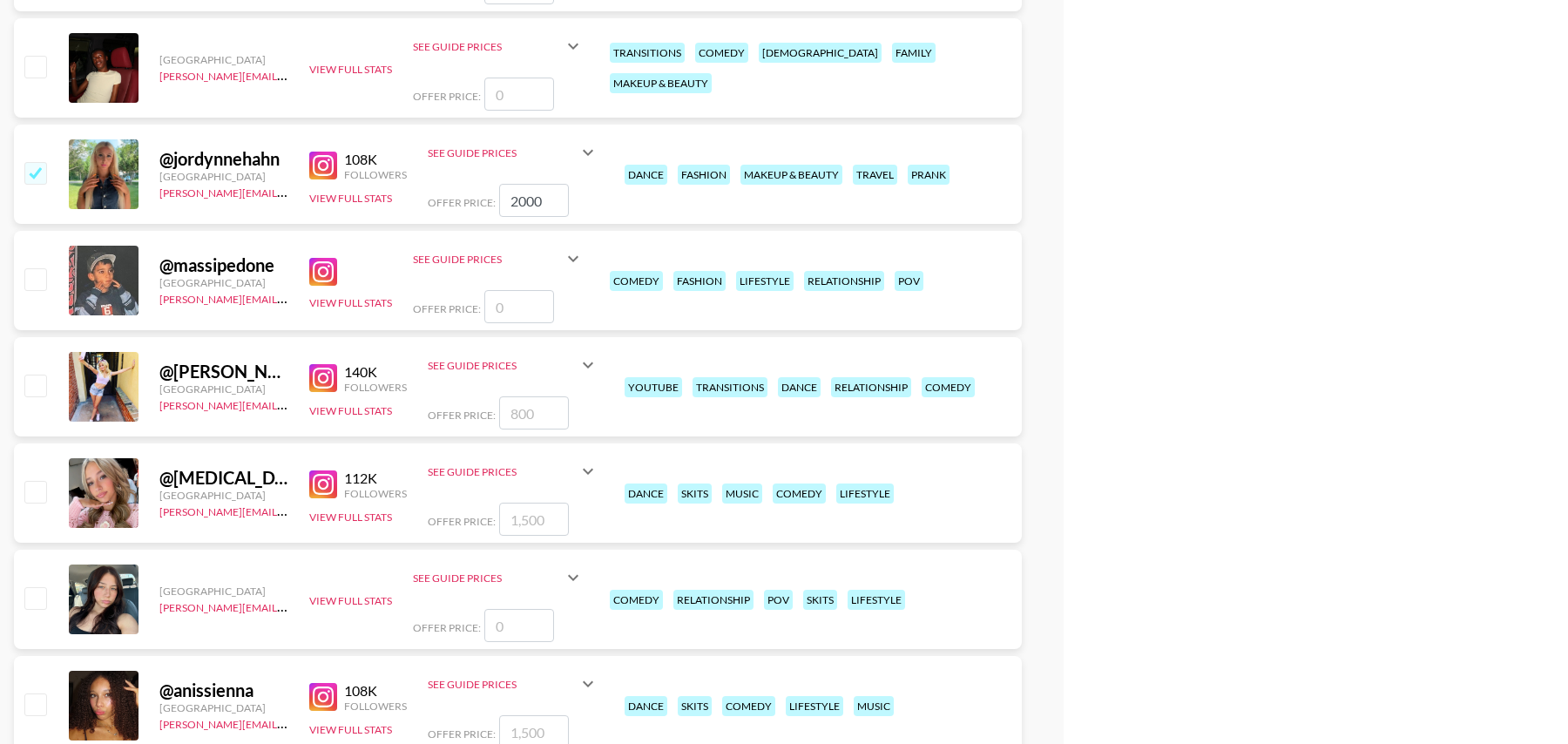
type input "2000"
click at [528, 414] on input "number" at bounding box center [534, 414] width 70 height 33
checkbox input "true"
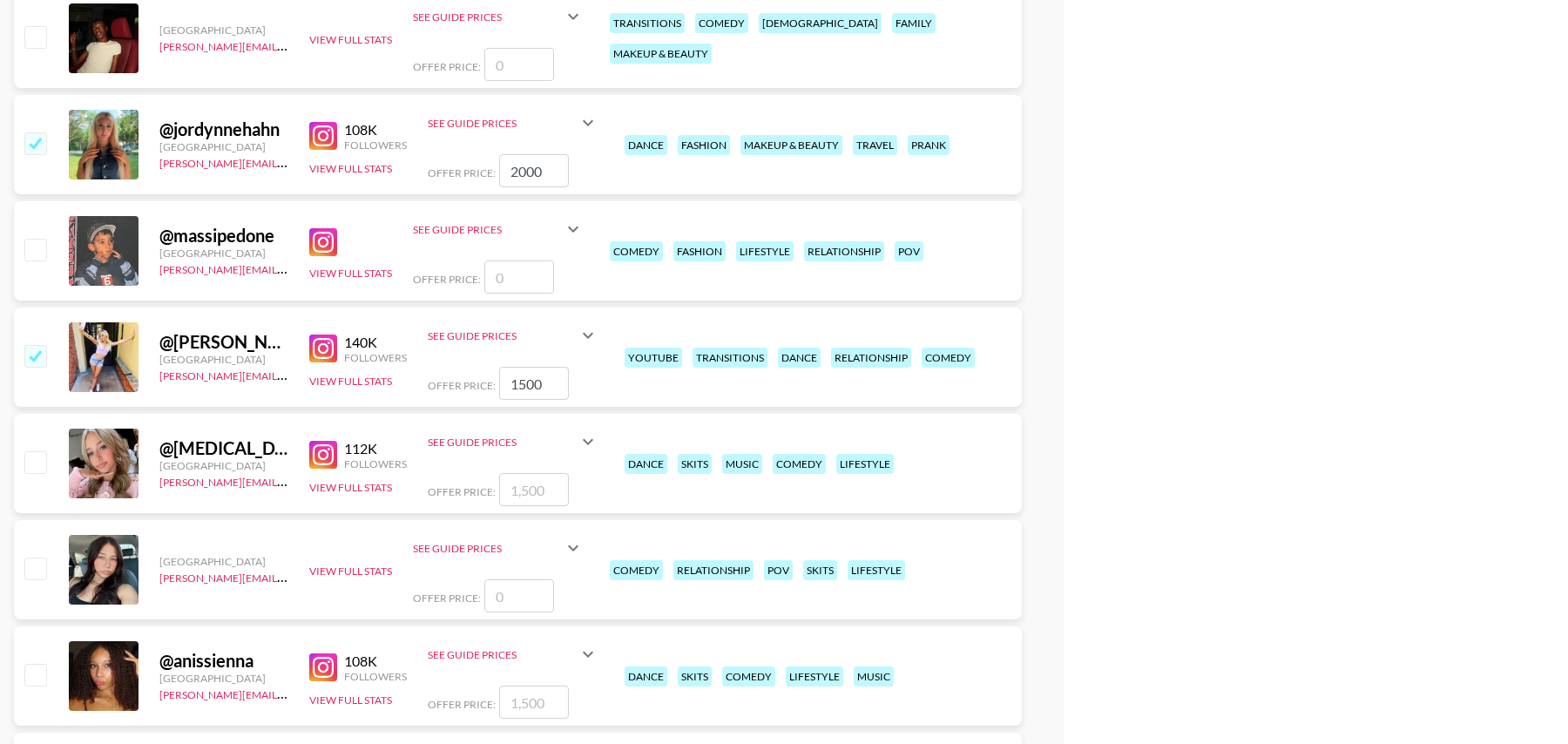
type input "1500"
click at [526, 493] on input "number" at bounding box center [534, 490] width 70 height 33
checkbox input "true"
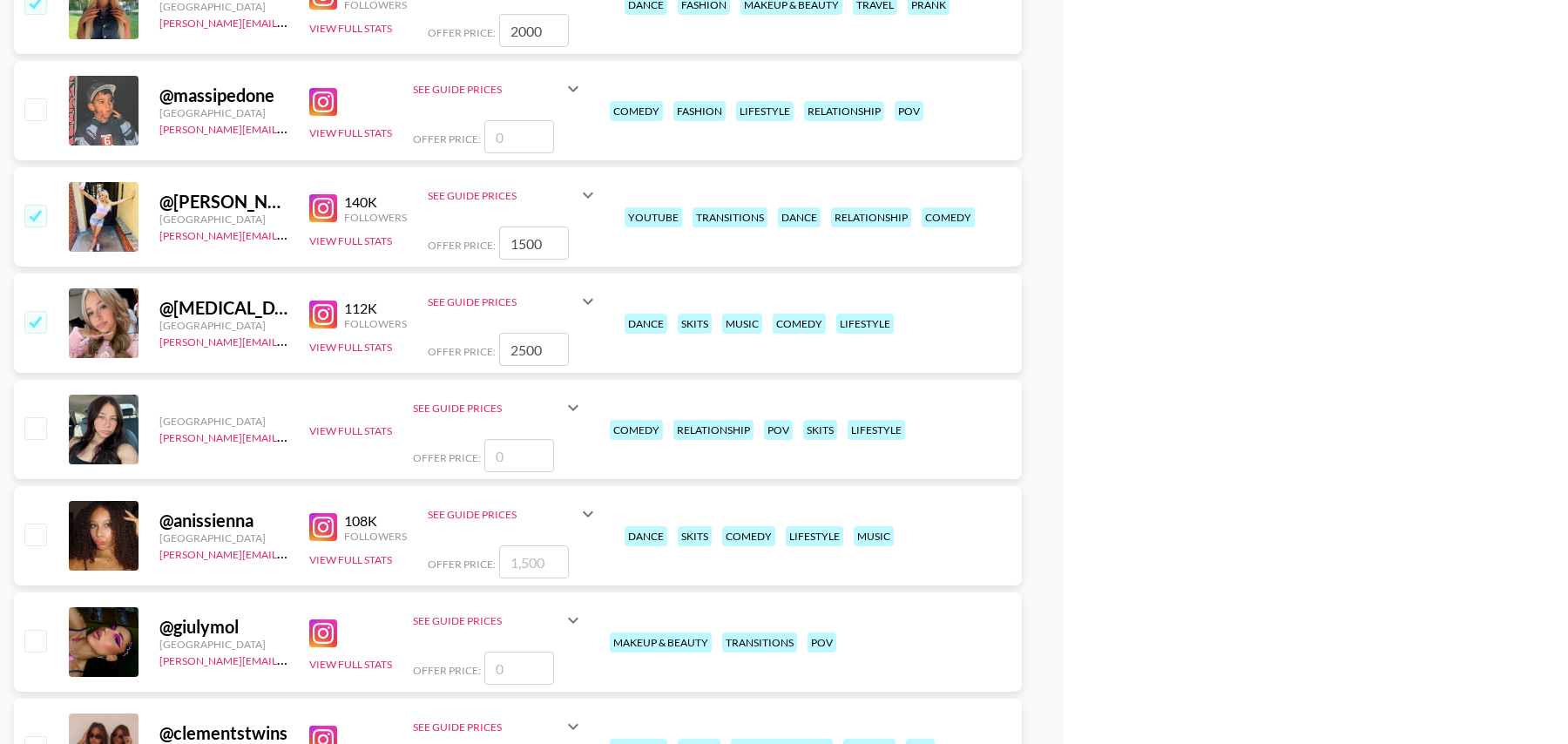
scroll to position [10714, 0]
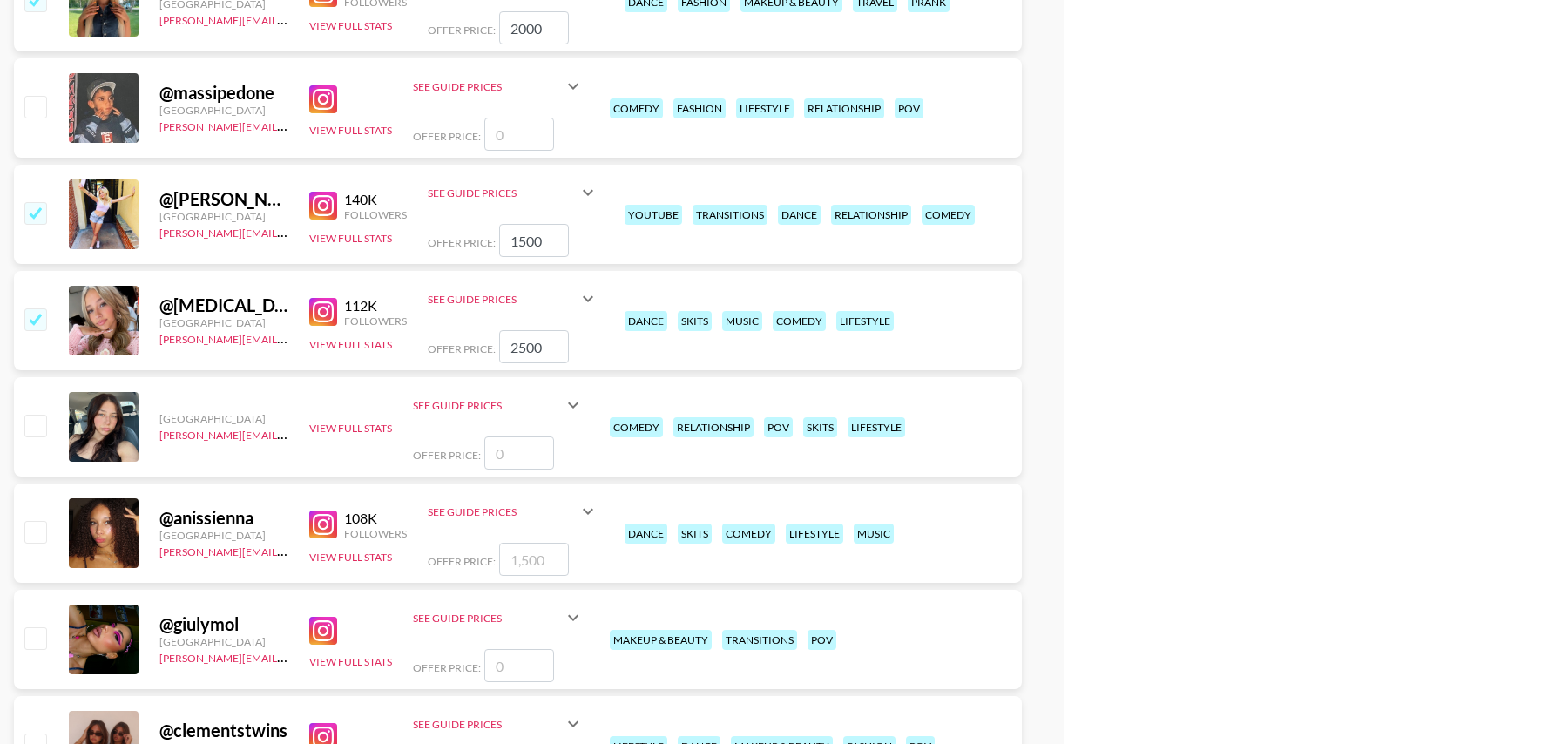
type input "2500"
click at [526, 549] on input "number" at bounding box center [534, 559] width 70 height 33
checkbox input "true"
type input "2500"
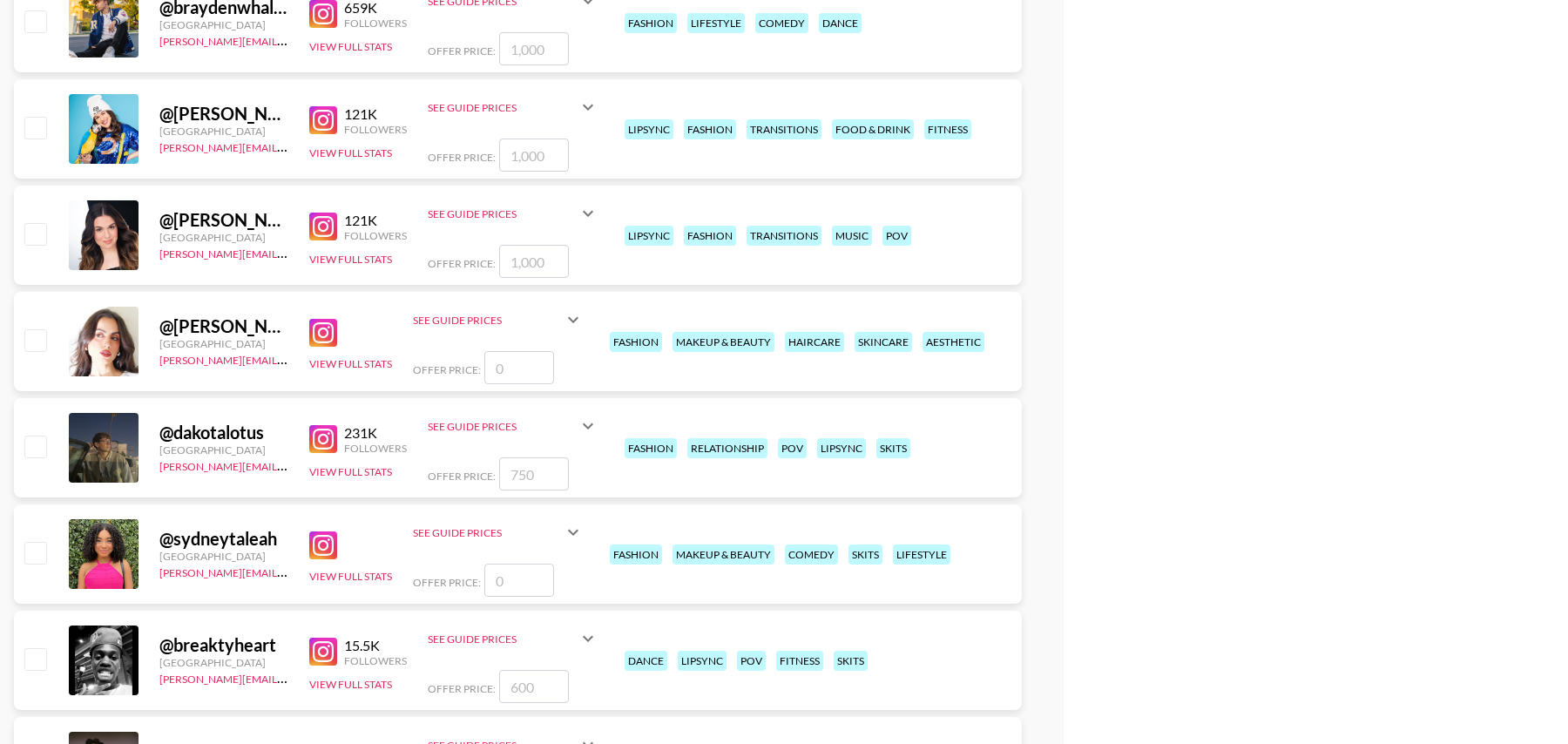
scroll to position [11759, 0]
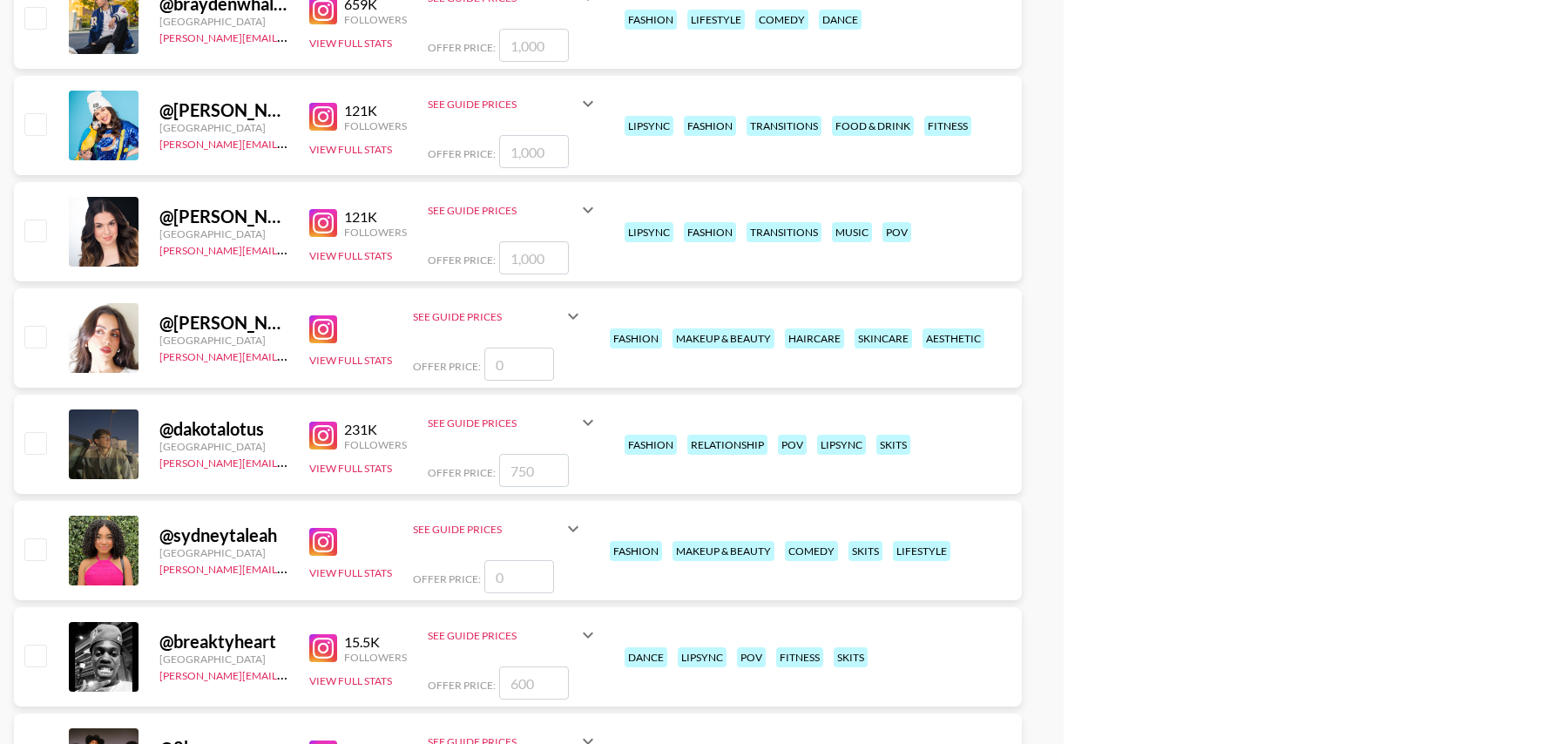
click at [506, 575] on input "number" at bounding box center [520, 577] width 70 height 33
checkbox input "true"
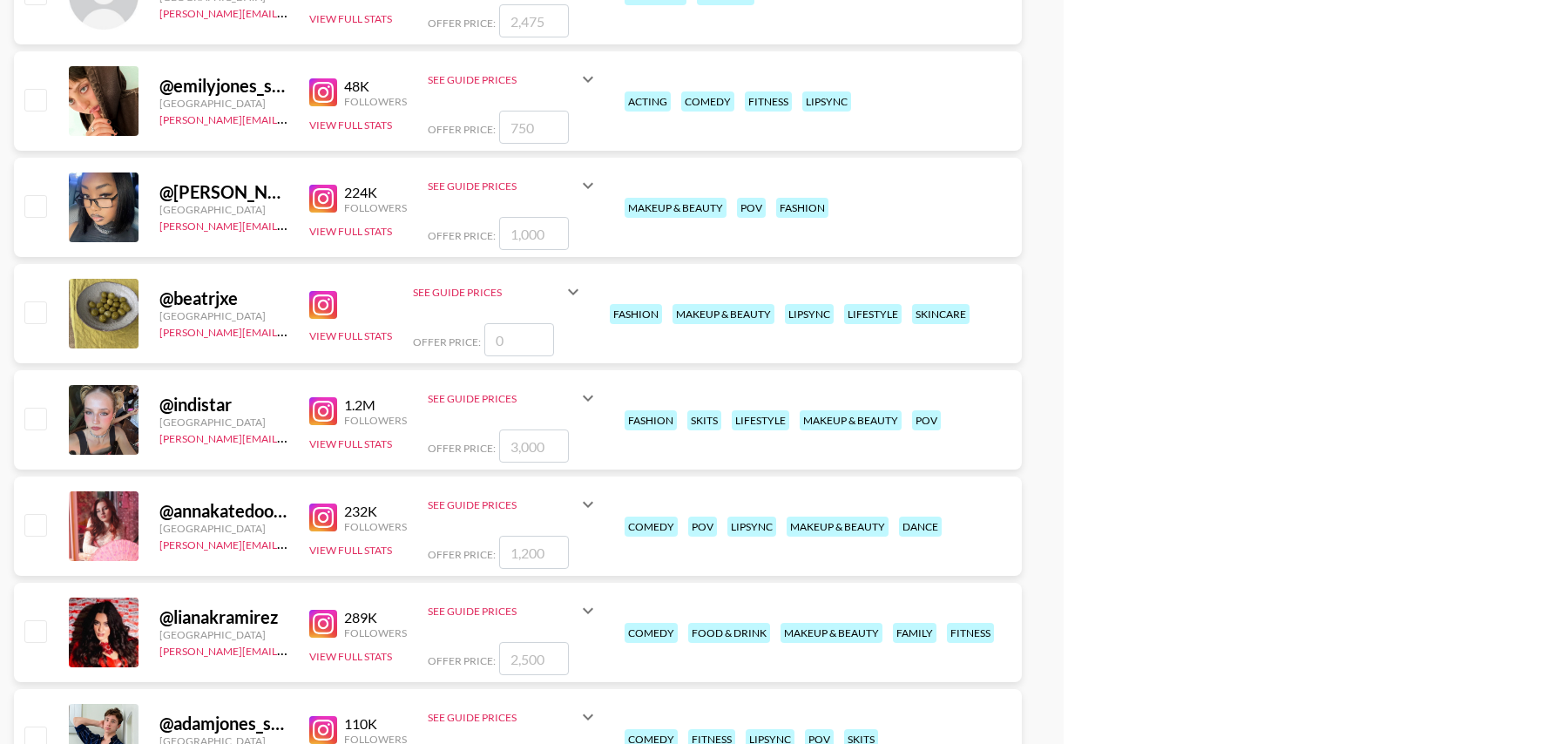
scroll to position [12799, 0]
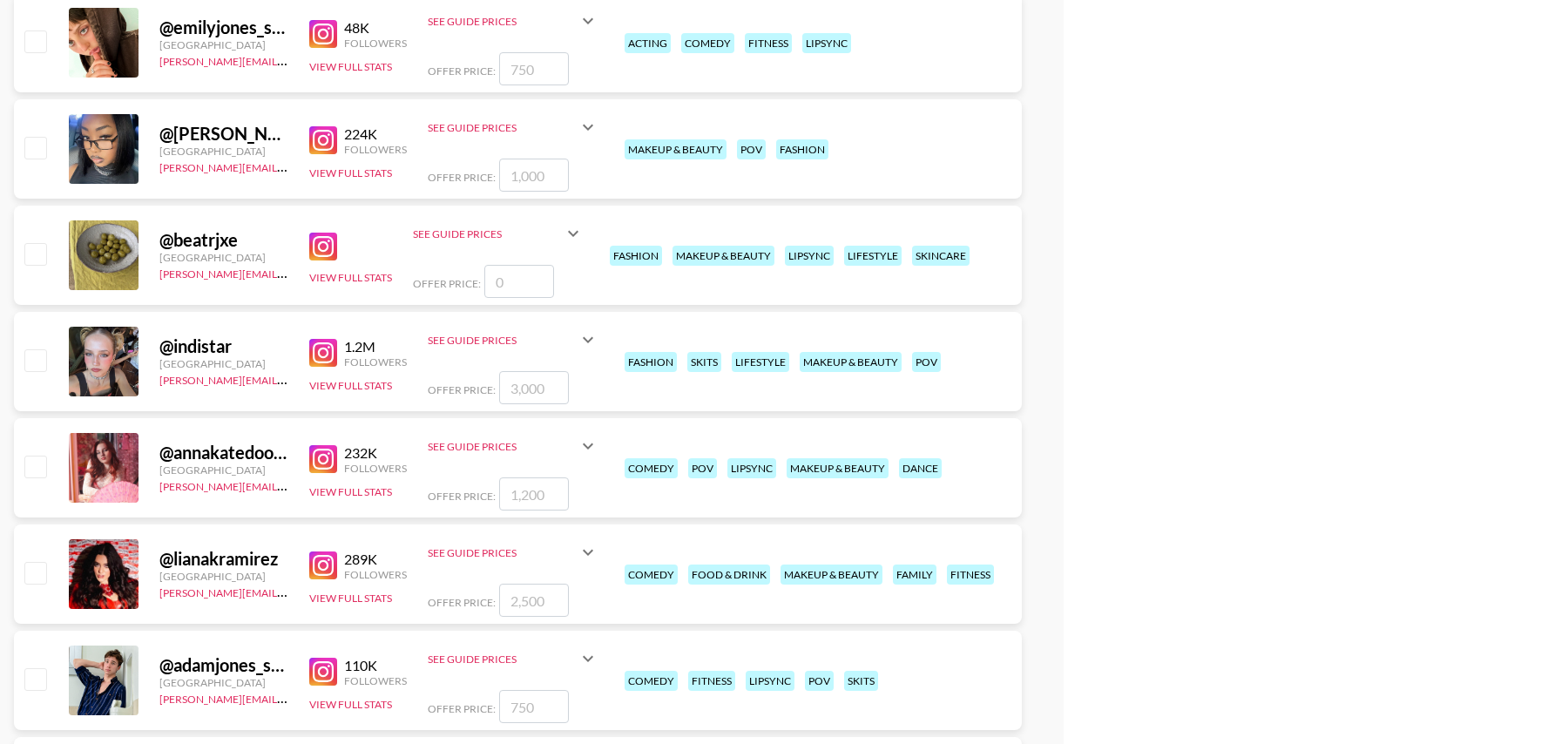
type input "1500"
click at [522, 384] on input "number" at bounding box center [534, 388] width 70 height 33
checkbox input "true"
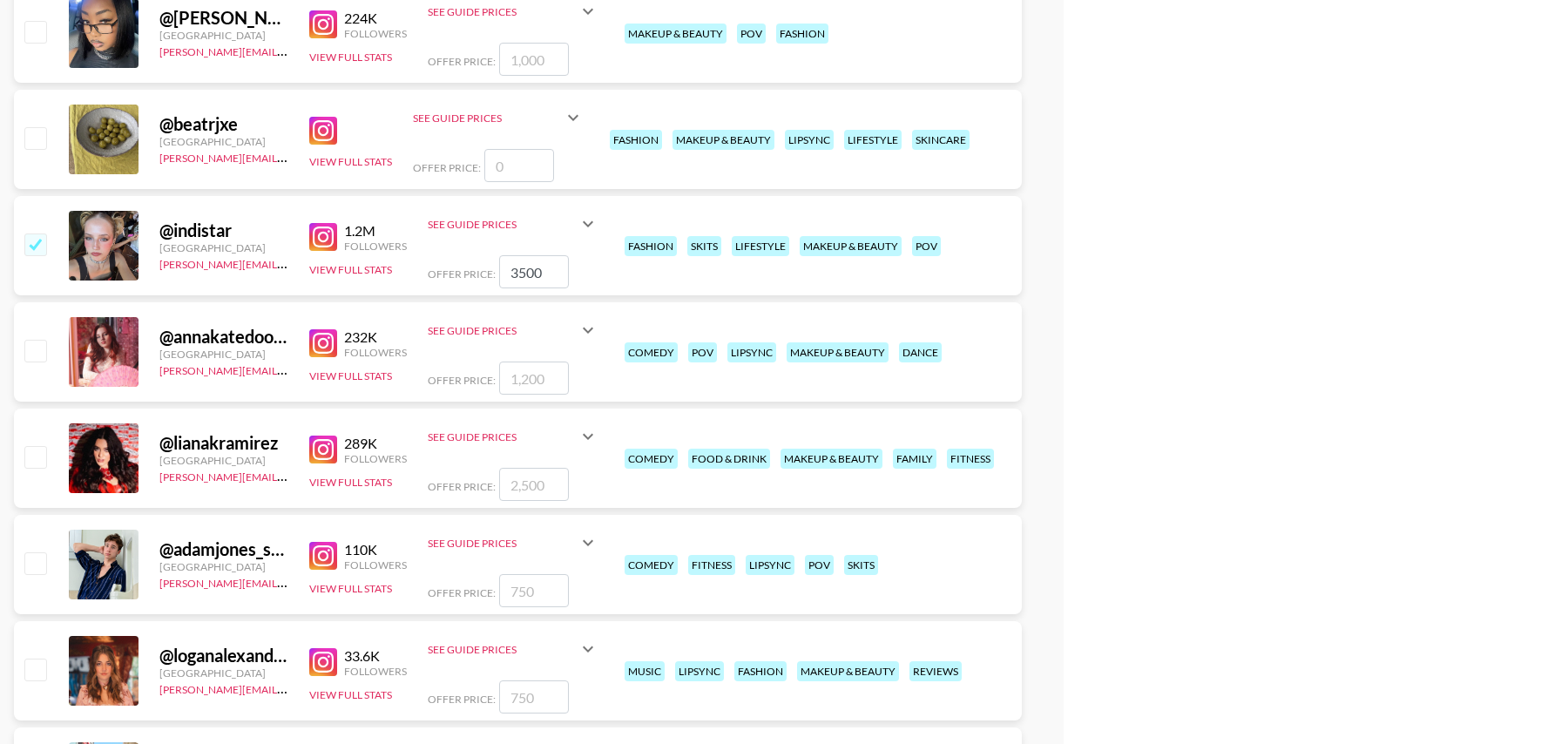
scroll to position [12987, 0]
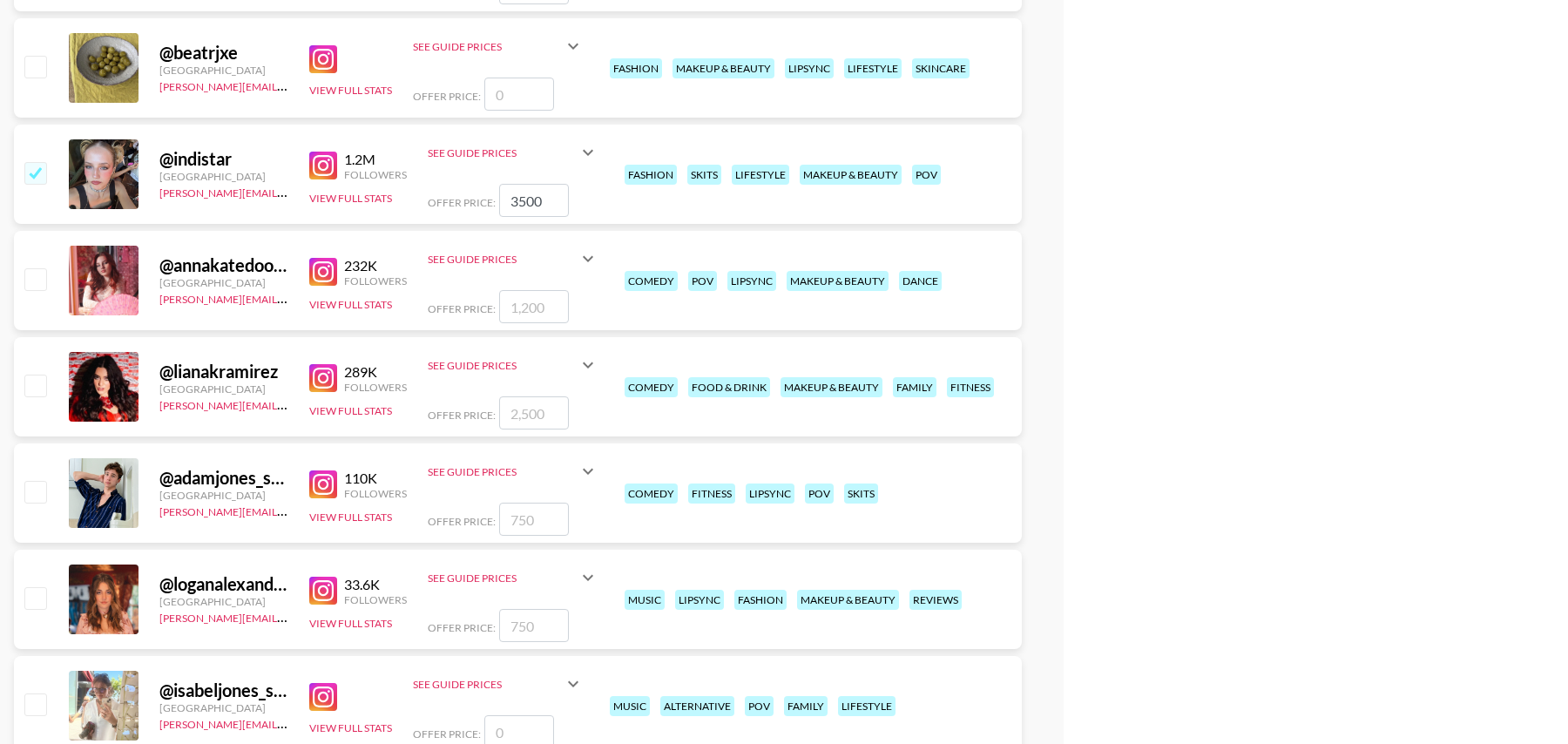
type input "3500"
click at [549, 413] on input "number" at bounding box center [534, 414] width 70 height 33
checkbox input "true"
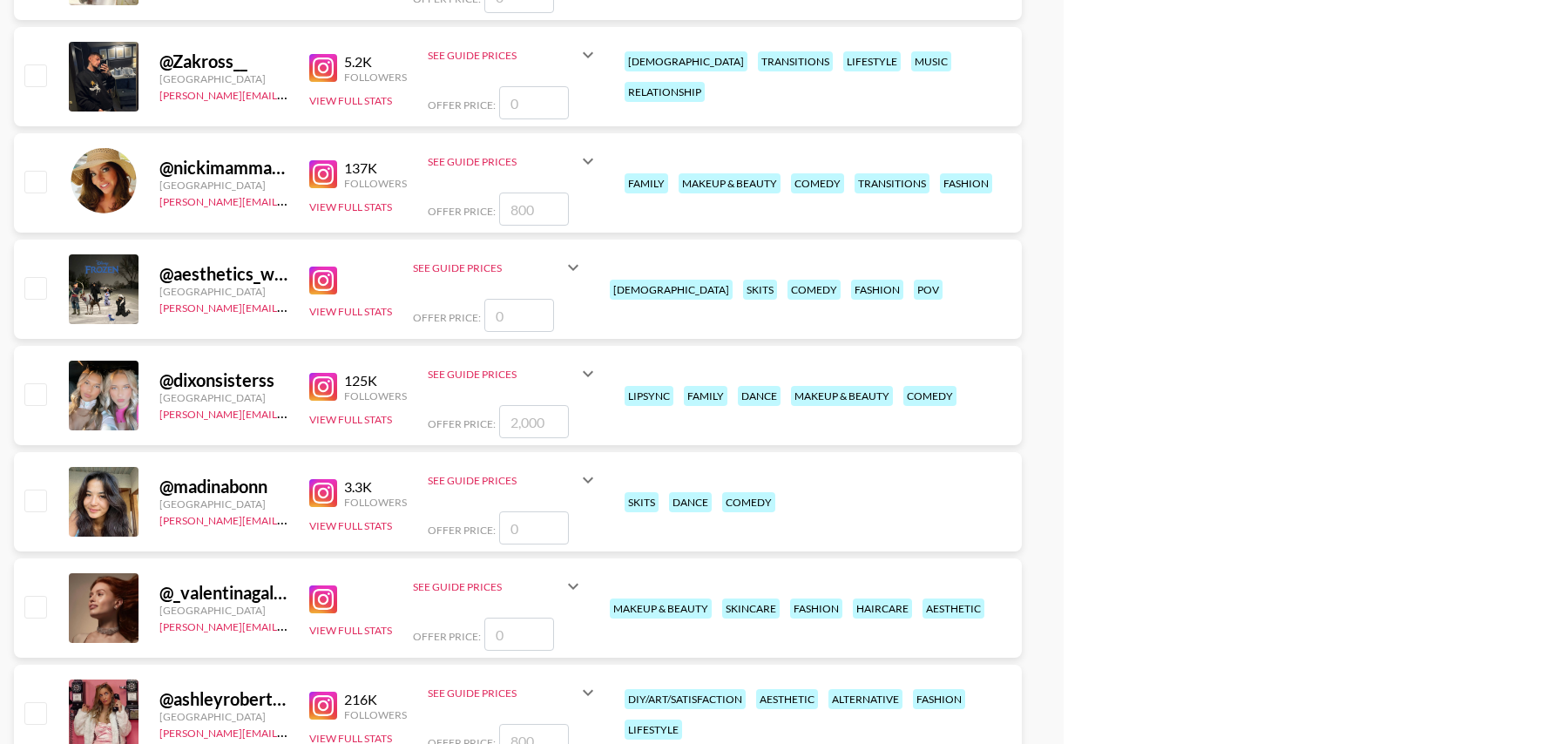
scroll to position [13737, 0]
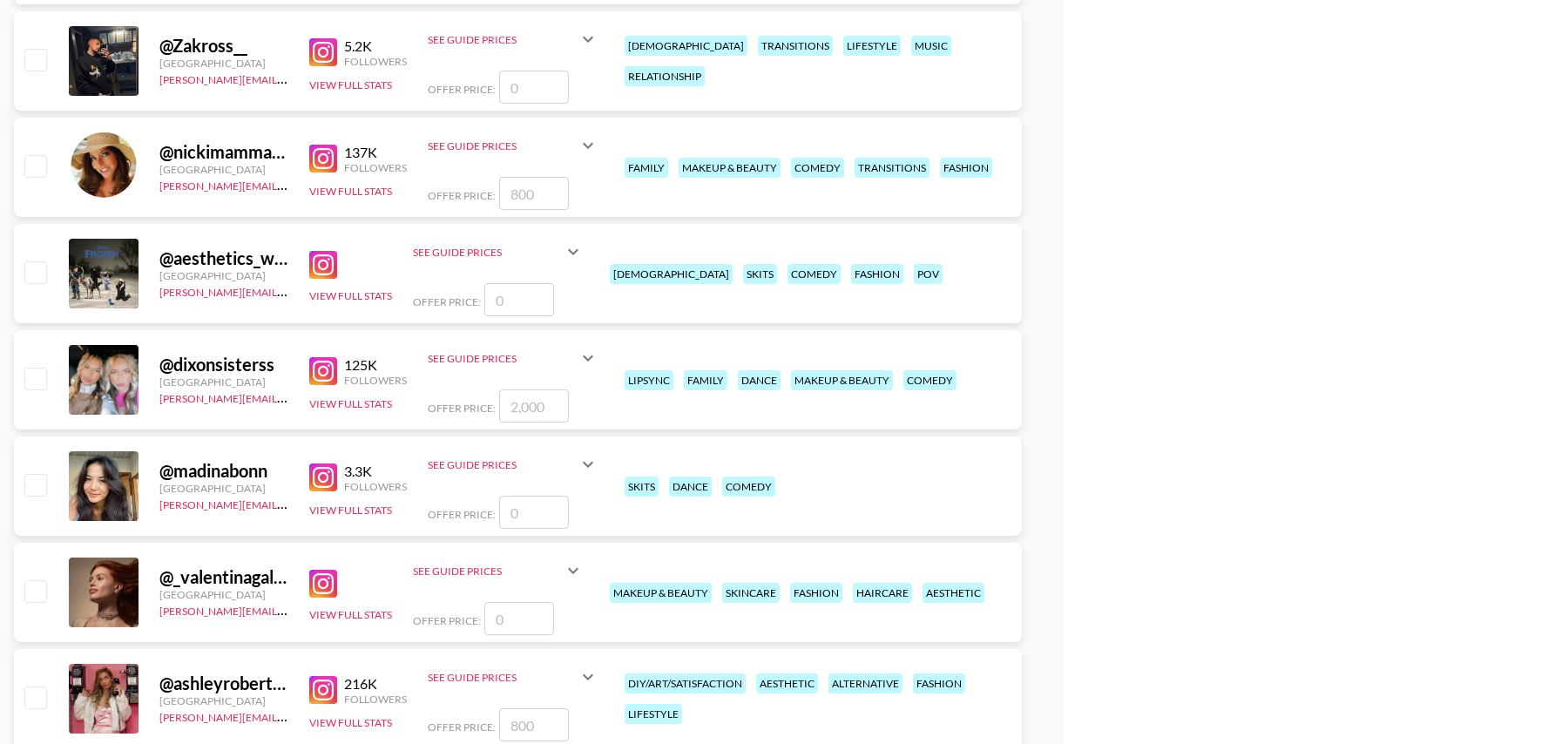
type input "3000"
click at [525, 411] on input "number" at bounding box center [534, 406] width 70 height 33
checkbox input "true"
type input "2500"
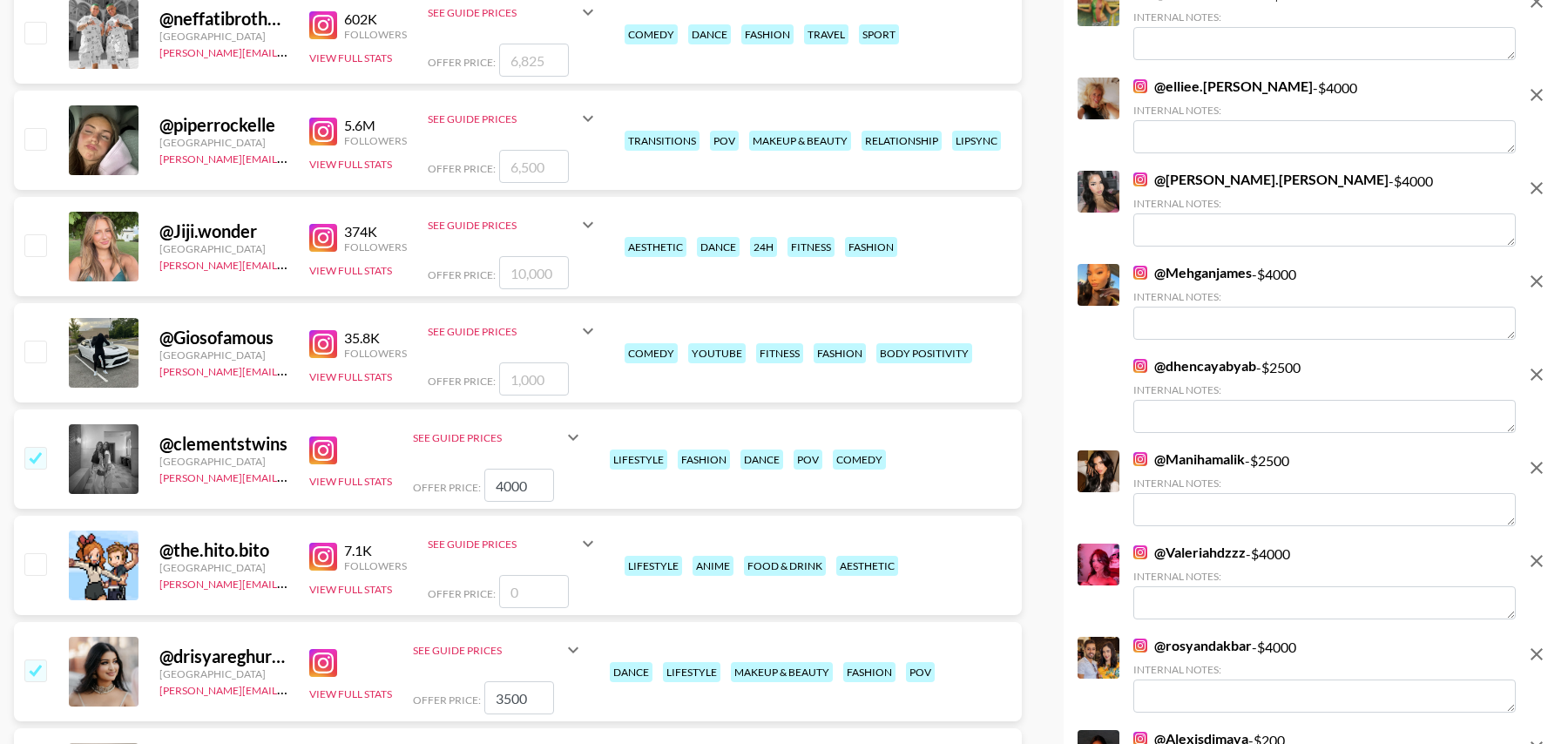
scroll to position [0, 0]
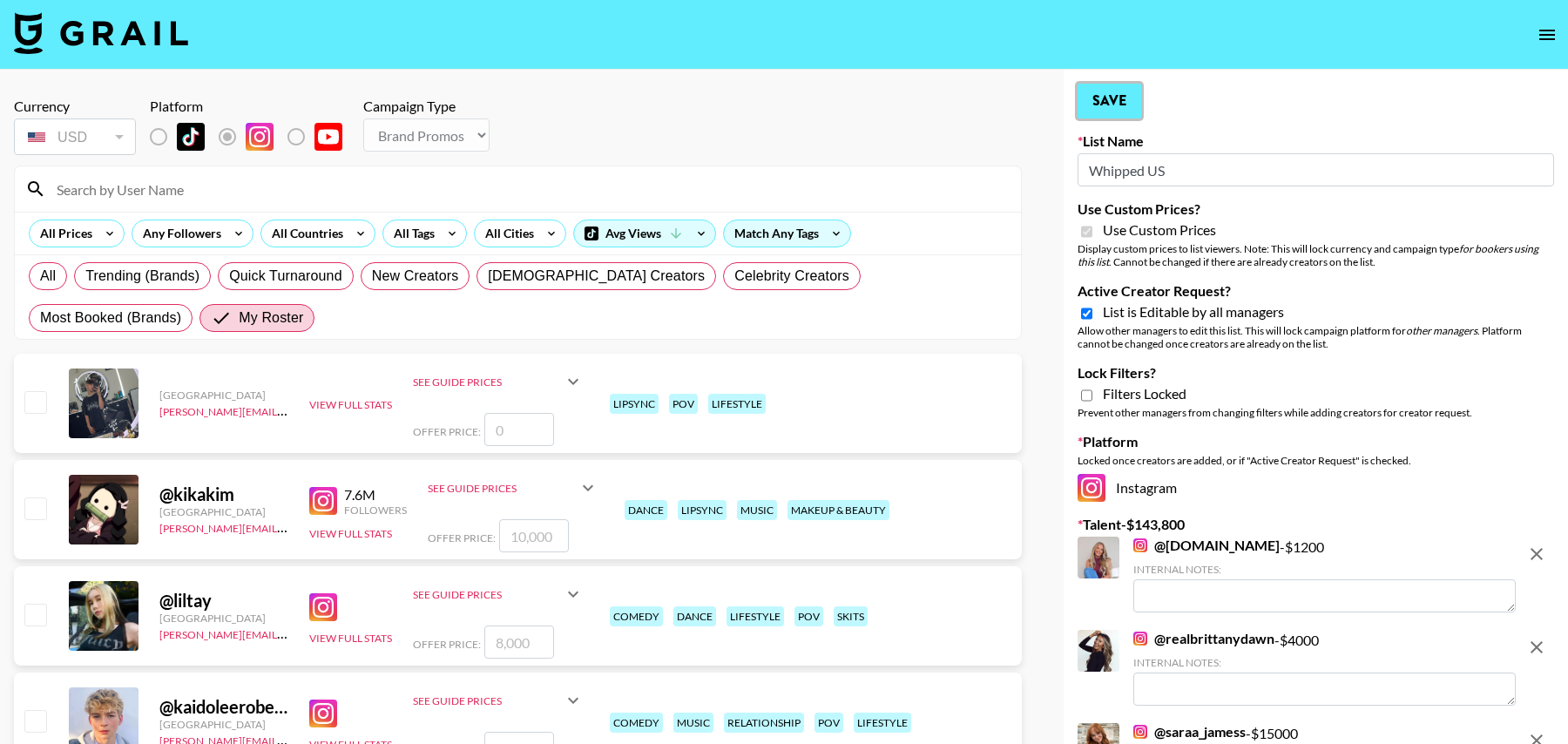
click at [1135, 107] on button "Save" at bounding box center [1109, 102] width 64 height 35
click at [1107, 95] on button "Save" at bounding box center [1109, 102] width 64 height 35
